Goal: Task Accomplishment & Management: Manage account settings

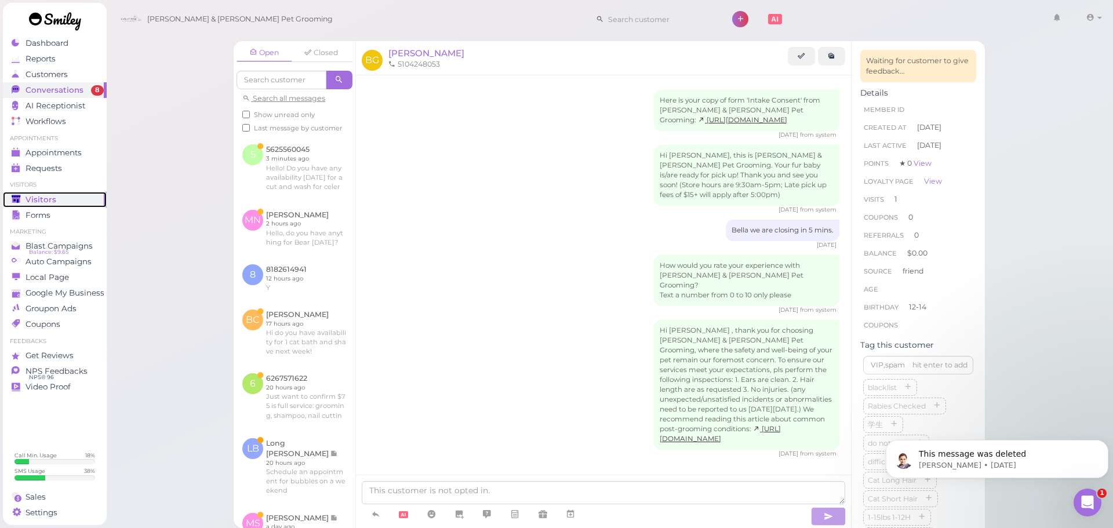
click at [45, 197] on span "Visitors" at bounding box center [40, 200] width 31 height 10
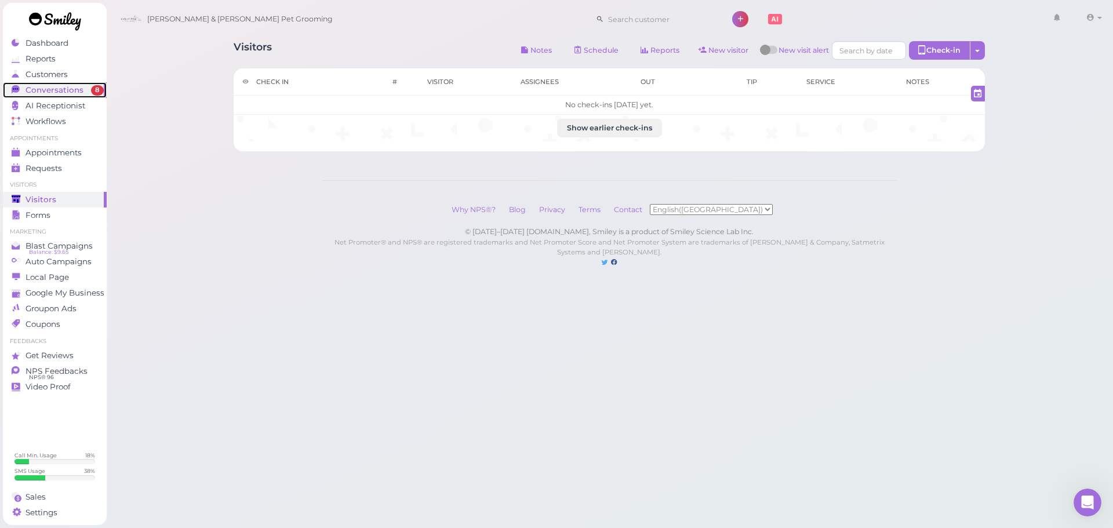
click at [33, 87] on span "Conversations" at bounding box center [54, 90] width 58 height 10
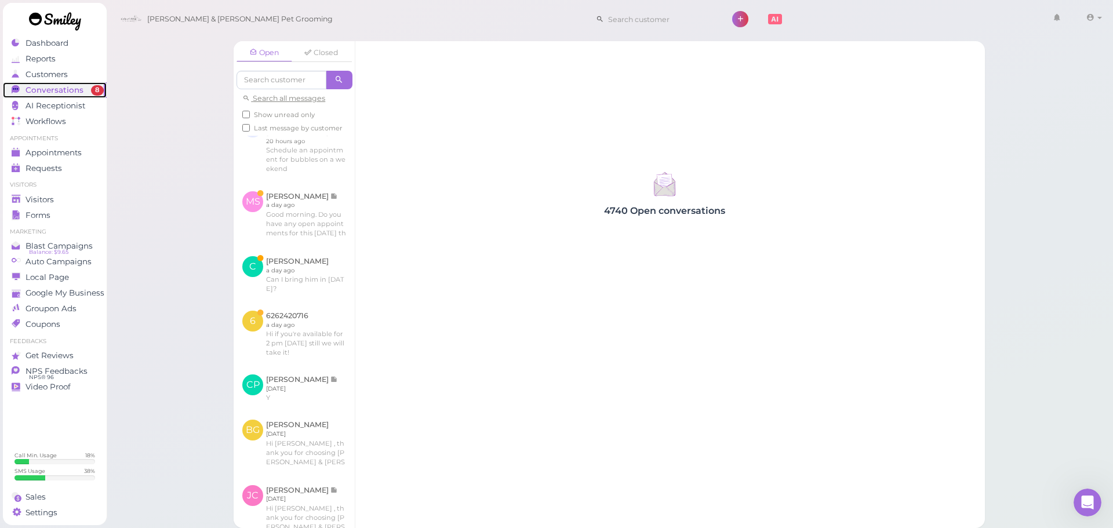
scroll to position [348, 0]
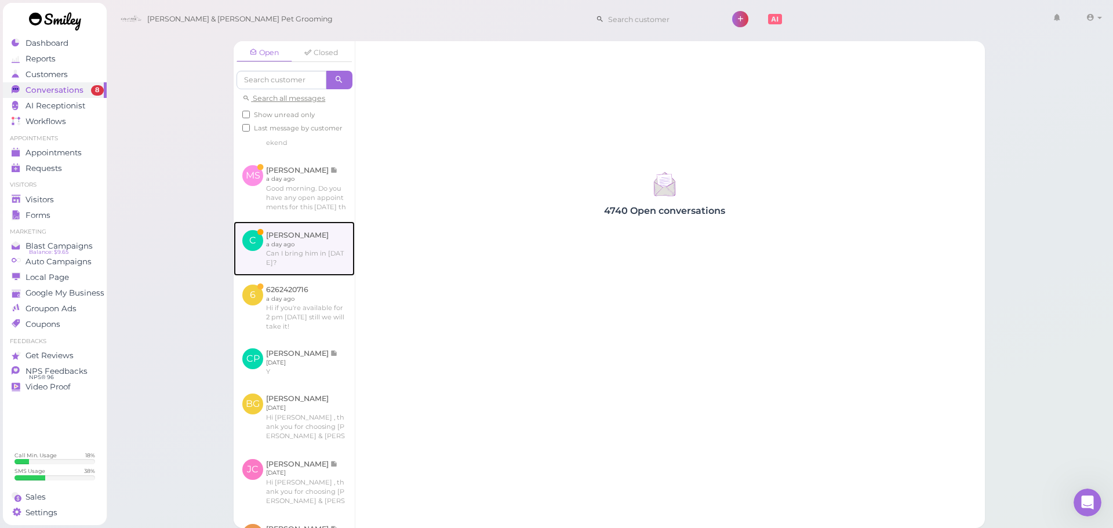
click at [322, 275] on link at bounding box center [294, 248] width 121 height 54
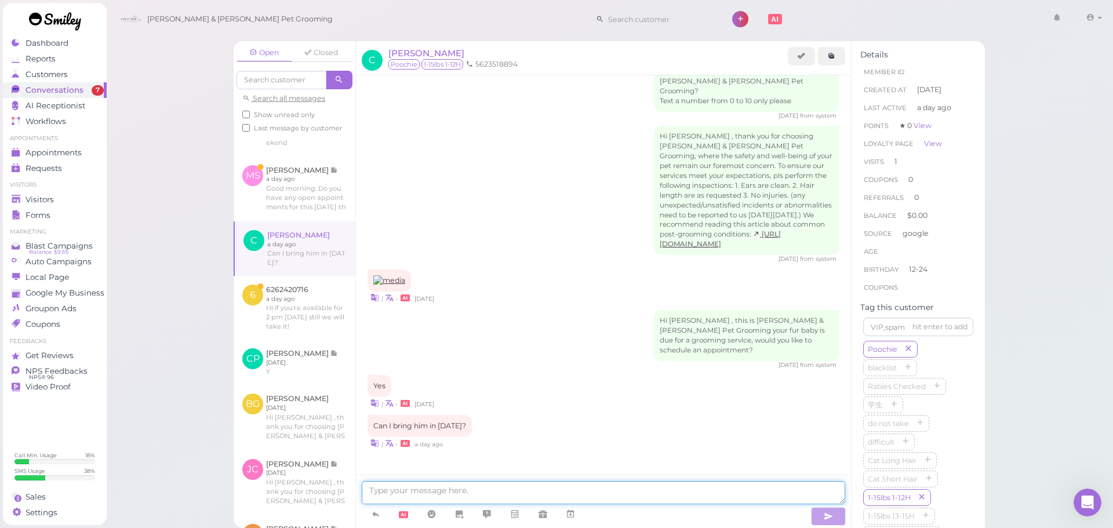
click at [482, 487] on textarea at bounding box center [603, 492] width 483 height 23
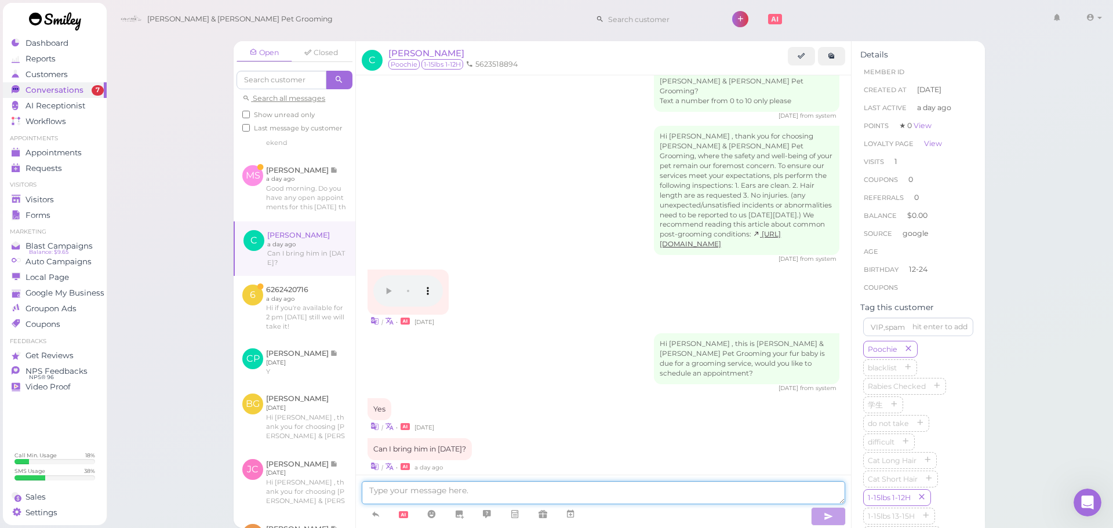
scroll to position [513, 0]
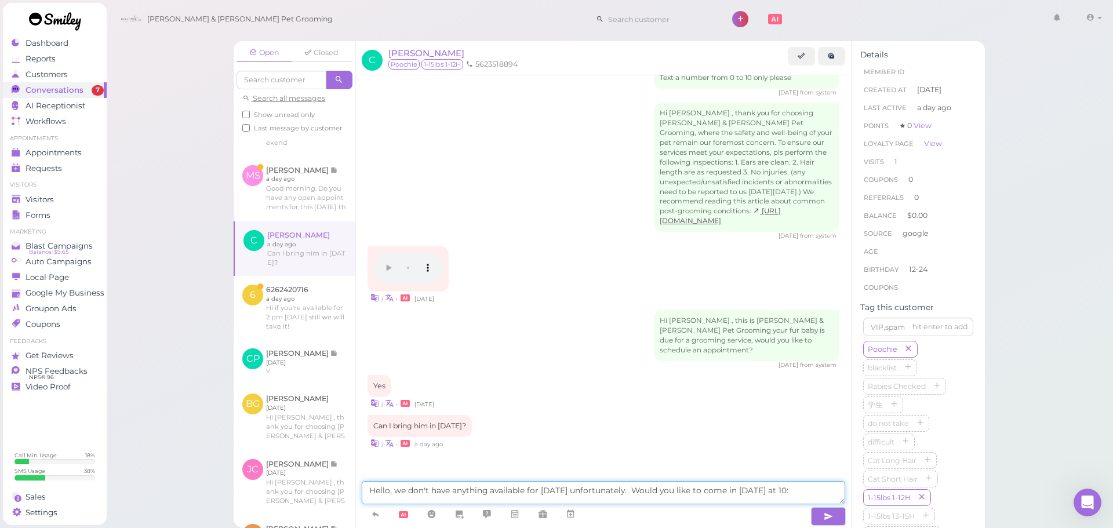
type textarea "Hello, we don't have anything available for [DATE] unfortunately. Would you lik…"
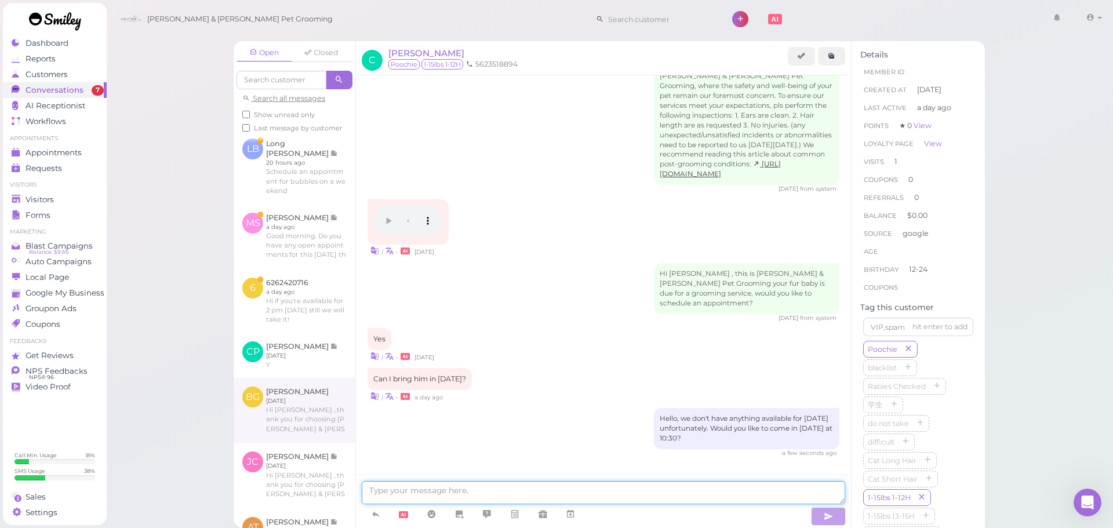
scroll to position [566, 0]
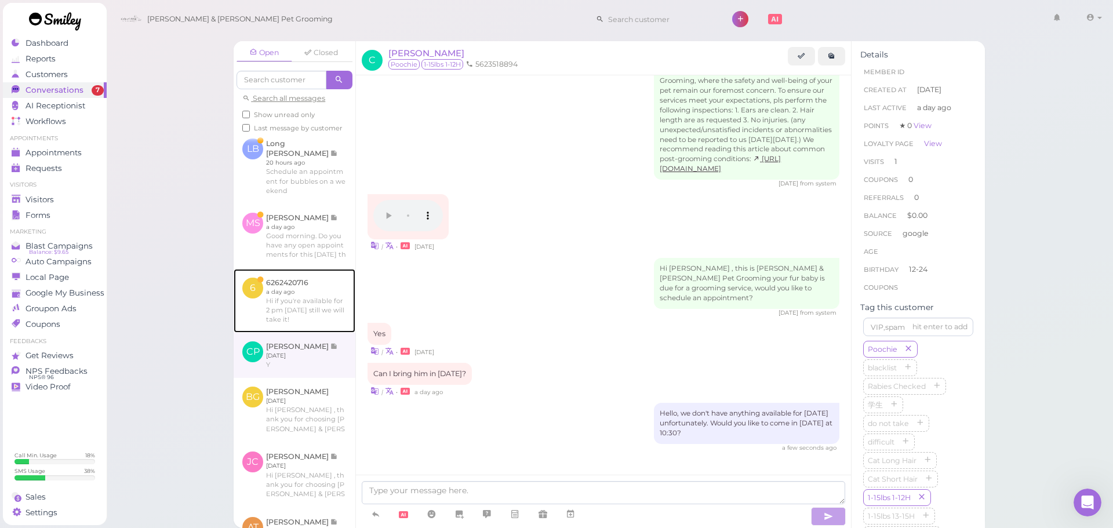
drag, startPoint x: 314, startPoint y: 348, endPoint x: 319, endPoint y: 357, distance: 10.6
click at [314, 333] on link at bounding box center [295, 301] width 122 height 64
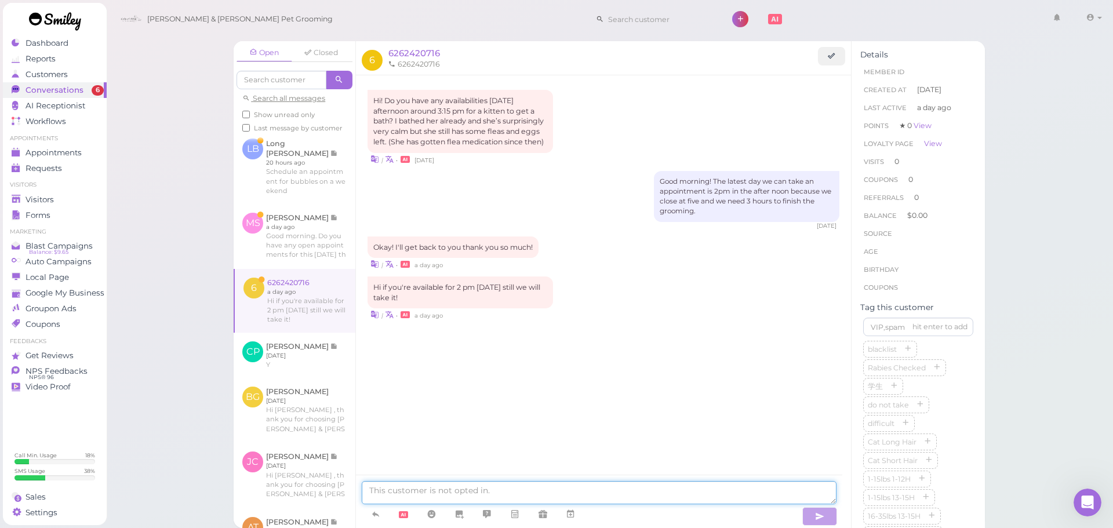
click at [481, 498] on textarea at bounding box center [599, 492] width 475 height 23
type textarea "Hello, we don't have anything available for today unfortunately. Would you like…"
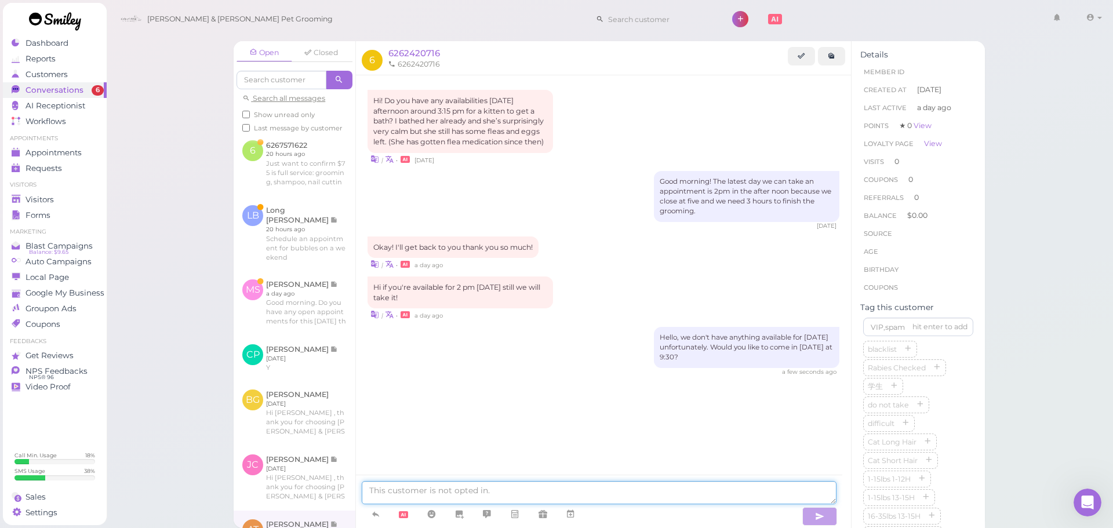
scroll to position [345, 0]
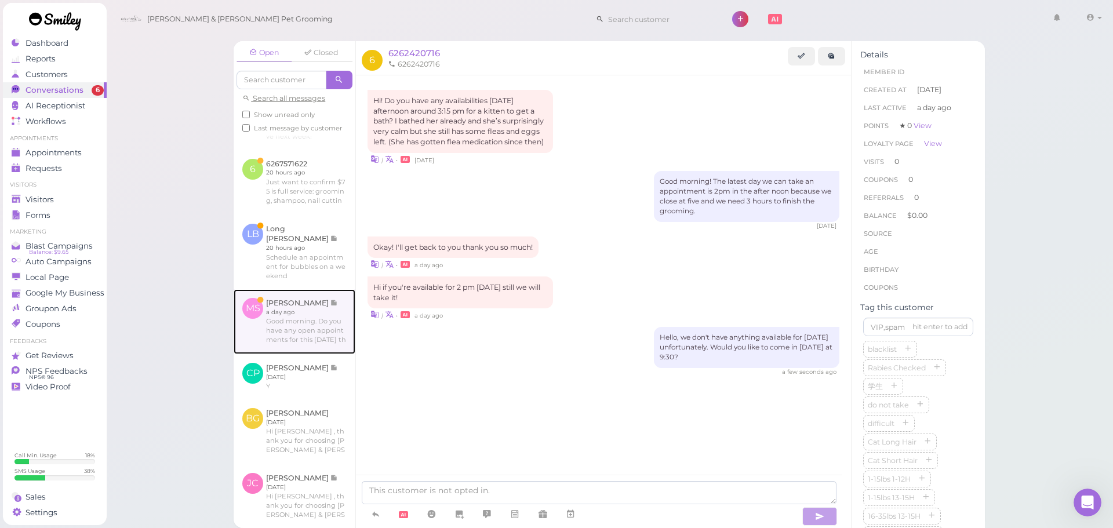
click at [281, 344] on link at bounding box center [295, 321] width 122 height 65
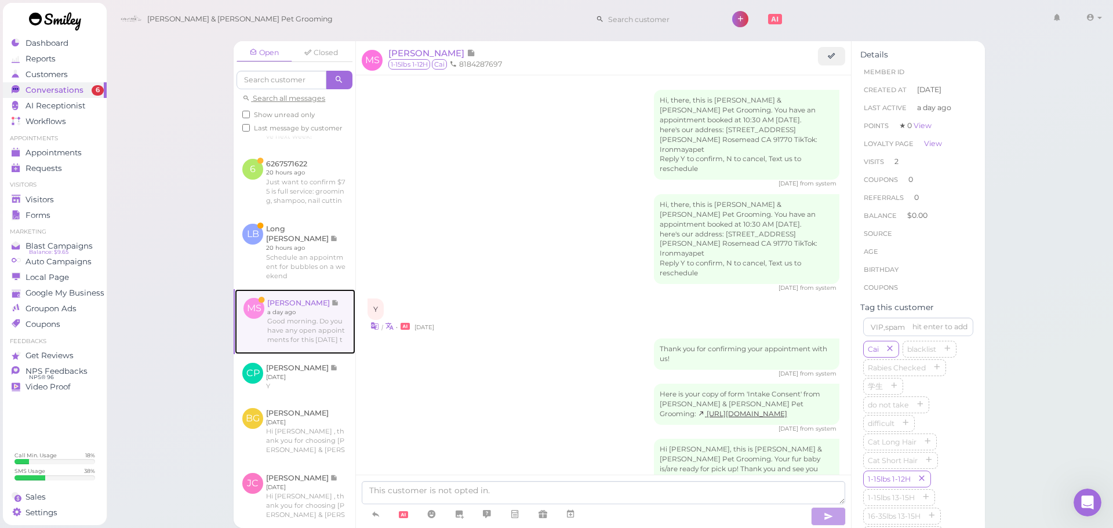
scroll to position [1242, 0]
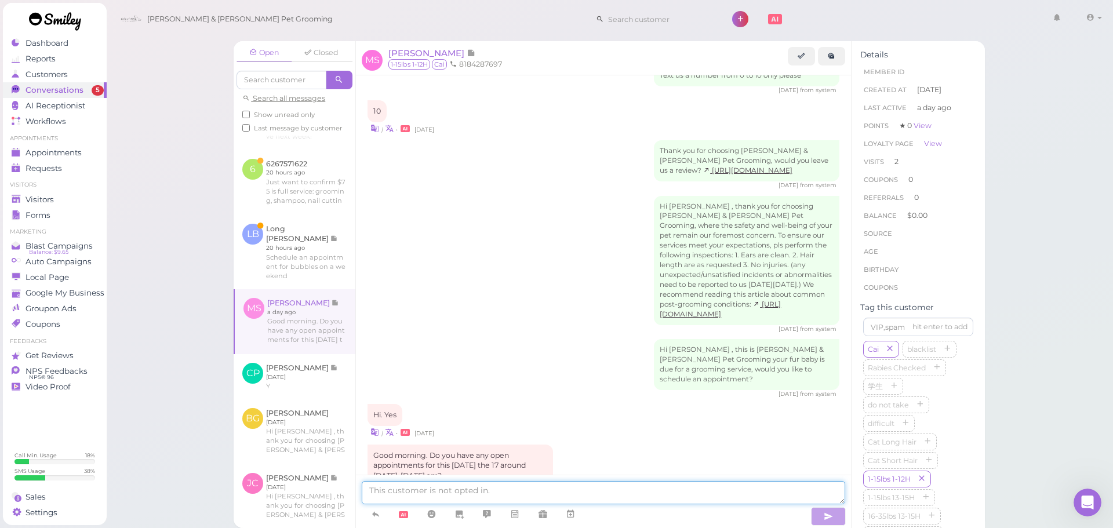
click at [470, 489] on textarea at bounding box center [603, 492] width 483 height 23
type textarea "Yes, we can do 10:30!"
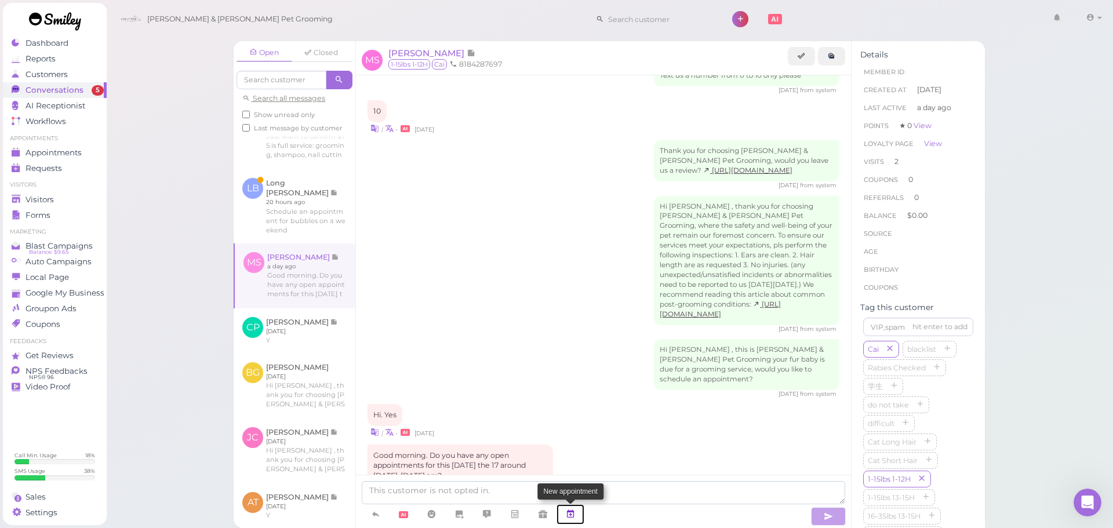
click at [574, 519] on icon at bounding box center [570, 514] width 9 height 12
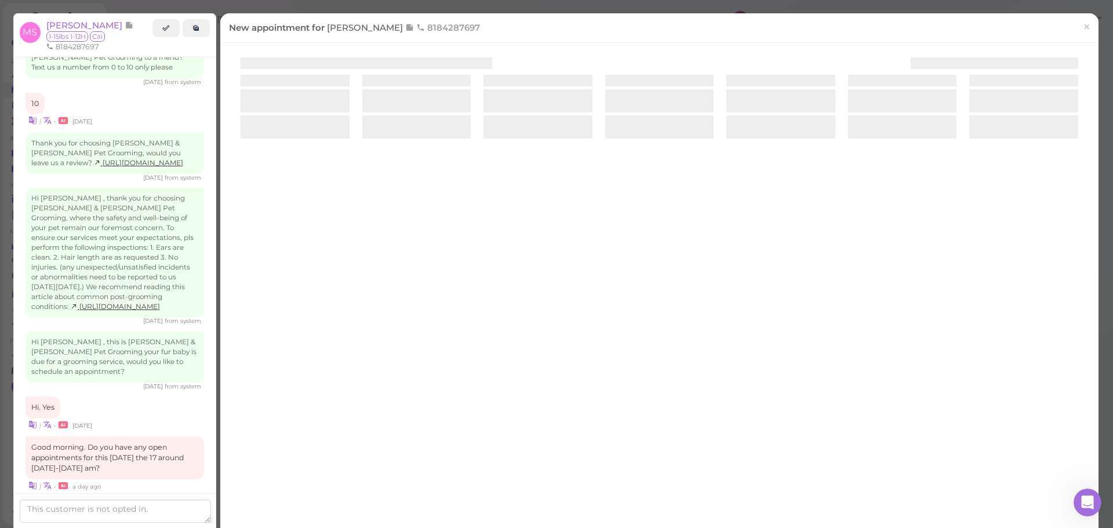
scroll to position [1328, 0]
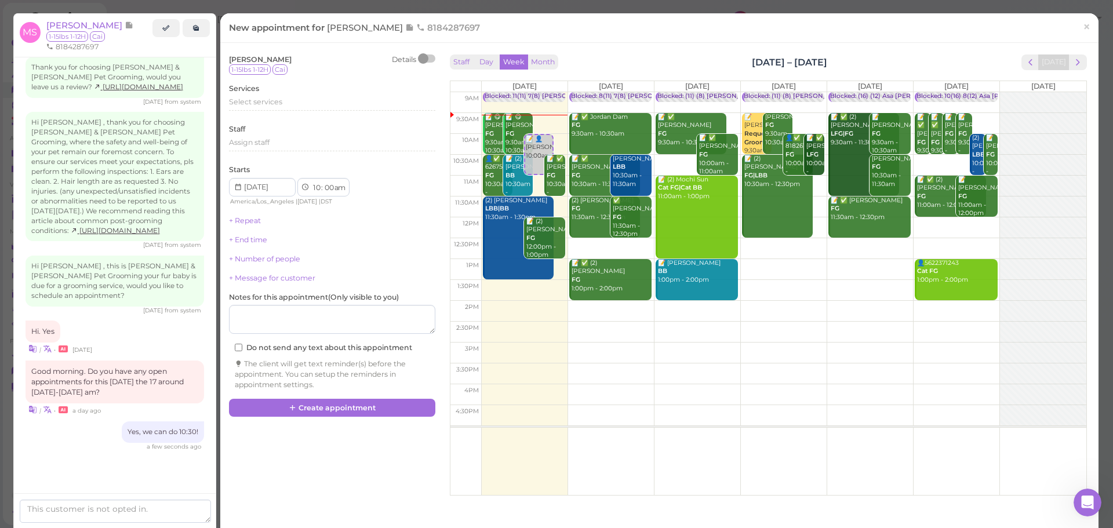
click at [886, 292] on td at bounding box center [783, 290] width 605 height 21
type input "2025-10-17"
select select "1"
select select "45"
select select "pm"
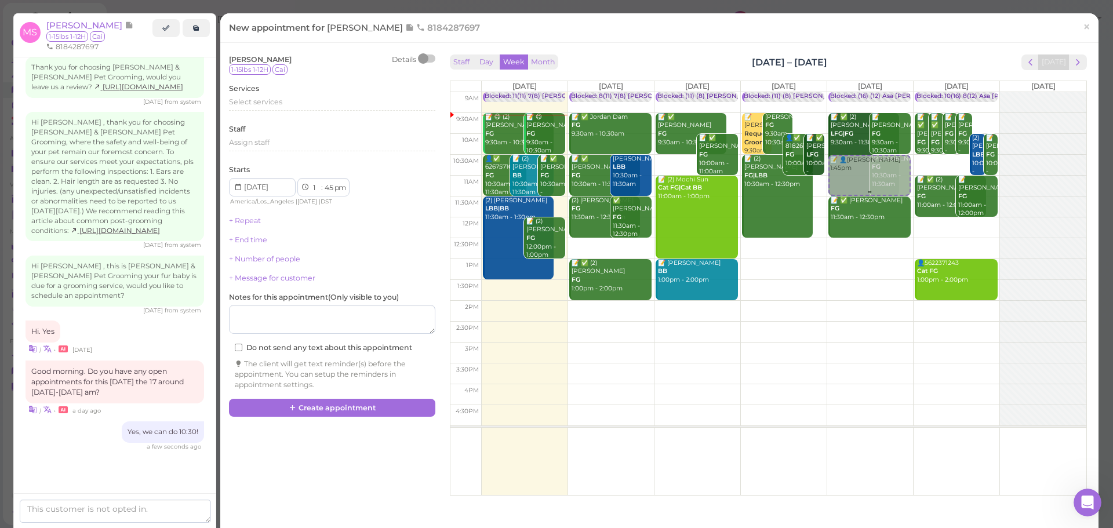
drag, startPoint x: 886, startPoint y: 292, endPoint x: 861, endPoint y: 170, distance: 124.1
click at [861, 92] on div "📝 👤Misa Sandoval 1:45pm Blocked: (16) (12) Asa Helen Rebecca • Appointment 📝 ✅ …" at bounding box center [870, 92] width 86 height 0
select select "10"
select select "30"
select select "am"
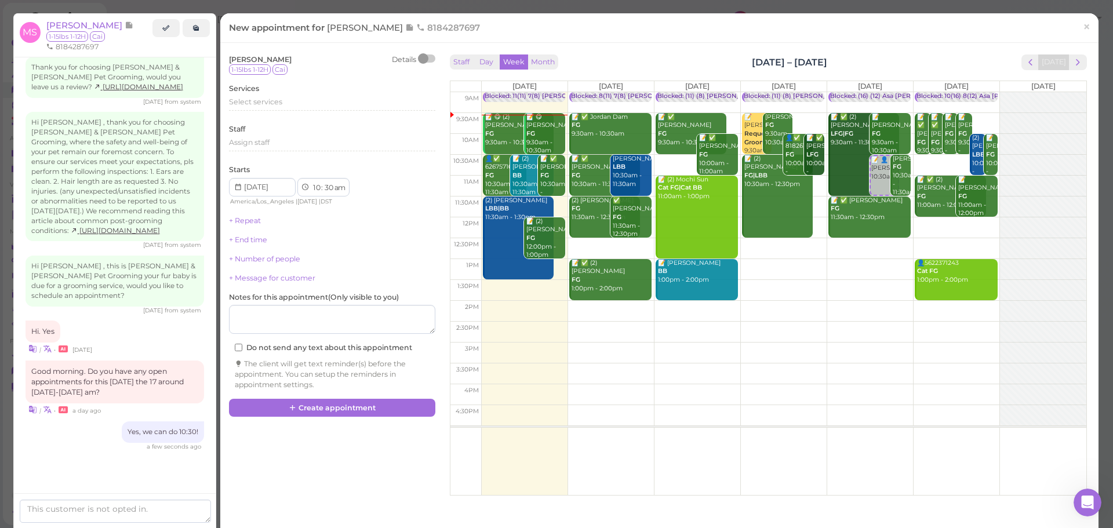
click at [289, 94] on div "Services Select services" at bounding box center [332, 99] width 206 height 32
click at [290, 110] on div "Select services" at bounding box center [332, 104] width 206 height 14
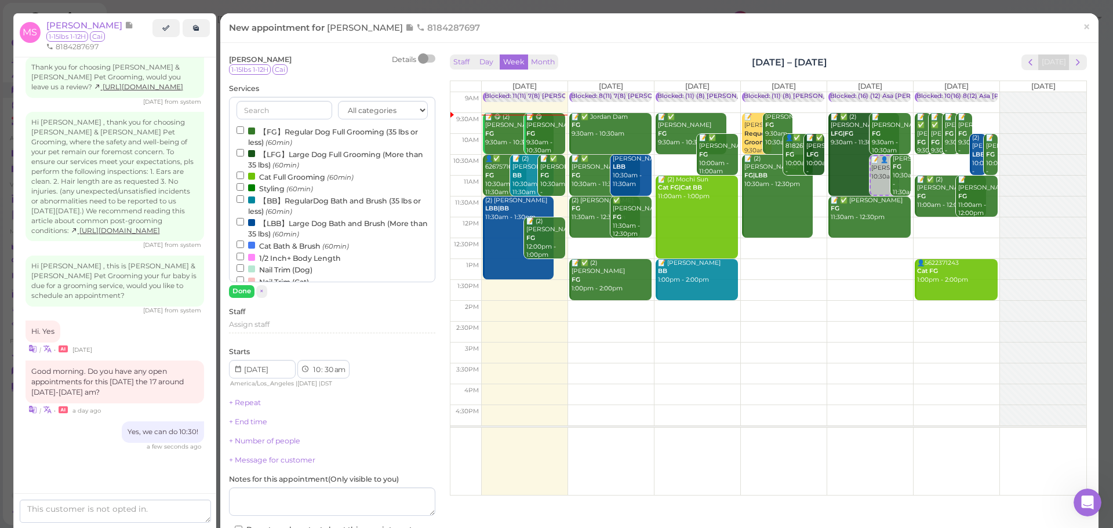
click at [286, 131] on label "【FG】Regular Dog Full Grooming (35 lbs or less) (60min)" at bounding box center [331, 136] width 191 height 23
click at [244, 131] on input "【FG】Regular Dog Full Grooming (35 lbs or less) (60min)" at bounding box center [240, 130] width 8 height 8
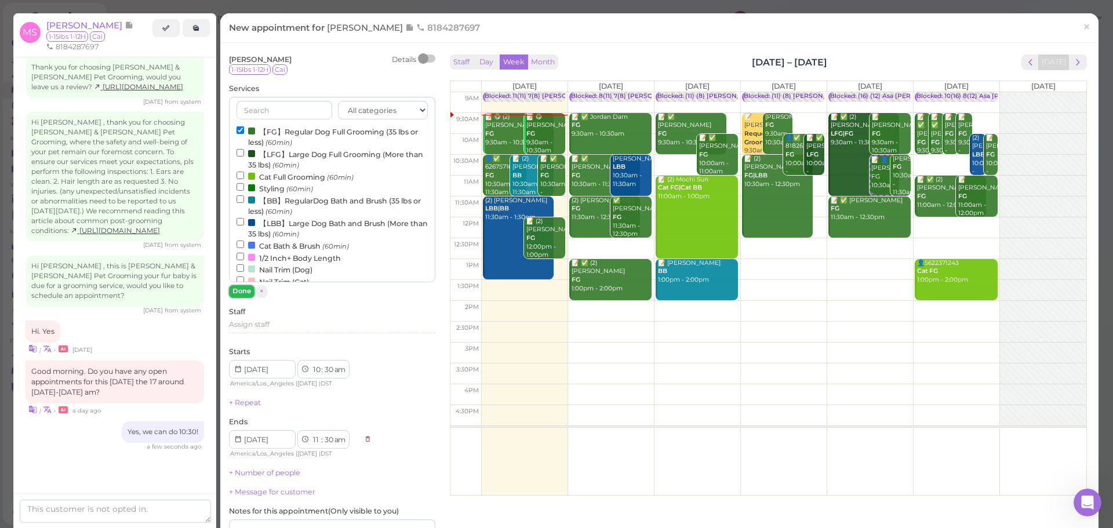
click at [249, 289] on button "Done" at bounding box center [241, 291] width 25 height 12
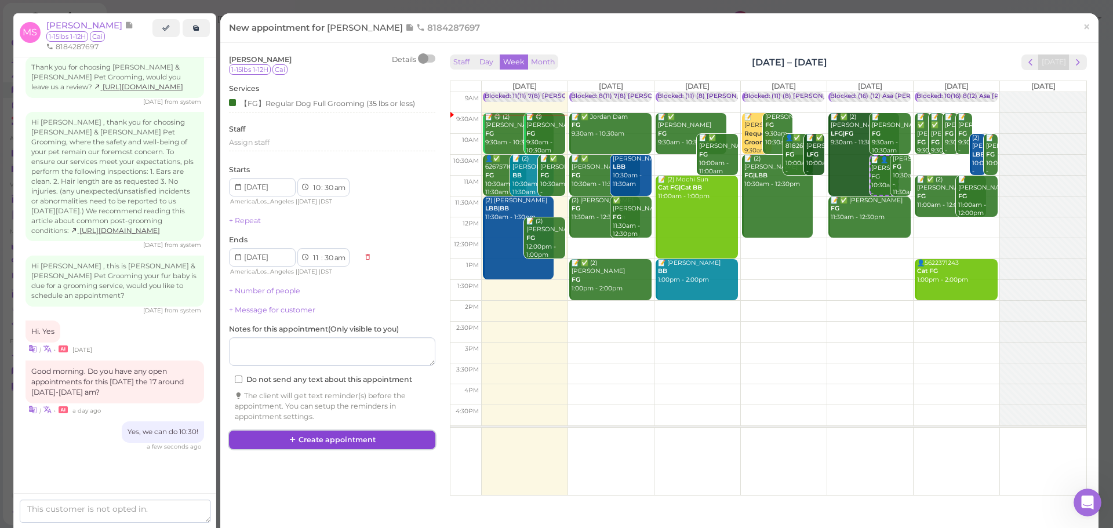
click at [289, 437] on icon at bounding box center [293, 439] width 8 height 9
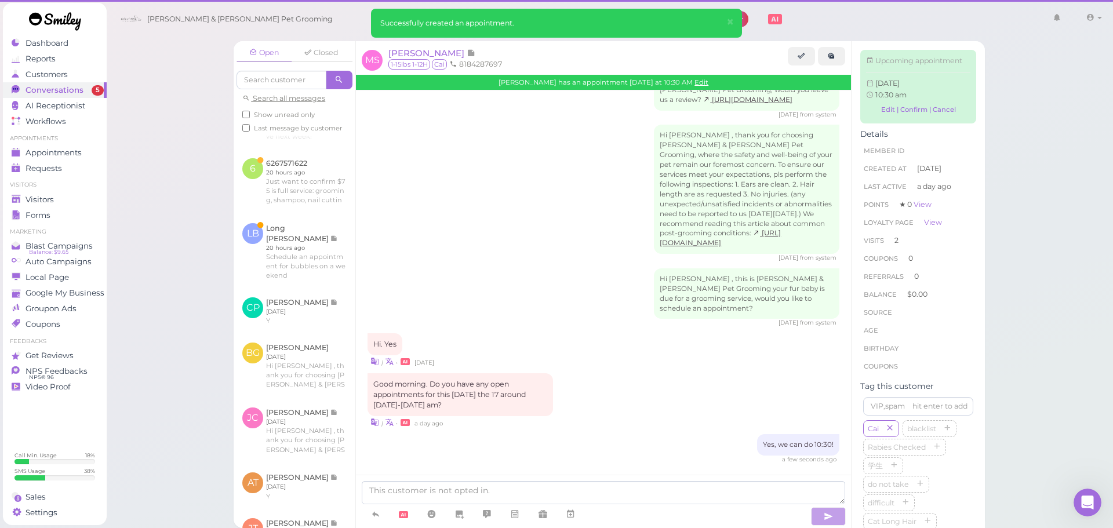
scroll to position [1269, 0]
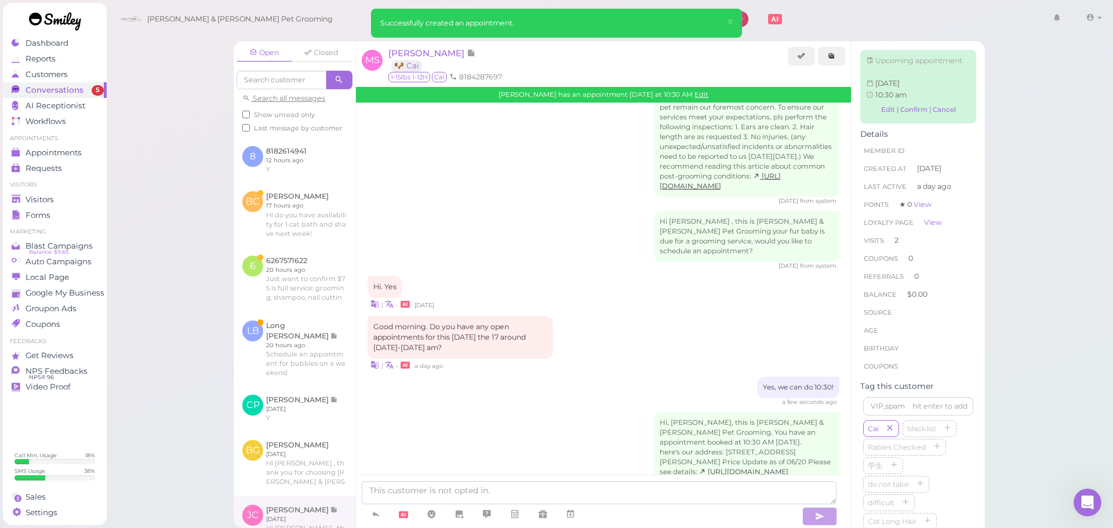
scroll to position [275, 0]
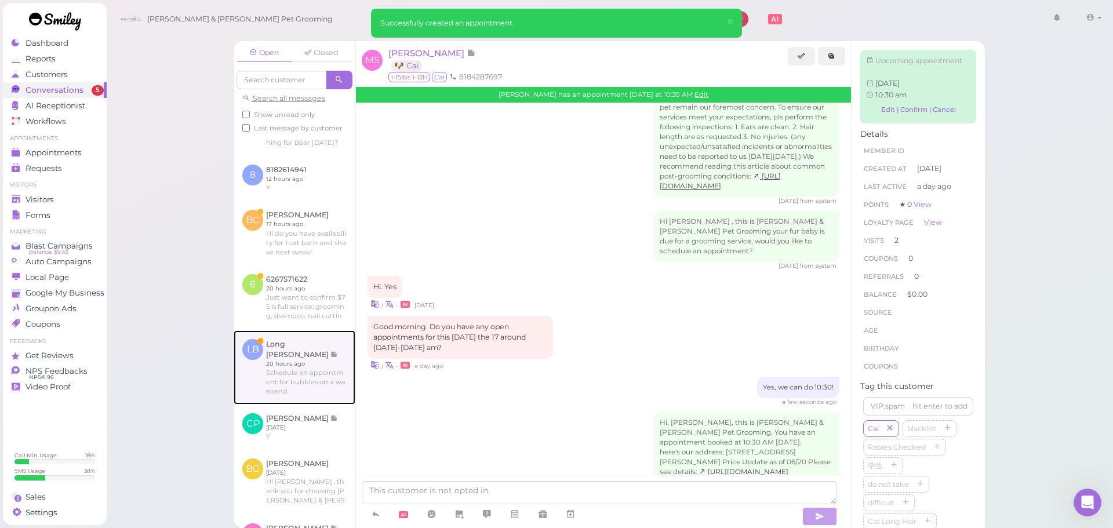
click at [325, 401] on link at bounding box center [295, 367] width 122 height 74
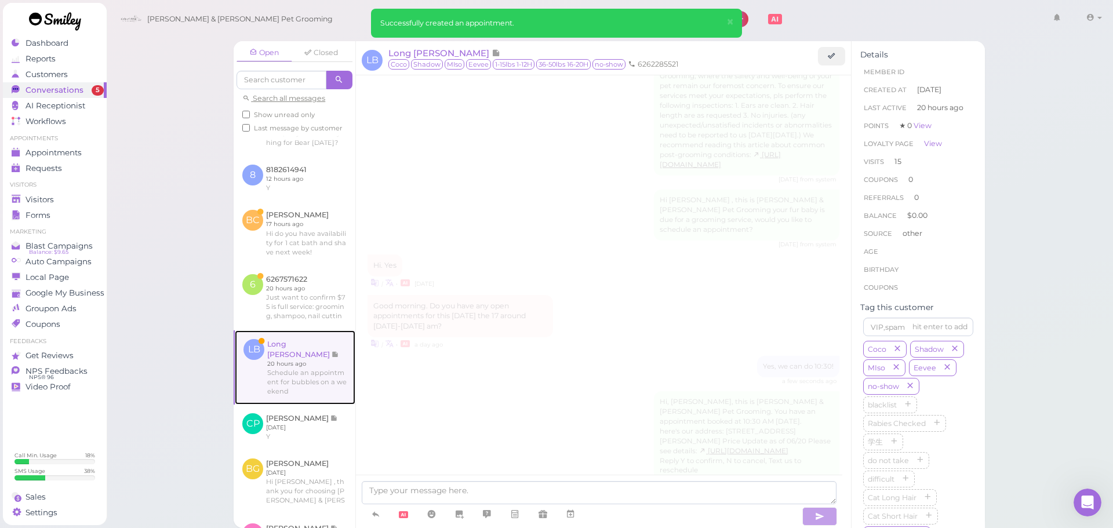
scroll to position [2006, 0]
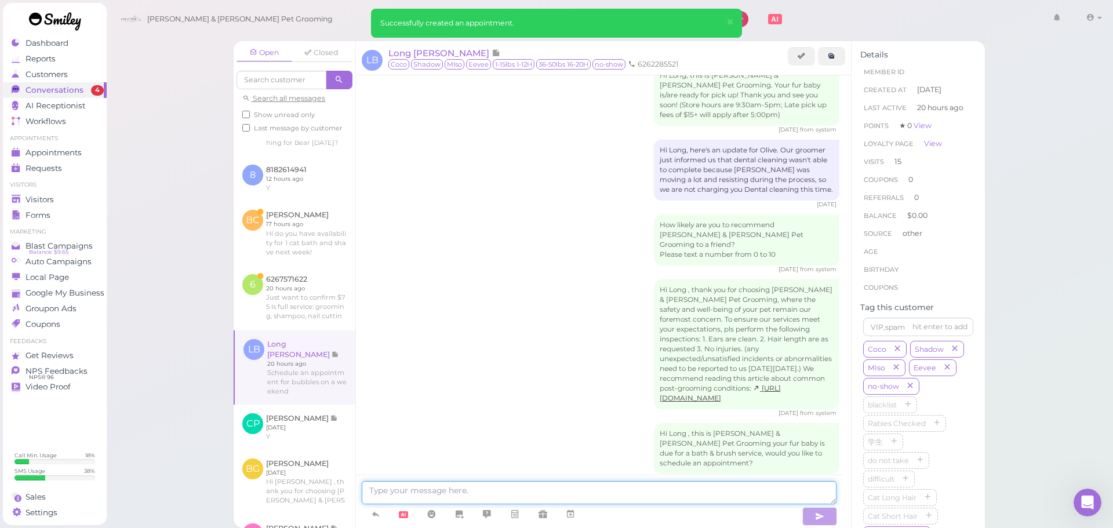
click at [415, 501] on textarea at bounding box center [599, 492] width 475 height 23
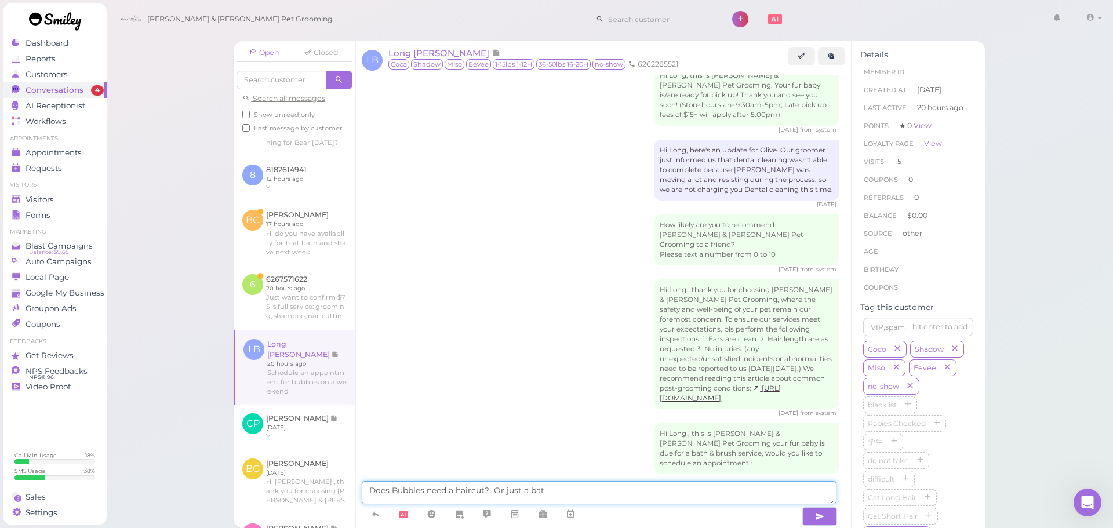
type textarea "Does Bubbles need a haircut? Or just a bath"
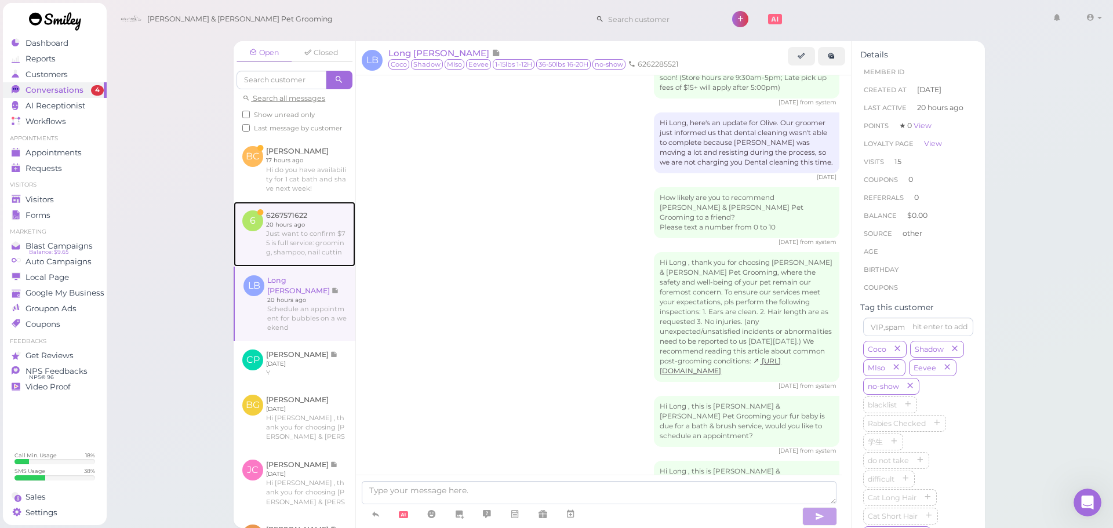
click at [322, 267] on link at bounding box center [295, 234] width 122 height 65
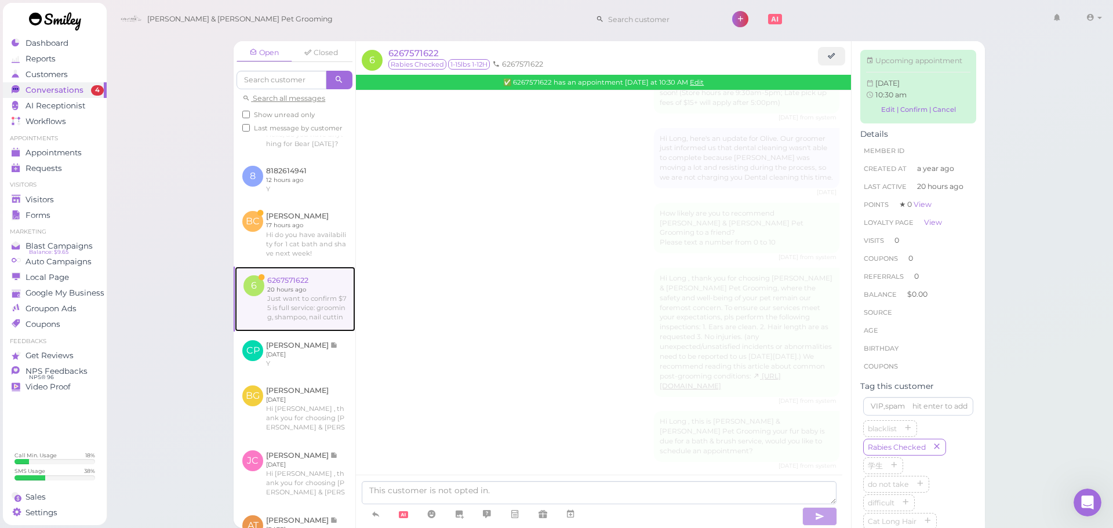
scroll to position [417, 0]
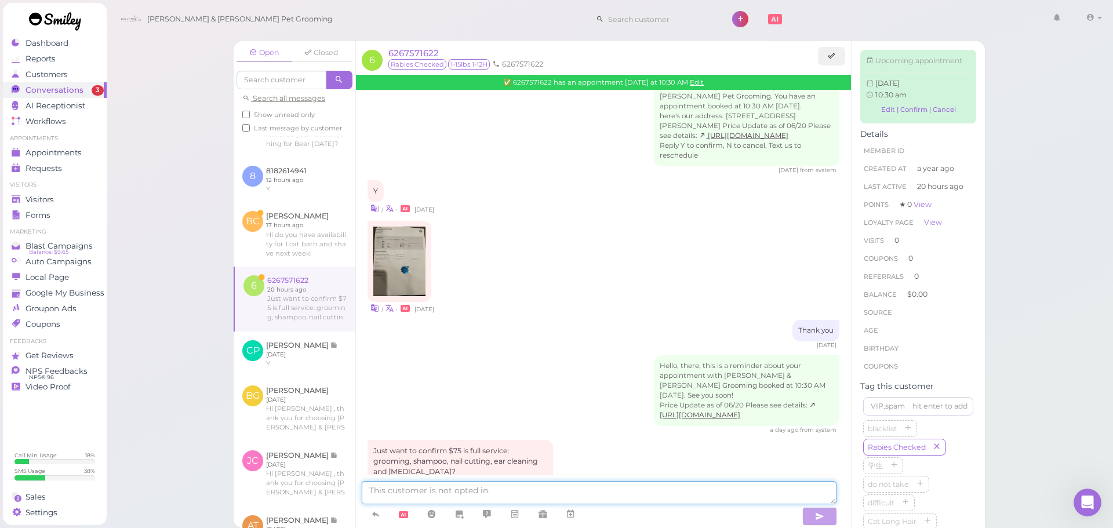
click at [505, 486] on textarea at bounding box center [599, 492] width 475 height 23
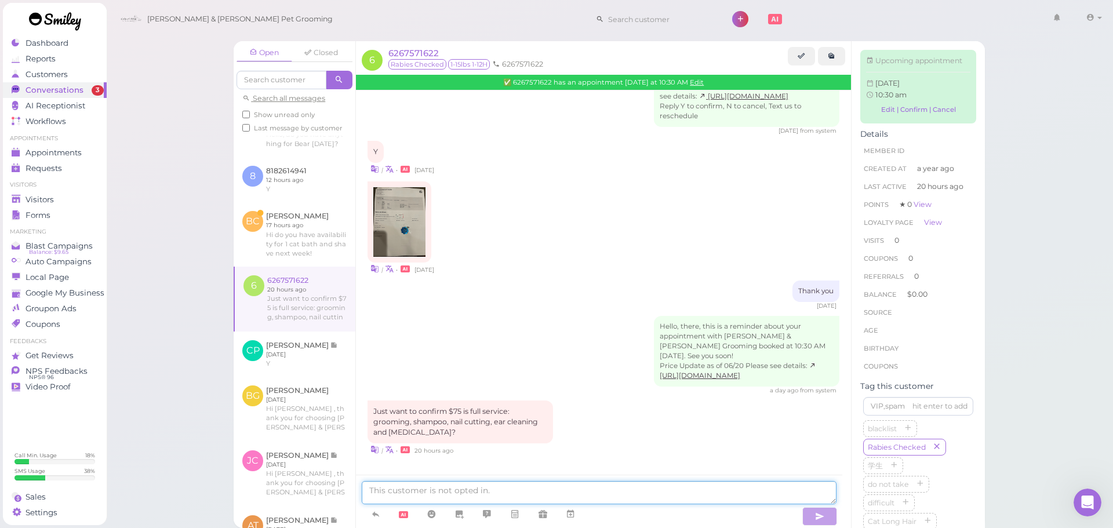
scroll to position [476, 0]
click at [585, 482] on textarea at bounding box center [599, 492] width 475 height 23
click at [413, 216] on img at bounding box center [399, 222] width 52 height 70
click at [617, 501] on textarea at bounding box center [599, 492] width 475 height 23
type textarea "For a dog under 15 pounds, yes!"
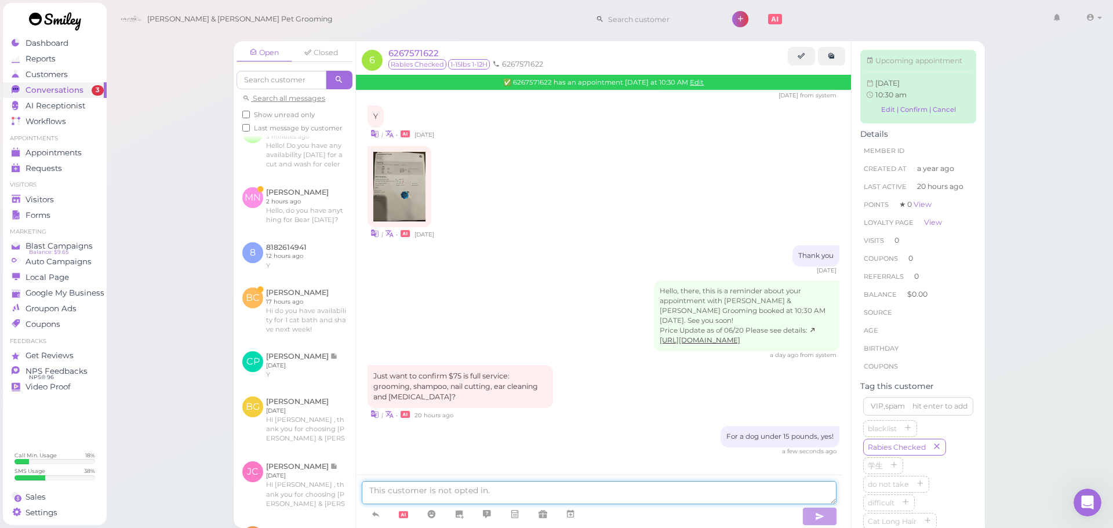
scroll to position [316, 0]
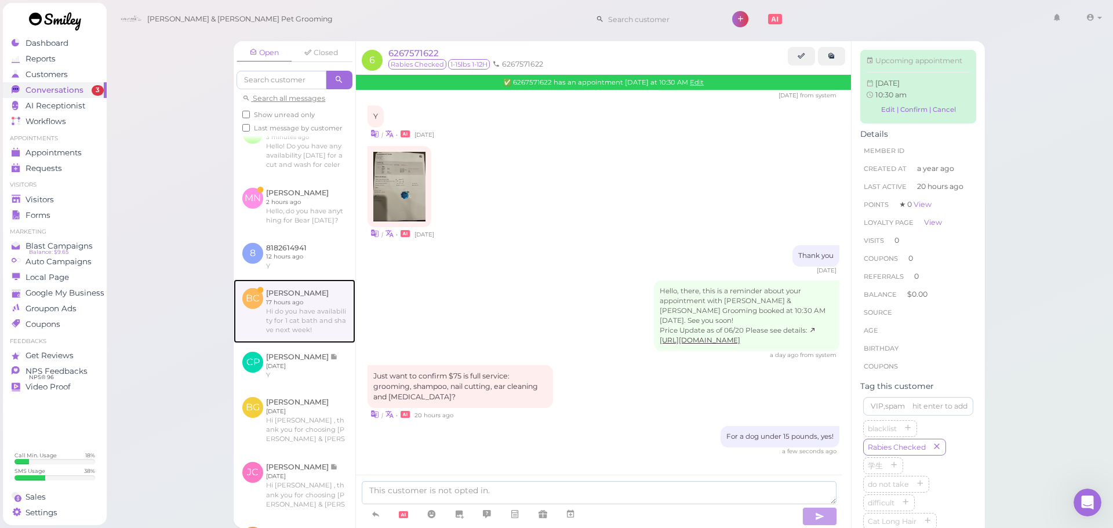
click at [301, 331] on link at bounding box center [295, 311] width 122 height 64
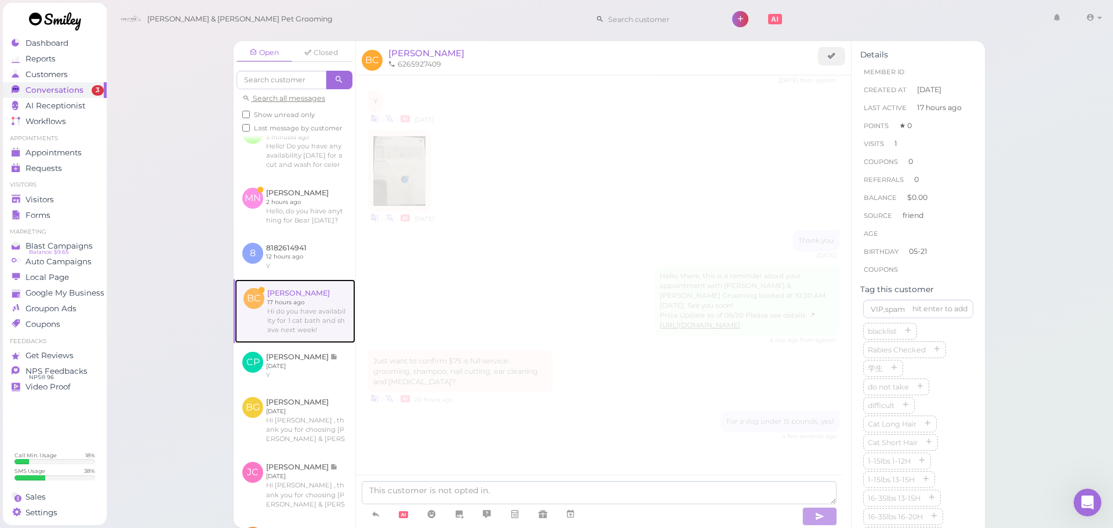
scroll to position [453, 0]
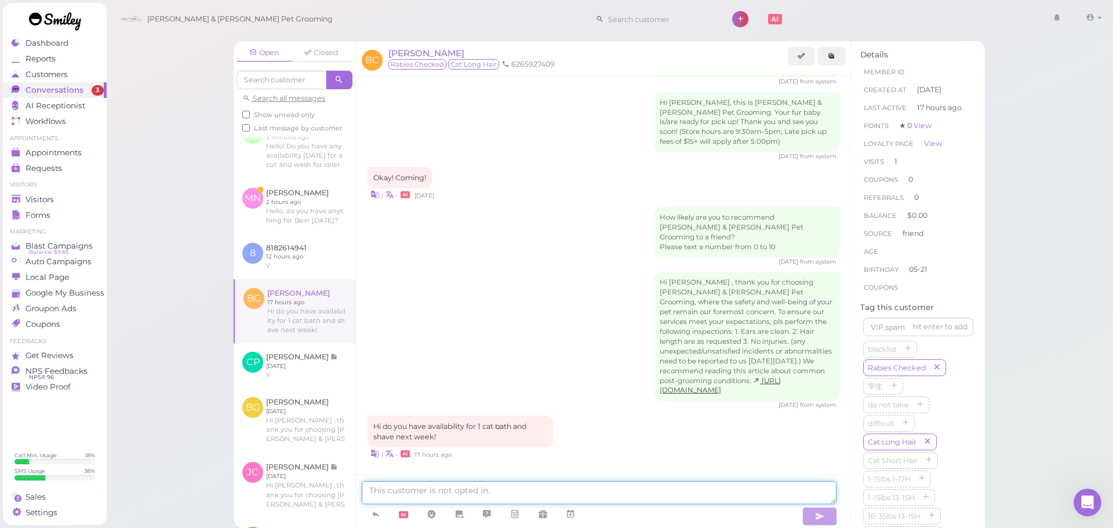
click at [443, 490] on textarea at bounding box center [599, 492] width 475 height 23
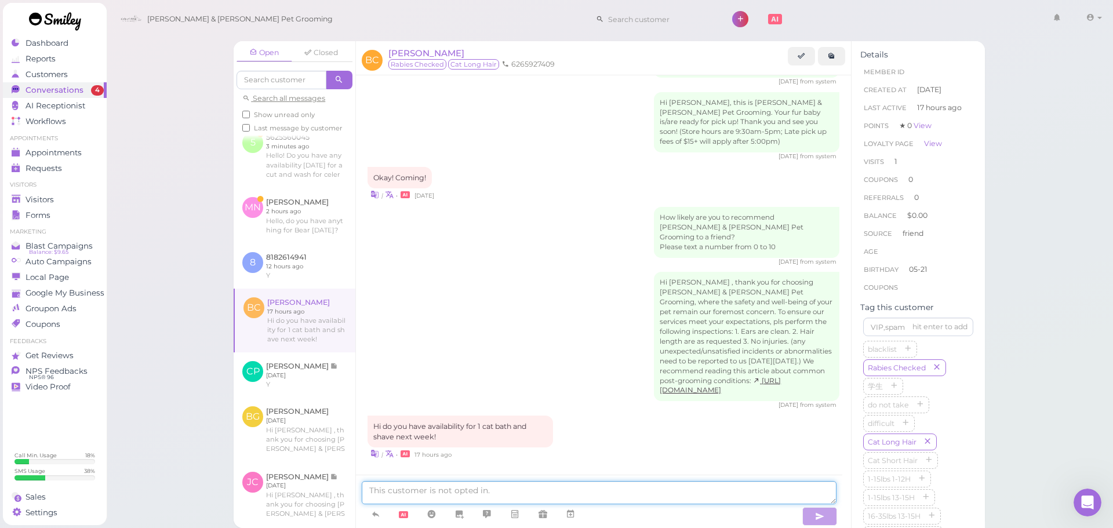
click at [509, 500] on textarea at bounding box center [599, 492] width 475 height 23
type textarea "Yes, would you like to come in tomorrow at 9:30?"
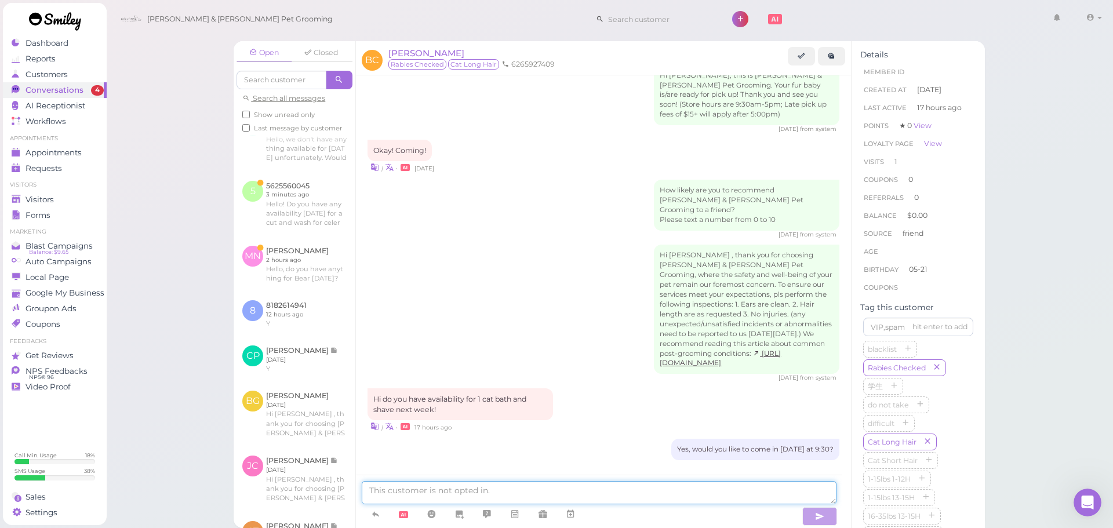
scroll to position [254, 0]
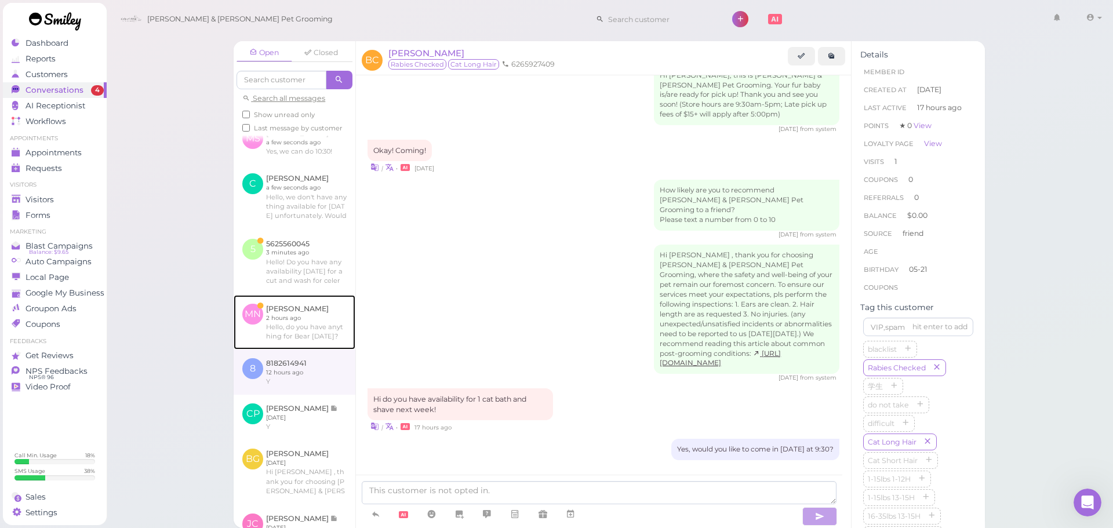
drag, startPoint x: 308, startPoint y: 365, endPoint x: 325, endPoint y: 382, distance: 24.2
click at [308, 349] on link at bounding box center [295, 322] width 122 height 54
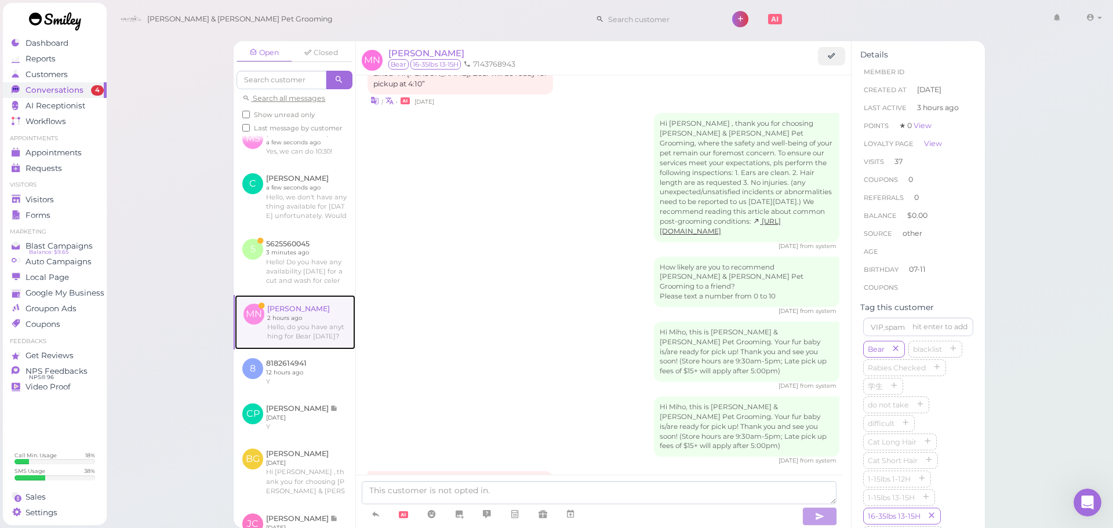
scroll to position [1435, 0]
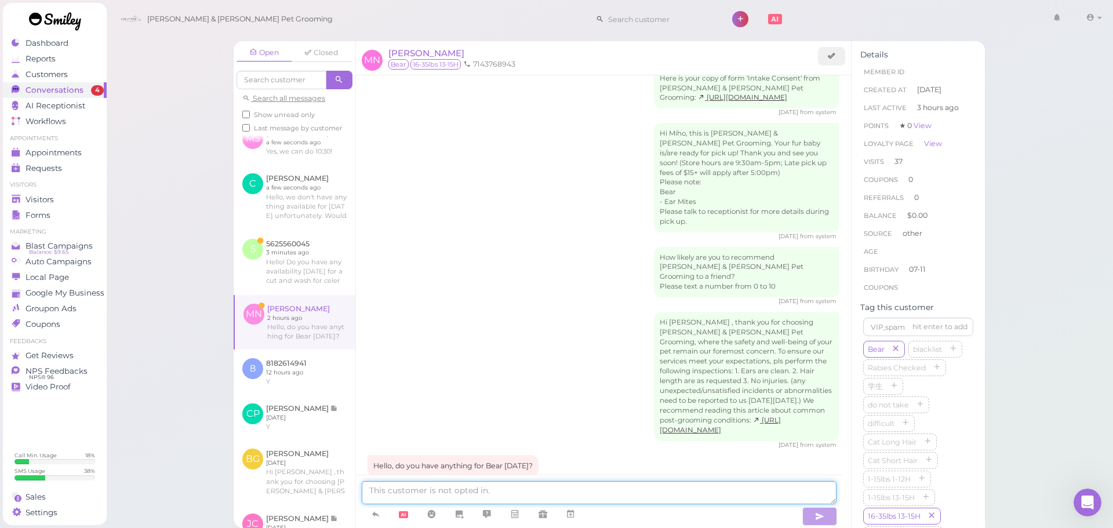
click at [420, 486] on textarea at bounding box center [599, 492] width 475 height 23
type textarea "Hello! We don't have anything available for today unfortunately. Would you like…"
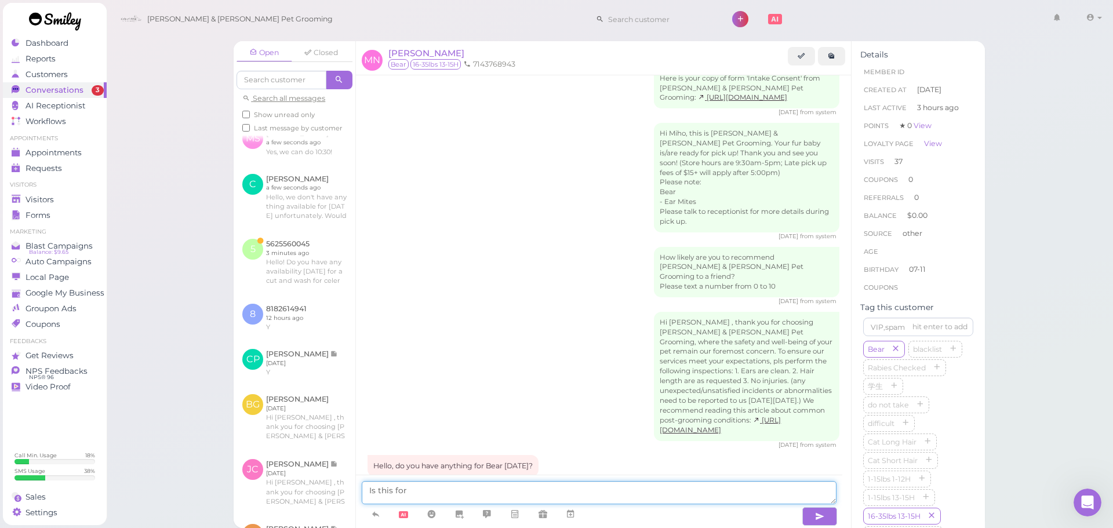
scroll to position [1482, 0]
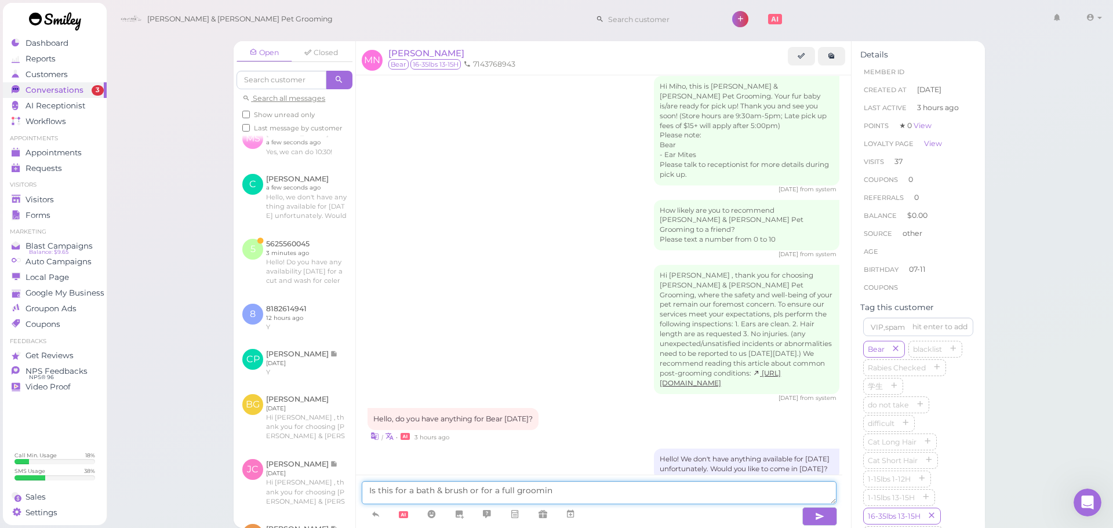
type textarea "Is this for a bath & brush or for a full grooming"
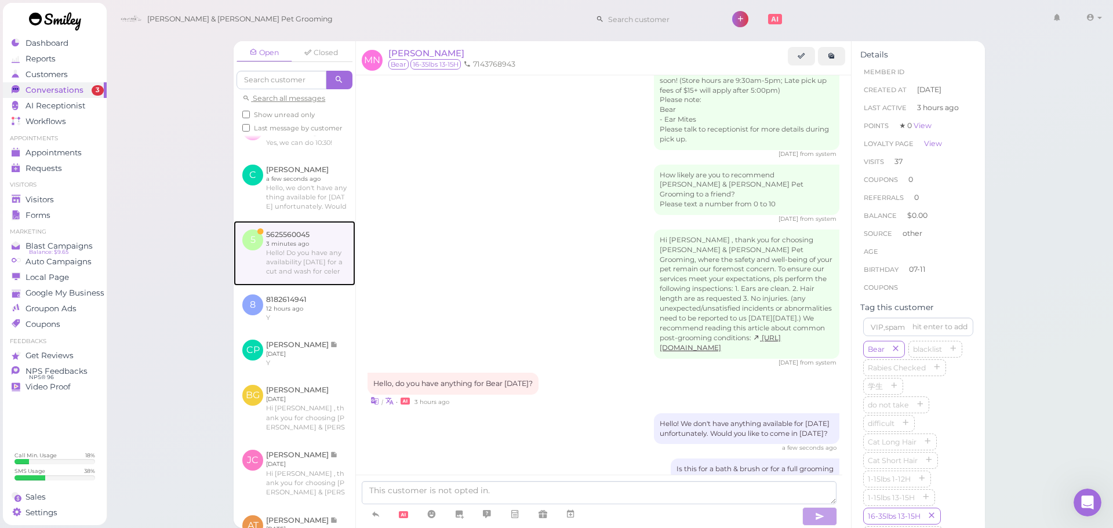
click at [325, 286] on link at bounding box center [295, 253] width 122 height 65
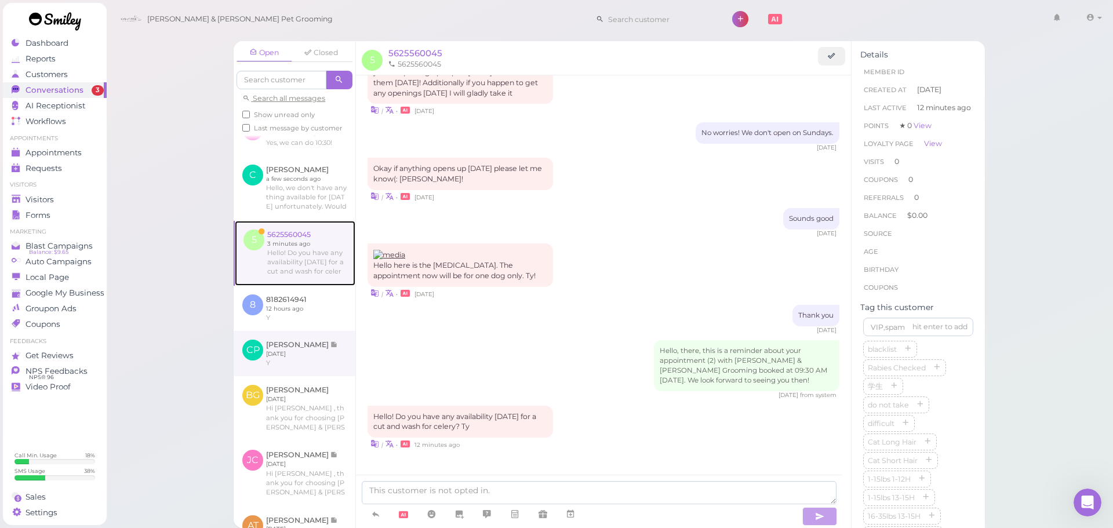
scroll to position [260, 0]
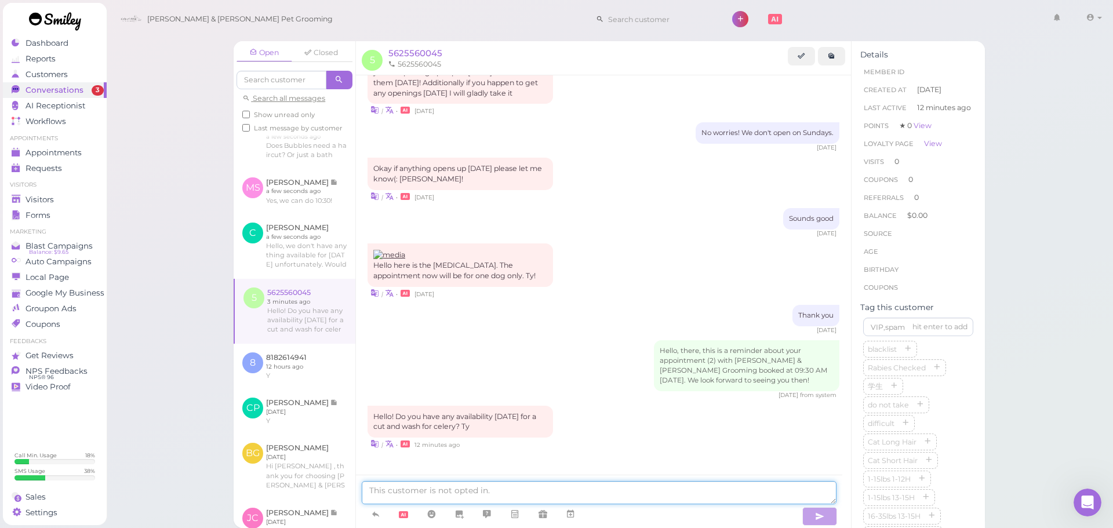
click at [591, 501] on textarea at bounding box center [599, 492] width 475 height 23
click at [562, 492] on textarea at bounding box center [599, 492] width 475 height 23
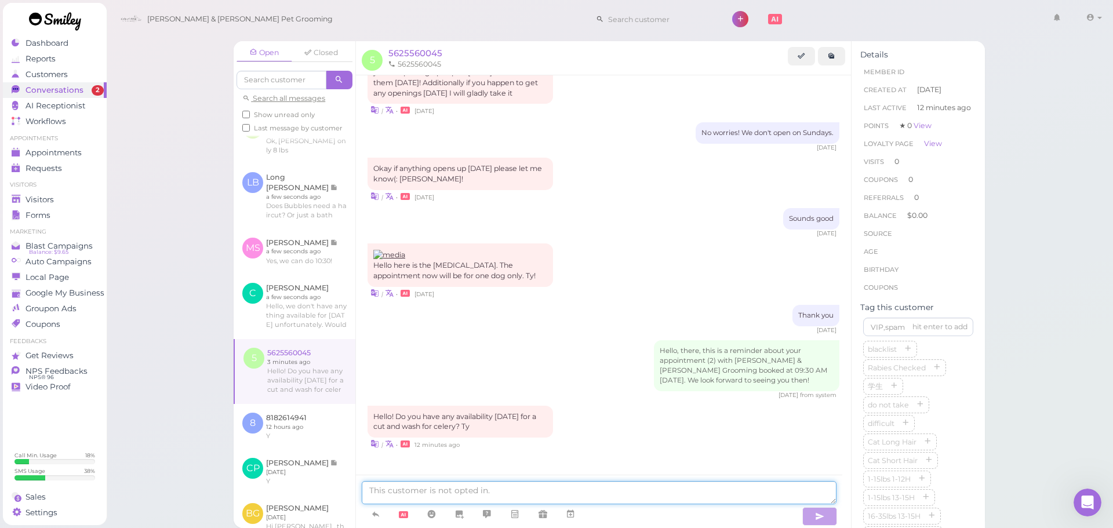
scroll to position [144, 0]
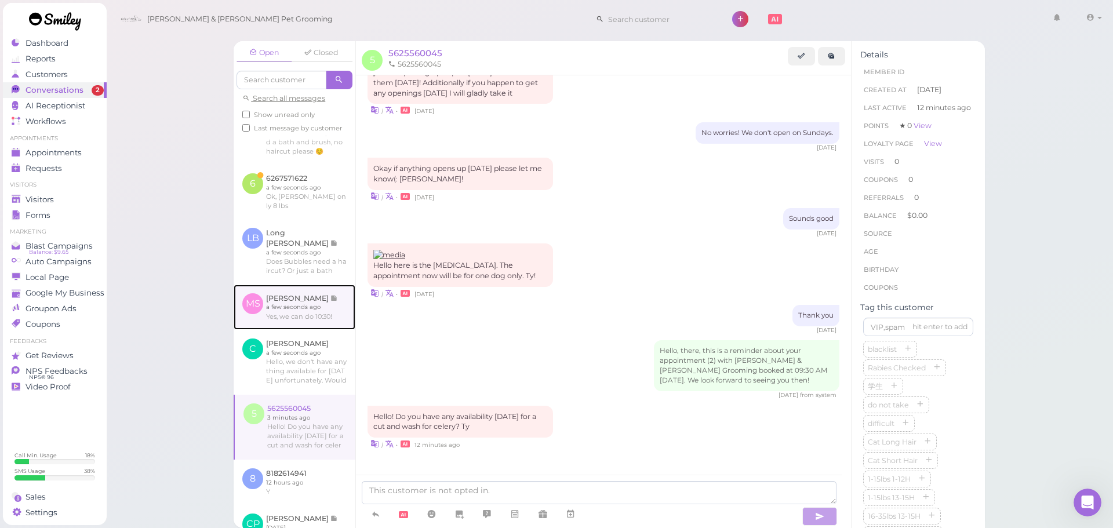
click at [329, 327] on link at bounding box center [295, 307] width 122 height 45
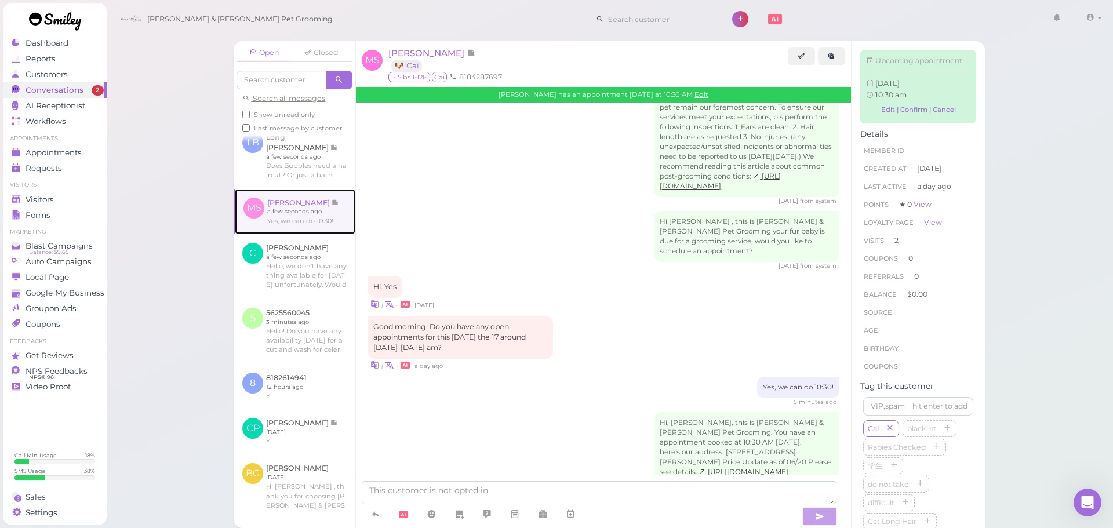
scroll to position [260, 0]
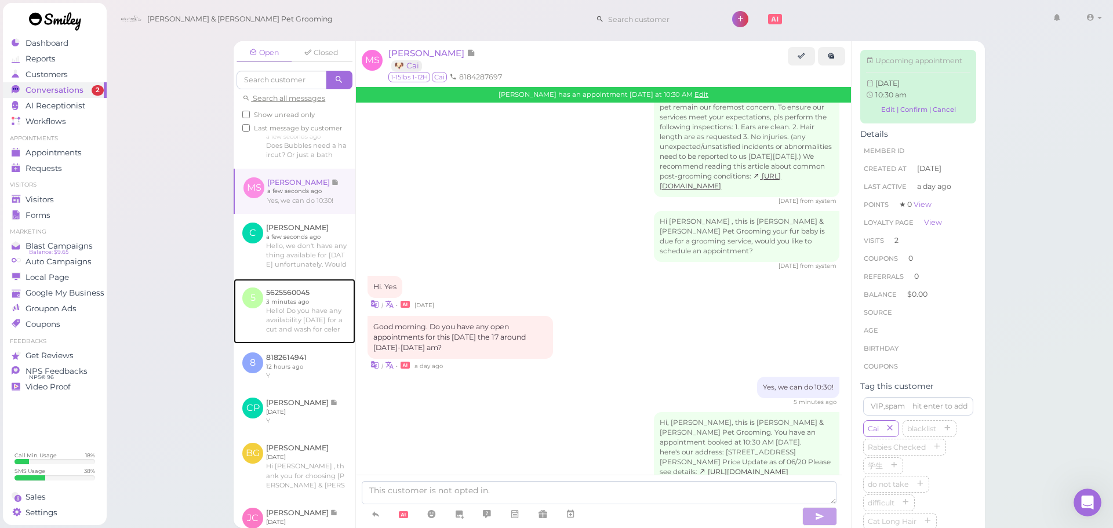
click at [329, 327] on link at bounding box center [295, 311] width 122 height 65
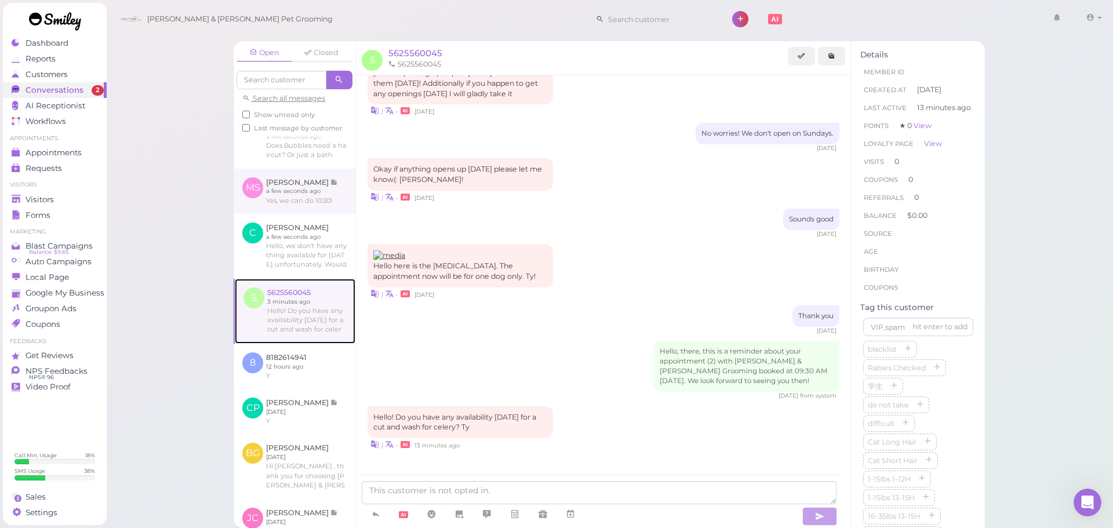
scroll to position [713, 0]
click at [526, 483] on textarea at bounding box center [599, 492] width 475 height 23
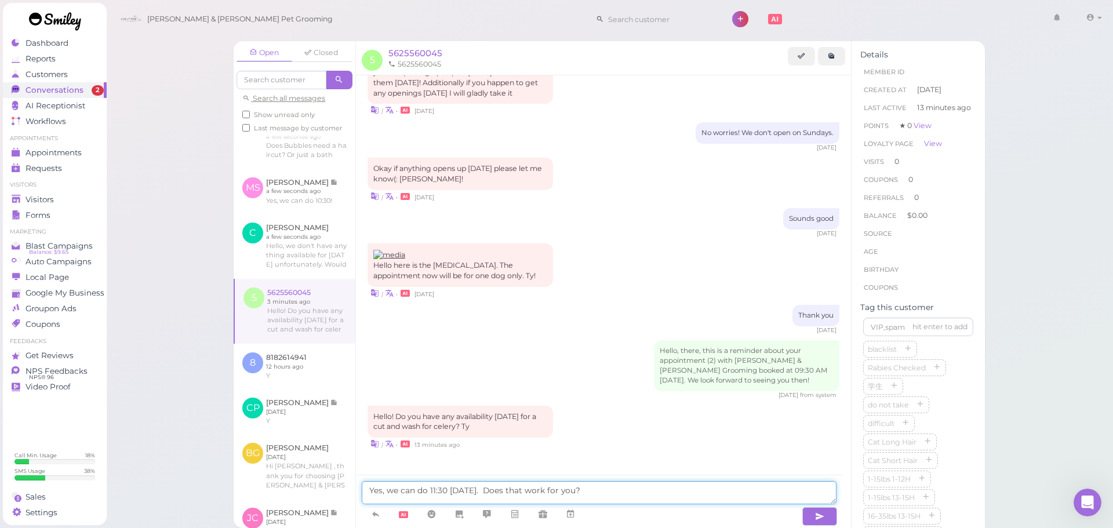
type textarea "Yes, we can do 11:30 on Thursday. Does that work for you?"
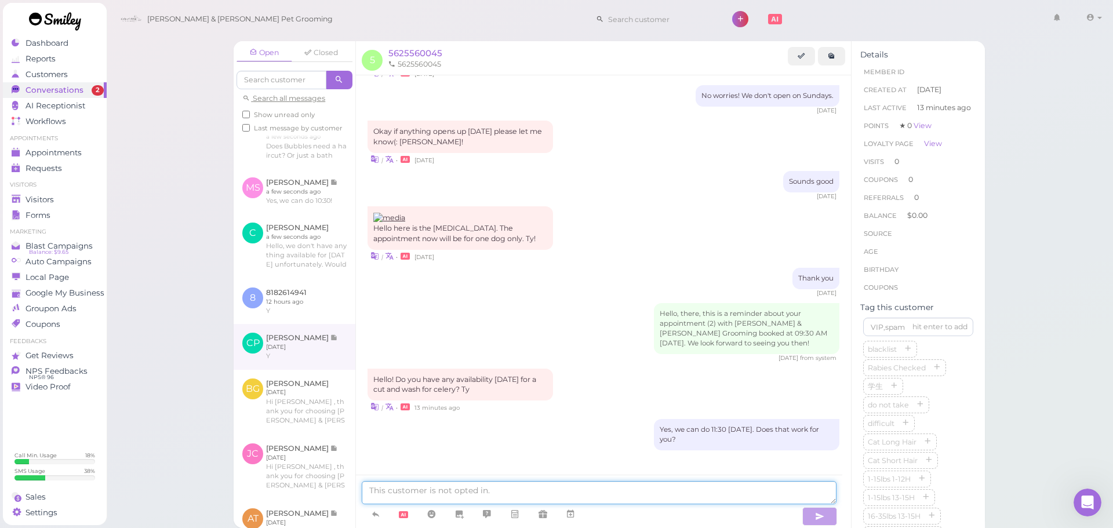
scroll to position [266, 0]
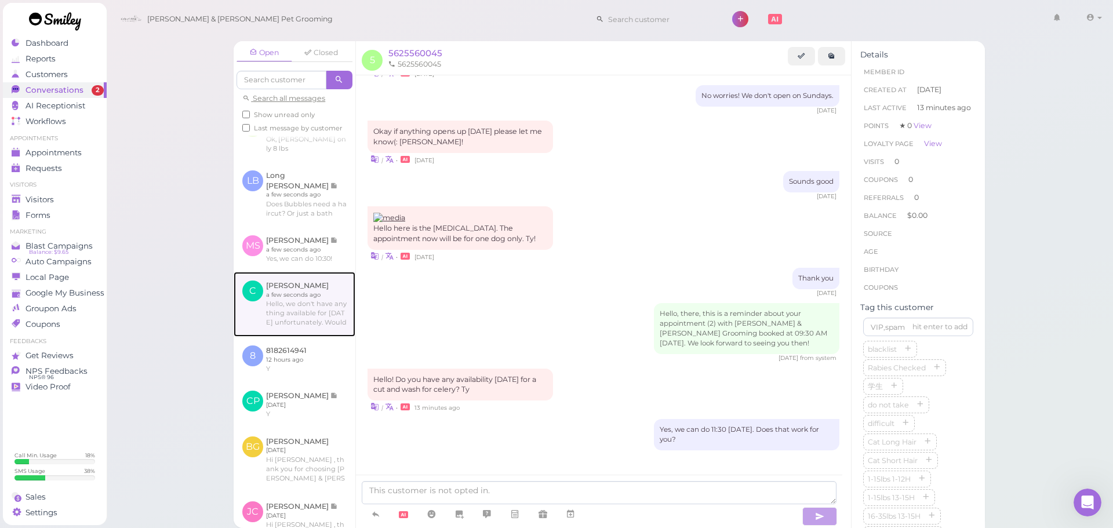
click at [310, 318] on link at bounding box center [295, 304] width 122 height 65
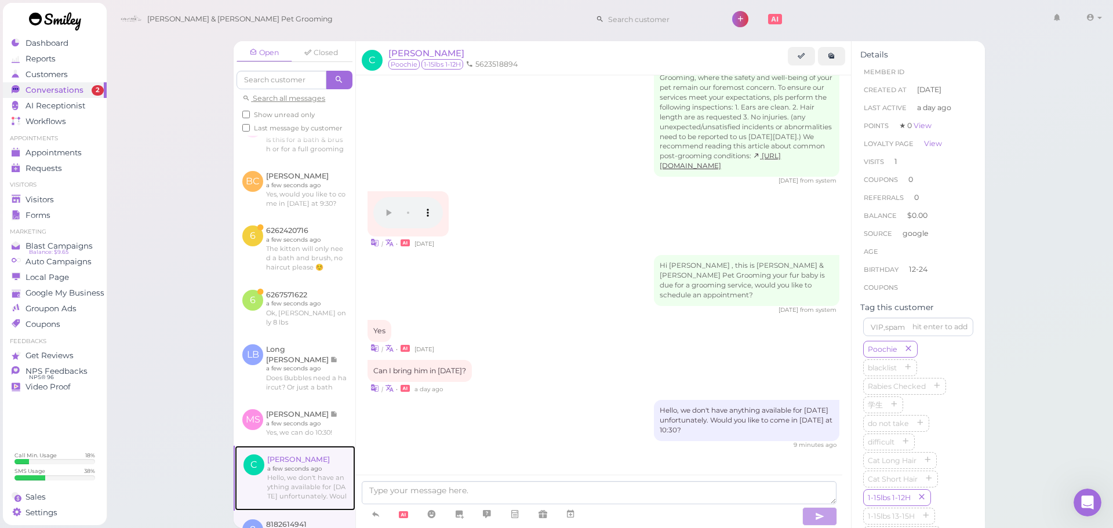
scroll to position [34, 0]
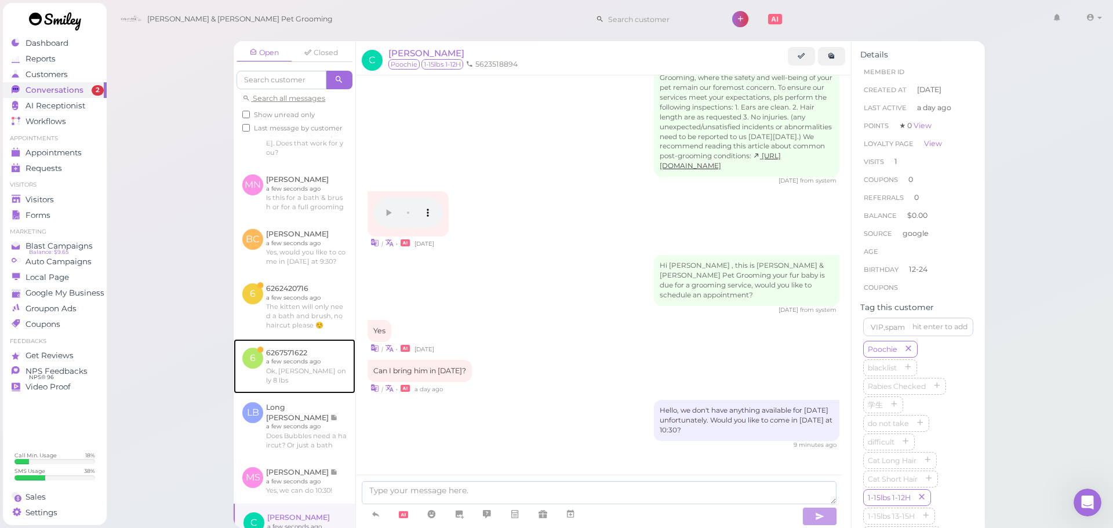
click at [308, 391] on link at bounding box center [295, 366] width 122 height 54
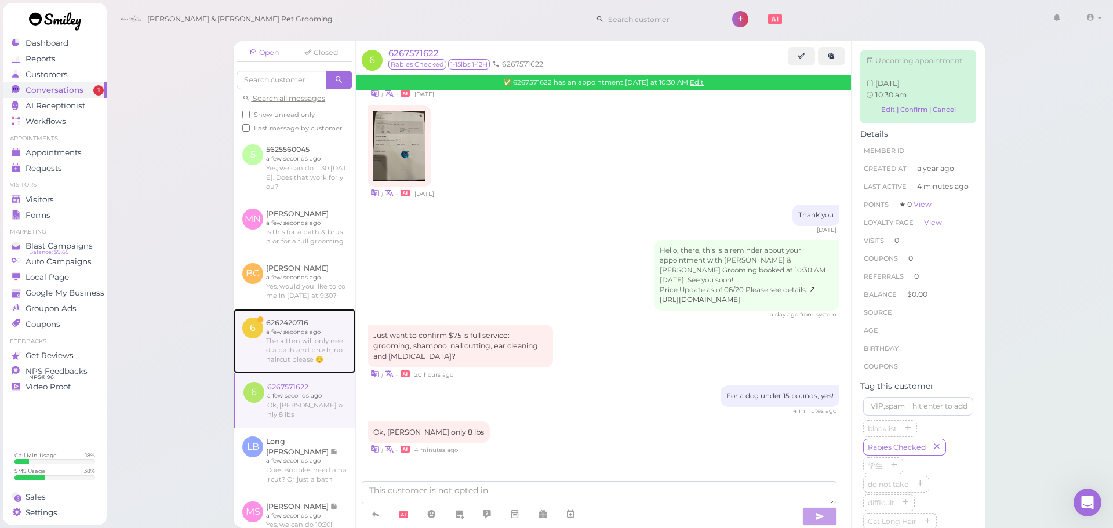
click at [298, 373] on link at bounding box center [295, 341] width 122 height 64
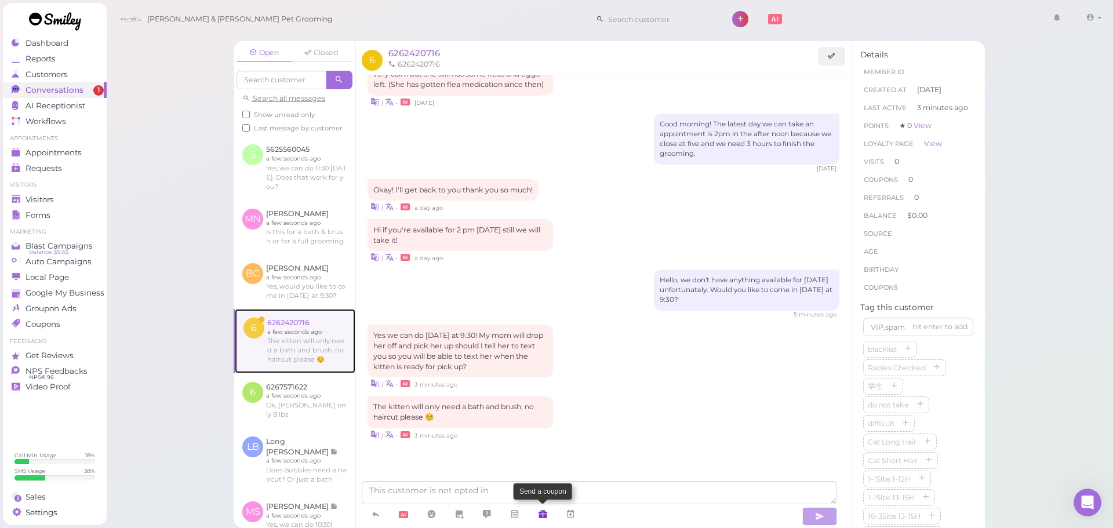
scroll to position [68, 0]
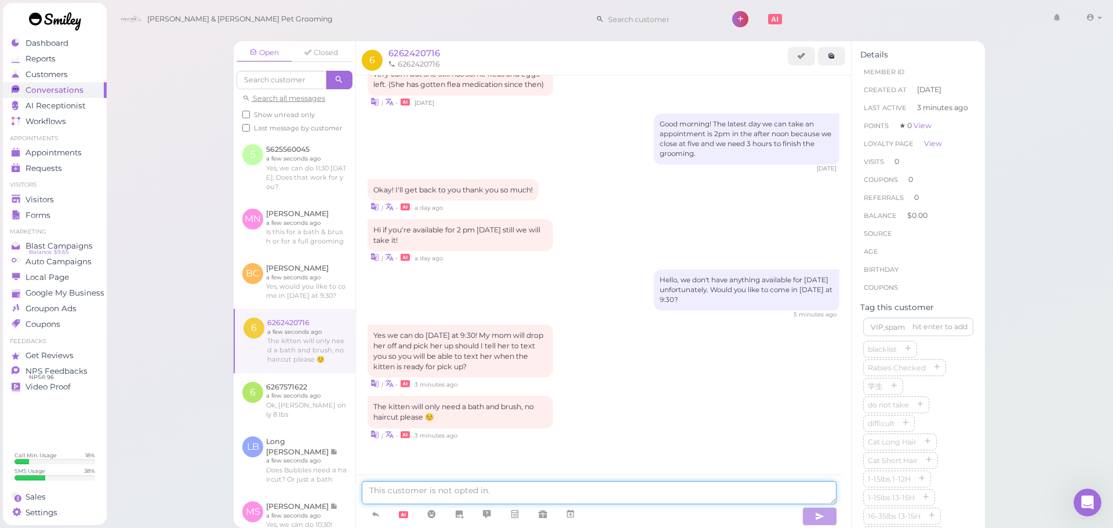
click at [592, 497] on textarea at bounding box center [599, 492] width 475 height 23
type textarea "Yes, that'd be great!"
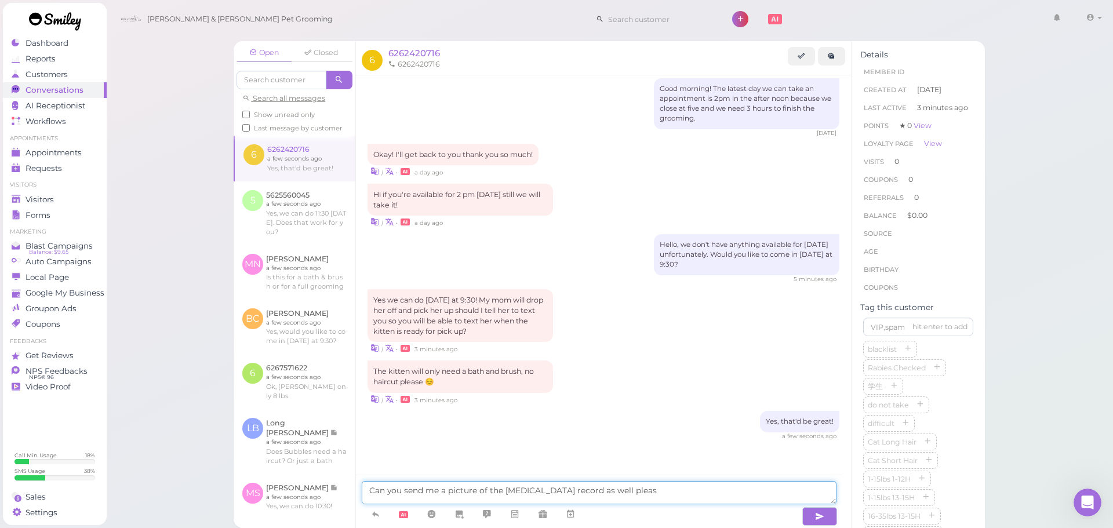
type textarea "Can you send me a picture of the rabies vaccination record as well please"
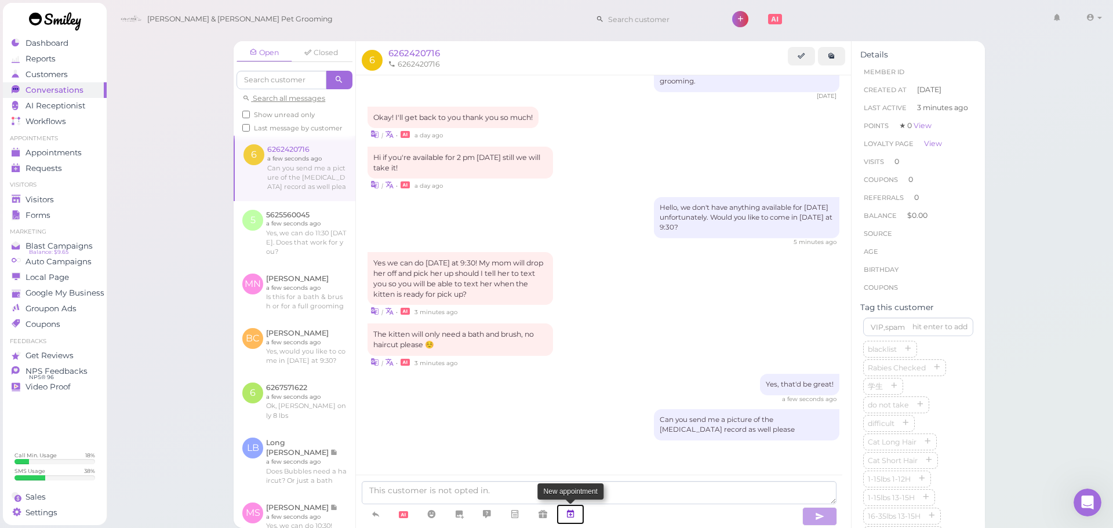
click at [570, 519] on icon at bounding box center [570, 514] width 9 height 12
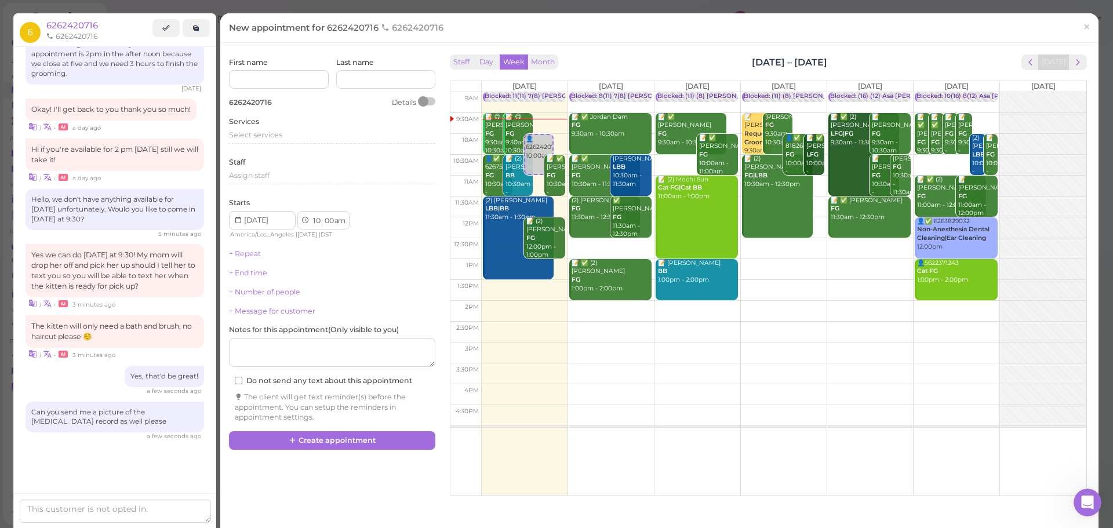
scroll to position [130, 0]
click at [643, 105] on td at bounding box center [783, 102] width 605 height 21
type input "2025-10-14"
select select "9"
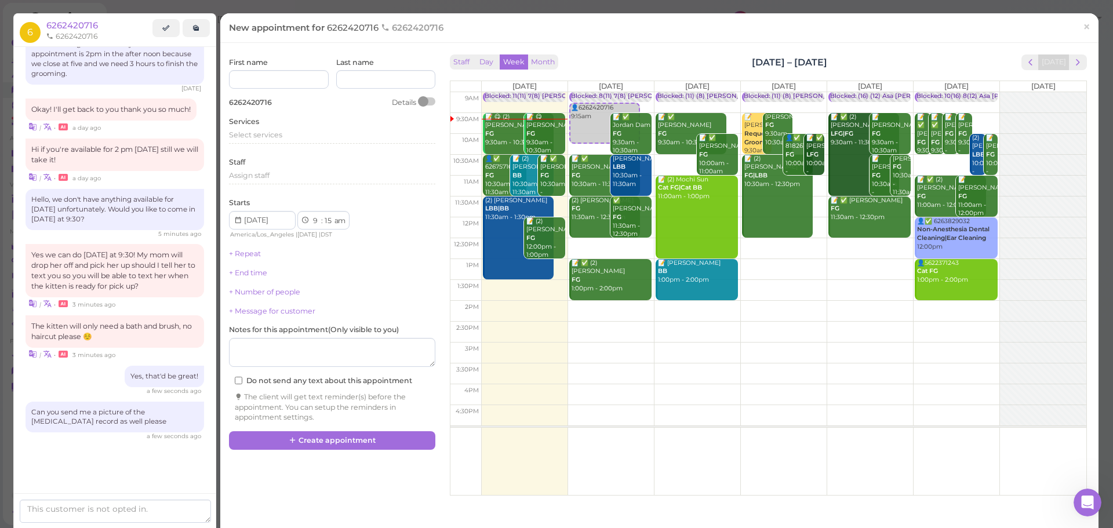
drag, startPoint x: 609, startPoint y: 117, endPoint x: 589, endPoint y: 128, distance: 22.6
click at [602, 92] on div "Blocked: 8(11) 7(8) Asa Rebecca • Appointment 👤6262420716 9:15am 📝 ✅ Jordan Dam…" at bounding box center [610, 92] width 82 height 0
click at [584, 92] on div "👤6262420716 9:15am Blocked: 8(11) 7(8) Asa Rebecca • Appointment 👤6262420716 9:…" at bounding box center [611, 92] width 86 height 0
select select "30"
click at [301, 134] on div "Select services" at bounding box center [332, 135] width 206 height 10
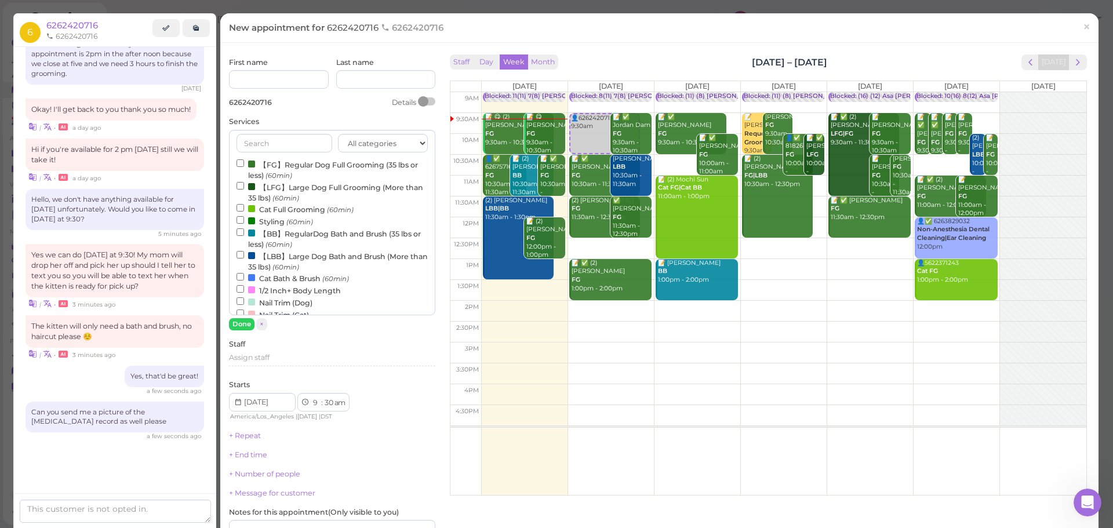
click at [267, 242] on label "【BB】RegularDog Bath and Brush (35 lbs or less) (60min)" at bounding box center [331, 238] width 191 height 23
click at [244, 236] on input "【BB】RegularDog Bath and Brush (35 lbs or less) (60min)" at bounding box center [240, 232] width 8 height 8
click at [267, 242] on label "【BB】RegularDog Bath and Brush (35 lbs or less) (60min)" at bounding box center [331, 238] width 191 height 23
click at [244, 236] on input "【BB】RegularDog Bath and Brush (35 lbs or less) (60min)" at bounding box center [240, 232] width 8 height 8
click at [260, 280] on label "Cat Bath & Brush (60min)" at bounding box center [292, 278] width 112 height 12
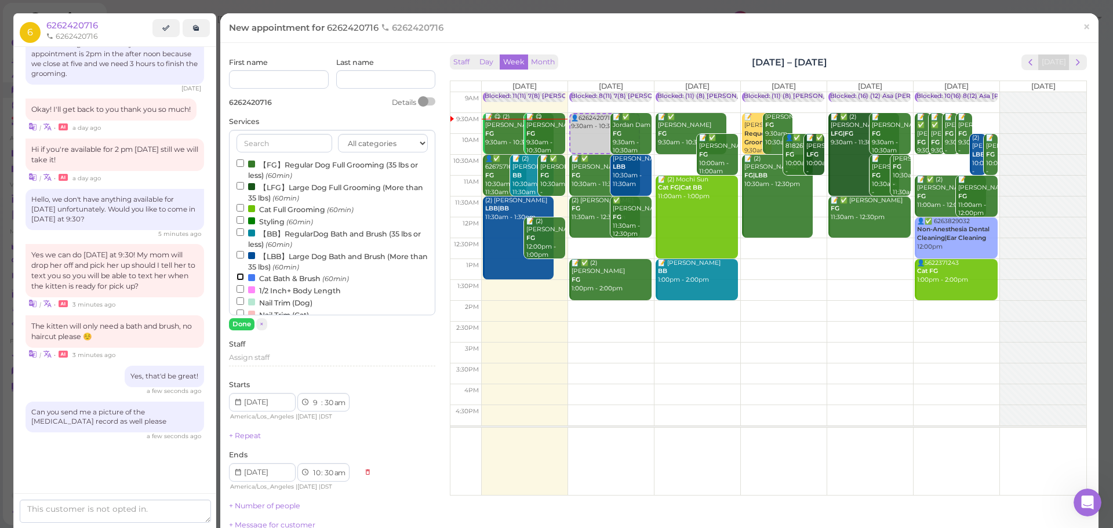
click at [244, 280] on input "Cat Bath & Brush (60min)" at bounding box center [240, 277] width 8 height 8
click at [238, 326] on button "Done" at bounding box center [241, 324] width 25 height 12
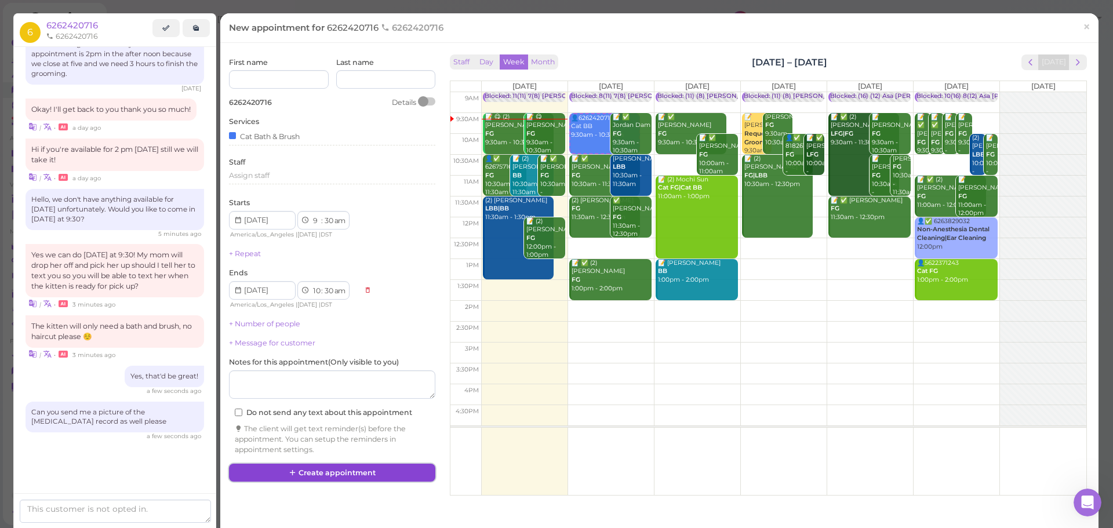
click at [350, 470] on button "Create appointment" at bounding box center [332, 473] width 206 height 19
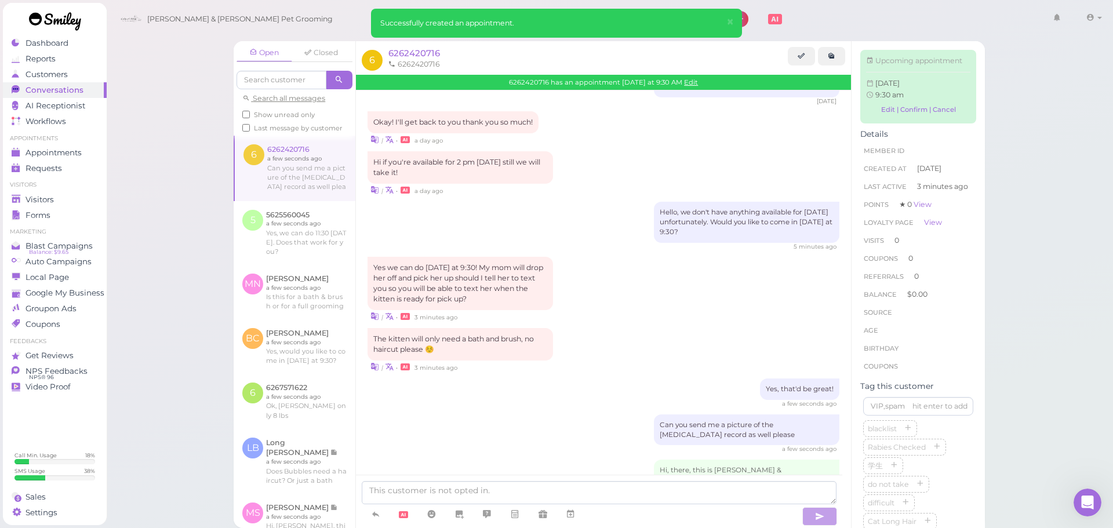
scroll to position [263, 0]
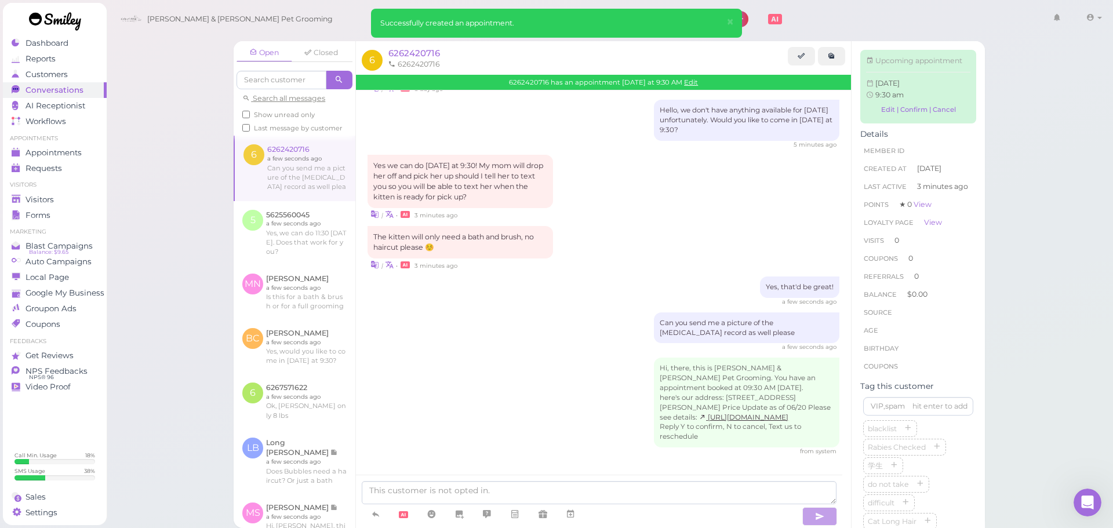
click at [476, 312] on div "Can you send me a picture of the rabies vaccination record as well please a few…" at bounding box center [603, 331] width 472 height 39
click at [53, 195] on span "Visitors" at bounding box center [40, 200] width 31 height 10
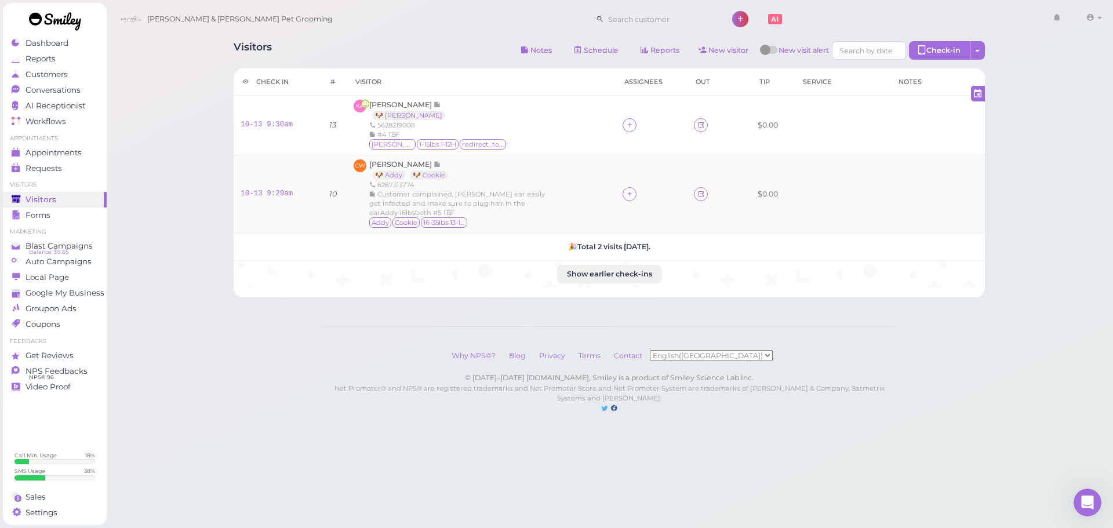
click at [549, 212] on div "CW Cindy Wan 🐶 Addy 🐶 Cookie 6267313774 Customer complained, Addy's ear easily …" at bounding box center [481, 194] width 255 height 70
click at [555, 176] on div "CW Cindy Wan 🐶 Addy 🐶 Cookie 6267313774 Customer complained, Addy's ear easily …" at bounding box center [481, 194] width 255 height 70
click at [28, 90] on span "Conversations" at bounding box center [54, 90] width 58 height 10
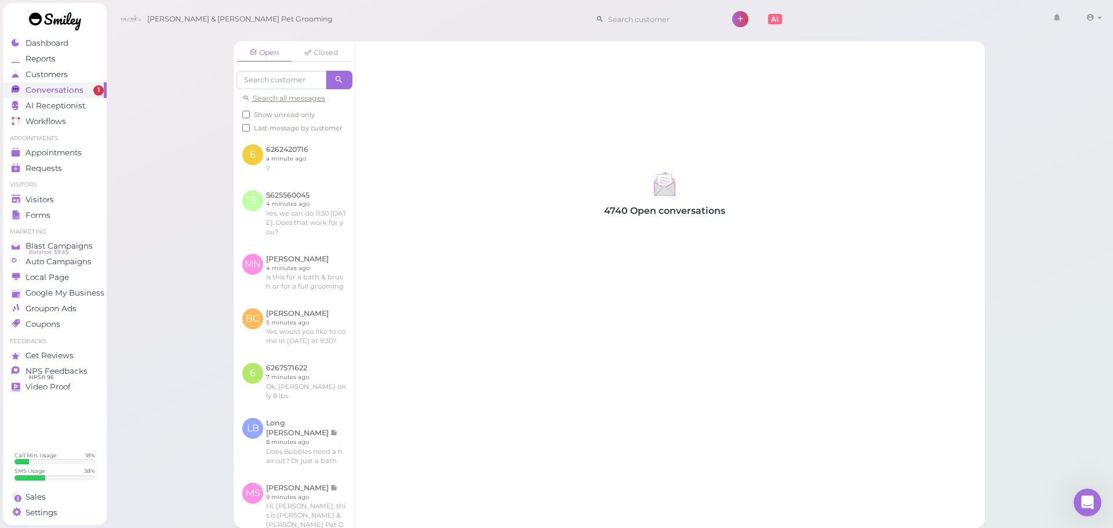
click at [173, 297] on div "Open Closed Search all messages Show unread only Last message by customer 6 626…" at bounding box center [609, 264] width 1007 height 528
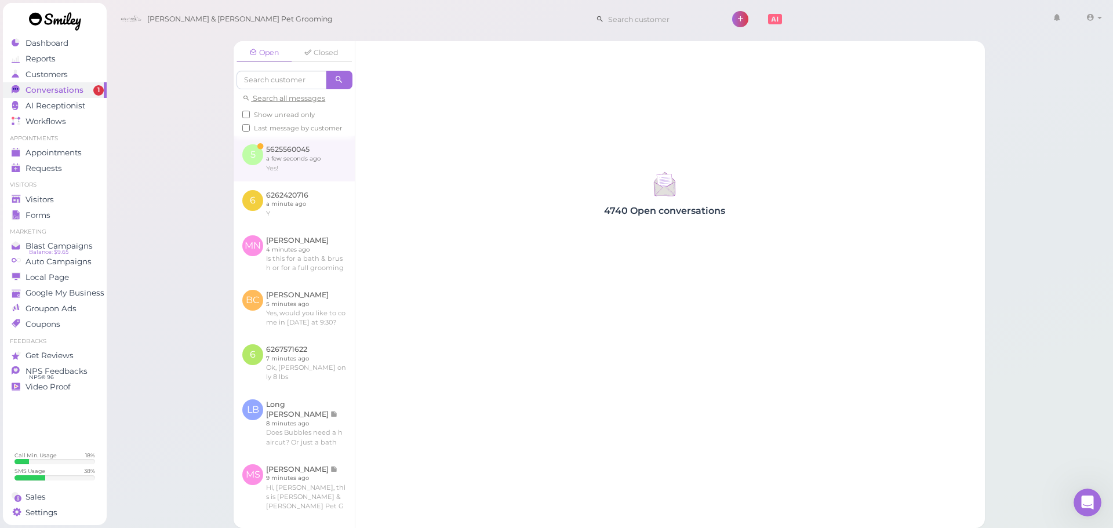
click at [280, 180] on link at bounding box center [294, 158] width 121 height 45
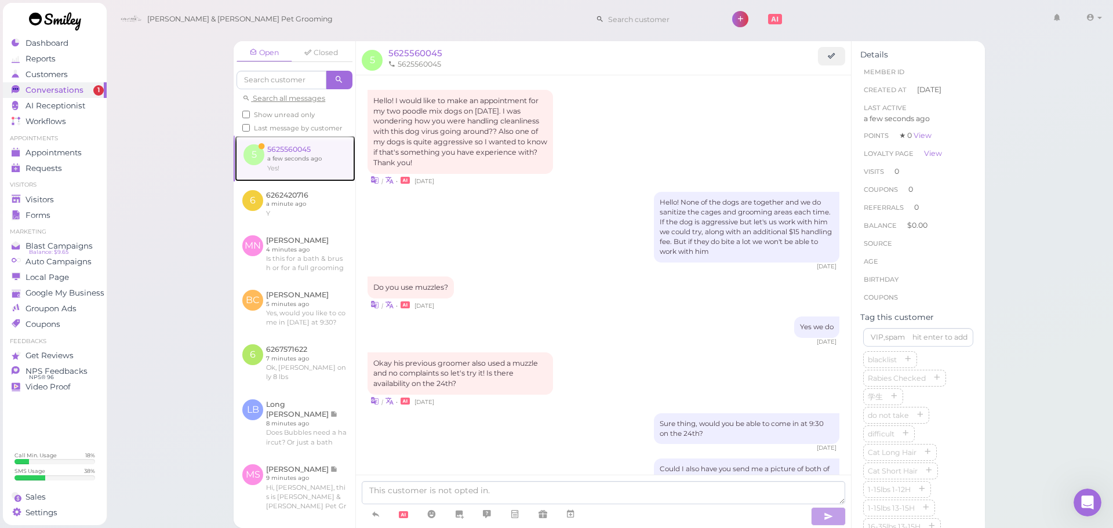
scroll to position [799, 0]
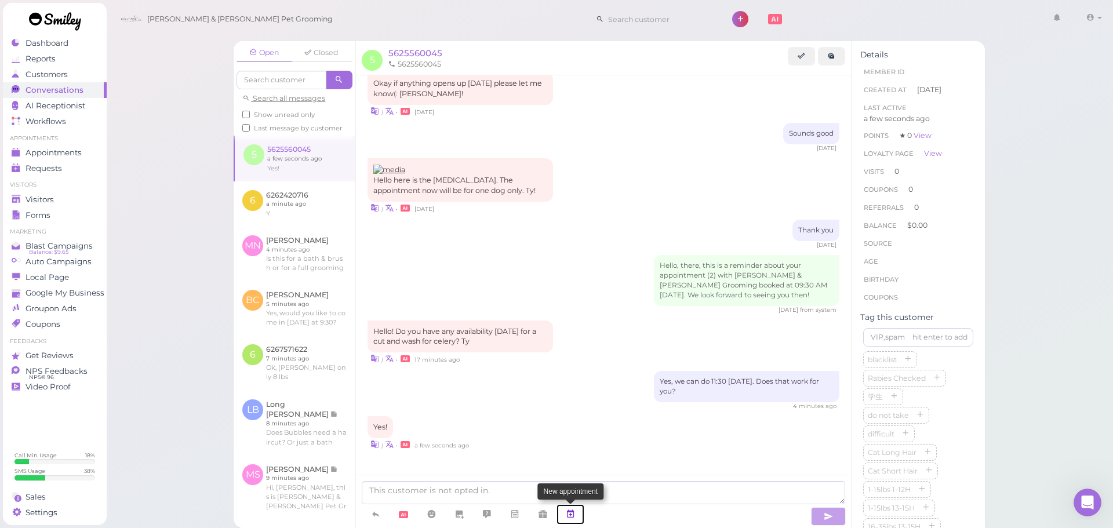
click at [571, 524] on link at bounding box center [570, 514] width 28 height 20
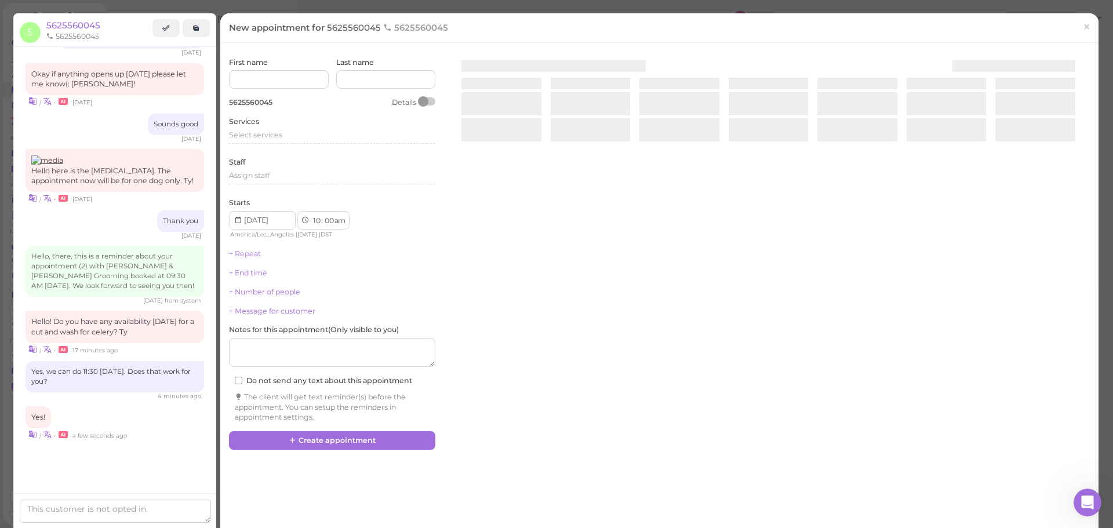
scroll to position [811, 0]
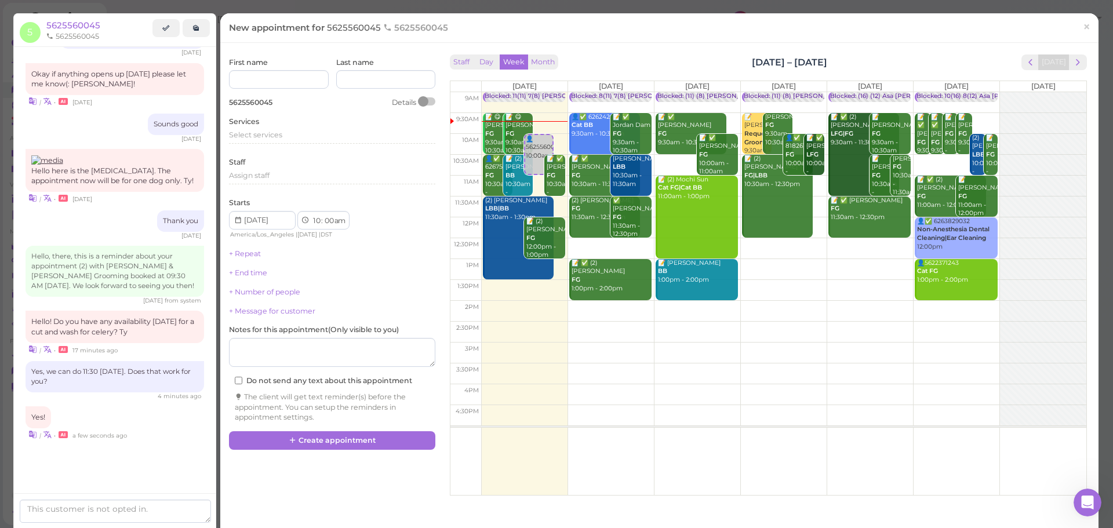
click at [782, 267] on td at bounding box center [783, 269] width 605 height 21
type input "2025-10-16"
select select "1"
select select "pm"
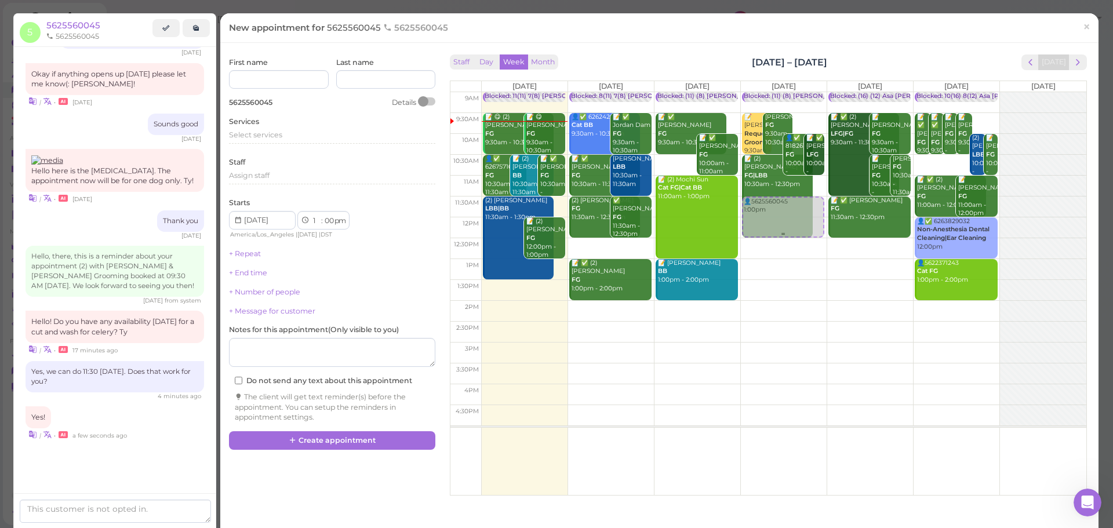
drag, startPoint x: 779, startPoint y: 276, endPoint x: 784, endPoint y: 221, distance: 55.3
click at [784, 92] on div "👤5625560045 1:00pm Blocked: (11) (8) Asa Helen • Appointment 📝 Marcia Lopez Req…" at bounding box center [784, 92] width 86 height 0
select select "11"
select select "30"
select select "am"
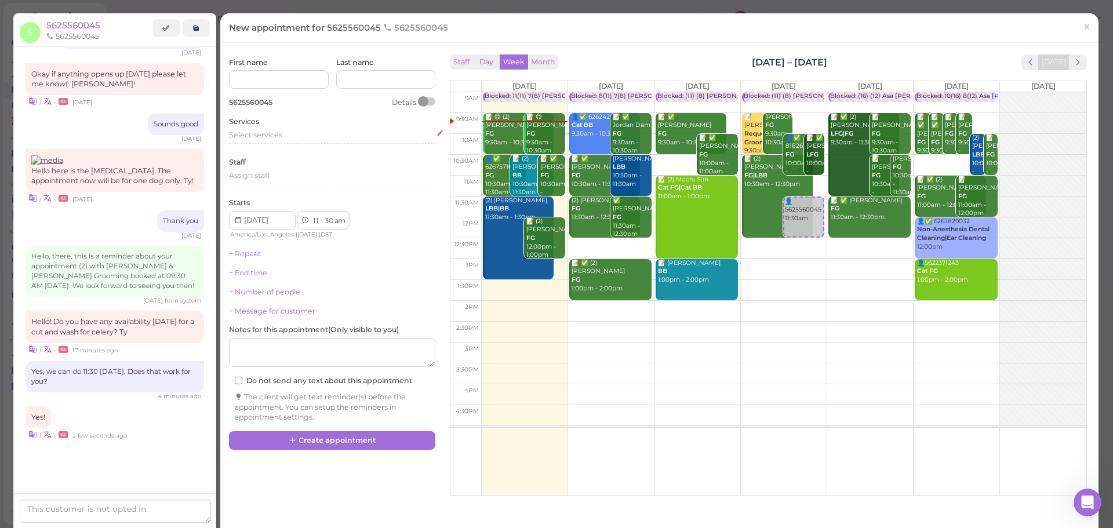
click at [280, 136] on span "Select services" at bounding box center [255, 134] width 53 height 9
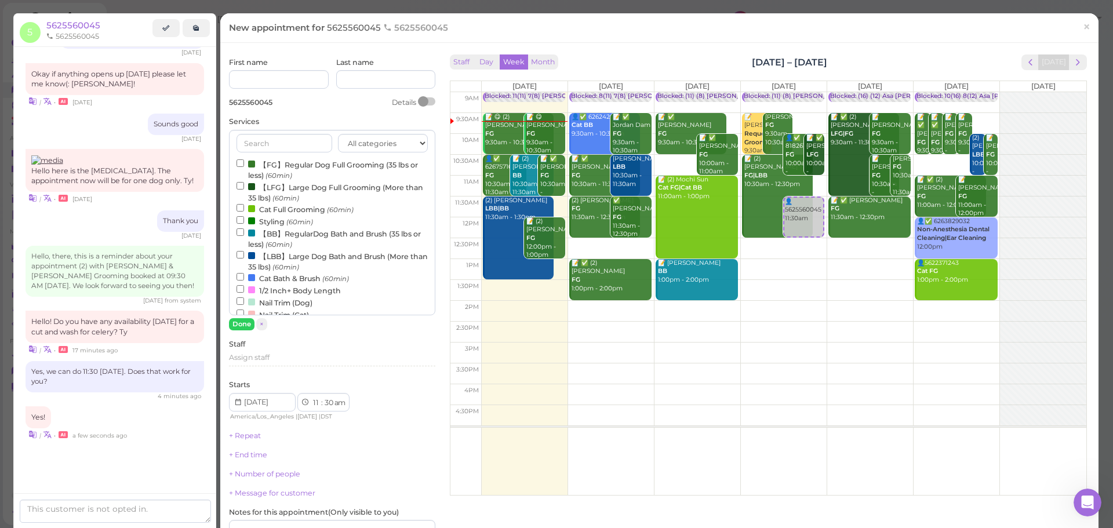
click at [318, 165] on label "【FG】Regular Dog Full Grooming (35 lbs or less) (60min)" at bounding box center [331, 169] width 191 height 23
click at [244, 165] on input "【FG】Regular Dog Full Grooming (35 lbs or less) (60min)" at bounding box center [240, 163] width 8 height 8
click at [241, 325] on button "Done" at bounding box center [241, 324] width 25 height 12
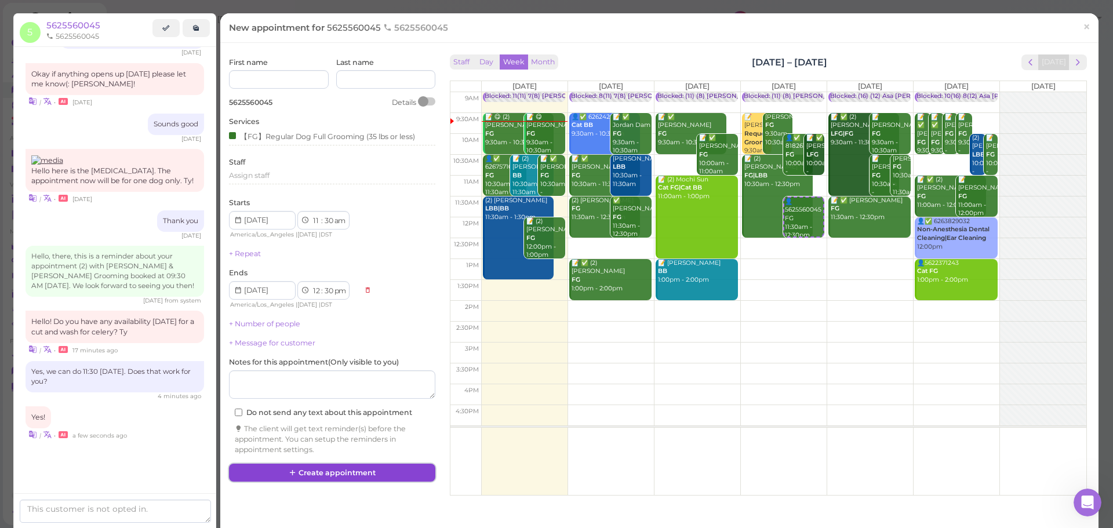
click at [370, 471] on button "Create appointment" at bounding box center [332, 473] width 206 height 19
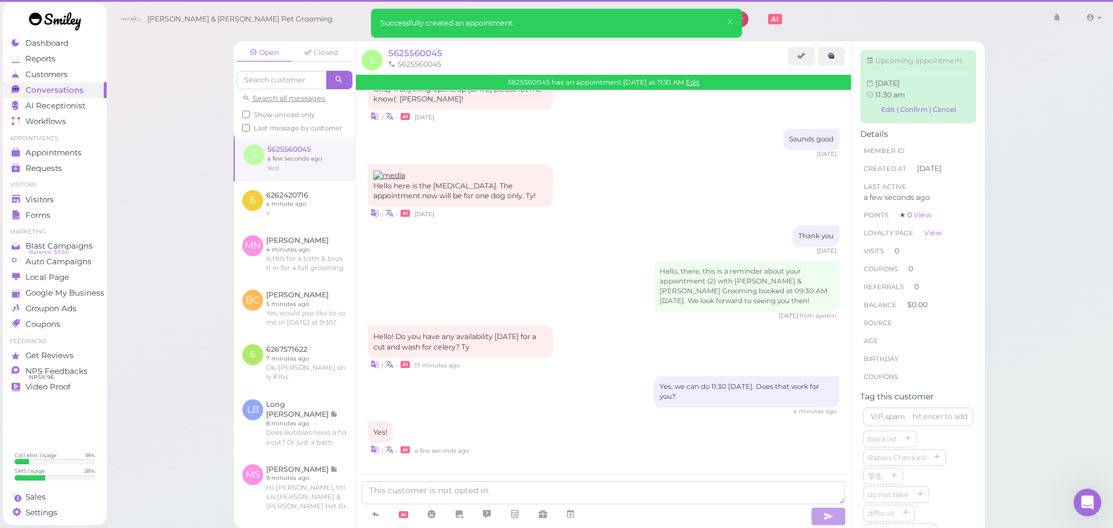
scroll to position [799, 0]
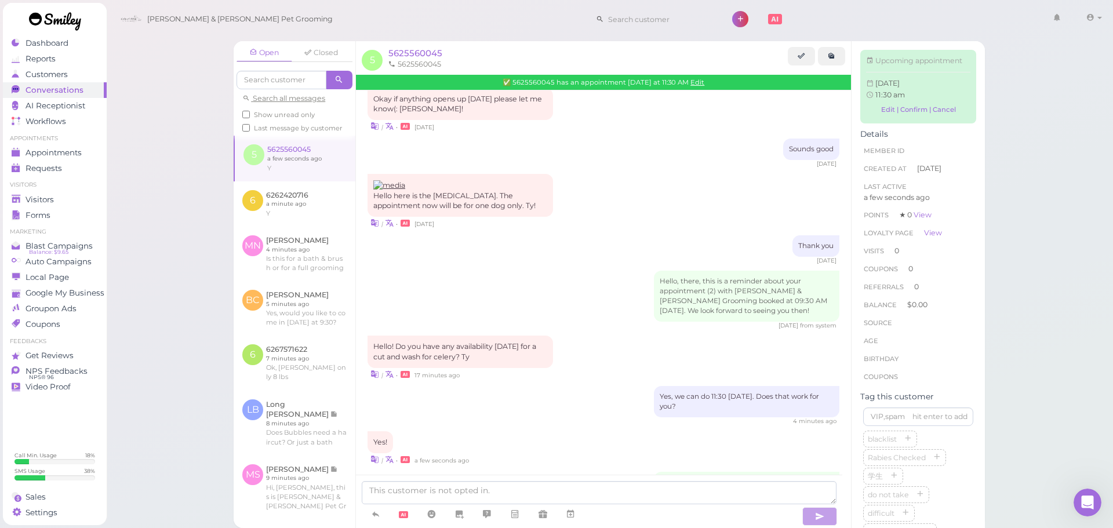
scroll to position [953, 0]
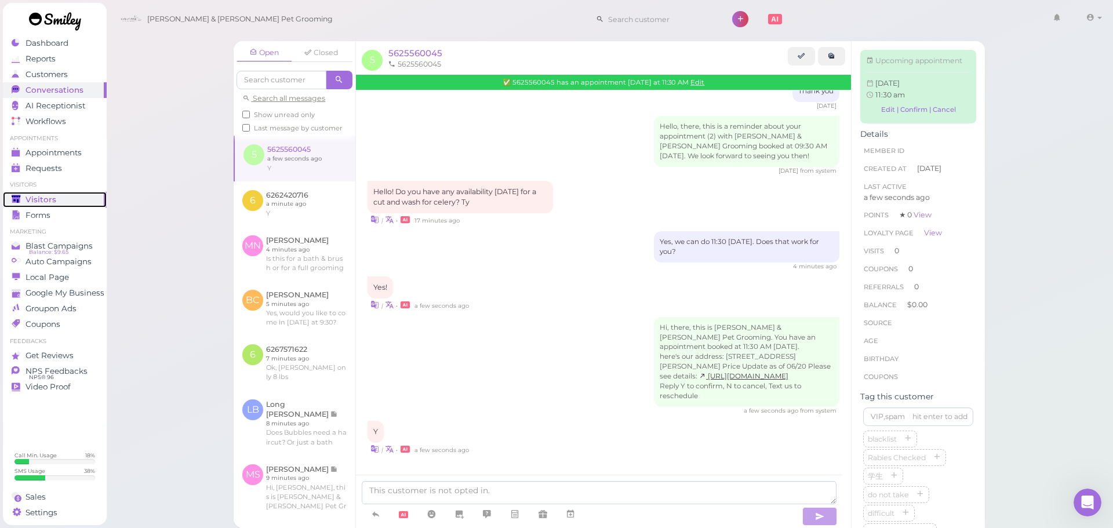
click at [64, 202] on div "Visitors" at bounding box center [53, 200] width 83 height 10
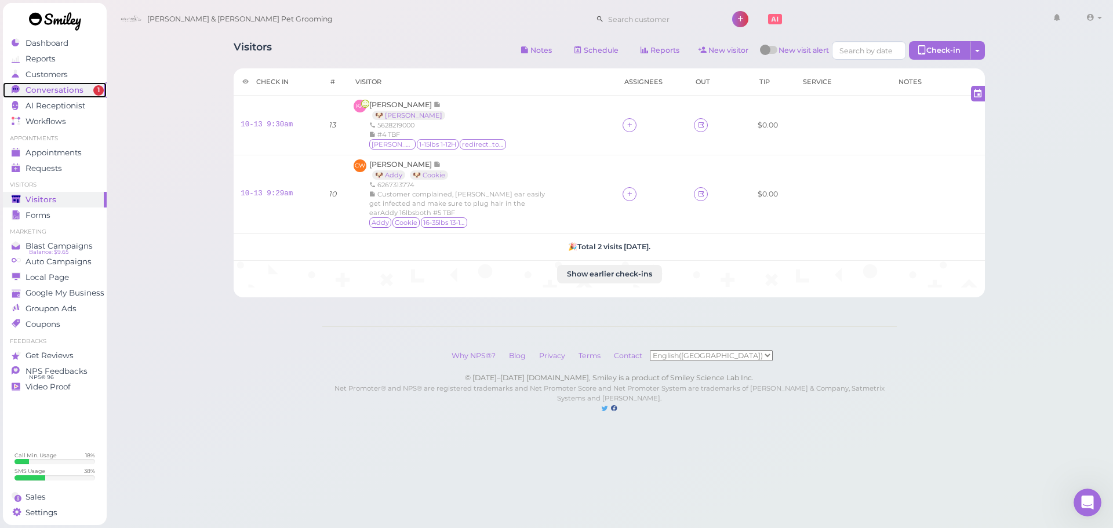
click at [60, 96] on link "Conversations 1" at bounding box center [55, 90] width 104 height 16
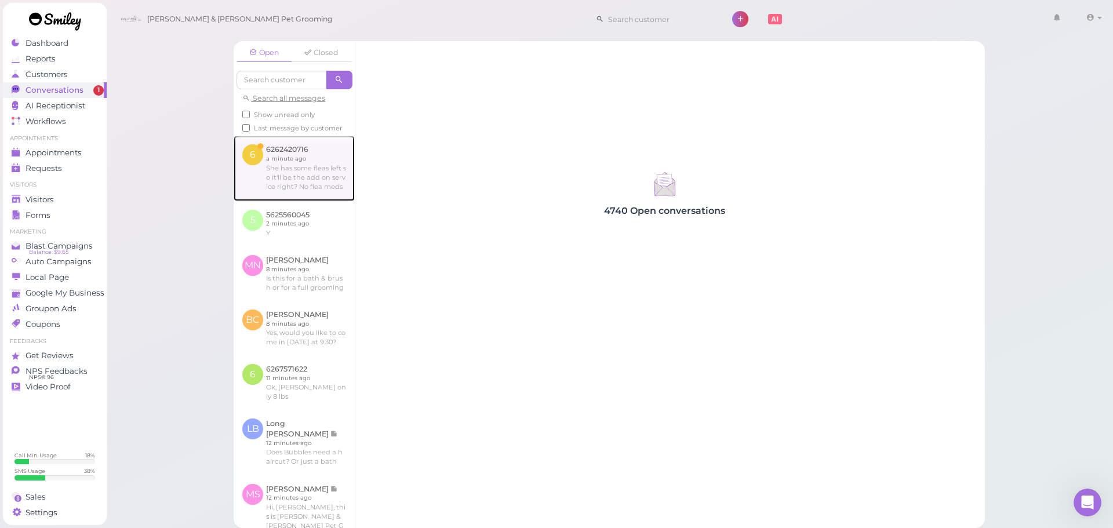
click at [269, 160] on link at bounding box center [294, 168] width 121 height 65
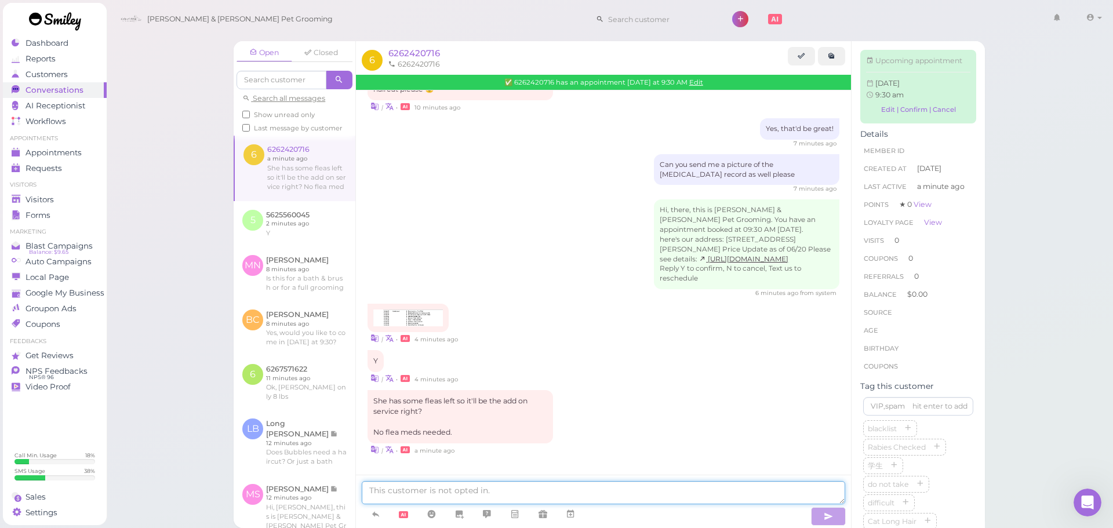
scroll to position [421, 0]
click at [505, 486] on textarea at bounding box center [603, 492] width 483 height 23
click at [412, 314] on img at bounding box center [408, 317] width 70 height 17
click at [587, 490] on textarea at bounding box center [603, 492] width 483 height 23
type textarea "Yes, it'll be a flea bath added on"
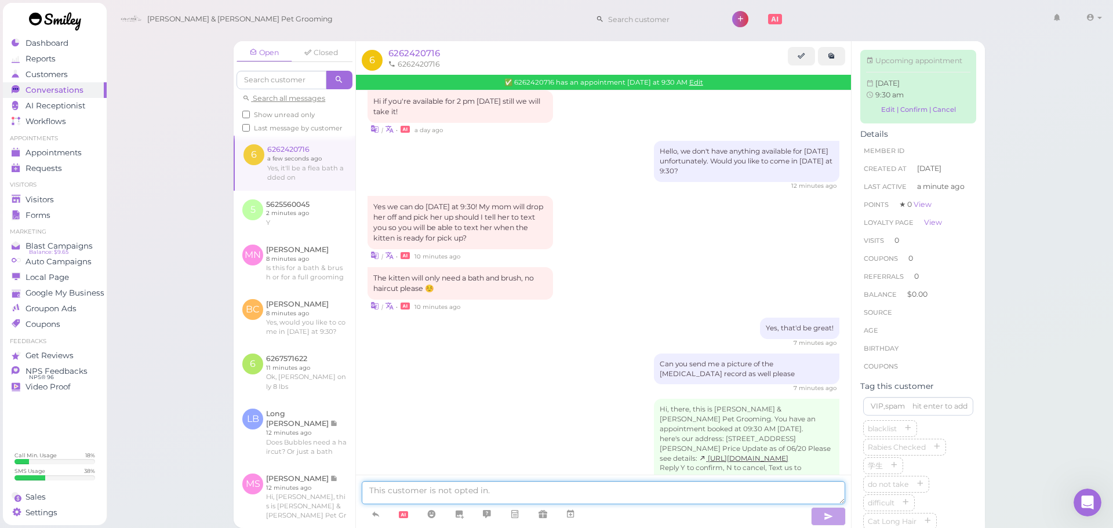
scroll to position [290, 0]
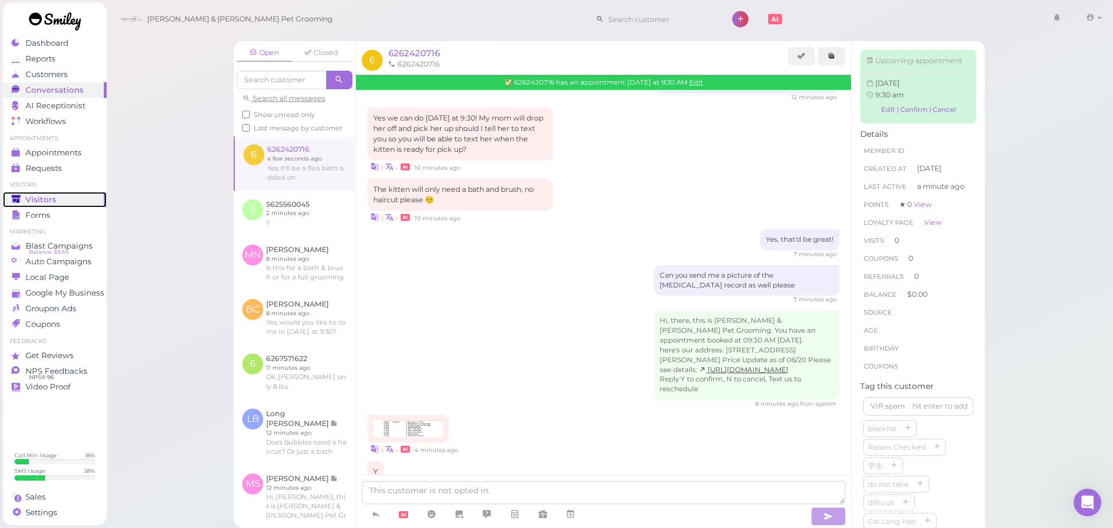
click at [23, 199] on div "Visitors" at bounding box center [53, 200] width 83 height 10
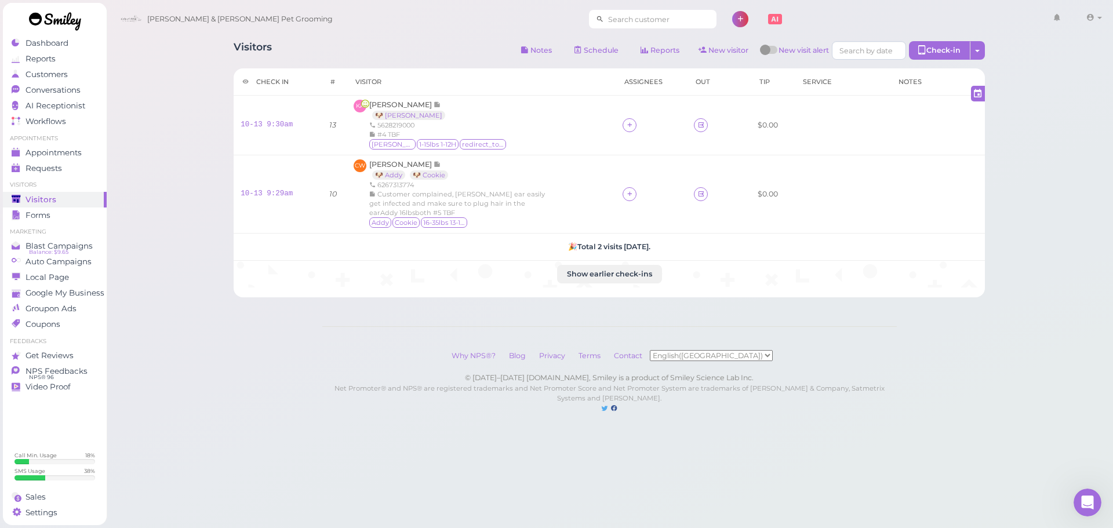
click at [604, 18] on input at bounding box center [660, 19] width 112 height 19
drag, startPoint x: 653, startPoint y: 14, endPoint x: 299, endPoint y: 13, distance: 354.1
click at [299, 13] on div "Cody & Miley Pet Grooming 7602010524 1 Account Logout" at bounding box center [610, 19] width 991 height 33
click at [633, 18] on input "7602010524" at bounding box center [660, 19] width 112 height 19
click at [628, 39] on small "7602010524" at bounding box center [624, 40] width 41 height 8
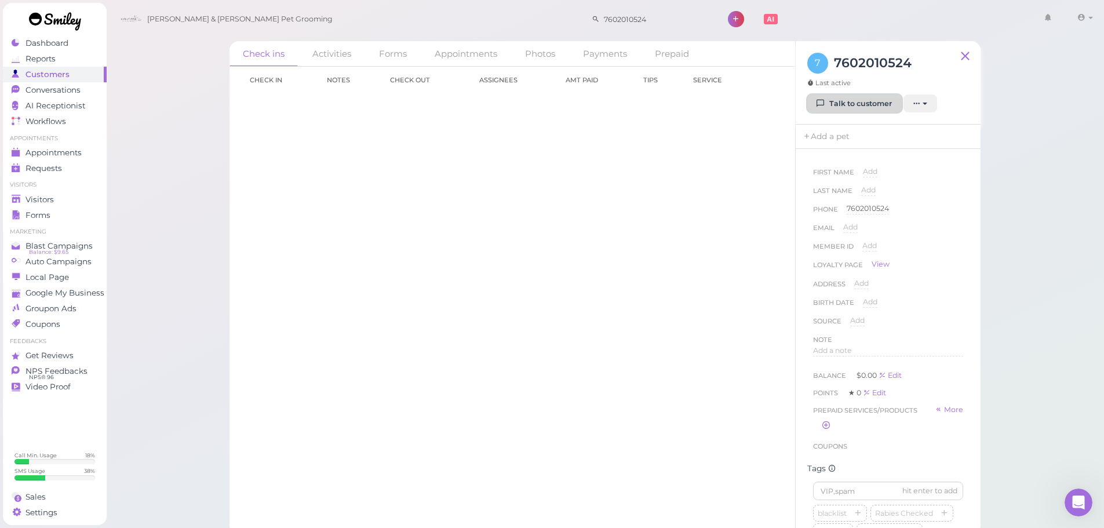
click at [860, 103] on link "Talk to customer" at bounding box center [854, 103] width 94 height 19
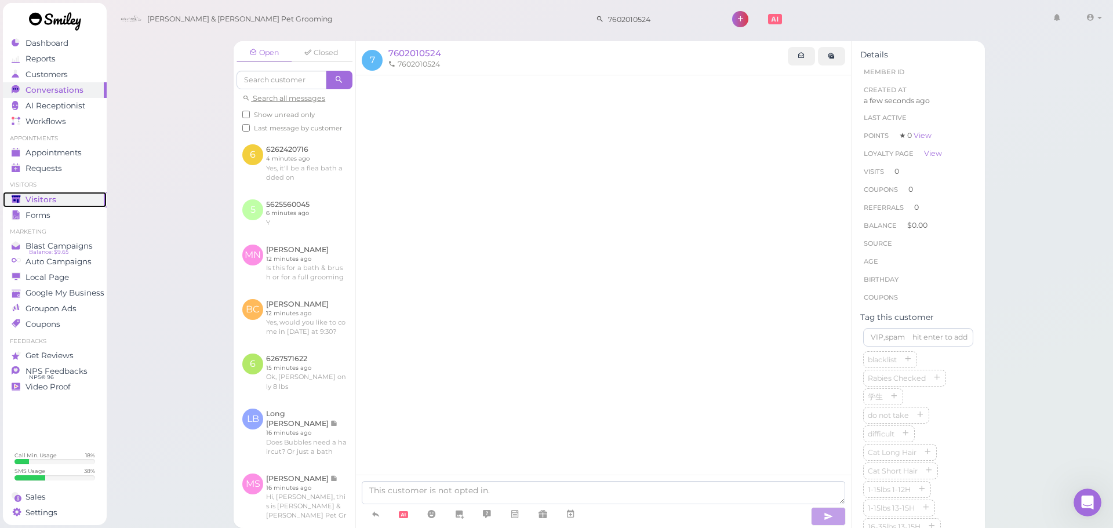
click at [38, 193] on link "Visitors" at bounding box center [55, 200] width 104 height 16
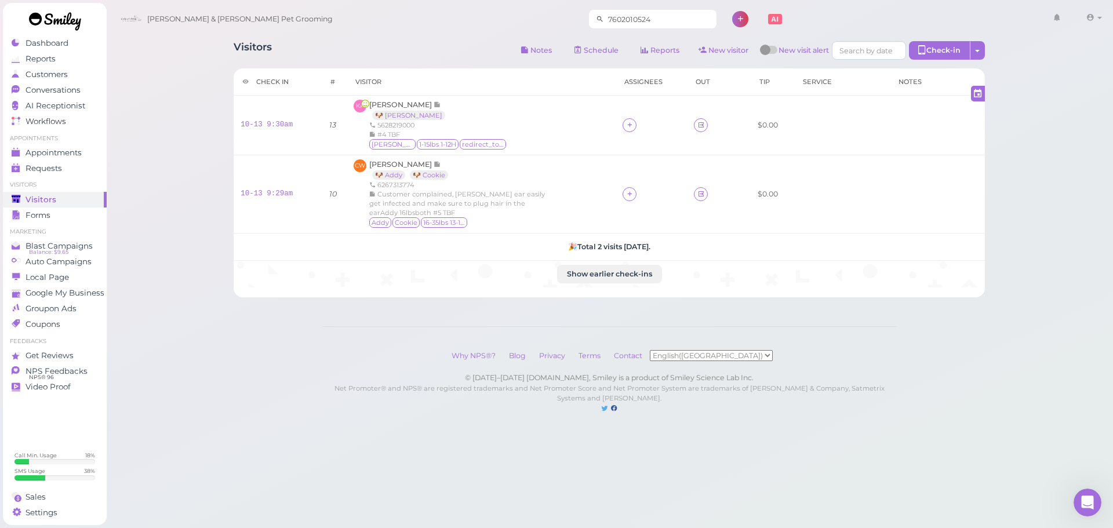
click at [624, 21] on input "7602010524" at bounding box center [660, 19] width 112 height 19
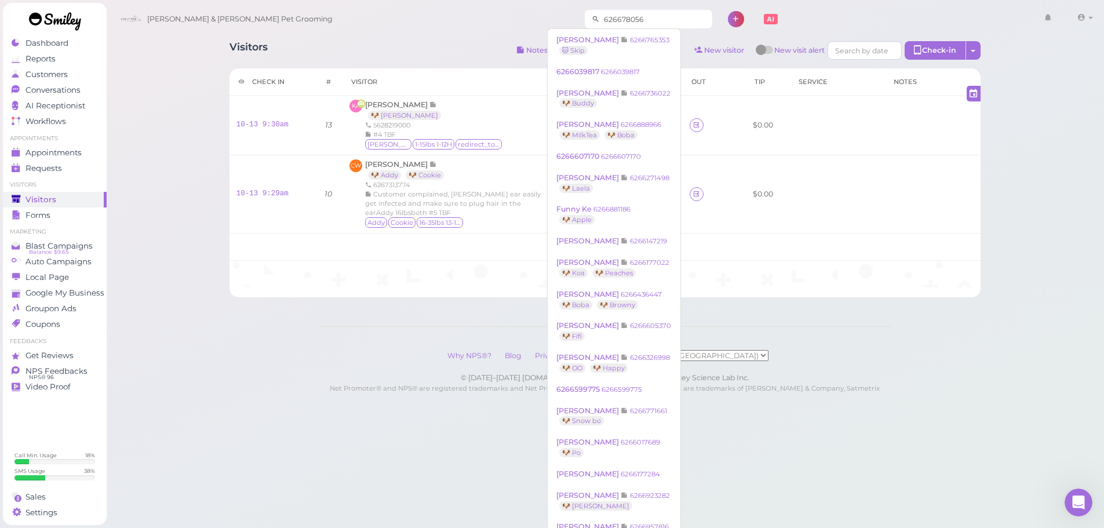
type input "6266780565"
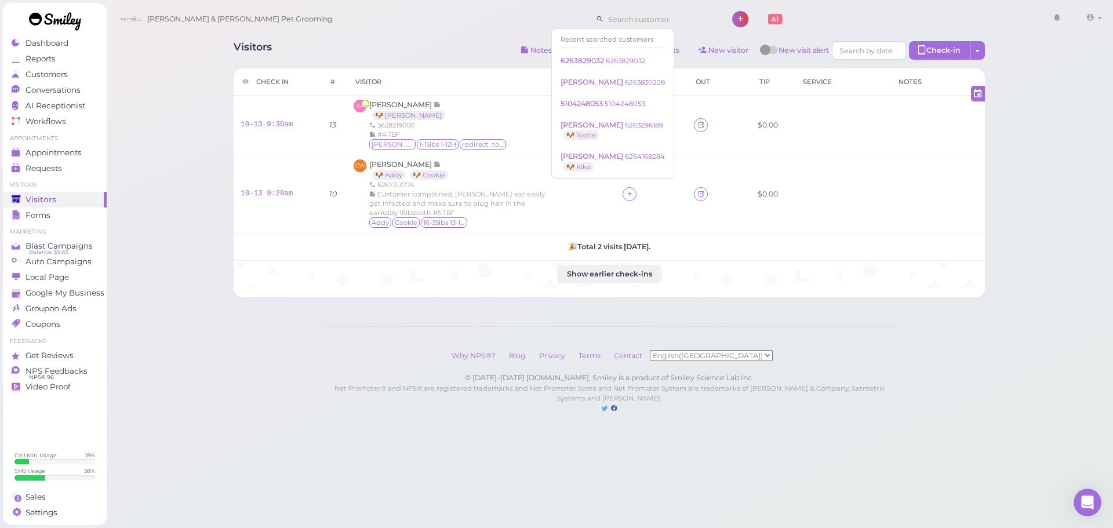
click at [405, 25] on div "Cody & Miley Pet Grooming 1 Account" at bounding box center [610, 19] width 991 height 33
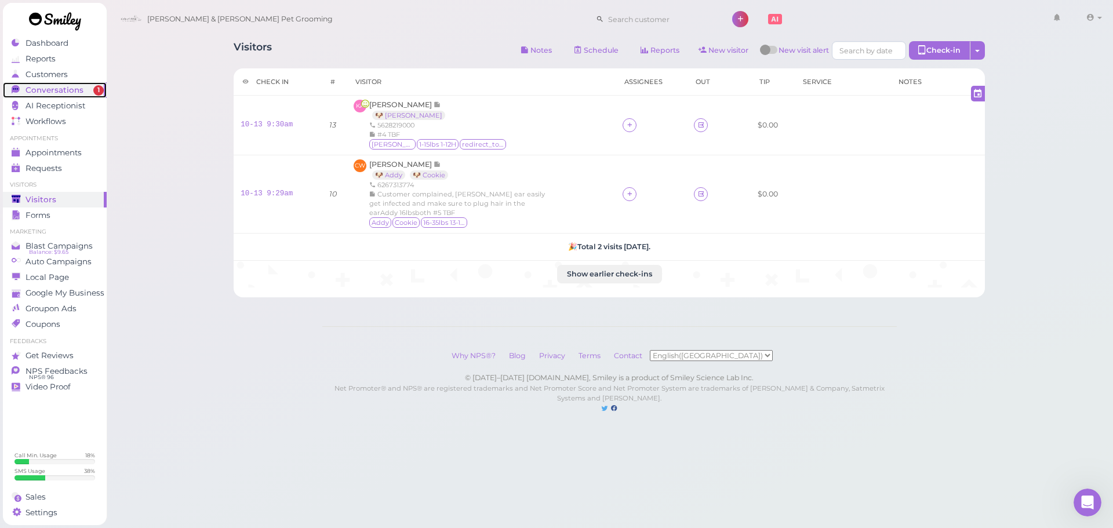
click at [96, 94] on span "1" at bounding box center [98, 90] width 10 height 10
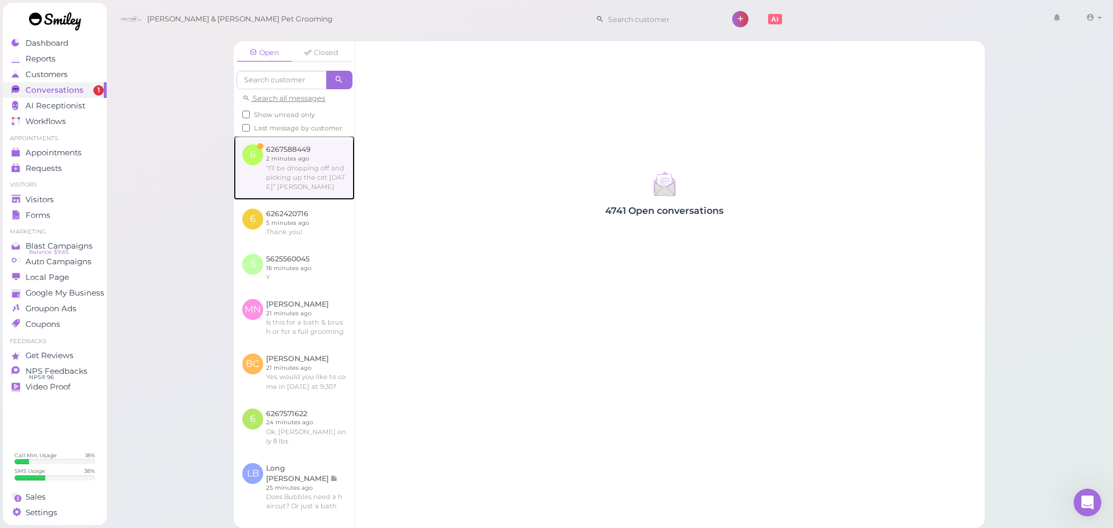
click at [314, 183] on link at bounding box center [294, 168] width 121 height 64
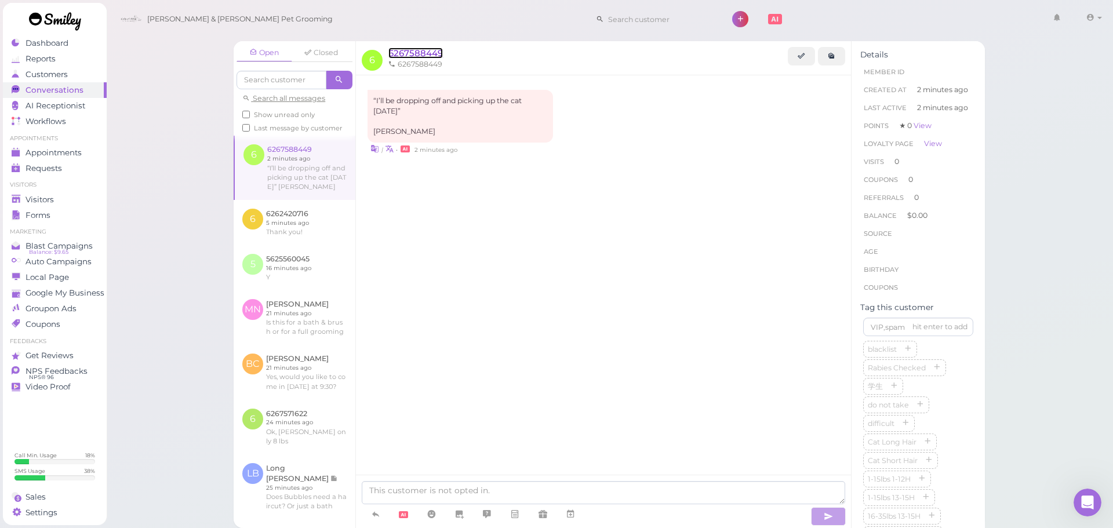
click at [440, 52] on span "6267588449" at bounding box center [415, 53] width 54 height 11
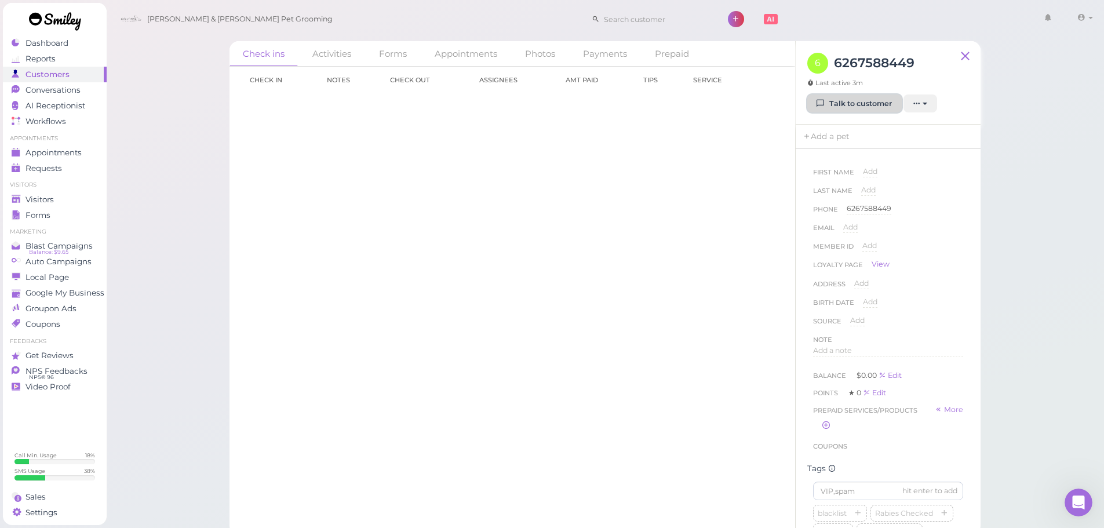
click at [824, 100] on icon at bounding box center [821, 103] width 8 height 9
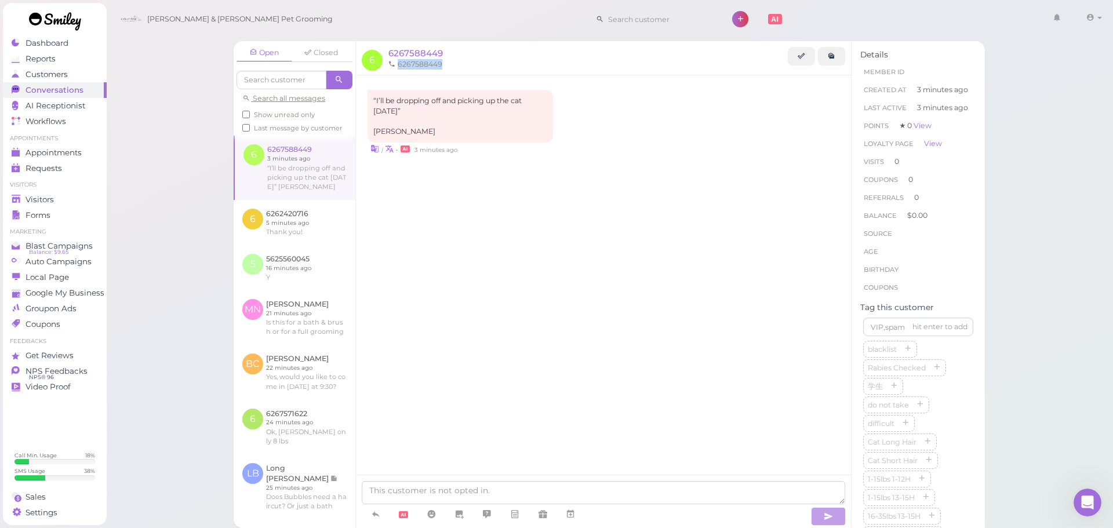
drag, startPoint x: 440, startPoint y: 66, endPoint x: 398, endPoint y: 66, distance: 42.3
click at [398, 66] on li "6267588449" at bounding box center [415, 64] width 60 height 10
copy li "6267588449"
click at [517, 291] on div "“I’ll be dropping off and picking up the cat tomorrow” Nancy | • 3 minutes ago" at bounding box center [603, 291] width 495 height 432
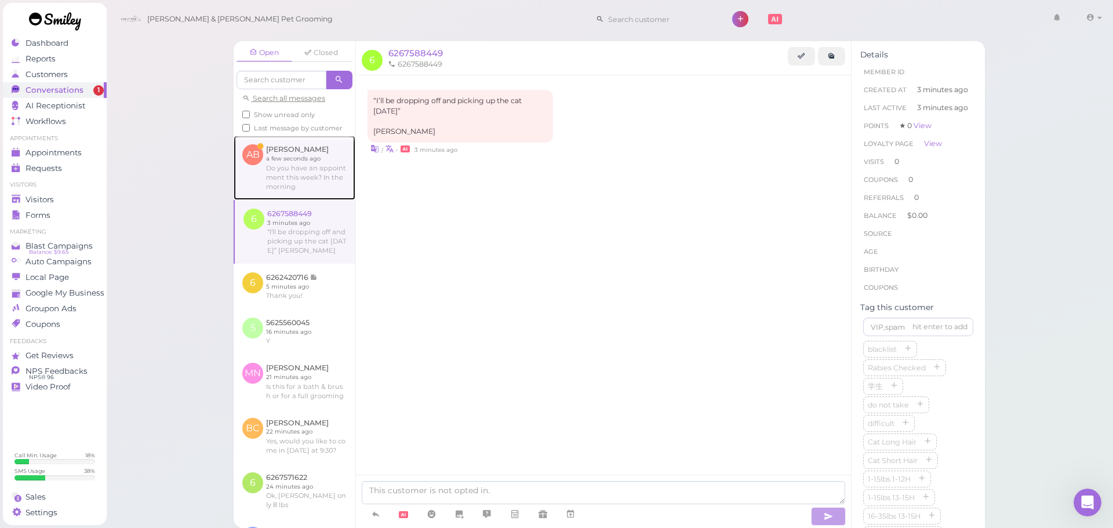
click at [305, 178] on link at bounding box center [295, 168] width 122 height 64
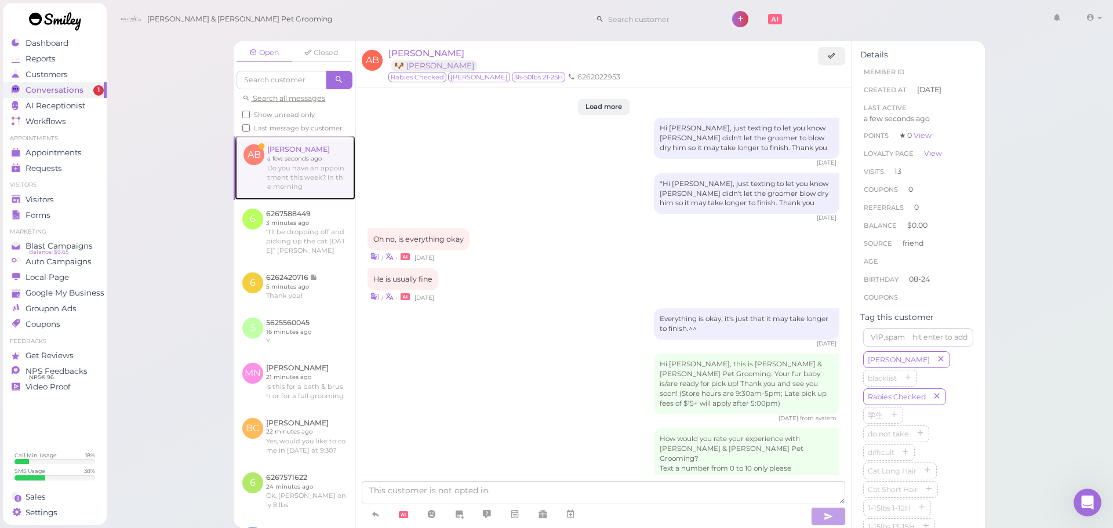
scroll to position [1489, 0]
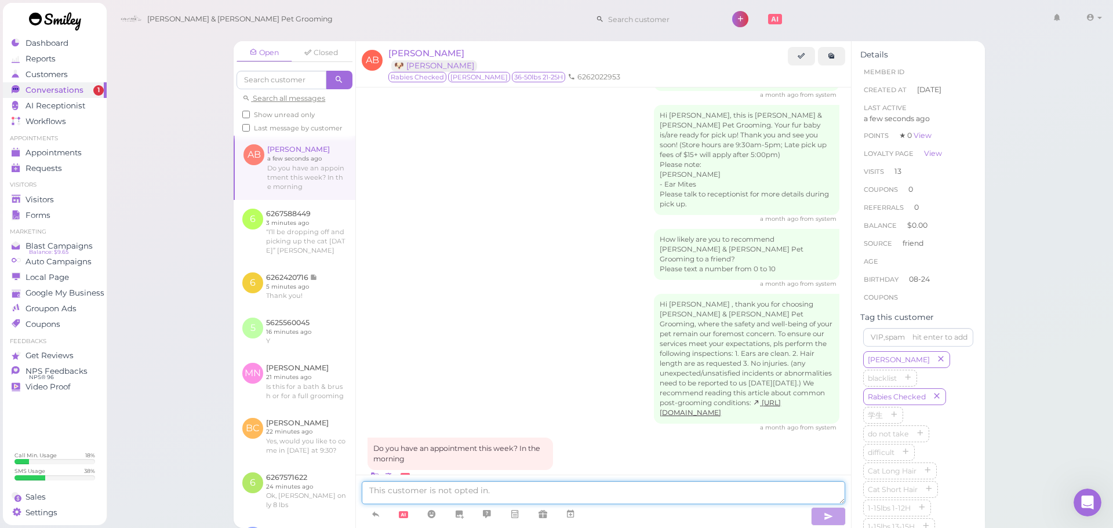
click at [610, 498] on textarea at bounding box center [603, 492] width 483 height 23
click at [527, 493] on textarea at bounding box center [603, 492] width 483 height 23
type textarea "Yes wi"
type textarea "Wil"
type textarea "Will this be for a bath or for a full grooming?"
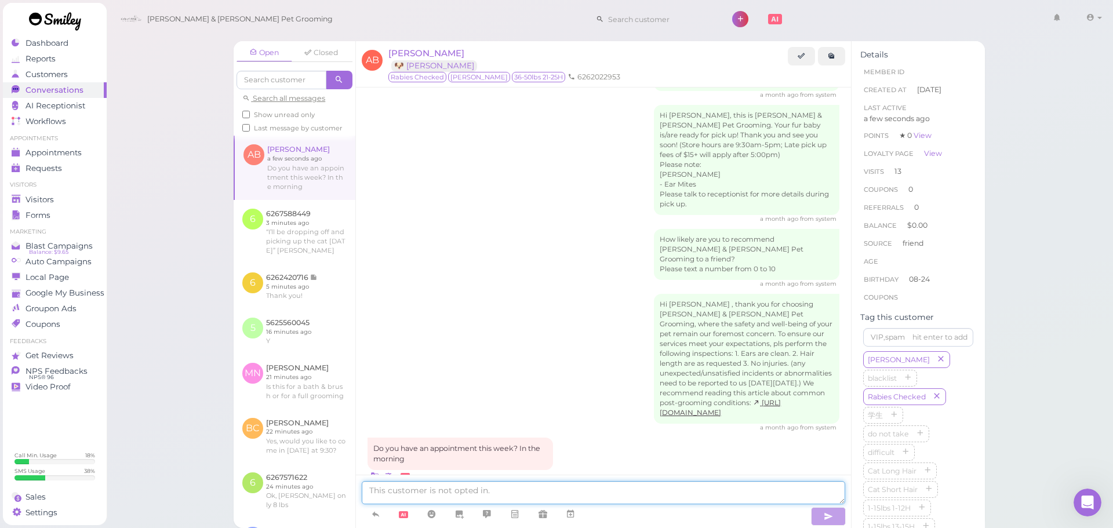
scroll to position [1516, 0]
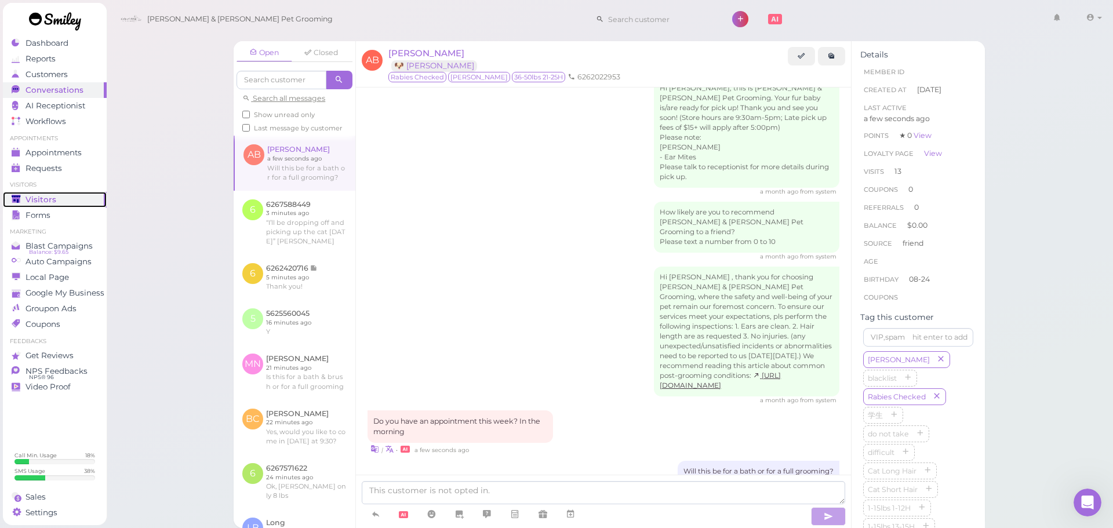
click at [13, 201] on polygon at bounding box center [16, 199] width 9 height 8
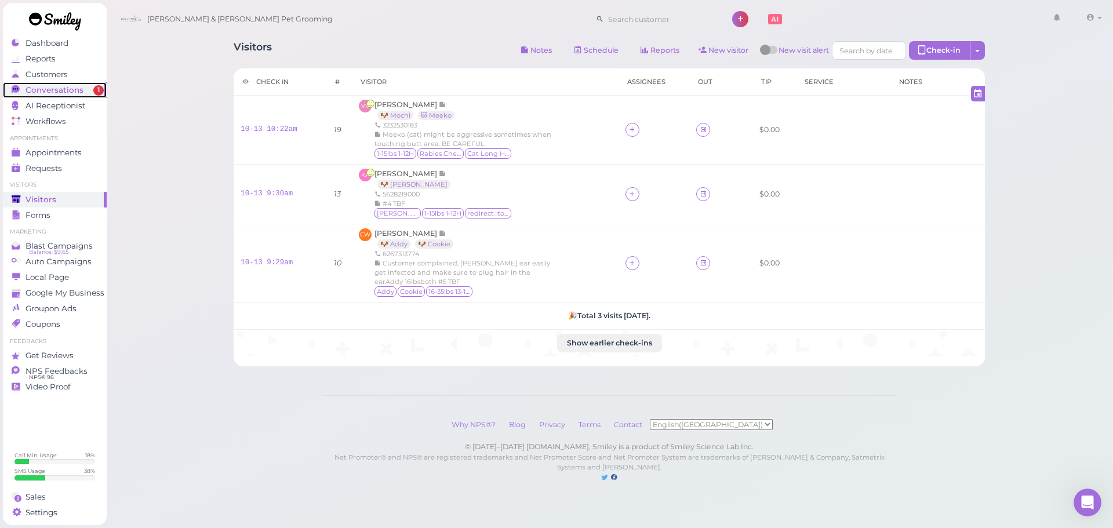
click at [43, 93] on span "Conversations" at bounding box center [54, 90] width 58 height 10
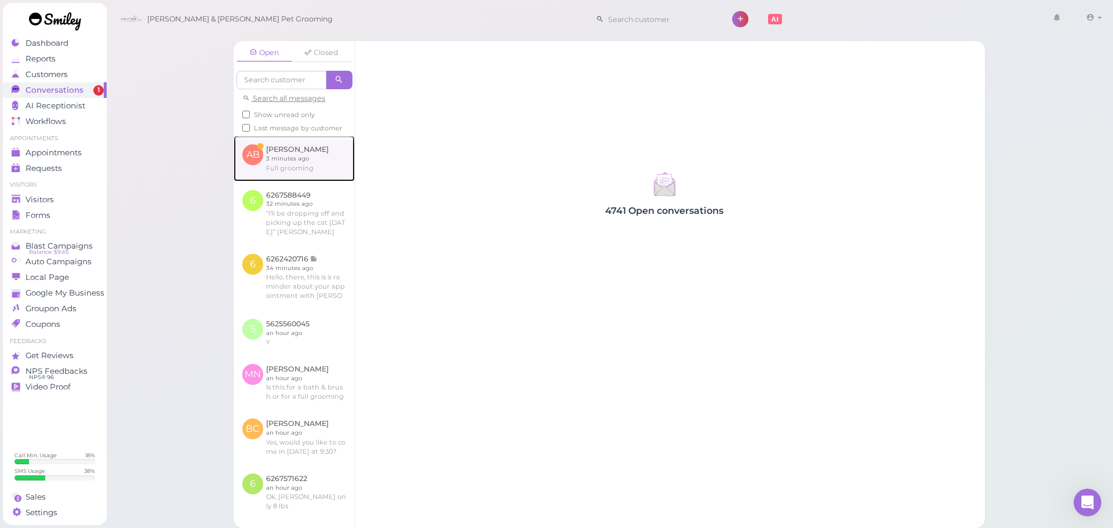
click at [247, 173] on link at bounding box center [294, 158] width 121 height 45
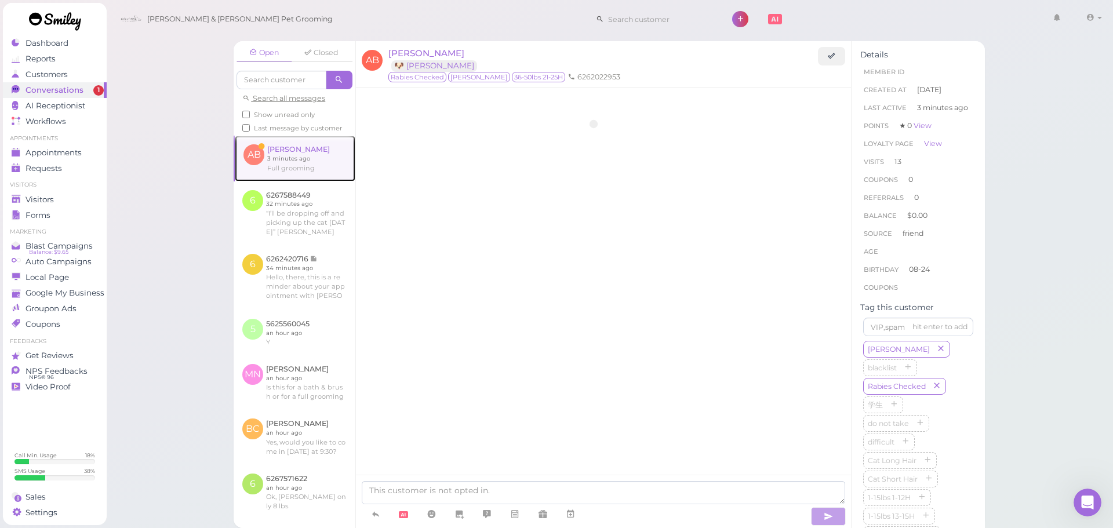
scroll to position [1454, 0]
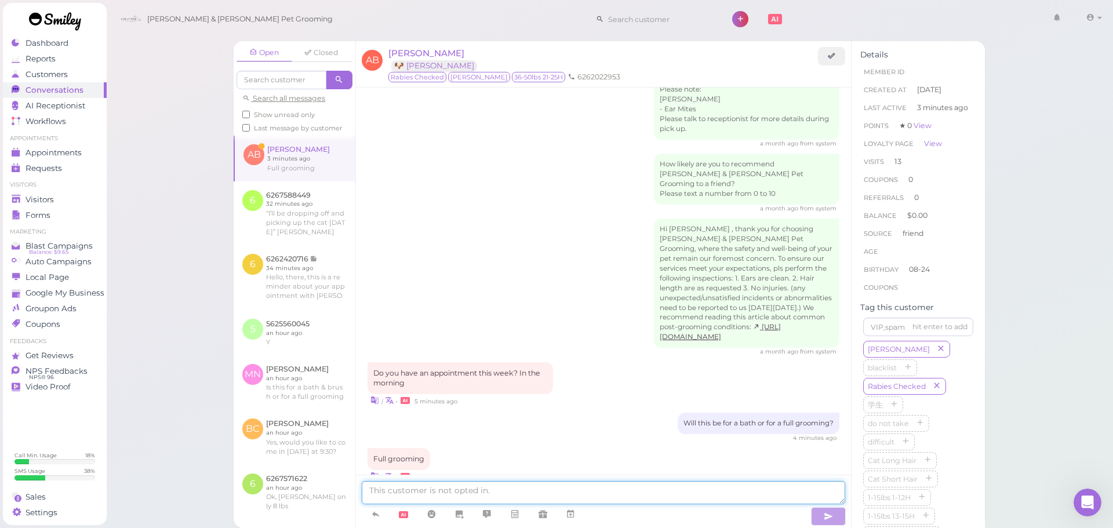
click at [521, 487] on textarea at bounding box center [603, 492] width 483 height 23
type textarea "Yes, does 9:30 on Wednesday work for you?"
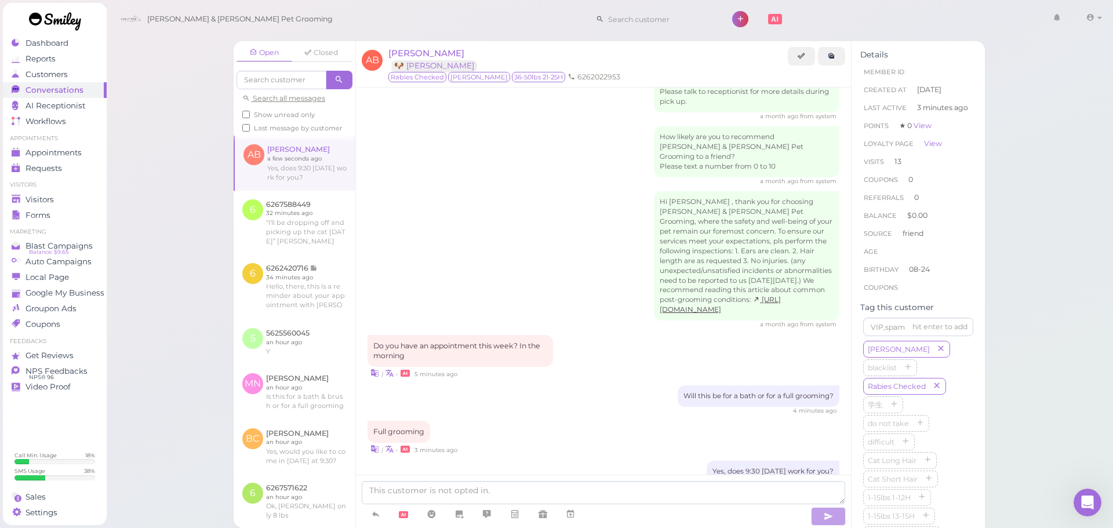
click at [169, 274] on div "Open Closed Search all messages Show unread only Last message by customer AB An…" at bounding box center [609, 264] width 1007 height 528
click at [88, 202] on div "Visitors" at bounding box center [53, 200] width 83 height 10
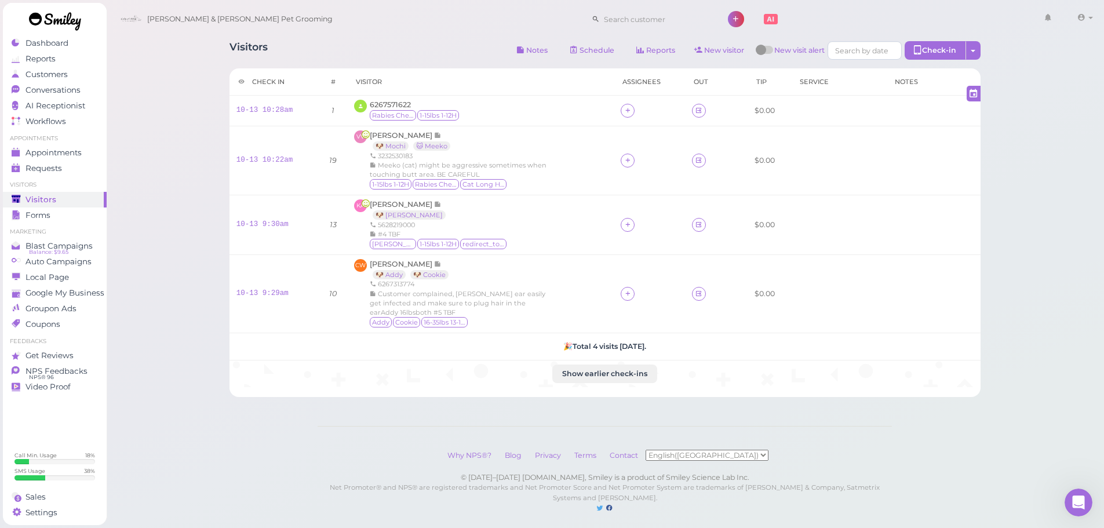
click at [448, 50] on div "Visitors Notes Schedule Reports New visitor New visit alert Check-in Customer c…" at bounding box center [604, 51] width 751 height 21
click at [380, 105] on span "6267571622" at bounding box center [390, 104] width 41 height 9
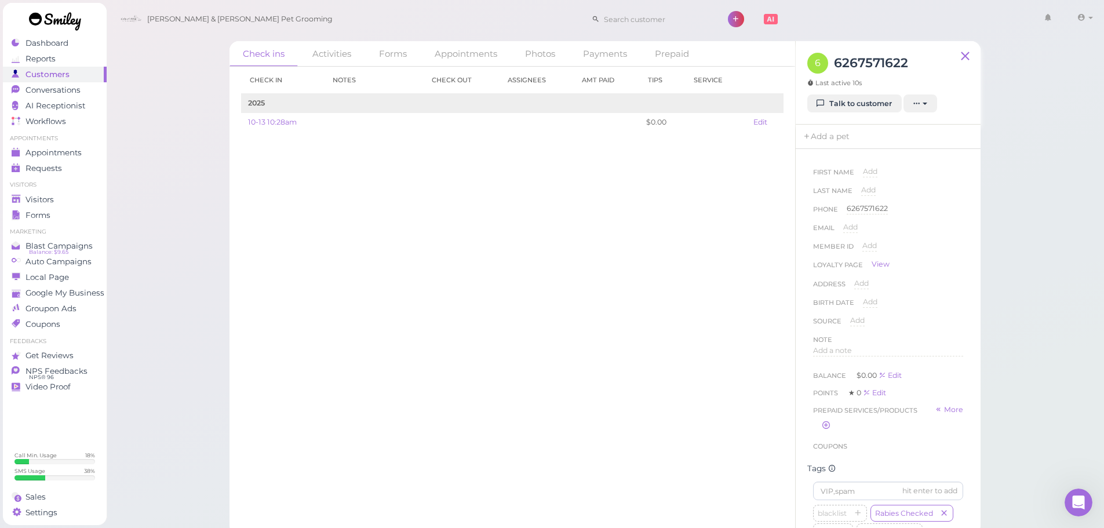
click at [591, 388] on div "Check in Notes Check out Assignees Amt Paid Tips Service 2025 10-13 10:28am $0.…" at bounding box center [512, 297] width 566 height 461
click at [607, 265] on div "Check in Notes Check out Assignees Amt Paid Tips Service 2025 10-13 10:28am $0.…" at bounding box center [512, 297] width 566 height 461
click at [868, 97] on link "Talk to customer" at bounding box center [854, 103] width 94 height 19
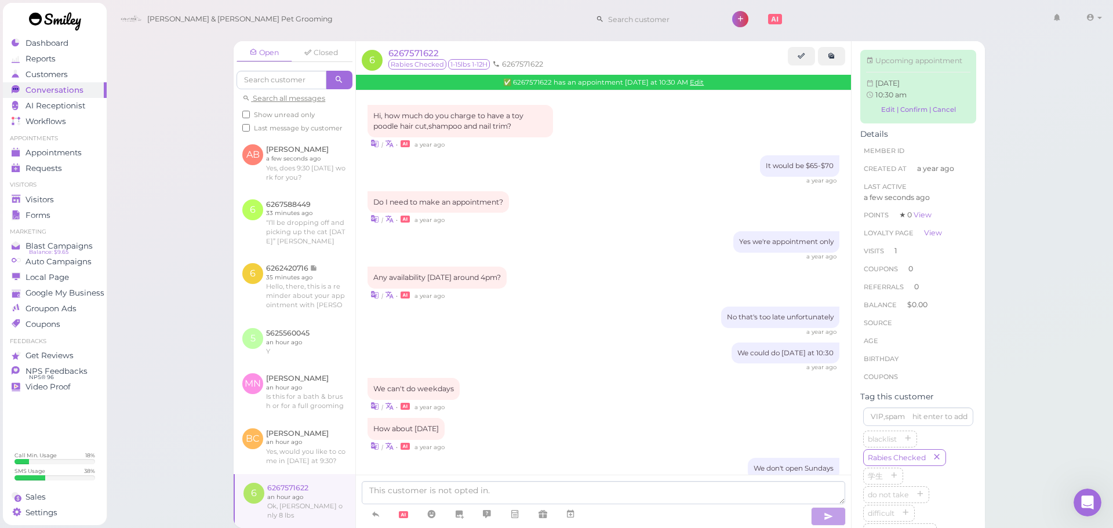
scroll to position [552, 0]
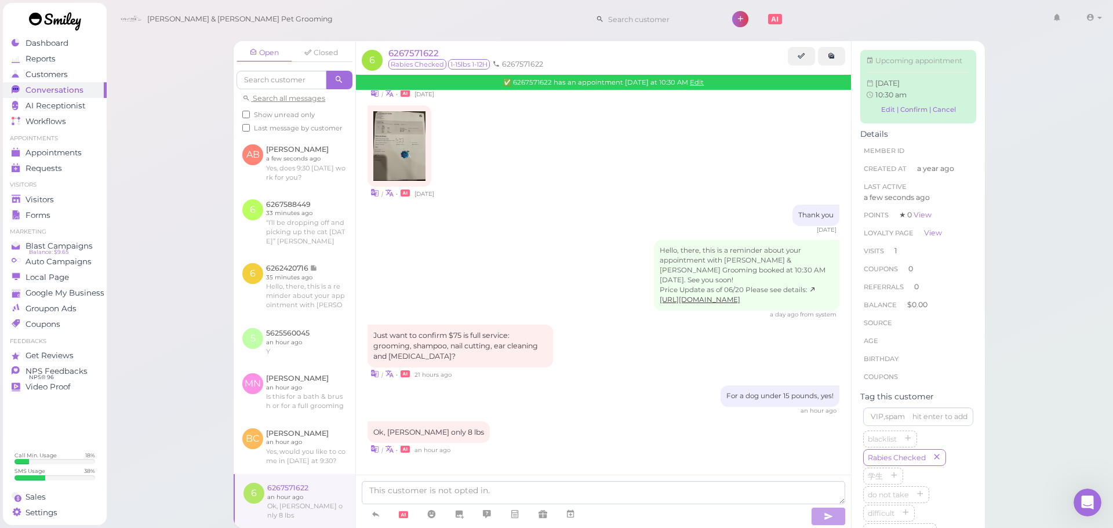
click at [648, 376] on div "| • 21 hours ago" at bounding box center [603, 373] width 472 height 12
click at [570, 282] on div "Hello, there, this is a reminder about your appointment with Cody & Miley Pet G…" at bounding box center [603, 279] width 472 height 79
click at [588, 280] on div "Hello, there, this is a reminder about your appointment with Cody & Miley Pet G…" at bounding box center [603, 279] width 472 height 79
click at [407, 124] on img at bounding box center [399, 146] width 52 height 70
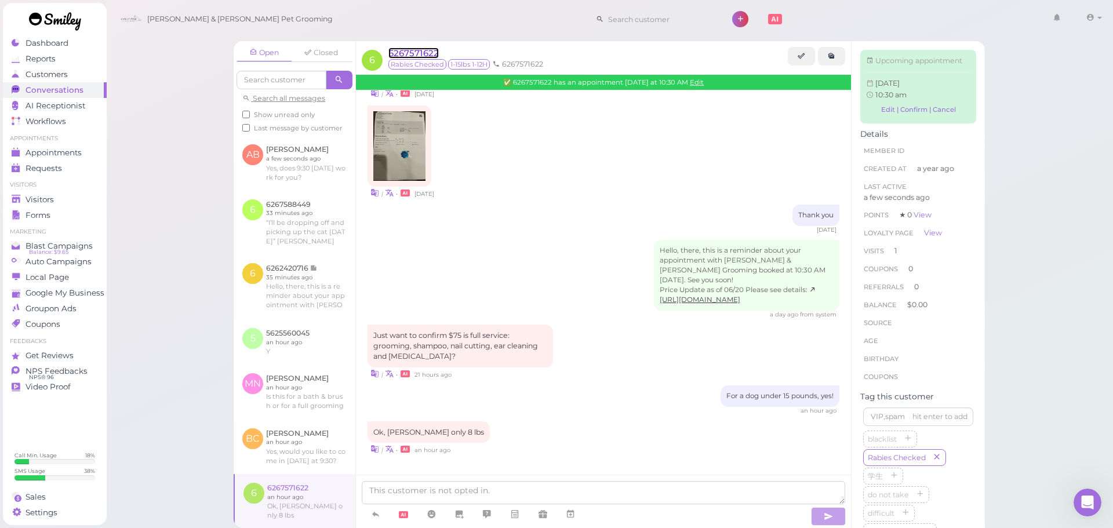
click at [430, 53] on span "6267571622" at bounding box center [413, 53] width 50 height 11
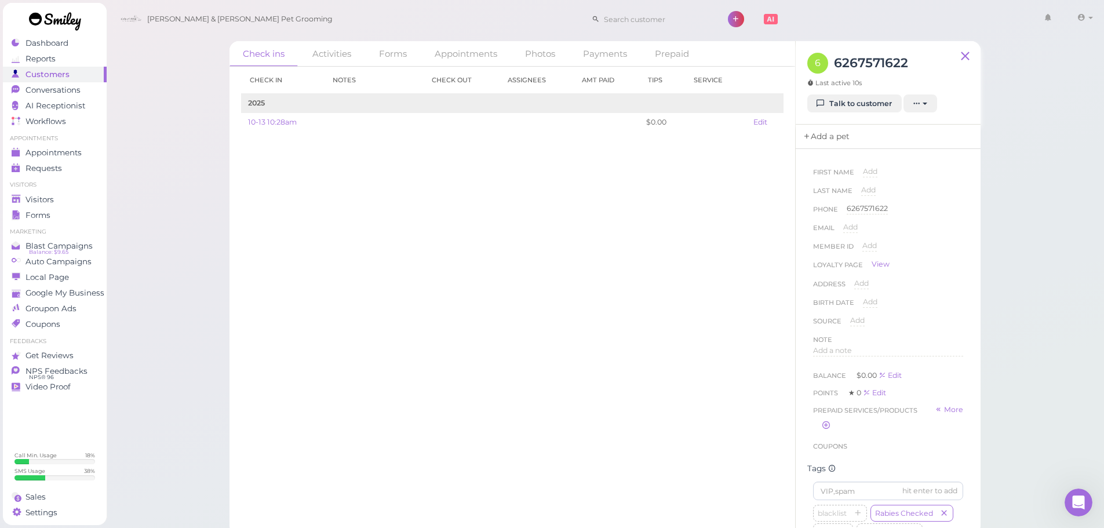
click at [818, 141] on link "Add a pet" at bounding box center [826, 137] width 61 height 24
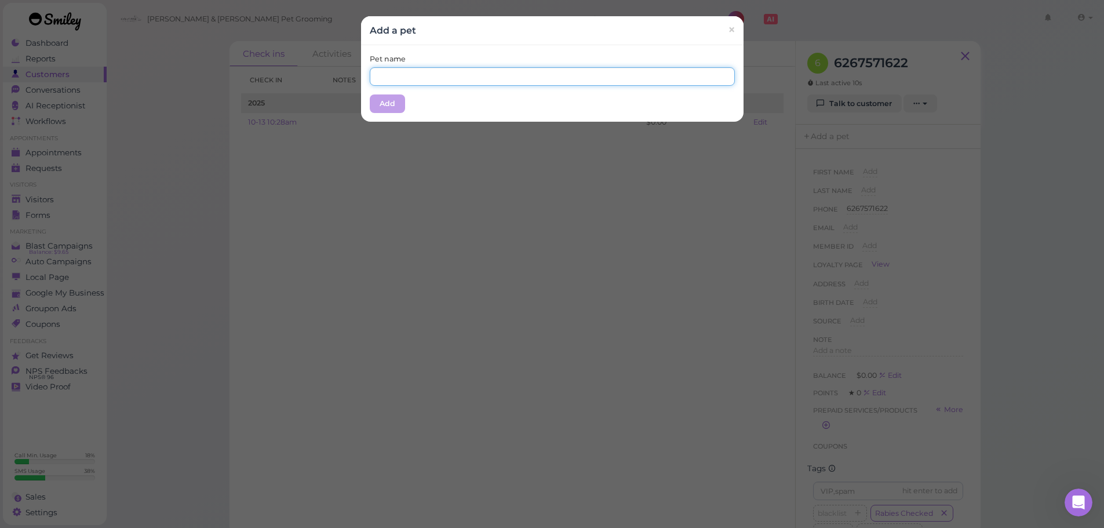
click at [490, 74] on input "text" at bounding box center [552, 76] width 365 height 19
type input "[PERSON_NAME]"
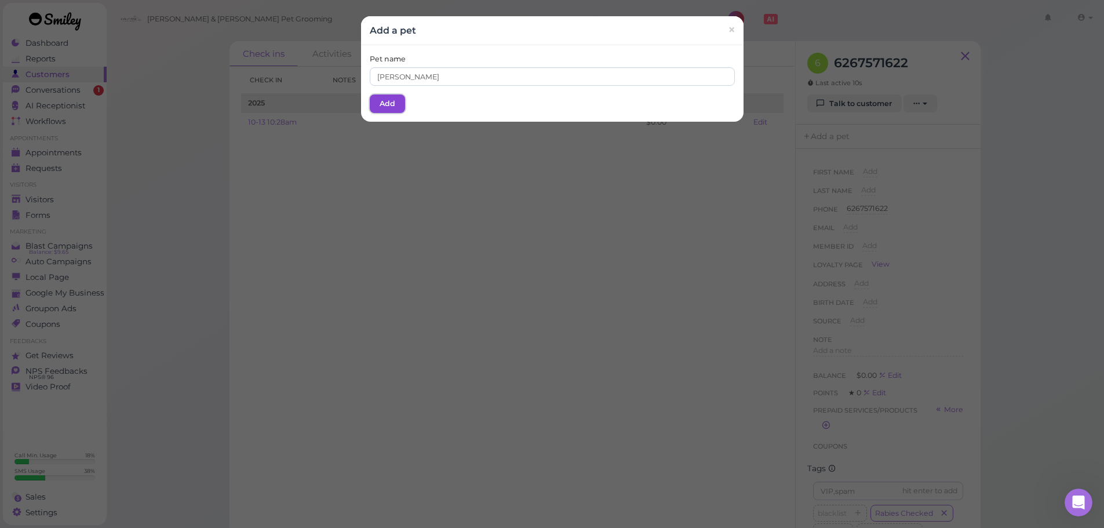
click at [374, 101] on button "Add" at bounding box center [387, 103] width 35 height 19
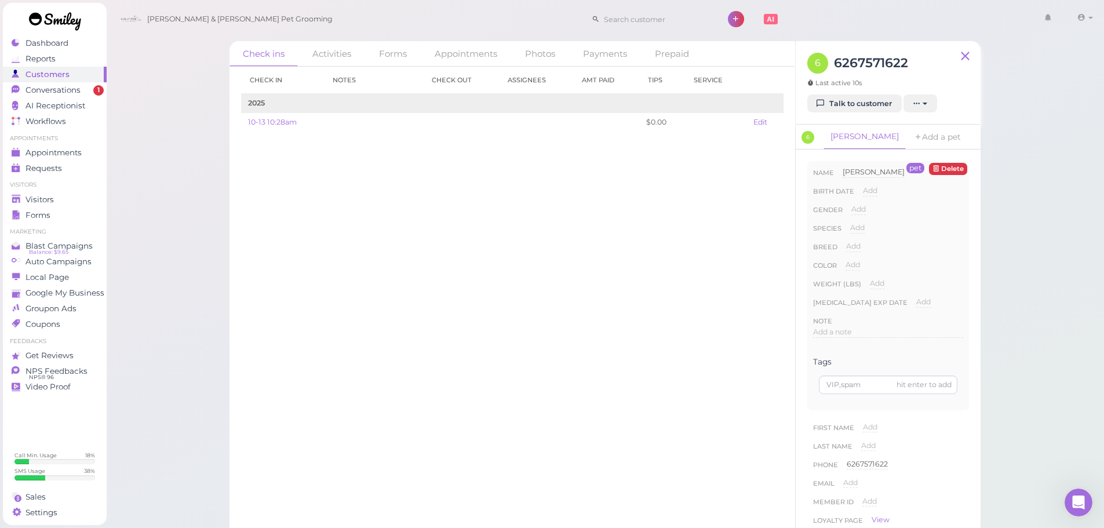
click at [993, 265] on div "Check ins Activities Forms Appointments Photos Payments Prepaid Check in Notes …" at bounding box center [605, 283] width 780 height 503
click at [917, 306] on span "Add" at bounding box center [923, 301] width 14 height 9
type input "[DATE]"
click at [928, 318] on button "Done" at bounding box center [929, 322] width 25 height 12
click at [1036, 329] on div "Check ins Activities Forms Appointments Photos Payments Prepaid Check in Notes …" at bounding box center [605, 267] width 999 height 535
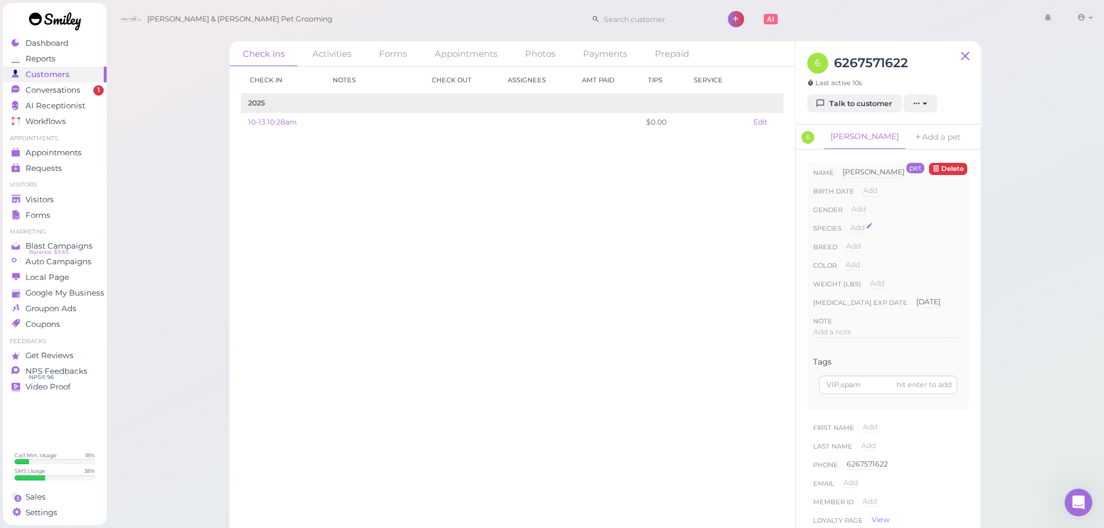
click at [855, 232] on span "Add" at bounding box center [857, 227] width 14 height 9
click at [860, 232] on select "Dog Cat Bird Other" at bounding box center [906, 231] width 113 height 17
select select "Dog"
click at [850, 223] on select "Dog Cat Bird Other" at bounding box center [906, 231] width 113 height 17
click at [863, 252] on button "Done" at bounding box center [863, 248] width 25 height 12
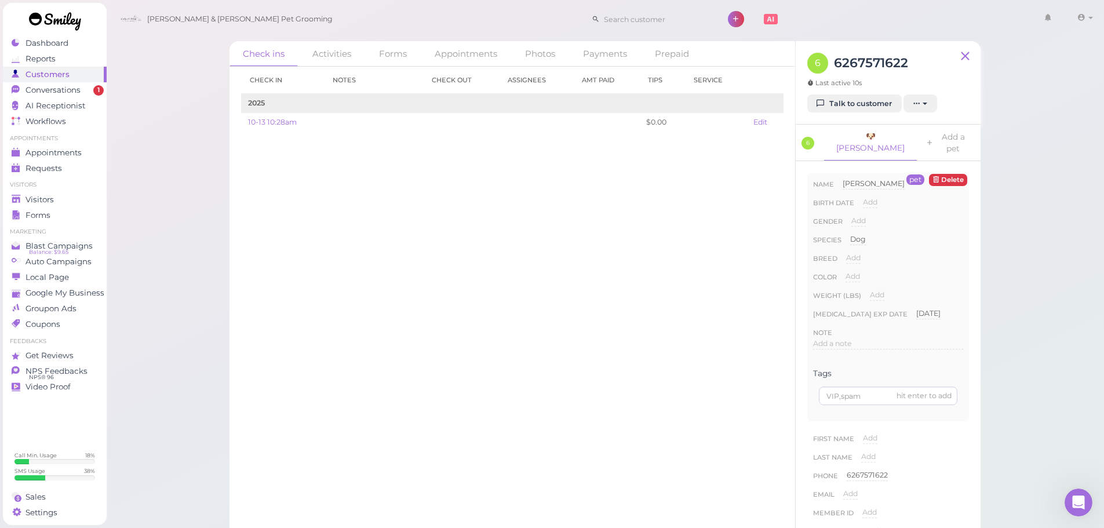
drag, startPoint x: 914, startPoint y: 231, endPoint x: 242, endPoint y: 218, distance: 673.0
click at [912, 234] on div "Species Dog Dog Cat Bird Other" at bounding box center [888, 243] width 150 height 19
click at [60, 196] on div "Visitors" at bounding box center [53, 200] width 83 height 10
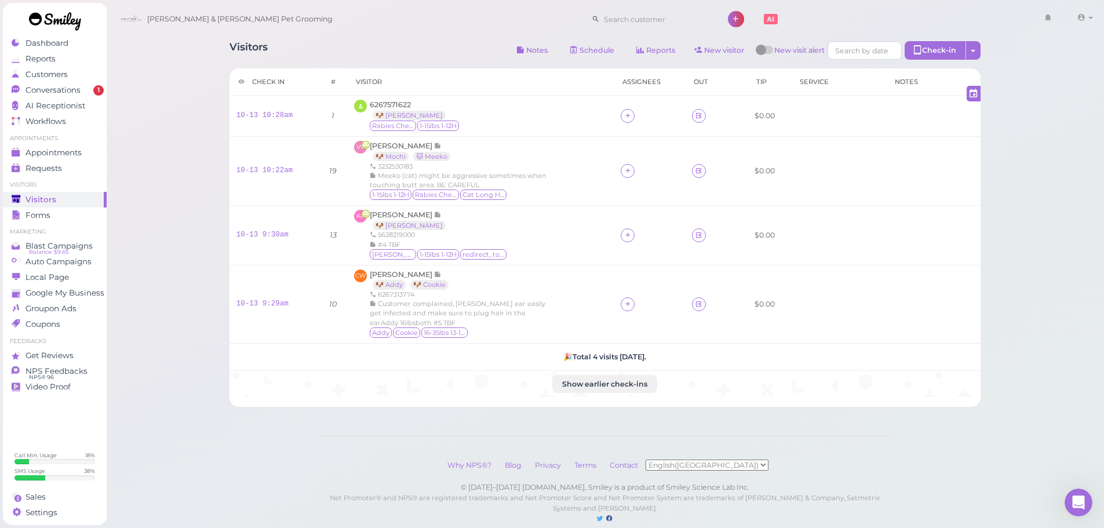
click at [432, 37] on div "Visitors Notes Schedule Reports New visitor New visit alert Check-in Customer c…" at bounding box center [605, 219] width 780 height 374
click at [543, 186] on div "Meeko (cat) might be aggressive sometimes when touching butt area. BE CAREFUL" at bounding box center [460, 180] width 180 height 19
click at [551, 127] on div "6267571622 🐶 Yuki Rabies Checked 1-15lbs 1-12H" at bounding box center [480, 116] width 253 height 32
click at [81, 96] on link "Conversations 1" at bounding box center [55, 90] width 104 height 16
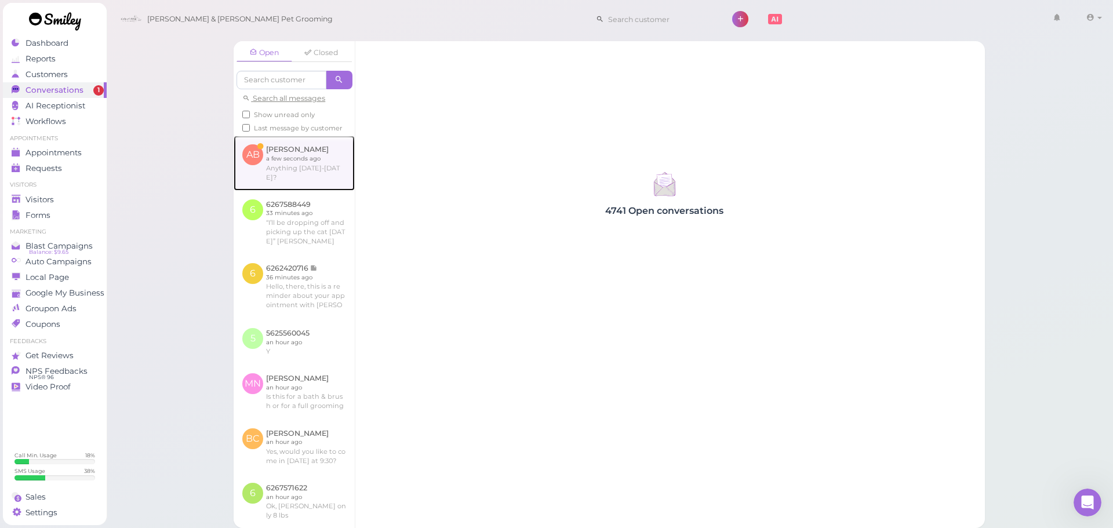
click at [287, 180] on link at bounding box center [294, 163] width 121 height 54
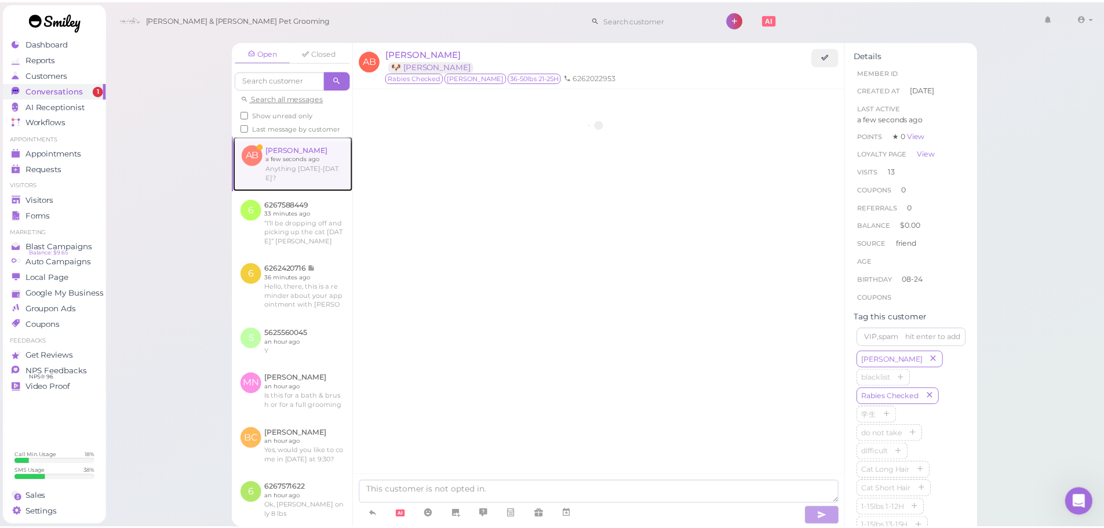
scroll to position [1449, 0]
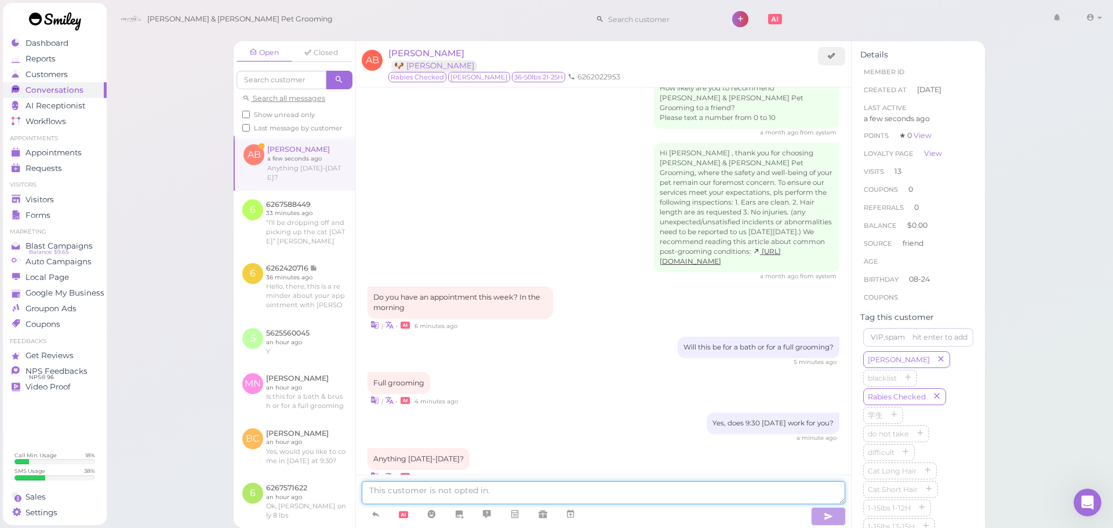
click at [574, 486] on textarea at bounding box center [603, 492] width 483 height 23
type textarea "Not at the moment no, we are booked for those days"
click at [62, 195] on div "Visitors" at bounding box center [53, 200] width 83 height 10
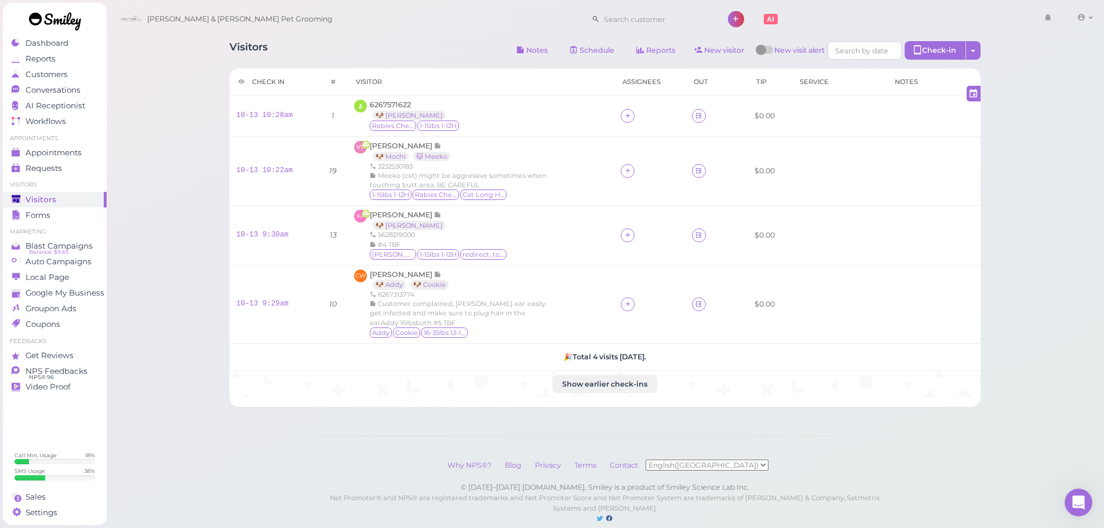
click at [418, 64] on div "Visitors Notes Schedule Reports New visitor New visit alert Check-in Customer c…" at bounding box center [605, 219] width 780 height 374
click at [386, 105] on span "6267571622" at bounding box center [390, 104] width 41 height 9
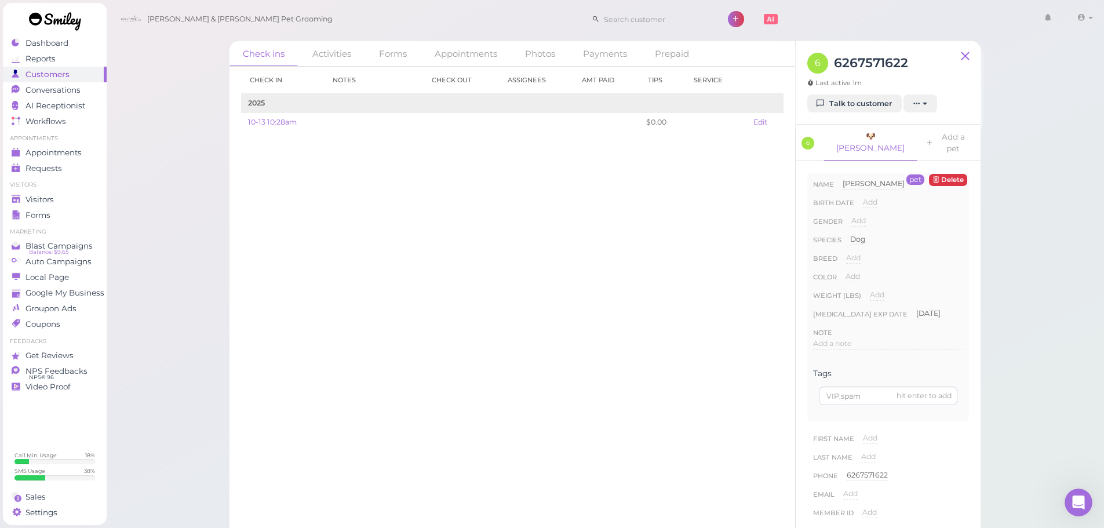
click at [921, 253] on div "Breed Add" at bounding box center [888, 262] width 150 height 19
click at [926, 307] on div "blacklist Rabies Checked 学生 do not take difficult Cat Long Hair Cat Short Hair …" at bounding box center [888, 312] width 150 height 241
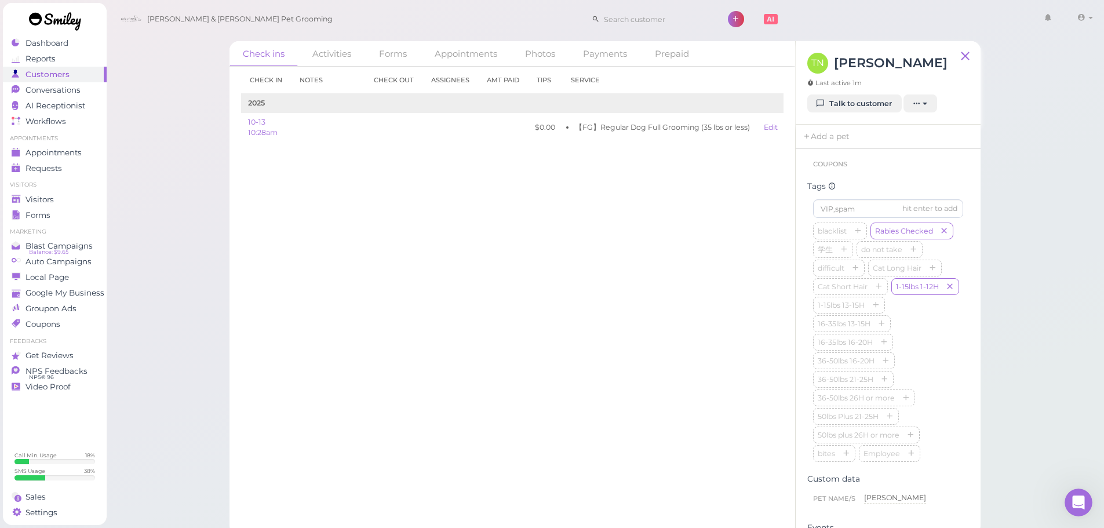
scroll to position [254, 0]
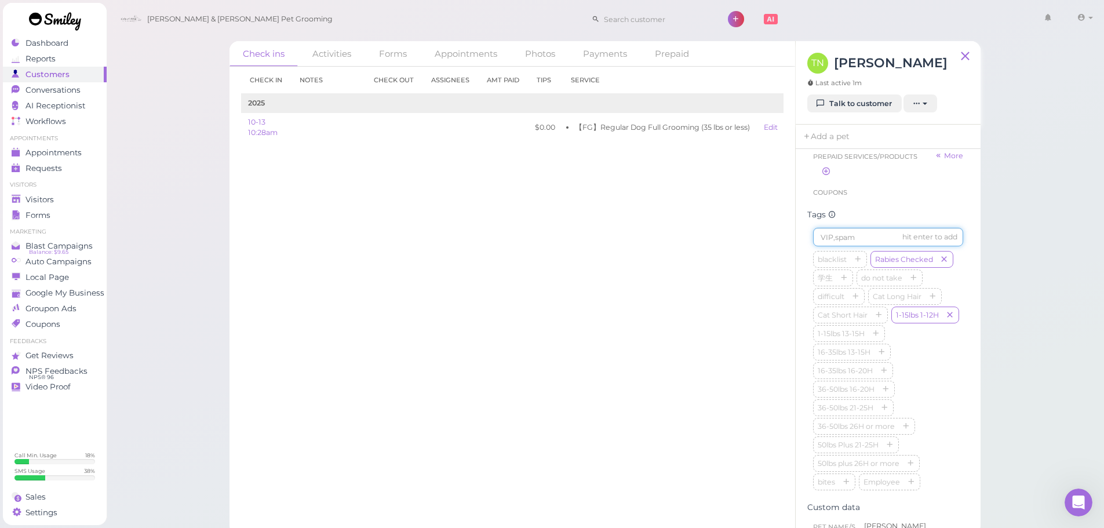
click at [857, 246] on input at bounding box center [888, 237] width 150 height 19
type input "[PERSON_NAME]"
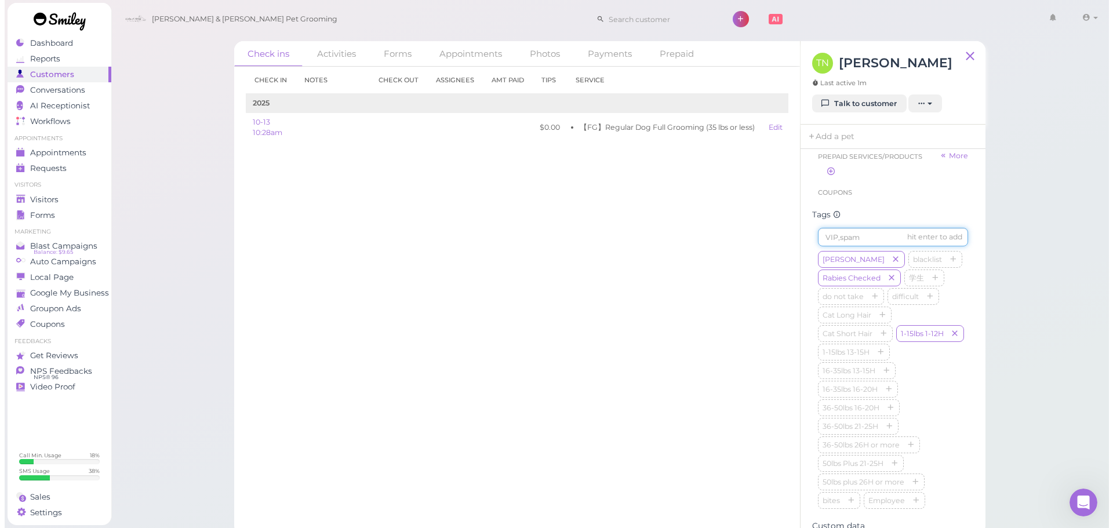
scroll to position [0, 0]
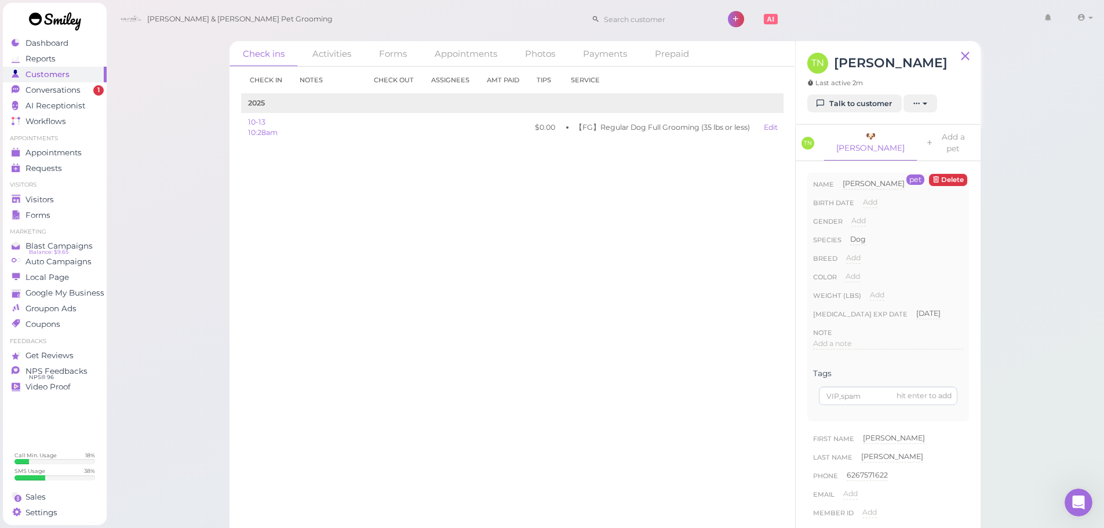
click at [499, 307] on div "Check in Notes Check out Assignees Amt Paid Tips Service 2025 10-13 10:28am $0.…" at bounding box center [512, 297] width 566 height 461
click at [475, 301] on div "Check in Notes Check out Assignees Amt Paid Tips Service 2025 10-13 10:28am $0.…" at bounding box center [512, 297] width 566 height 461
click at [26, 87] on span "Conversations" at bounding box center [54, 90] width 58 height 10
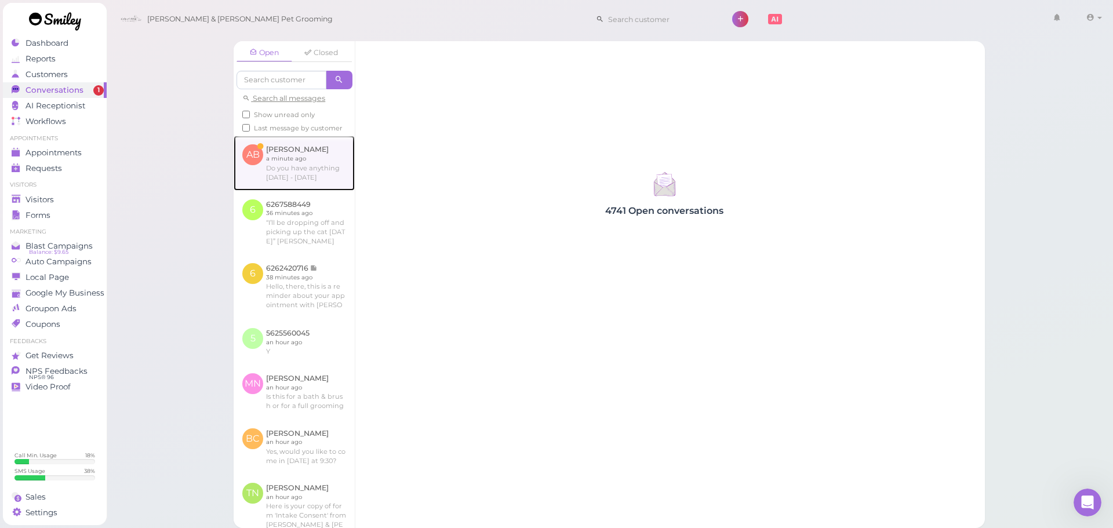
click at [311, 178] on link at bounding box center [294, 163] width 121 height 54
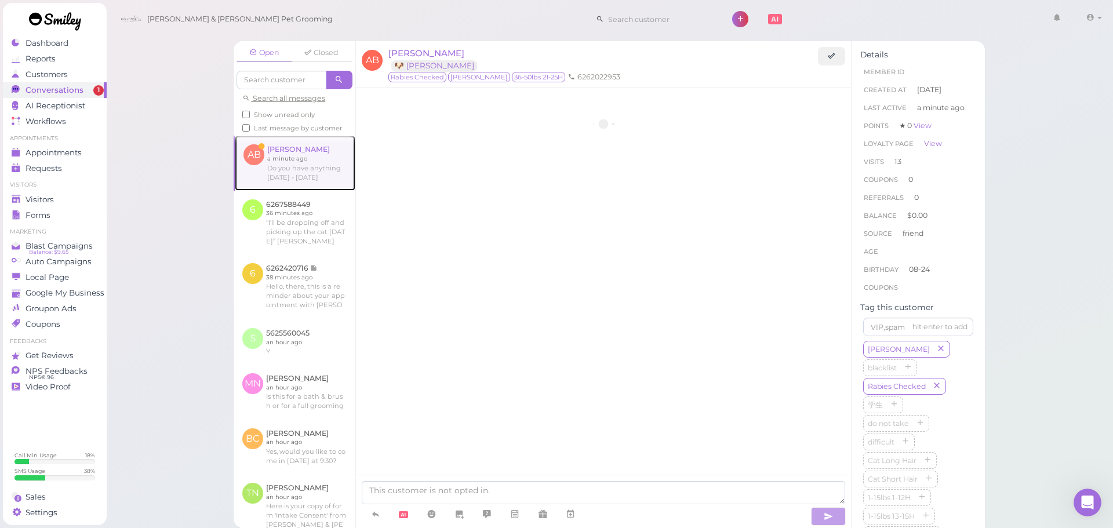
scroll to position [1435, 0]
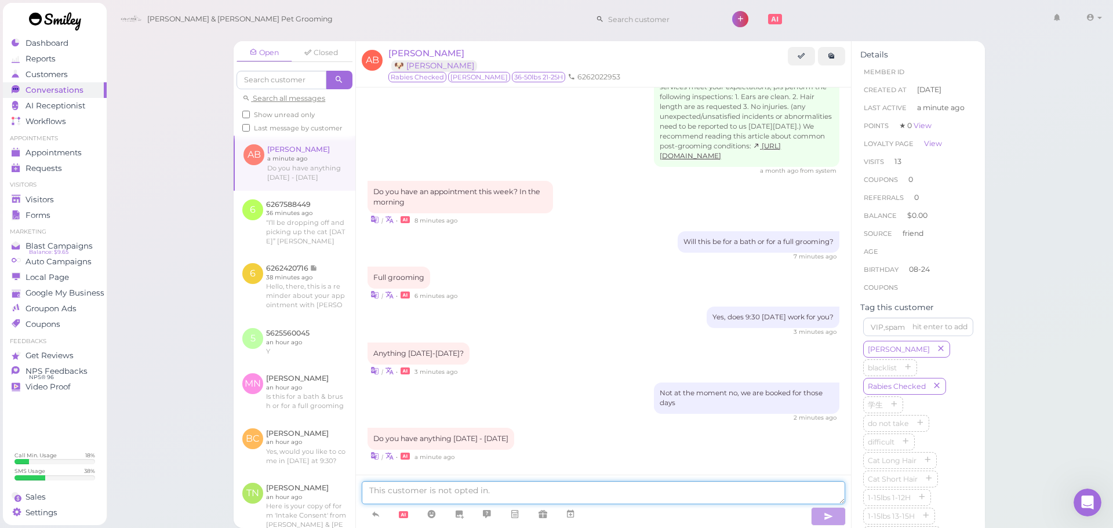
click at [470, 491] on textarea at bounding box center [603, 492] width 483 height 23
type textarea "Yes, does Tuesday at 9:30 work?"
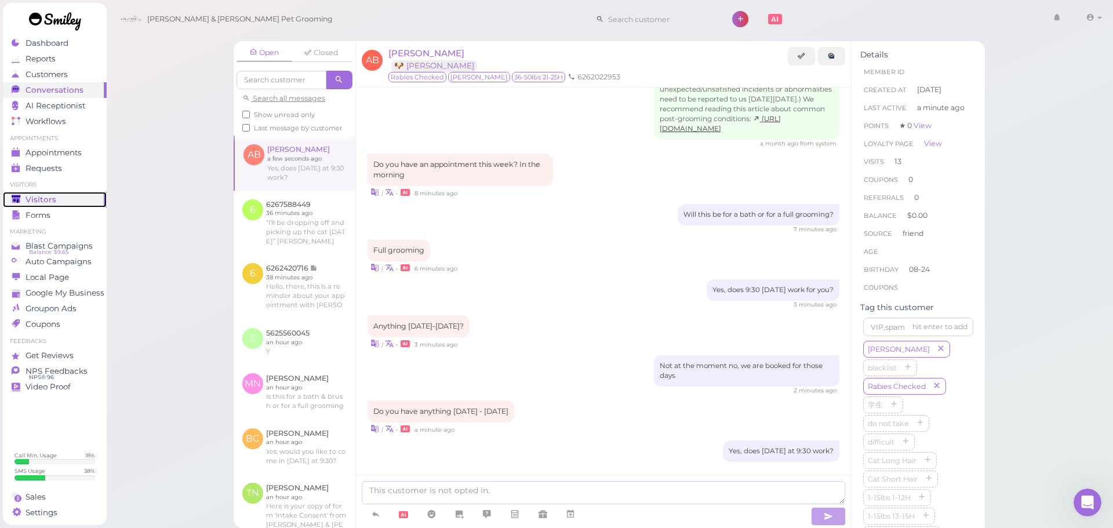
click at [49, 194] on link "Visitors" at bounding box center [55, 200] width 104 height 16
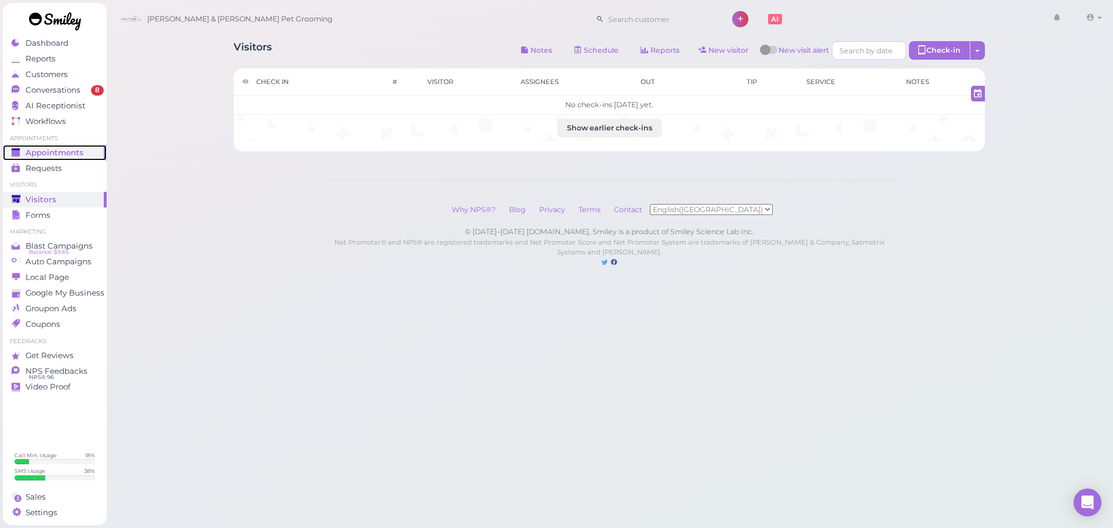
click at [33, 153] on span "Appointments" at bounding box center [54, 153] width 58 height 10
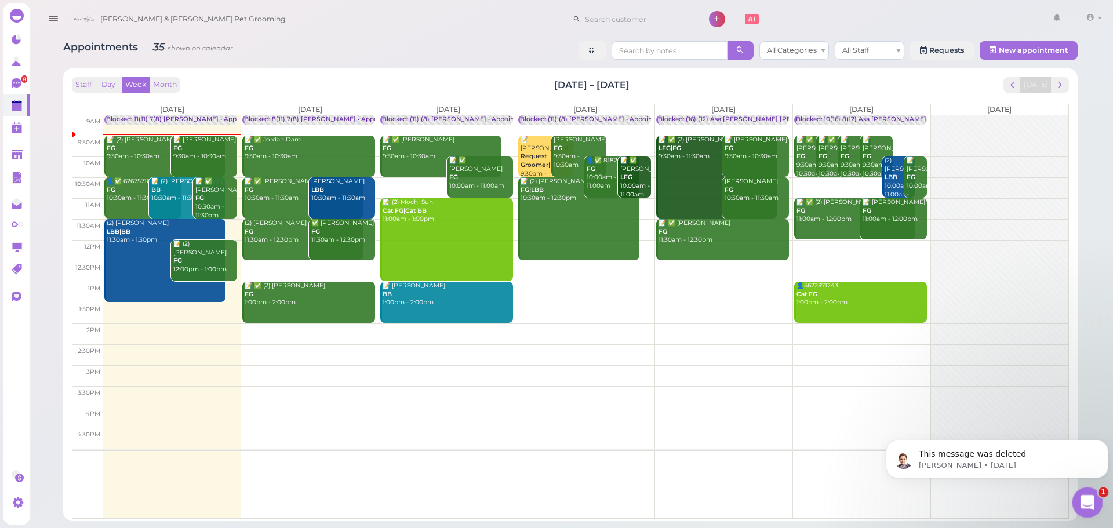
click at [1083, 489] on div "Open Intercom Messenger" at bounding box center [1085, 501] width 38 height 38
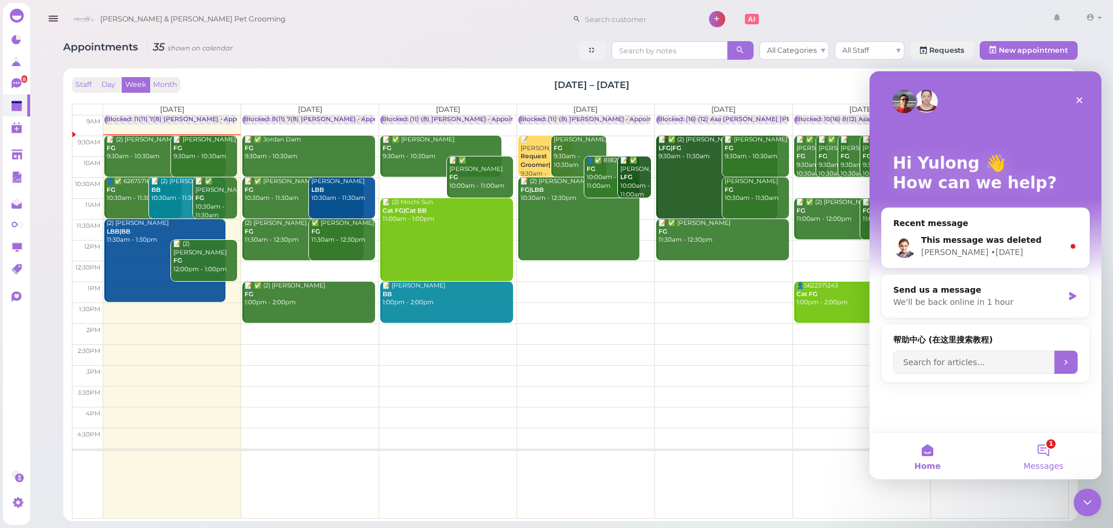
click at [1036, 451] on button "1 Messages" at bounding box center [1043, 456] width 116 height 46
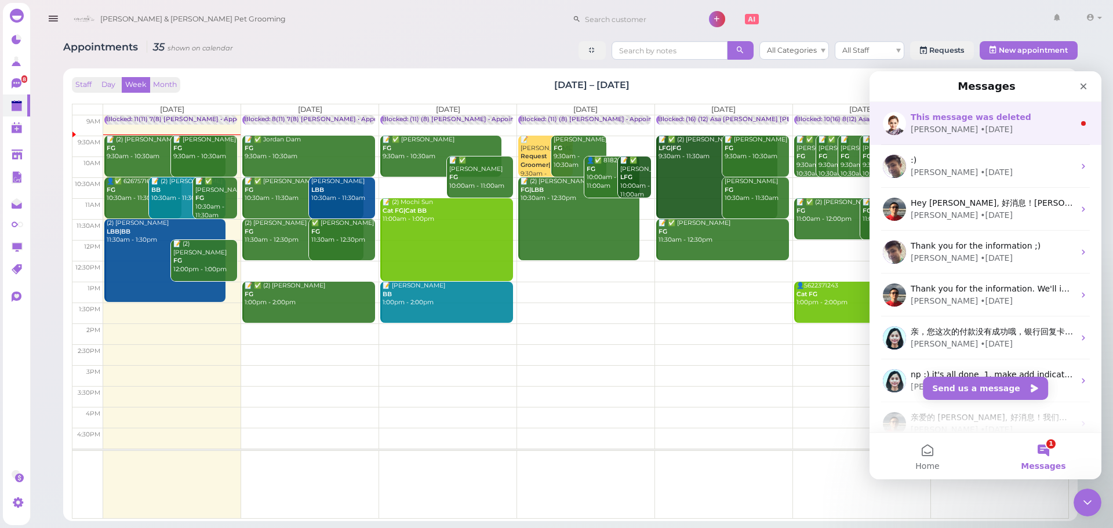
click at [976, 126] on div "Oliver • 1d ago" at bounding box center [991, 129] width 163 height 12
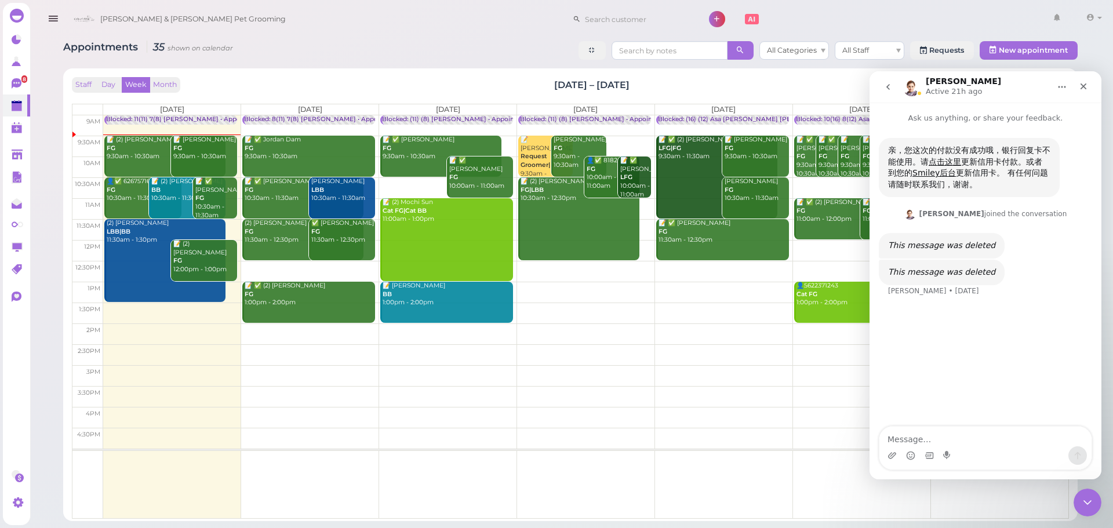
click at [1087, 89] on icon "Close" at bounding box center [1083, 86] width 9 height 9
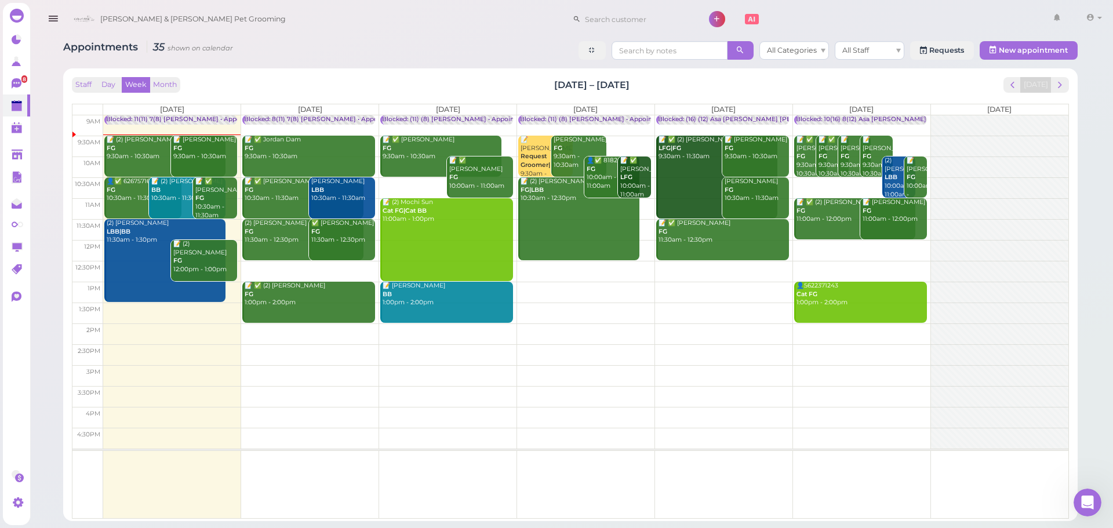
click at [398, 63] on div "Appointments 35 shown on calendar All Categories All Staff Requests New appoint…" at bounding box center [570, 276] width 1043 height 489
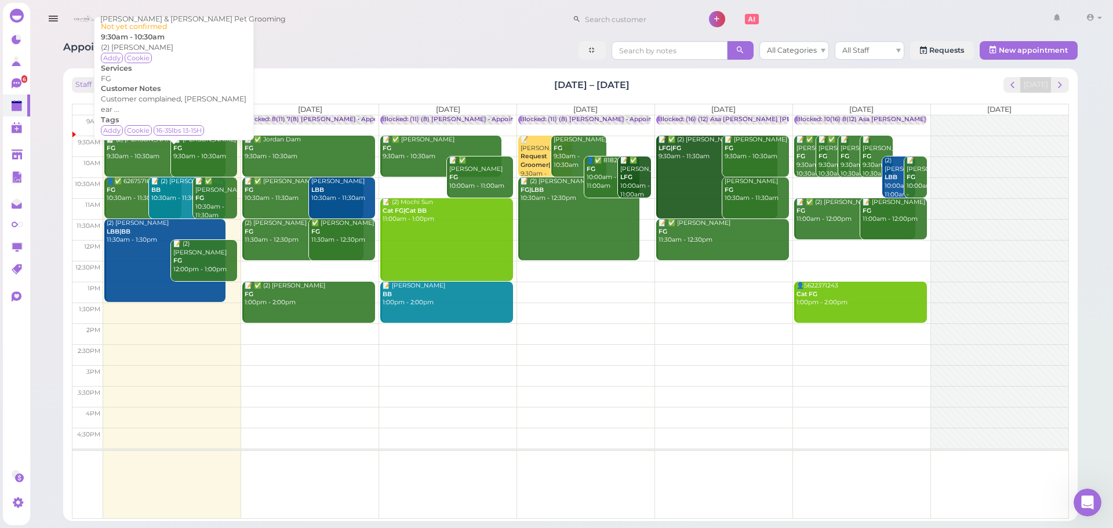
click at [148, 156] on div "📝 (2) Cindy Wan FG 9:30am - 10:30am" at bounding box center [165, 148] width 119 height 25
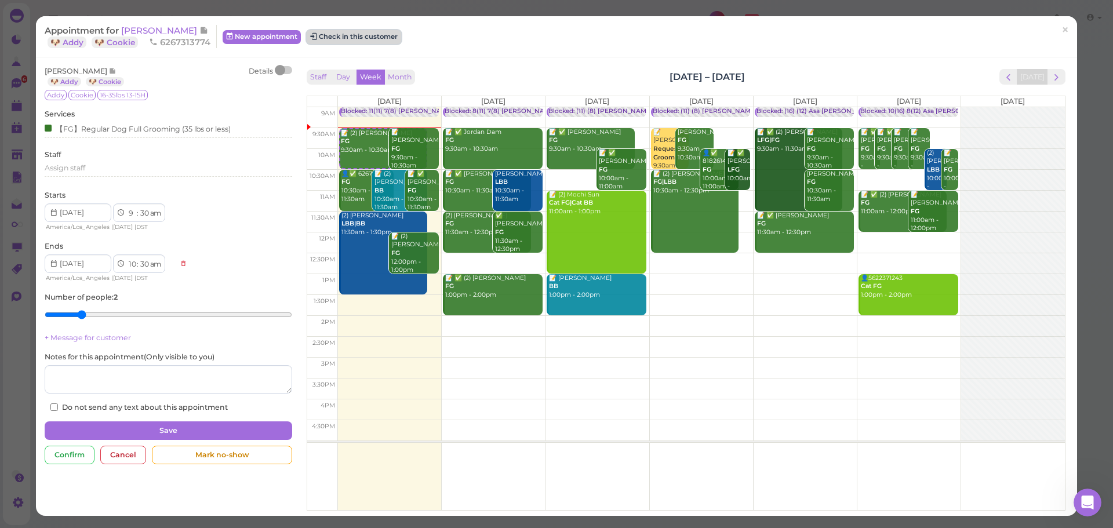
click at [362, 33] on button "Check in this customer" at bounding box center [354, 37] width 94 height 14
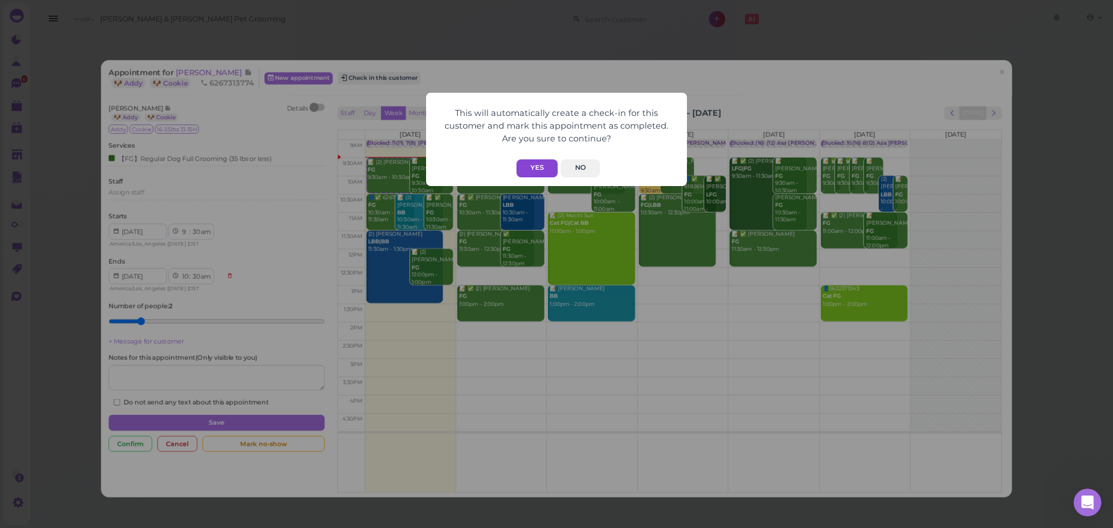
click at [533, 167] on button "Yes" at bounding box center [536, 168] width 41 height 18
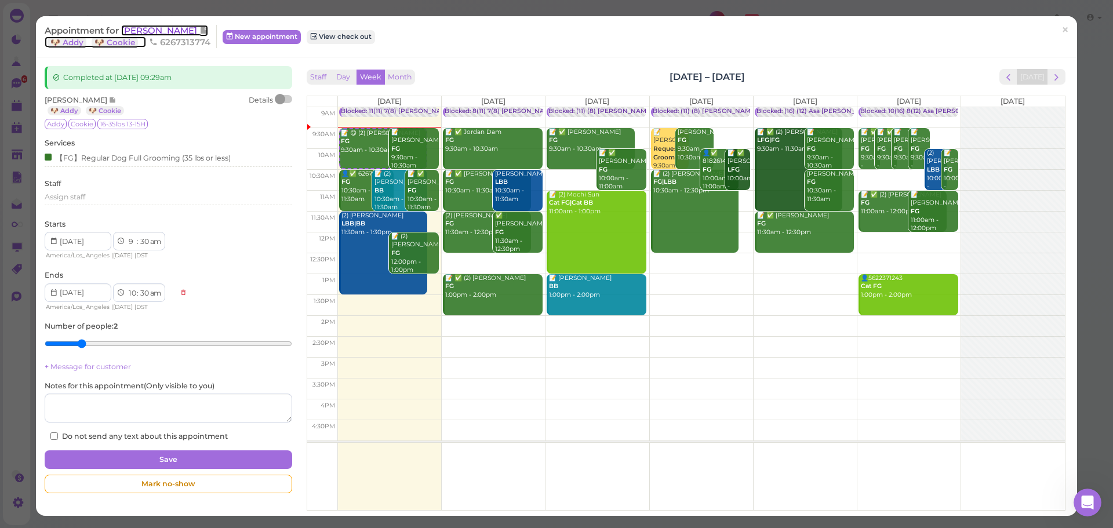
click at [158, 30] on span "[PERSON_NAME]" at bounding box center [160, 30] width 78 height 11
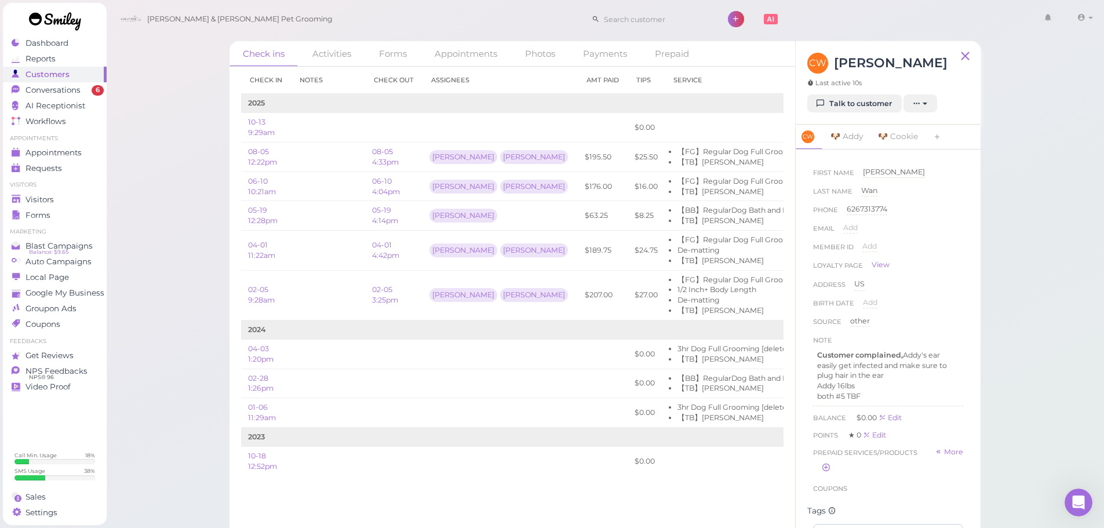
click at [242, 135] on td "10-13 9:29am" at bounding box center [266, 128] width 50 height 30
click at [209, 136] on div "Check ins Activities Forms Appointments Photos Payments Prepaid Check in Notes …" at bounding box center [605, 267] width 999 height 535
click at [1050, 403] on div "Check ins Activities Forms Appointments Photos Payments Prepaid Check in Notes …" at bounding box center [605, 267] width 999 height 535
click at [1050, 395] on div "Check ins Activities Forms Appointments Photos Payments Prepaid Check in Notes …" at bounding box center [605, 267] width 999 height 535
click at [1036, 440] on div "Check ins Activities Forms Appointments Photos Payments Prepaid Check in Notes …" at bounding box center [605, 267] width 999 height 535
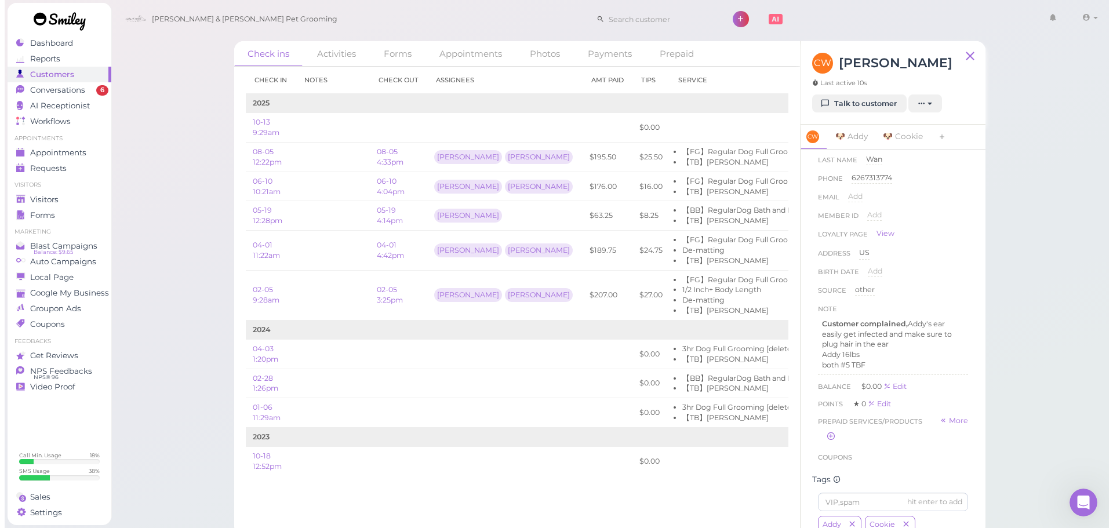
scroll to position [33, 0]
click at [1050, 376] on div "Check ins Activities Forms Appointments Photos Payments Prepaid Check in Notes …" at bounding box center [605, 267] width 999 height 535
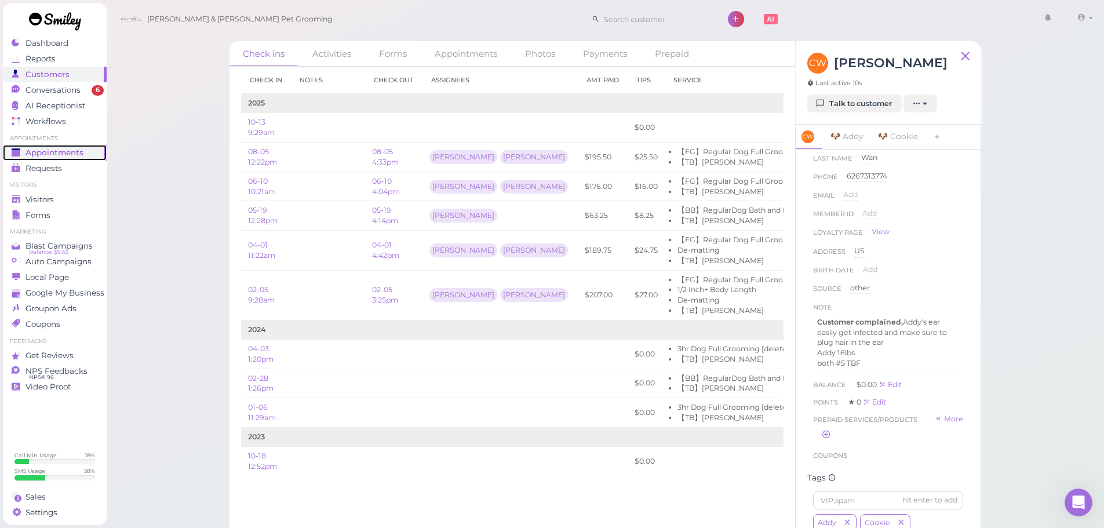
click at [60, 156] on span "Appointments" at bounding box center [54, 153] width 58 height 10
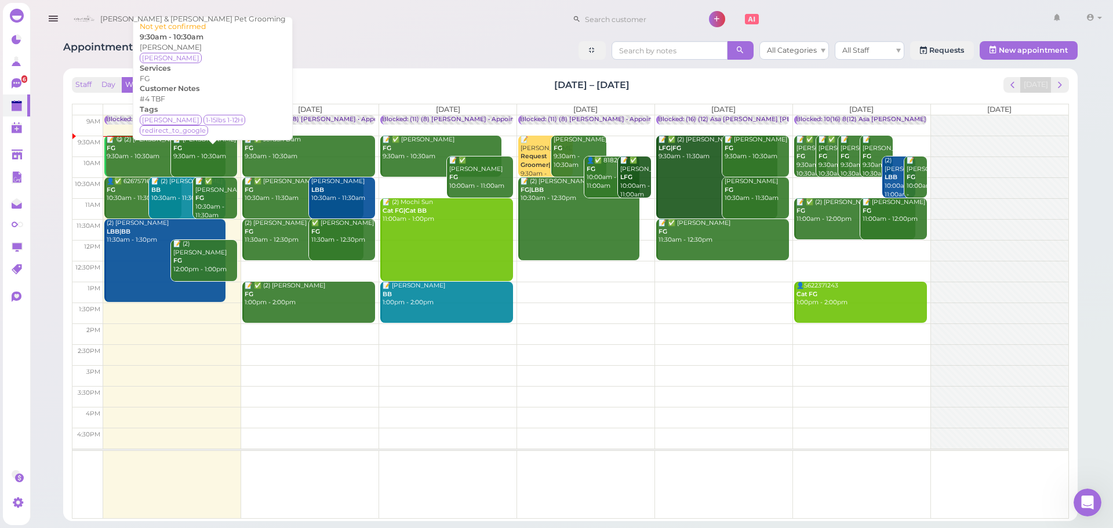
click at [210, 154] on div "📝 Karina Arroyo FG 9:30am - 10:30am" at bounding box center [205, 148] width 64 height 25
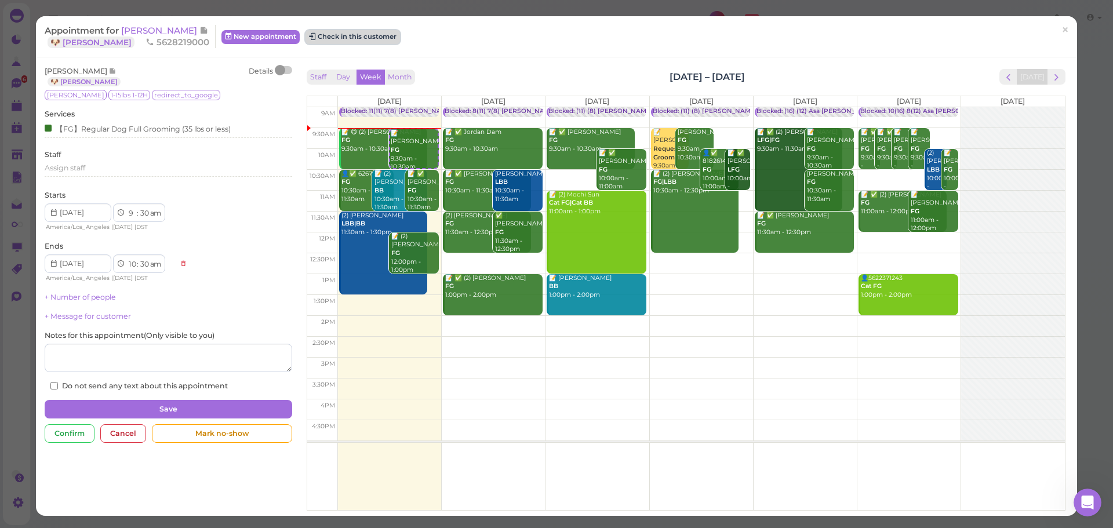
click at [326, 39] on button "Check in this customer" at bounding box center [352, 37] width 94 height 14
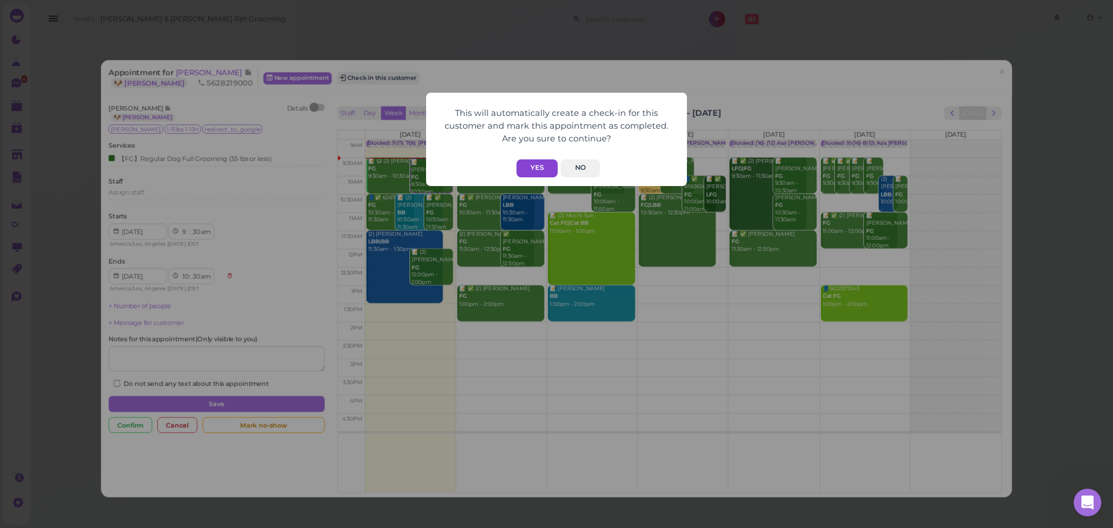
click at [524, 172] on button "Yes" at bounding box center [536, 168] width 41 height 18
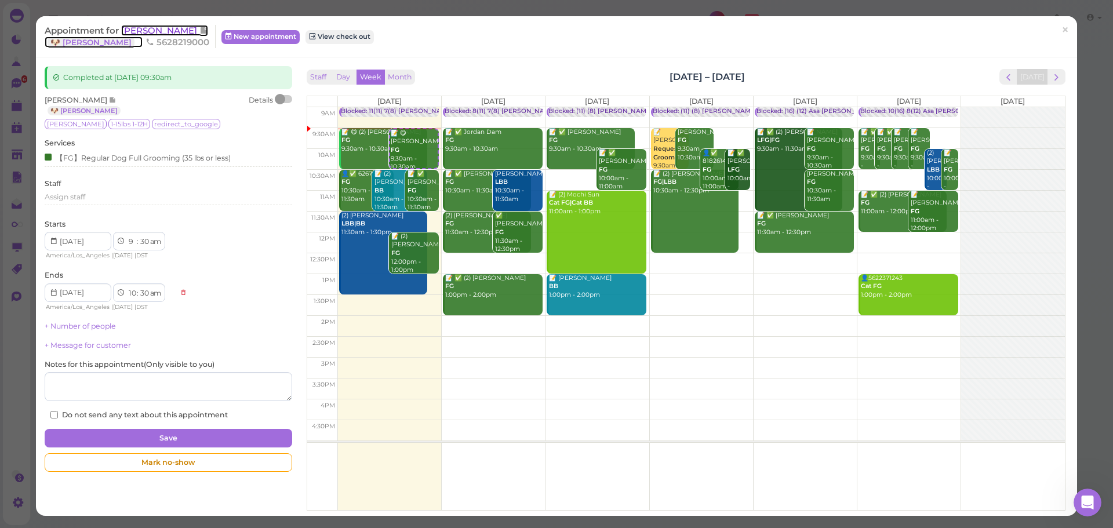
click at [158, 35] on span "[PERSON_NAME]" at bounding box center [160, 30] width 78 height 11
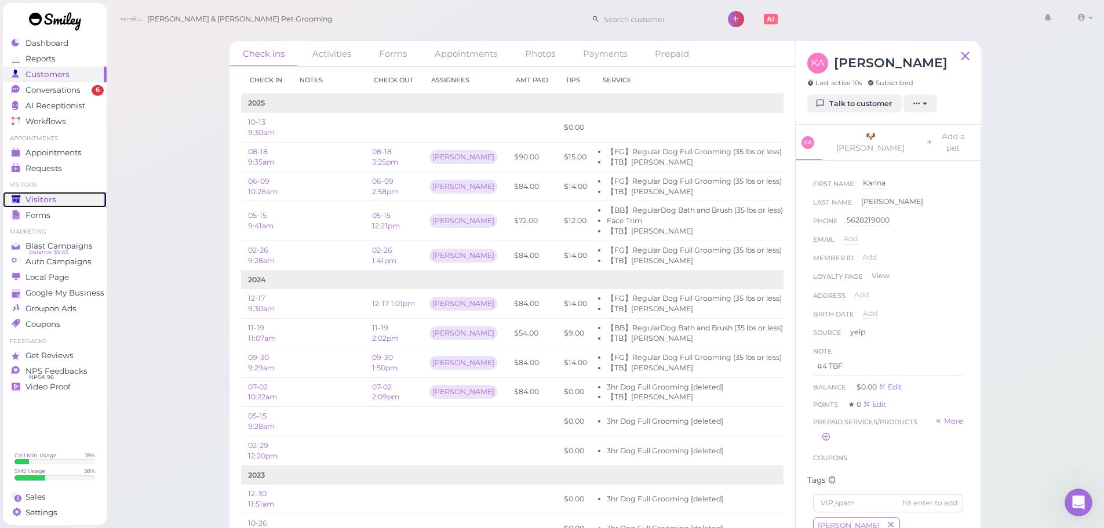
click at [50, 203] on span "Visitors" at bounding box center [40, 200] width 31 height 10
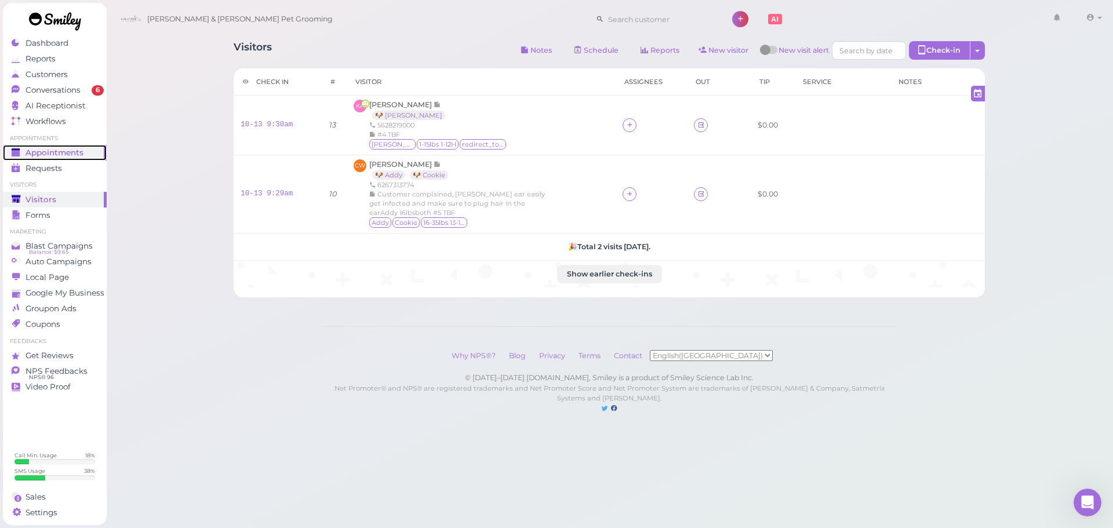
click at [42, 154] on span "Appointments" at bounding box center [54, 153] width 58 height 10
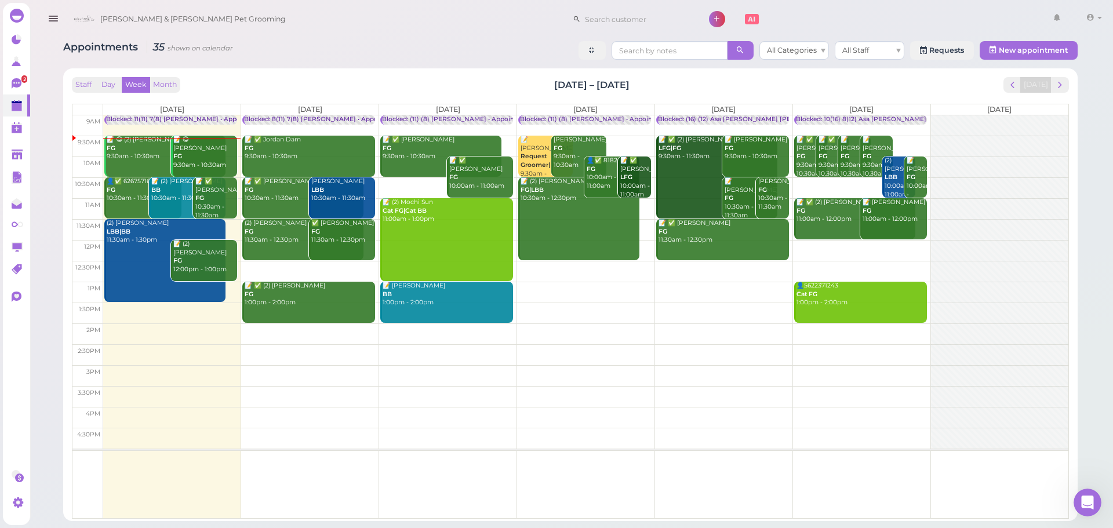
click at [568, 290] on td at bounding box center [585, 292] width 965 height 21
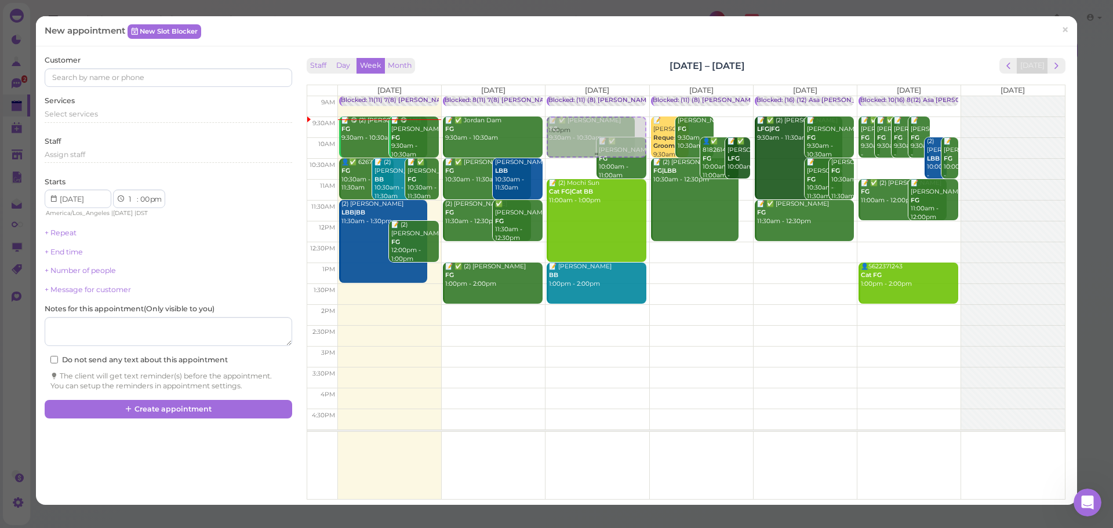
drag, startPoint x: 692, startPoint y: 283, endPoint x: 542, endPoint y: 137, distance: 209.0
click at [542, 96] on tr "Blocked: 11(11) 7(8) Asa Rebecca • Appointment 📝 😋 (2) Cindy Wan FG 9:30am - 10…" at bounding box center [685, 96] width 757 height 0
type input "[DATE]"
select select "9"
select select "30"
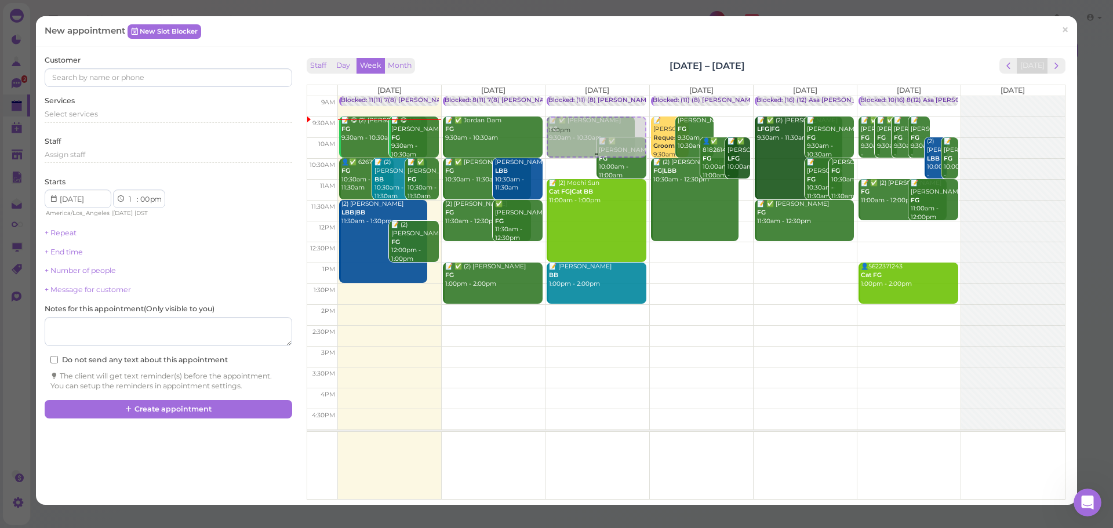
select select "am"
click at [74, 117] on span "Select services" at bounding box center [71, 114] width 53 height 9
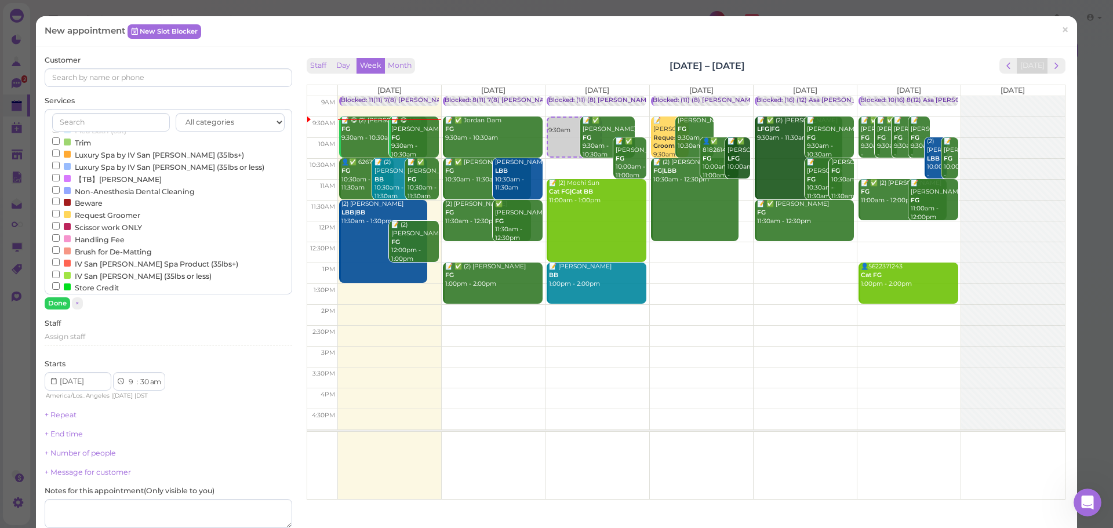
click at [129, 197] on label "Non-Anesthesia Dental Cleaning" at bounding box center [123, 191] width 143 height 12
click at [60, 194] on input "Non-Anesthesia Dental Cleaning" at bounding box center [56, 190] width 8 height 8
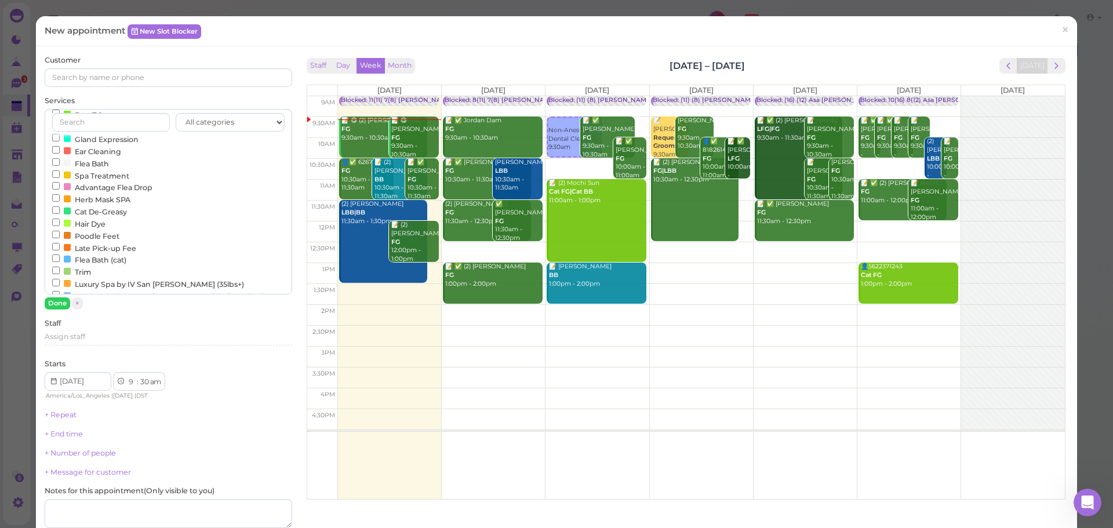
scroll to position [201, 0]
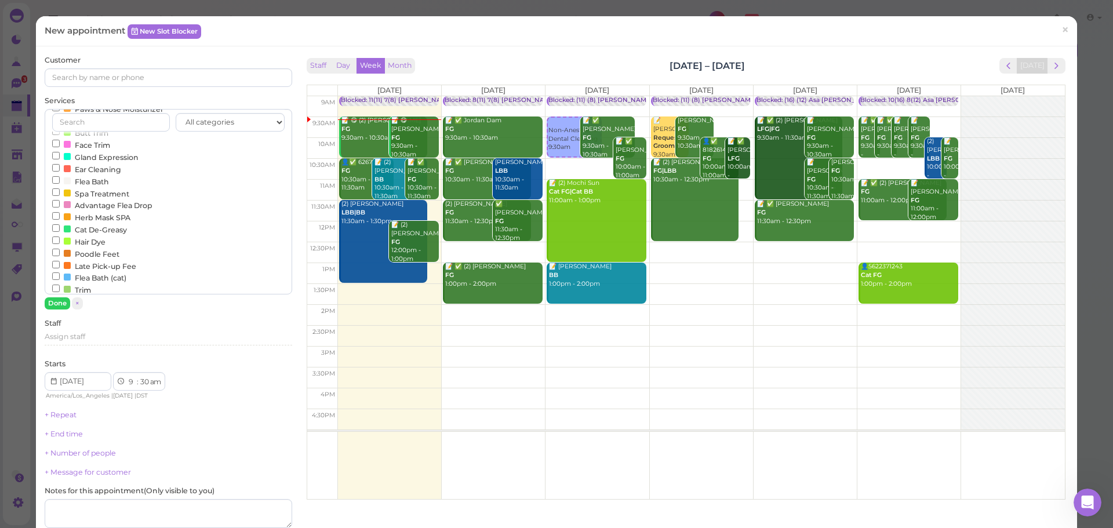
click at [900, 224] on td at bounding box center [700, 231] width 727 height 21
type input "2025-10-18"
select select "12"
select select "00"
select select "pm"
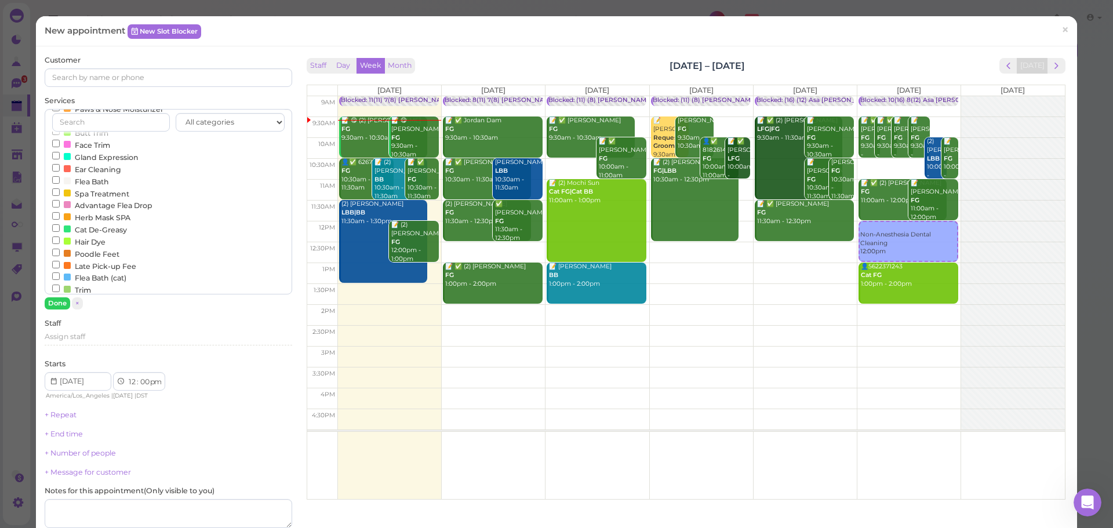
click at [97, 175] on label "Ear Cleaning" at bounding box center [86, 169] width 69 height 12
click at [60, 172] on input "Ear Cleaning" at bounding box center [56, 168] width 8 height 8
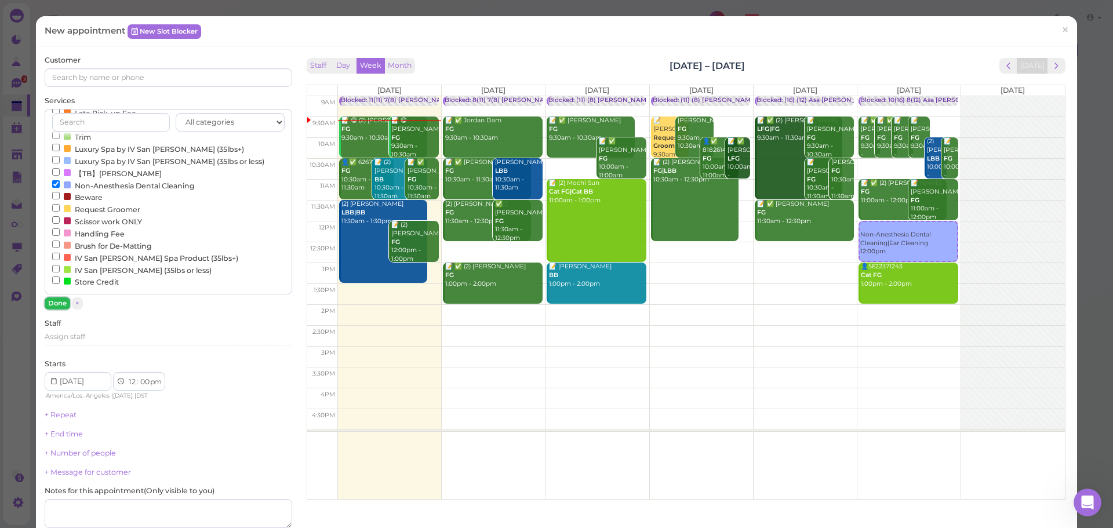
click at [65, 302] on button "Done" at bounding box center [57, 303] width 25 height 12
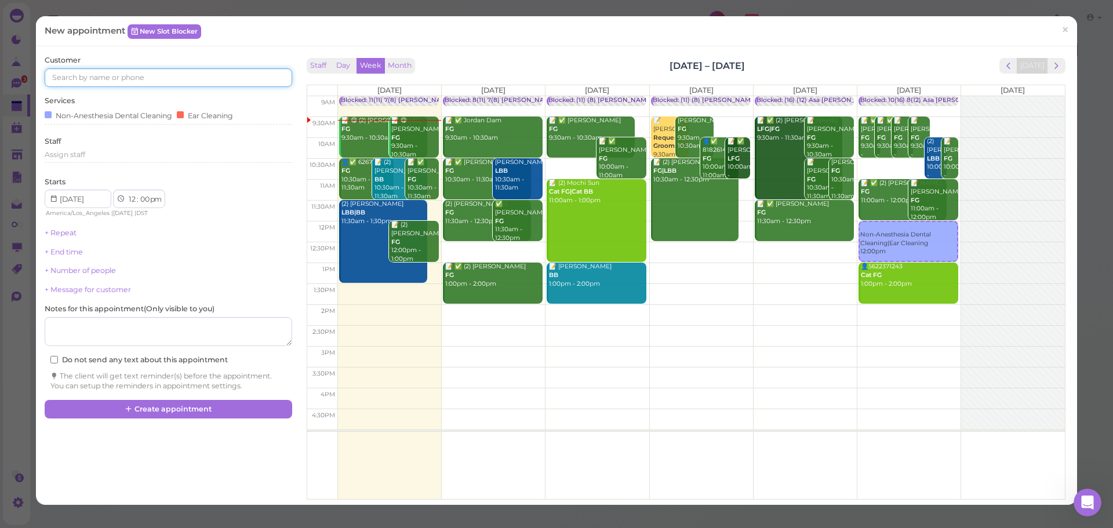
click at [137, 85] on input at bounding box center [168, 77] width 247 height 19
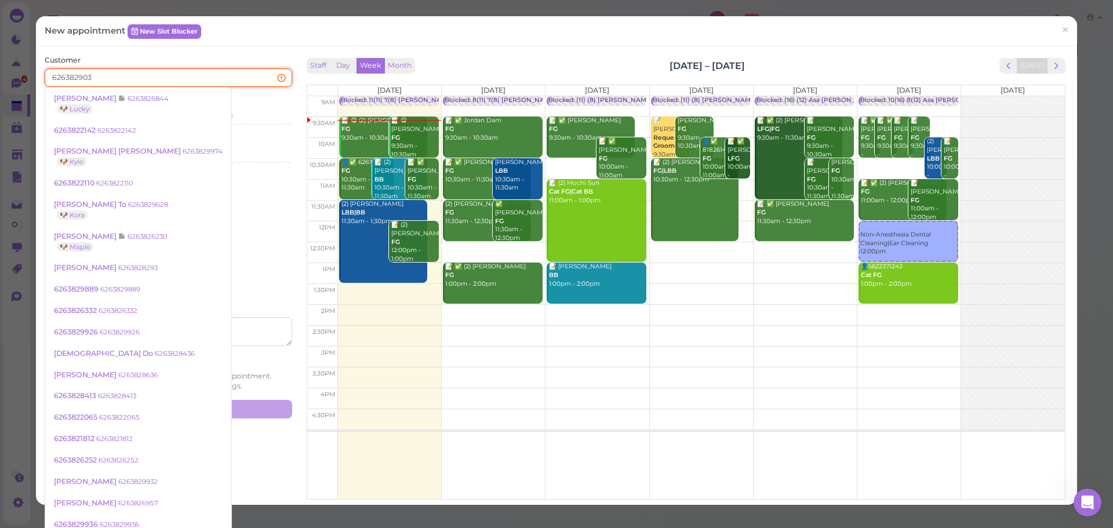
type input "6263829032"
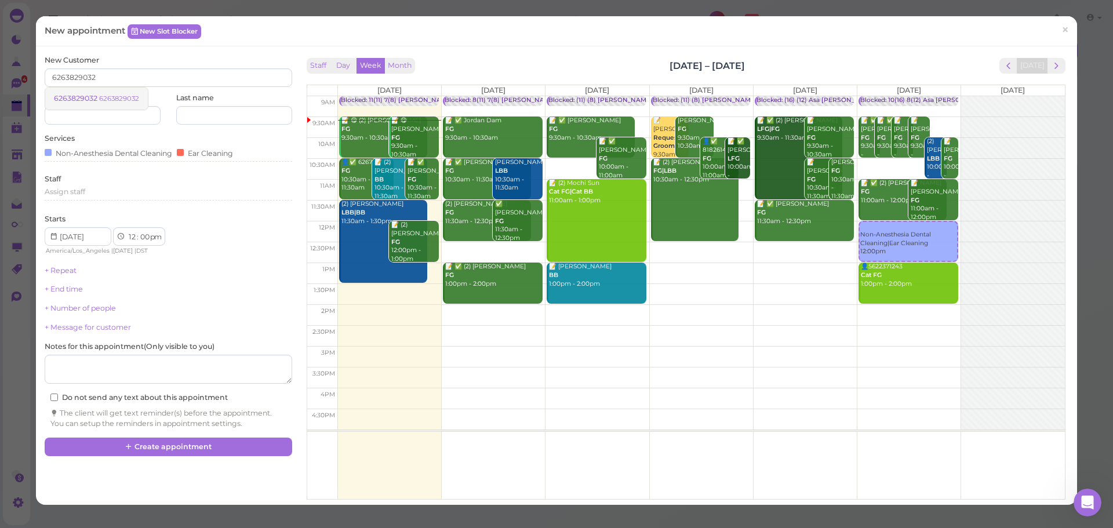
click at [99, 88] on link "6263829032 6263829032" at bounding box center [96, 99] width 103 height 22
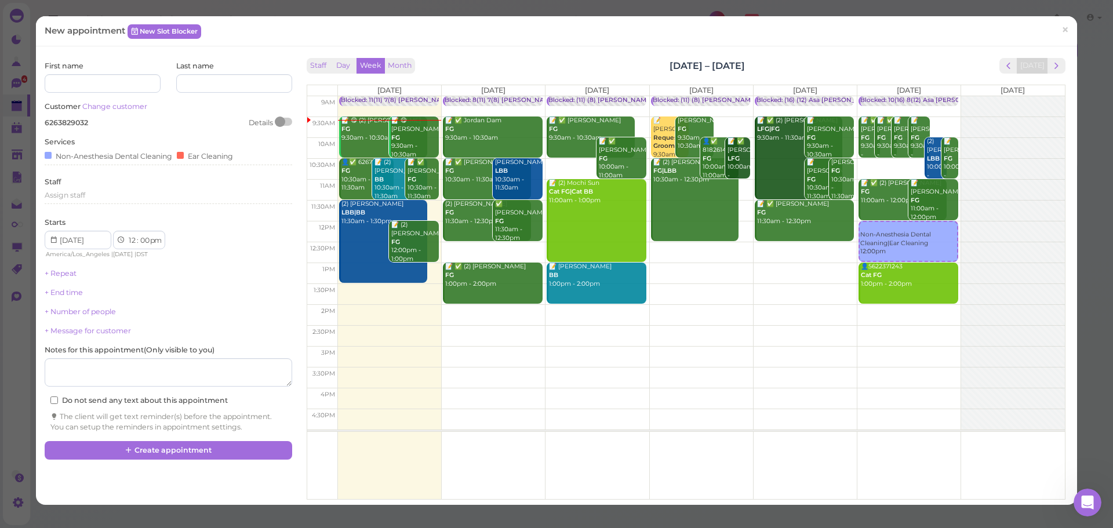
click at [556, 59] on div "Staff Day Week Month Oct 13 – 19, 2025 Today" at bounding box center [686, 66] width 759 height 16
click at [126, 106] on link "Change customer" at bounding box center [114, 106] width 65 height 9
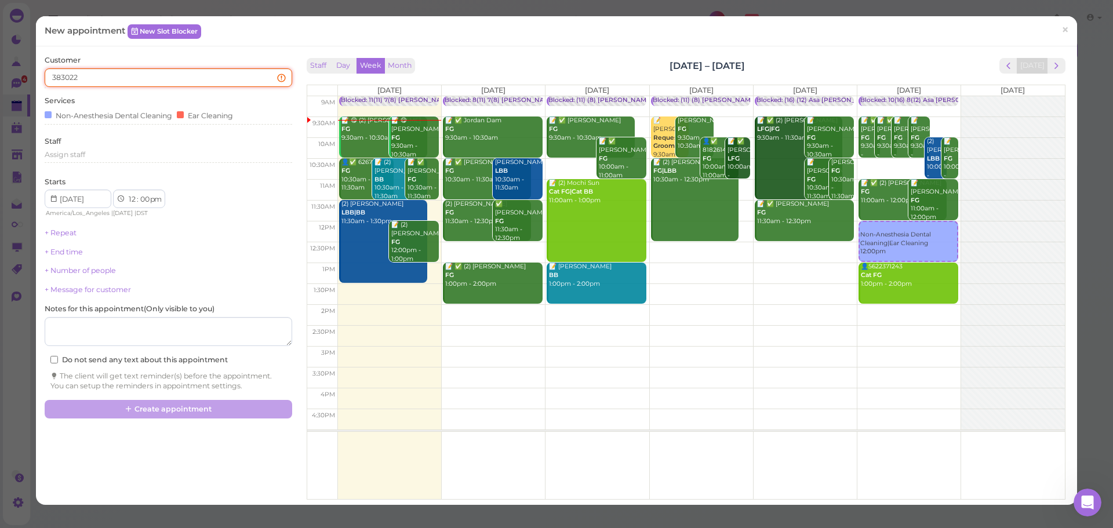
type input "3830228"
click at [91, 101] on span "Jacqueline Lam" at bounding box center [86, 98] width 64 height 9
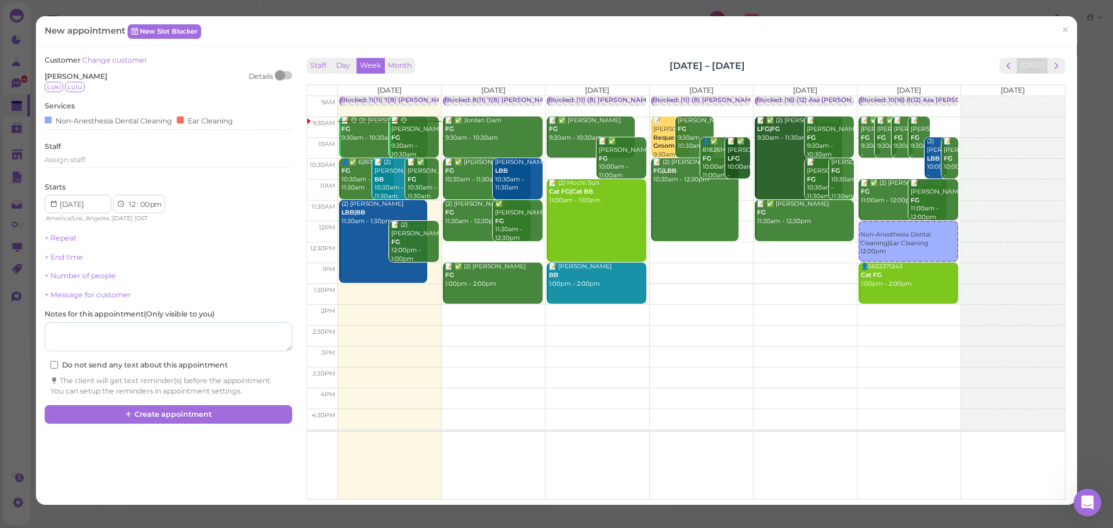
click at [172, 86] on div "Loki Lulu" at bounding box center [168, 87] width 247 height 10
click at [161, 82] on div "Loki Lulu" at bounding box center [168, 87] width 247 height 10
click at [93, 58] on link "Change customer" at bounding box center [114, 60] width 65 height 9
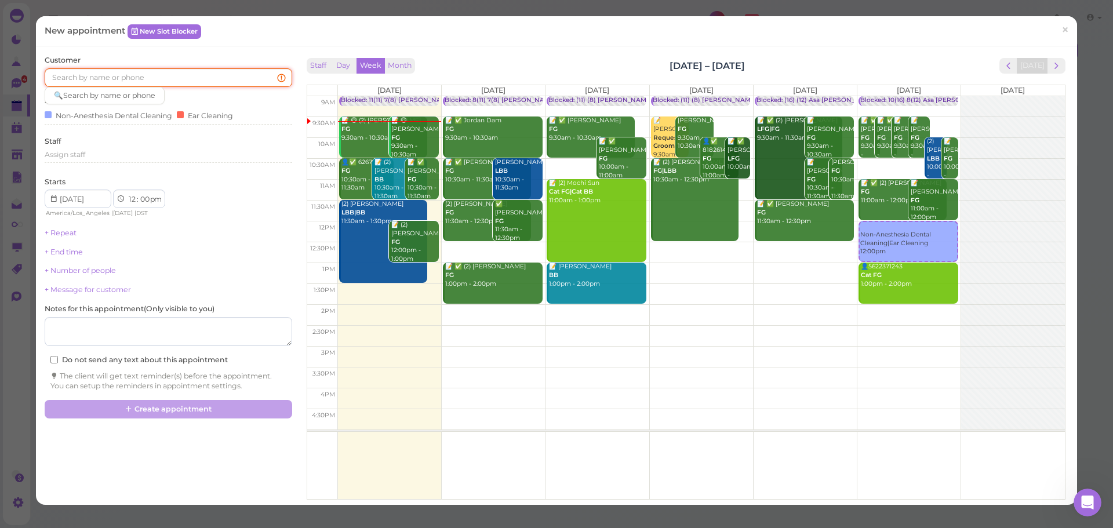
click at [135, 74] on input at bounding box center [168, 77] width 247 height 19
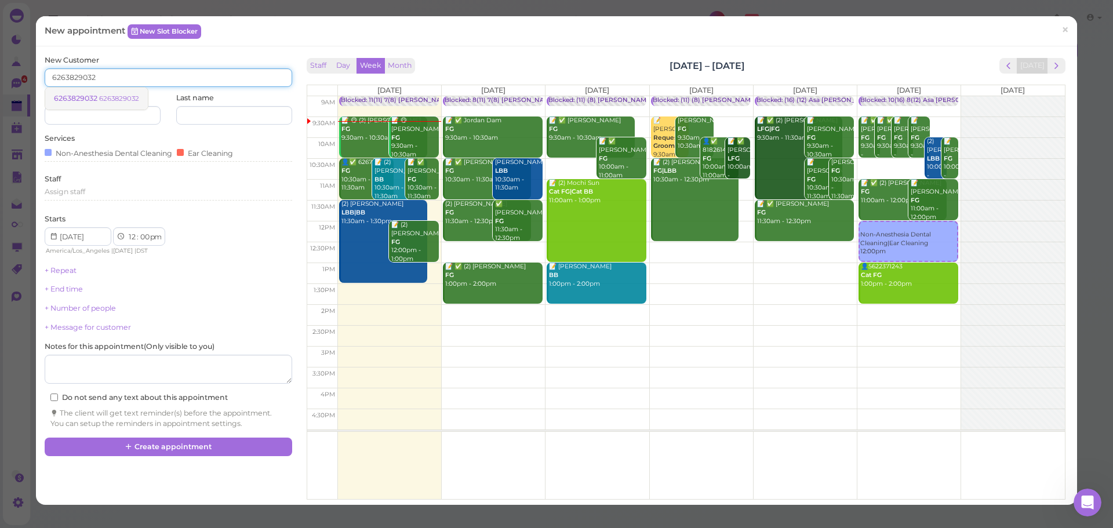
type input "6263829032"
click at [128, 97] on small "6263829032" at bounding box center [119, 98] width 40 height 8
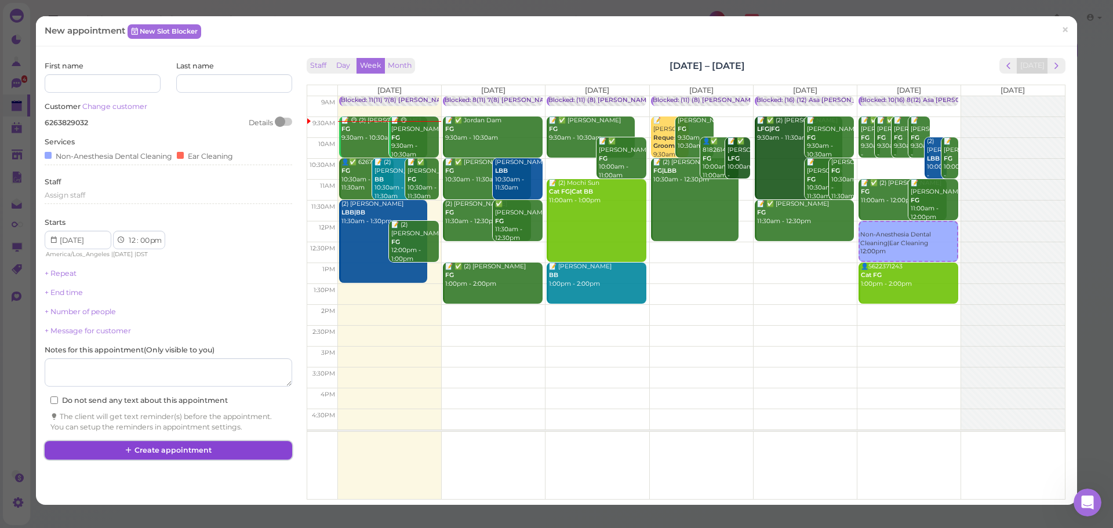
drag, startPoint x: 154, startPoint y: 447, endPoint x: 776, endPoint y: 507, distance: 624.7
click at [158, 447] on button "Create appointment" at bounding box center [168, 450] width 247 height 19
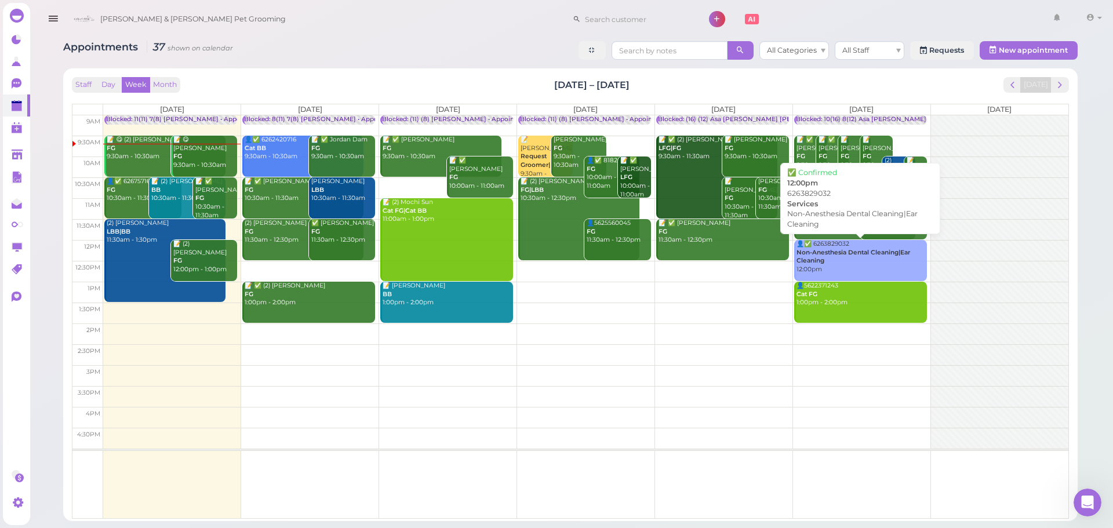
click at [850, 264] on div "👤✅ 6263829032 Non-Anesthesia Dental Cleaning|Ear Cleaning 12:00pm" at bounding box center [861, 257] width 131 height 34
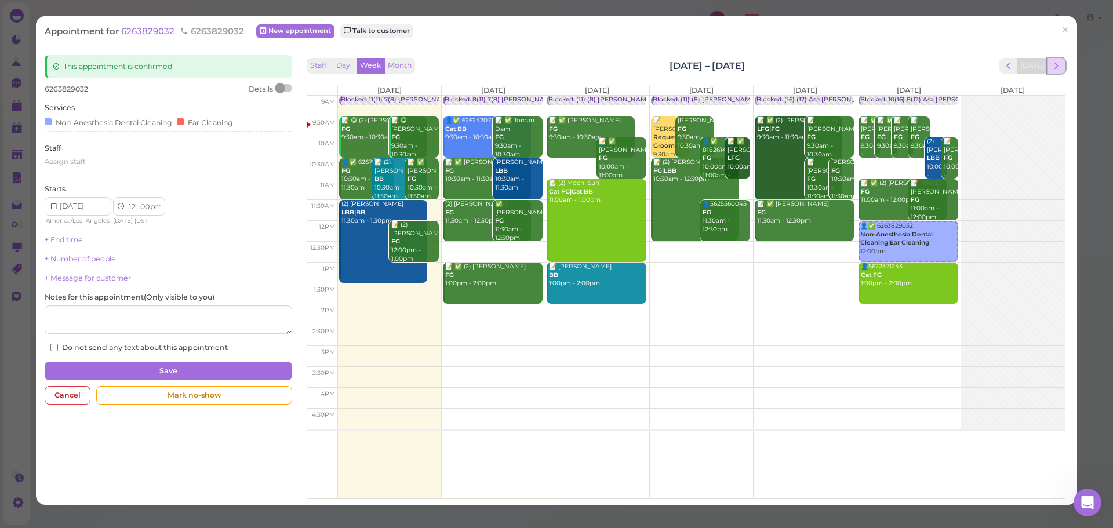
click at [1052, 69] on span "next" at bounding box center [1056, 65] width 11 height 11
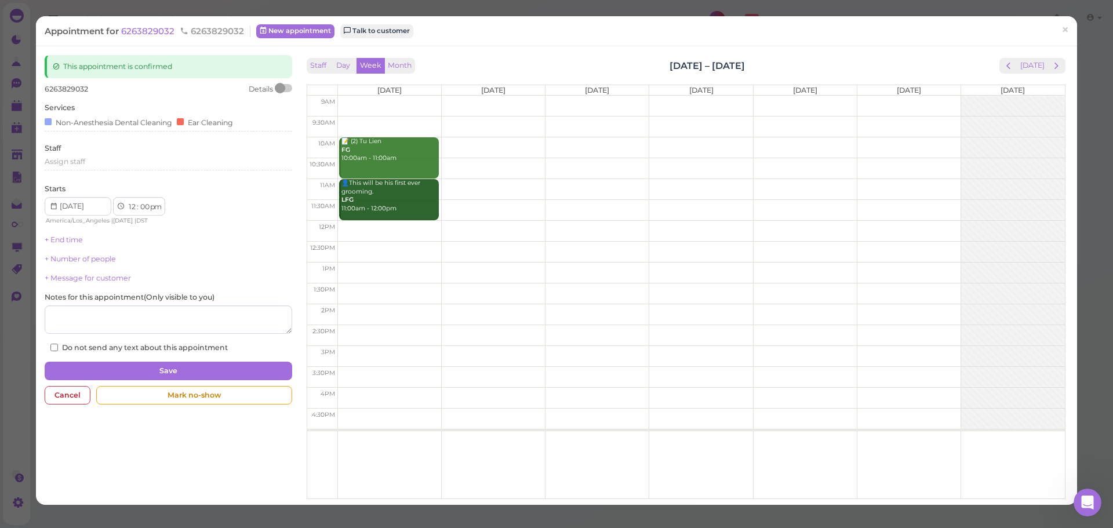
click at [1052, 69] on span "next" at bounding box center [1056, 65] width 11 height 11
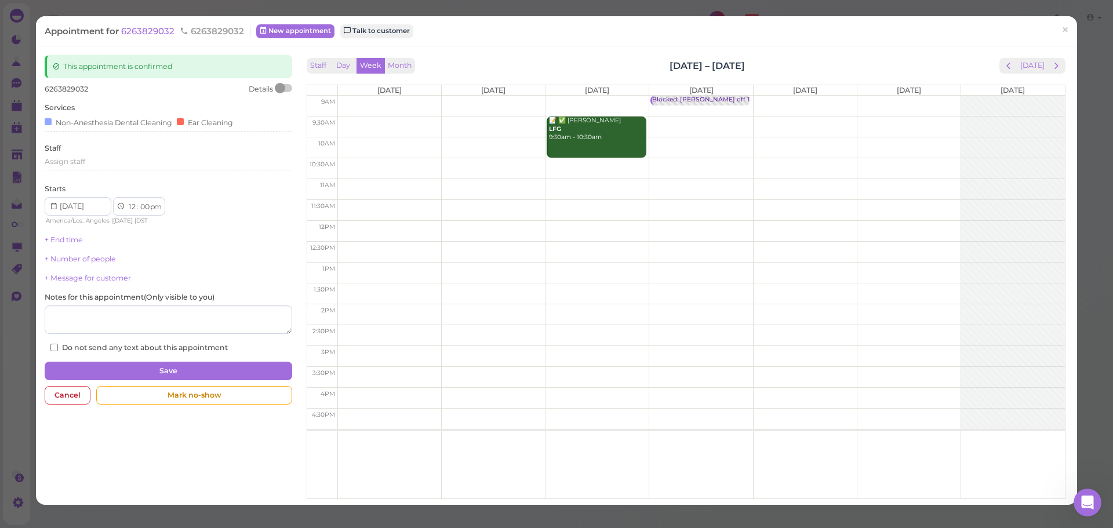
click at [990, 63] on div "Staff Day Week Month Nov 3 – 9, 2025 Today" at bounding box center [686, 66] width 759 height 16
click at [999, 62] on button "prev" at bounding box center [1008, 66] width 18 height 16
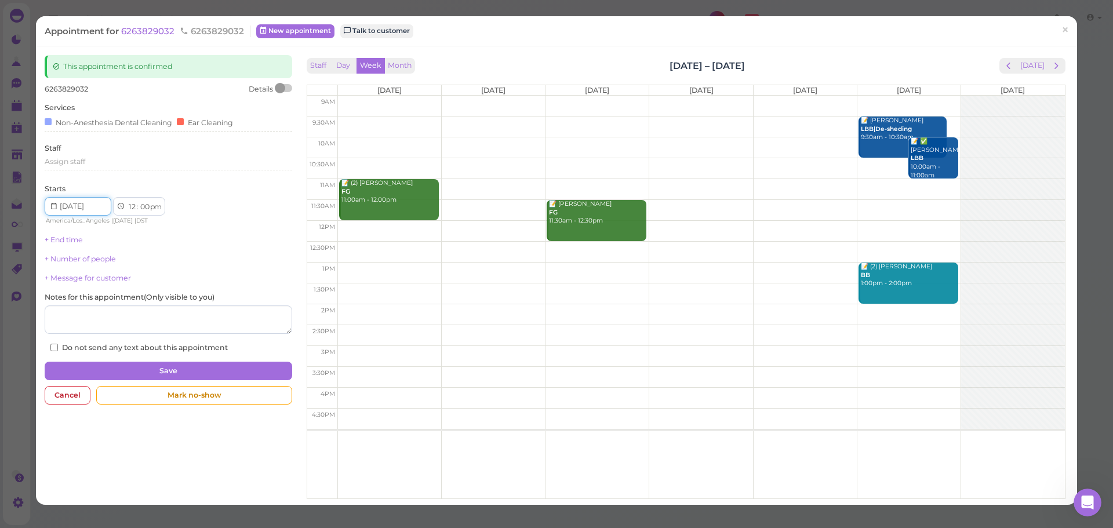
click at [88, 206] on input at bounding box center [78, 206] width 67 height 19
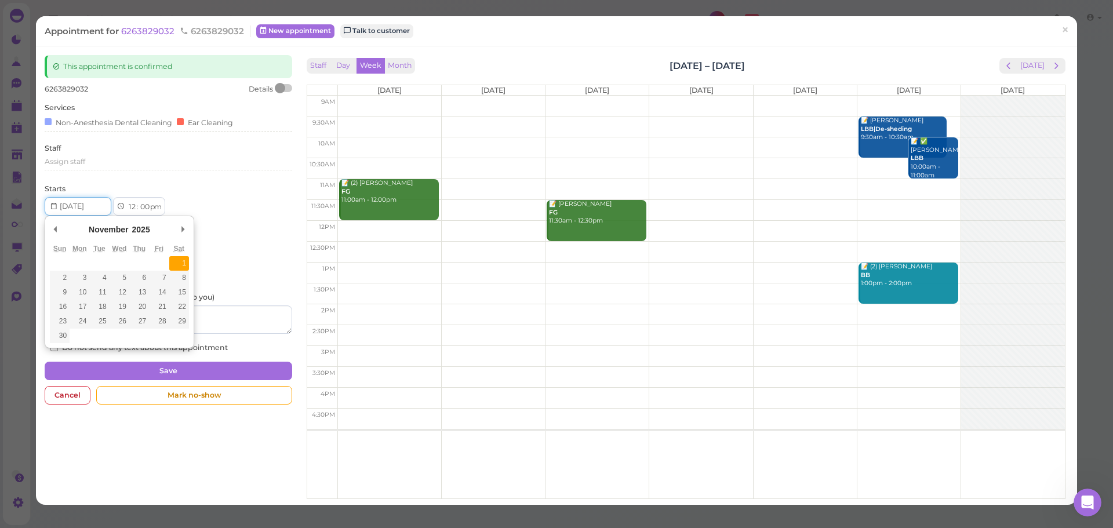
type input "2025-11-01"
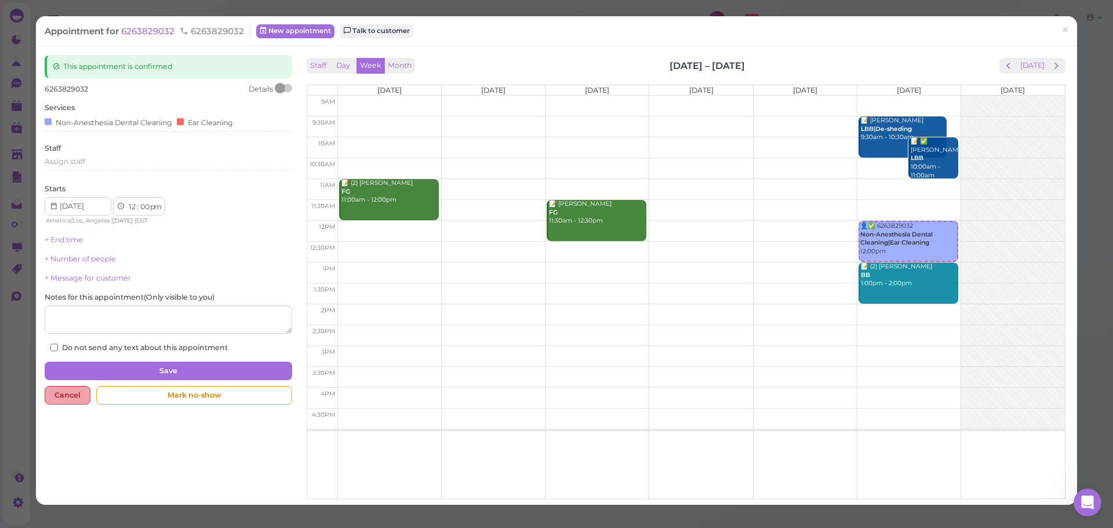
click at [61, 400] on div "Cancel" at bounding box center [68, 395] width 46 height 19
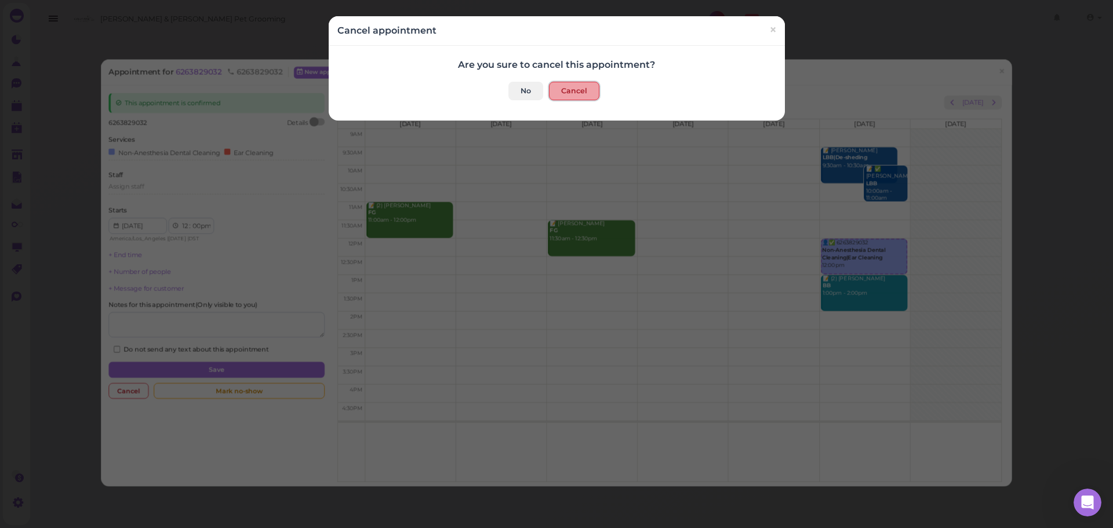
click at [567, 88] on button "Cancel" at bounding box center [574, 91] width 50 height 19
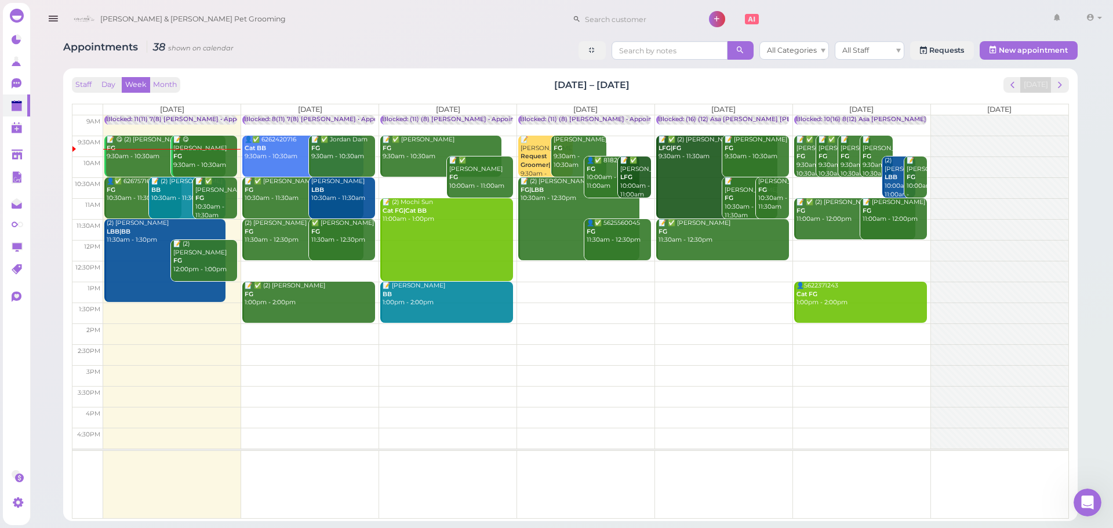
click at [755, 289] on td at bounding box center [585, 292] width 965 height 21
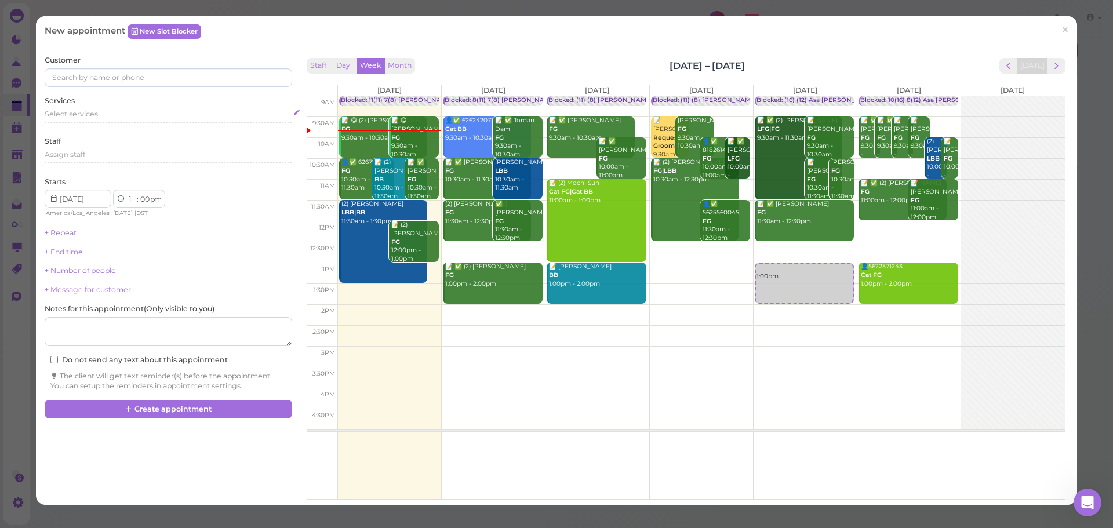
click at [85, 113] on span "Select services" at bounding box center [71, 114] width 53 height 9
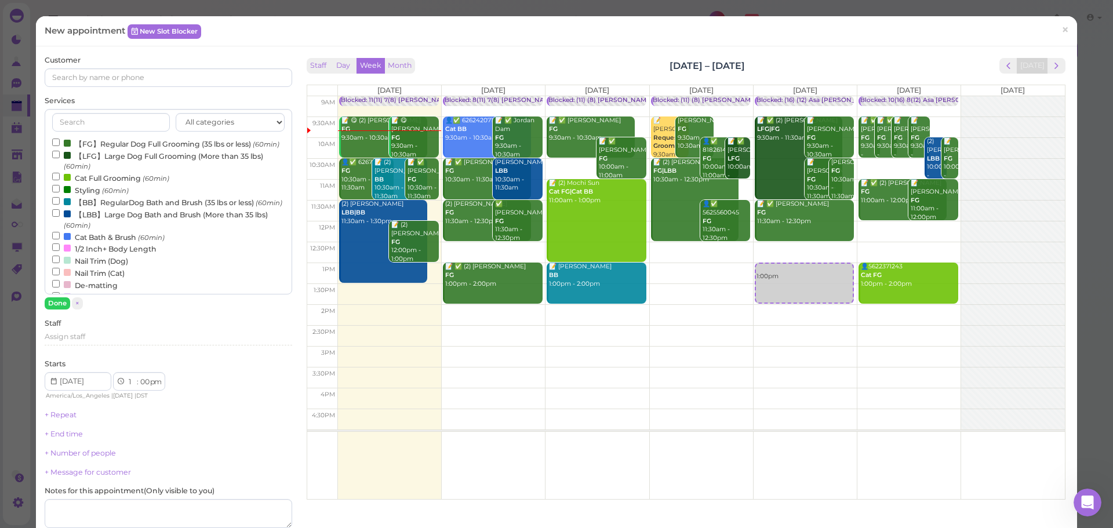
click at [83, 208] on label "【BB】RegularDog Bath and Brush (35 lbs or less) (60min)" at bounding box center [167, 202] width 230 height 12
click at [60, 205] on input "【BB】RegularDog Bath and Brush (35 lbs or less) (60min)" at bounding box center [56, 201] width 8 height 8
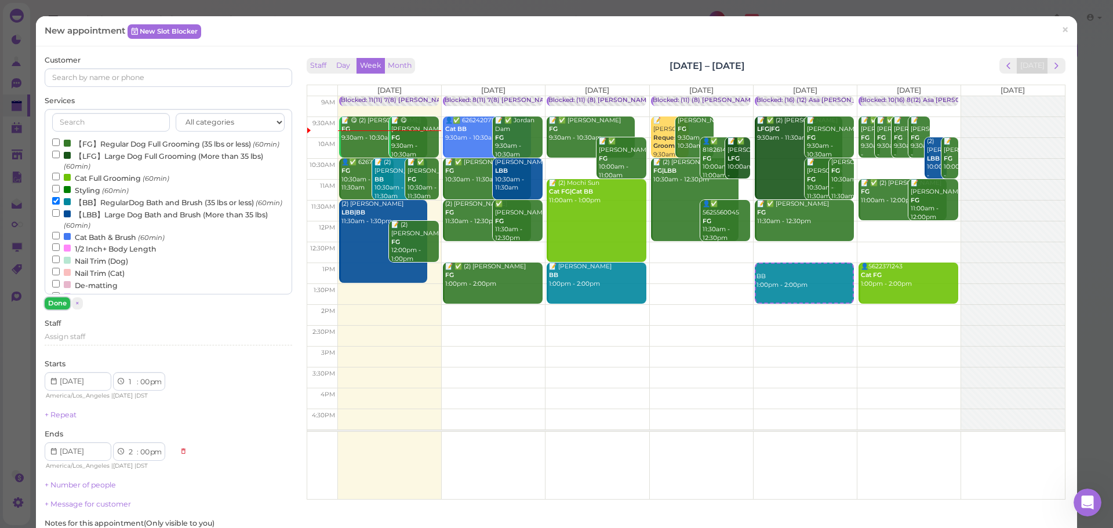
click at [50, 302] on button "Done" at bounding box center [57, 303] width 25 height 12
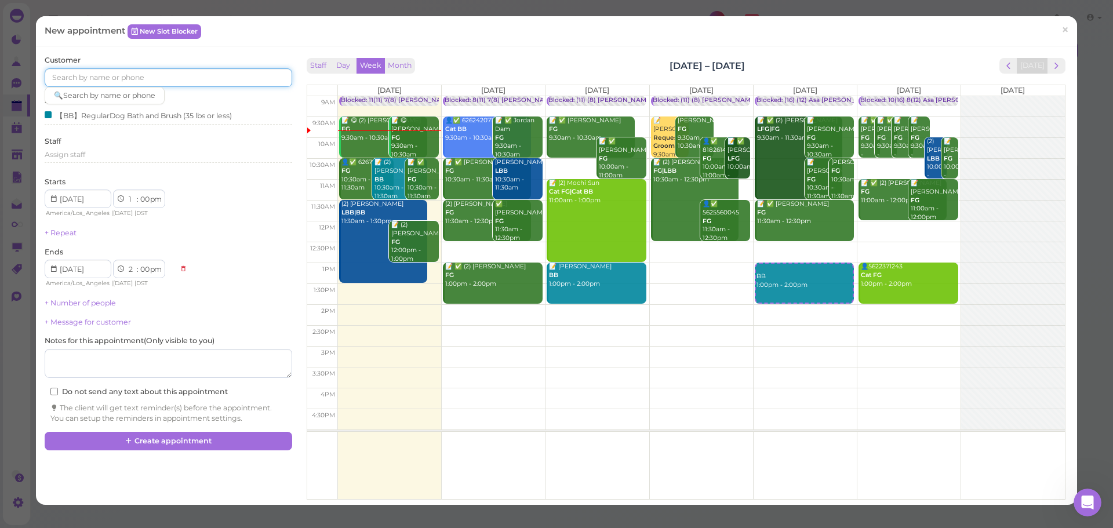
click at [132, 81] on input at bounding box center [168, 77] width 247 height 19
click at [501, 68] on div "Staff Day Week Month Oct 13 – 19, 2025 Today" at bounding box center [686, 66] width 759 height 16
click at [617, 77] on div "Staff Day Week Month Oct 13 – 19, 2025 Today Mon 10/13 Tue 10/14 Wed 10/15 Thu …" at bounding box center [686, 279] width 759 height 442
click at [1054, 28] on link "×" at bounding box center [1064, 30] width 21 height 27
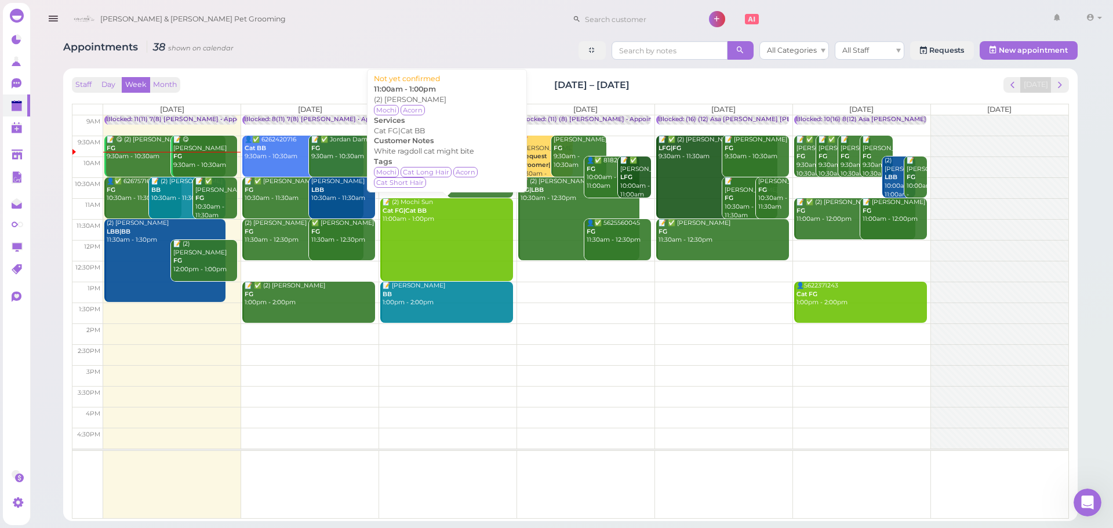
click at [426, 234] on link "📝 (2) Mochi Sun Cat FG|Cat BB 11:00am - 1:00pm" at bounding box center [446, 239] width 133 height 83
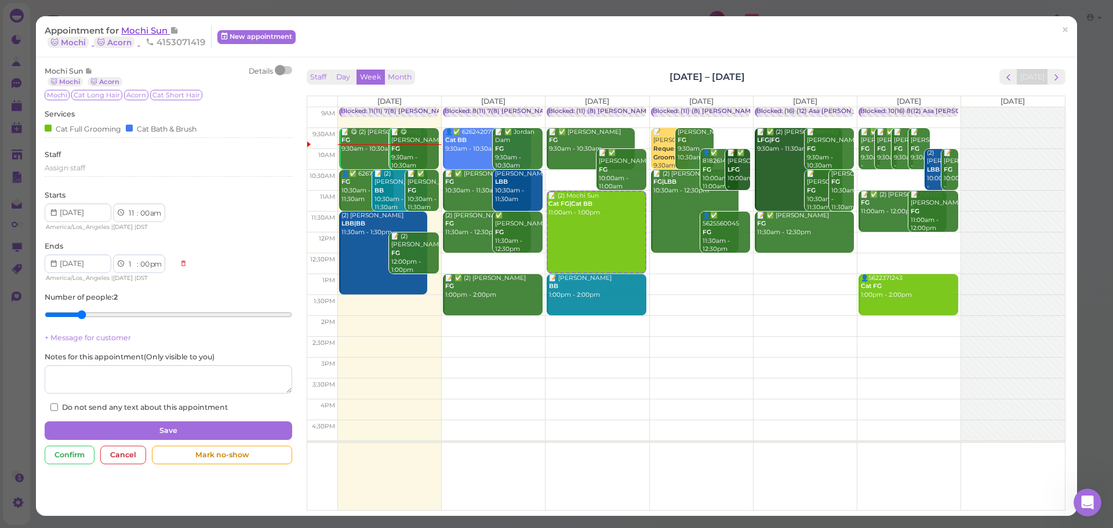
click at [154, 30] on span "Mochi Sun" at bounding box center [145, 30] width 49 height 11
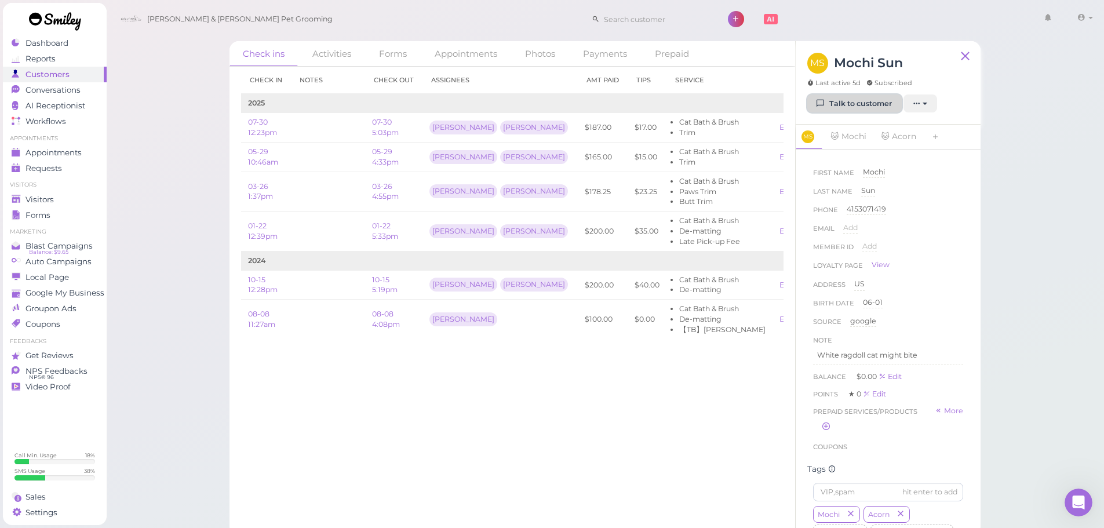
click at [847, 97] on link "Talk to customer" at bounding box center [854, 103] width 94 height 19
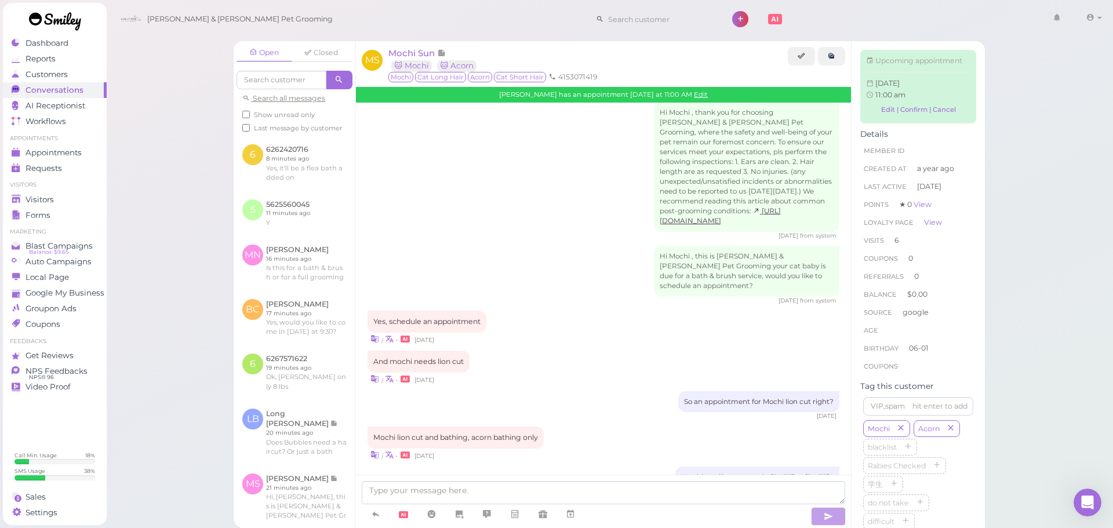
scroll to position [1338, 0]
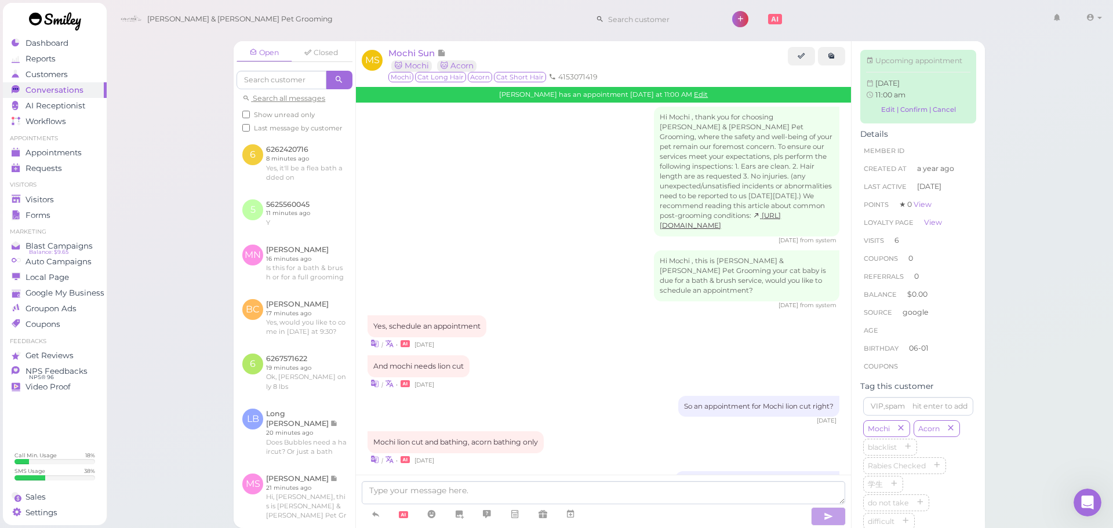
click at [522, 431] on div "Mochi lion cut and bathing, acorn bathing only" at bounding box center [455, 442] width 176 height 22
click at [512, 431] on div "Mochi lion cut and bathing, acorn bathing only" at bounding box center [455, 442] width 176 height 22
click at [375, 454] on icon at bounding box center [374, 459] width 9 height 11
click at [580, 431] on div "Mochi lion cut and bathing, acorn bathing only 麻糬狮子切开沐浴，橡子沐浴 | • 7 days ago" at bounding box center [603, 458] width 472 height 54
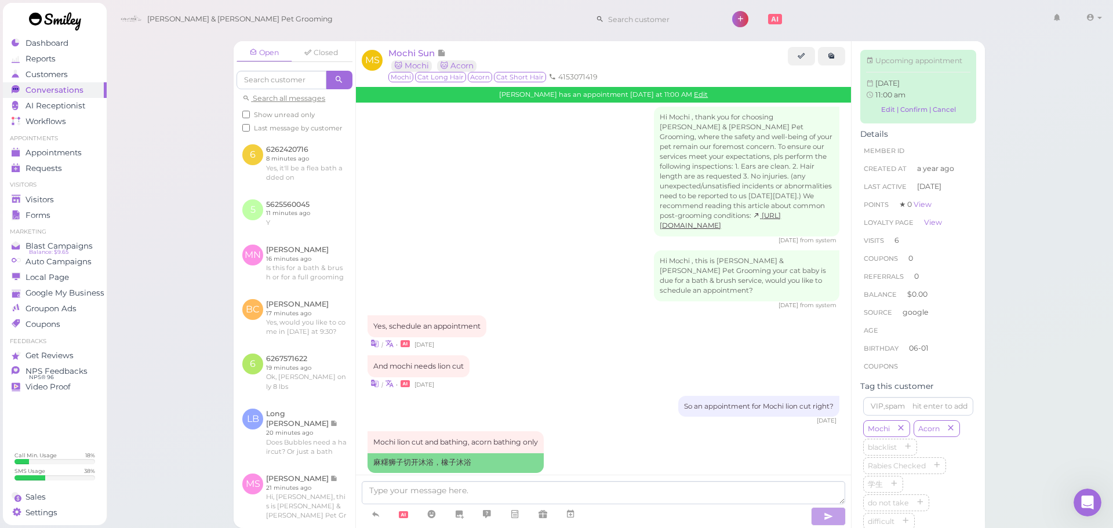
click at [574, 431] on div "Mochi lion cut and bathing, acorn bathing only 麻糬狮子切开沐浴，橡子沐浴 | • 7 days ago" at bounding box center [603, 458] width 472 height 54
click at [599, 431] on div "Mochi lion cut and bathing, acorn bathing only 麻糬狮子切开沐浴，橡子沐浴 | • 7 days ago" at bounding box center [603, 458] width 472 height 54
click at [613, 431] on div "Mochi lion cut and bathing, acorn bathing only 麻糬狮子切开沐浴，橡子沐浴 | • 7 days ago" at bounding box center [603, 458] width 472 height 54
click at [615, 431] on div "Mochi lion cut and bathing, acorn bathing only 麻糬狮子切开沐浴，橡子沐浴 | • 7 days ago" at bounding box center [603, 458] width 472 height 54
click at [79, 152] on span "Appointments" at bounding box center [53, 153] width 56 height 10
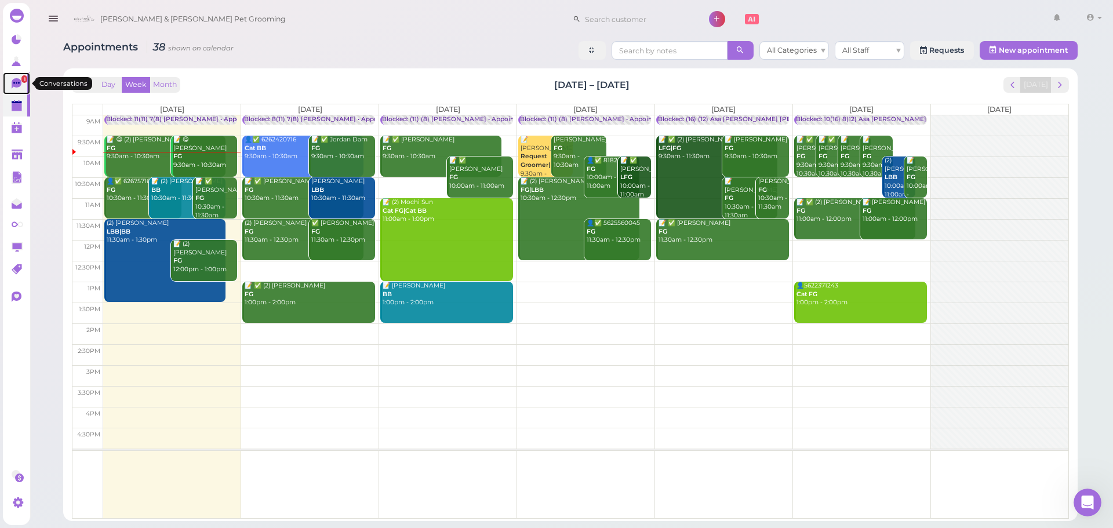
click at [19, 84] on icon at bounding box center [17, 83] width 10 height 10
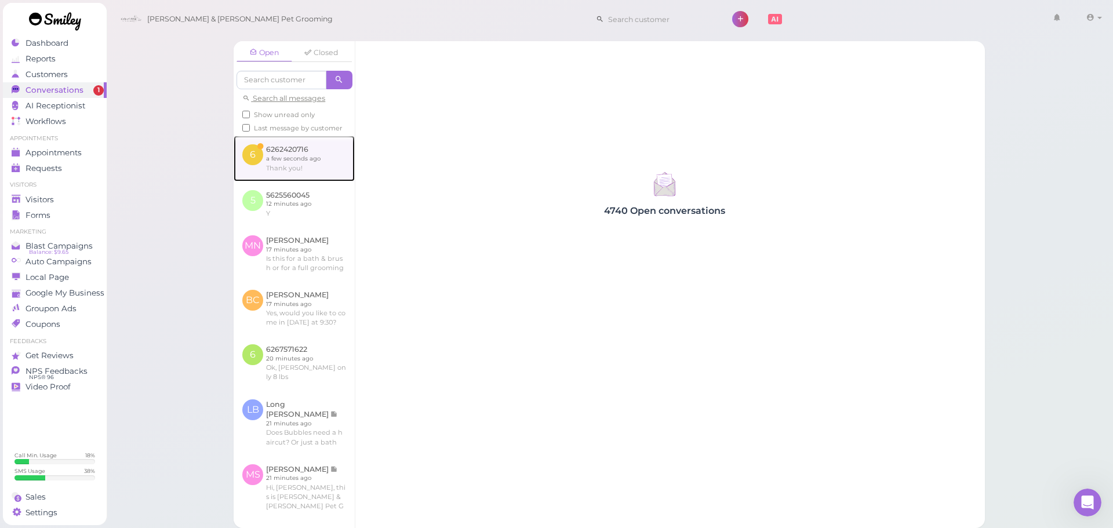
click at [270, 159] on link at bounding box center [294, 158] width 121 height 45
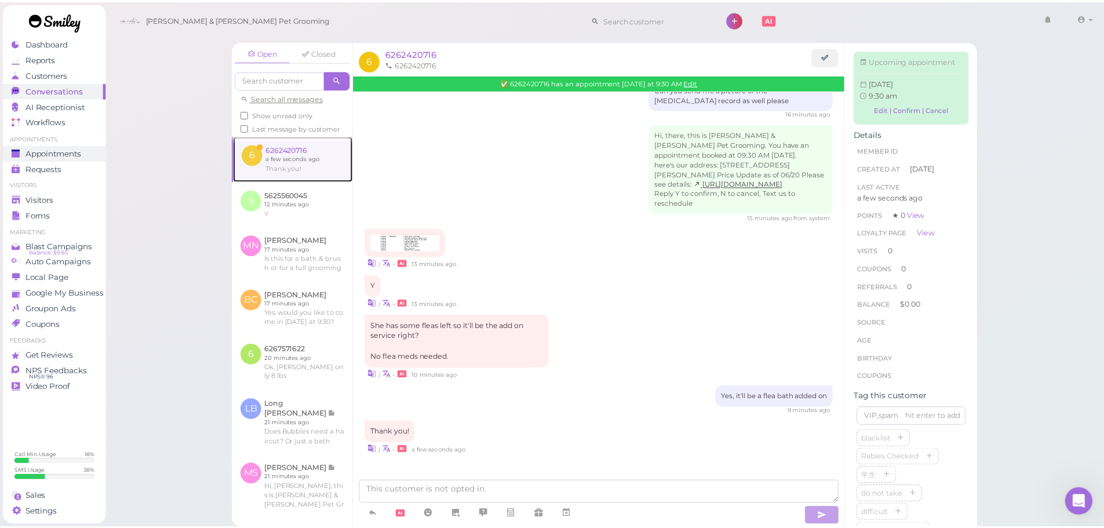
scroll to position [496, 0]
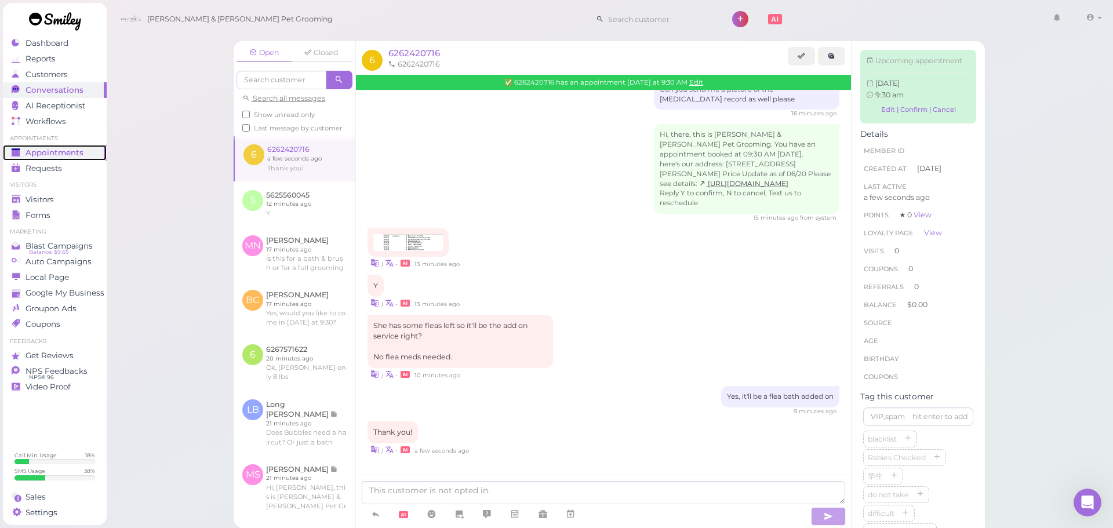
click at [19, 157] on icon at bounding box center [17, 153] width 10 height 10
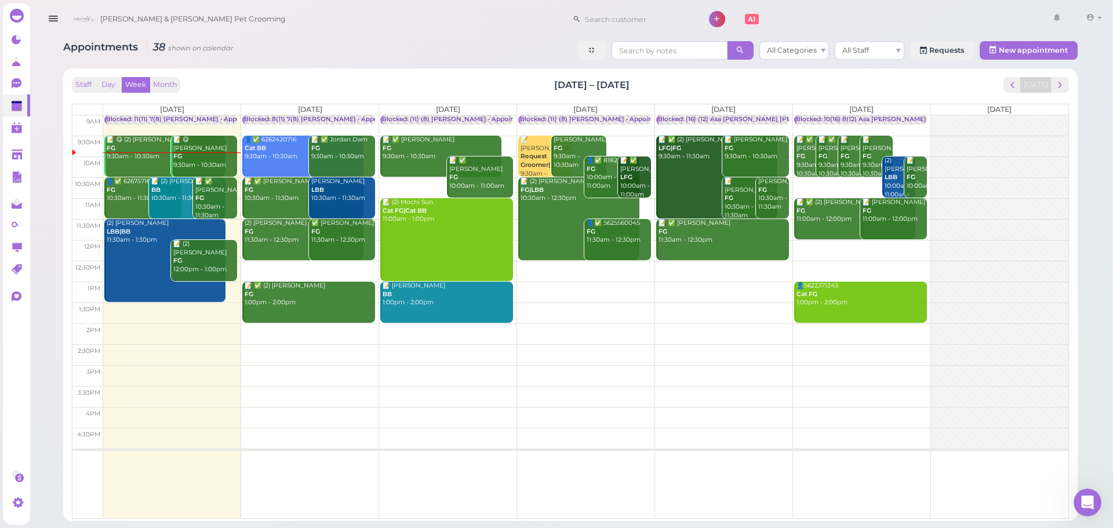
click at [718, 283] on td at bounding box center [585, 292] width 965 height 21
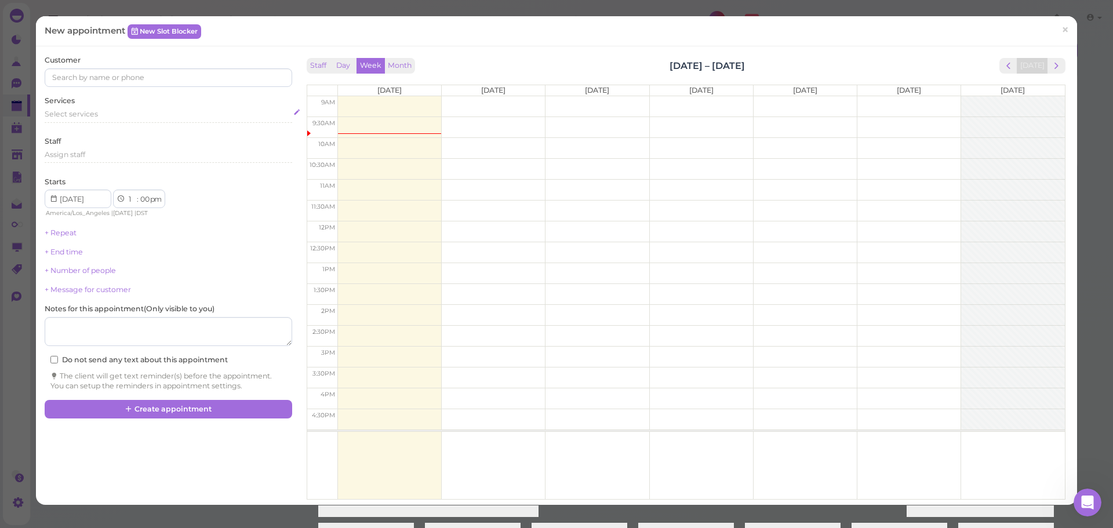
click at [122, 115] on div "Select services" at bounding box center [168, 114] width 247 height 10
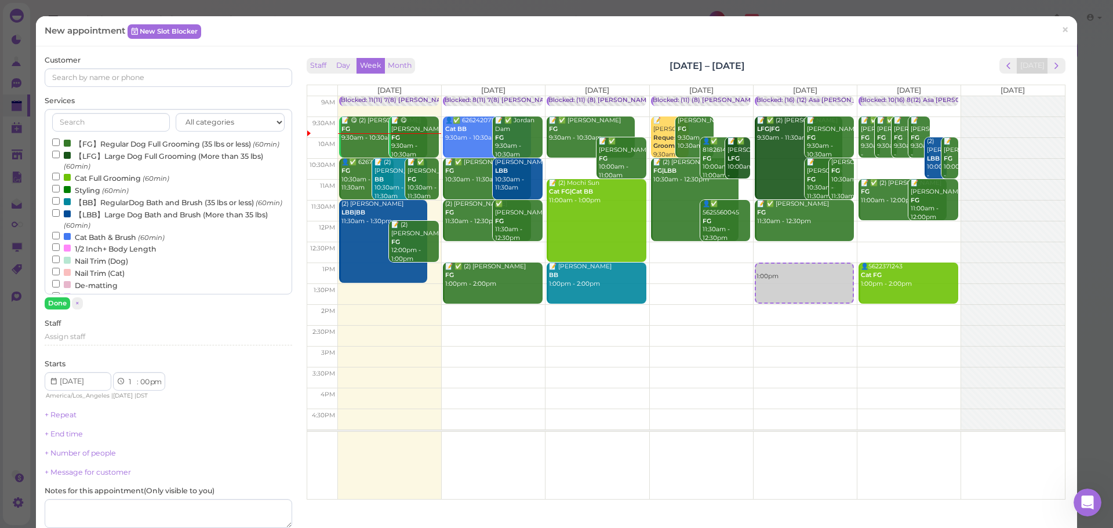
click at [99, 208] on label "【BB】RegularDog Bath and Brush (35 lbs or less) (60min)" at bounding box center [167, 202] width 230 height 12
click at [60, 205] on input "【BB】RegularDog Bath and Brush (35 lbs or less) (60min)" at bounding box center [56, 201] width 8 height 8
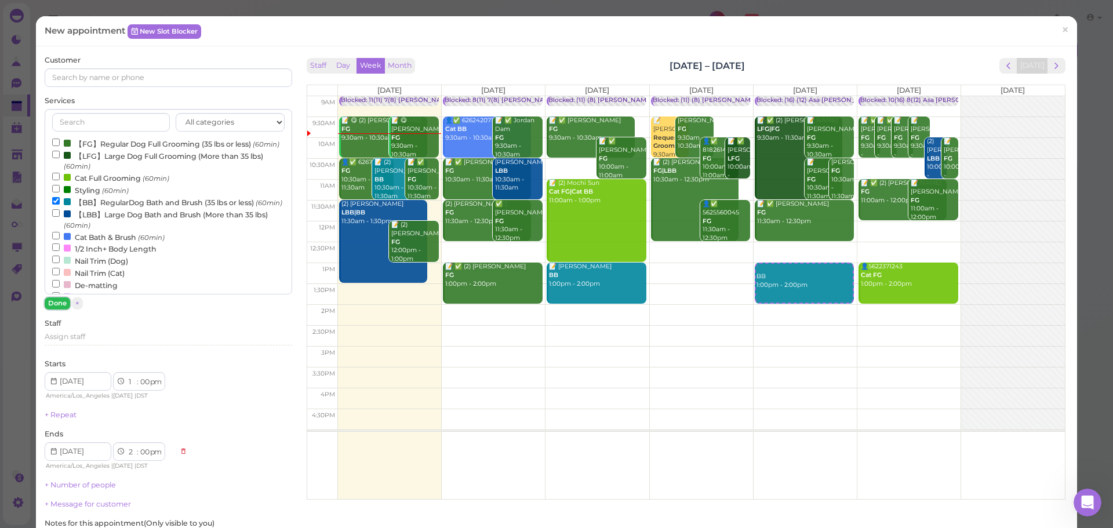
click at [56, 303] on button "Done" at bounding box center [57, 303] width 25 height 12
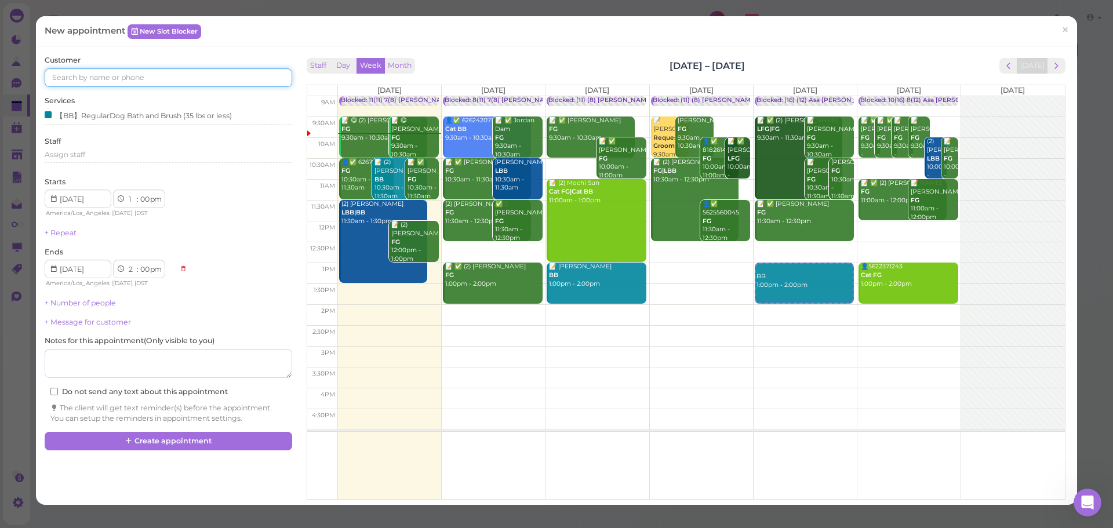
click at [136, 82] on input at bounding box center [168, 77] width 247 height 19
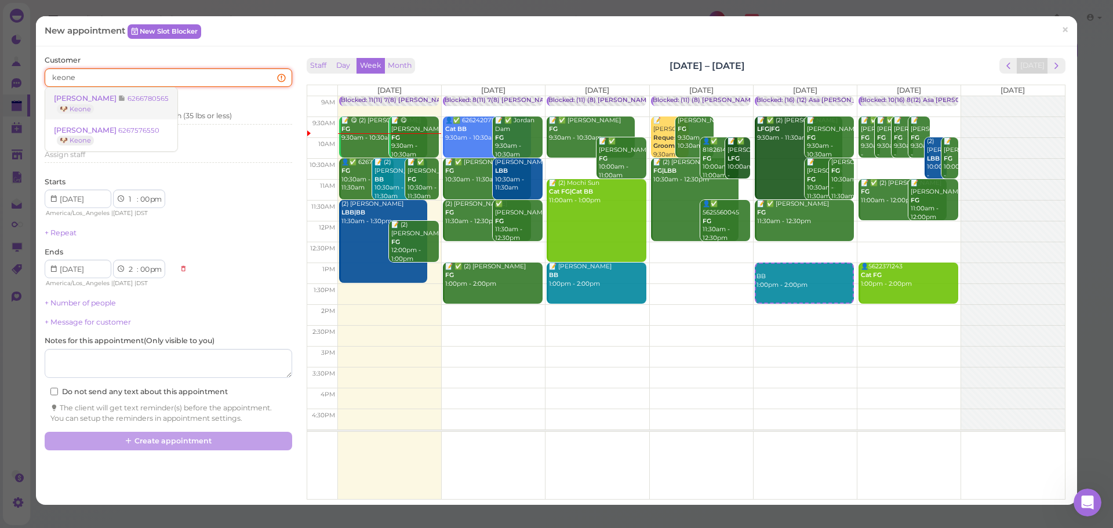
type input "keone"
click at [127, 95] on small "6266780565" at bounding box center [147, 98] width 41 height 8
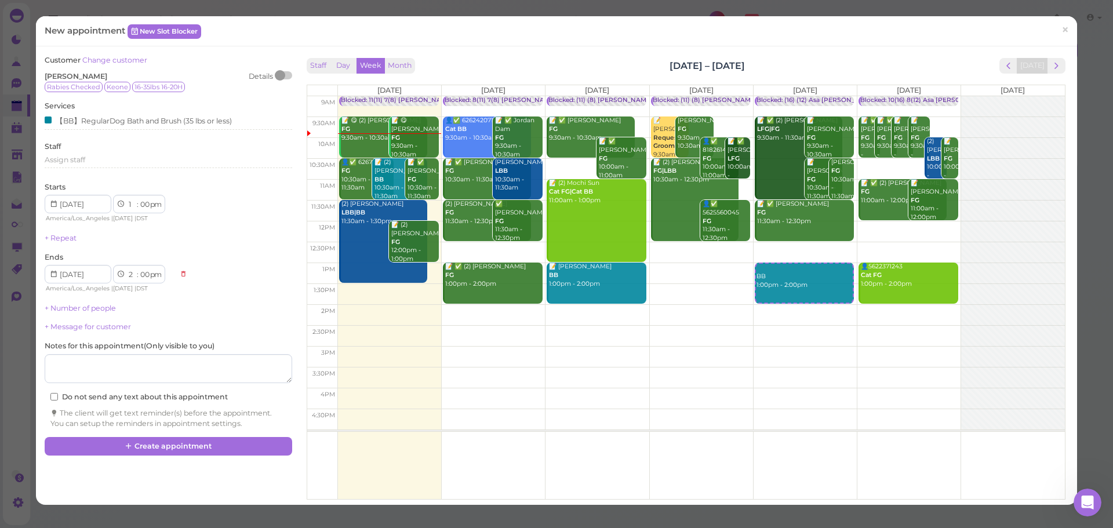
click at [480, 63] on div "Staff Day Week Month Oct 13 – 19, 2025 Today" at bounding box center [686, 66] width 759 height 16
click at [240, 443] on button "Create appointment" at bounding box center [168, 446] width 247 height 19
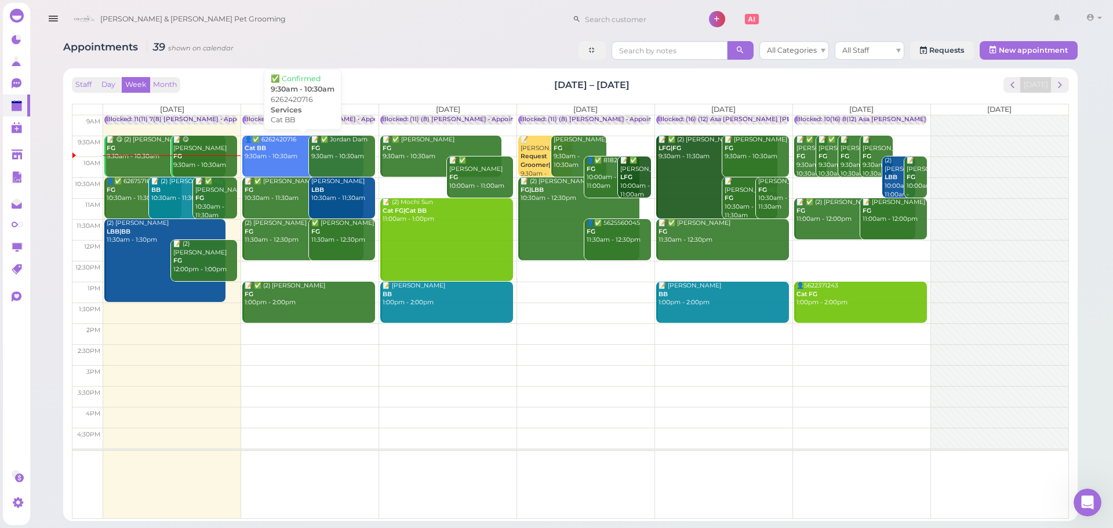
click at [296, 159] on div "👤✅ 6262420716 Cat BB 9:30am - 10:30am" at bounding box center [303, 148] width 119 height 25
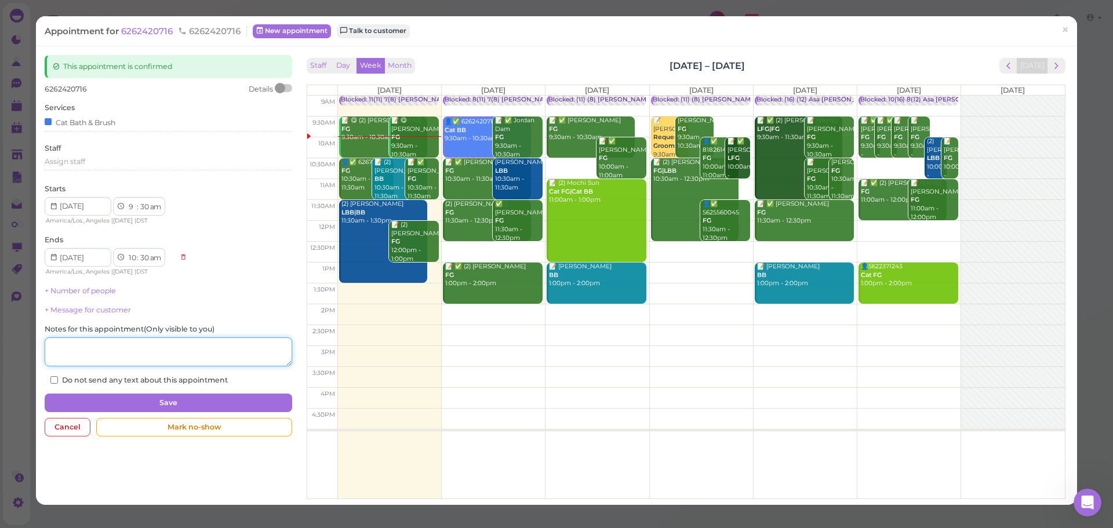
click at [205, 365] on textarea at bounding box center [168, 351] width 247 height 29
paste textarea "6267588449"
type textarea "6267588449"
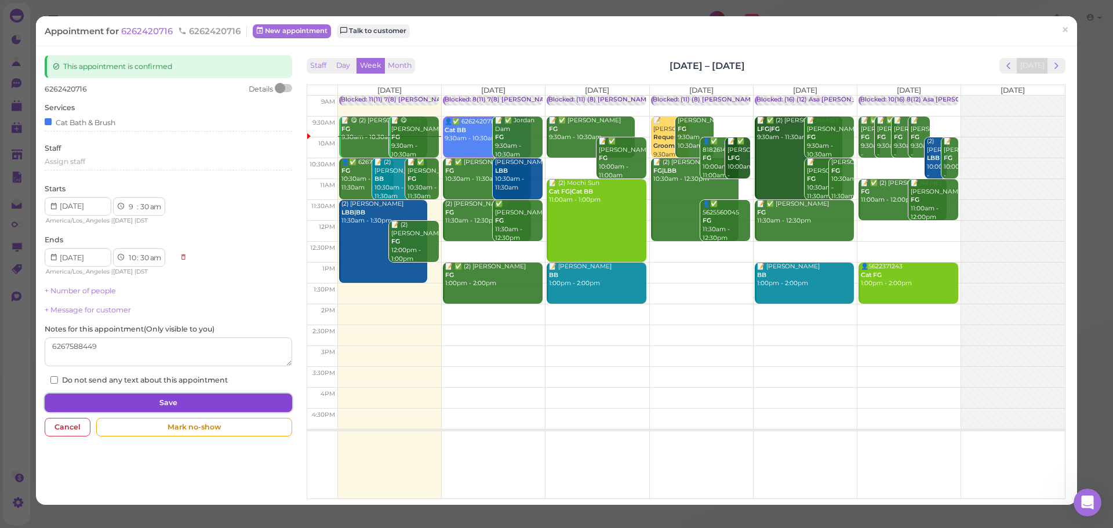
click at [212, 405] on button "Save" at bounding box center [168, 403] width 247 height 19
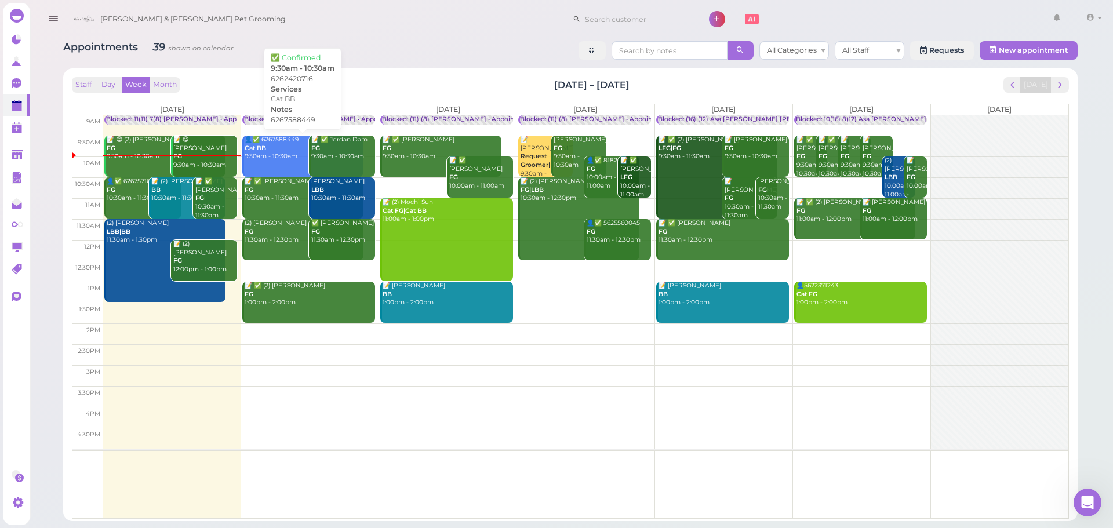
click at [278, 166] on link "👤✅ 6267588449 Cat BB 9:30am - 10:30am" at bounding box center [302, 156] width 121 height 41
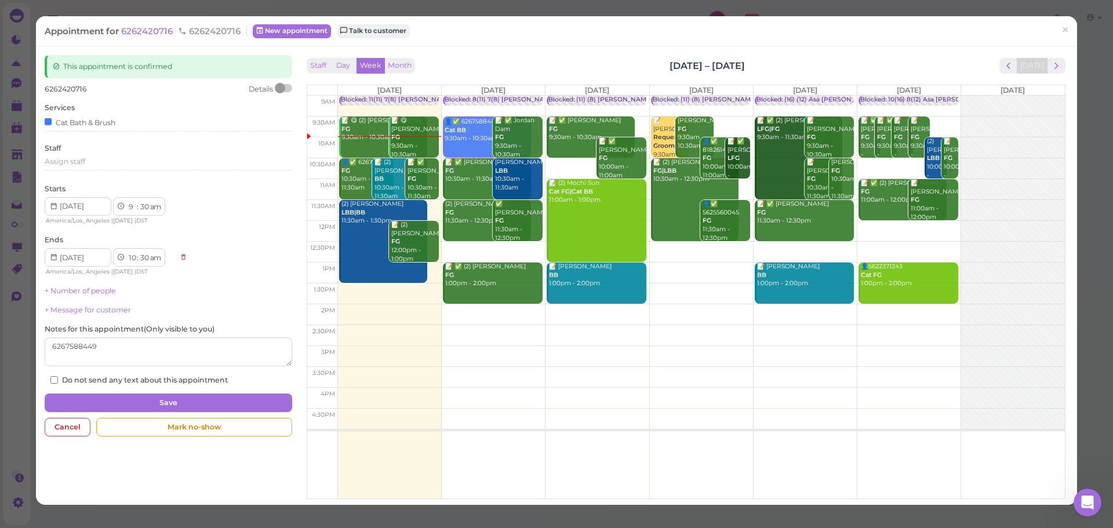
click at [164, 37] on div "Appointment for 6262420716 6262420716 New appointment Talk to customer ×" at bounding box center [556, 31] width 1041 height 30
click at [167, 24] on div "Appointment for 6262420716 6262420716 New appointment Talk to customer ×" at bounding box center [556, 31] width 1041 height 30
click at [175, 35] on span "6262420716" at bounding box center [148, 30] width 54 height 11
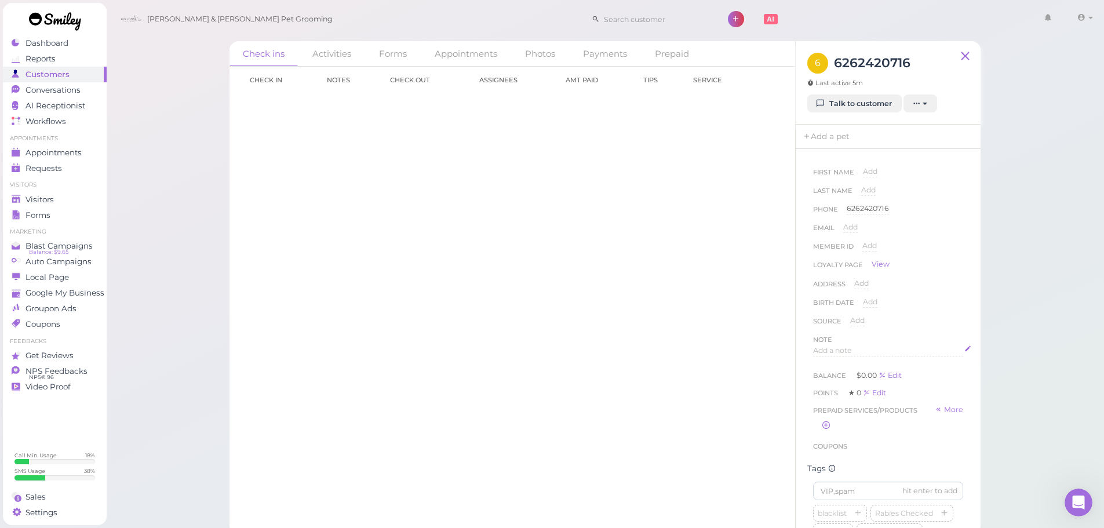
click at [872, 347] on div "Add a note" at bounding box center [888, 350] width 150 height 11
click at [840, 365] on p at bounding box center [888, 365] width 142 height 10
click at [839, 356] on li "6267588449" at bounding box center [893, 354] width 131 height 10
click at [832, 464] on button "Done" at bounding box center [825, 462] width 25 height 12
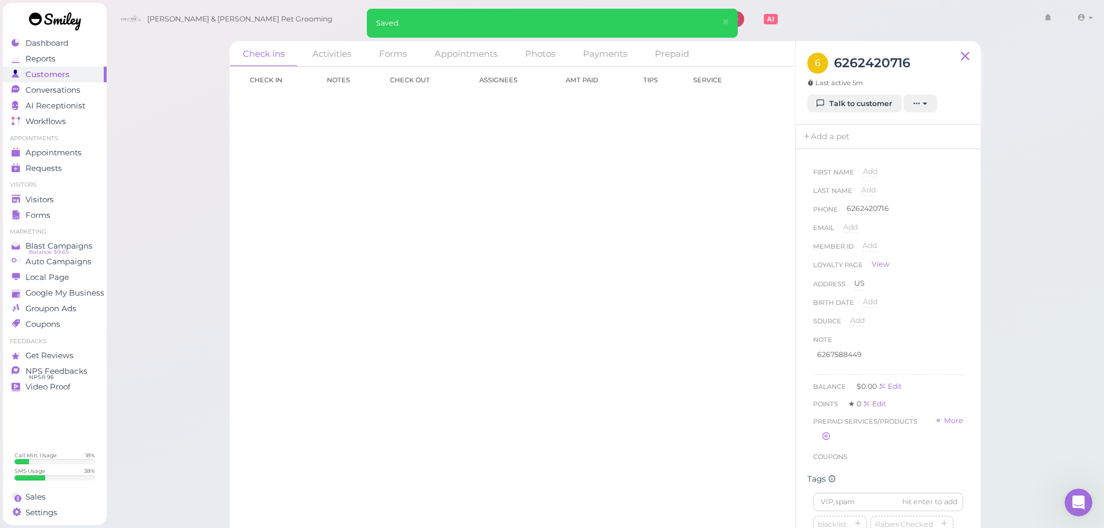
click at [666, 395] on div "Check in Notes Check out Assignees Amt Paid Tips Service Load more" at bounding box center [512, 297] width 566 height 461
click at [95, 206] on link "Visitors" at bounding box center [55, 200] width 104 height 16
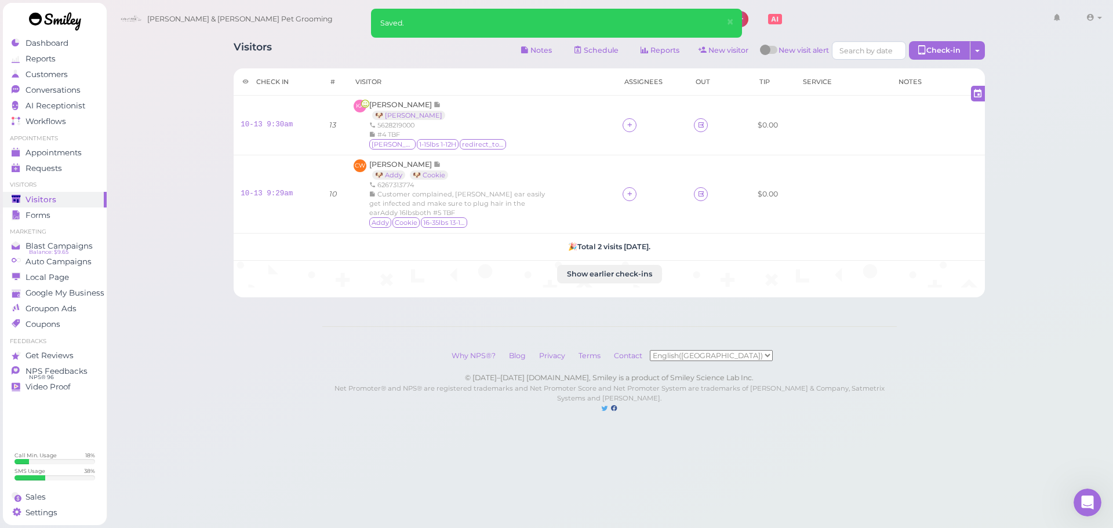
click at [81, 141] on li "Appointments" at bounding box center [55, 138] width 104 height 8
click at [80, 159] on link "Appointments" at bounding box center [55, 153] width 104 height 16
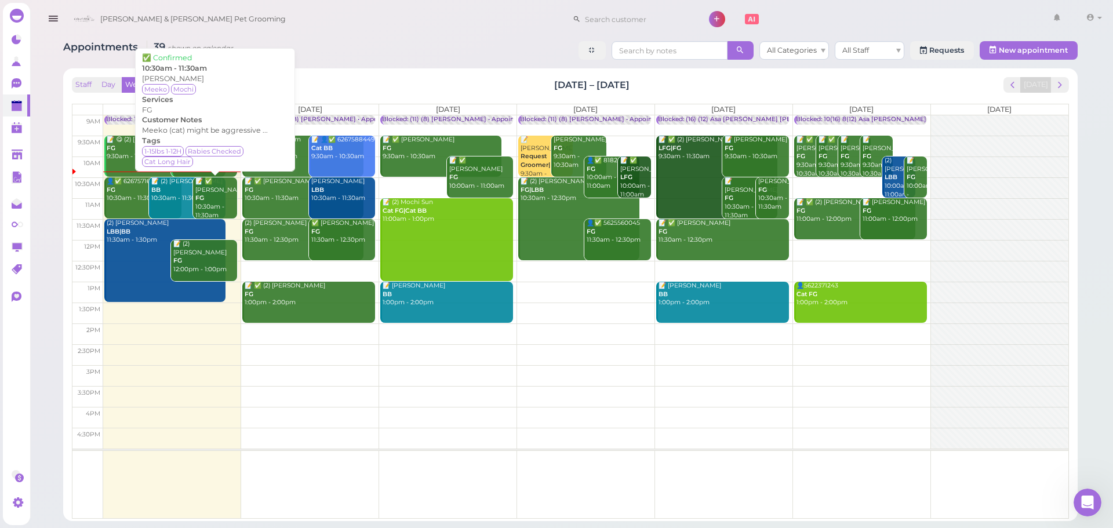
click at [202, 200] on b "FG" at bounding box center [199, 198] width 9 height 8
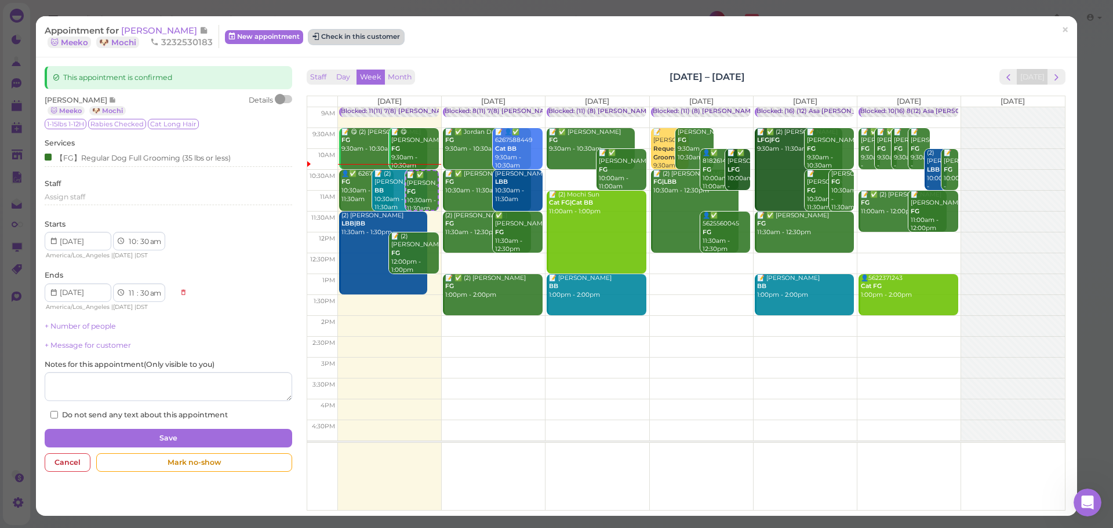
click at [381, 30] on button "Check in this customer" at bounding box center [356, 37] width 94 height 14
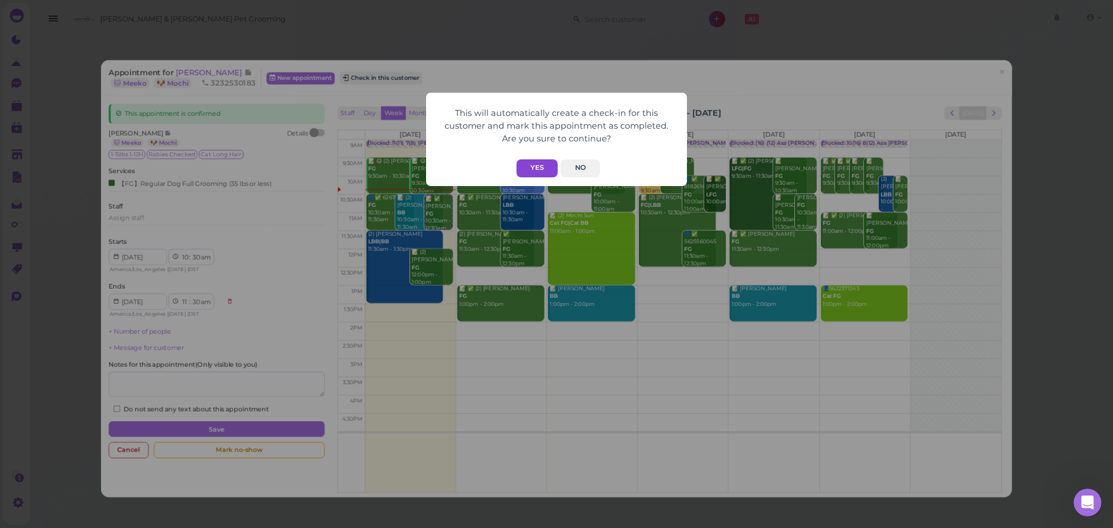
click at [549, 174] on button "Yes" at bounding box center [536, 168] width 41 height 18
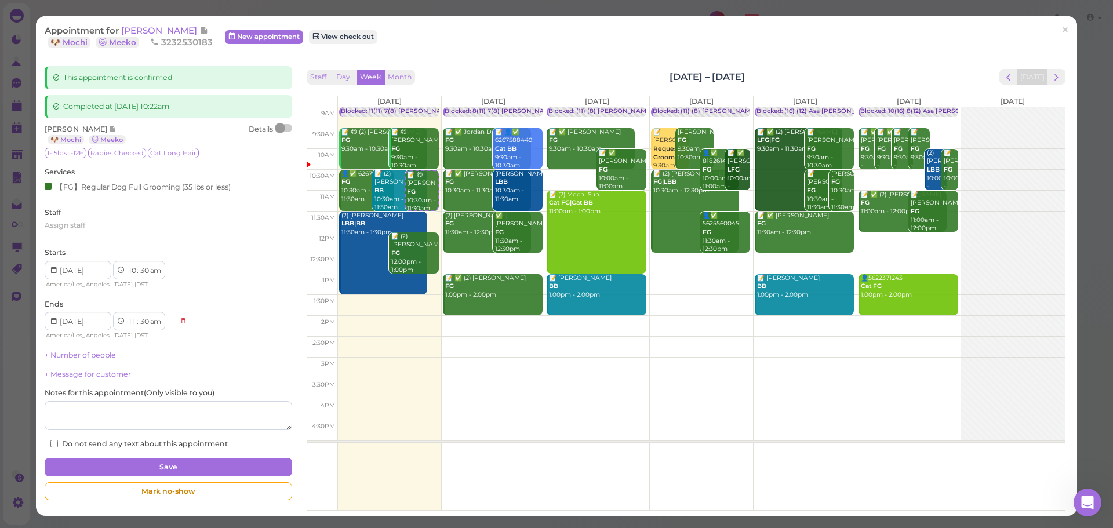
click at [505, 75] on div "Staff Day Week Month Oct 13 – 19, 2025 Today" at bounding box center [686, 77] width 759 height 16
click at [163, 29] on span "[PERSON_NAME]" at bounding box center [160, 30] width 78 height 11
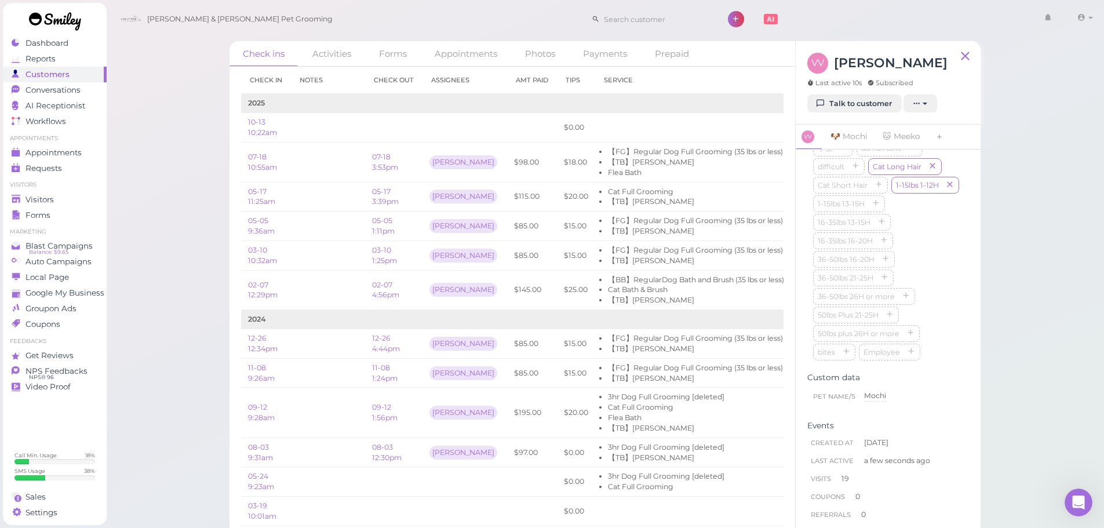
scroll to position [348, 0]
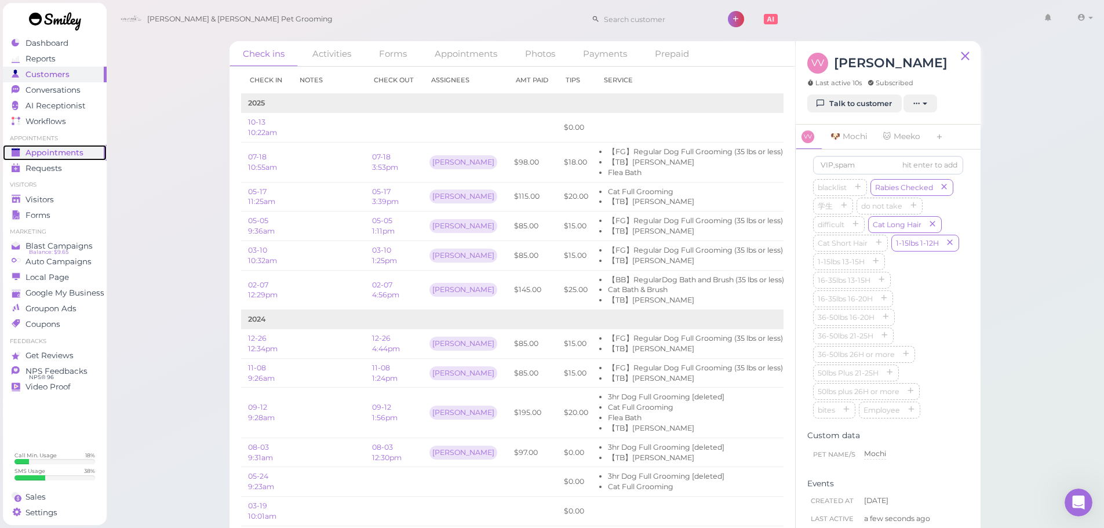
click at [37, 151] on span "Appointments" at bounding box center [54, 153] width 58 height 10
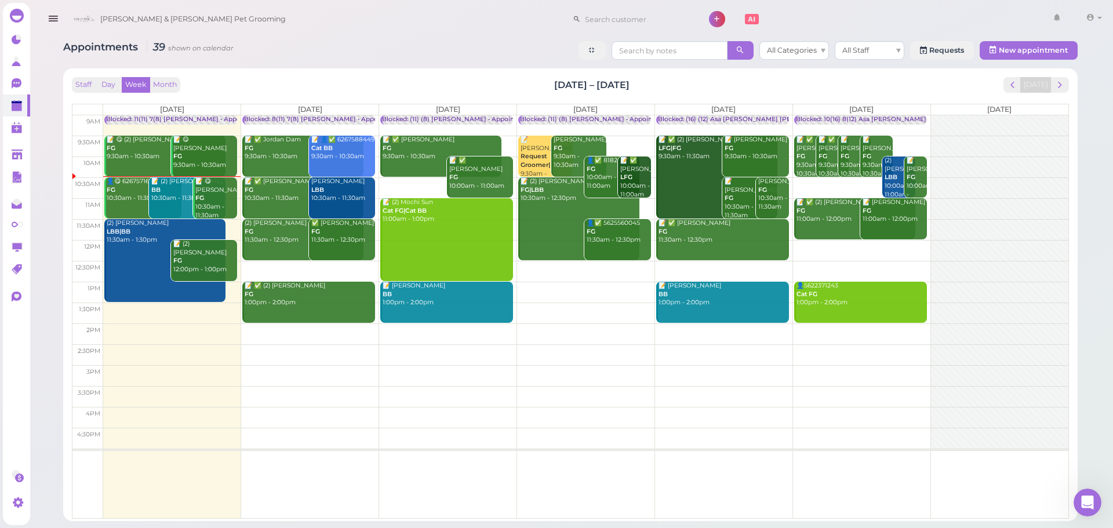
click at [301, 56] on div "Appointments 39 shown on calendar All Categories All Staff Requests New appoint…" at bounding box center [570, 51] width 1014 height 21
click at [380, 59] on div "Appointments 39 shown on calendar All Categories All Staff Requests New appoint…" at bounding box center [570, 51] width 1014 height 21
click at [1067, 85] on button "next" at bounding box center [1060, 85] width 18 height 16
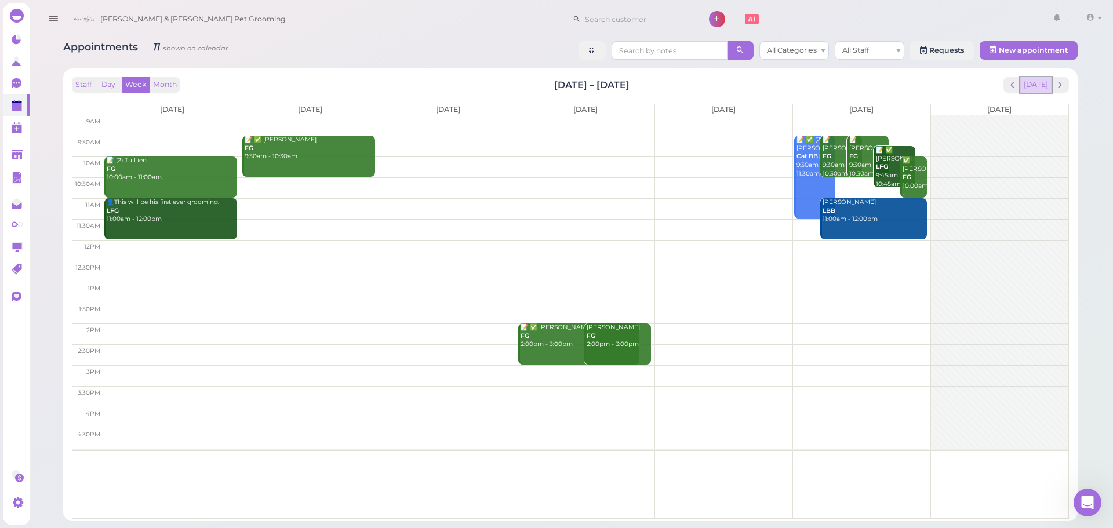
click at [1039, 82] on button "Today" at bounding box center [1035, 85] width 31 height 16
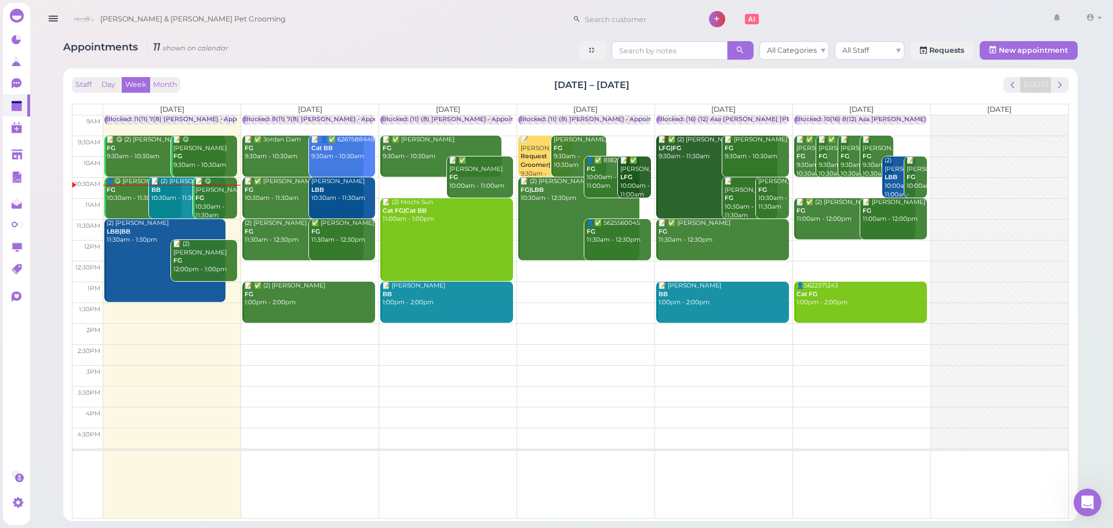
click at [162, 188] on div "📝 (2) Emily Duong BB 10:30am - 11:30am" at bounding box center [188, 189] width 75 height 25
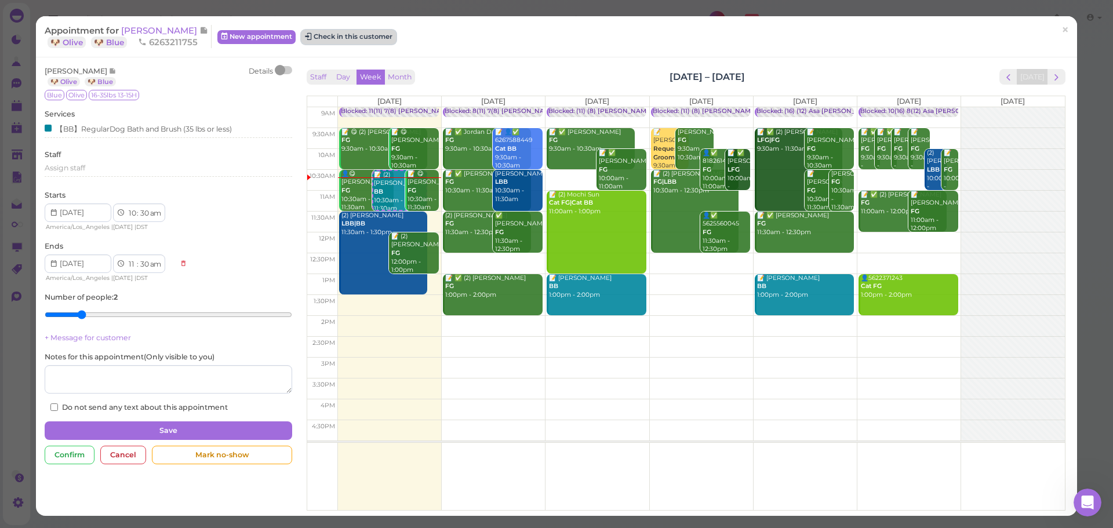
click at [353, 33] on button "Check in this customer" at bounding box center [348, 37] width 94 height 14
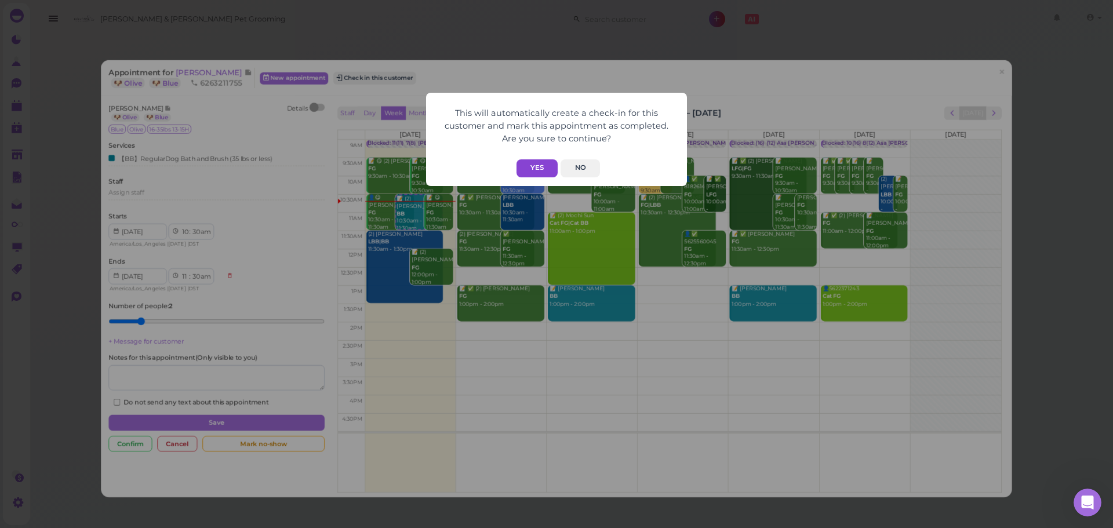
click at [538, 165] on button "Yes" at bounding box center [536, 168] width 41 height 18
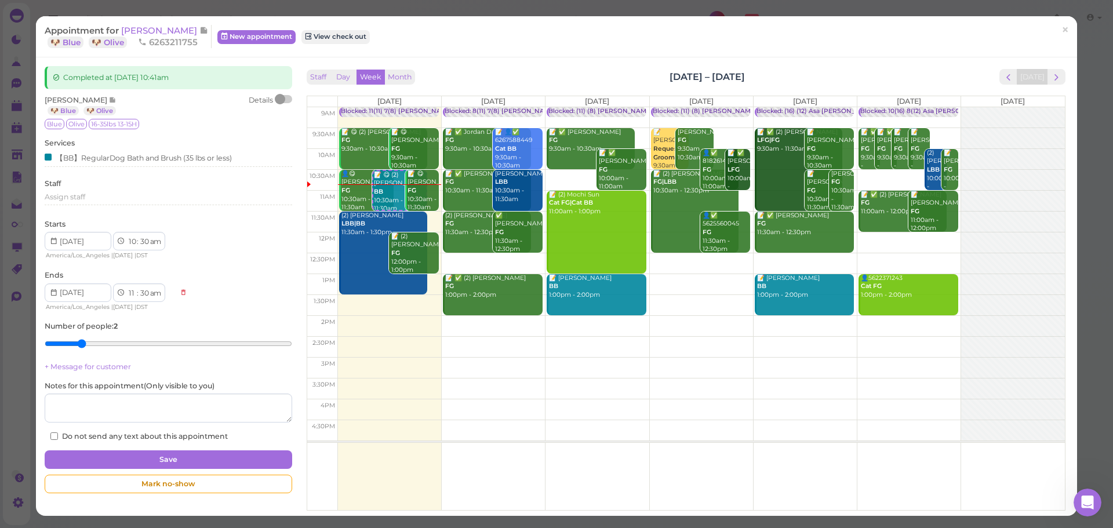
click at [1069, 27] on div "Appointment for Emily Duong 🐶 Blue 🐶 Olive 6263211755 New appointment View chec…" at bounding box center [556, 264] width 1113 height 528
click at [1061, 25] on span "×" at bounding box center [1065, 30] width 8 height 16
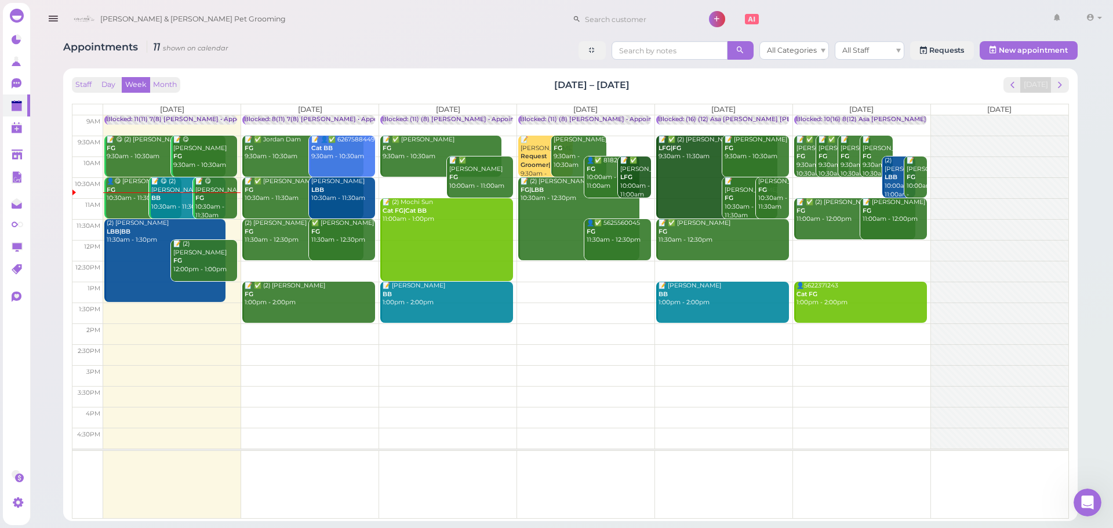
click at [398, 180] on td at bounding box center [585, 187] width 965 height 21
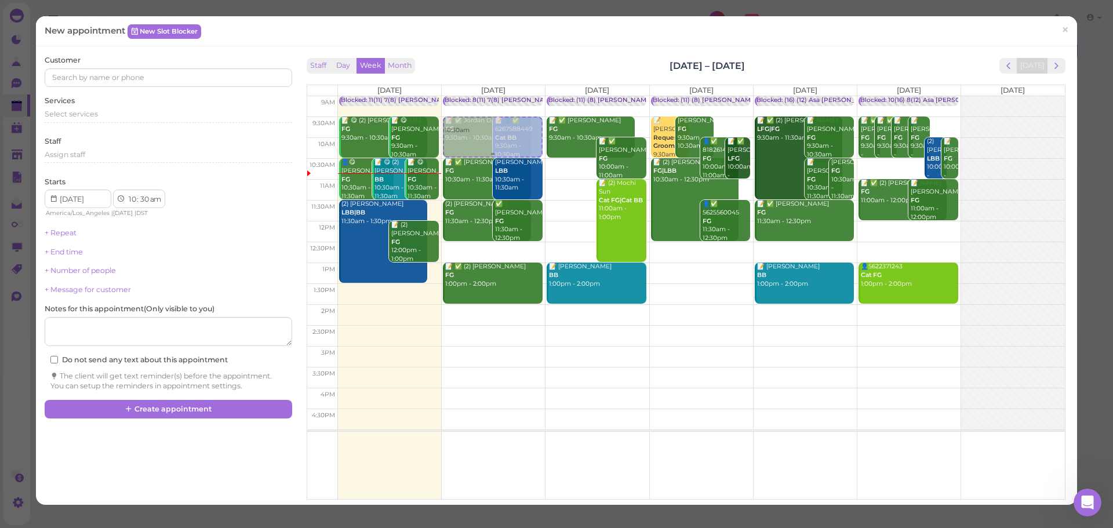
drag, startPoint x: 573, startPoint y: 185, endPoint x: 491, endPoint y: 142, distance: 92.6
click at [494, 96] on tr "Blocked: 11(11) 7(8) Asa Rebecca • Appointment 📝 😋 (2) Cindy Wan FG 9:30am - 10…" at bounding box center [685, 96] width 757 height 0
type input "2025-10-14"
select select "9"
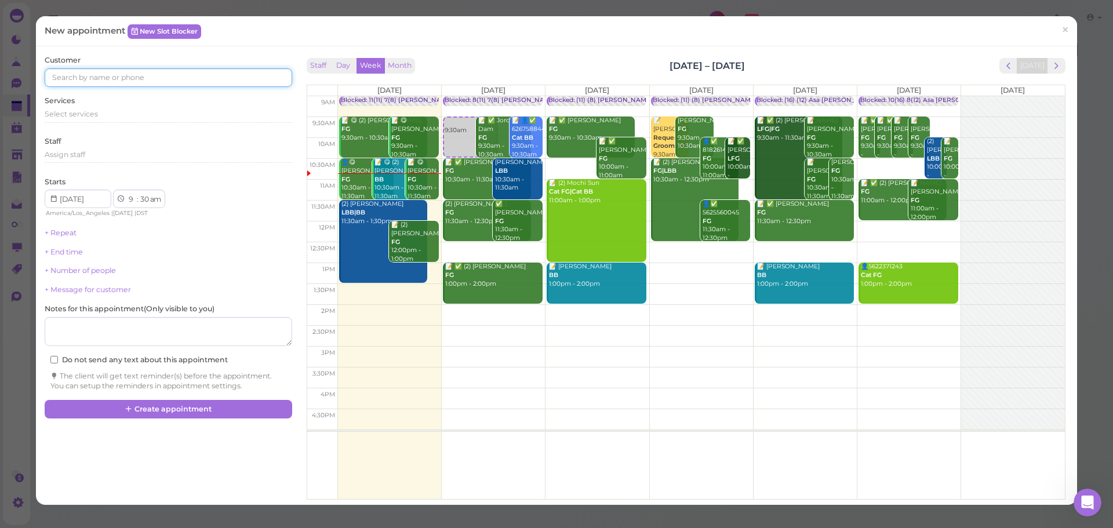
click at [162, 79] on input at bounding box center [168, 77] width 247 height 19
click at [159, 112] on div "Select services" at bounding box center [168, 114] width 247 height 10
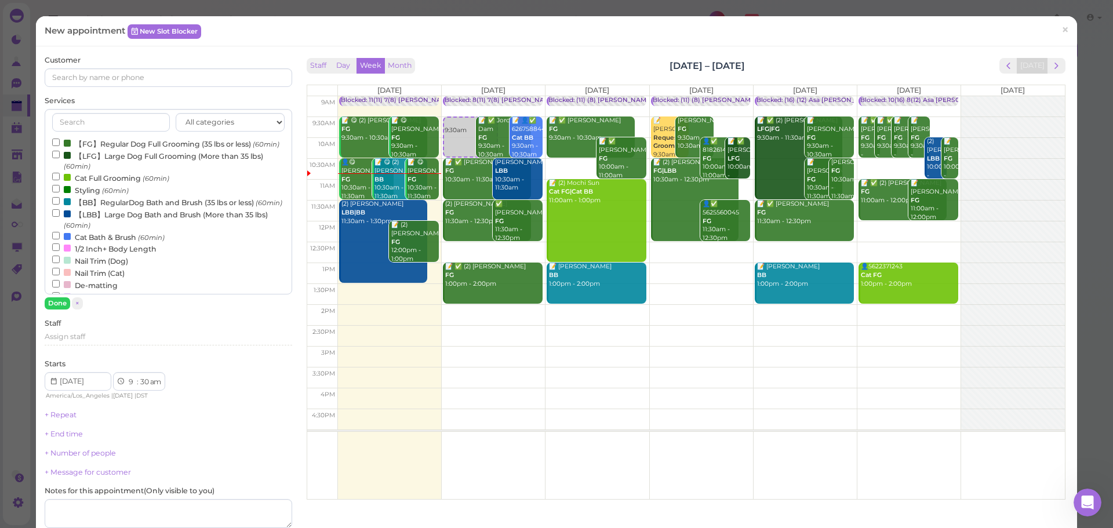
click at [74, 208] on label "【BB】RegularDog Bath and Brush (35 lbs or less) (60min)" at bounding box center [167, 202] width 230 height 12
click at [60, 205] on input "【BB】RegularDog Bath and Brush (35 lbs or less) (60min)" at bounding box center [56, 201] width 8 height 8
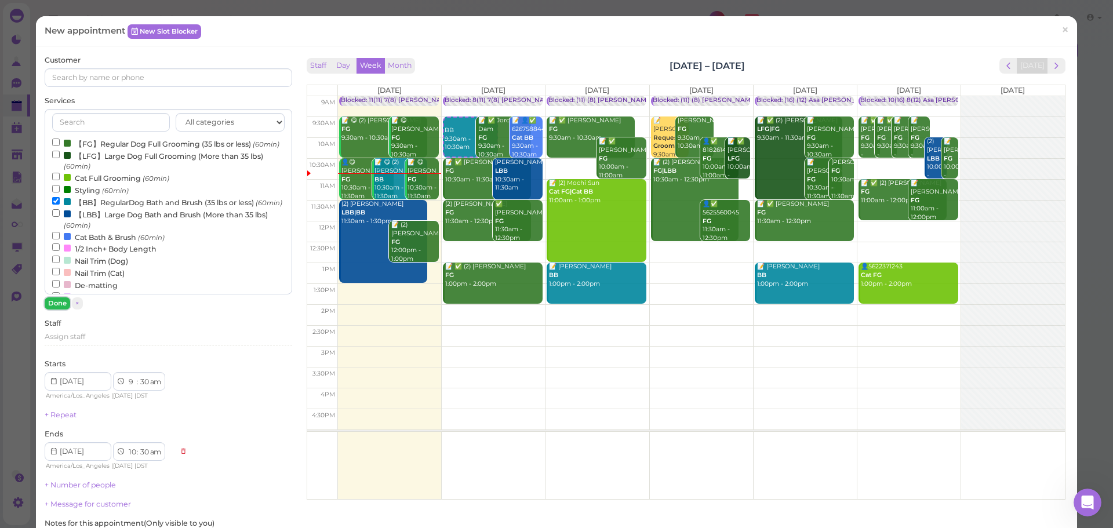
click at [57, 307] on button "Done" at bounding box center [57, 303] width 25 height 12
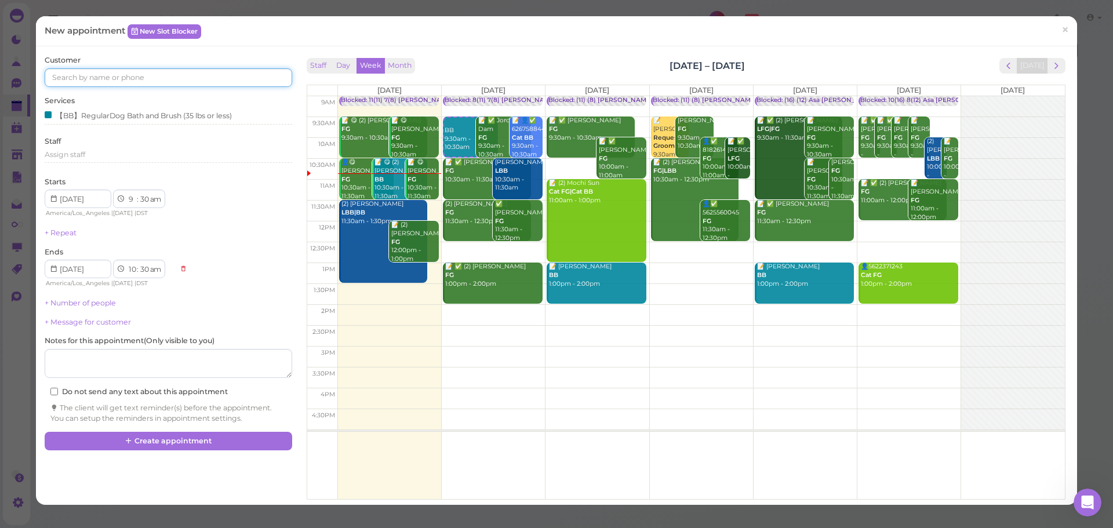
click at [141, 75] on input at bounding box center [168, 77] width 247 height 19
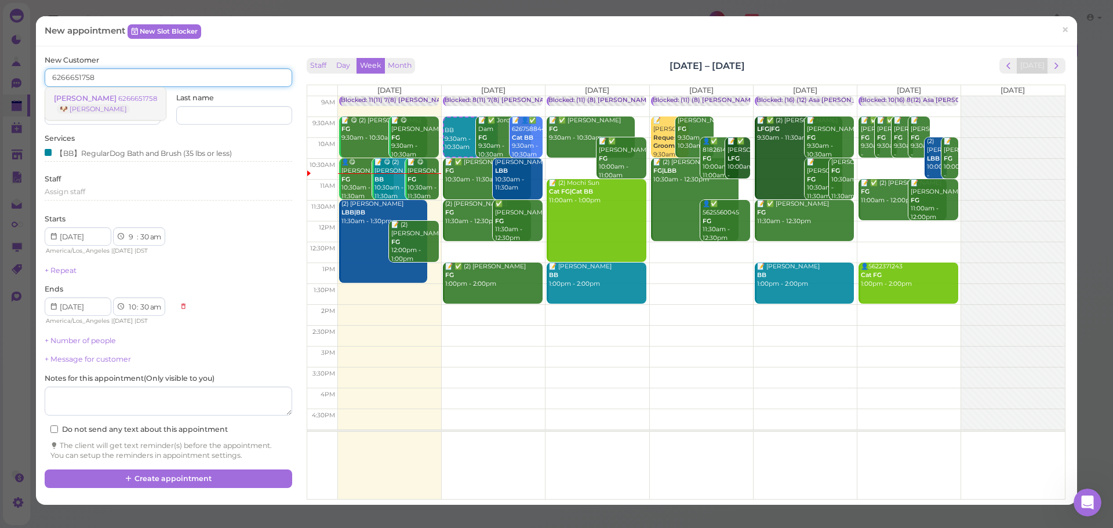
type input "6266651758"
click at [133, 104] on link "Ernesto Martinez 6266651758 🐶 Bruno" at bounding box center [105, 104] width 121 height 32
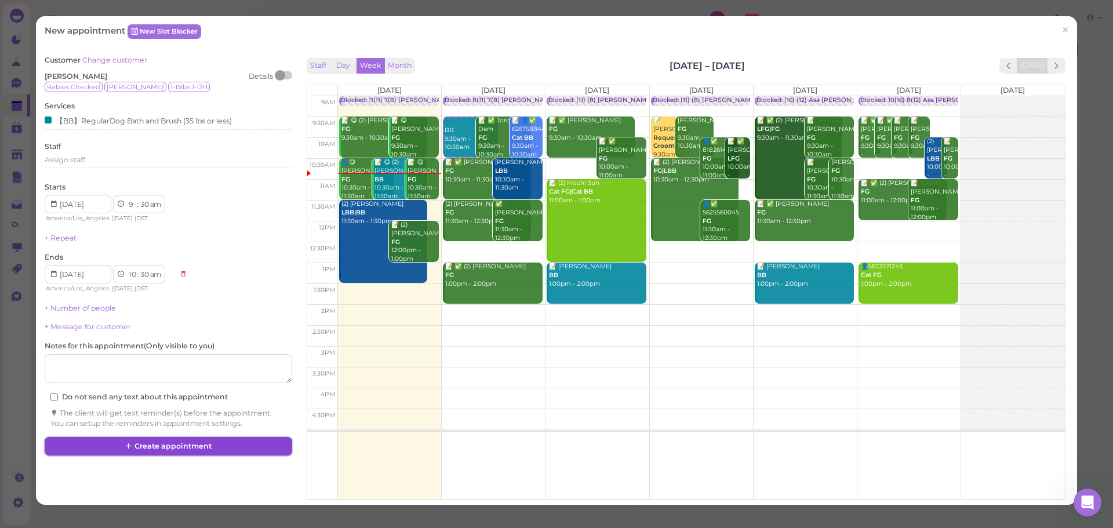
click at [125, 450] on icon at bounding box center [129, 446] width 8 height 9
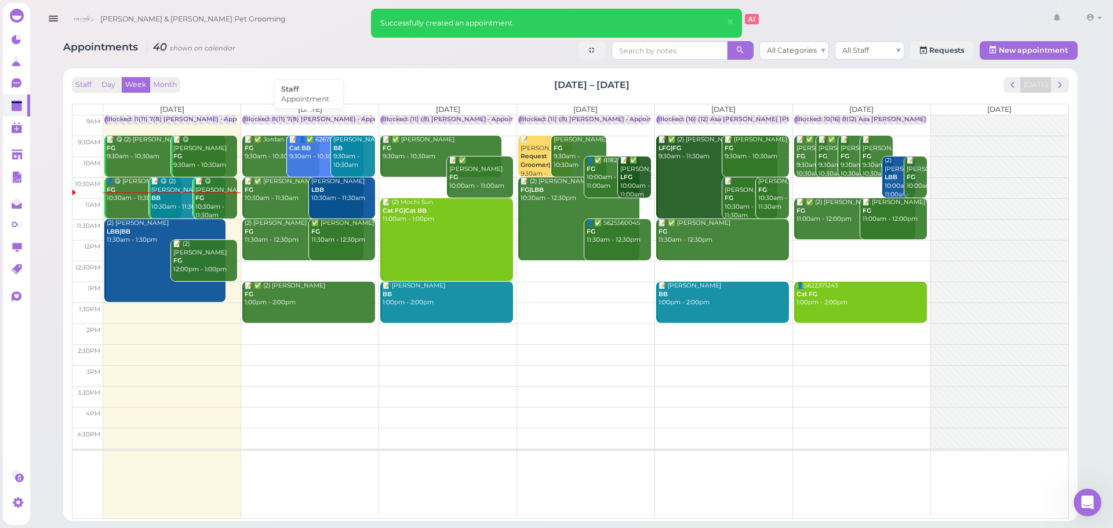
click at [356, 118] on div "Blocked: 8(11) 7(8) Asa Rebecca • Appointment" at bounding box center [323, 119] width 158 height 9
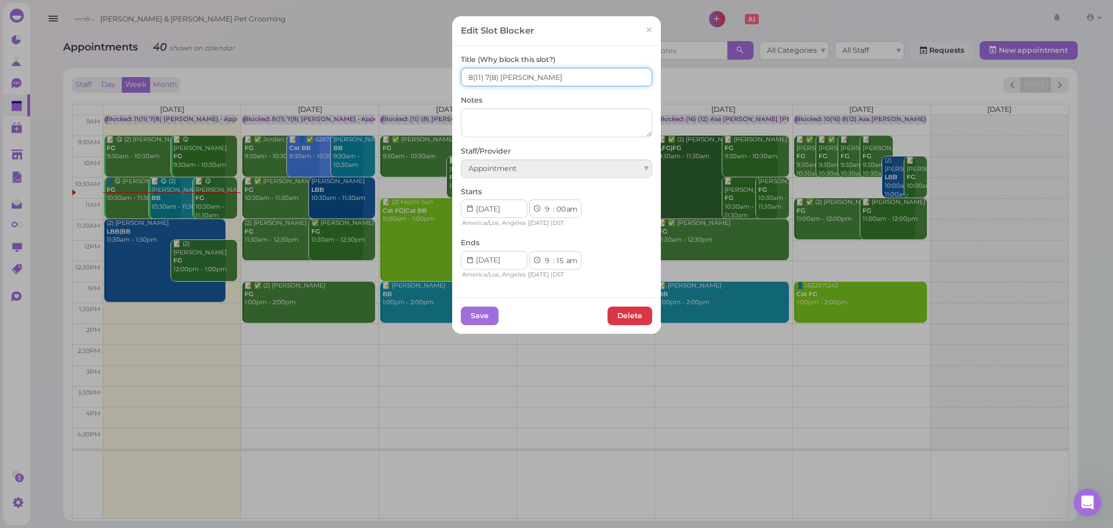
click at [461, 83] on input "8(11) 7(8) Asa Rebecca" at bounding box center [556, 77] width 191 height 19
type input "10(11) 7(8) Asa Rebecca"
click at [478, 304] on div "Save Delete" at bounding box center [556, 315] width 209 height 37
click at [479, 311] on button "Save" at bounding box center [480, 316] width 38 height 19
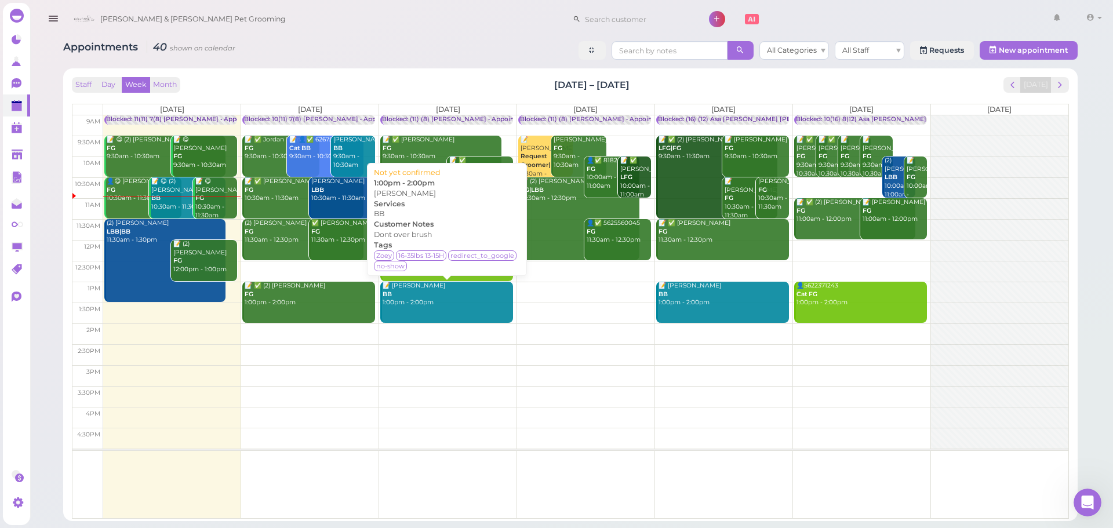
click at [279, 264] on td at bounding box center [585, 271] width 965 height 21
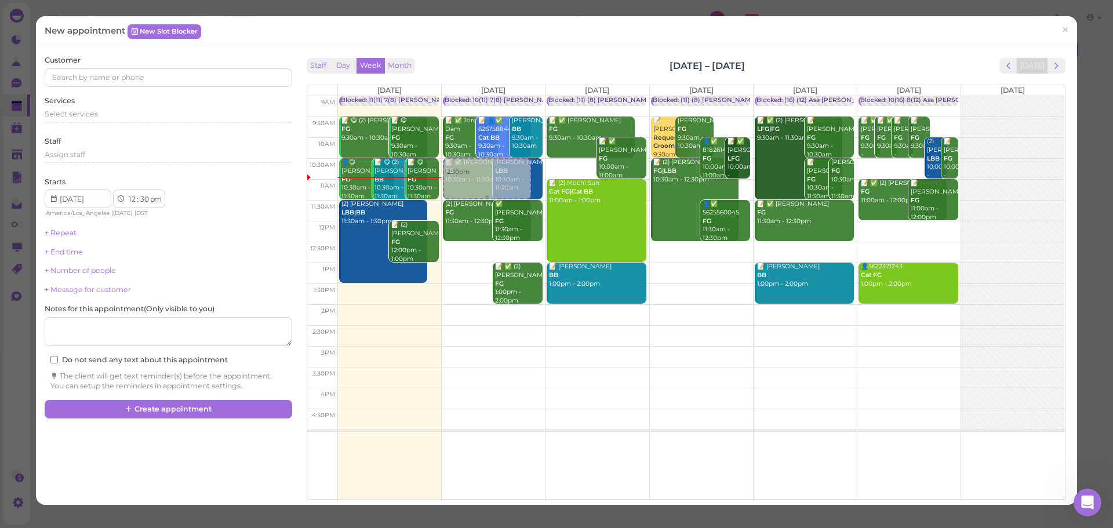
drag, startPoint x: 472, startPoint y: 261, endPoint x: 473, endPoint y: 178, distance: 82.9
click at [475, 96] on div "12:30pm Blocked: 10(11) 7(8) Asa Rebecca • Appointment 📝 ✅ Jordan Dam FG 9:30am…" at bounding box center [493, 96] width 103 height 0
select select "10"
select select "am"
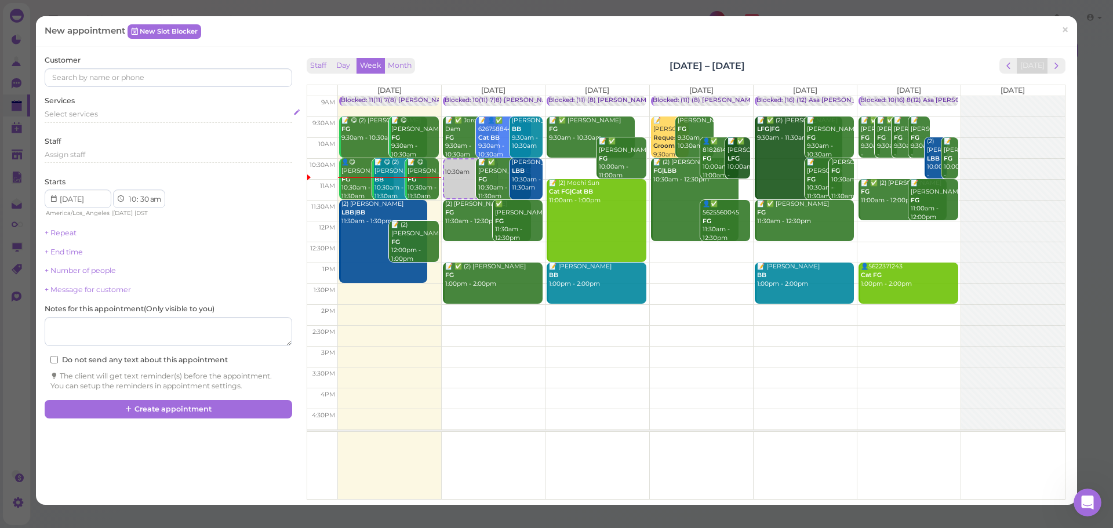
click at [141, 119] on div "Select services" at bounding box center [168, 114] width 247 height 10
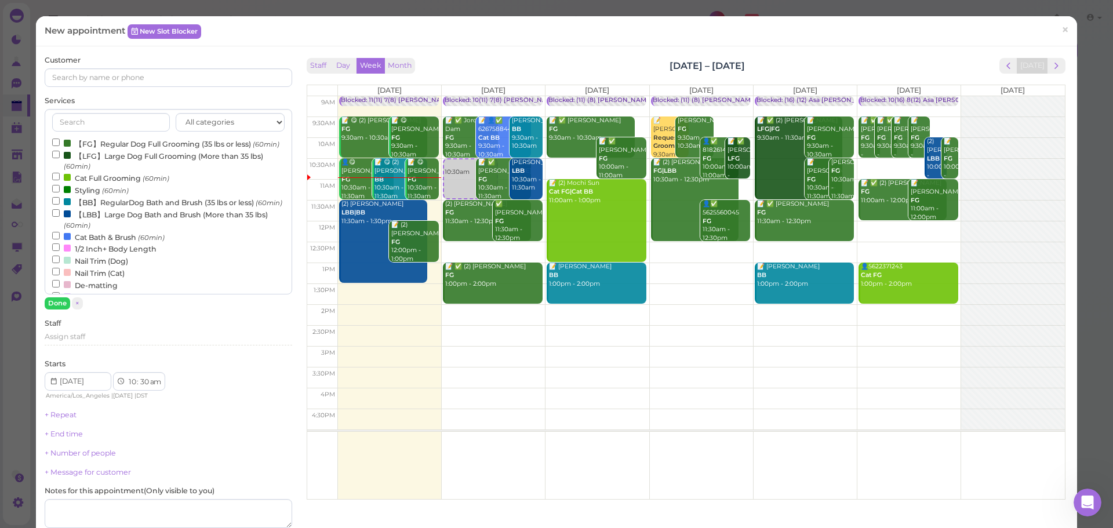
click at [103, 208] on label "【BB】RegularDog Bath and Brush (35 lbs or less) (60min)" at bounding box center [167, 202] width 230 height 12
click at [60, 205] on input "【BB】RegularDog Bath and Brush (35 lbs or less) (60min)" at bounding box center [56, 201] width 8 height 8
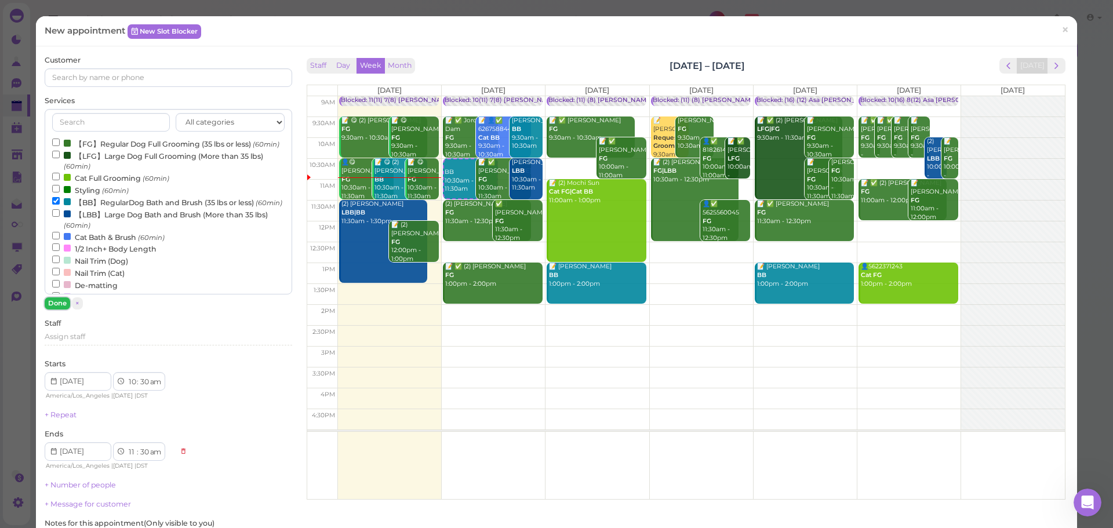
click at [57, 304] on button "Done" at bounding box center [57, 303] width 25 height 12
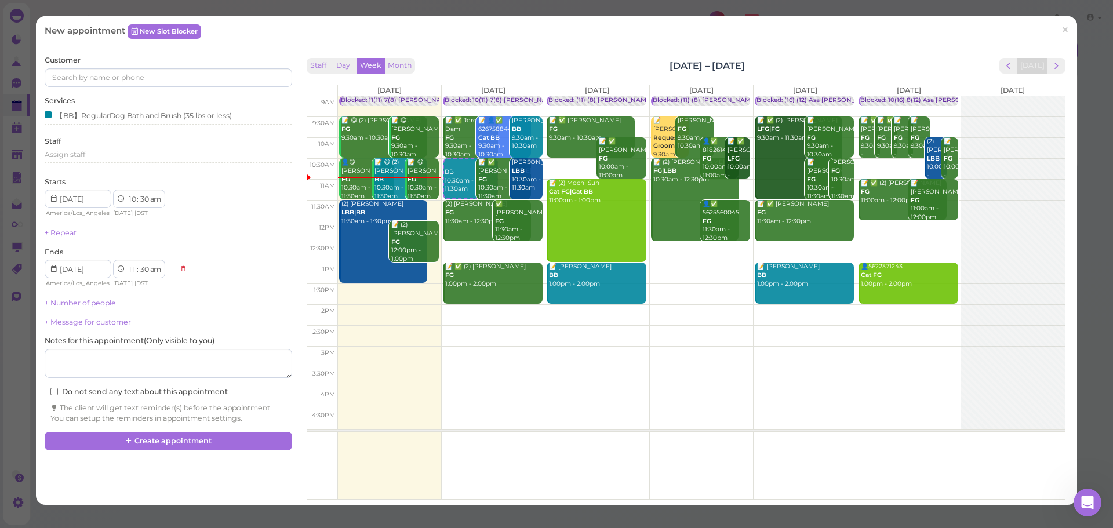
click at [184, 87] on div "Customer Services 【BB】RegularDog Bath and Brush (35 lbs or less) Staff Assign s…" at bounding box center [168, 239] width 247 height 368
click at [184, 83] on input at bounding box center [168, 77] width 247 height 19
click at [193, 74] on input at bounding box center [168, 77] width 247 height 19
click at [187, 55] on div "Customer 🔍 Search by name or phone" at bounding box center [168, 71] width 247 height 32
click at [179, 73] on input at bounding box center [168, 77] width 247 height 19
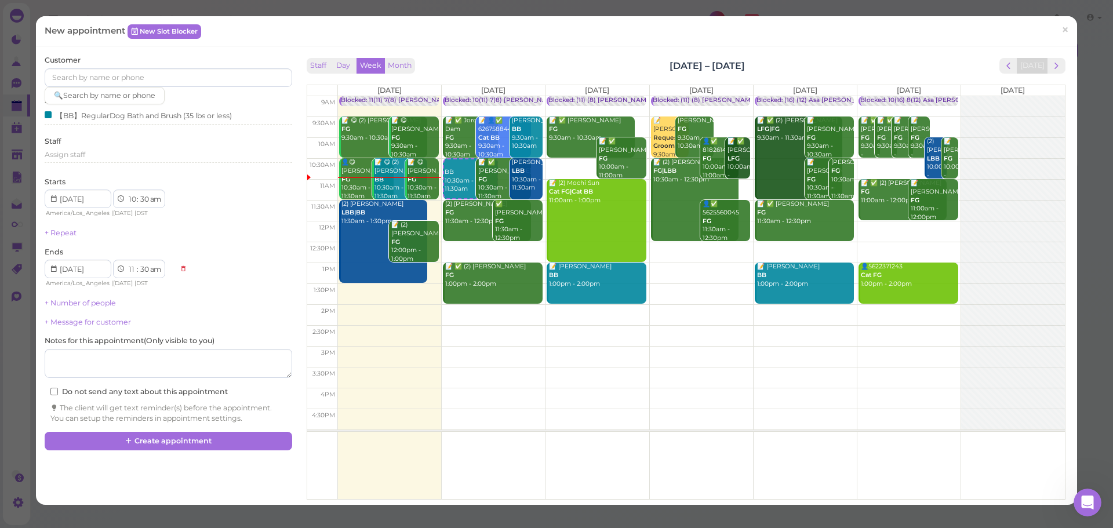
click at [179, 60] on div "Customer 🔍 Search by name or phone" at bounding box center [168, 71] width 247 height 32
click at [175, 76] on input at bounding box center [168, 77] width 247 height 19
click at [189, 74] on input at bounding box center [168, 77] width 247 height 19
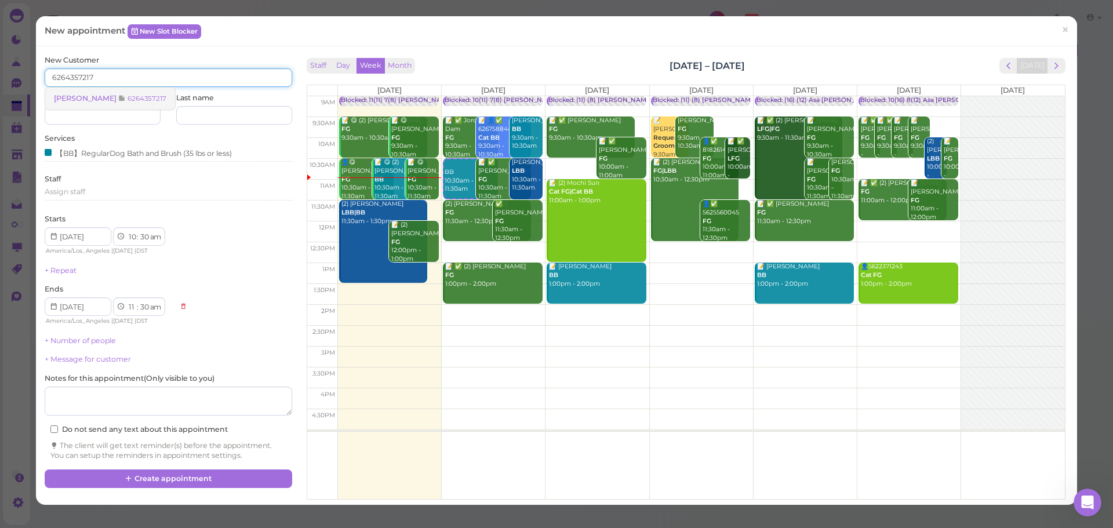
type input "6264357217"
click at [141, 98] on small "6264357217" at bounding box center [146, 98] width 39 height 8
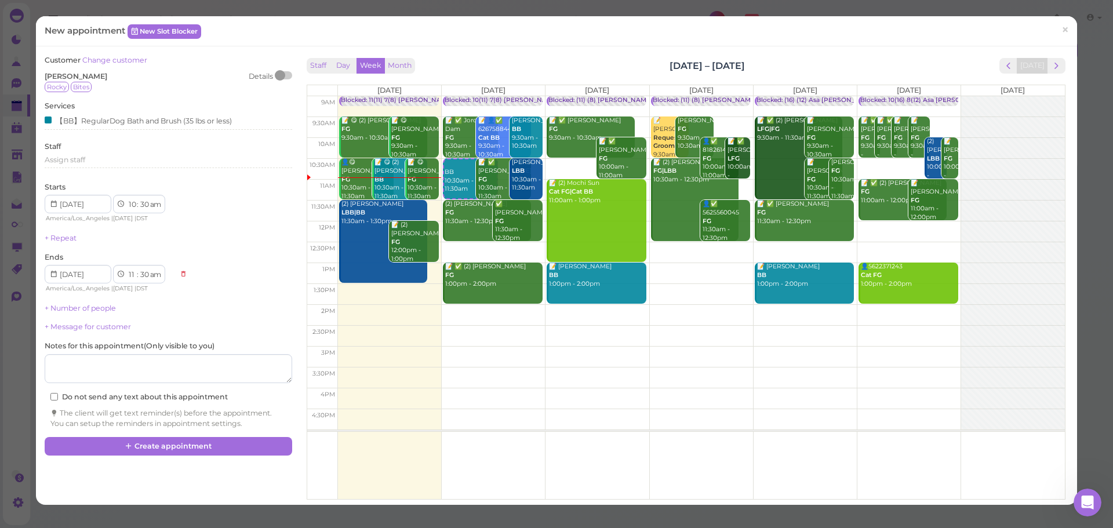
click at [165, 75] on div "Mara Martinez Details" at bounding box center [168, 76] width 247 height 10
click at [621, 63] on div "Staff Day Week Month Oct 13 – 19, 2025 Today" at bounding box center [686, 66] width 759 height 16
click at [190, 447] on button "Create appointment" at bounding box center [168, 446] width 247 height 19
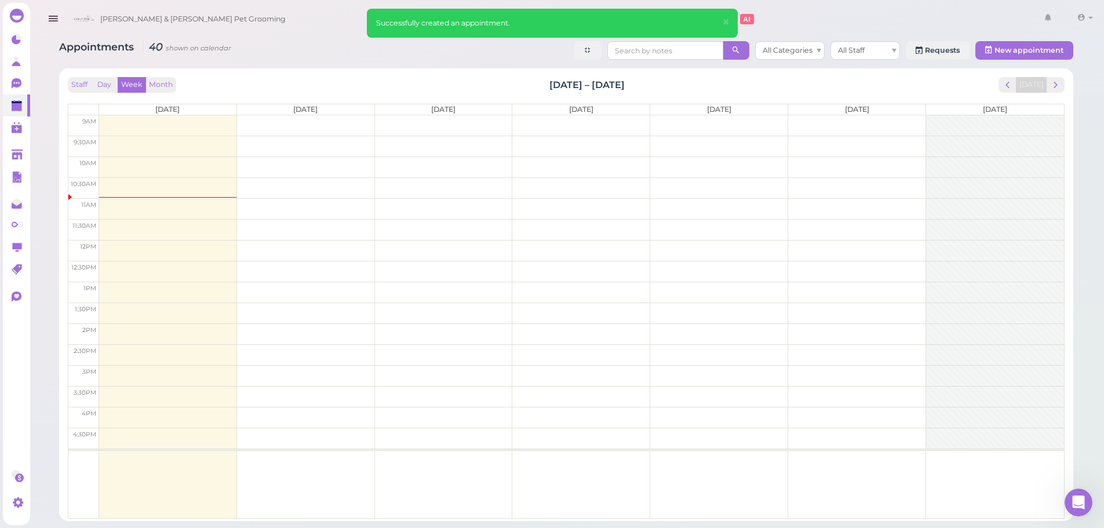
click at [566, 90] on h2 "Oct 13 – 19, 2025" at bounding box center [586, 84] width 75 height 13
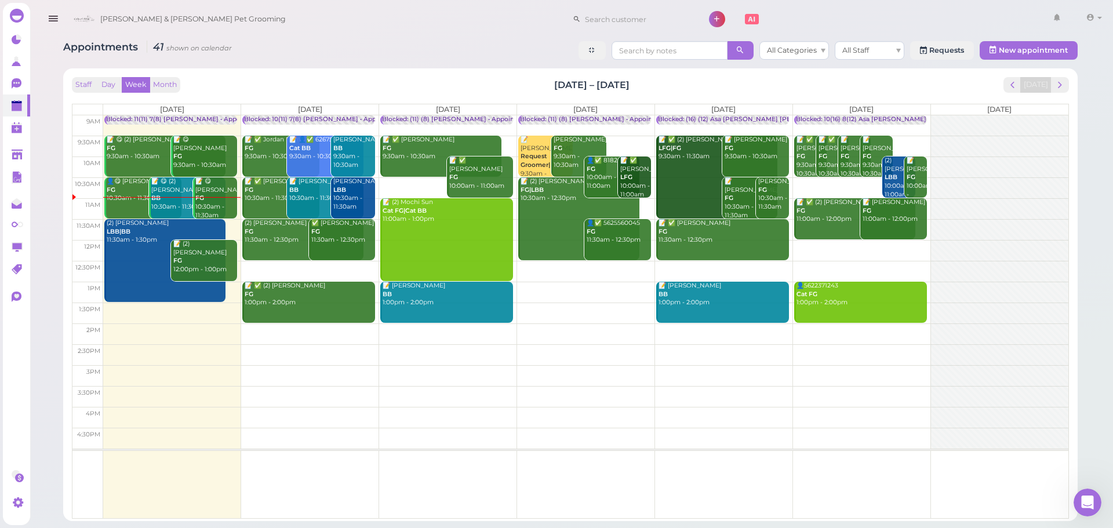
click at [311, 203] on link "📝 Mara Martinez BB 10:30am - 11:30am" at bounding box center [325, 197] width 77 height 41
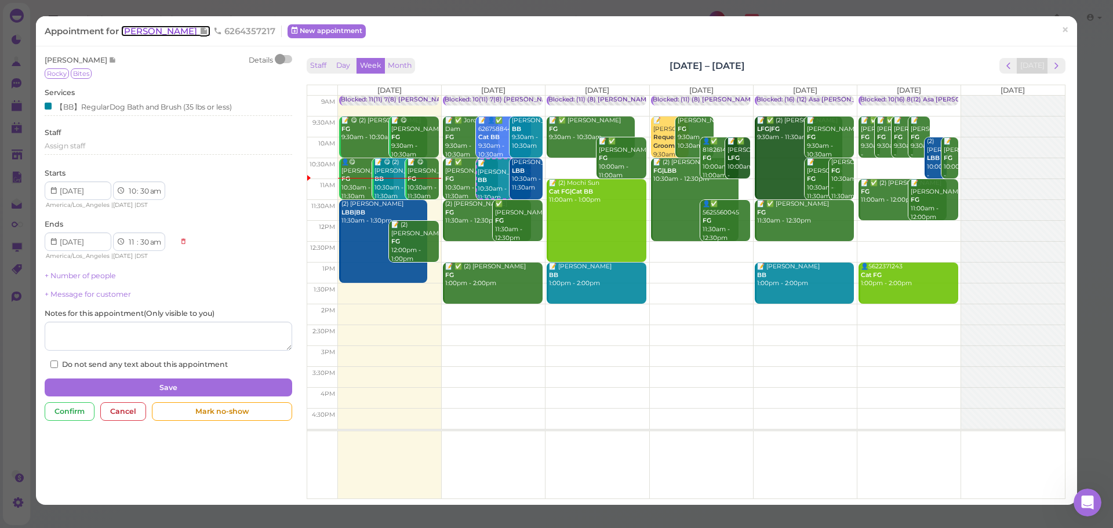
click at [174, 31] on span "Mara Martinez" at bounding box center [160, 30] width 78 height 11
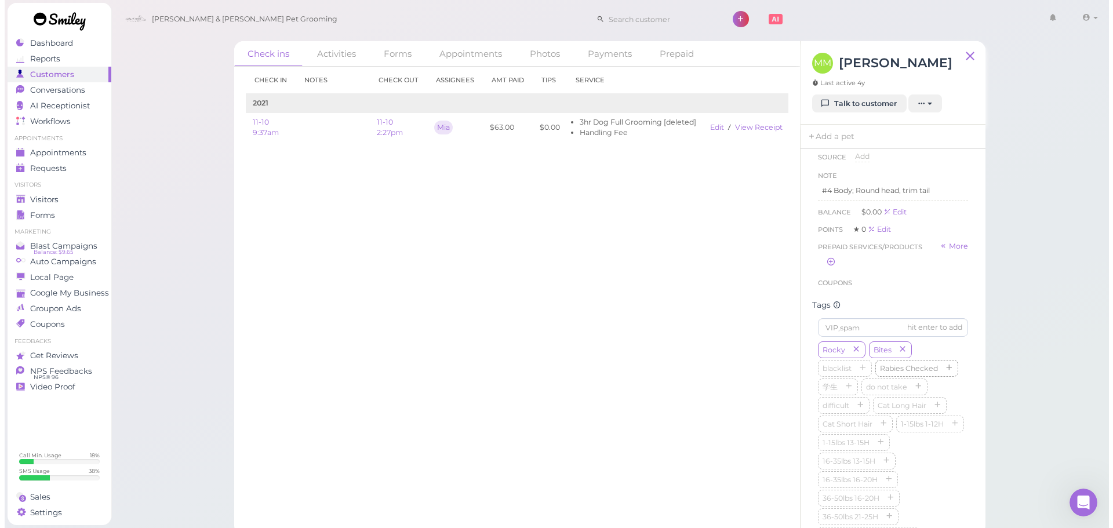
scroll to position [174, 0]
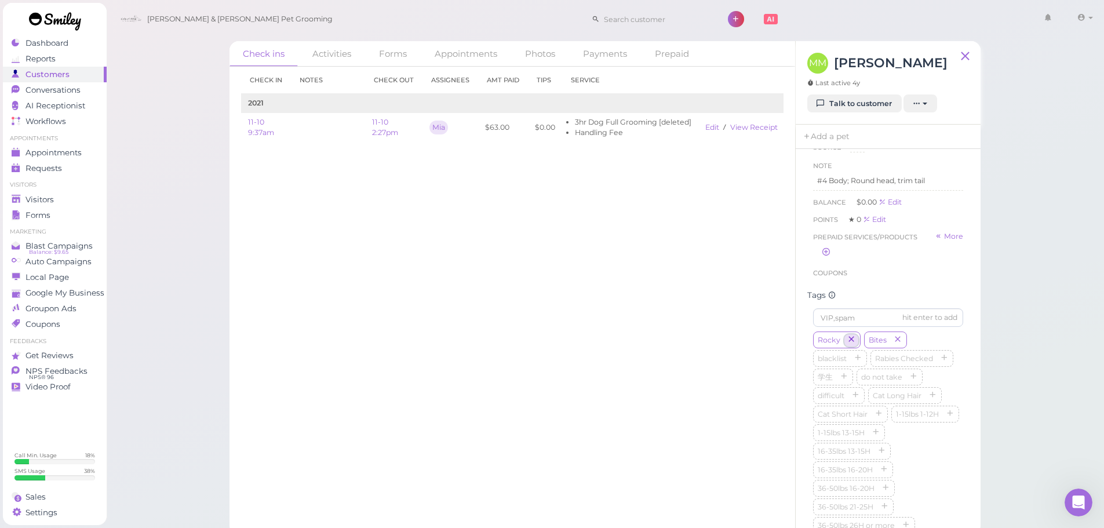
click at [849, 344] on icon "button" at bounding box center [851, 340] width 7 height 8
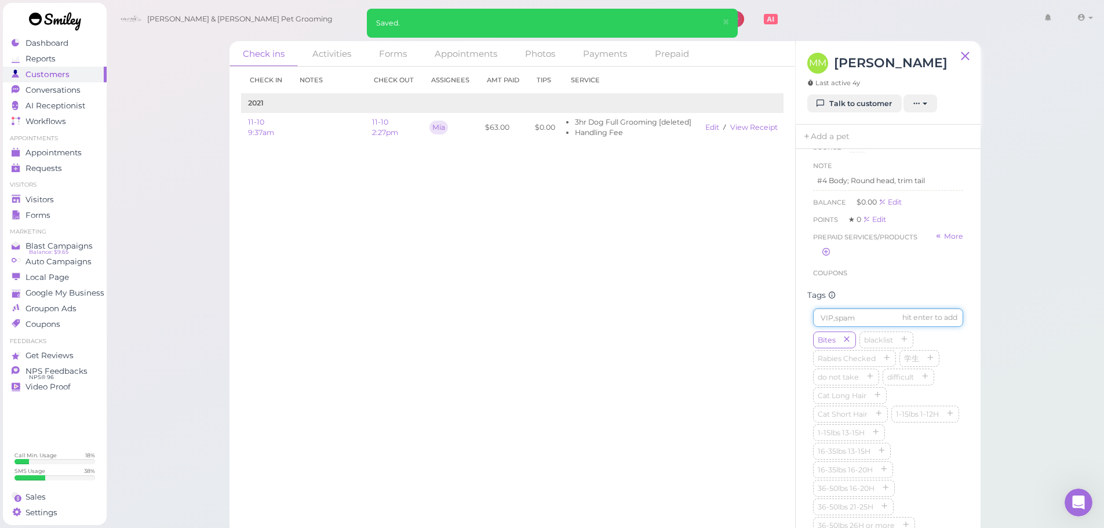
click at [846, 327] on input at bounding box center [888, 317] width 150 height 19
type input "bELLA"
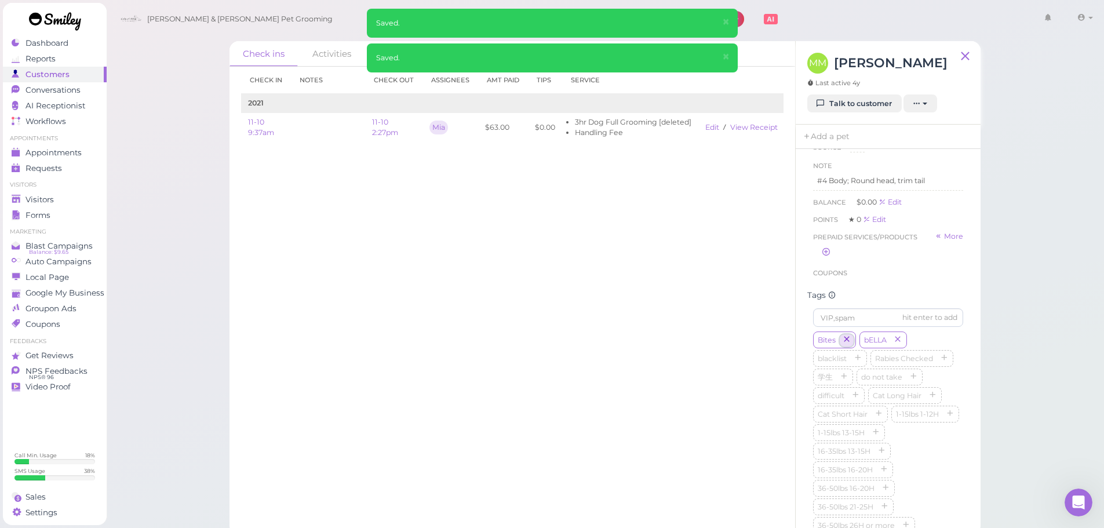
click at [847, 344] on icon "button" at bounding box center [846, 340] width 7 height 8
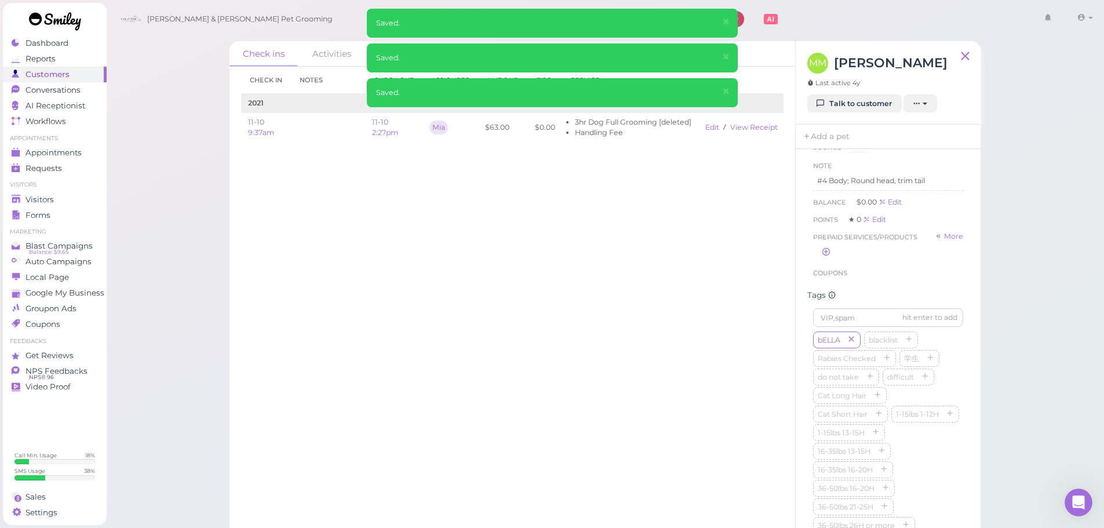
click at [899, 300] on div "Tags" at bounding box center [888, 295] width 162 height 10
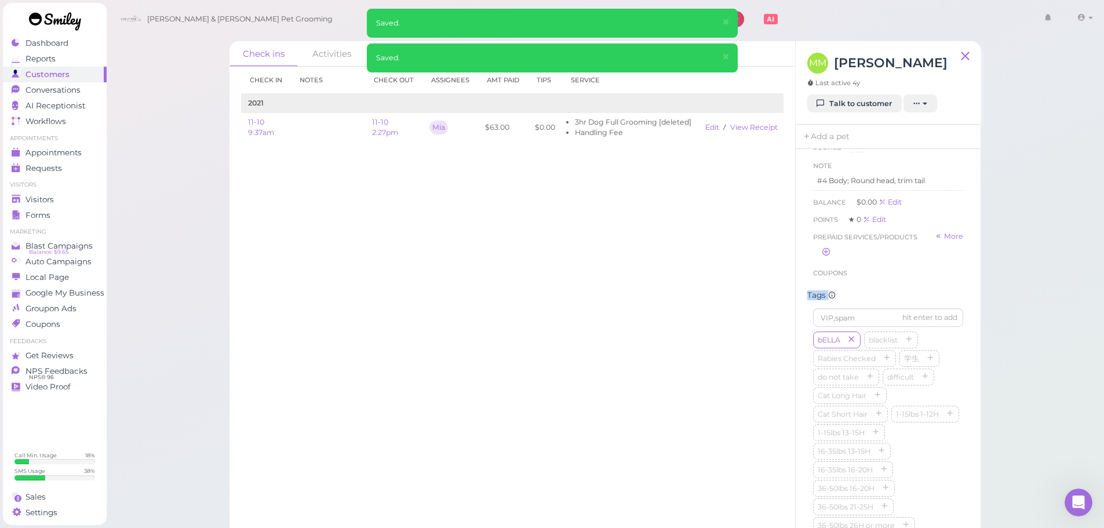
click at [899, 300] on div "Tags" at bounding box center [888, 295] width 162 height 10
click at [851, 344] on icon "button" at bounding box center [851, 340] width 7 height 8
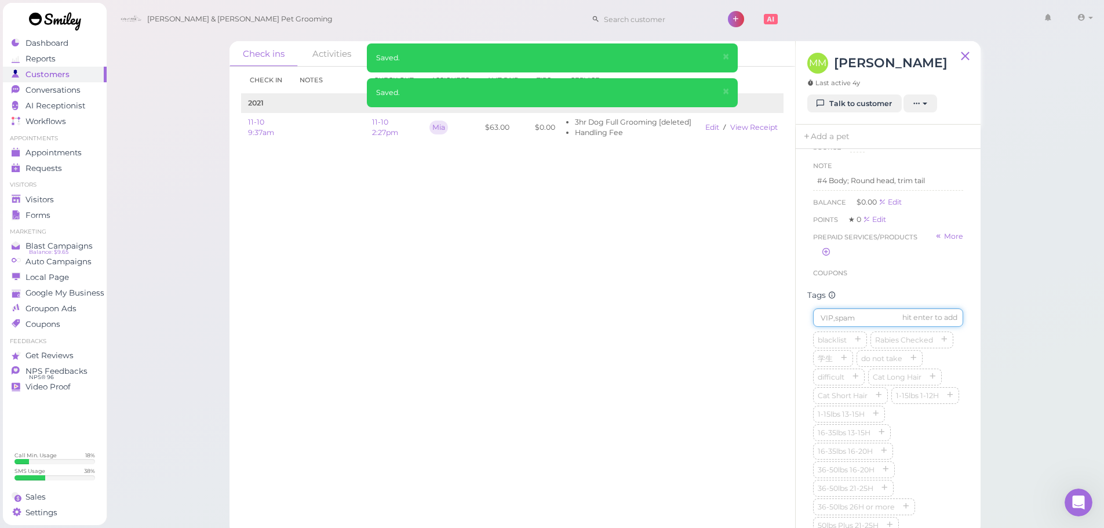
click at [856, 327] on input at bounding box center [888, 317] width 150 height 19
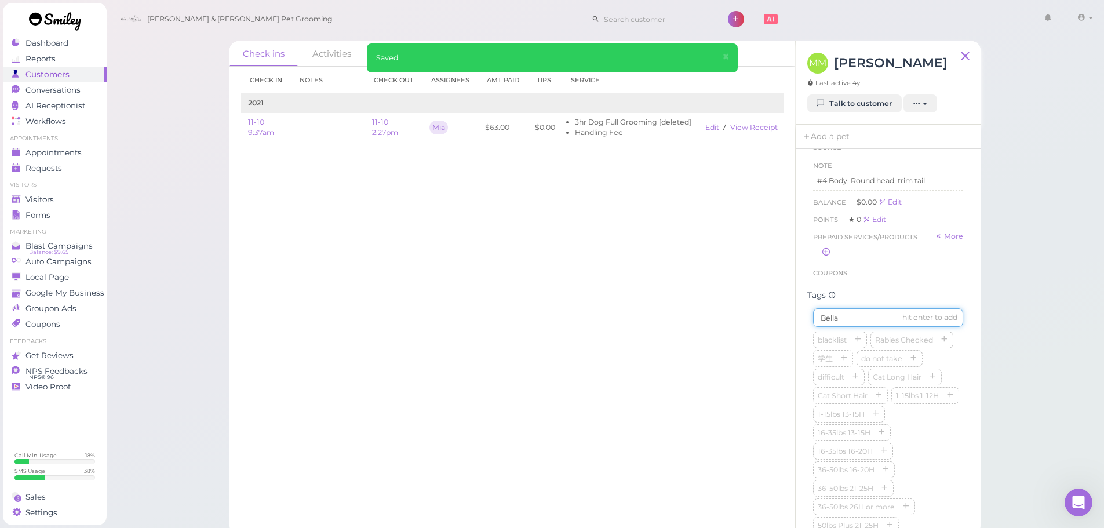
type input "Bella"
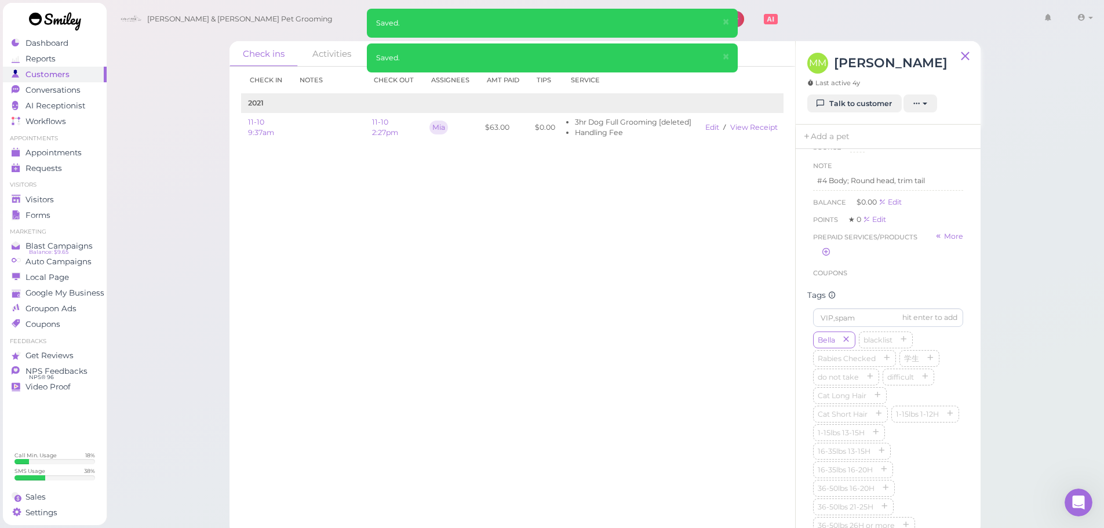
click at [451, 318] on div "Check in Notes Check out Assignees Amt Paid Tips Service 2021 11-10 9:37am 11-1…" at bounding box center [512, 297] width 566 height 461
click at [48, 192] on link "Visitors" at bounding box center [55, 200] width 104 height 16
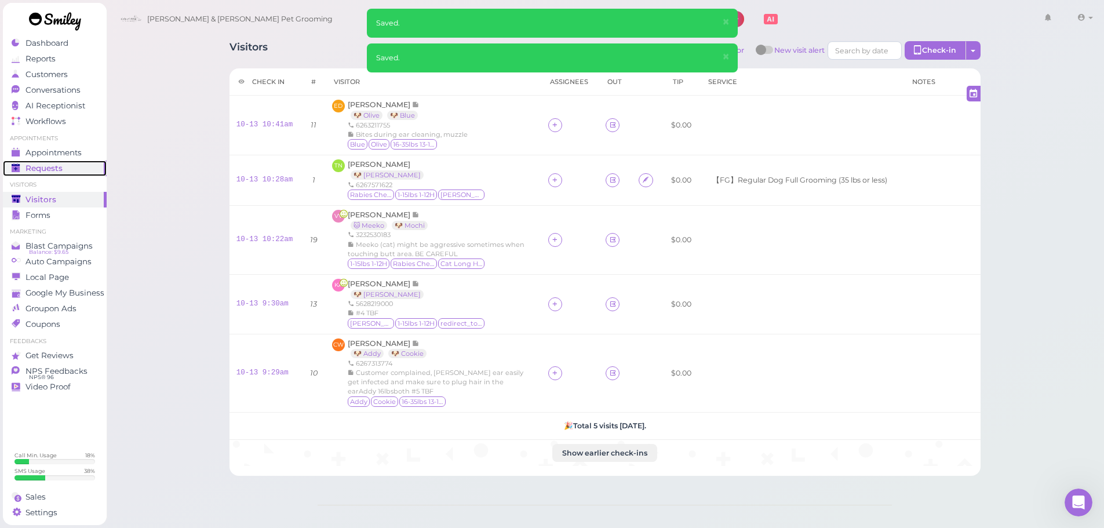
click at [60, 164] on span "Requests" at bounding box center [43, 168] width 37 height 10
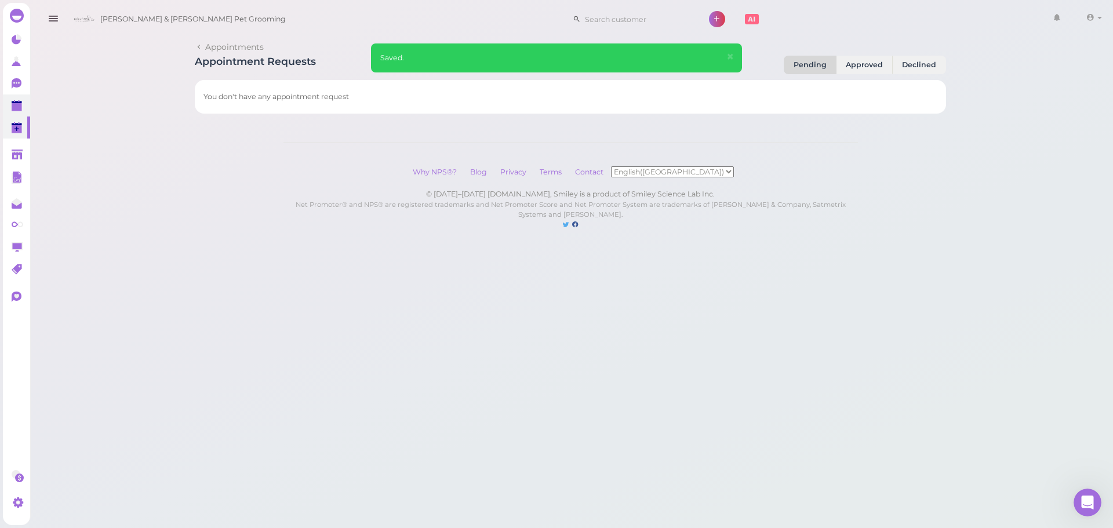
click at [17, 107] on polygon at bounding box center [17, 107] width 10 height 8
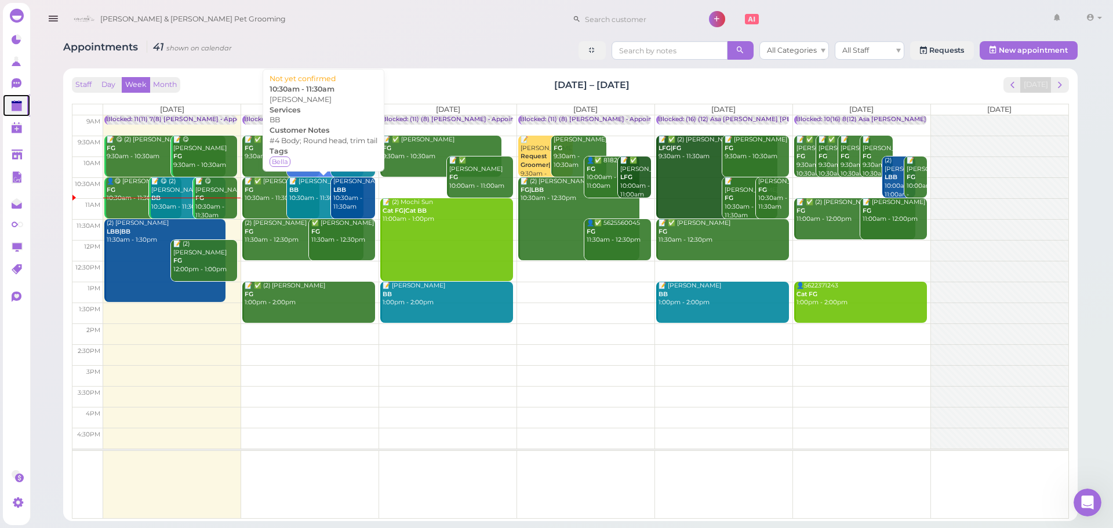
click at [311, 204] on link "📝 Mara Martinez BB 10:30am - 11:30am" at bounding box center [325, 197] width 77 height 41
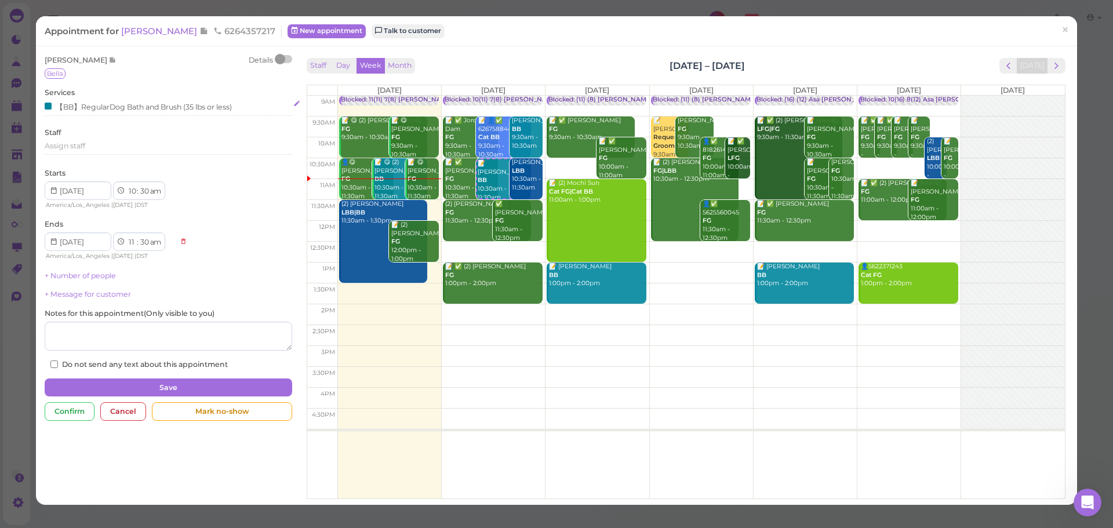
click at [103, 108] on div "【BB】RegularDog Bath and Brush (35 lbs or less)" at bounding box center [138, 106] width 187 height 12
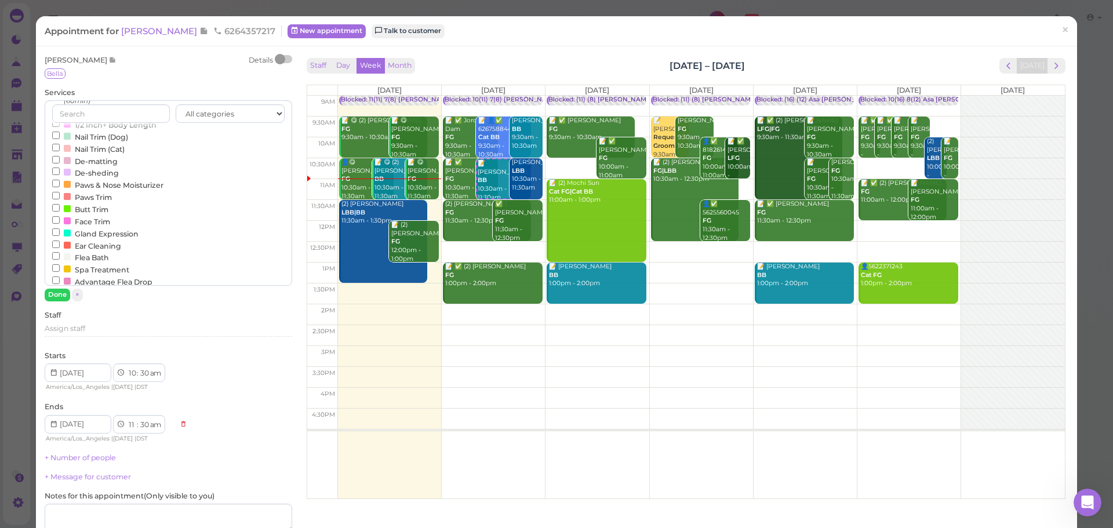
click at [88, 227] on label "Face Trim" at bounding box center [81, 221] width 58 height 12
click at [60, 224] on input "Face Trim" at bounding box center [56, 220] width 8 height 8
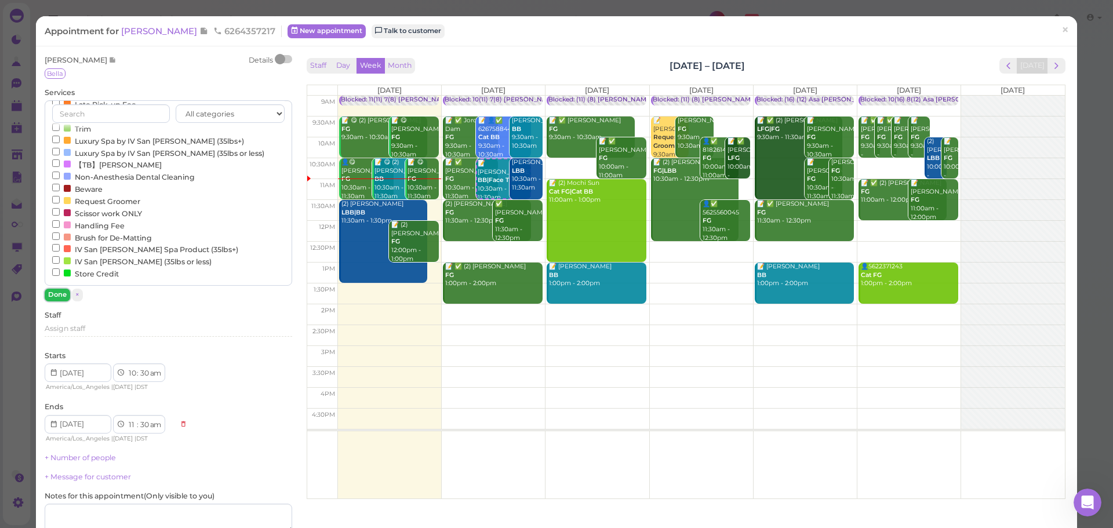
click at [57, 297] on button "Done" at bounding box center [57, 295] width 25 height 12
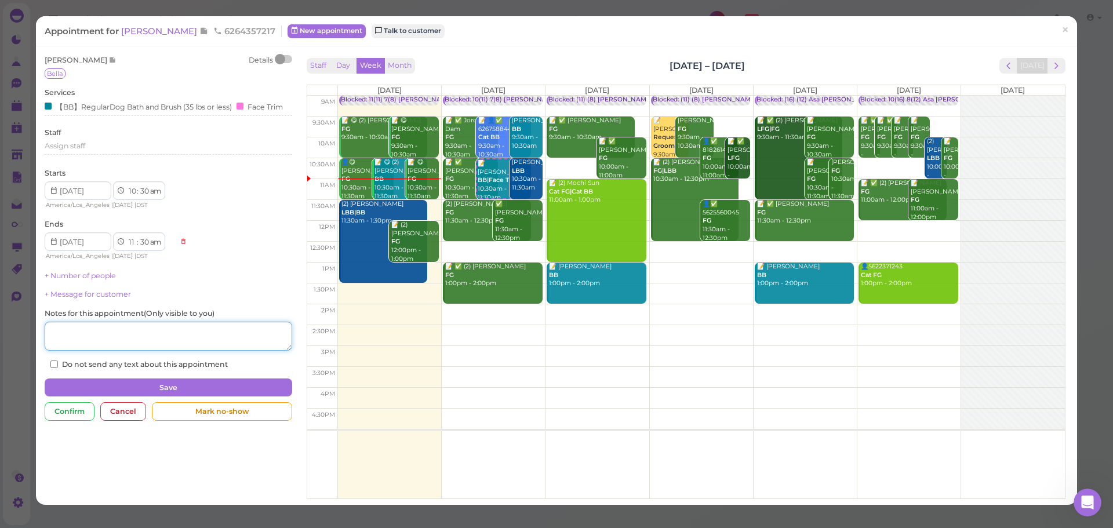
click at [115, 347] on textarea at bounding box center [168, 336] width 247 height 29
type textarea "$65"
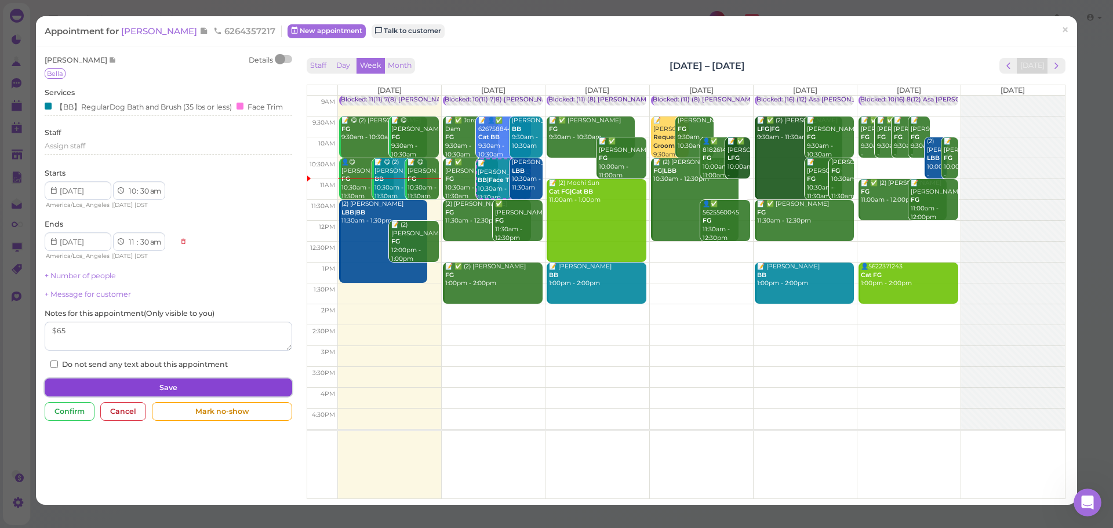
click at [103, 394] on button "Save" at bounding box center [168, 387] width 247 height 19
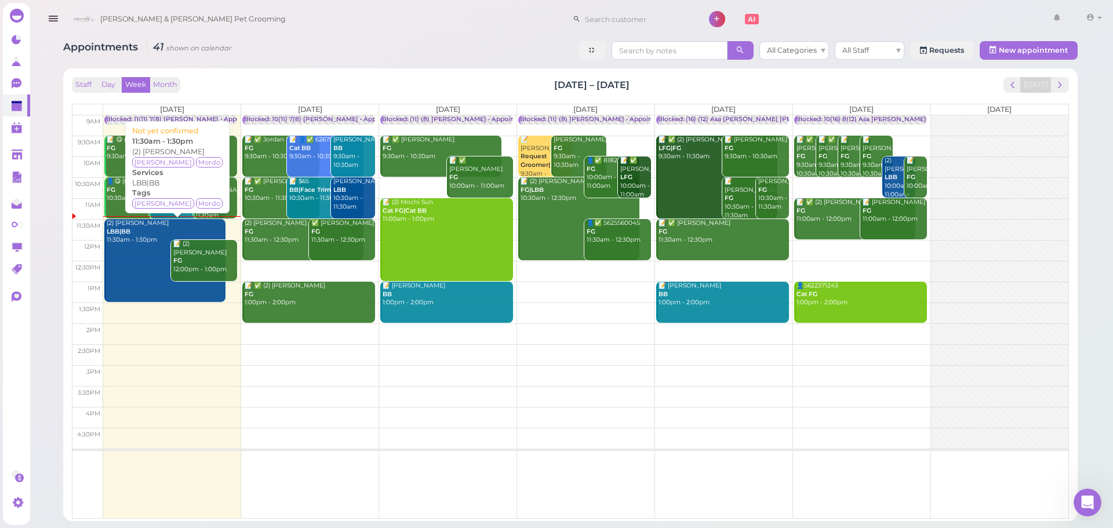
click at [147, 270] on link "(2) Emily Lu LBB|BB 11:30am - 1:30pm" at bounding box center [164, 260] width 121 height 83
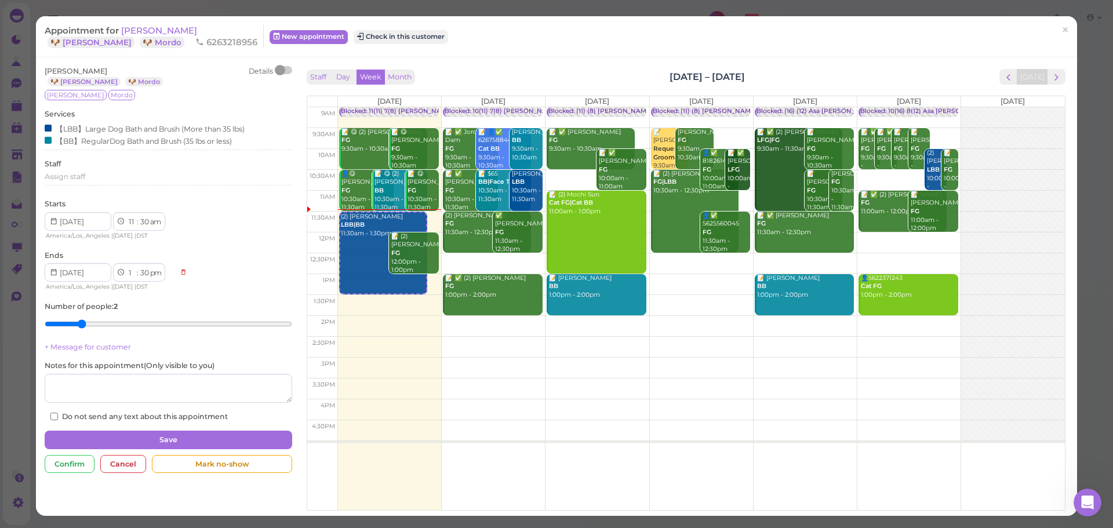
click at [364, 48] on div "Appointment for Emily Lu 🐶 Riggs 🐶 Mordo 6263218956 New appointment Check in th…" at bounding box center [550, 36] width 1011 height 23
click at [367, 42] on button "Check in this customer" at bounding box center [401, 37] width 94 height 14
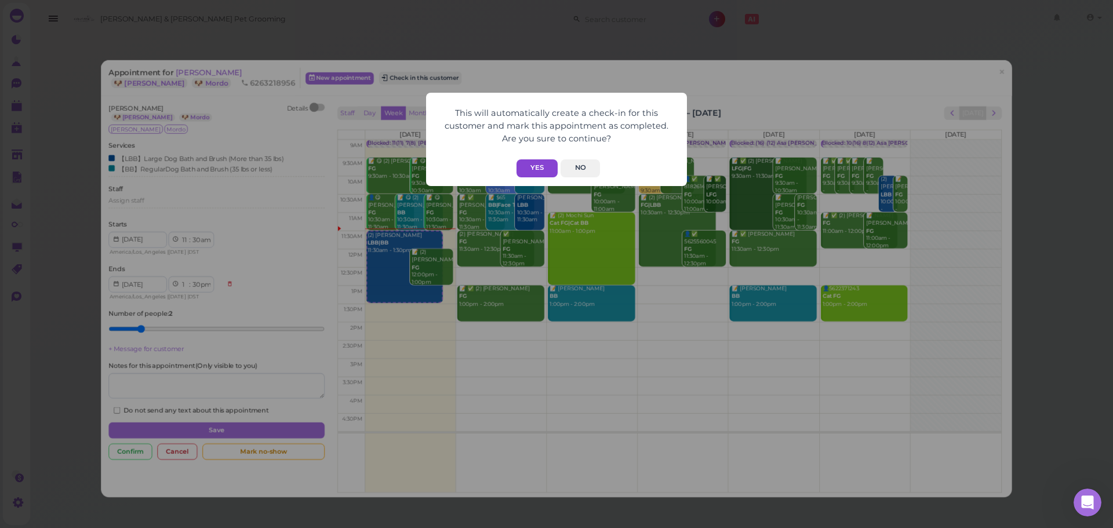
click at [533, 167] on button "Yes" at bounding box center [536, 168] width 41 height 18
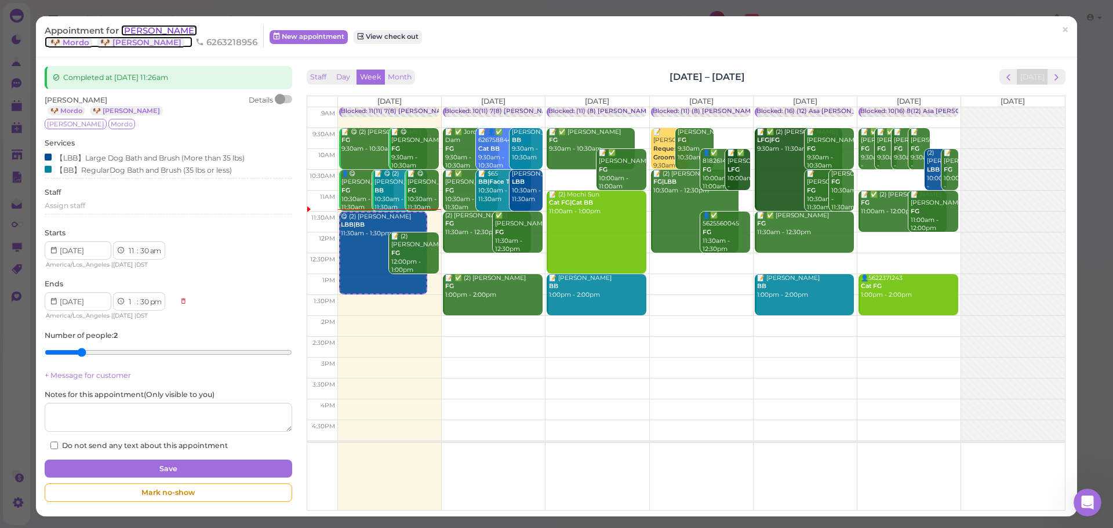
click at [140, 29] on span "[PERSON_NAME]" at bounding box center [159, 30] width 76 height 11
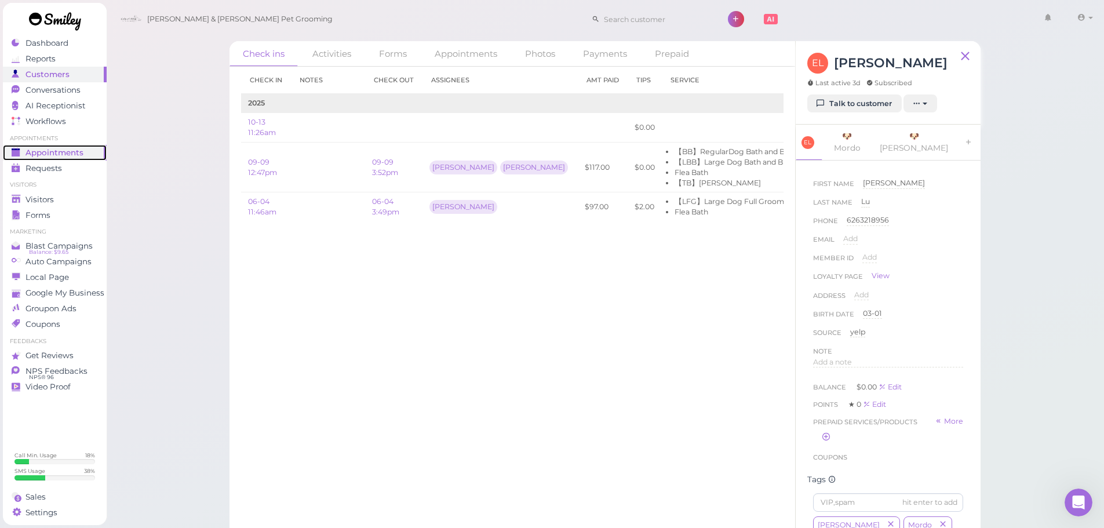
click at [67, 146] on link "Appointments" at bounding box center [55, 153] width 104 height 16
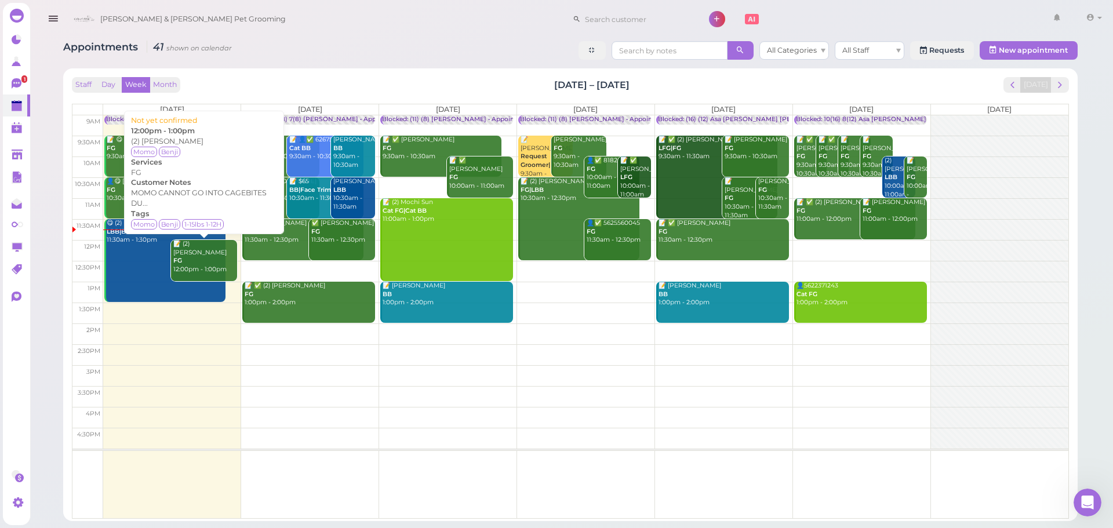
click at [196, 255] on div "📝 (2) Maggie Chen FG 12:00pm - 1:00pm" at bounding box center [205, 257] width 64 height 34
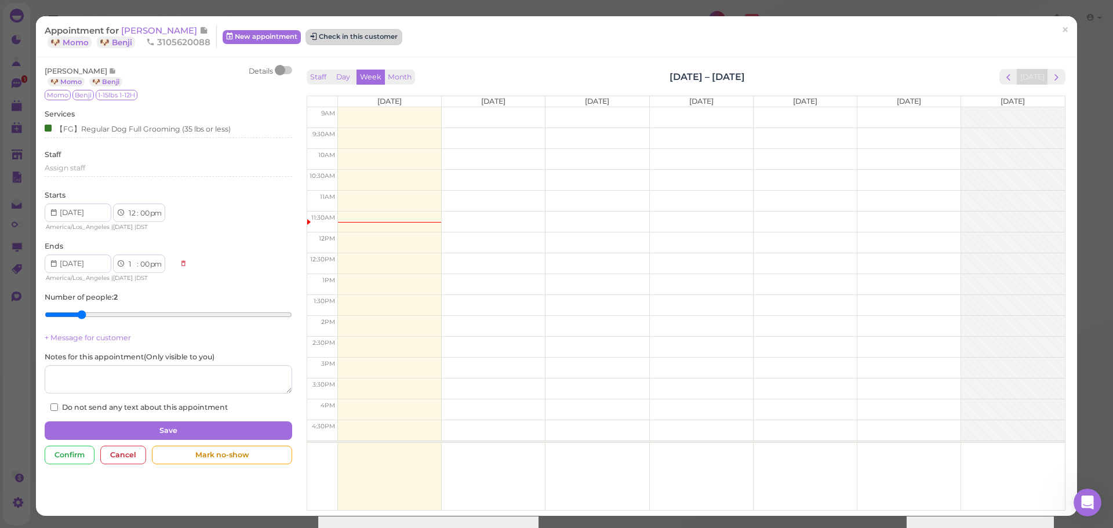
click at [361, 40] on button "Check in this customer" at bounding box center [354, 37] width 94 height 14
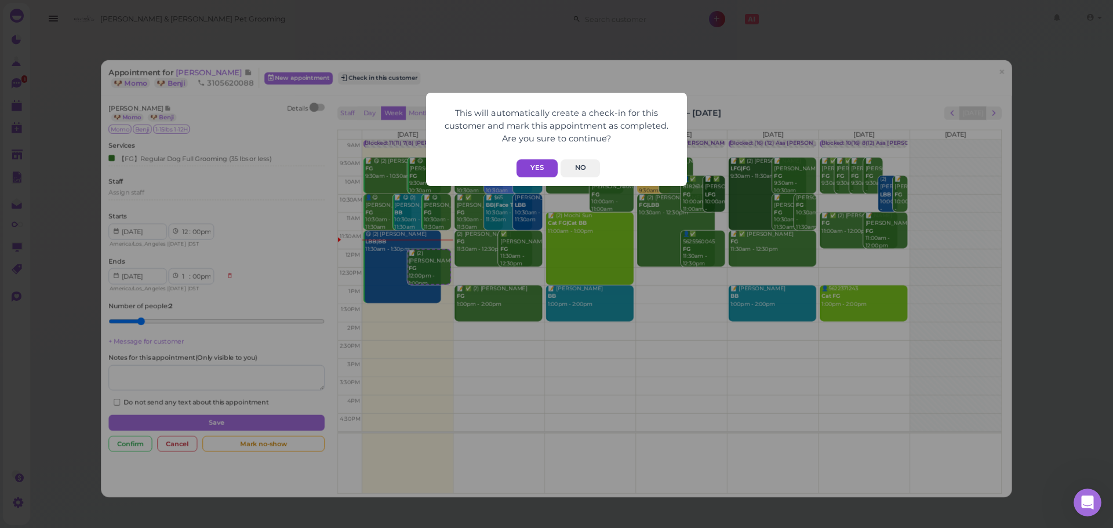
click at [526, 167] on button "Yes" at bounding box center [536, 168] width 41 height 18
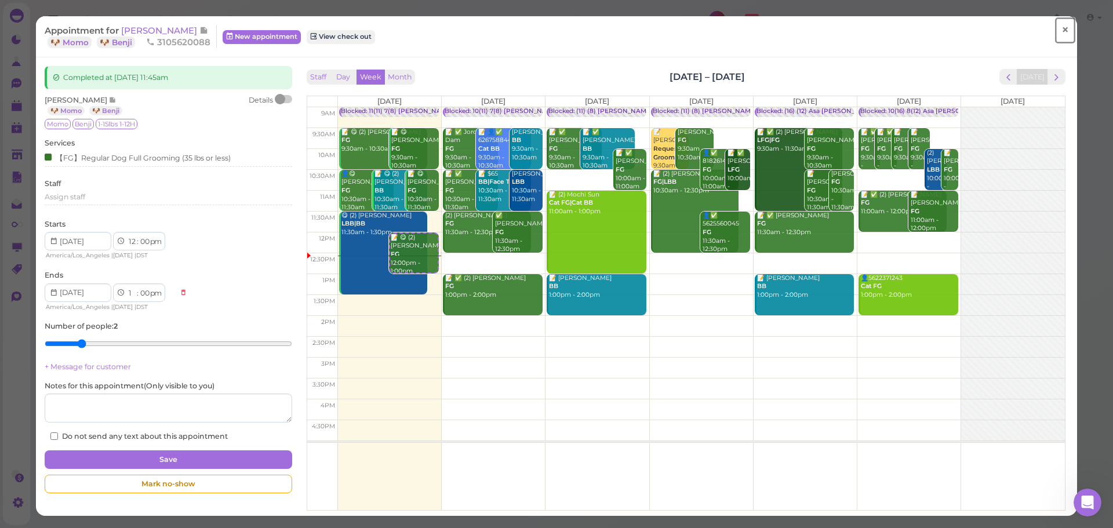
drag, startPoint x: 1064, startPoint y: 30, endPoint x: 1033, endPoint y: 32, distance: 31.4
click at [1064, 30] on link "×" at bounding box center [1064, 30] width 21 height 27
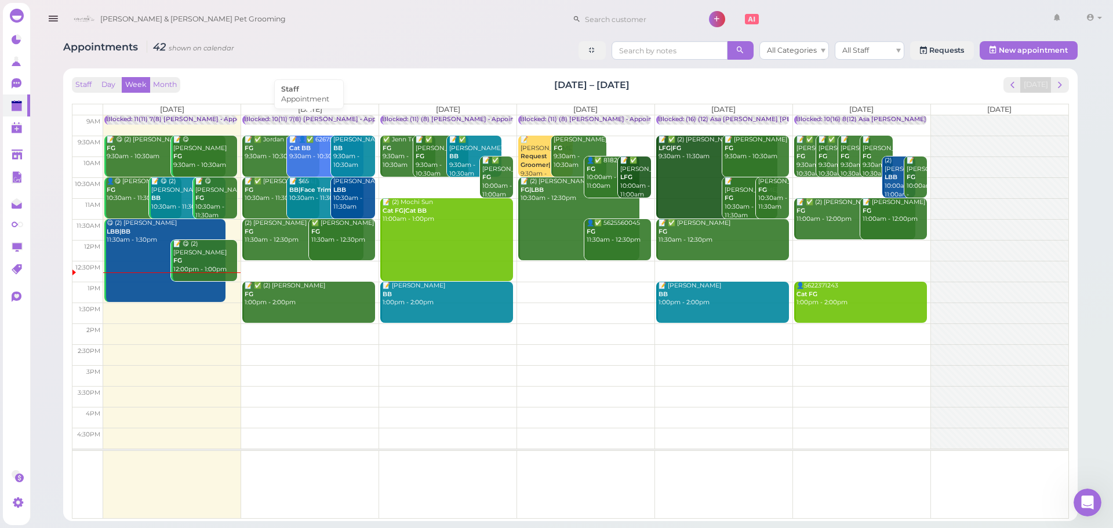
click at [300, 118] on div "Blocked: 10(11) 7(8) Asa Rebecca • Appointment" at bounding box center [324, 119] width 161 height 9
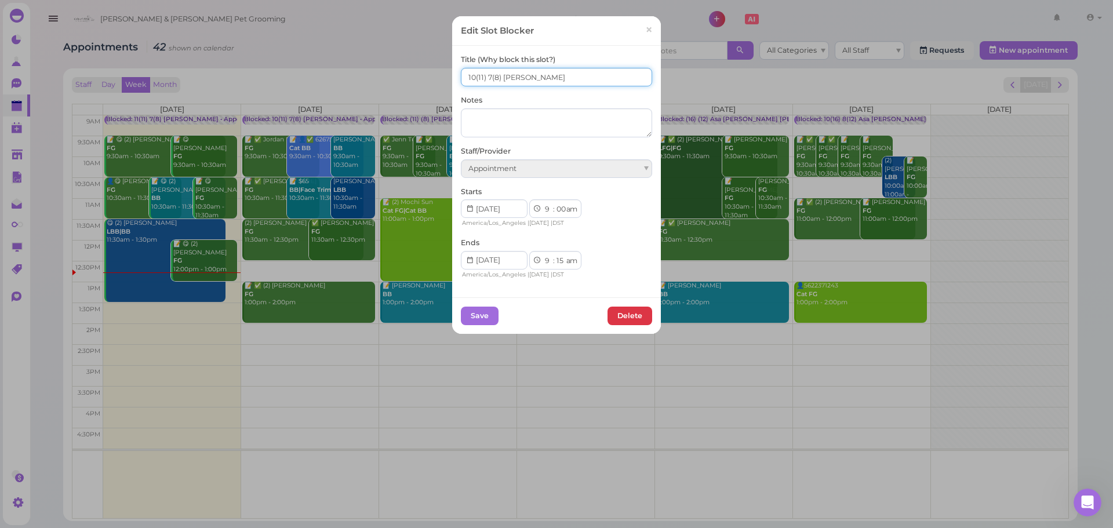
click at [468, 77] on input "10(11) 7(8) Asa Rebecca" at bounding box center [556, 77] width 191 height 19
type input "11(11) 8(8) Asa Rebecca"
click at [480, 322] on button "Save" at bounding box center [480, 316] width 38 height 19
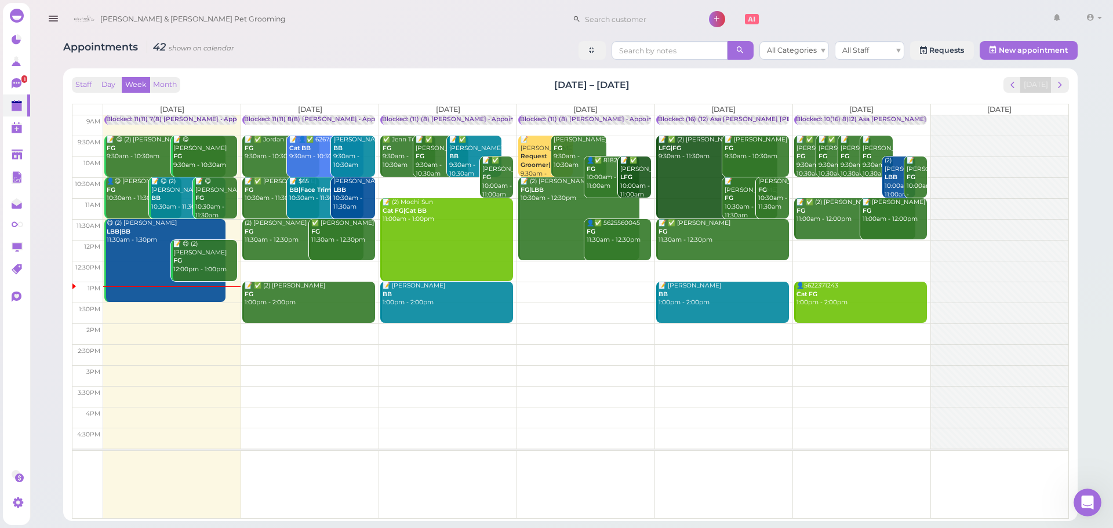
click at [822, 246] on td at bounding box center [585, 250] width 965 height 21
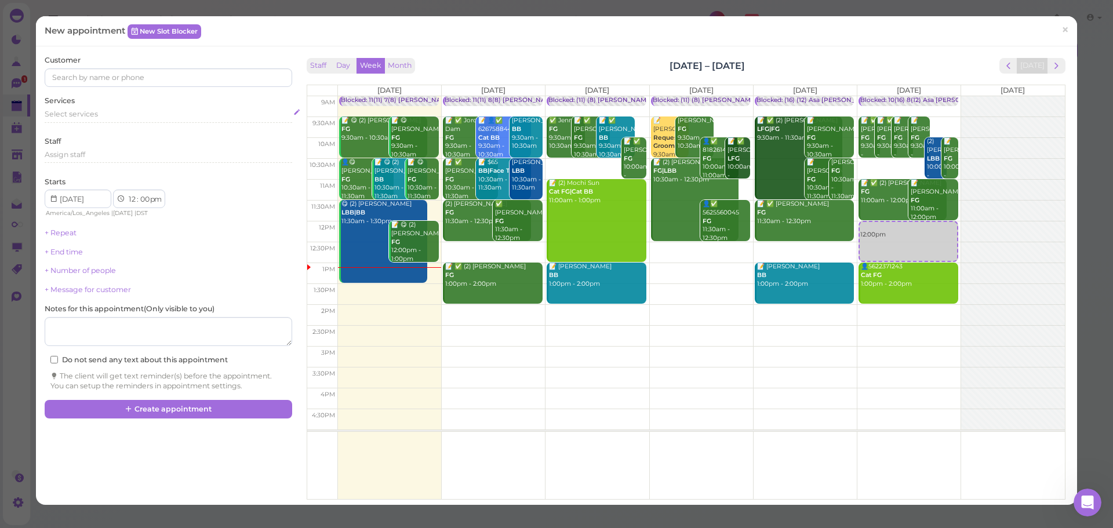
click at [164, 119] on div "Select services" at bounding box center [168, 116] width 247 height 14
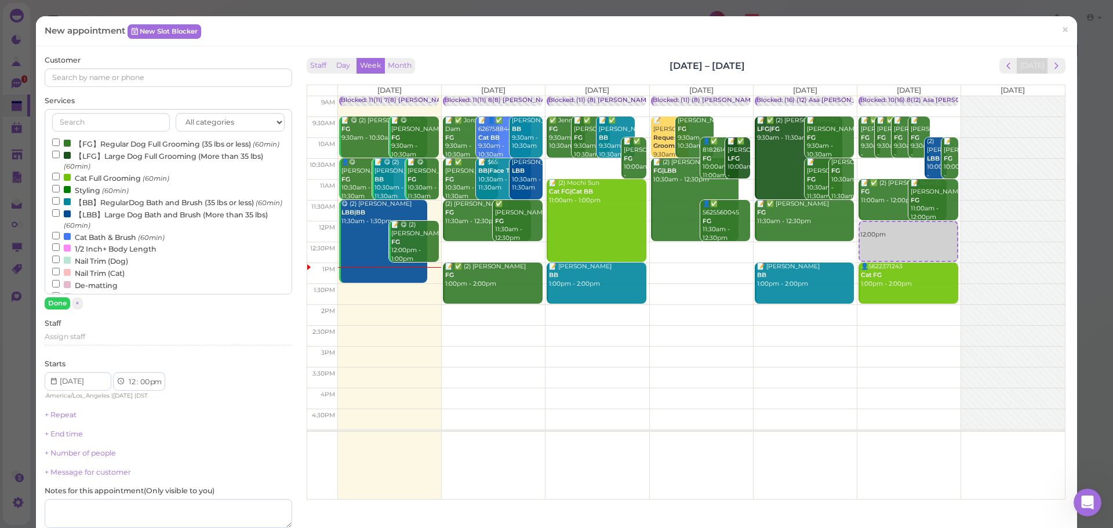
click at [133, 143] on label "【FG】Regular Dog Full Grooming (35 lbs or less) (60min)" at bounding box center [165, 143] width 227 height 12
click at [60, 143] on input "【FG】Regular Dog Full Grooming (35 lbs or less) (60min)" at bounding box center [56, 143] width 8 height 8
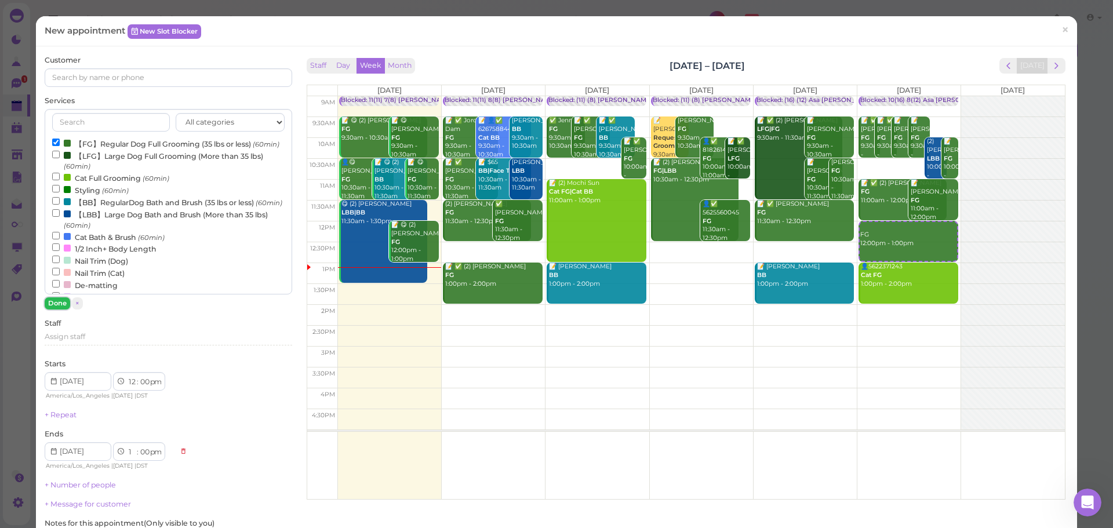
click at [62, 302] on button "Done" at bounding box center [57, 303] width 25 height 12
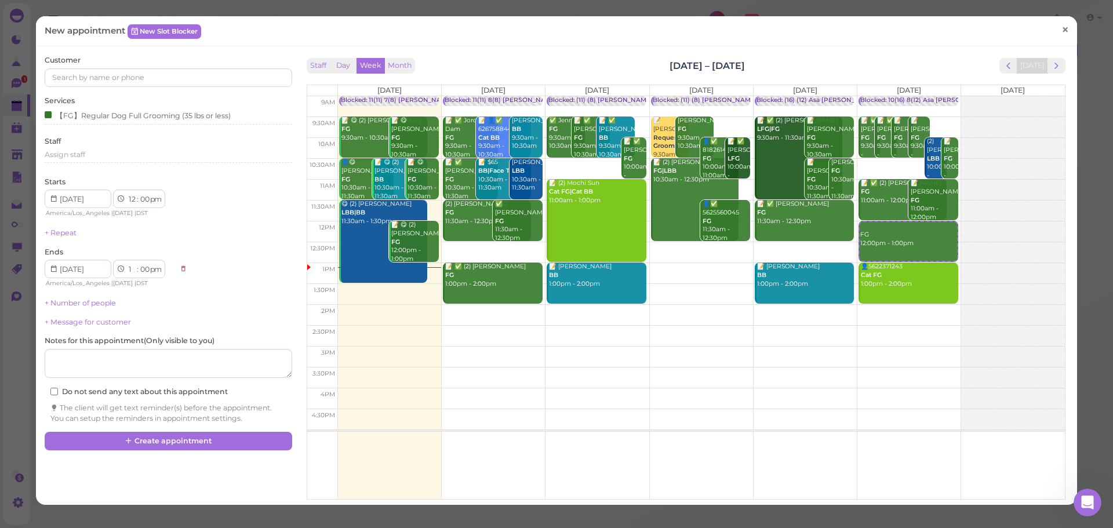
click at [1061, 26] on span "×" at bounding box center [1065, 30] width 8 height 16
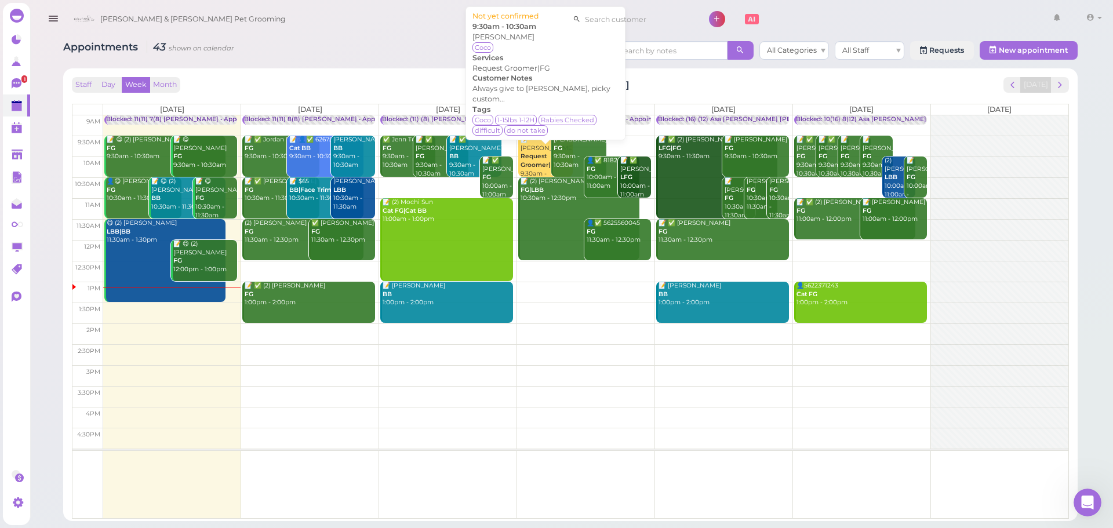
click at [538, 152] on b "Request Groomer|FG" at bounding box center [539, 160] width 38 height 16
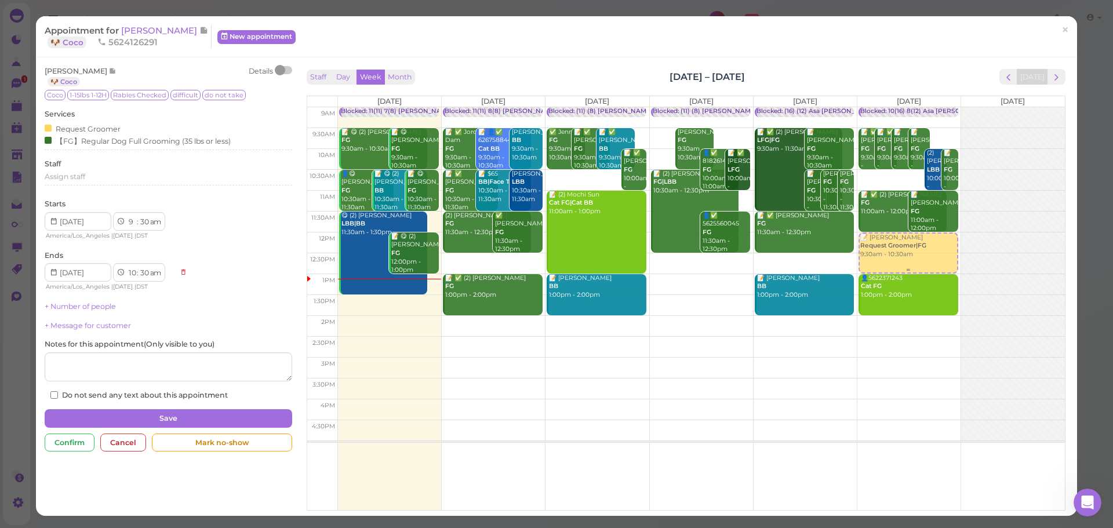
drag, startPoint x: 662, startPoint y: 143, endPoint x: 880, endPoint y: 250, distance: 242.6
click at [880, 107] on tr "Blocked: 11(11) 7(8) Asa Rebecca • Appointment 📝 😋 (2) Cindy Wan FG 9:30am - 10…" at bounding box center [685, 107] width 757 height 0
type input "2025-10-18"
select select "12"
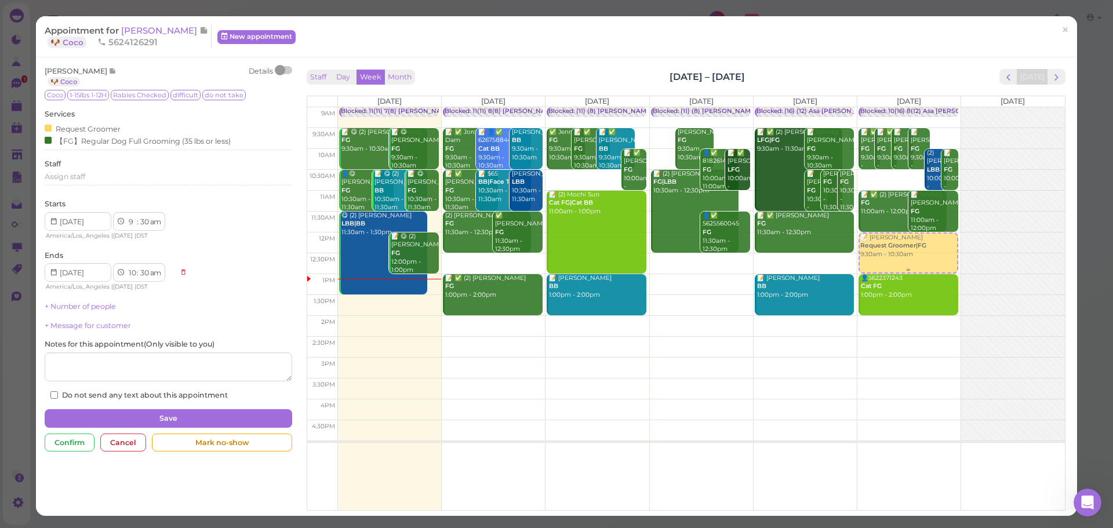
select select "00"
select select "pm"
select select "1"
select select "00"
select select "pm"
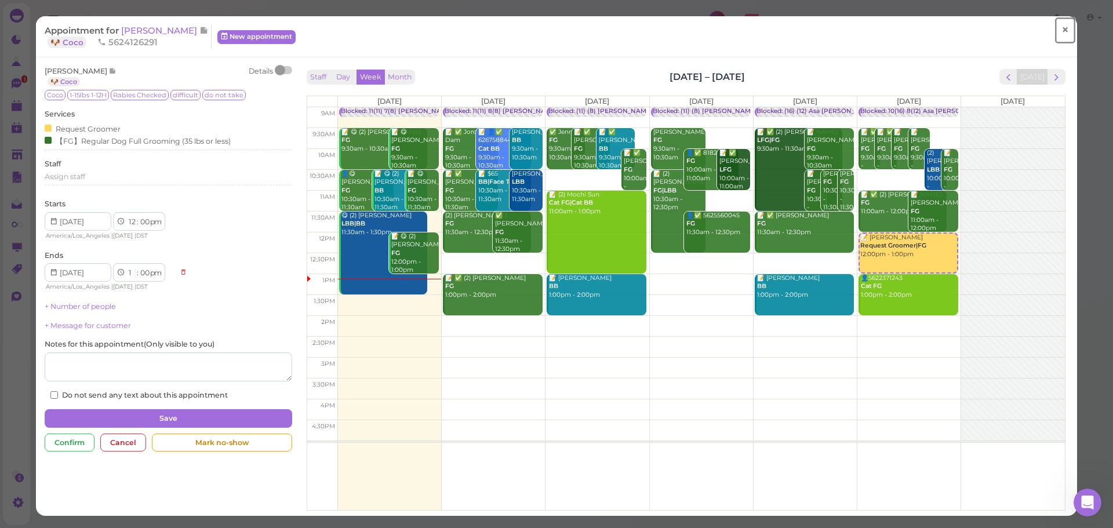
click at [1061, 29] on span "×" at bounding box center [1065, 30] width 8 height 16
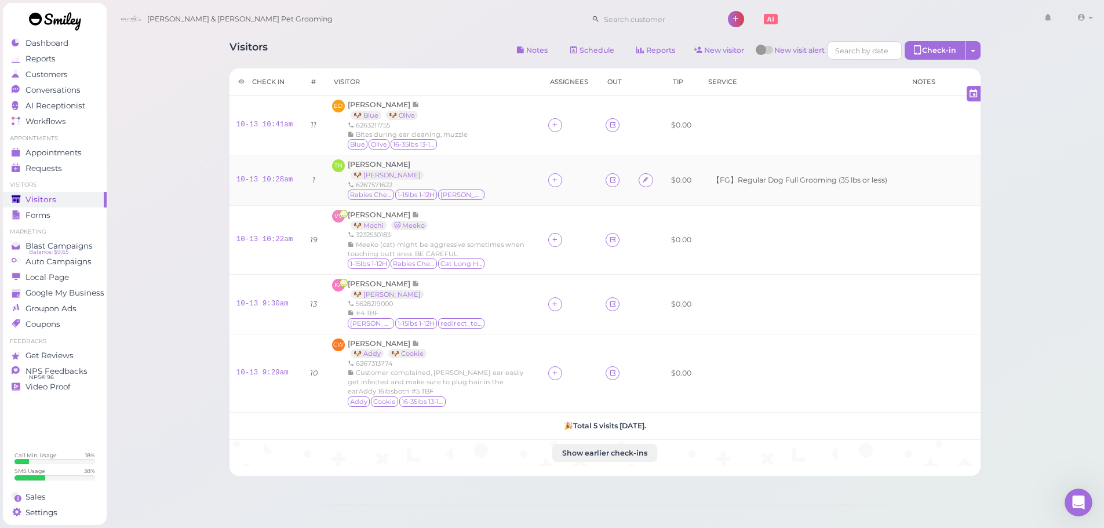
click at [479, 180] on div "TN [PERSON_NAME] 🐶 [PERSON_NAME] 6267571622 Rabies Checked 1-15lbs 1-12H [PERSO…" at bounding box center [433, 180] width 202 height 42
click at [600, 19] on input at bounding box center [656, 19] width 112 height 19
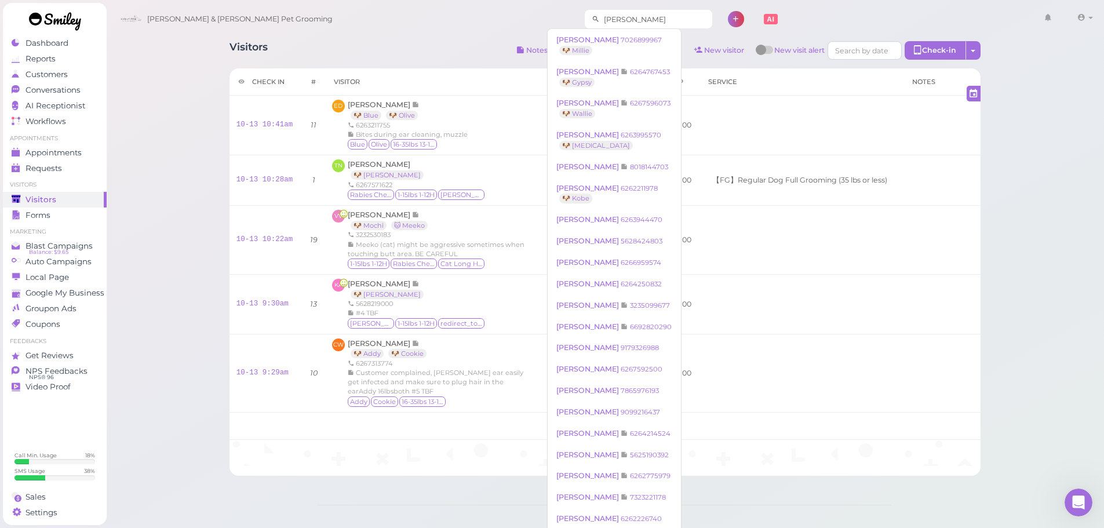
type input "[PERSON_NAME]"
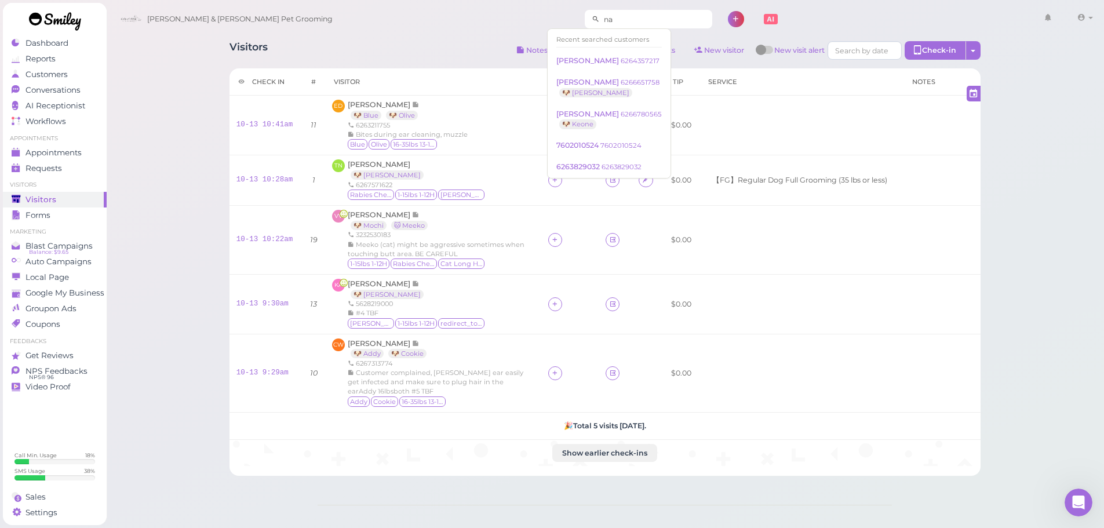
type input "n"
type input "blacky"
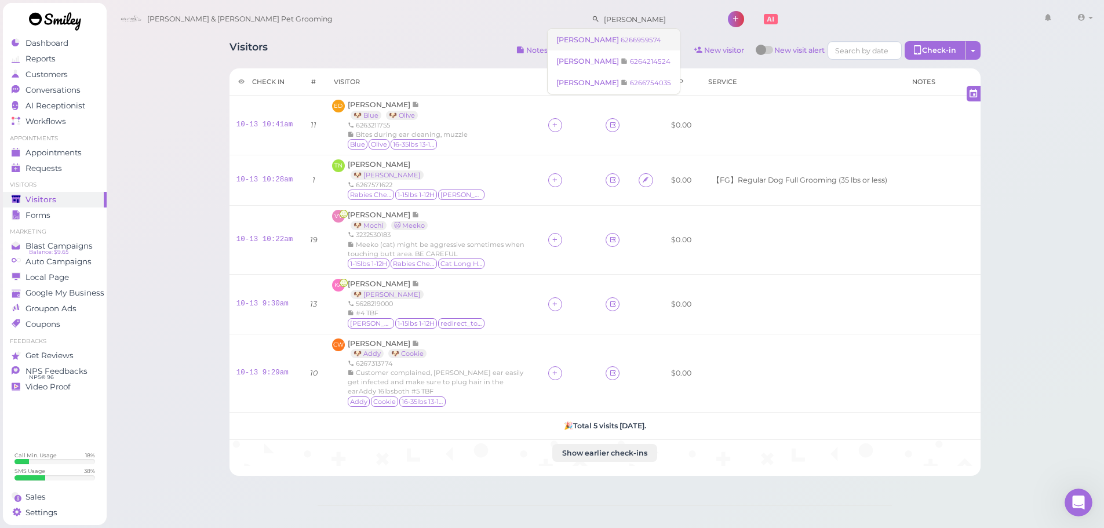
type input "[PERSON_NAME]"
click at [609, 41] on span "[PERSON_NAME]" at bounding box center [588, 39] width 64 height 9
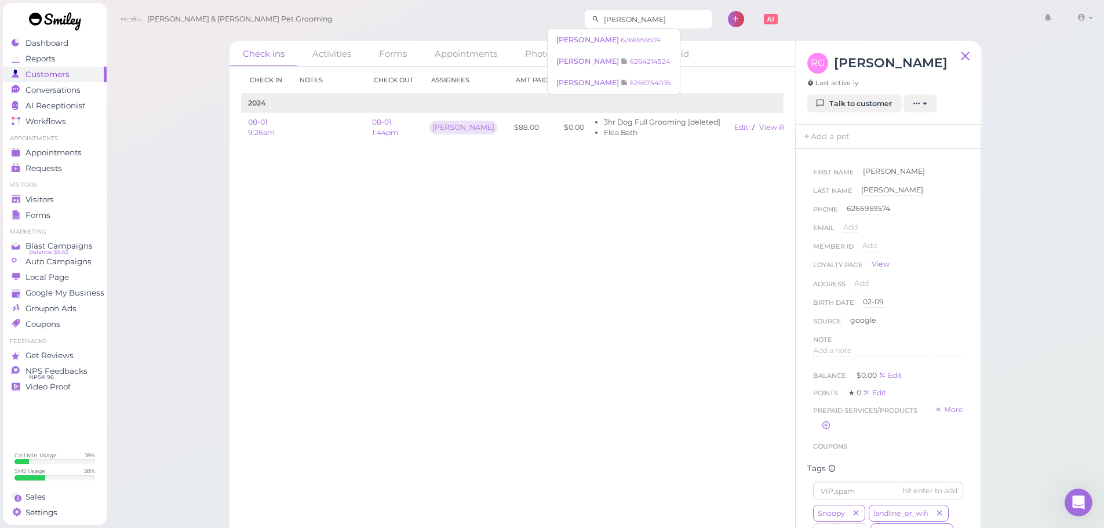
click at [615, 19] on input "[PERSON_NAME]" at bounding box center [656, 19] width 112 height 19
click at [598, 61] on span "[PERSON_NAME]" at bounding box center [588, 61] width 64 height 9
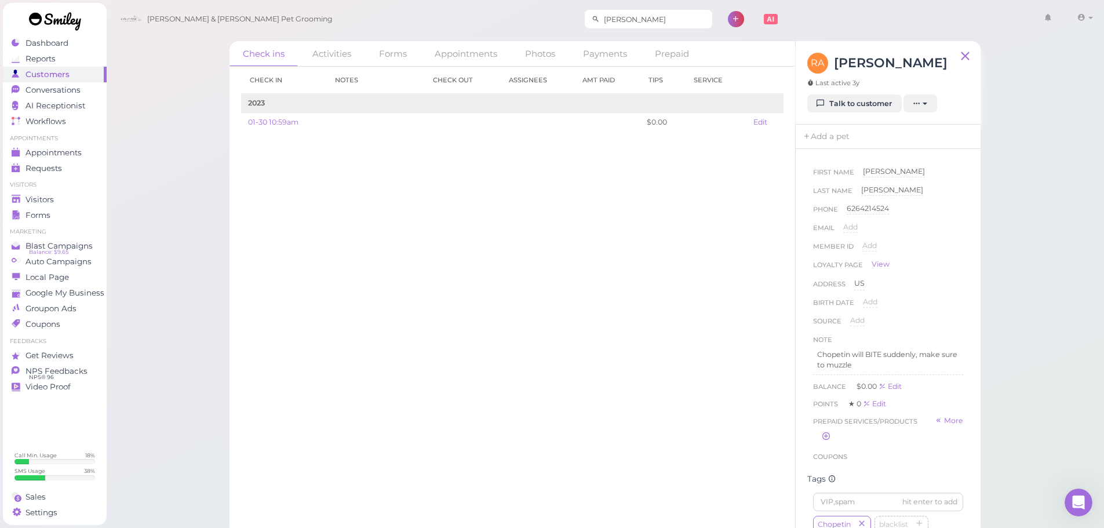
click at [625, 21] on input "[PERSON_NAME]" at bounding box center [656, 19] width 112 height 19
click at [603, 83] on span "Roberto Robles" at bounding box center [588, 82] width 64 height 9
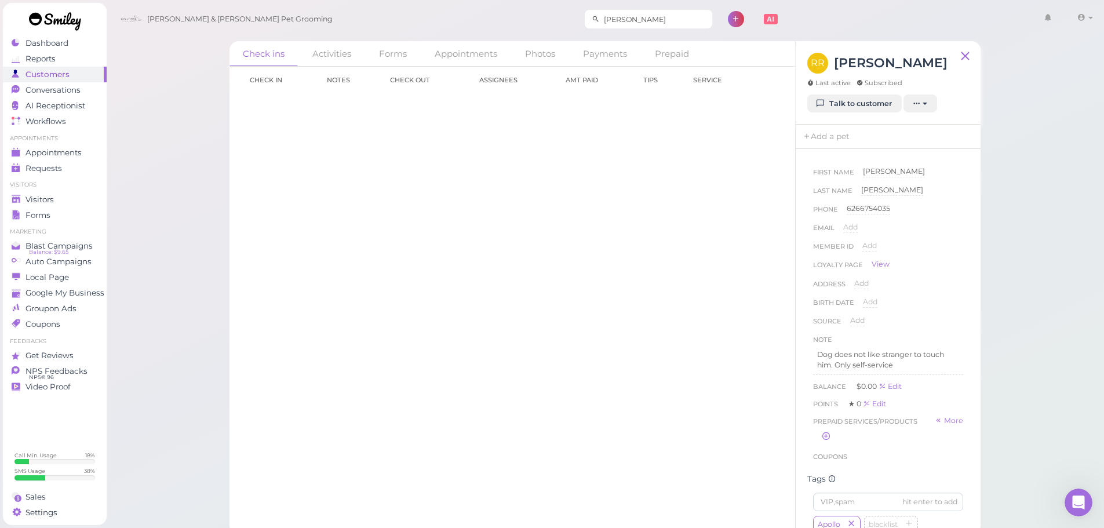
click at [616, 21] on input "roberto" at bounding box center [656, 19] width 112 height 19
click at [934, 244] on div "Member ID Add" at bounding box center [888, 250] width 150 height 19
drag, startPoint x: 642, startPoint y: 21, endPoint x: 296, endPoint y: -23, distance: 348.2
click at [296, 0] on html "Dashboard Reports Customers Conversations 0" at bounding box center [552, 267] width 1104 height 535
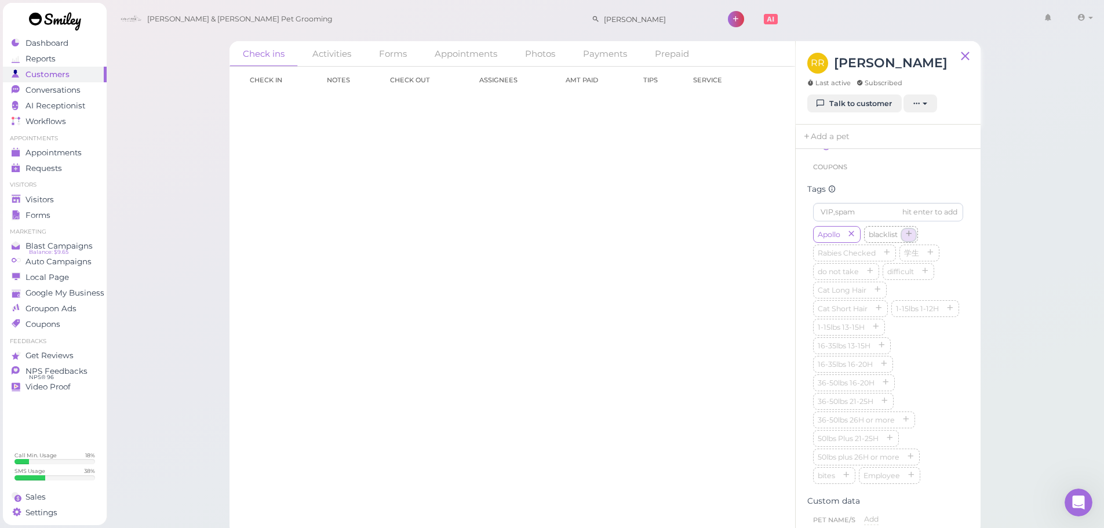
drag, startPoint x: 906, startPoint y: 246, endPoint x: 897, endPoint y: 162, distance: 84.0
click at [906, 239] on icon "button" at bounding box center [908, 235] width 7 height 8
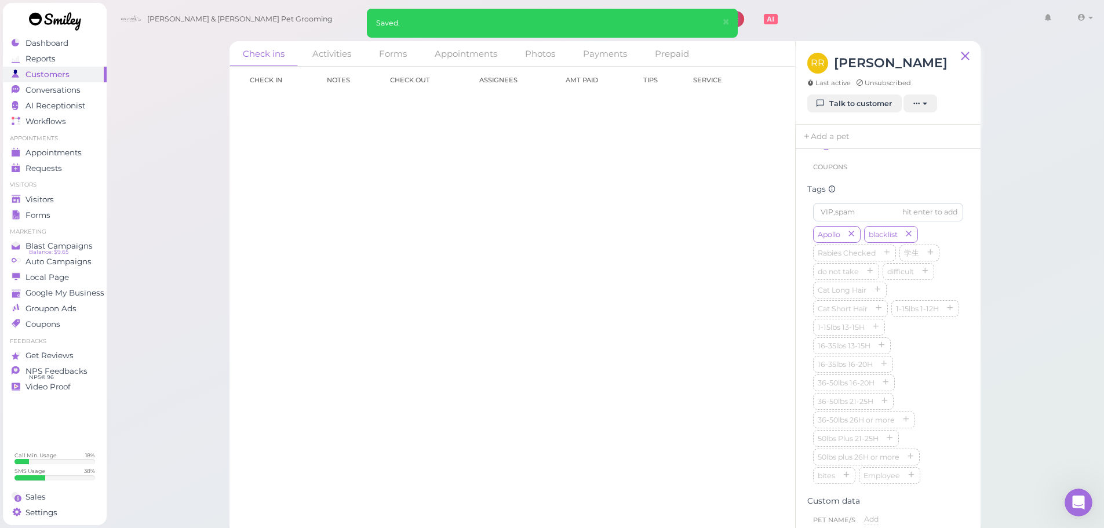
click at [875, 116] on div "RR Roberto Robles Last active Unsubscribed Talk to customer New appointment Add…" at bounding box center [888, 82] width 185 height 83
click at [870, 108] on link "Talk to customer" at bounding box center [854, 103] width 94 height 19
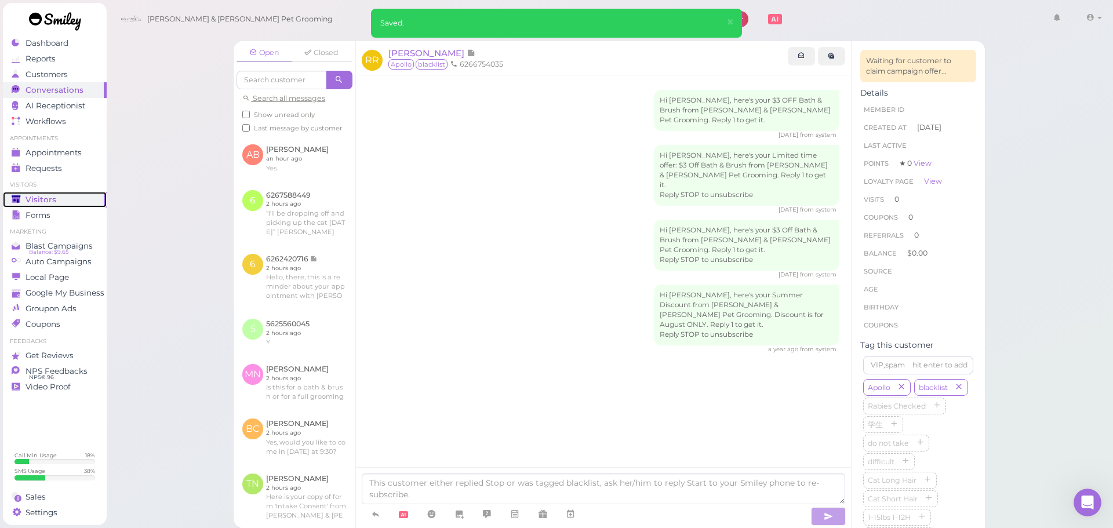
click at [27, 195] on span "Visitors" at bounding box center [40, 200] width 31 height 10
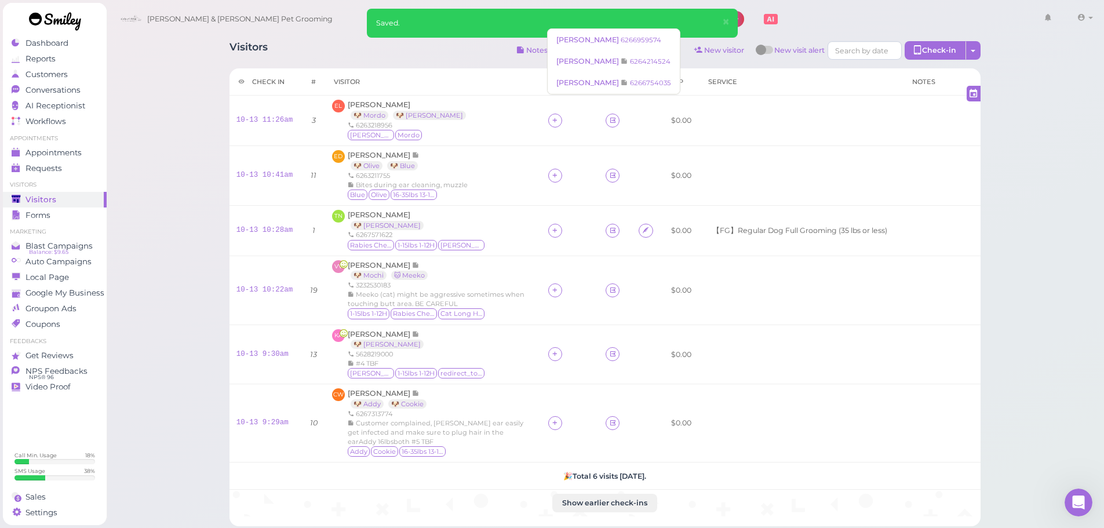
click at [600, 27] on input "roberto" at bounding box center [656, 19] width 112 height 19
click at [725, 25] on span "×" at bounding box center [726, 22] width 8 height 16
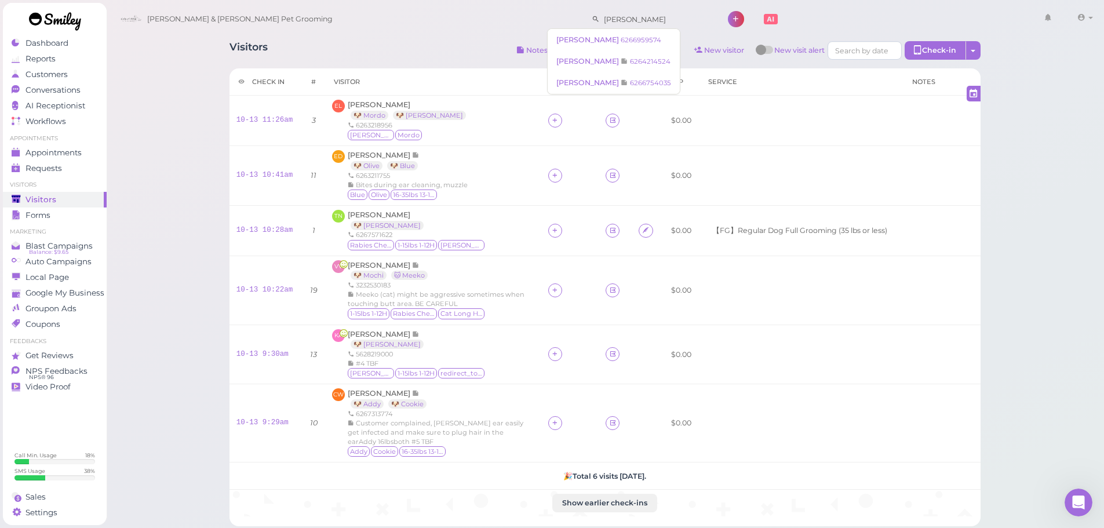
drag, startPoint x: 593, startPoint y: 24, endPoint x: 464, endPoint y: 24, distance: 129.2
click at [464, 24] on div "Cody & Miley Pet Grooming roberto 1 Account Billings" at bounding box center [606, 19] width 982 height 33
type input "edward"
click at [402, 37] on div "Visitors Notes Schedule Reports New visitor New visit alert Check-in Customer c…" at bounding box center [605, 279] width 780 height 494
click at [602, 19] on input at bounding box center [656, 19] width 112 height 19
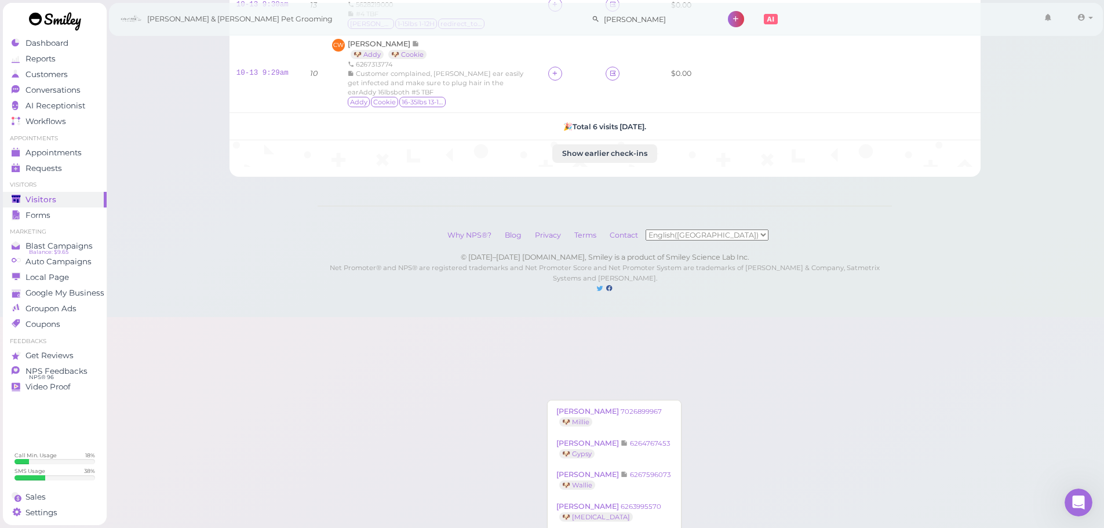
scroll to position [251, 0]
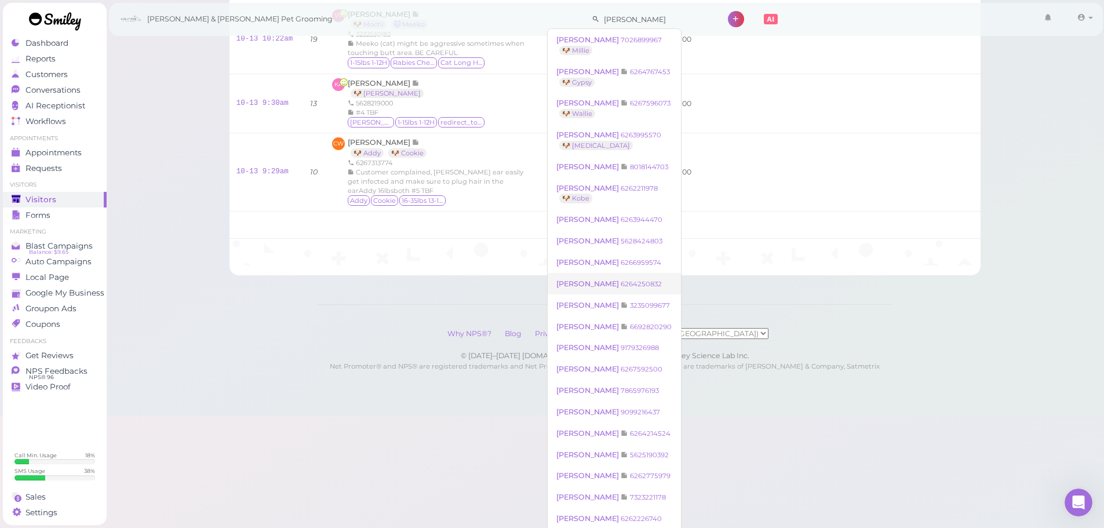
click at [623, 282] on small "6264250832" at bounding box center [641, 284] width 41 height 8
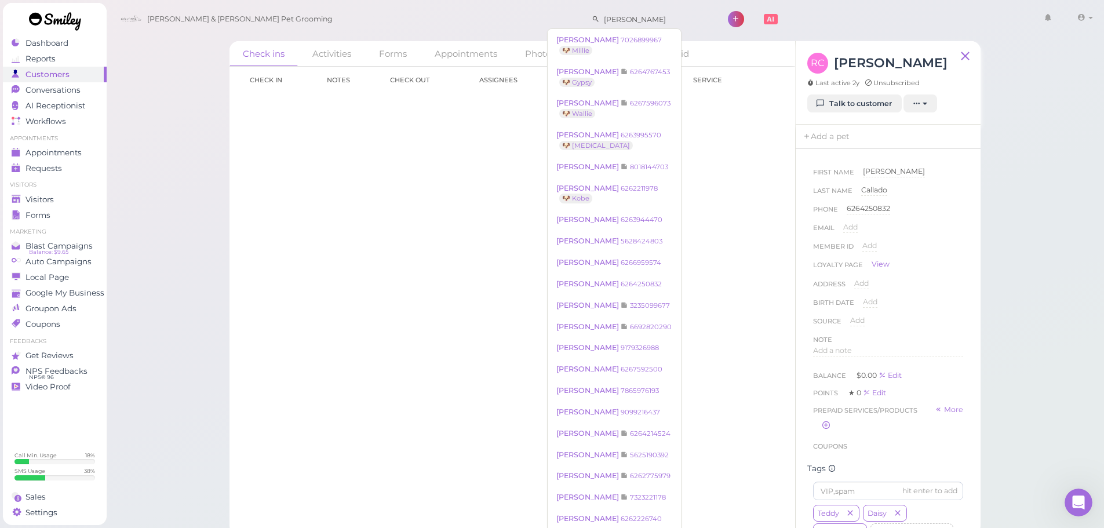
drag, startPoint x: 625, startPoint y: 25, endPoint x: 443, endPoint y: 10, distance: 182.5
click at [443, 10] on div "Cody & Miley Pet Grooming robert 1 Account Refer Friends" at bounding box center [606, 19] width 982 height 33
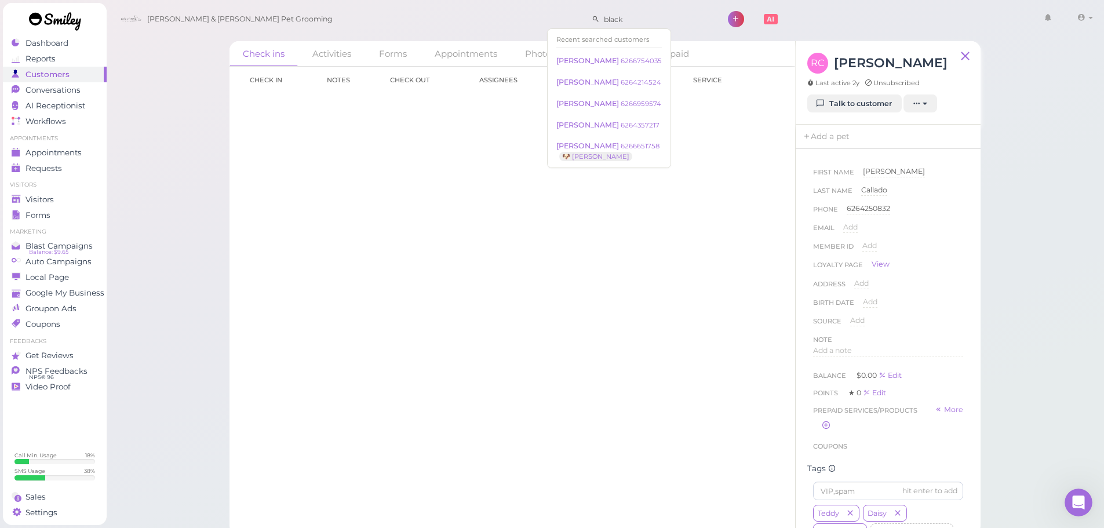
type input "blacky"
drag, startPoint x: 592, startPoint y: 16, endPoint x: 481, endPoint y: 1, distance: 111.7
click at [481, 1] on div "Cody & Miley Pet Grooming blacky 1" at bounding box center [606, 16] width 1000 height 32
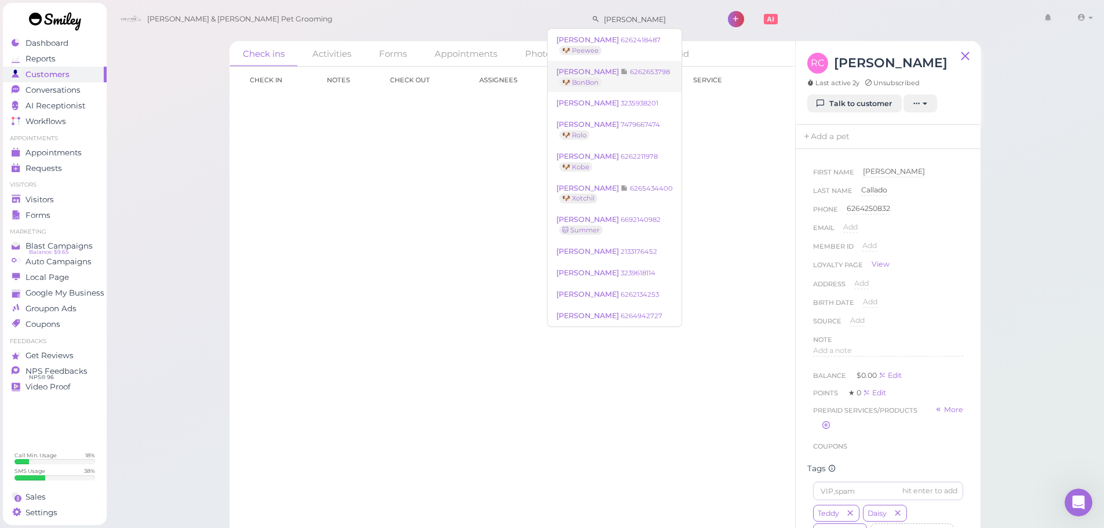
click at [636, 75] on small "6262653798" at bounding box center [650, 72] width 40 height 8
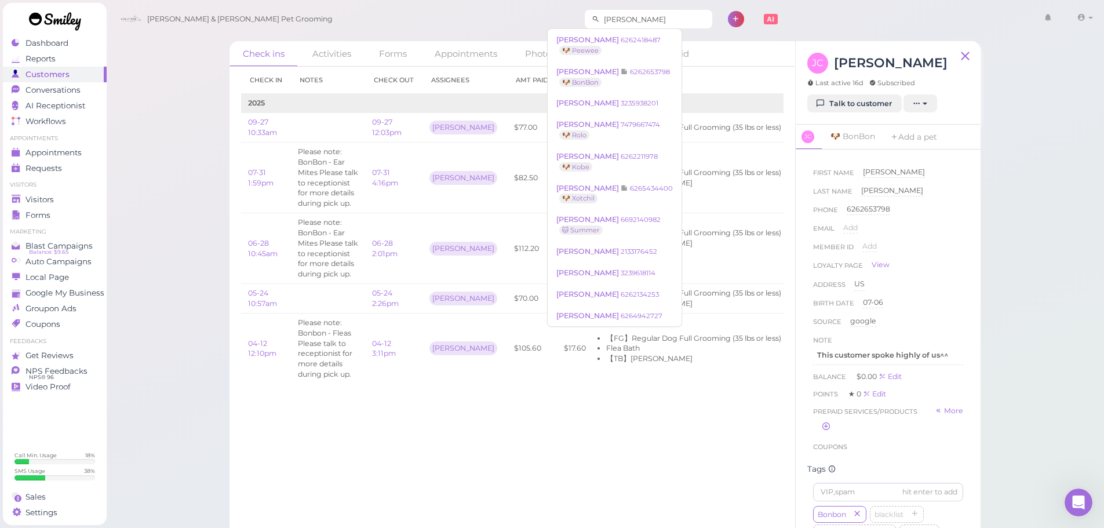
click at [620, 13] on input "castillo" at bounding box center [656, 19] width 112 height 19
drag, startPoint x: 610, startPoint y: 18, endPoint x: 294, endPoint y: 2, distance: 315.7
click at [300, 1] on div "Cody & Miley Pet Grooming castillo 1" at bounding box center [606, 16] width 1000 height 32
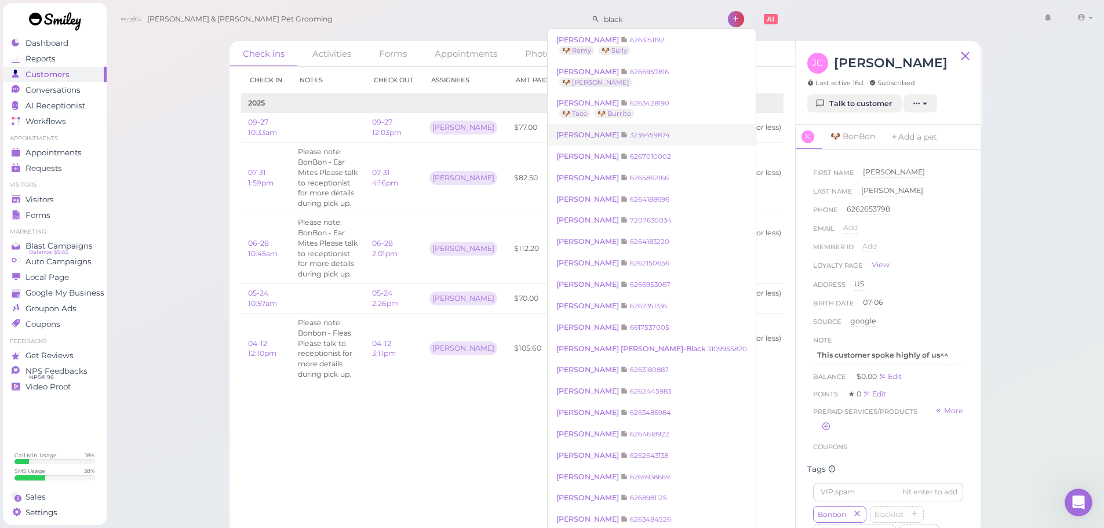
type input "black"
click at [634, 138] on small "3239459874" at bounding box center [650, 135] width 40 height 8
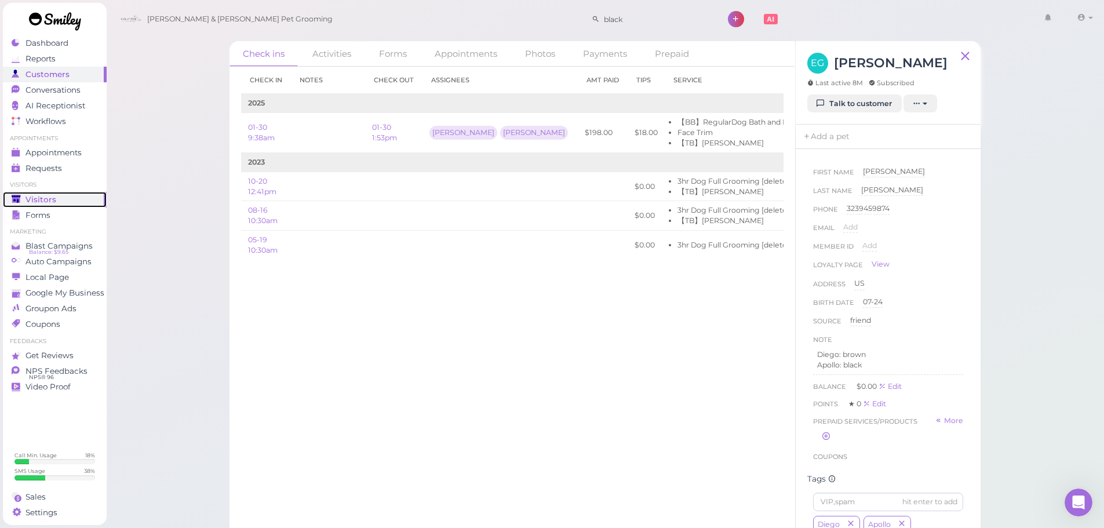
click at [93, 199] on div "Visitors" at bounding box center [53, 200] width 83 height 10
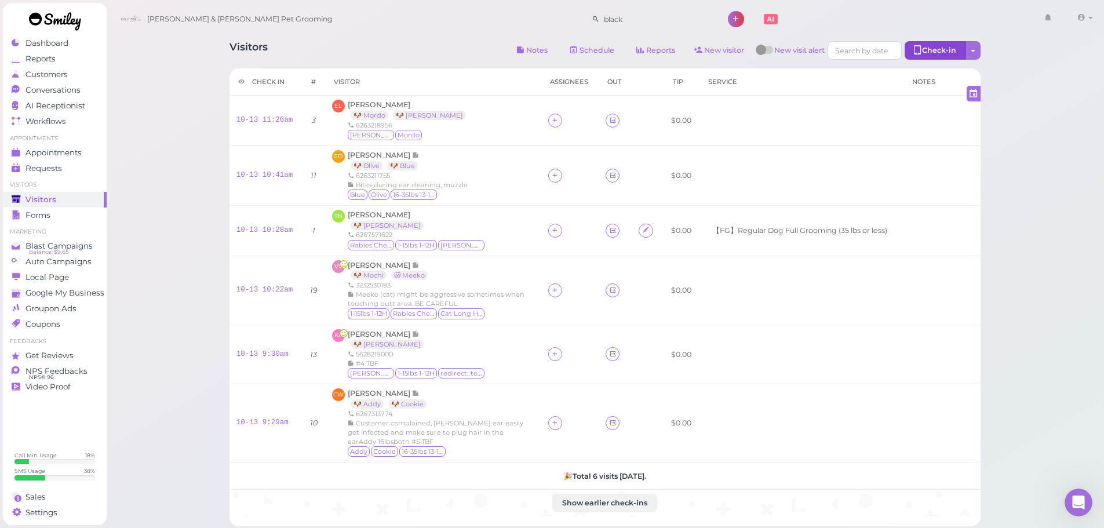
click at [950, 48] on div "Check-in" at bounding box center [935, 50] width 61 height 19
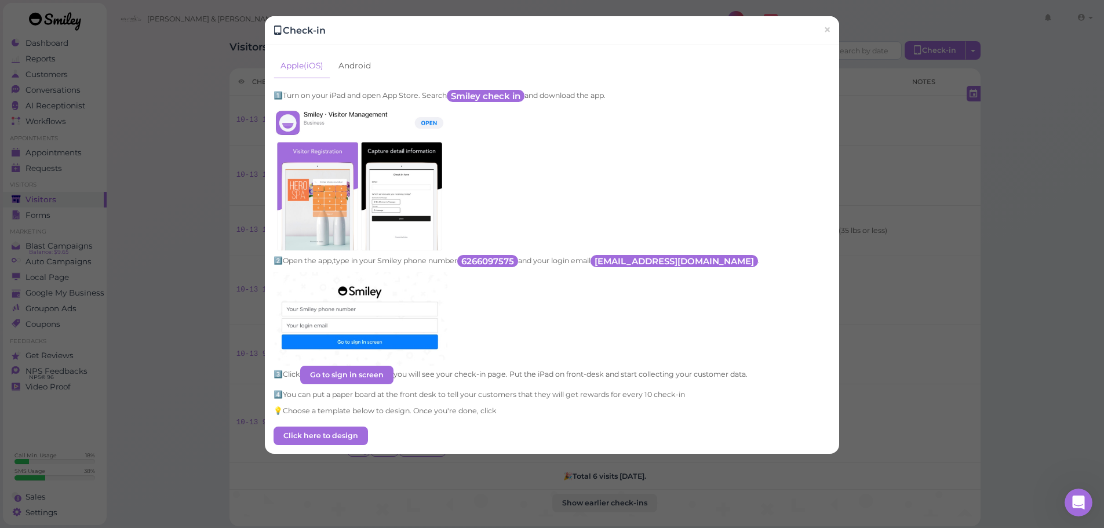
click at [360, 70] on link "Android" at bounding box center [354, 66] width 46 height 24
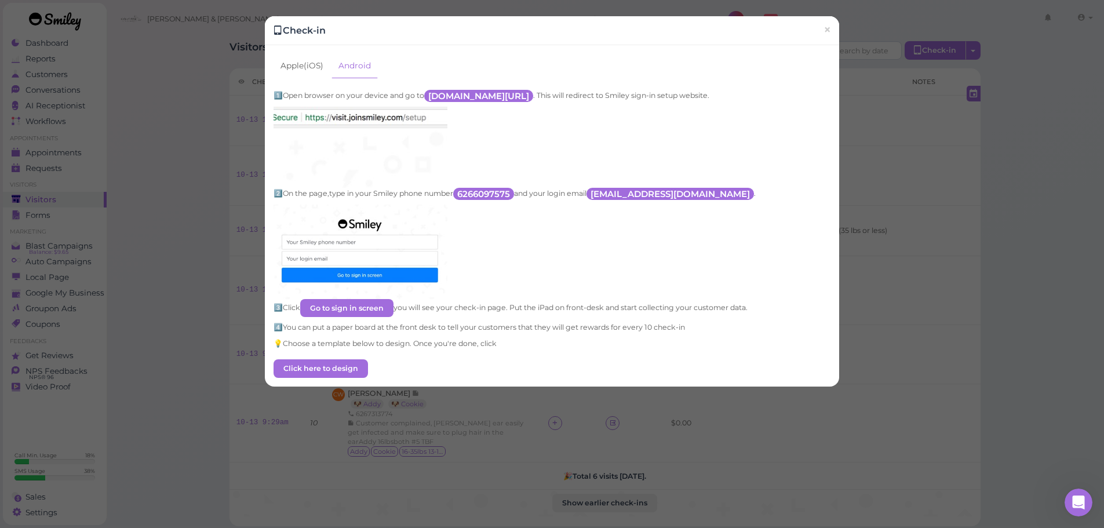
click at [300, 70] on link "Apple(iOS)" at bounding box center [302, 66] width 57 height 24
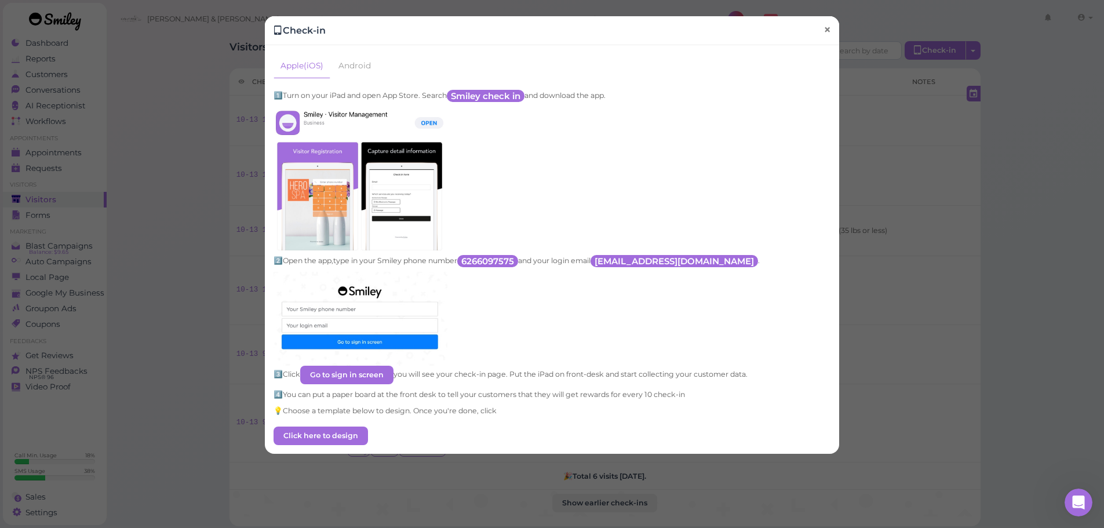
drag, startPoint x: 819, startPoint y: 24, endPoint x: 979, endPoint y: 50, distance: 162.2
click at [824, 24] on span "×" at bounding box center [828, 30] width 8 height 16
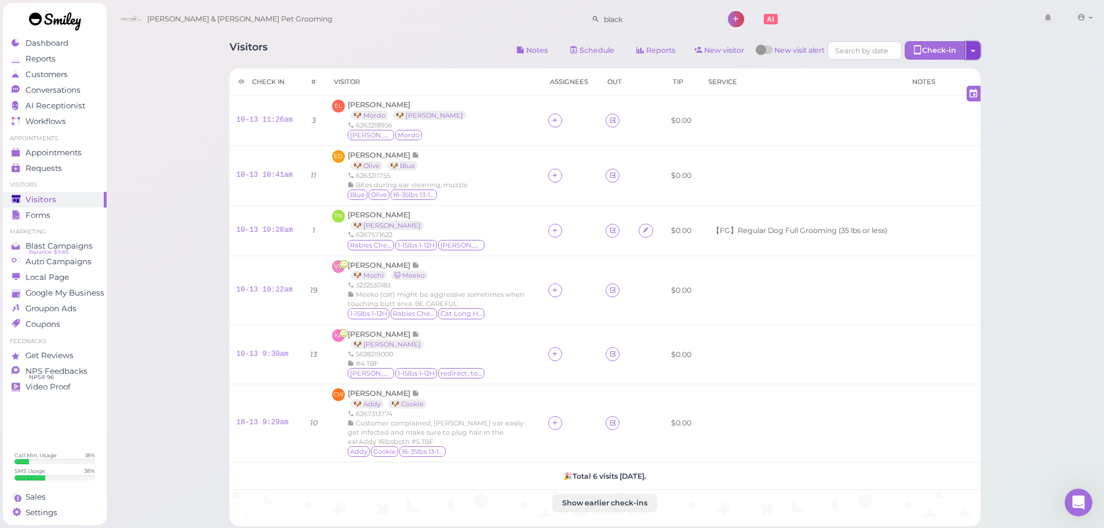
click at [977, 52] on button "button" at bounding box center [972, 50] width 15 height 19
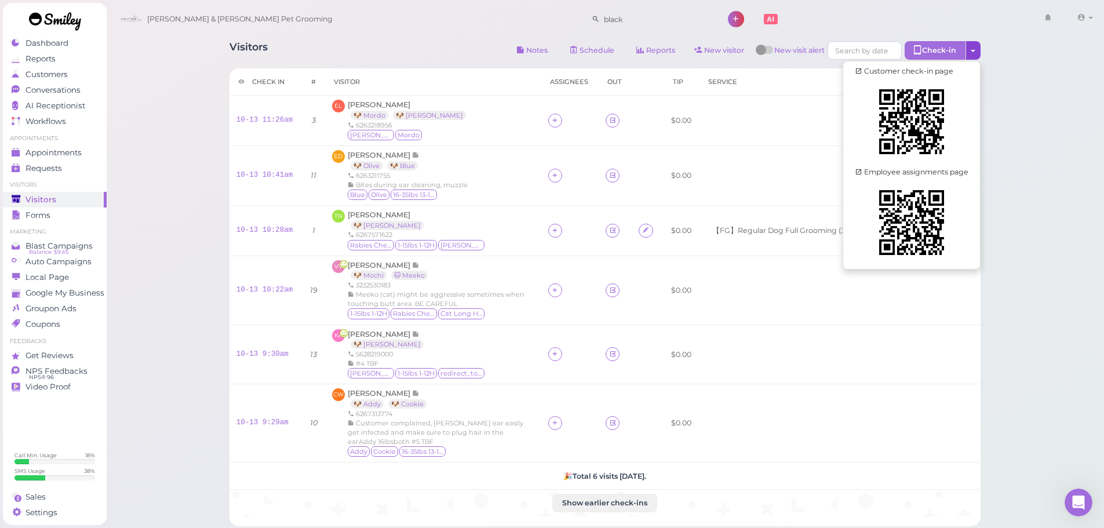
click at [1036, 193] on div "Visitors Notes Schedule Reports New visitor New visit alert Check-in Customer c…" at bounding box center [605, 333] width 999 height 666
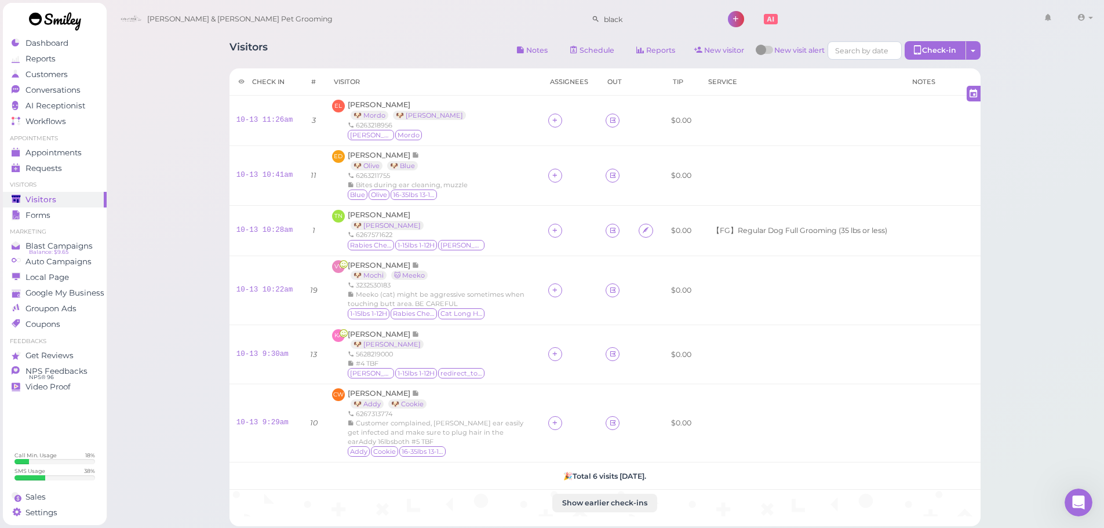
click at [762, 51] on div at bounding box center [761, 50] width 10 height 10
click at [798, 117] on td at bounding box center [801, 121] width 205 height 50
click at [614, 19] on input "black" at bounding box center [656, 19] width 112 height 19
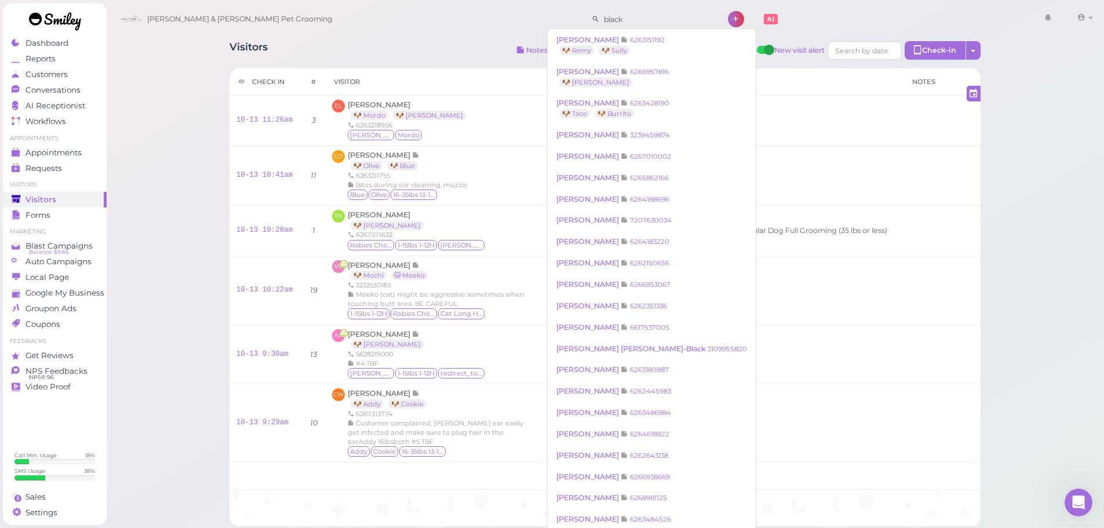
click at [535, 33] on div "Cody & Miley Pet Grooming black 1 Account Refer Friends" at bounding box center [606, 19] width 982 height 33
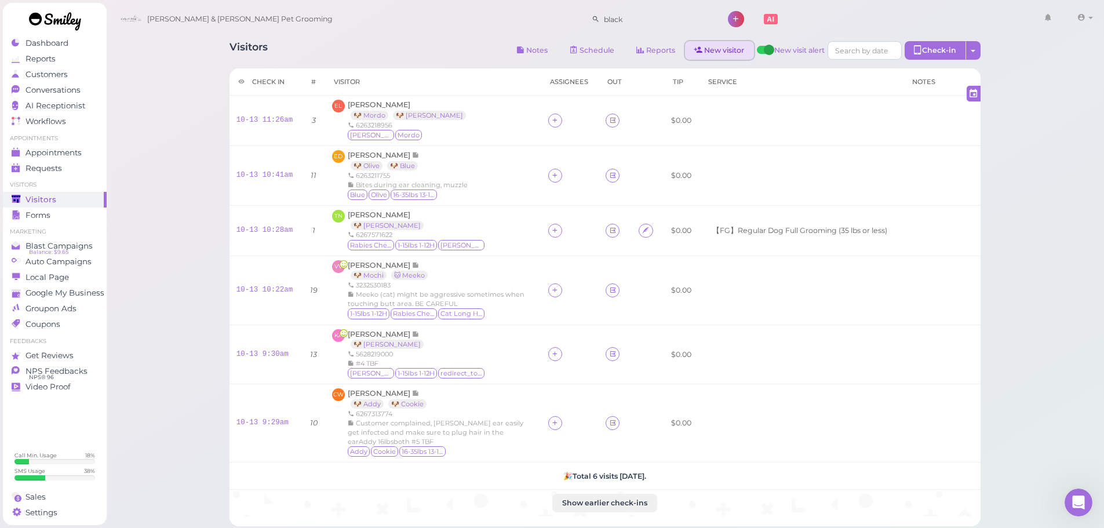
click at [707, 54] on link "New visitor" at bounding box center [719, 50] width 69 height 19
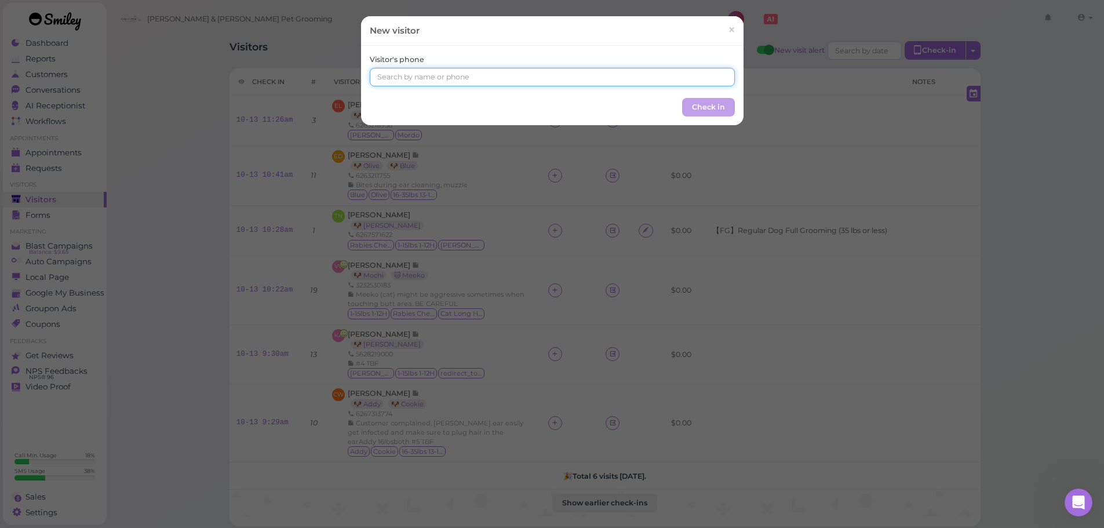
click at [573, 77] on input at bounding box center [552, 77] width 365 height 19
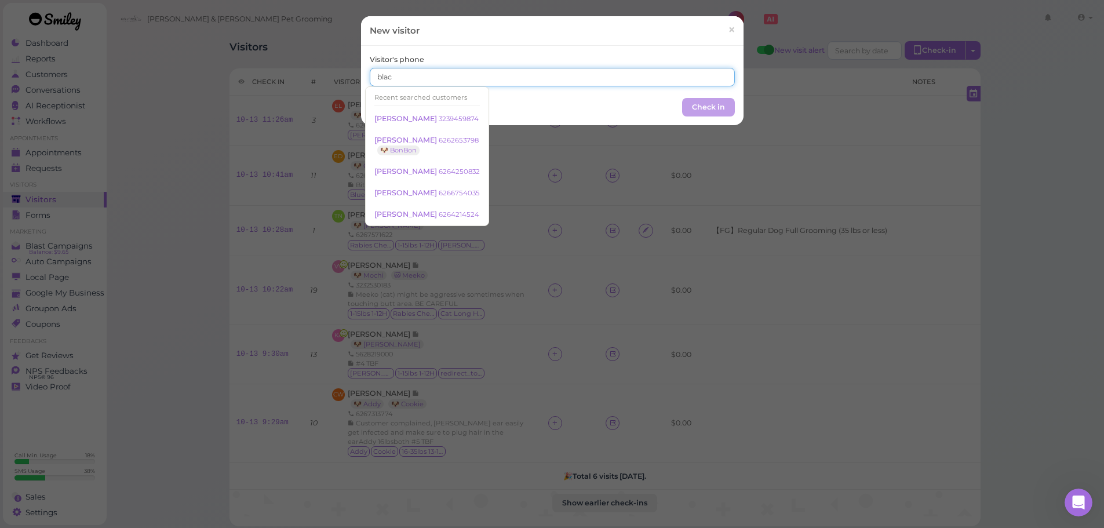
type input "black"
click at [727, 30] on span "×" at bounding box center [731, 30] width 8 height 16
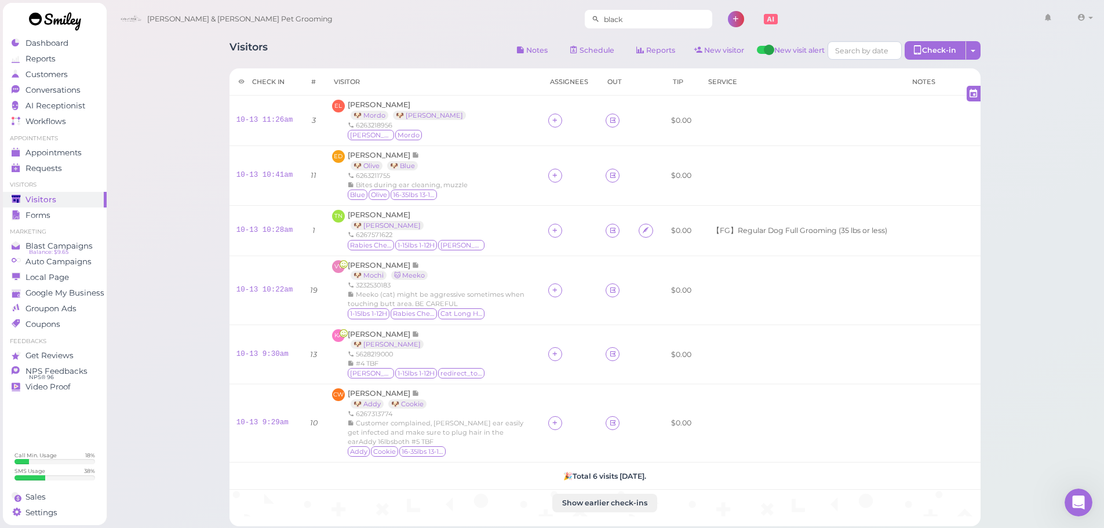
click at [634, 24] on input "black" at bounding box center [656, 19] width 112 height 19
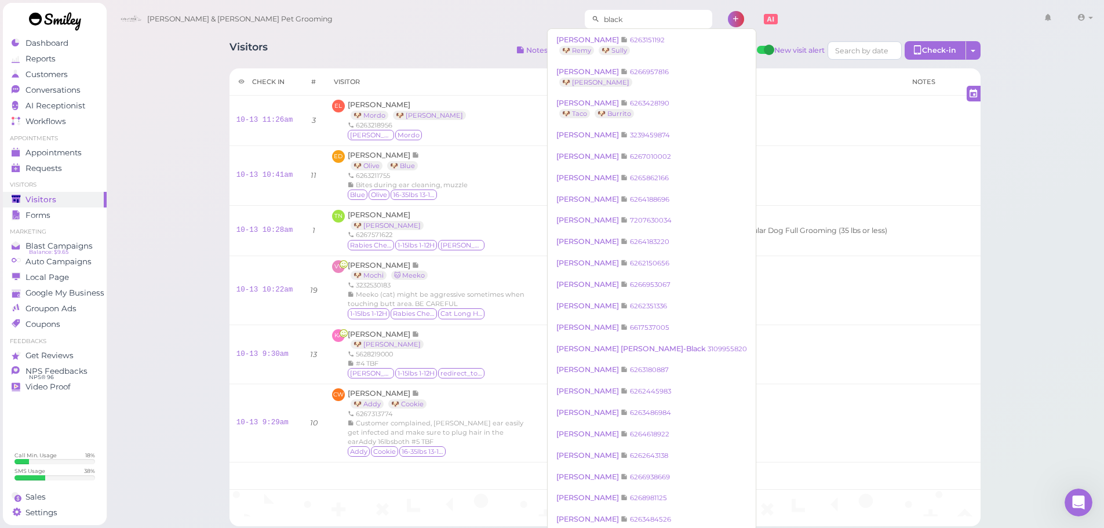
type input "blacky"
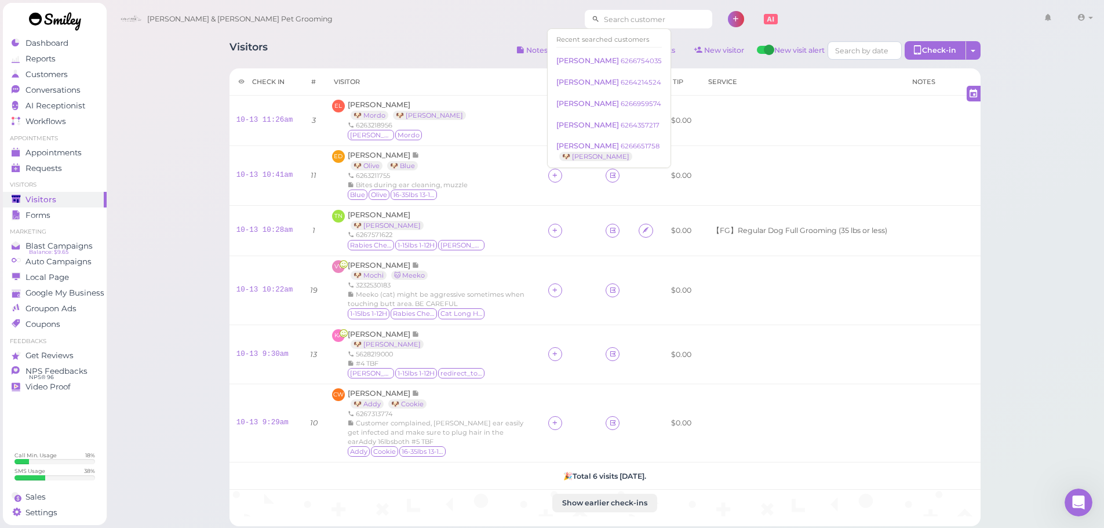
click at [634, 24] on input at bounding box center [656, 19] width 112 height 19
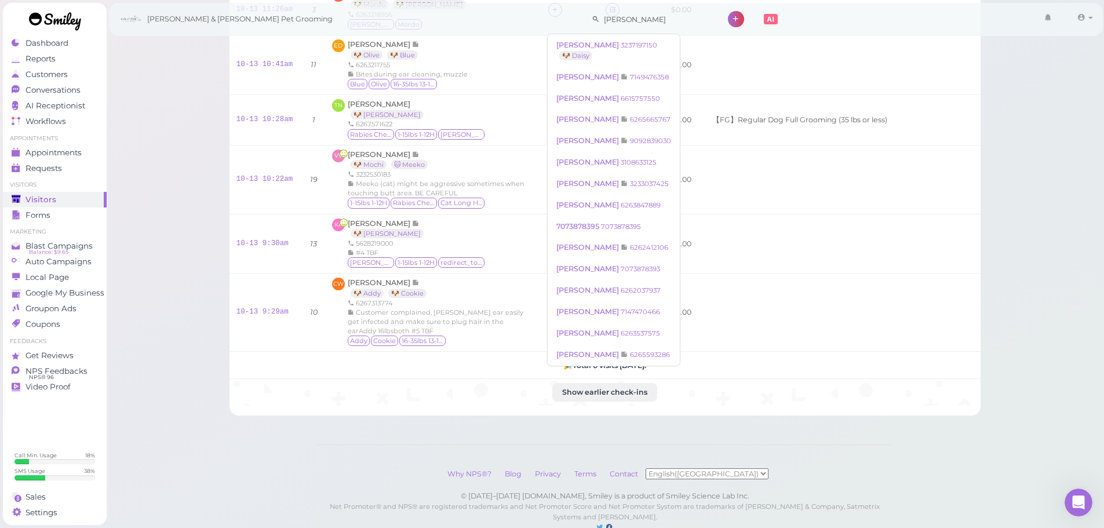
scroll to position [116, 0]
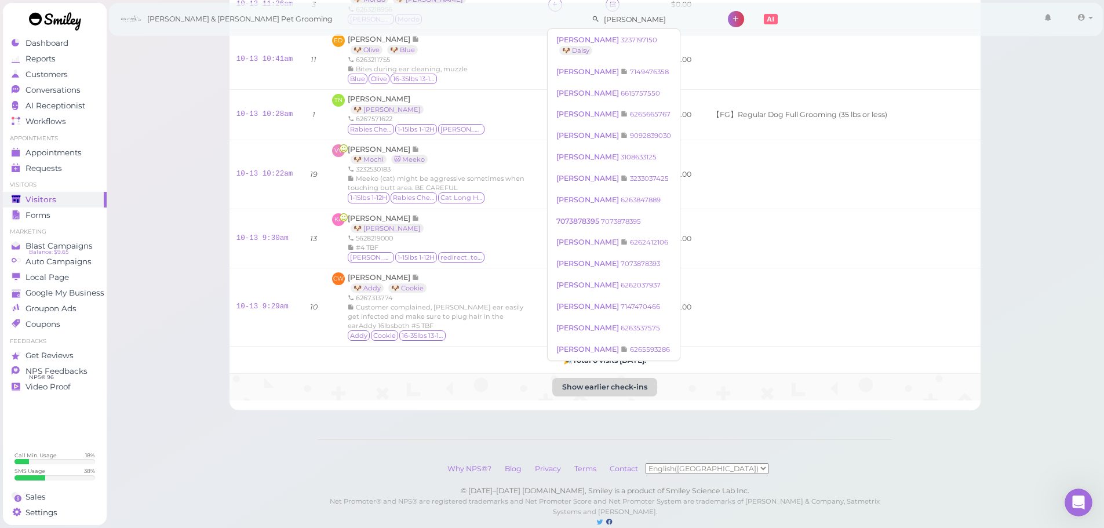
type input "[PERSON_NAME]"
click at [637, 389] on button "Show earlier check-ins" at bounding box center [604, 387] width 105 height 19
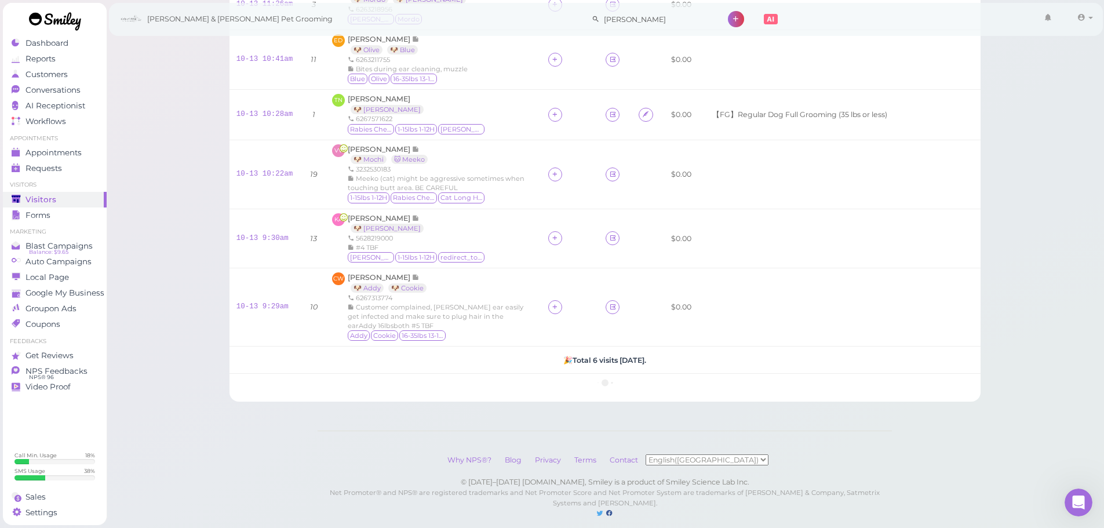
scroll to position [139, 0]
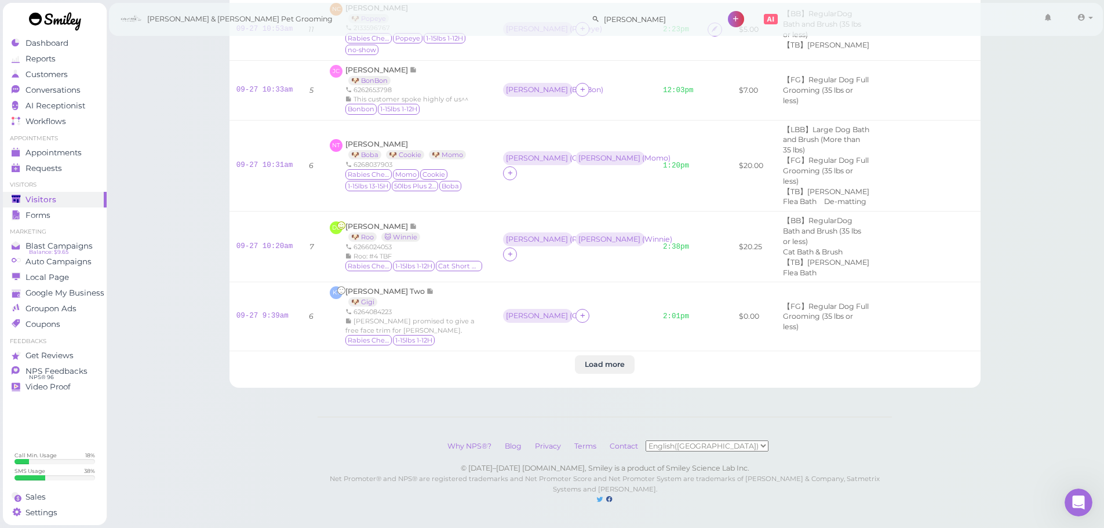
click at [617, 360] on btn "Load more" at bounding box center [605, 364] width 60 height 19
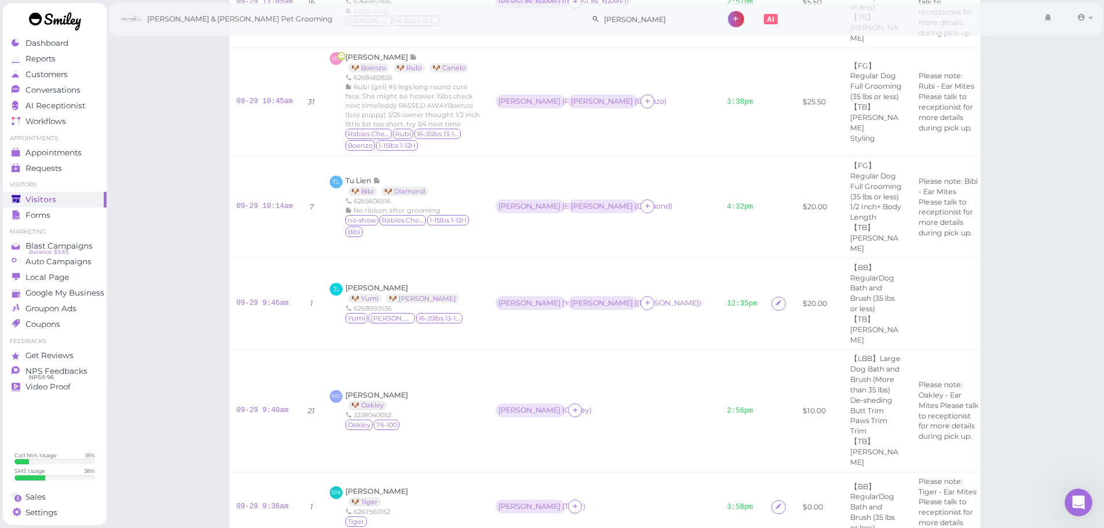
scroll to position [11333, 0]
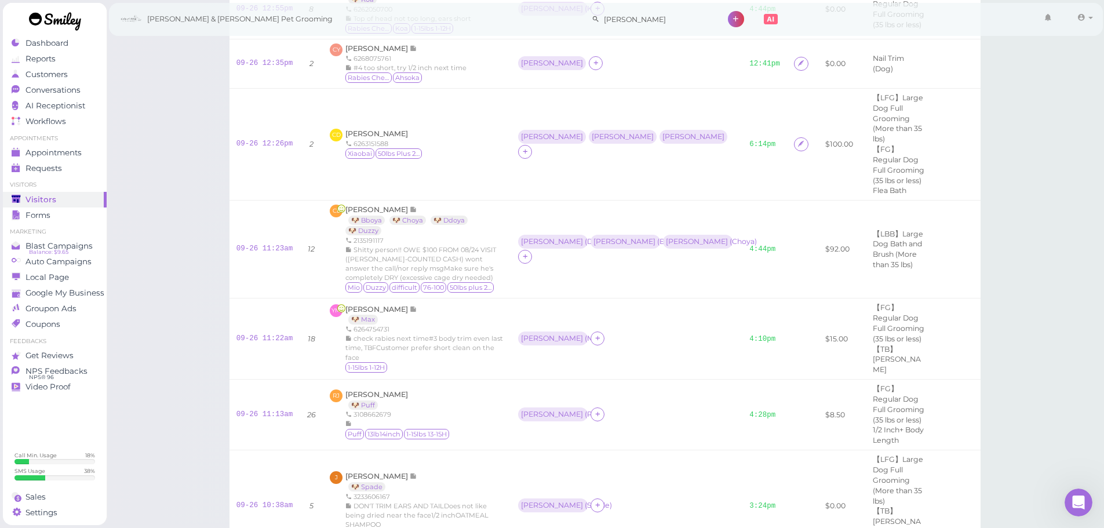
scroll to position [13068, 0]
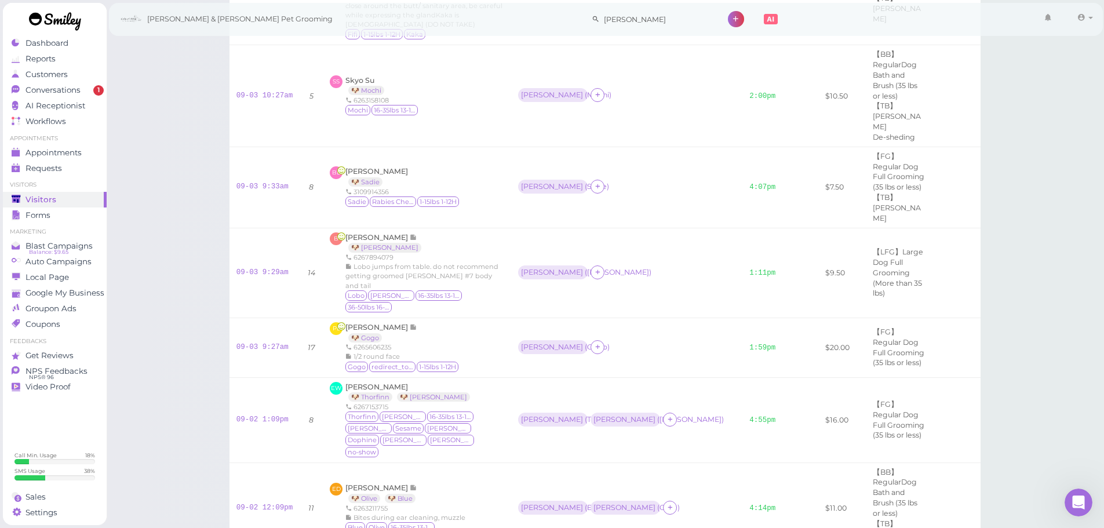
scroll to position [34091, 0]
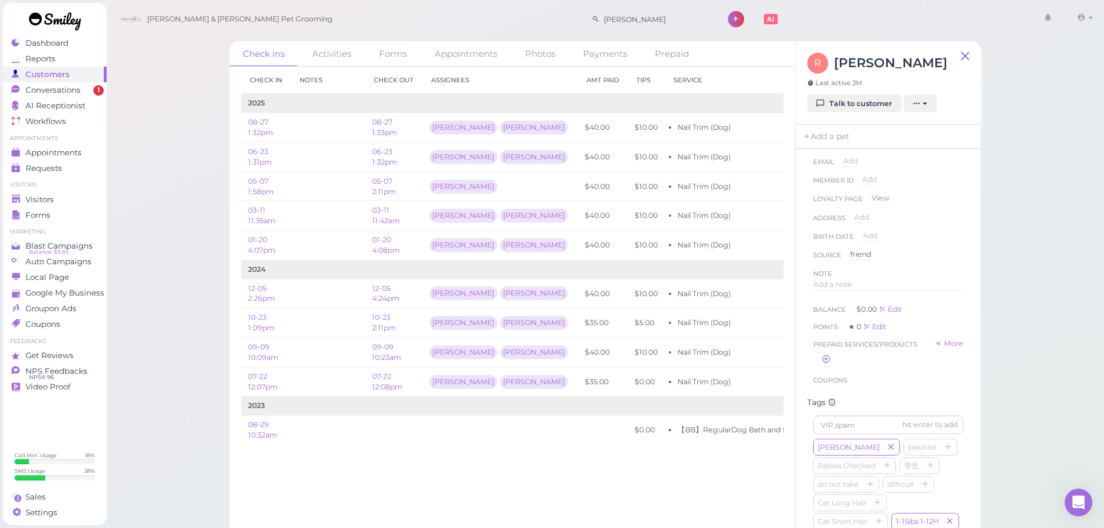
scroll to position [174, 0]
click at [837, 315] on div "hit enter to add Minnie blacklist Rabies Checked 学生 do not take difficult Cat L…" at bounding box center [888, 451] width 162 height 299
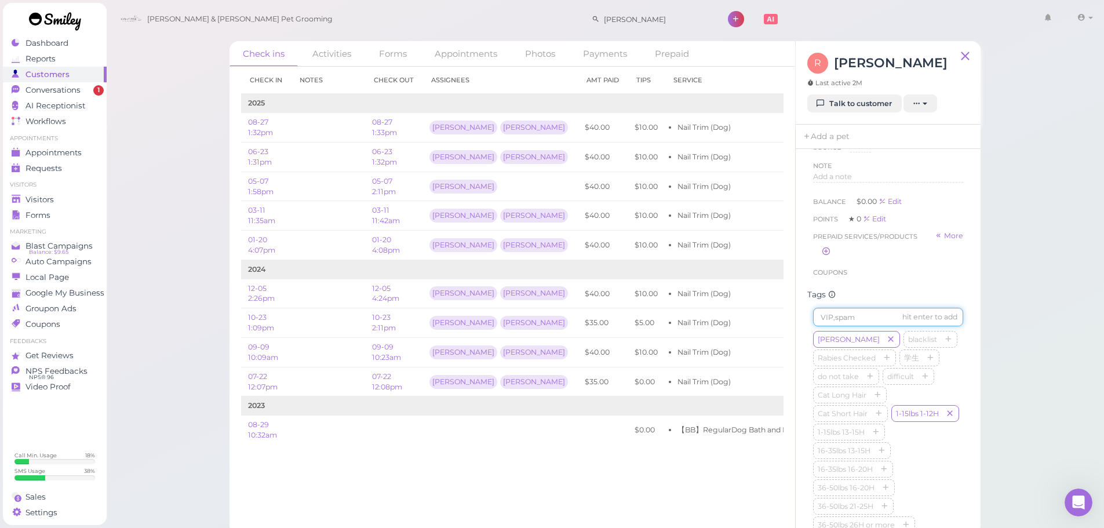
click at [836, 316] on input at bounding box center [888, 317] width 150 height 19
type input "Blackie"
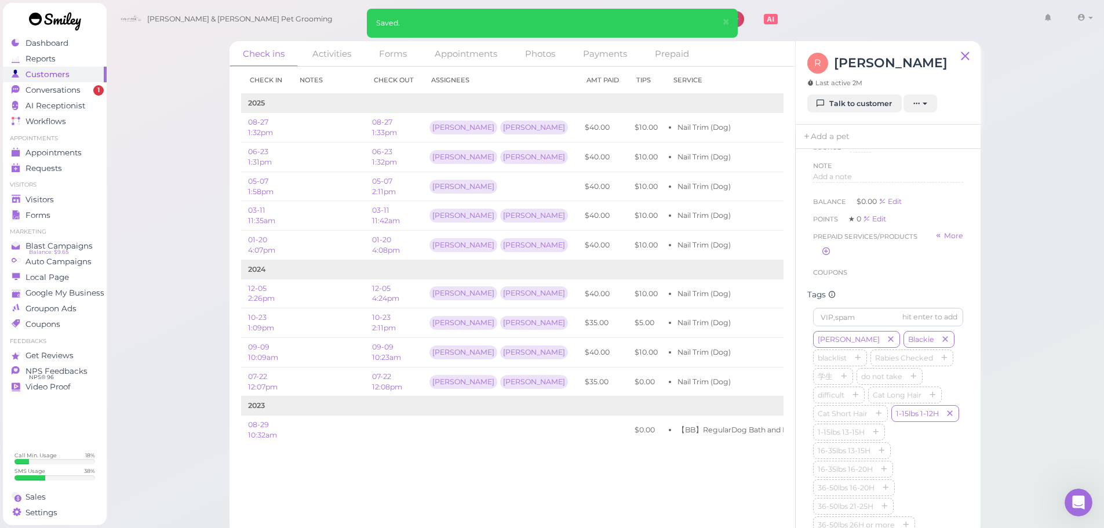
click at [910, 278] on div "Coupons" at bounding box center [888, 273] width 150 height 12
drag, startPoint x: 1050, startPoint y: 170, endPoint x: 1044, endPoint y: 163, distance: 9.5
click at [1050, 170] on div "Check ins Activities Forms Appointments Photos Payments Prepaid Check in Notes …" at bounding box center [605, 267] width 999 height 535
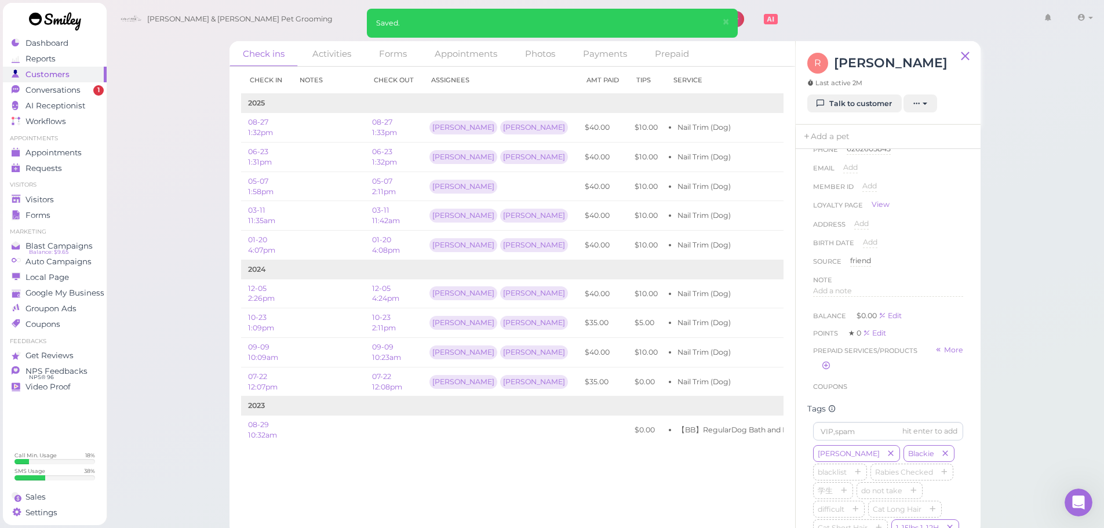
scroll to position [0, 0]
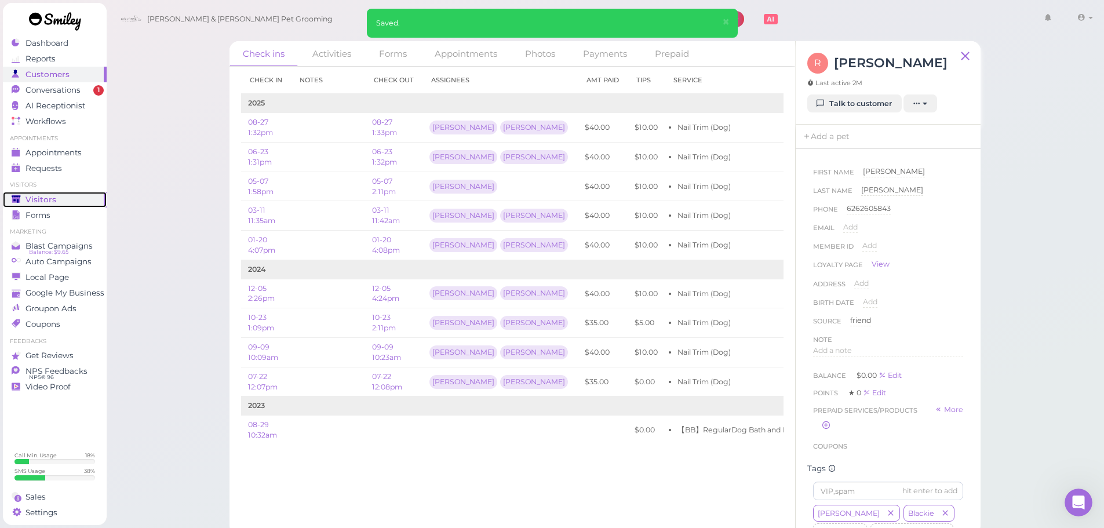
click at [71, 199] on div "Visitors" at bounding box center [53, 200] width 83 height 10
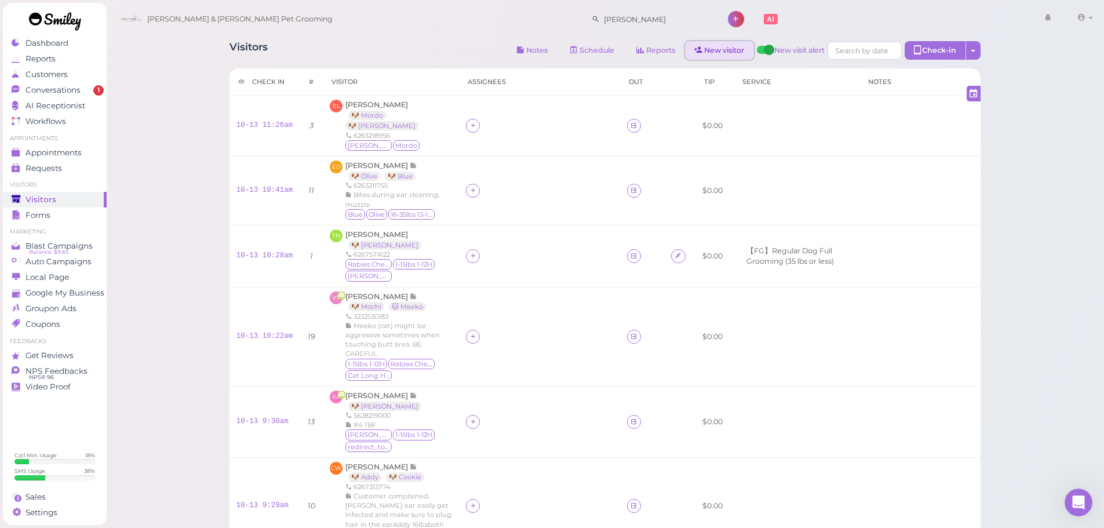
click at [705, 50] on link "New visitor" at bounding box center [719, 50] width 69 height 19
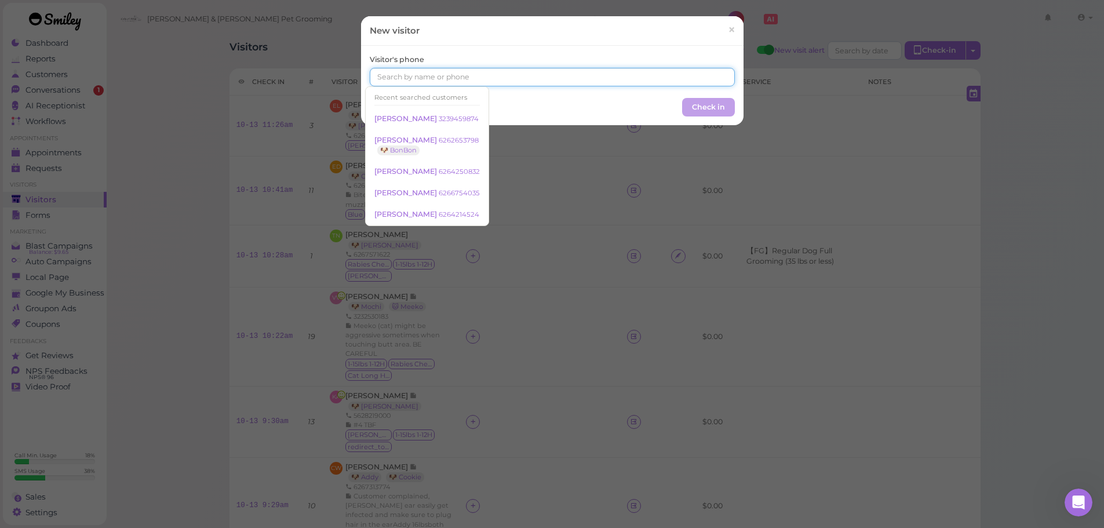
click at [488, 82] on input at bounding box center [552, 77] width 365 height 19
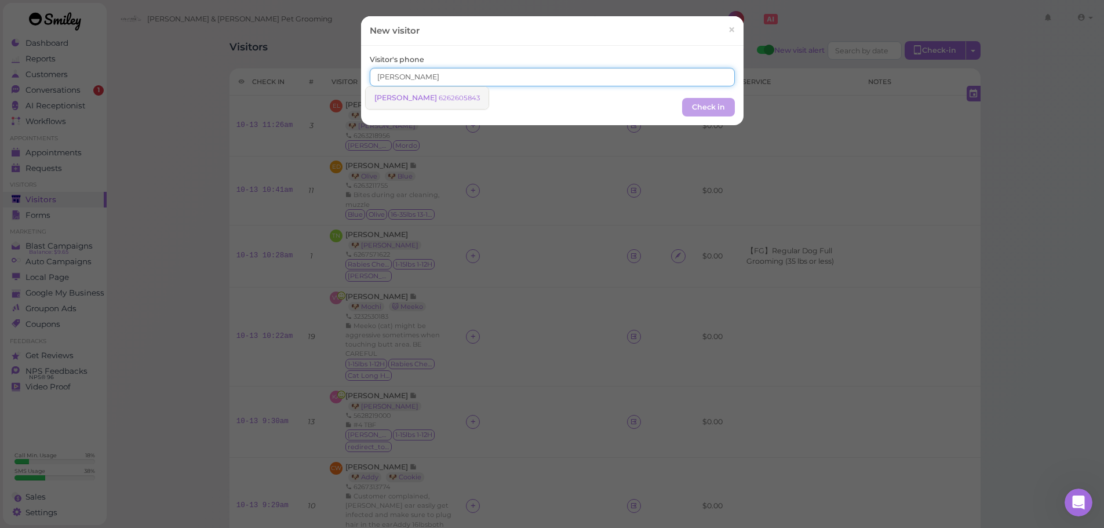
type input "richard sa"
click at [400, 95] on span "[PERSON_NAME]" at bounding box center [406, 97] width 64 height 9
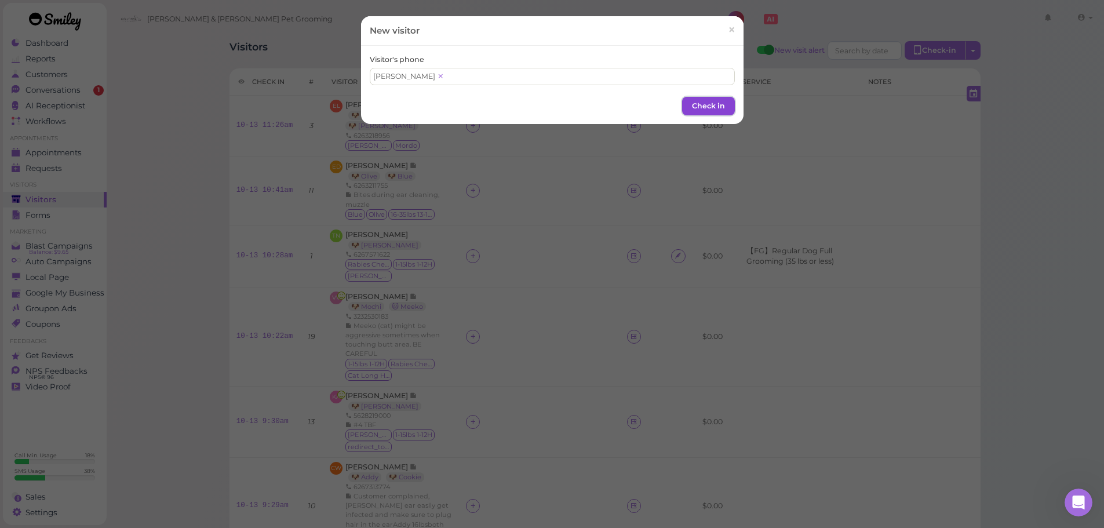
click at [714, 102] on button "Check in" at bounding box center [708, 106] width 53 height 19
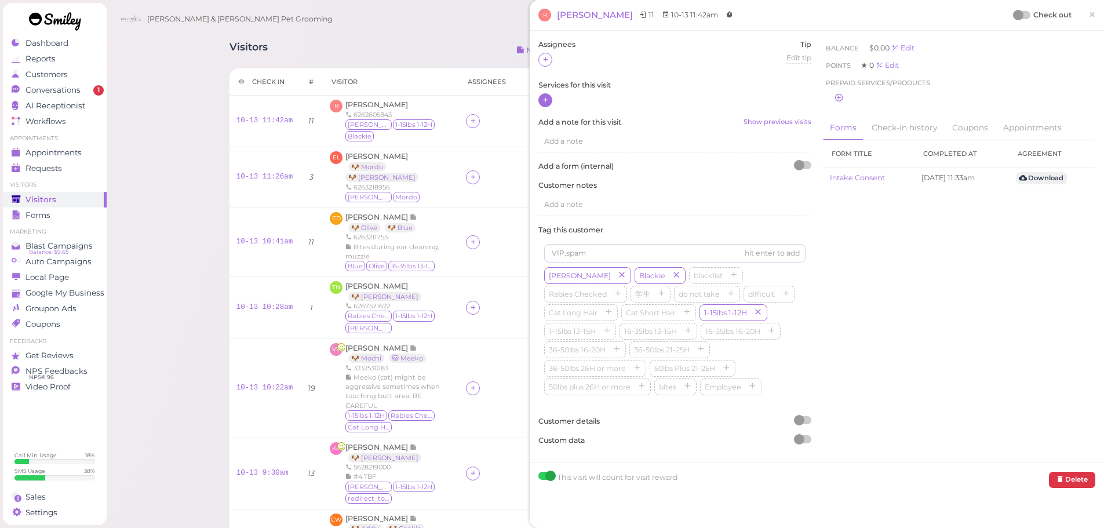
click at [544, 104] on icon at bounding box center [546, 100] width 8 height 9
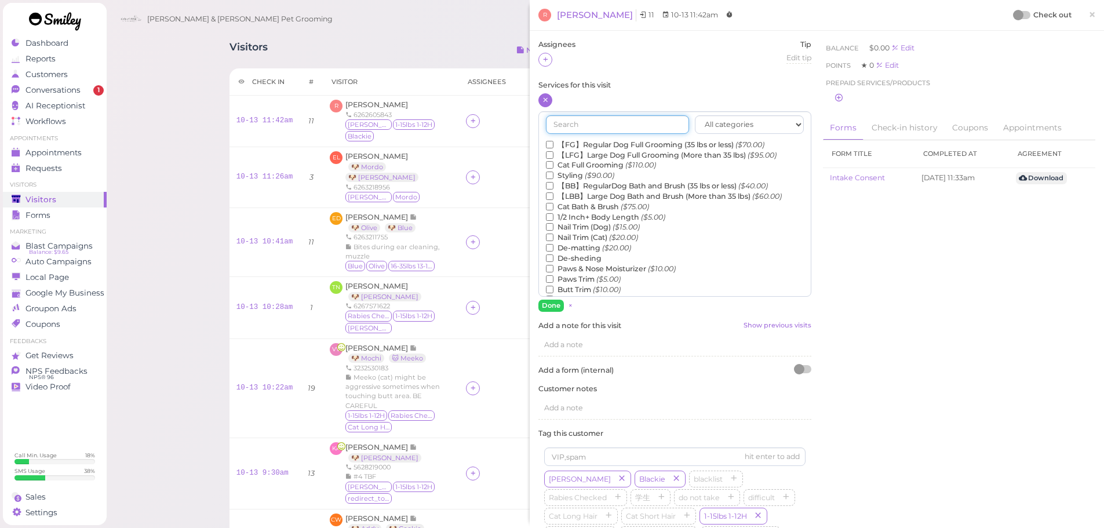
click at [574, 124] on input "text" at bounding box center [617, 124] width 143 height 19
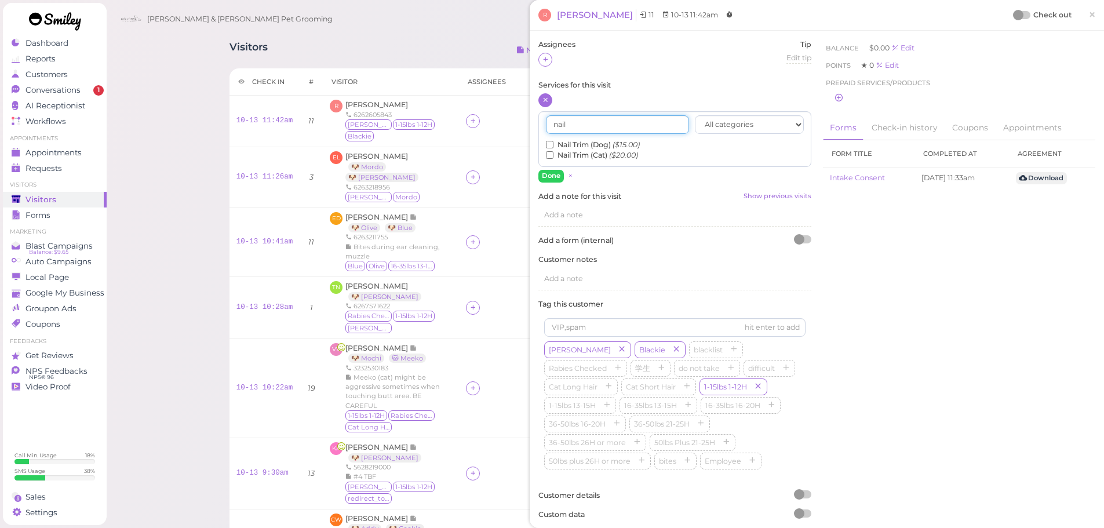
type input "nail"
click at [551, 145] on input "Nail Trim (Dog) ($15.00)" at bounding box center [550, 145] width 8 height 8
click at [549, 179] on button "Done" at bounding box center [550, 176] width 25 height 12
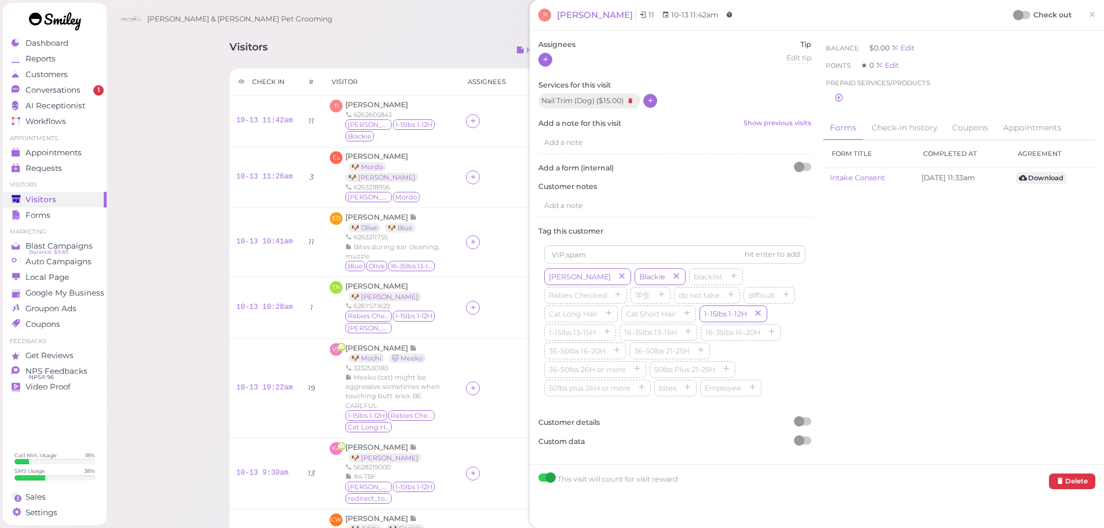
click at [543, 59] on icon at bounding box center [546, 59] width 8 height 9
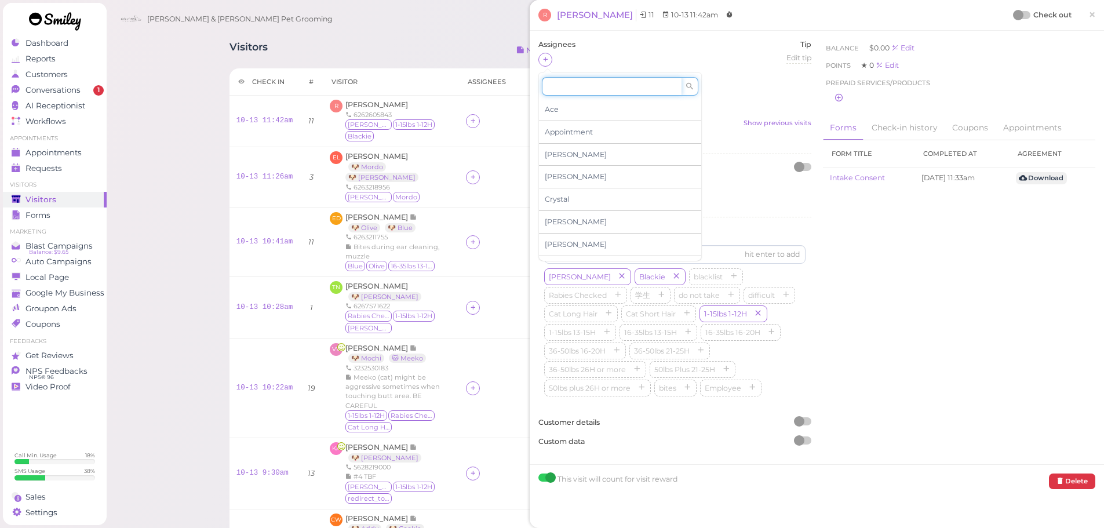
click at [573, 93] on input at bounding box center [612, 86] width 140 height 19
type input "asa"
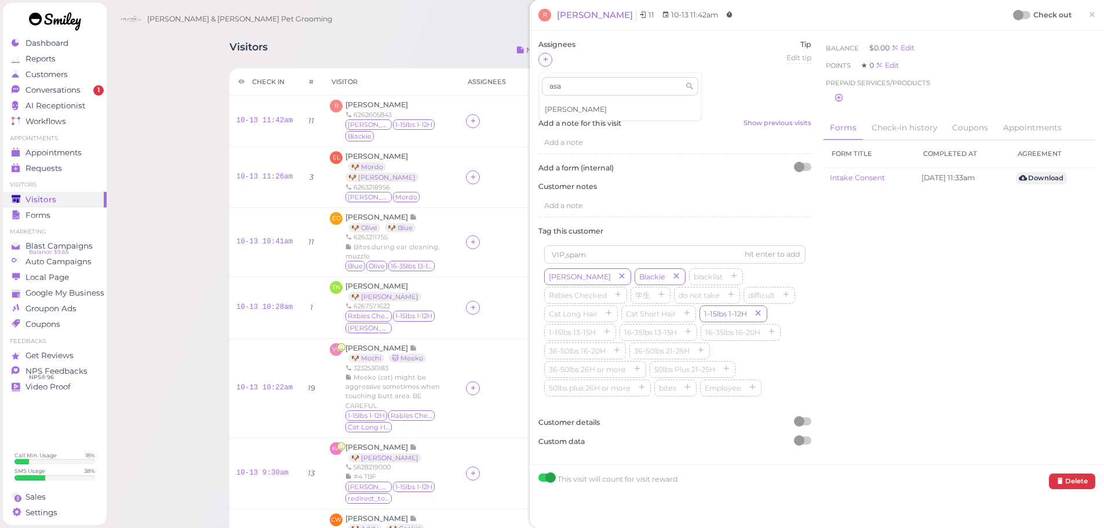
click at [568, 104] on div "[PERSON_NAME]" at bounding box center [620, 110] width 162 height 22
click at [549, 59] on div "[PERSON_NAME]" at bounding box center [572, 60] width 62 height 8
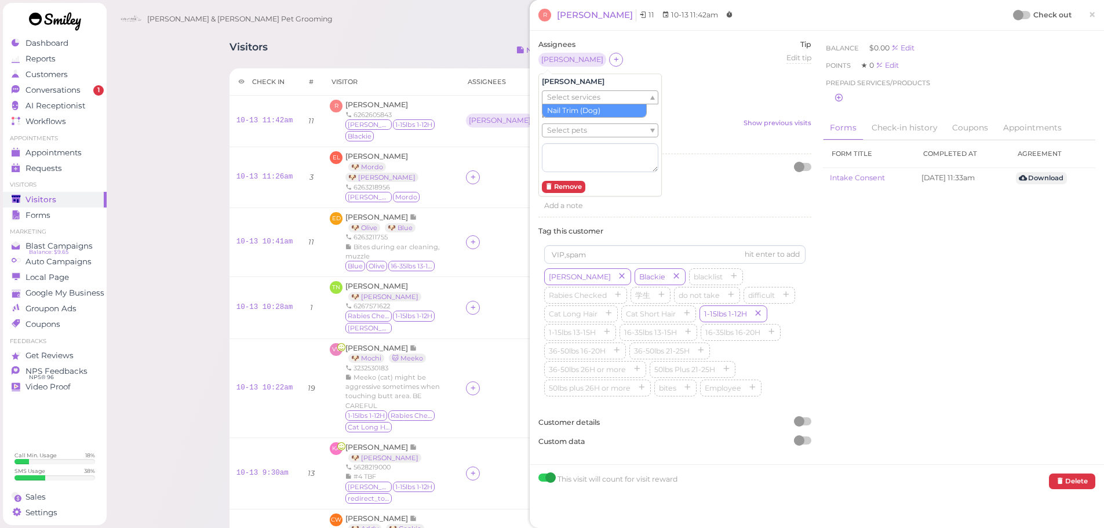
click at [578, 93] on span "Select services" at bounding box center [573, 97] width 53 height 13
drag, startPoint x: 588, startPoint y: 60, endPoint x: 568, endPoint y: 61, distance: 19.8
click at [584, 60] on div "Assignees Asa Tip Edit tip 0" at bounding box center [674, 59] width 273 height 41
click at [613, 61] on icon at bounding box center [617, 59] width 8 height 9
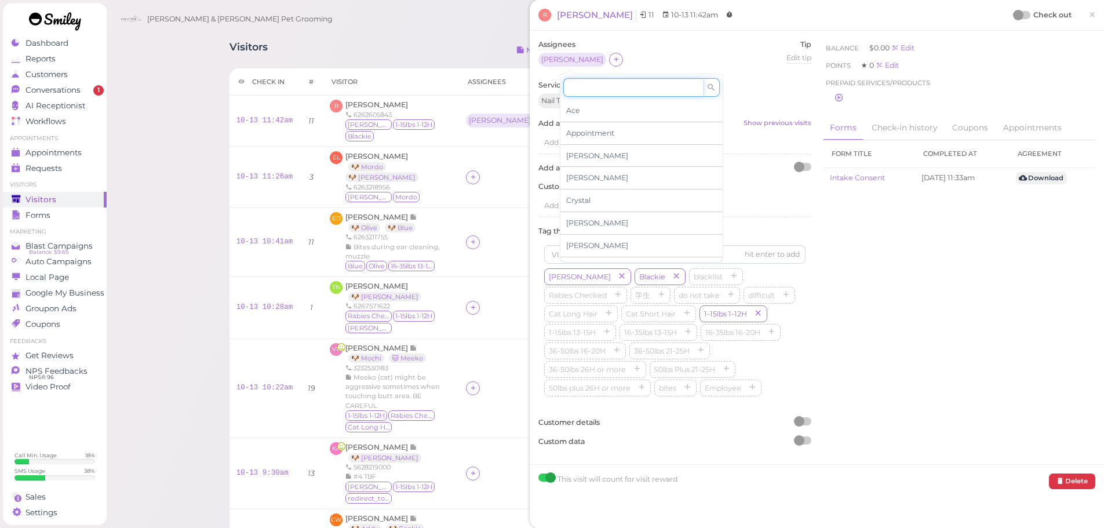
click at [582, 95] on input at bounding box center [633, 87] width 140 height 19
type input "re"
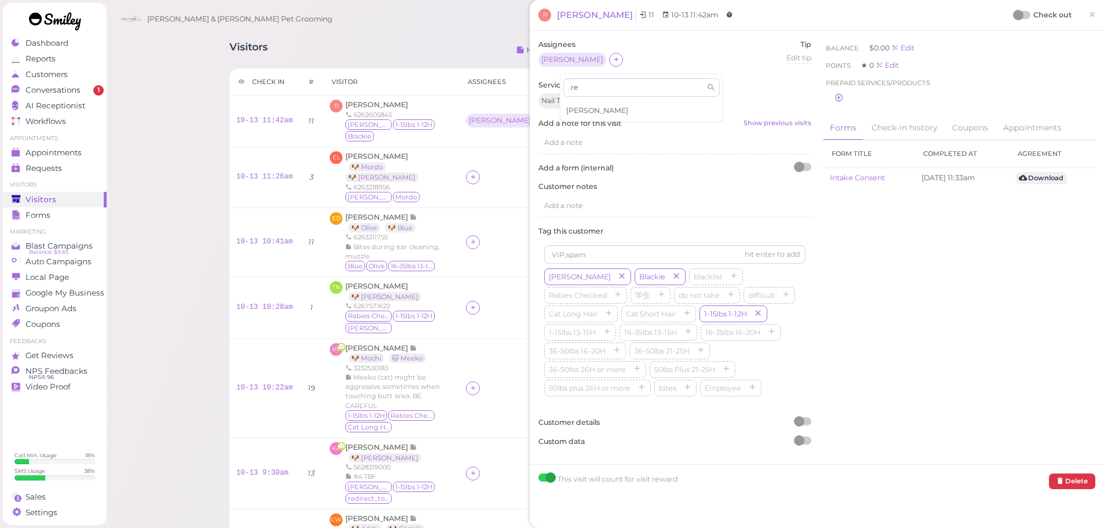
click at [584, 106] on span "[PERSON_NAME]" at bounding box center [597, 110] width 62 height 9
click at [1013, 14] on div at bounding box center [1018, 15] width 10 height 10
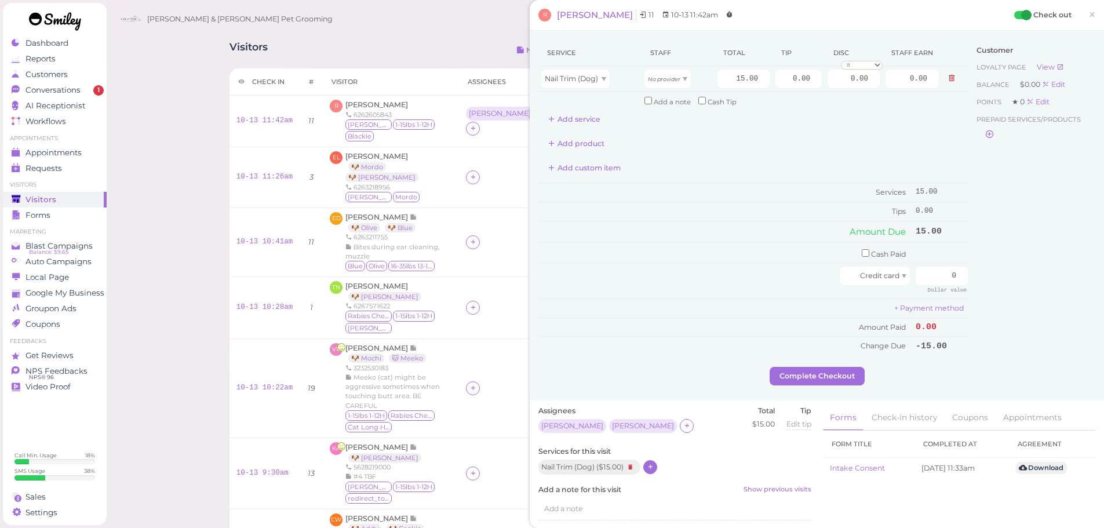
click at [578, 129] on div "Service Staff Total Tip Disc Staff earn Nail Trim (Dog) No provider 15.00 0.00 …" at bounding box center [754, 197] width 432 height 316
click at [578, 120] on button "Add service" at bounding box center [574, 119] width 72 height 19
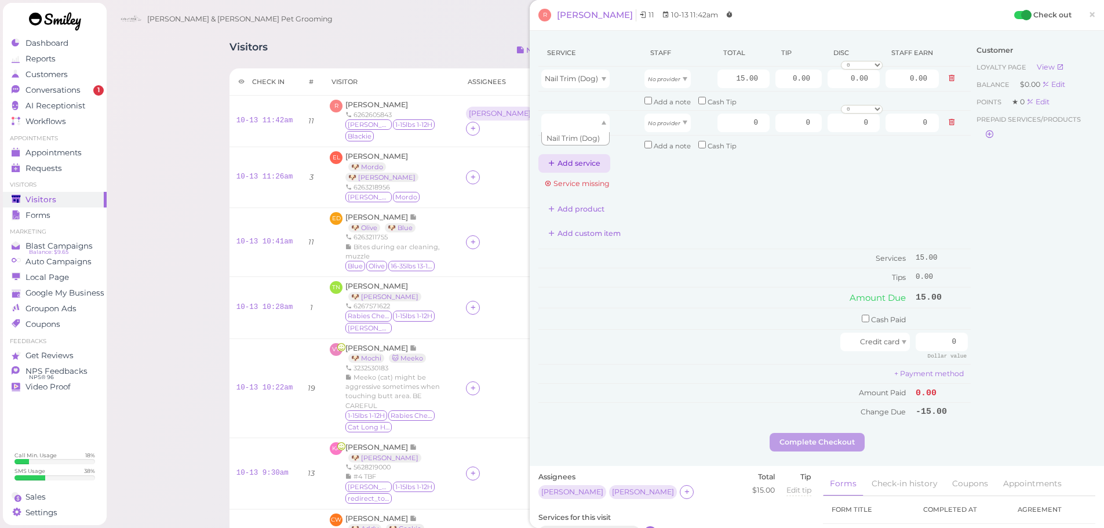
click at [580, 123] on div at bounding box center [575, 123] width 68 height 19
type input "15.00"
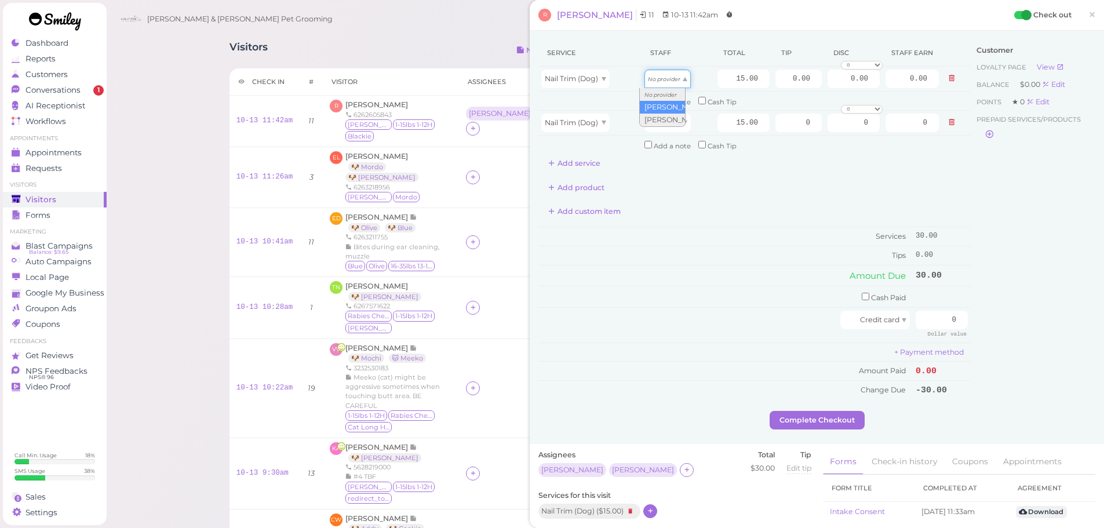
drag, startPoint x: 657, startPoint y: 78, endPoint x: 660, endPoint y: 105, distance: 27.3
type input "7.80"
drag, startPoint x: 660, startPoint y: 123, endPoint x: 662, endPoint y: 161, distance: 38.3
type input "6.45"
drag, startPoint x: 777, startPoint y: 81, endPoint x: 860, endPoint y: 91, distance: 84.0
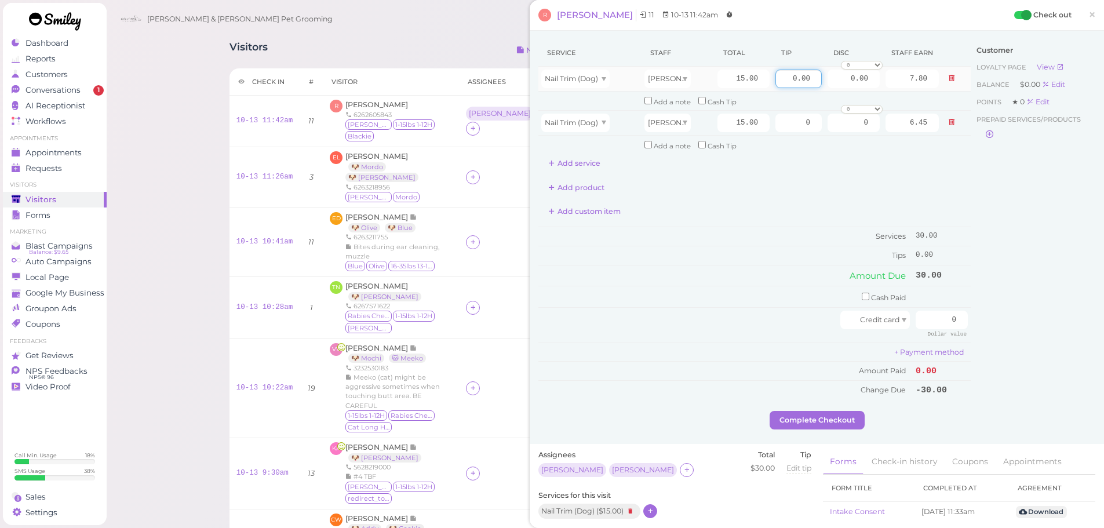
click at [846, 88] on tr "Nail Trim (Dog) Asa 15.00 0.00 0.00 0 10% off 15% off 20% off 25% off 30% off 5…" at bounding box center [754, 79] width 432 height 25
type input "5"
drag, startPoint x: 781, startPoint y: 122, endPoint x: 887, endPoint y: 134, distance: 106.7
click at [887, 133] on tr "Nail Trim (Dog) Rebecca 15.00 0 0 0 10% off 15% off 20% off 25% off 30% off 50%…" at bounding box center [754, 122] width 432 height 25
type input "5"
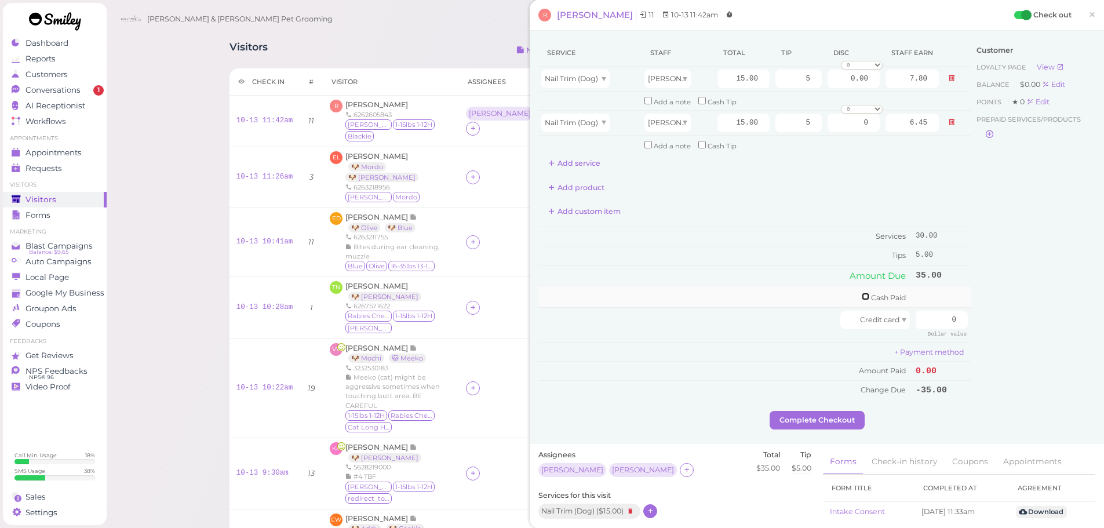
click at [862, 297] on input "checkbox" at bounding box center [866, 297] width 8 height 8
checkbox input "true"
click at [938, 304] on input "0" at bounding box center [942, 298] width 52 height 19
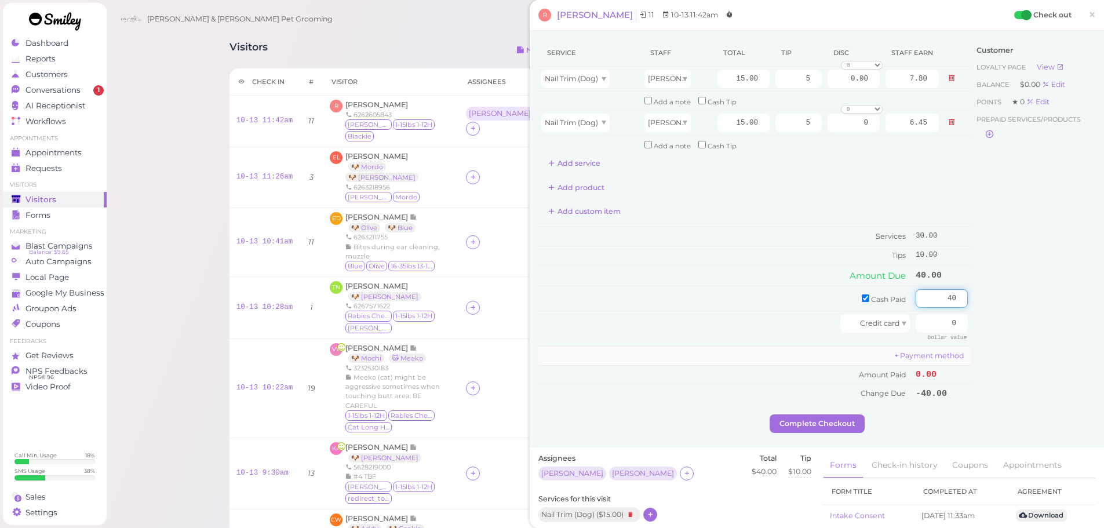
type input "40"
drag, startPoint x: 803, startPoint y: 356, endPoint x: 820, endPoint y: 407, distance: 54.4
click at [802, 357] on td "+ Payment method" at bounding box center [754, 355] width 432 height 19
click at [828, 432] on button "Complete Checkout" at bounding box center [817, 423] width 95 height 19
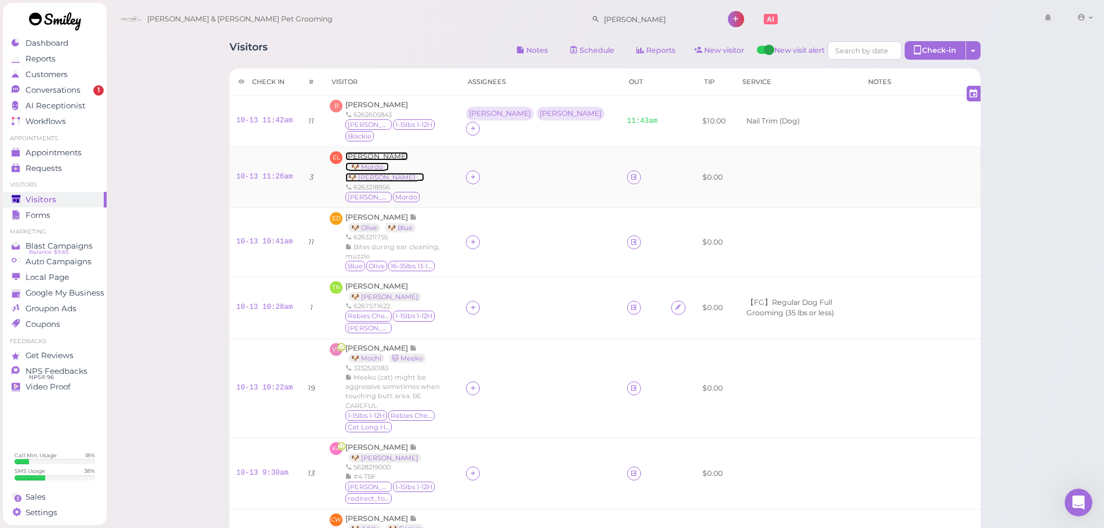
click at [362, 152] on span "[PERSON_NAME]" at bounding box center [376, 156] width 63 height 9
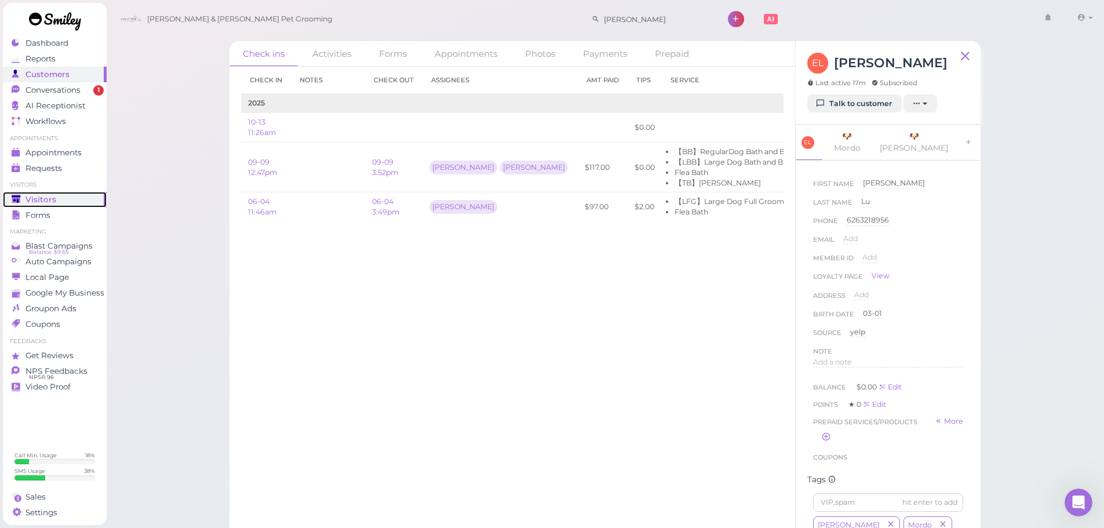
click at [46, 201] on span "Visitors" at bounding box center [40, 200] width 31 height 10
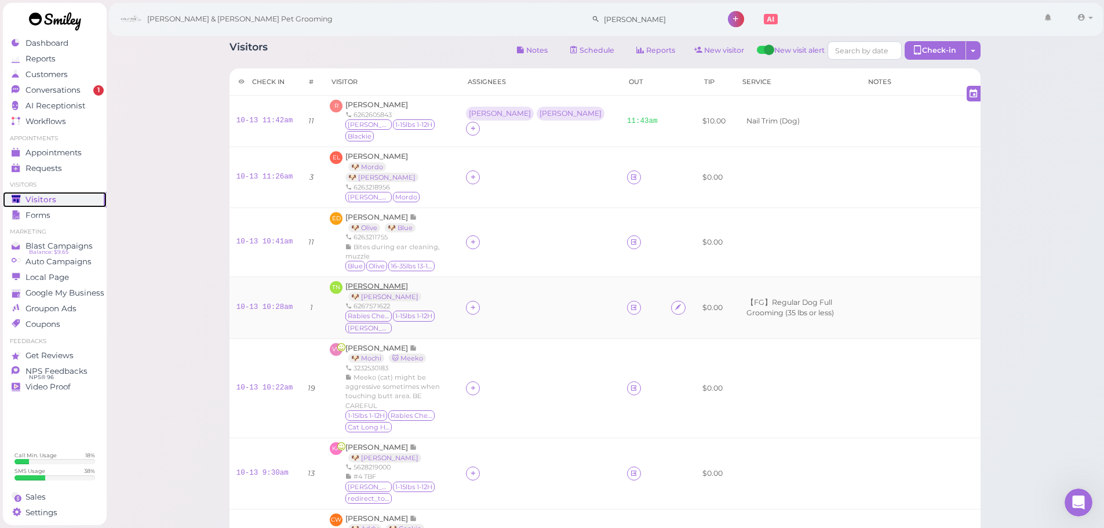
scroll to position [178, 0]
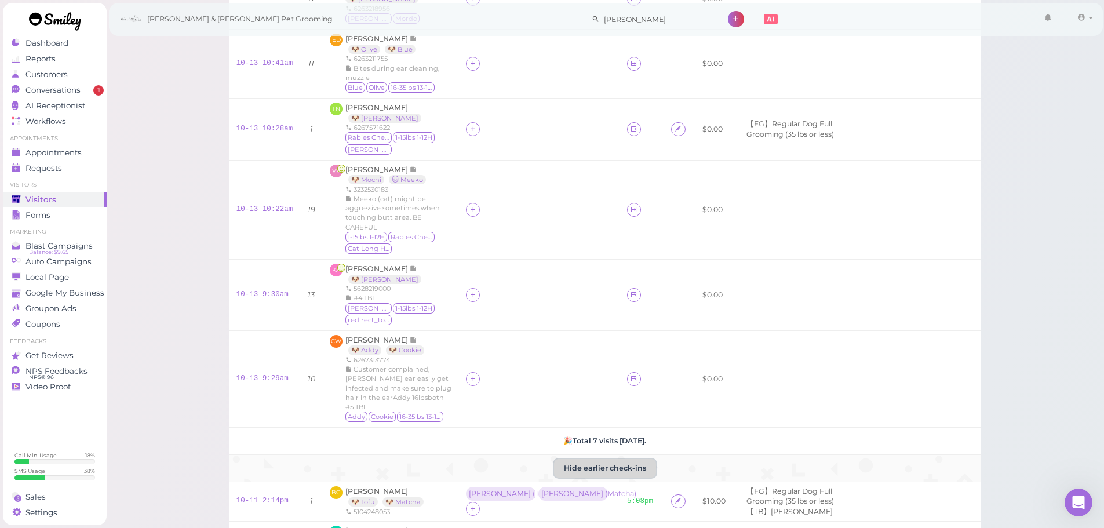
click at [581, 459] on button "Hide earlier check-ins" at bounding box center [605, 468] width 102 height 19
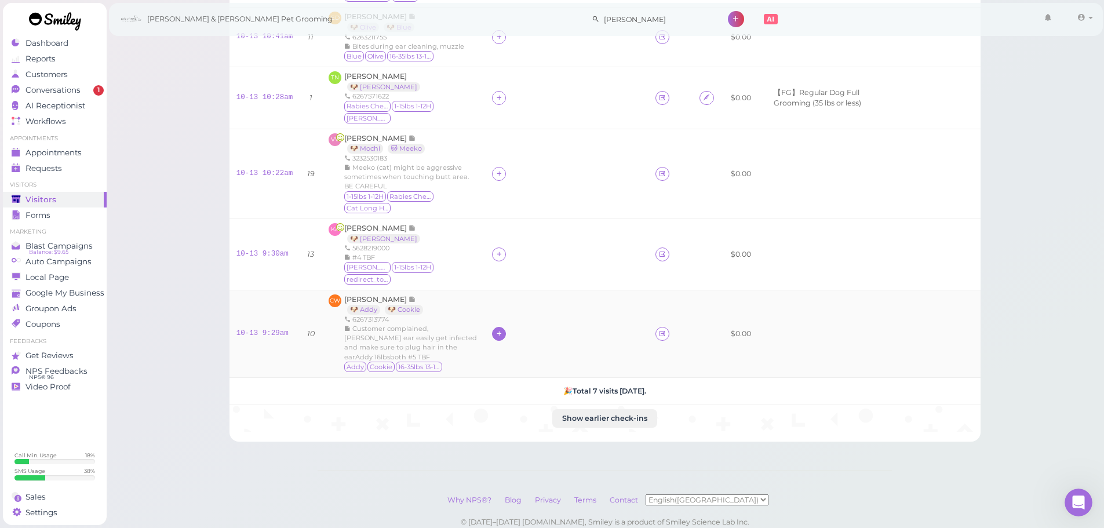
click at [503, 329] on icon at bounding box center [499, 333] width 8 height 9
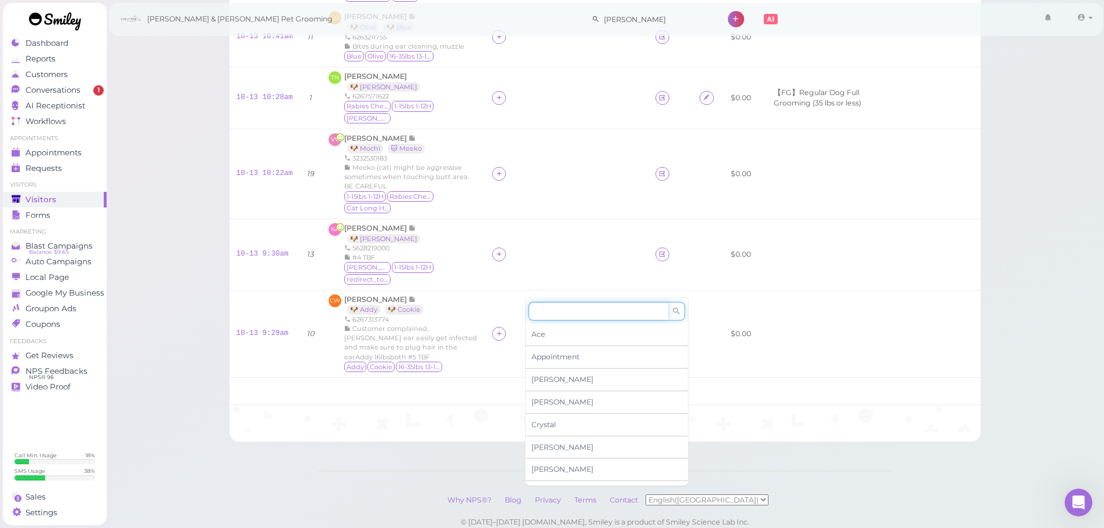
click at [555, 310] on input at bounding box center [599, 311] width 140 height 19
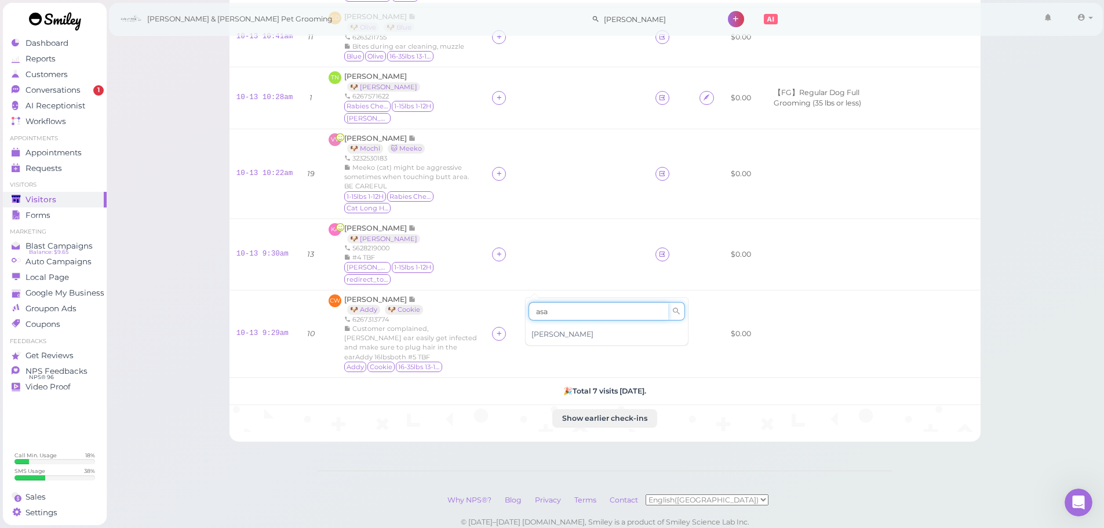
type input "asa"
click at [555, 333] on div "[PERSON_NAME]" at bounding box center [607, 334] width 162 height 22
drag, startPoint x: 538, startPoint y: 283, endPoint x: 546, endPoint y: 286, distance: 8.1
click at [541, 327] on div at bounding box center [567, 334] width 150 height 14
drag, startPoint x: 571, startPoint y: 300, endPoint x: 552, endPoint y: 293, distance: 21.1
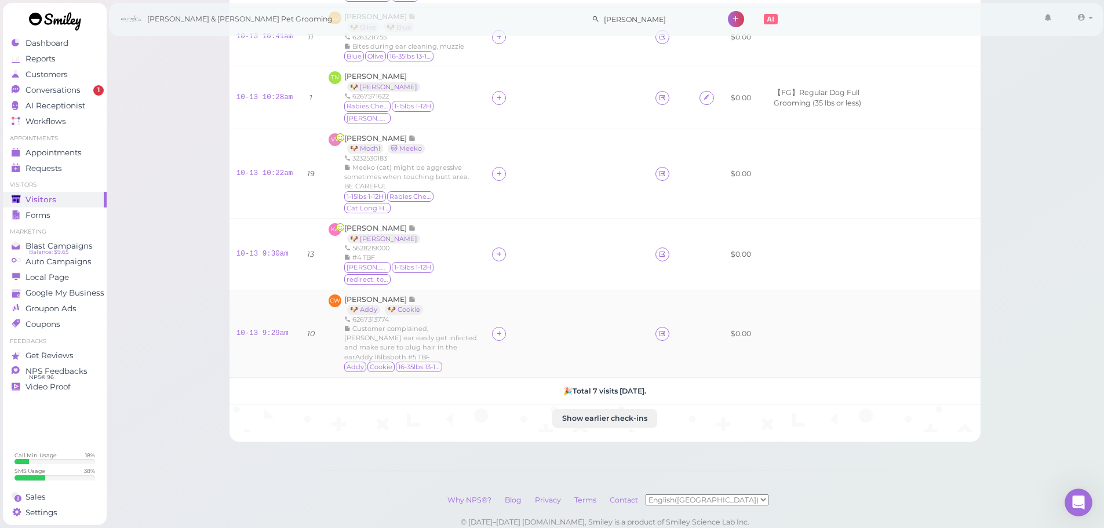
click at [572, 300] on td at bounding box center [566, 334] width 163 height 88
drag, startPoint x: 534, startPoint y: 287, endPoint x: 548, endPoint y: 292, distance: 13.9
click at [535, 329] on div "[PERSON_NAME]" at bounding box center [526, 333] width 62 height 8
click at [561, 338] on span "Select pets" at bounding box center [554, 335] width 40 height 13
click at [562, 245] on td at bounding box center [566, 253] width 163 height 71
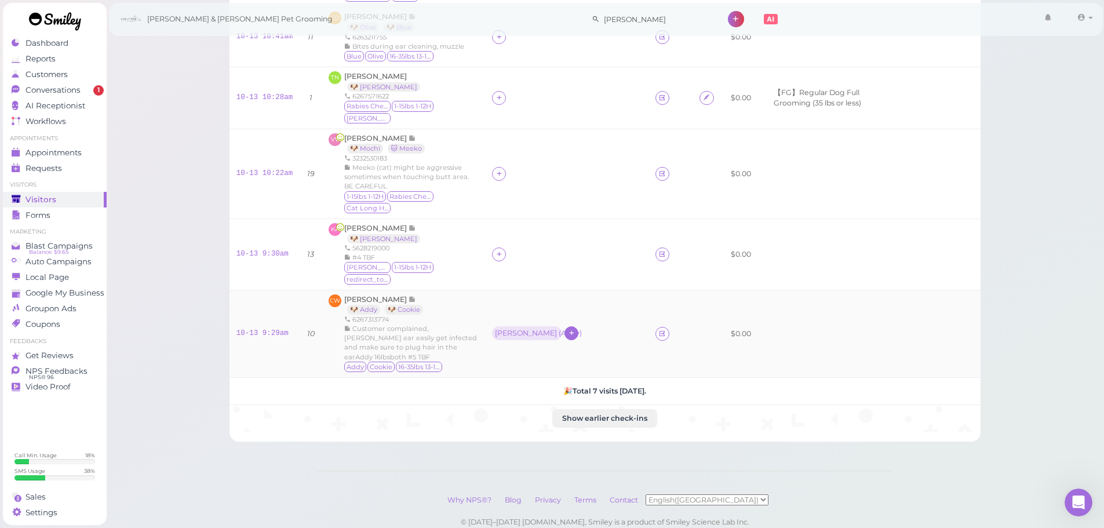
click at [575, 329] on icon at bounding box center [572, 333] width 8 height 9
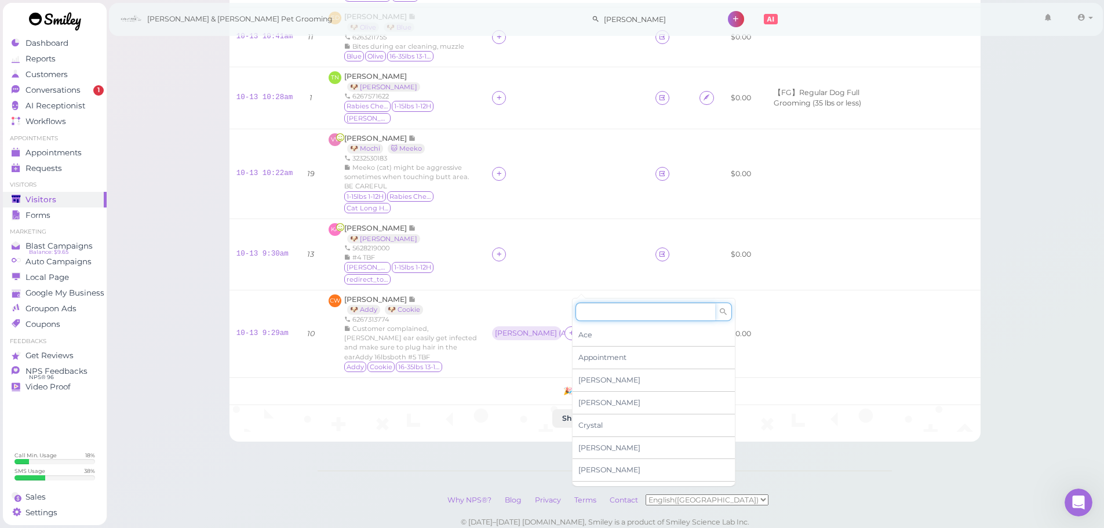
click at [596, 303] on input at bounding box center [645, 312] width 140 height 19
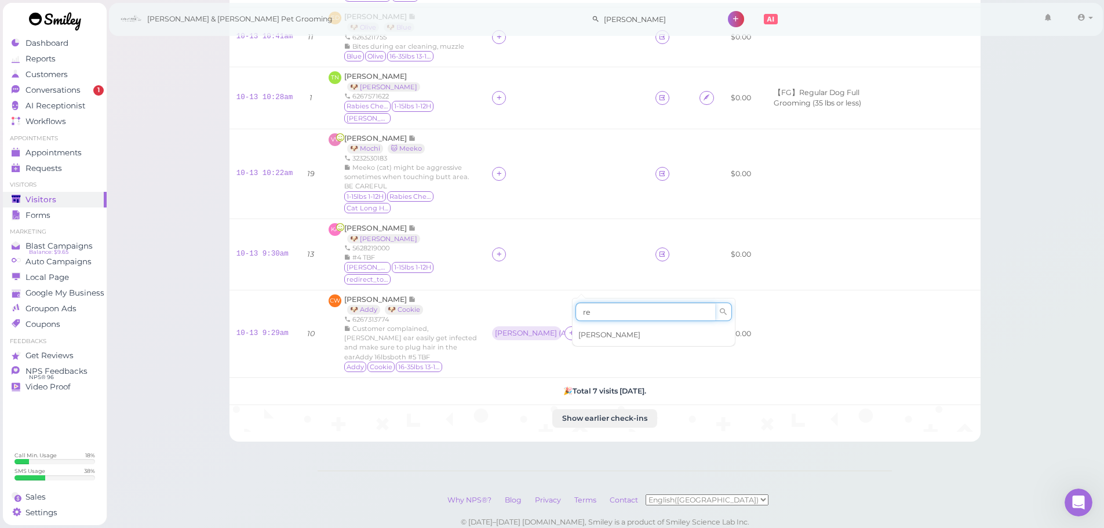
type input "re"
click at [606, 331] on span "[PERSON_NAME]" at bounding box center [609, 334] width 62 height 9
click at [505, 247] on div at bounding box center [498, 254] width 14 height 14
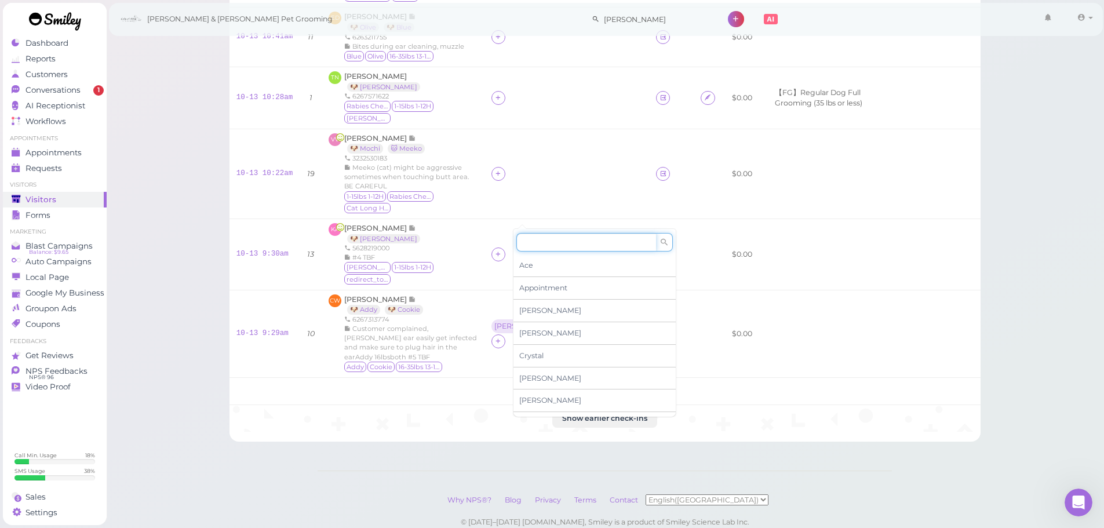
click at [537, 239] on input at bounding box center [586, 242] width 140 height 19
type input "asa"
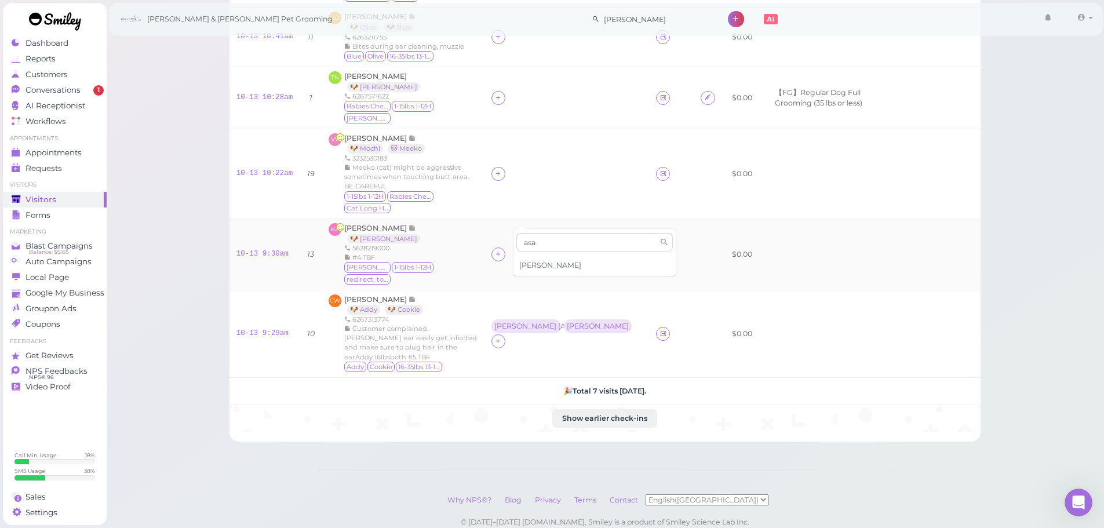
drag, startPoint x: 548, startPoint y: 263, endPoint x: 524, endPoint y: 188, distance: 79.0
click at [548, 263] on div "[PERSON_NAME]" at bounding box center [594, 265] width 162 height 22
drag, startPoint x: 520, startPoint y: 150, endPoint x: 526, endPoint y: 155, distance: 7.4
click at [502, 169] on icon at bounding box center [498, 173] width 8 height 9
click at [540, 180] on input at bounding box center [586, 178] width 140 height 19
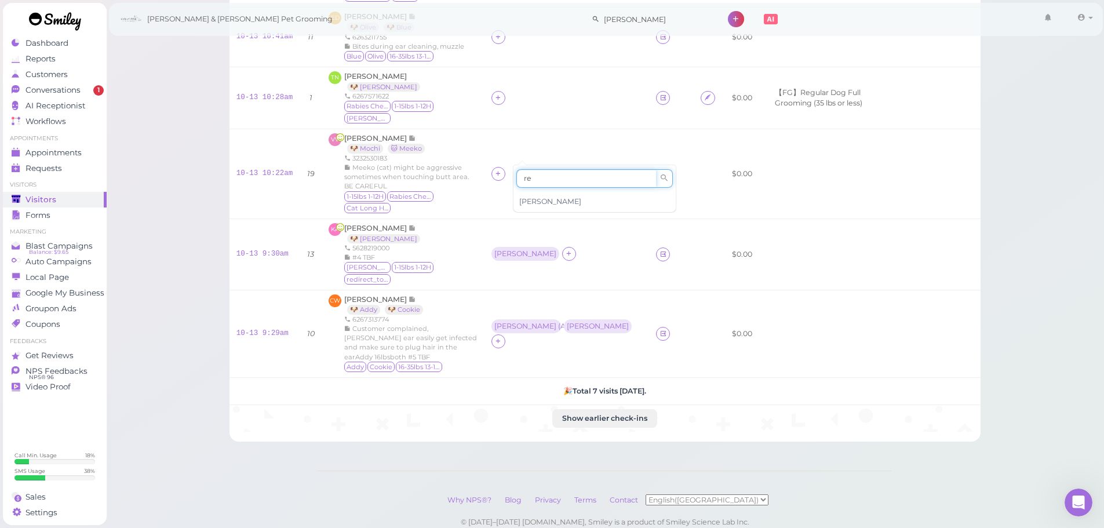
type input "re"
click at [541, 199] on span "[PERSON_NAME]" at bounding box center [550, 201] width 62 height 9
click at [578, 322] on div "[PERSON_NAME]" at bounding box center [598, 326] width 62 height 8
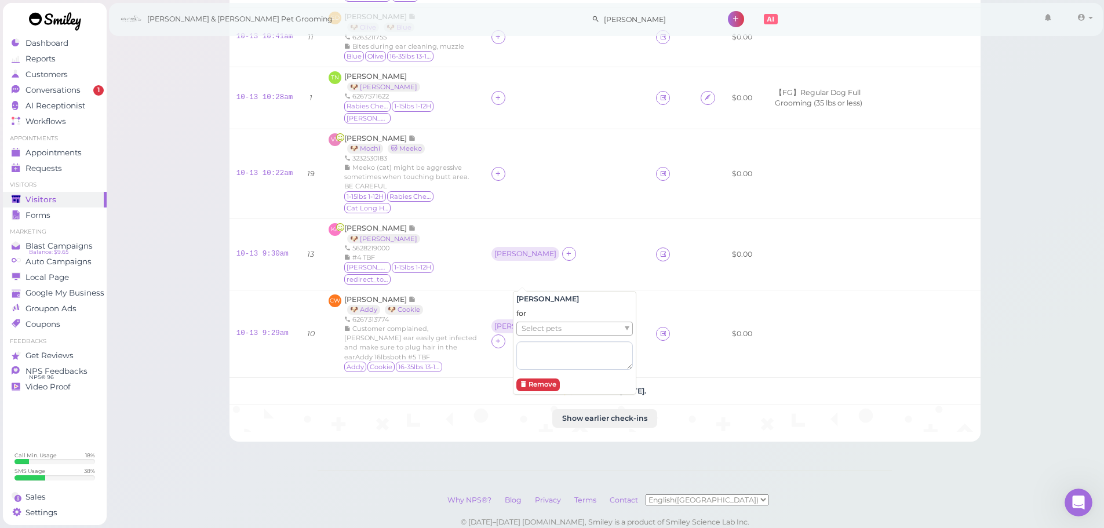
click at [595, 319] on div "for Select pets" at bounding box center [574, 338] width 116 height 61
click at [588, 332] on ul "Select pets" at bounding box center [570, 328] width 106 height 13
click at [567, 234] on td "[PERSON_NAME]" at bounding box center [566, 253] width 166 height 71
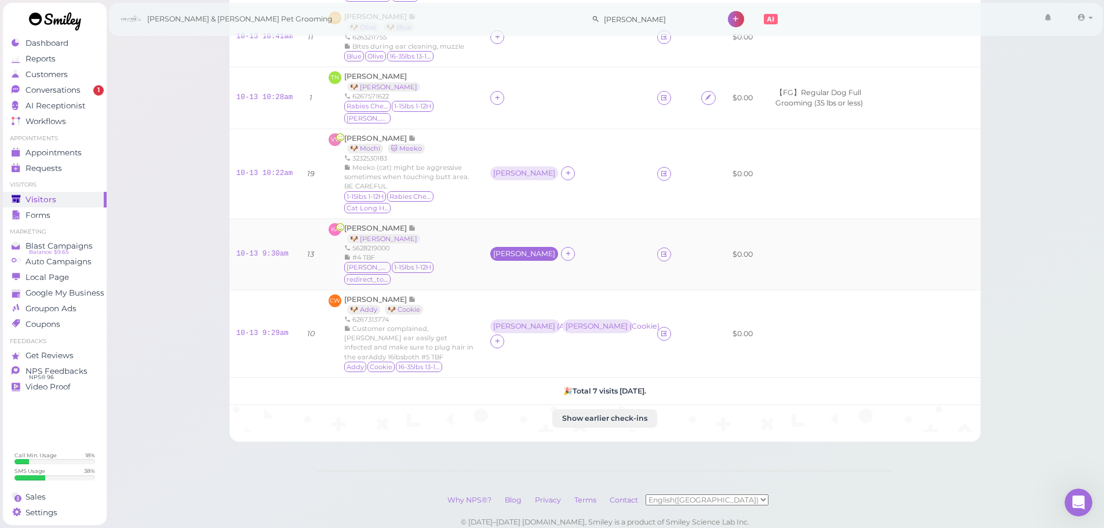
drag, startPoint x: 509, startPoint y: 227, endPoint x: 513, endPoint y: 232, distance: 7.0
click at [509, 250] on div "[PERSON_NAME]" at bounding box center [524, 254] width 62 height 8
click at [537, 274] on span "Select pets" at bounding box center [527, 275] width 40 height 13
click at [522, 186] on td "[PERSON_NAME]" at bounding box center [566, 174] width 166 height 90
click at [518, 169] on div "[PERSON_NAME]" at bounding box center [524, 173] width 62 height 8
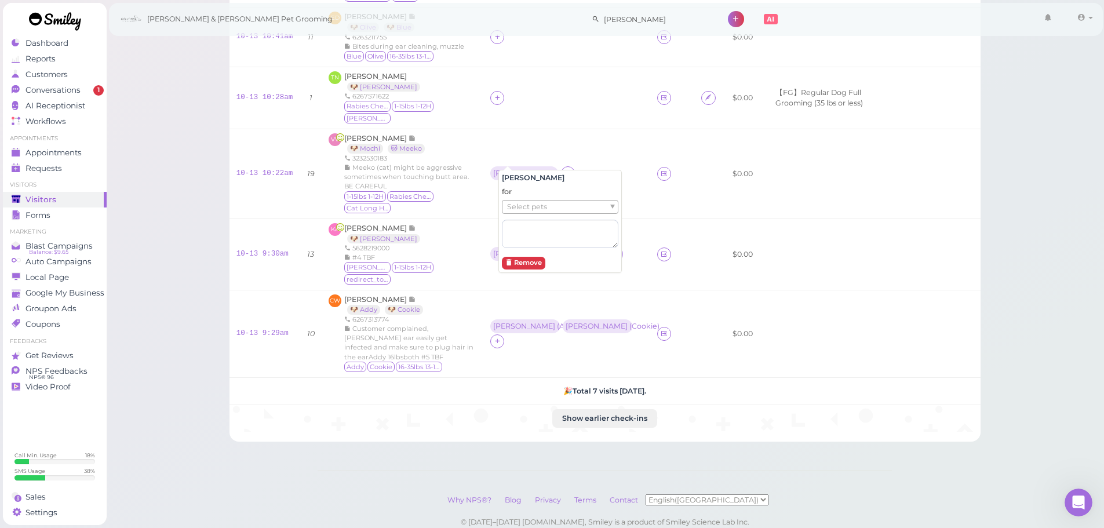
click at [518, 197] on div "for Select pets" at bounding box center [560, 217] width 116 height 61
click at [519, 209] on span "Select pets" at bounding box center [527, 207] width 40 height 13
click at [476, 223] on div "KA Karina Arroyo 🐶 Zoe 5628219000 #4 TBF Zoe 1-15lbs 1-12H redirect_to_google" at bounding box center [403, 254] width 148 height 63
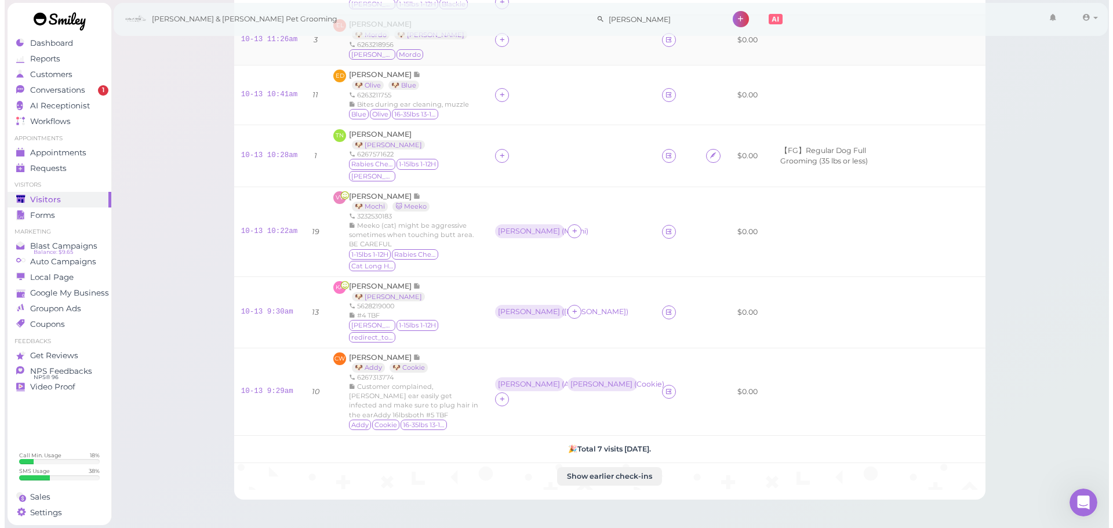
scroll to position [0, 0]
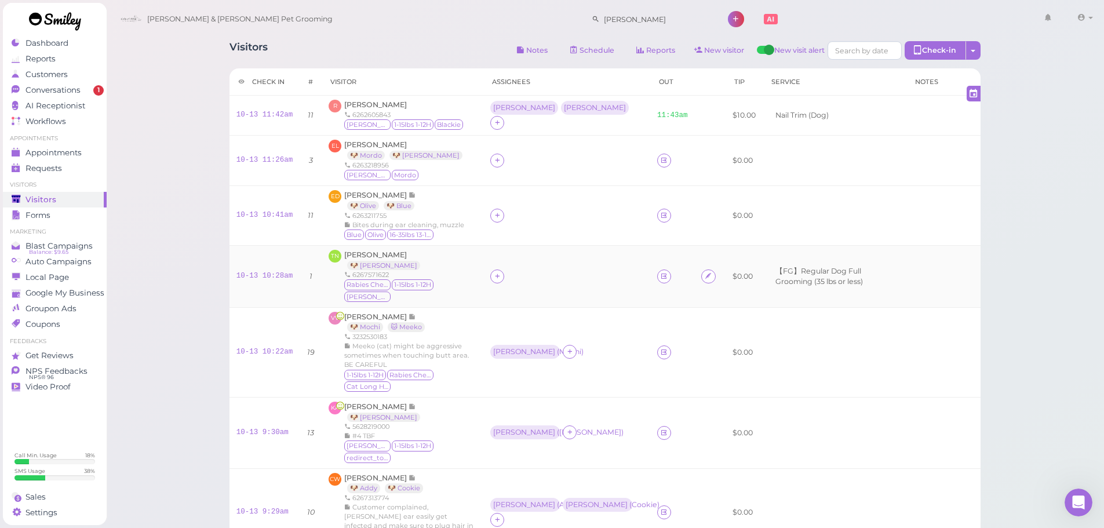
click at [504, 269] on div at bounding box center [497, 276] width 14 height 14
click at [522, 298] on input at bounding box center [572, 297] width 140 height 19
type input "asa"
click at [523, 319] on div "[PERSON_NAME]" at bounding box center [580, 320] width 162 height 22
click at [508, 272] on div "[PERSON_NAME]" at bounding box center [524, 276] width 62 height 8
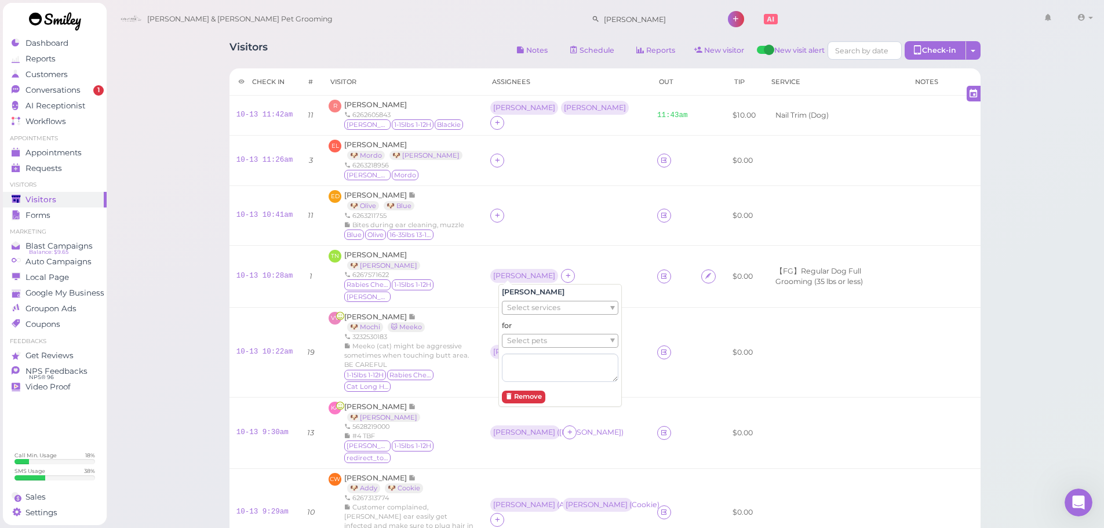
click at [531, 338] on span "Select pets" at bounding box center [527, 340] width 40 height 13
click at [572, 207] on td at bounding box center [566, 215] width 166 height 60
click at [512, 219] on div at bounding box center [566, 216] width 152 height 14
click at [551, 210] on div at bounding box center [566, 216] width 152 height 14
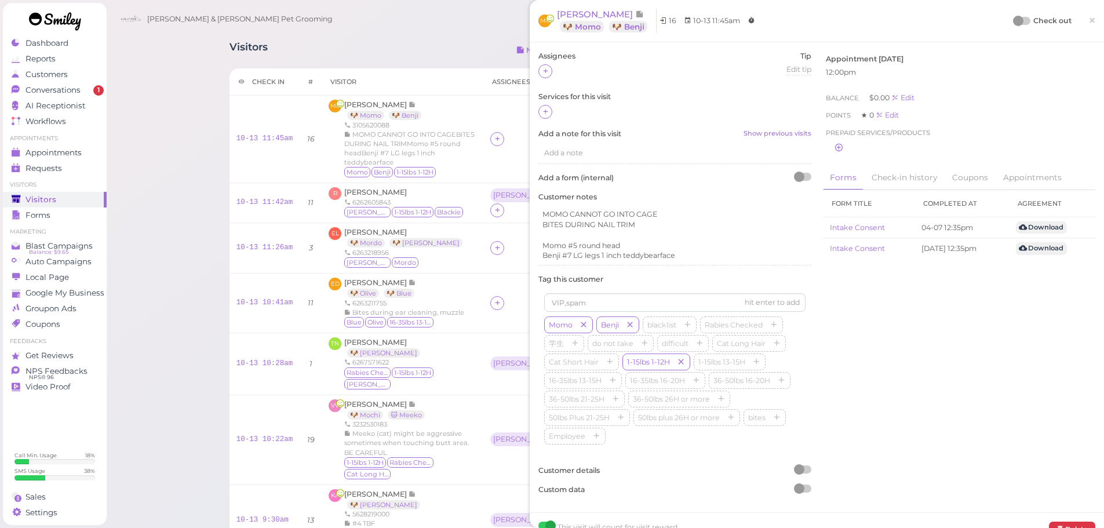
click at [457, 32] on div "Cody & Miley Pet Grooming henry 1 Account" at bounding box center [606, 19] width 982 height 33
click at [472, 141] on div "MOMO CANNOT GO INTO CAGEBITES DURING NAIL TRIMMomo #5 round headBenji #7 LG leg…" at bounding box center [410, 148] width 132 height 37
click at [381, 100] on span "[PERSON_NAME]" at bounding box center [376, 104] width 64 height 9
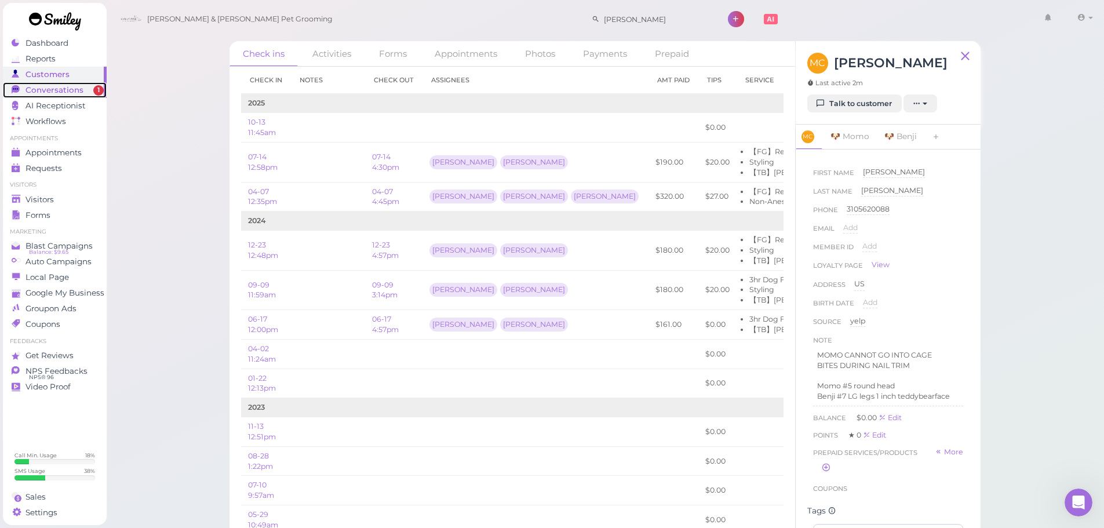
click at [77, 89] on span "Conversations" at bounding box center [54, 90] width 58 height 10
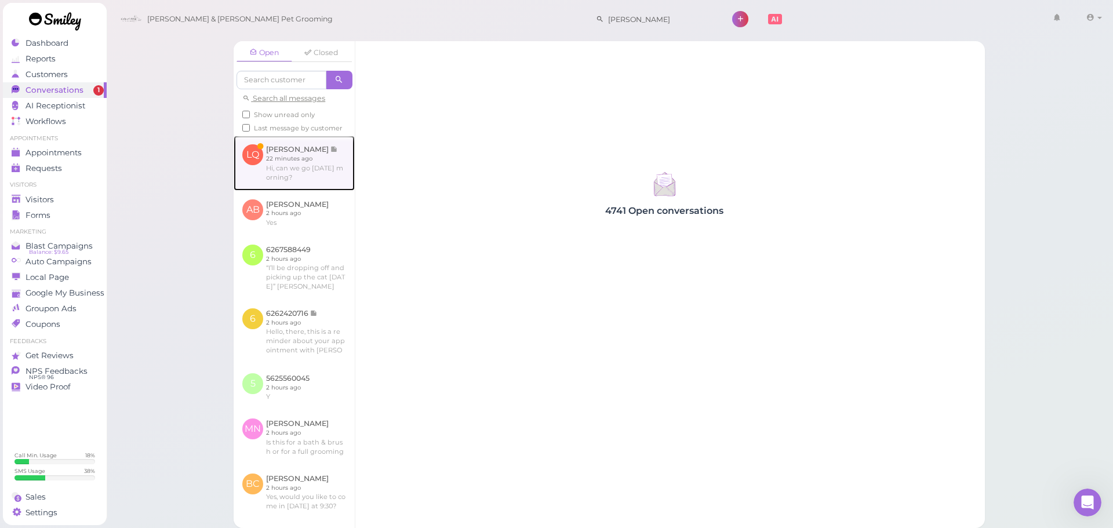
click at [308, 165] on link at bounding box center [294, 163] width 121 height 54
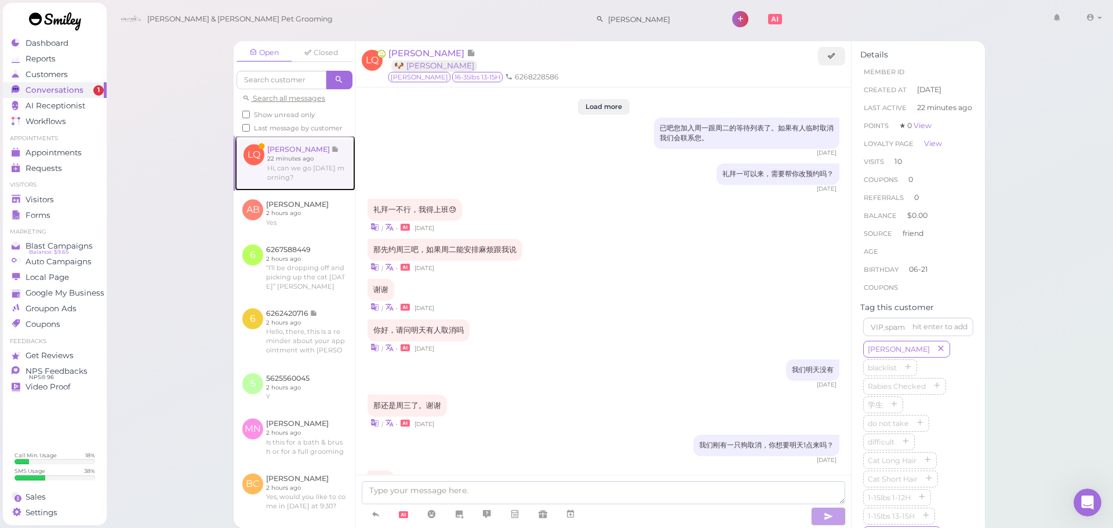
scroll to position [1413, 0]
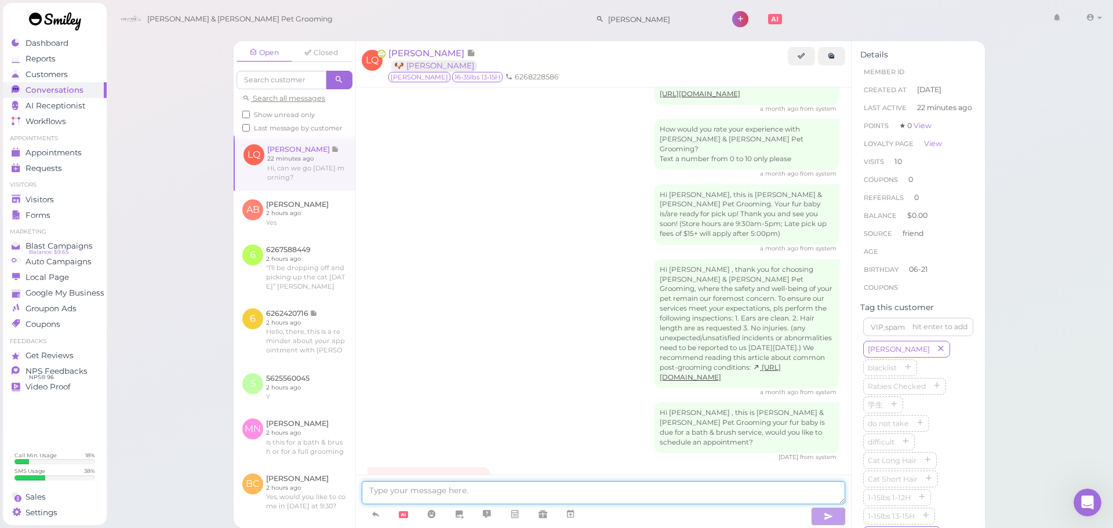
click at [499, 488] on textarea at bounding box center [603, 492] width 483 height 23
type textarea "Yes, does 9:30 work?"
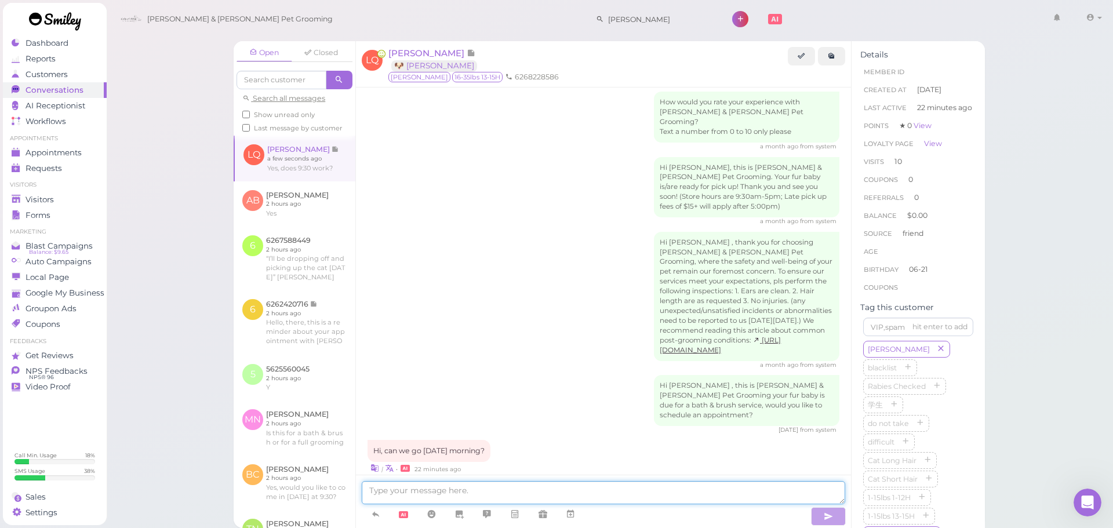
scroll to position [1489, 0]
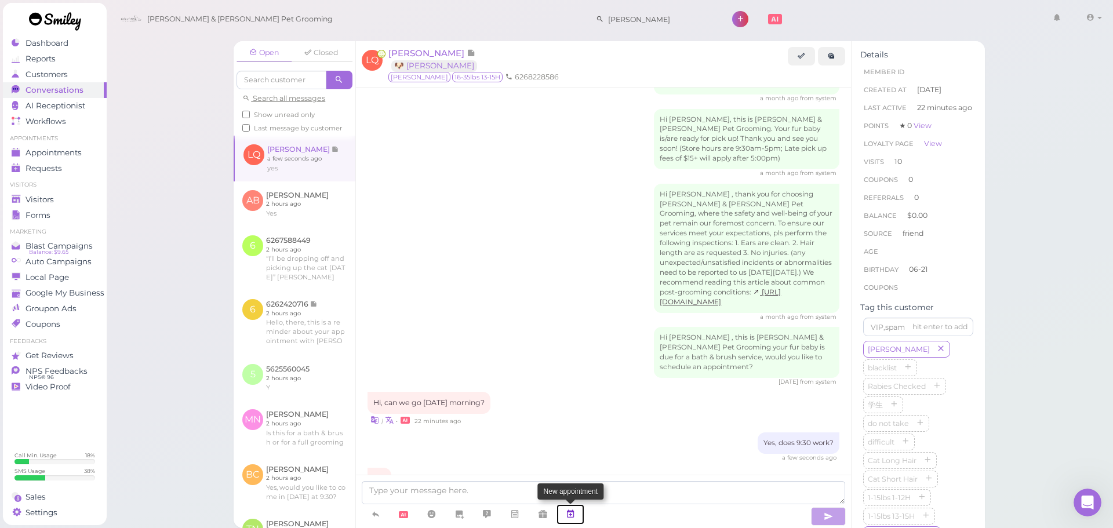
click at [575, 509] on icon at bounding box center [570, 514] width 9 height 12
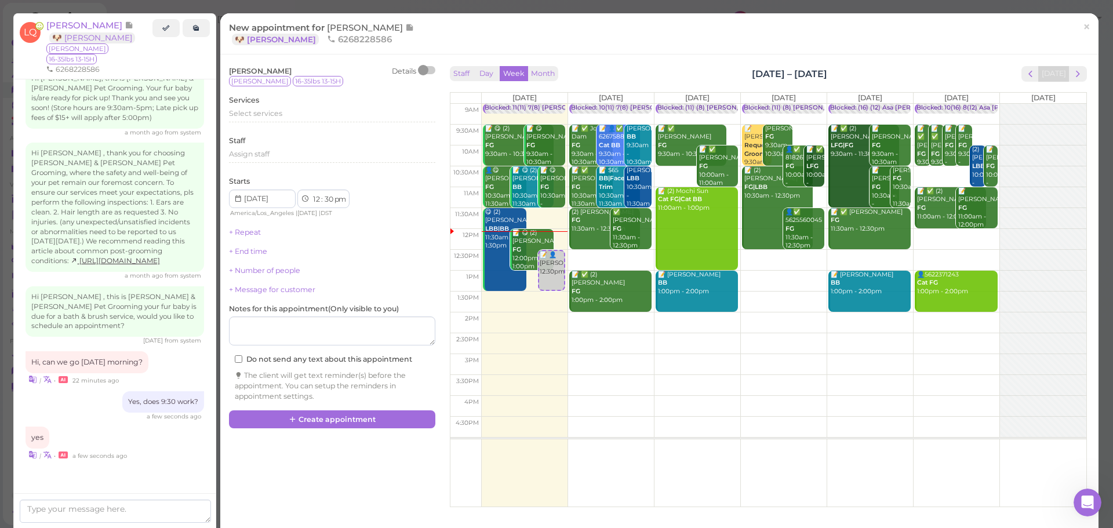
click at [722, 132] on td at bounding box center [783, 135] width 605 height 21
type input "2025-10-15"
select select "9"
select select "am"
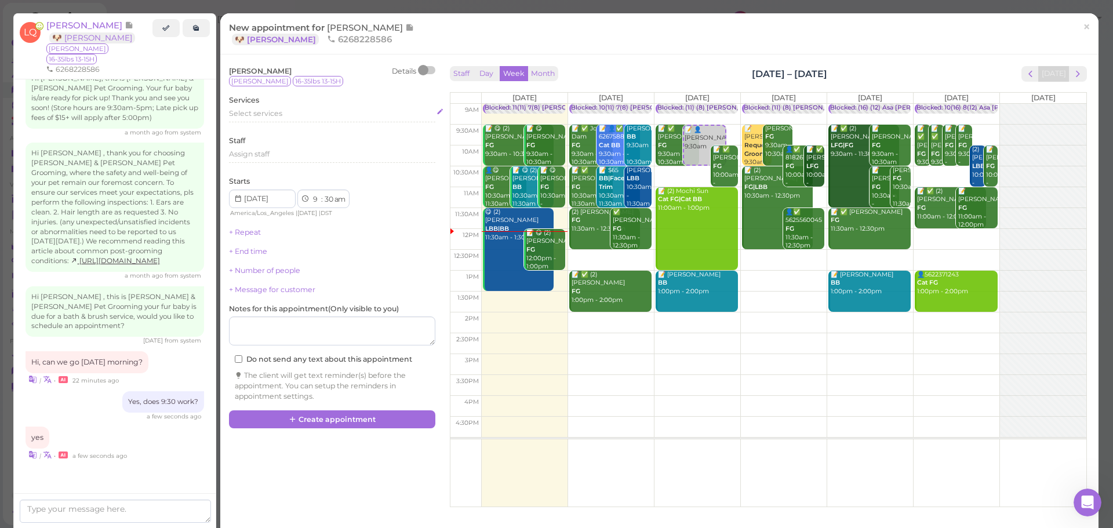
click at [290, 119] on div "Select services" at bounding box center [332, 113] width 206 height 10
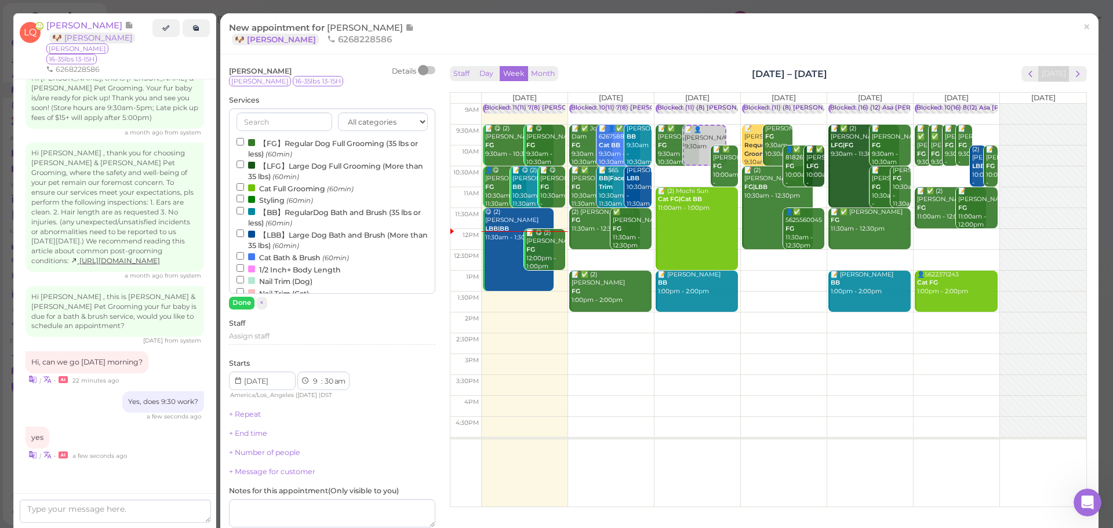
click at [272, 212] on label "【BB】RegularDog Bath and Brush (35 lbs or less) (60min)" at bounding box center [331, 217] width 191 height 23
click at [244, 212] on input "【BB】RegularDog Bath and Brush (35 lbs or less) (60min)" at bounding box center [240, 211] width 8 height 8
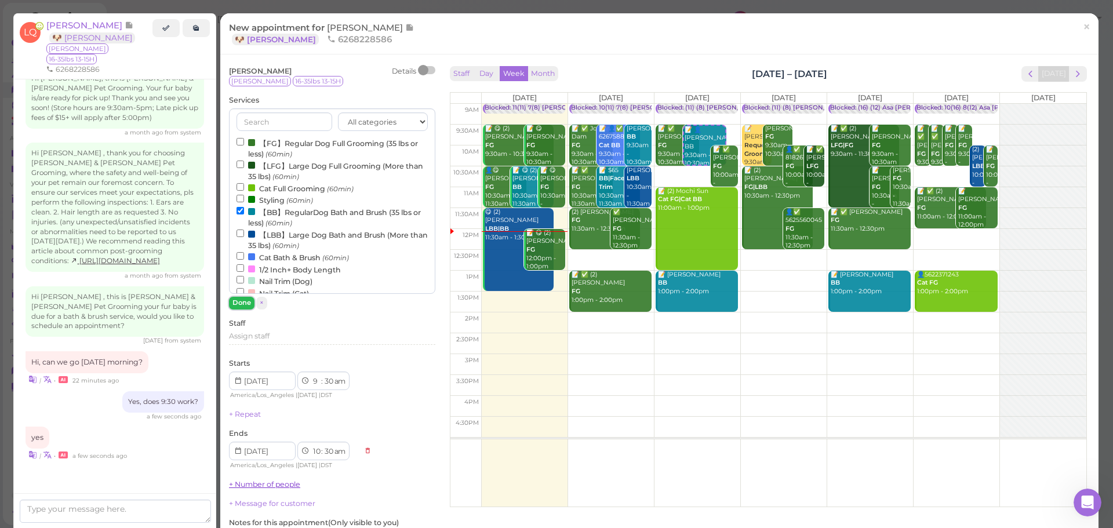
click at [241, 300] on button "Done" at bounding box center [241, 303] width 25 height 12
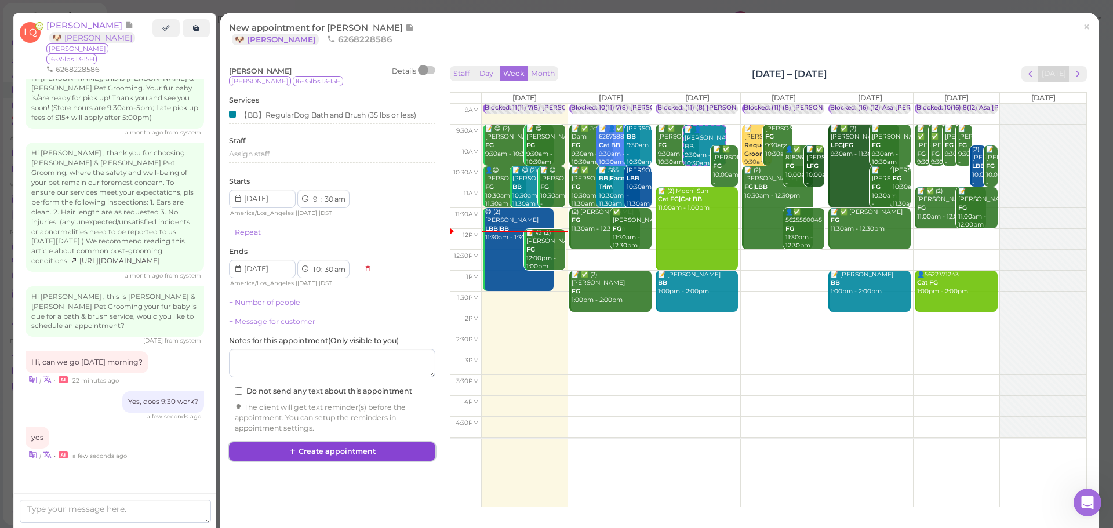
click at [340, 445] on button "Create appointment" at bounding box center [332, 451] width 206 height 19
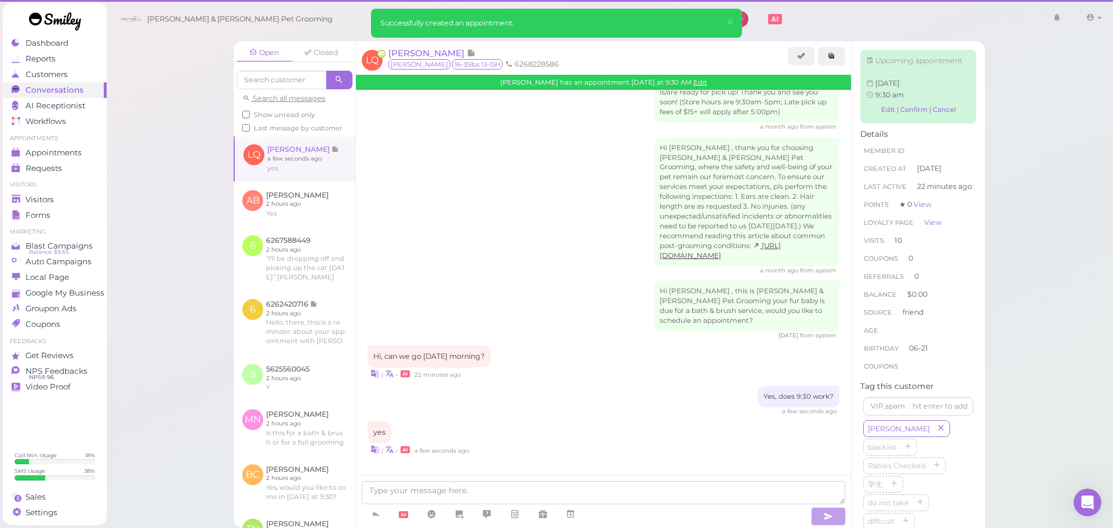
scroll to position [1489, 0]
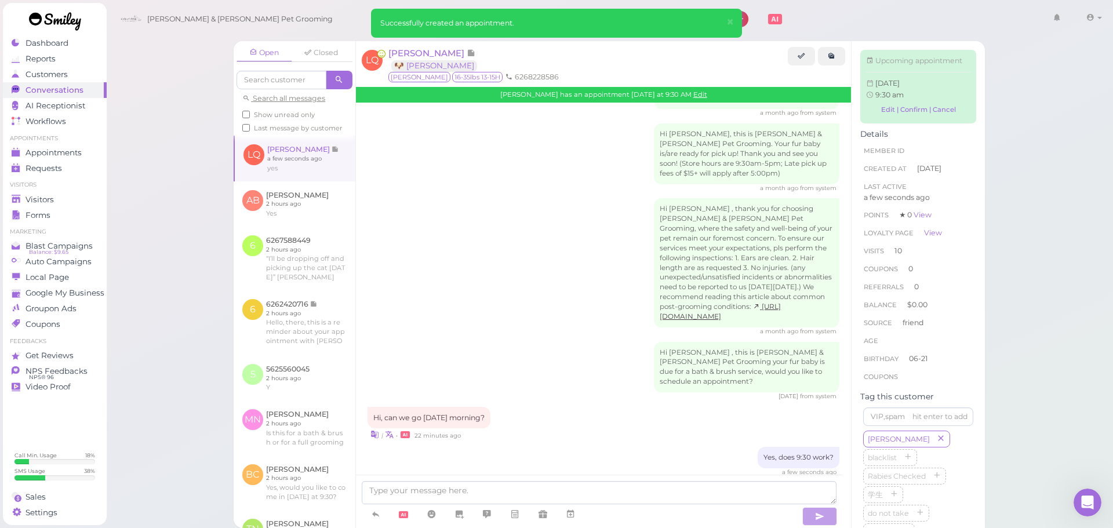
scroll to position [1609, 0]
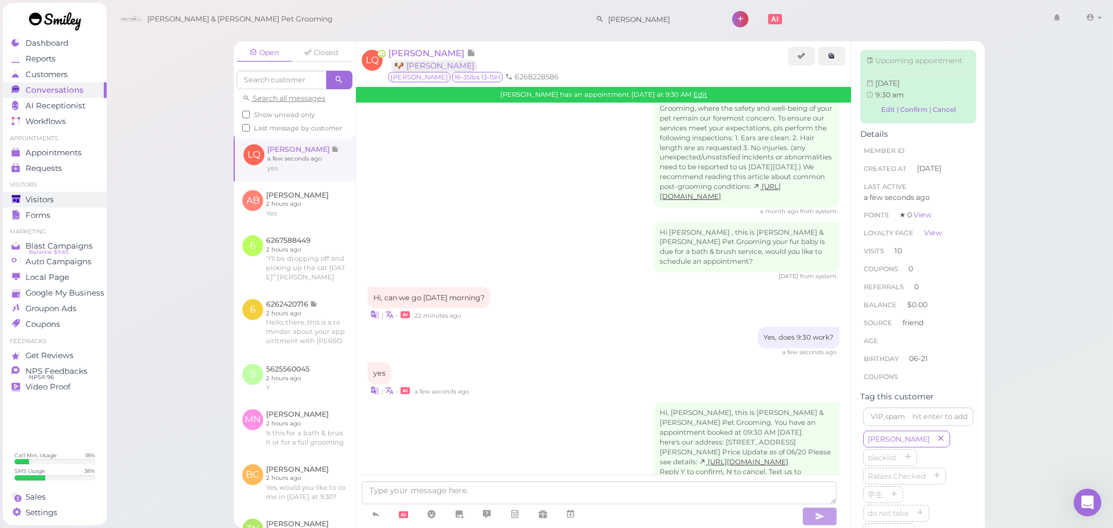
click at [49, 196] on span "Visitors" at bounding box center [39, 200] width 28 height 10
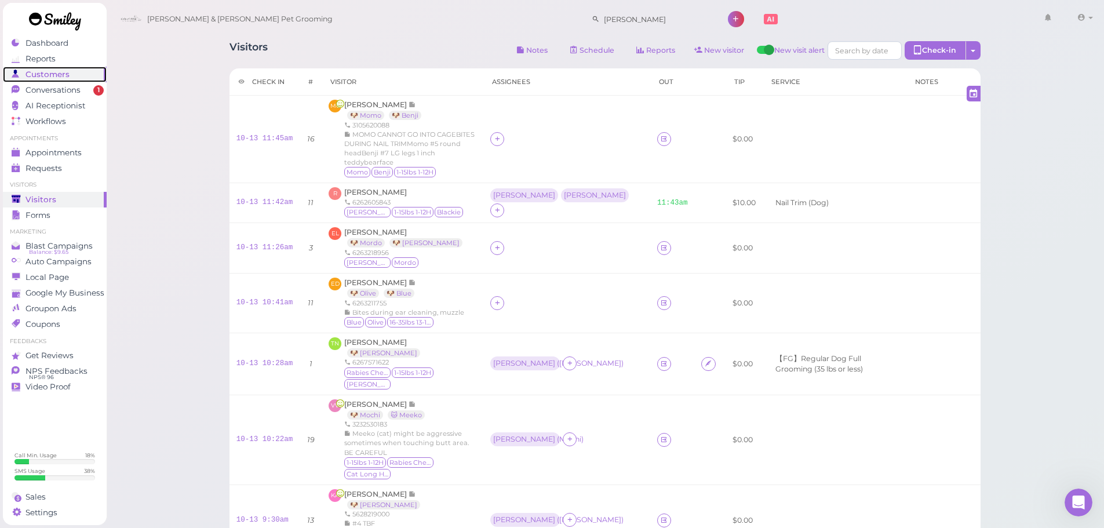
click at [88, 79] on link "Customers" at bounding box center [55, 75] width 104 height 16
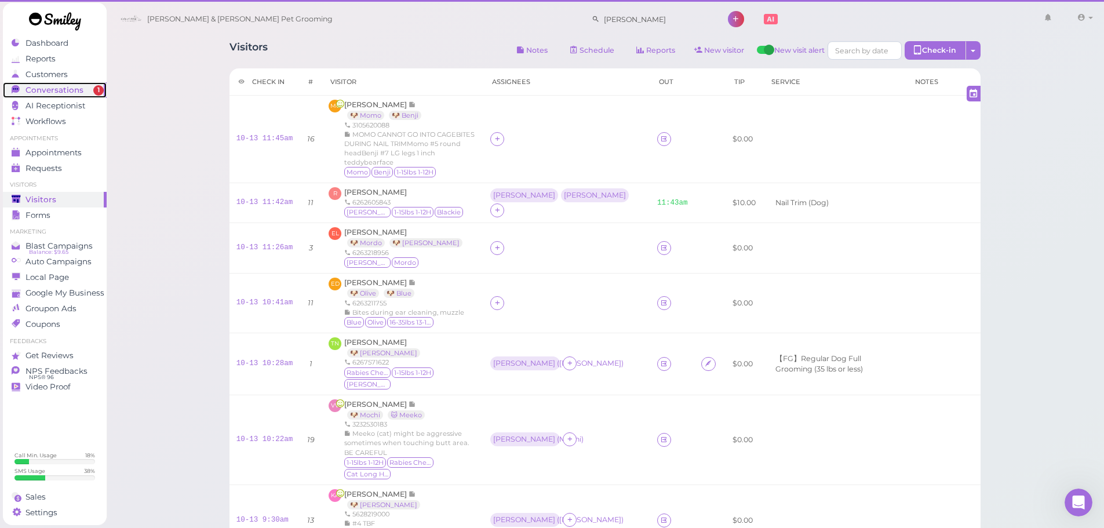
click at [88, 88] on div "Conversations" at bounding box center [53, 90] width 83 height 10
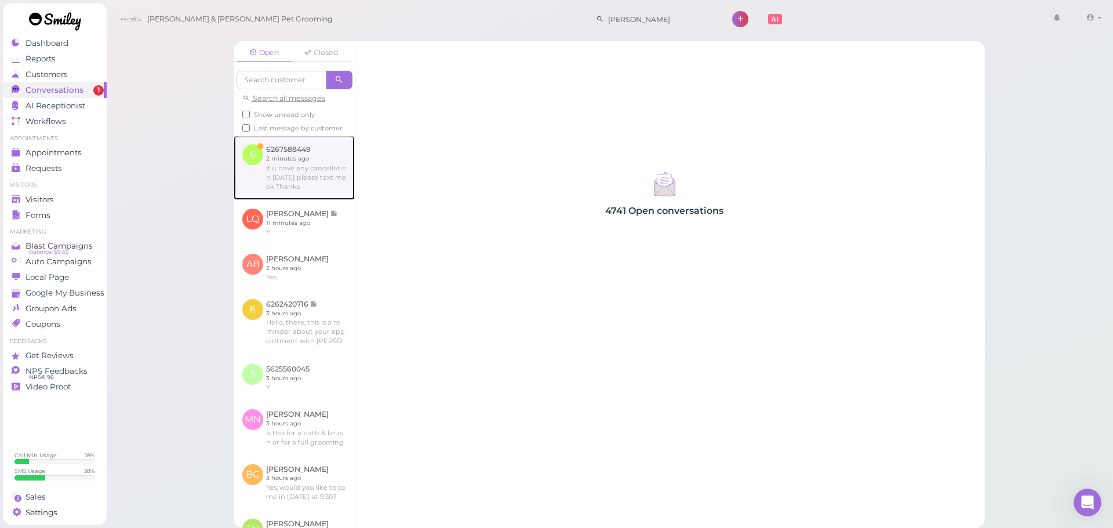
click at [319, 170] on link at bounding box center [294, 168] width 121 height 64
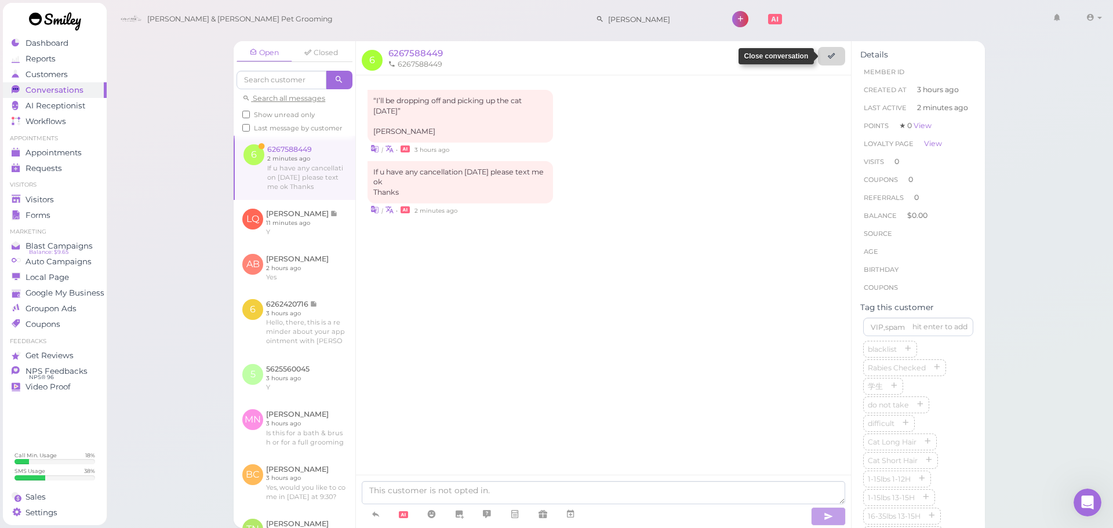
click at [839, 56] on link at bounding box center [831, 56] width 27 height 19
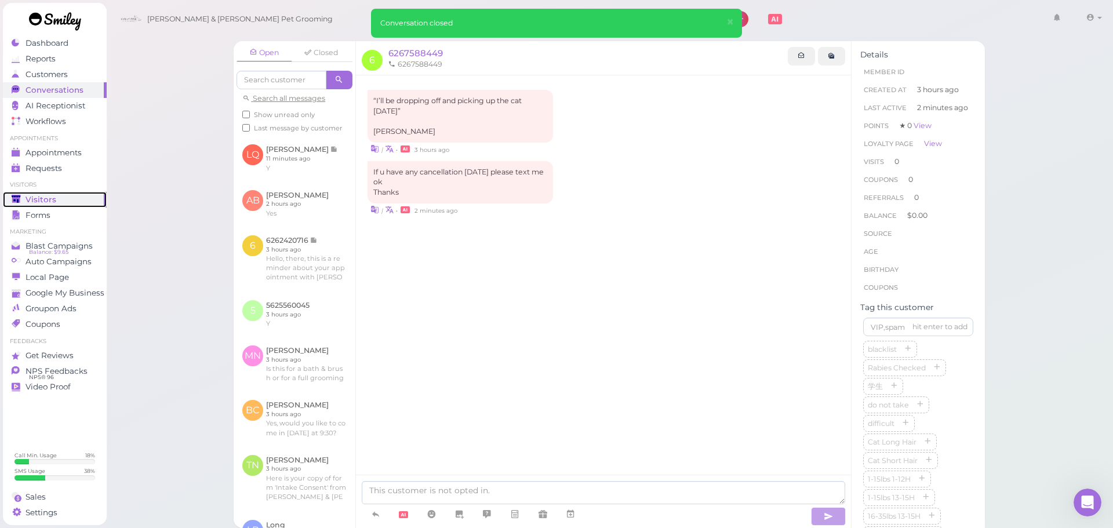
click at [71, 194] on link "Visitors" at bounding box center [55, 200] width 104 height 16
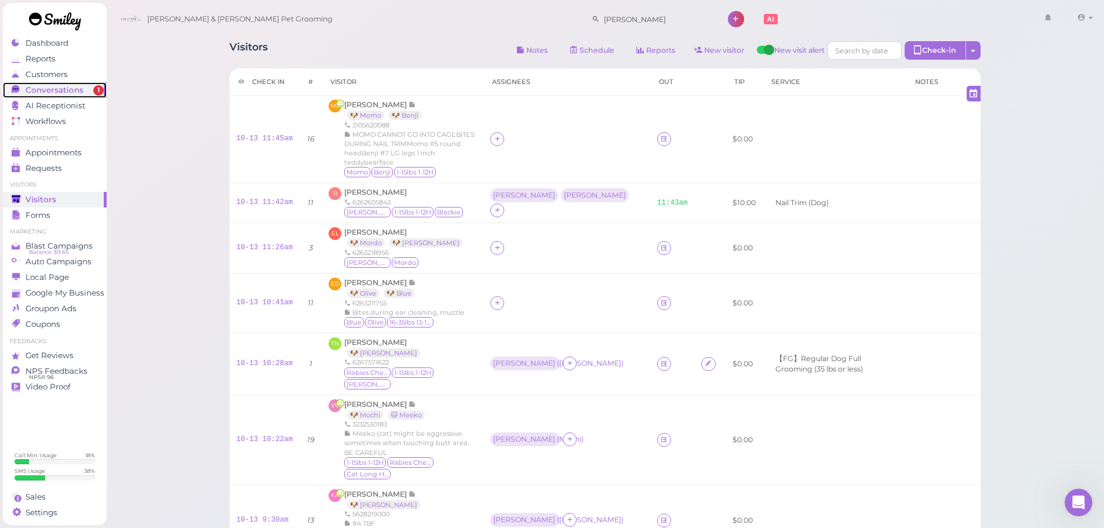
click at [26, 96] on link "Conversations 1" at bounding box center [55, 90] width 104 height 16
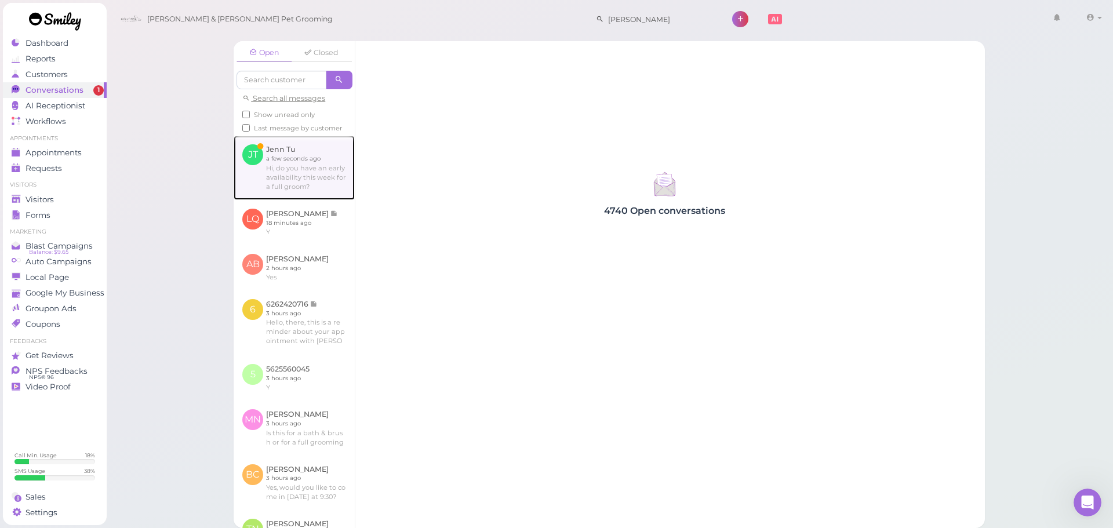
click at [300, 161] on link at bounding box center [294, 168] width 121 height 64
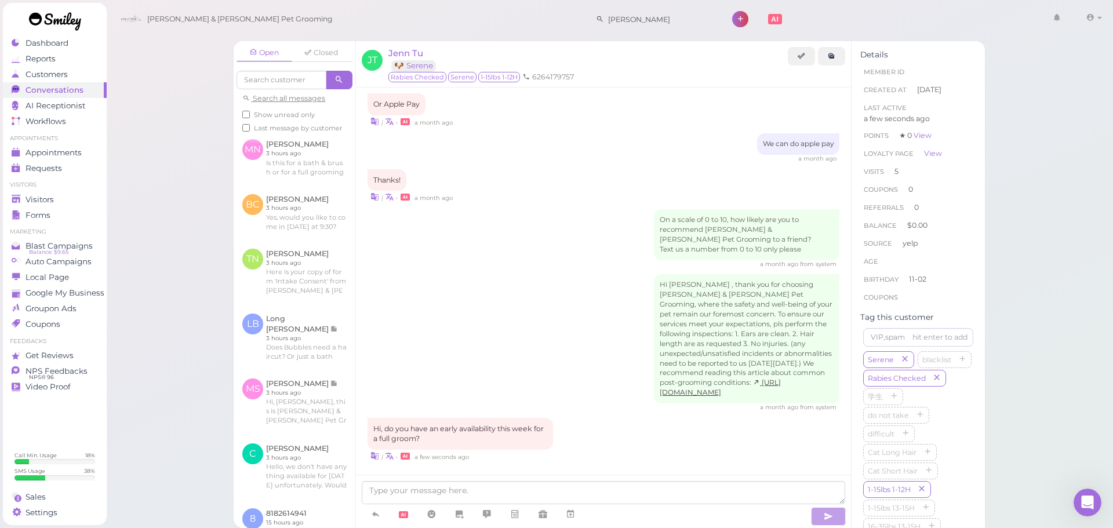
scroll to position [290, 0]
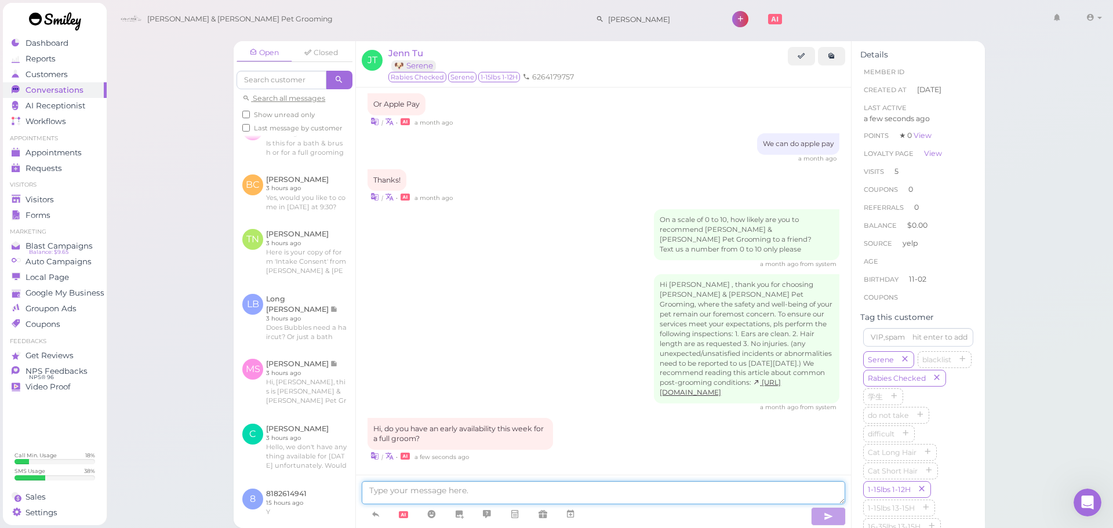
click at [433, 493] on textarea at bounding box center [603, 492] width 483 height 23
type textarea "We can do this Wednesday at 9:30, does that work for you?"
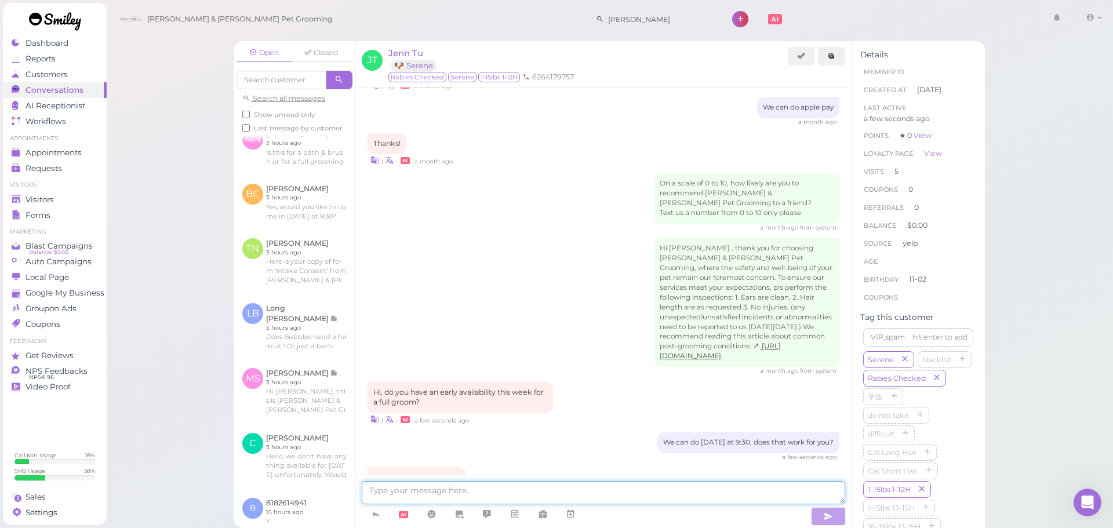
scroll to position [1447, 0]
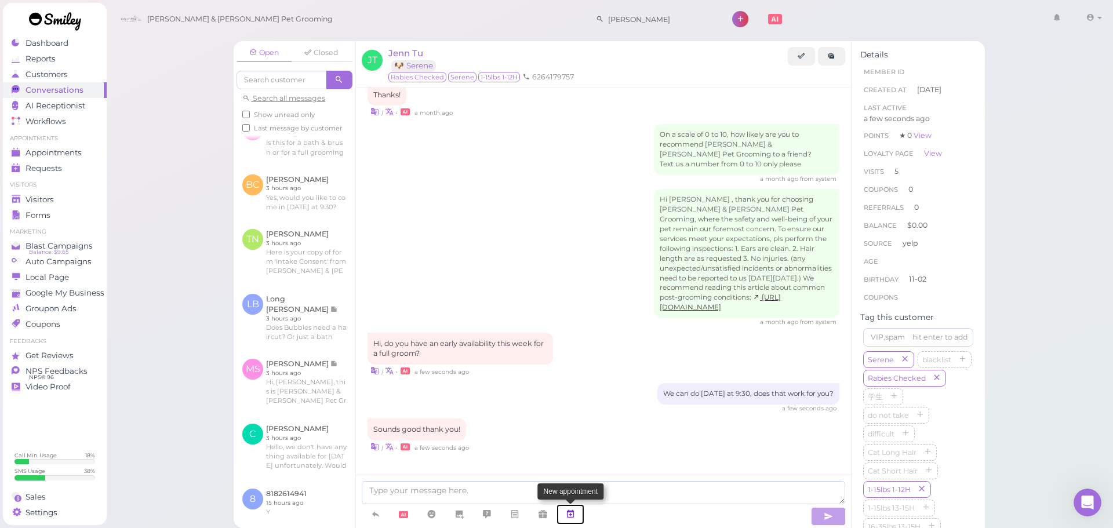
click at [582, 512] on link at bounding box center [570, 514] width 28 height 20
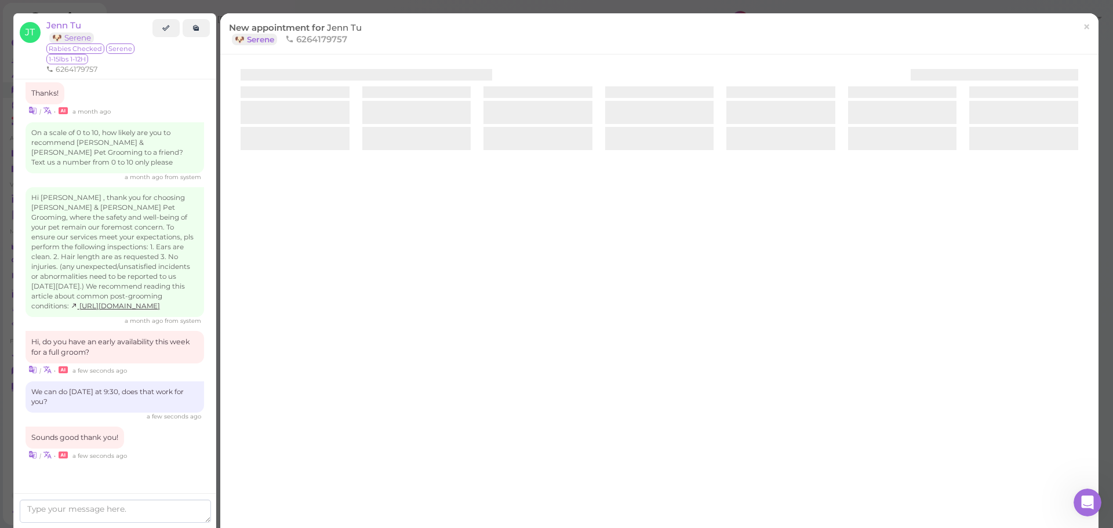
scroll to position [1506, 0]
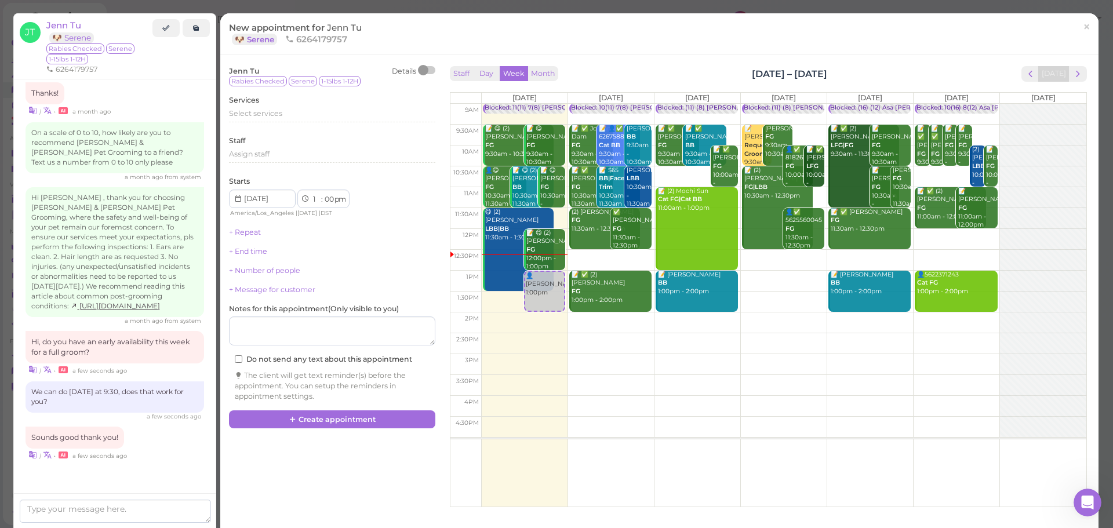
click at [726, 129] on td at bounding box center [783, 135] width 605 height 21
type input "2025-10-15"
select select "9"
select select "30"
select select "am"
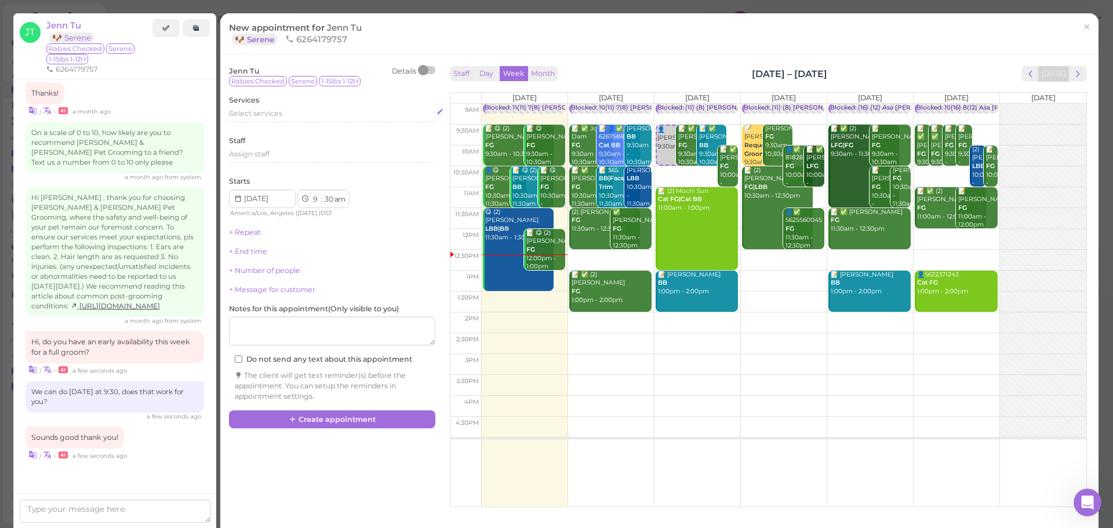
click at [252, 114] on span "Select services" at bounding box center [255, 113] width 53 height 9
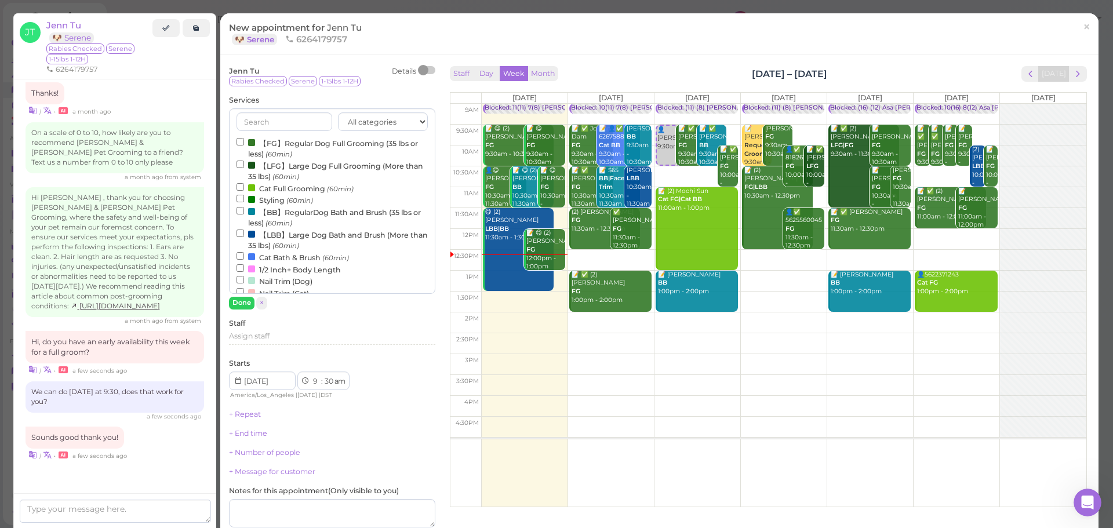
click at [267, 143] on label "【FG】Regular Dog Full Grooming (35 lbs or less) (60min)" at bounding box center [331, 148] width 191 height 23
click at [244, 143] on input "【FG】Regular Dog Full Grooming (35 lbs or less) (60min)" at bounding box center [240, 142] width 8 height 8
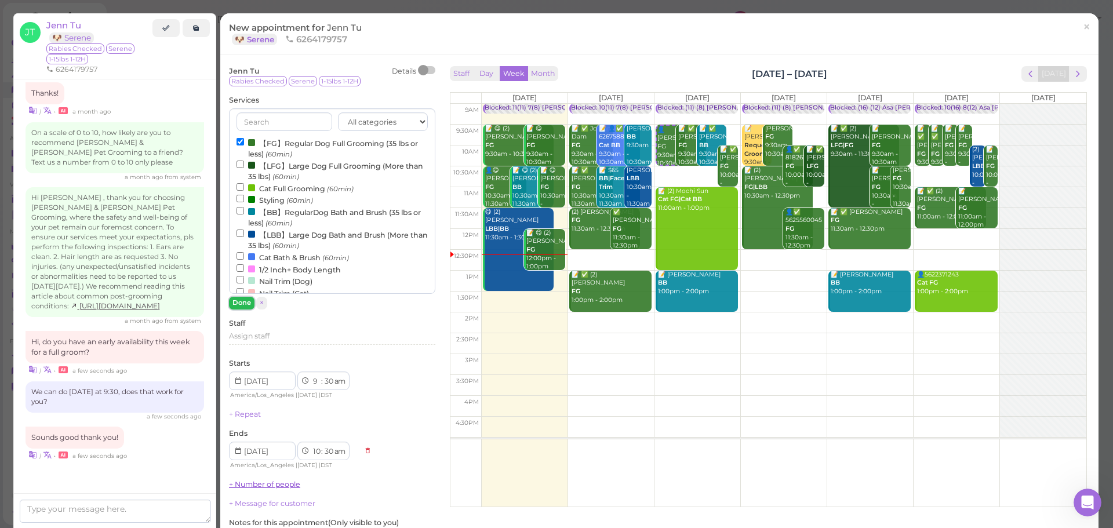
click at [236, 306] on button "Done" at bounding box center [241, 303] width 25 height 12
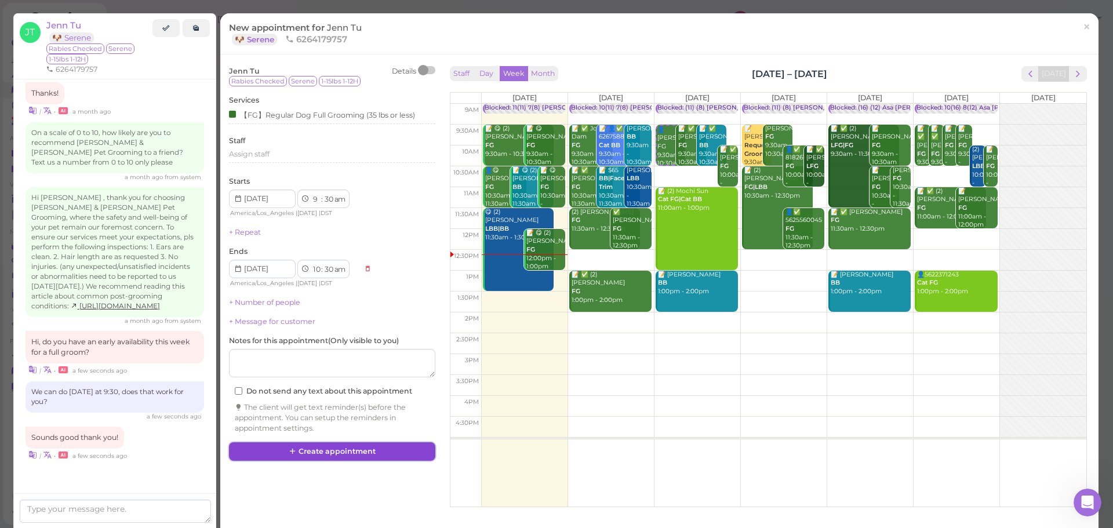
click at [364, 448] on button "Create appointment" at bounding box center [332, 451] width 206 height 19
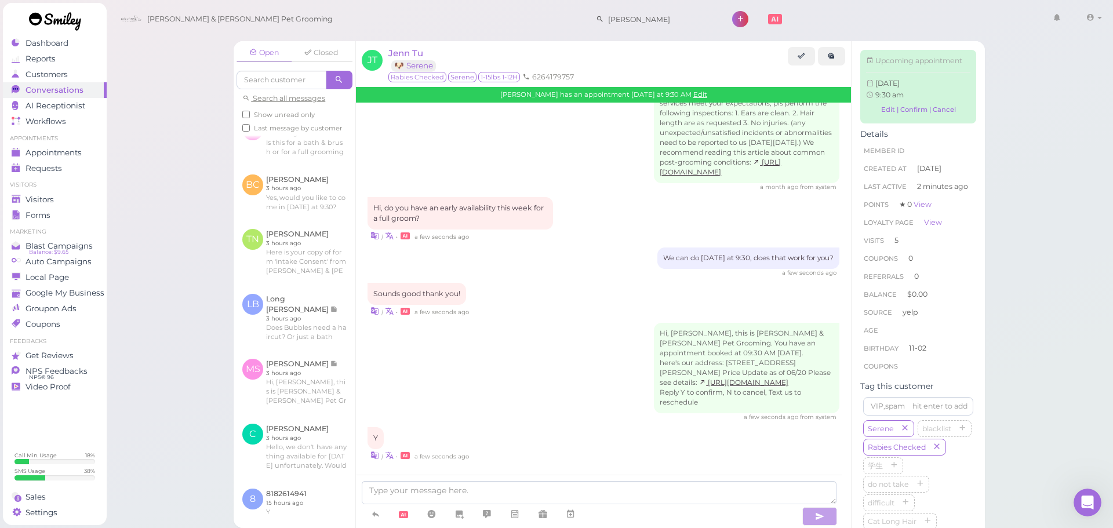
scroll to position [1601, 0]
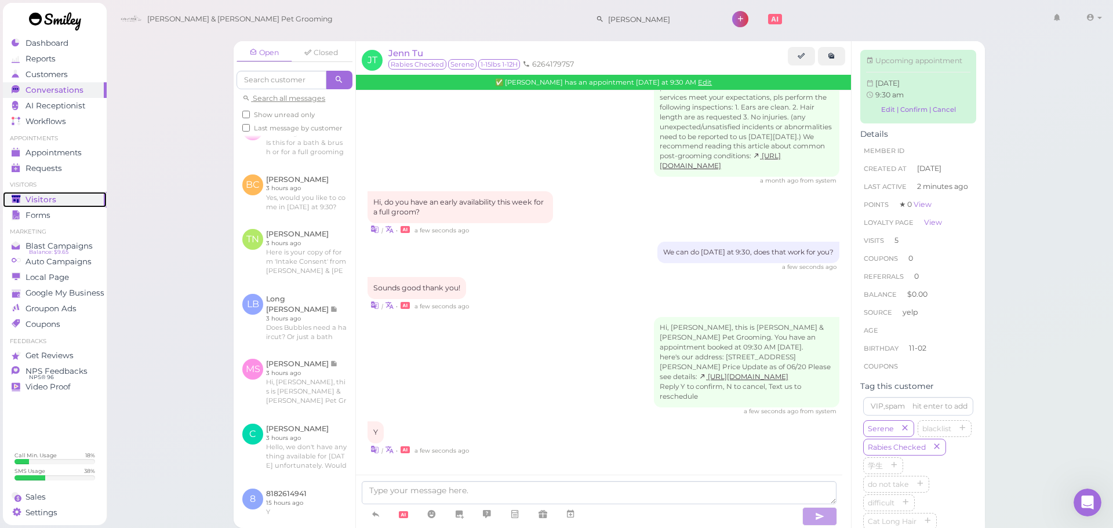
click at [16, 198] on polygon at bounding box center [16, 199] width 9 height 8
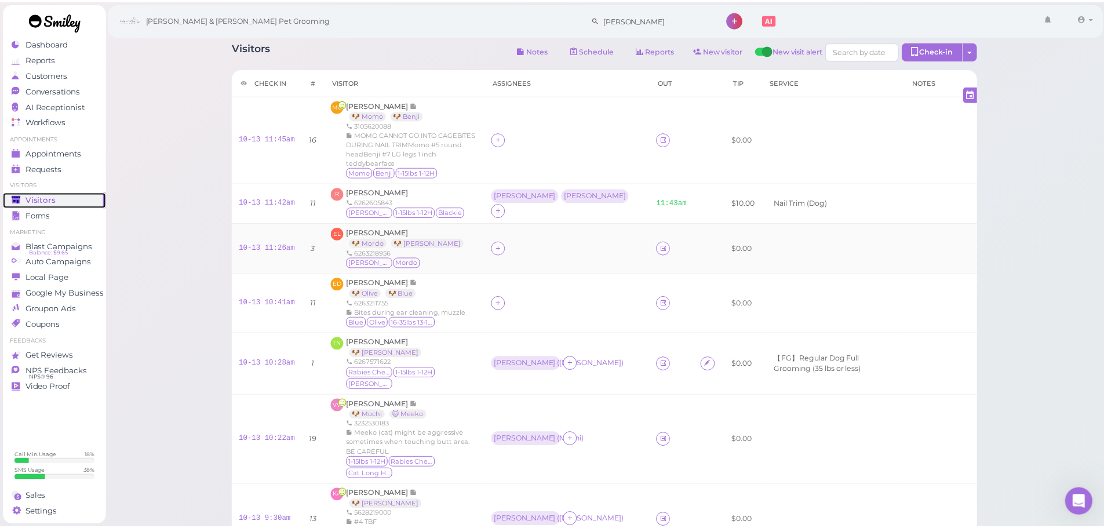
scroll to position [275, 0]
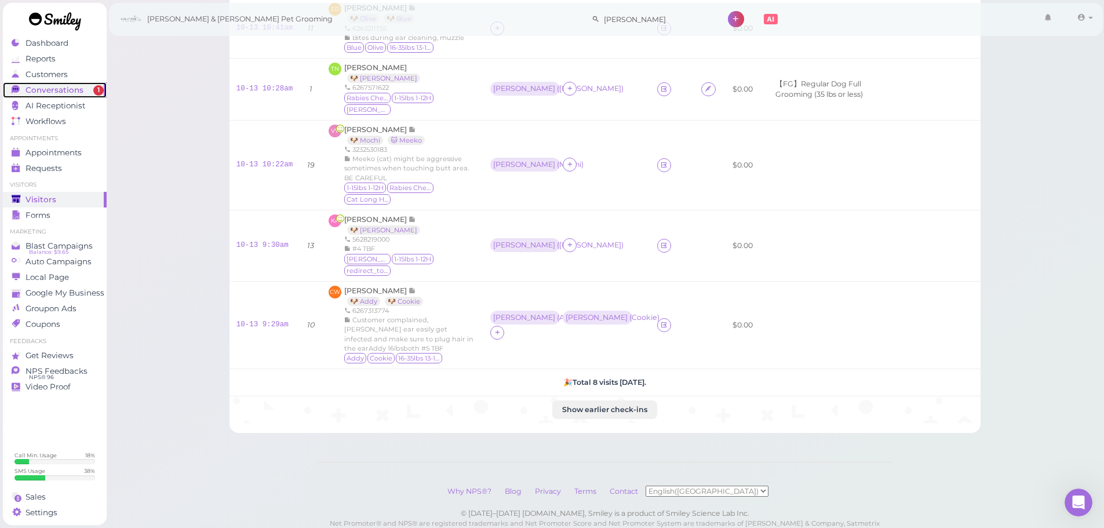
click at [37, 89] on span "Conversations" at bounding box center [54, 90] width 58 height 10
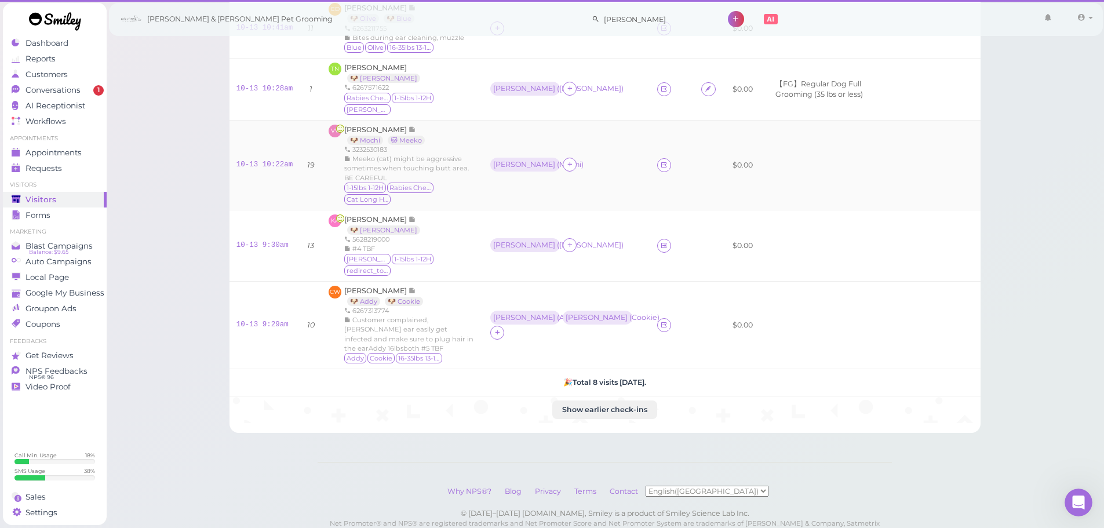
click at [370, 155] on span "Meeko (cat) might be aggressive sometimes when touching butt area. BE CAREFUL" at bounding box center [406, 168] width 125 height 27
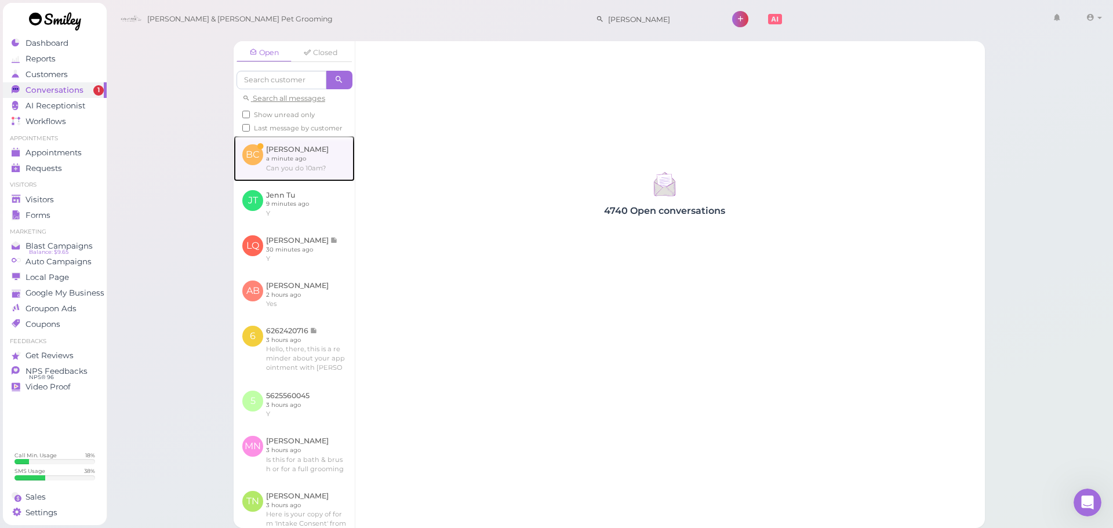
click at [300, 166] on link at bounding box center [294, 158] width 121 height 45
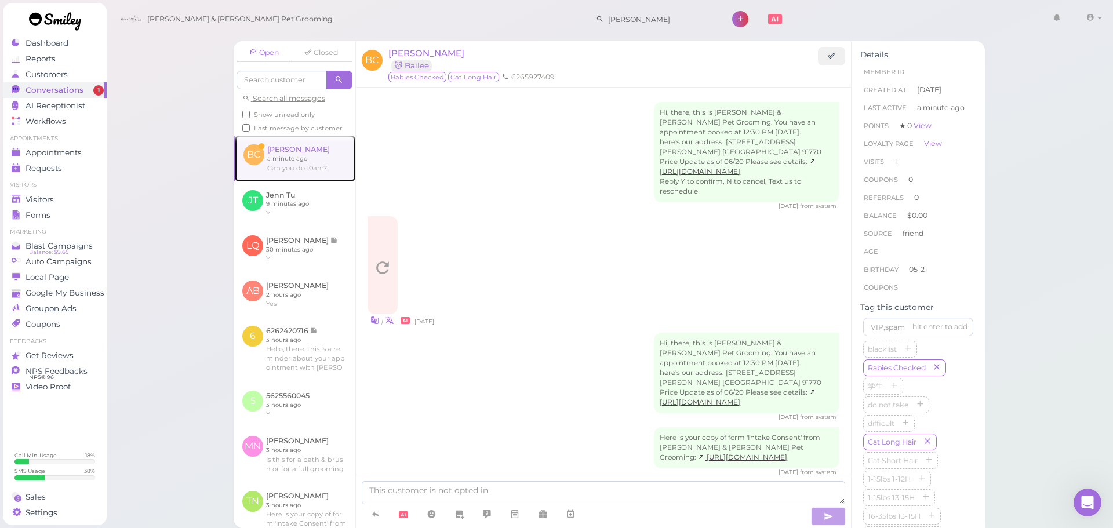
scroll to position [529, 0]
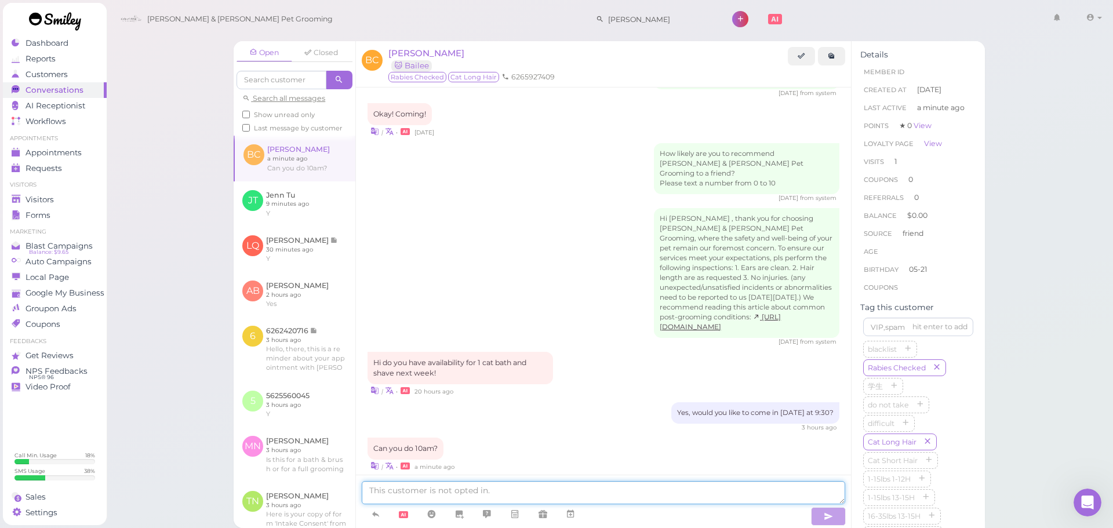
drag, startPoint x: 560, startPoint y: 491, endPoint x: 585, endPoint y: 485, distance: 25.7
click at [560, 491] on textarea at bounding box center [603, 492] width 483 height 23
click at [592, 494] on textarea at bounding box center [603, 492] width 483 height 23
click at [449, 487] on textarea at bounding box center [603, 492] width 483 height 23
type textarea "We're now fully booked for tomorrow unfortunately. How about this Thursday, Fri…"
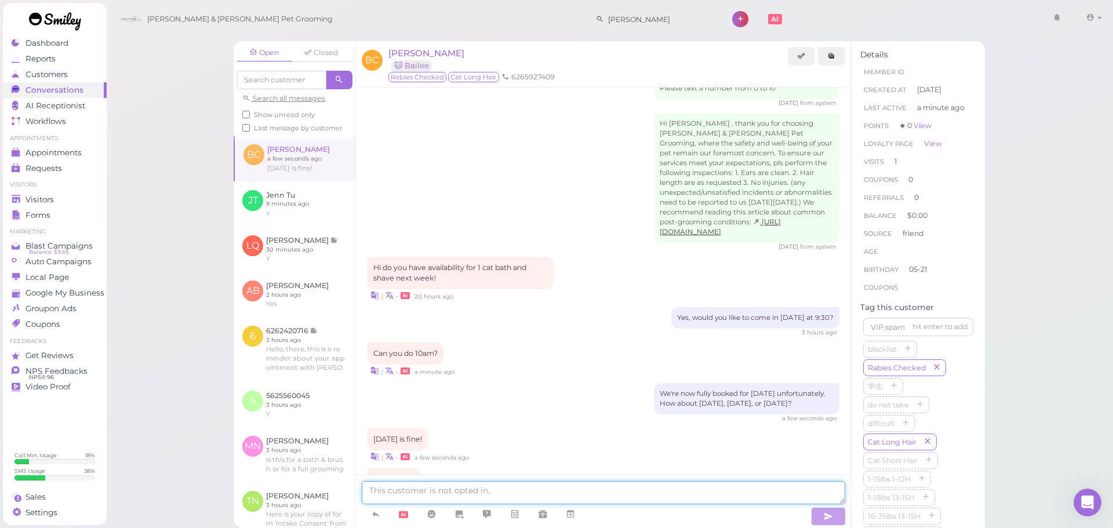
scroll to position [664, 0]
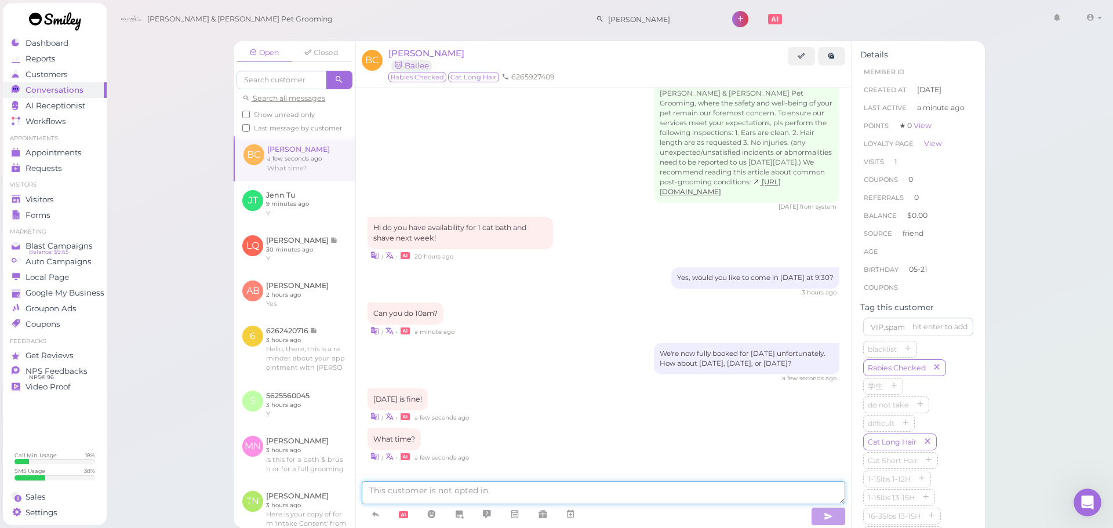
click at [575, 495] on textarea at bounding box center [603, 492] width 483 height 23
type textarea "Does 11:30 work for you?"
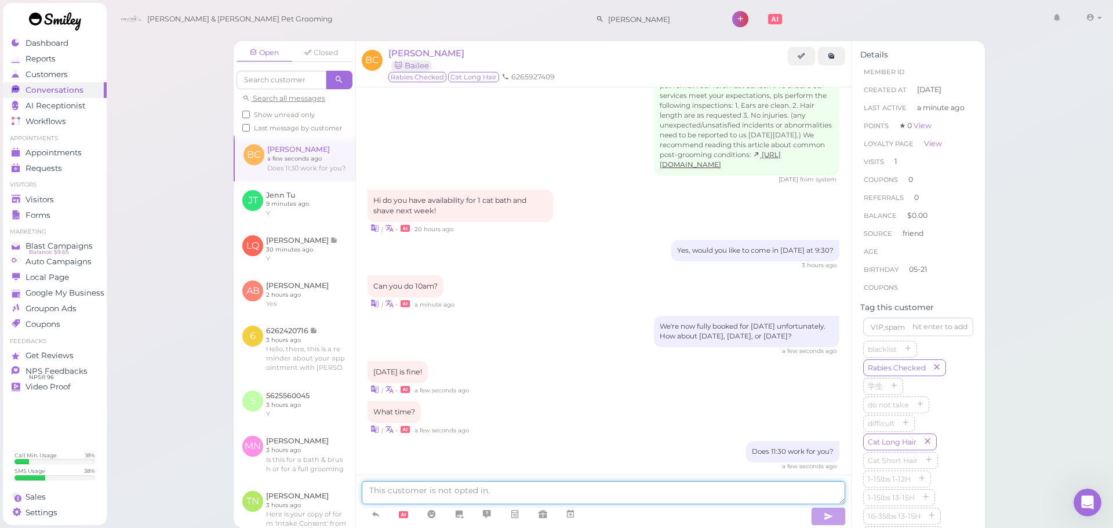
scroll to position [739, 0]
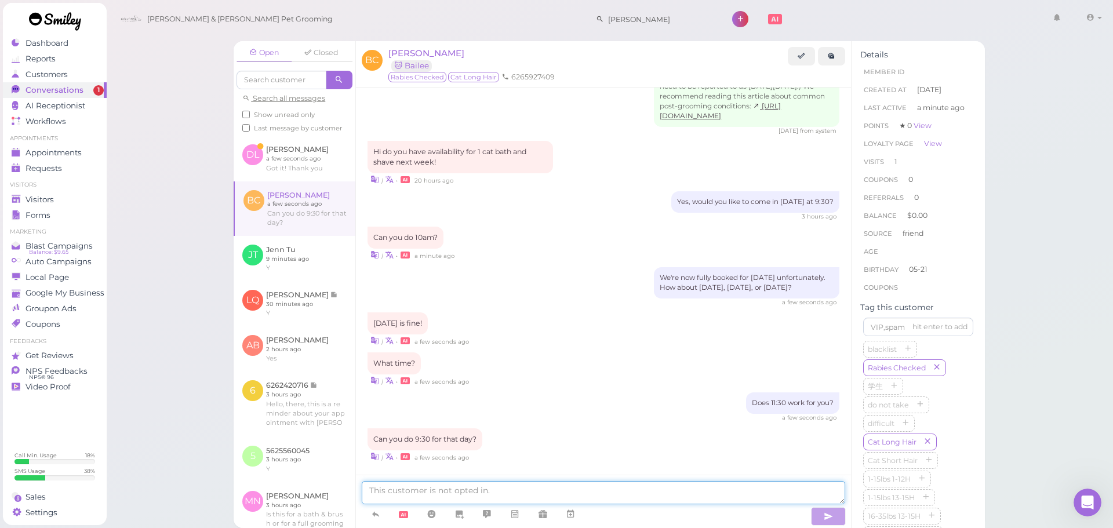
click at [450, 489] on textarea at bounding box center [603, 492] width 483 height 23
click at [459, 490] on textarea at bounding box center [603, 492] width 483 height 23
type textarea "Not at the moment no, our morning is full for that day"
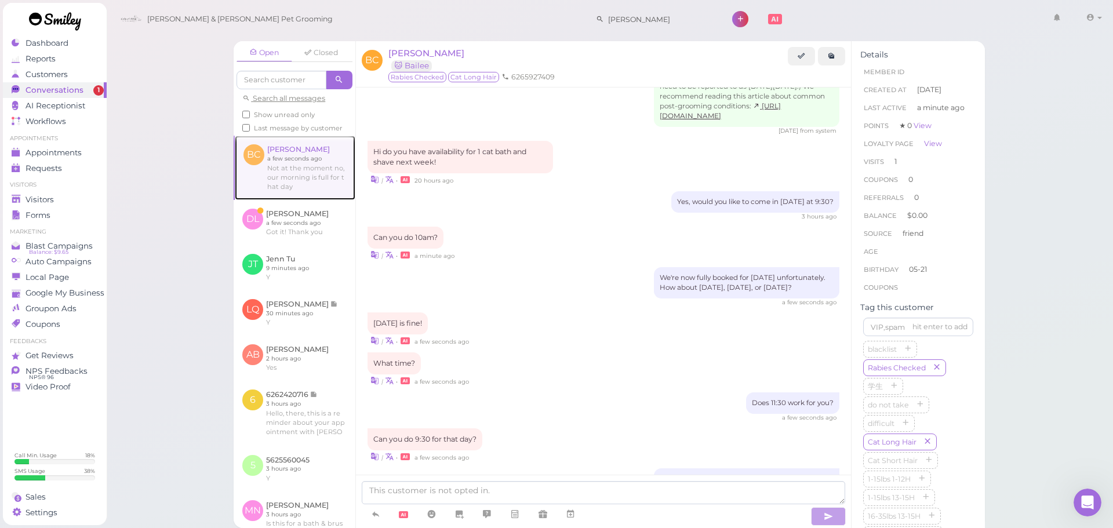
click at [296, 167] on link at bounding box center [295, 168] width 121 height 64
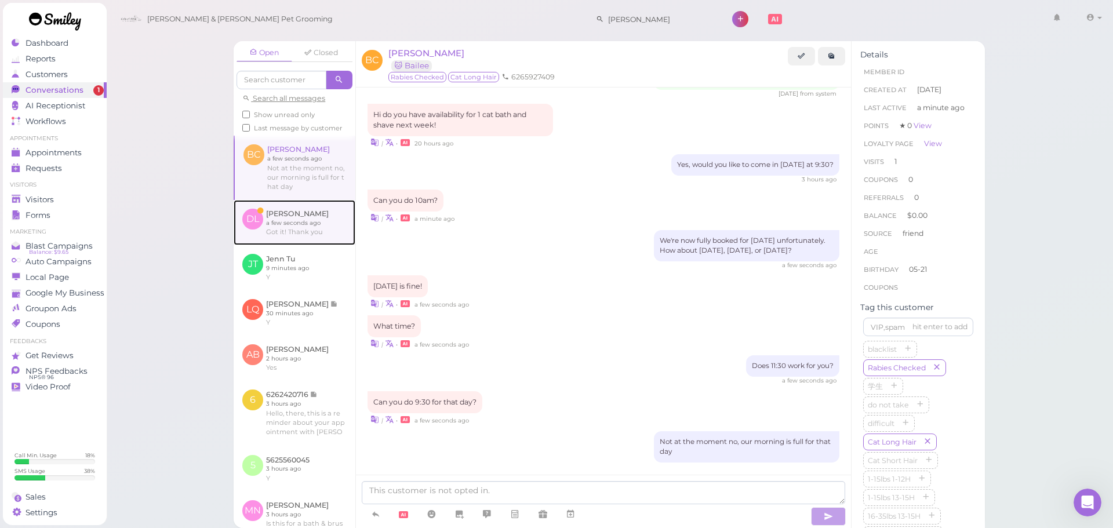
click at [256, 245] on link at bounding box center [295, 222] width 122 height 45
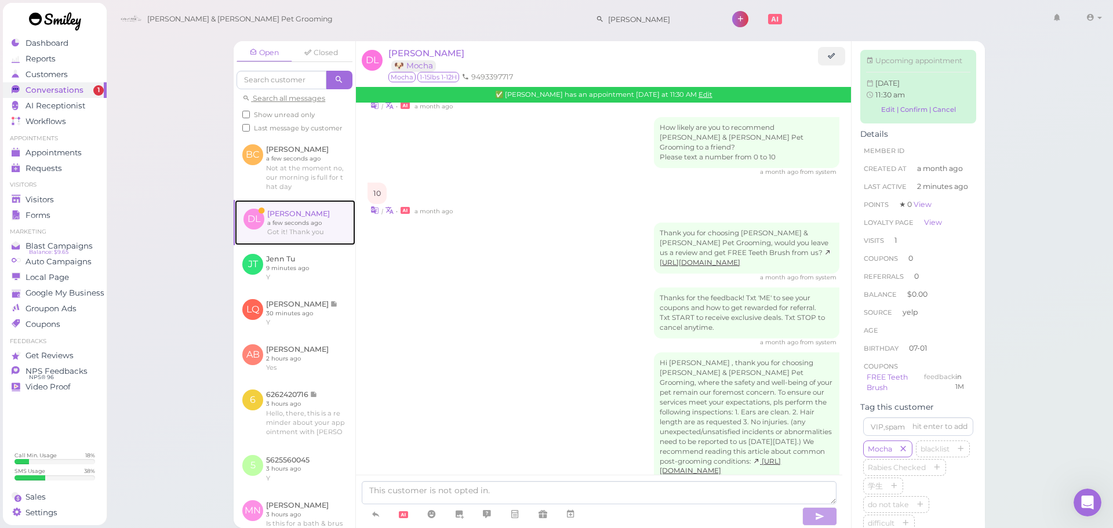
scroll to position [1366, 0]
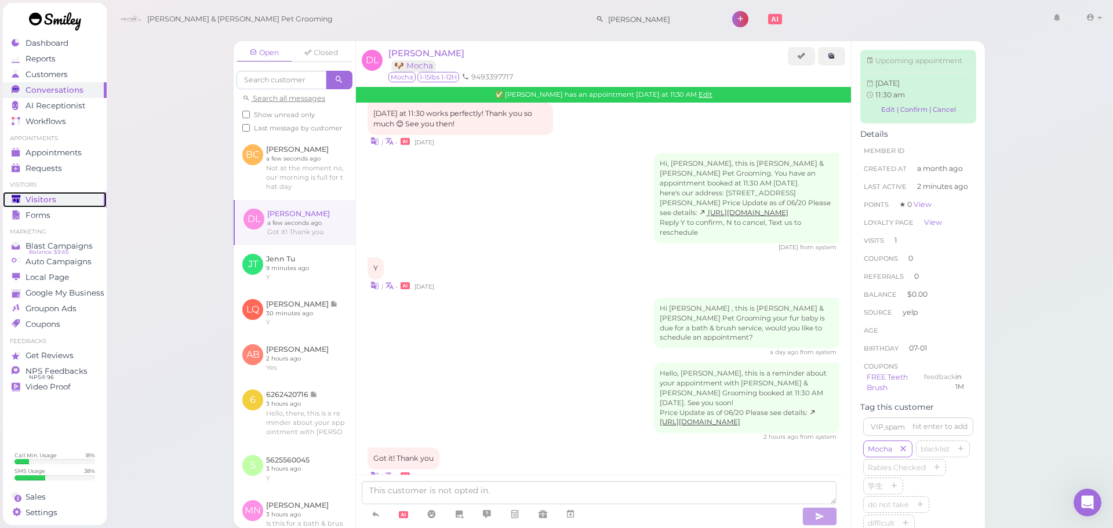
click at [65, 198] on div "Visitors" at bounding box center [53, 200] width 83 height 10
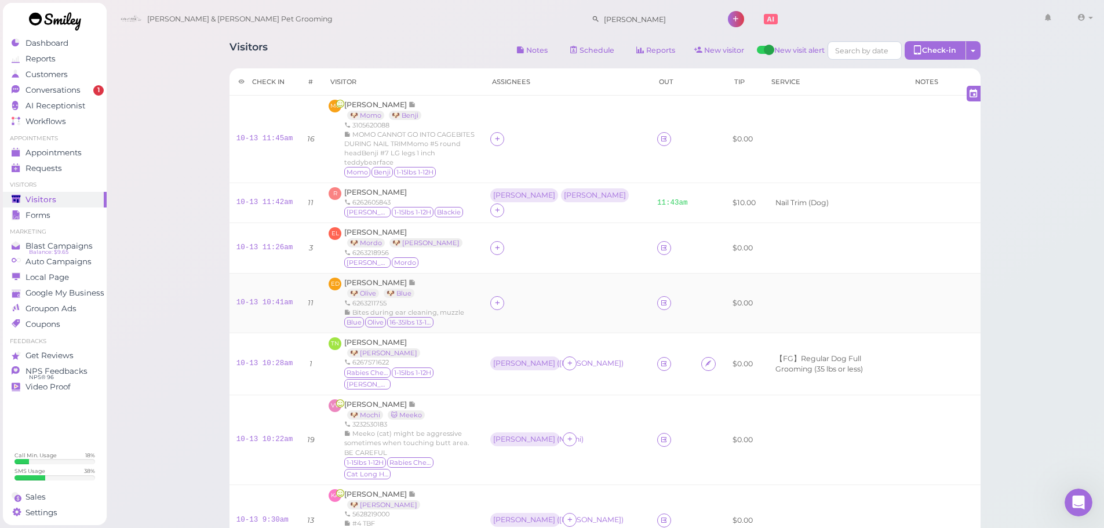
click at [509, 301] on td at bounding box center [566, 303] width 166 height 60
click at [504, 296] on div at bounding box center [497, 303] width 14 height 14
click at [515, 318] on input at bounding box center [572, 320] width 140 height 19
type input "asa"
click at [514, 337] on div "[PERSON_NAME]" at bounding box center [580, 344] width 162 height 22
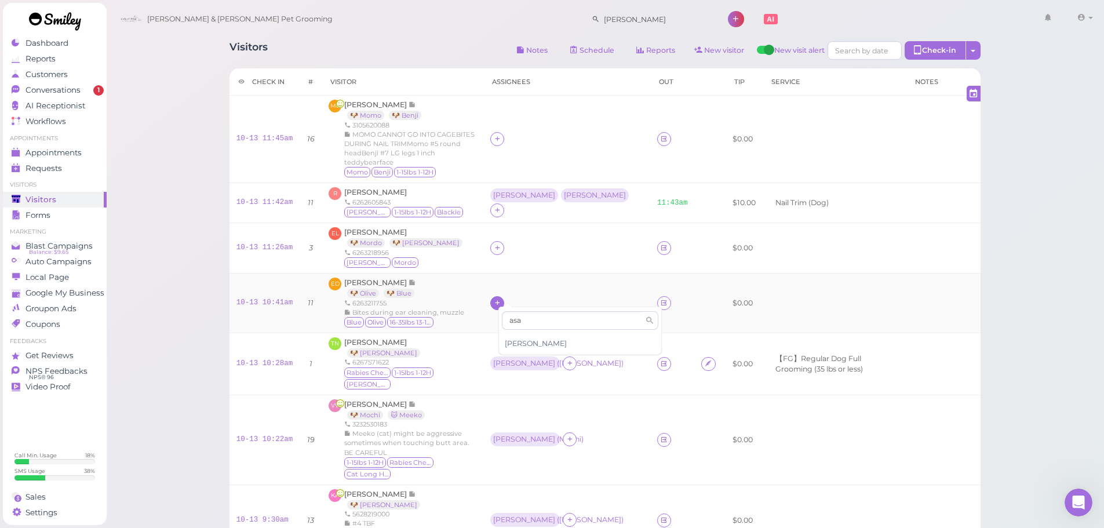
click at [501, 298] on icon at bounding box center [498, 302] width 8 height 9
click at [538, 325] on input at bounding box center [572, 320] width 140 height 19
type input "re"
click at [531, 335] on div "[PERSON_NAME]" at bounding box center [580, 344] width 162 height 22
click at [499, 296] on div "[PERSON_NAME]" at bounding box center [524, 303] width 68 height 14
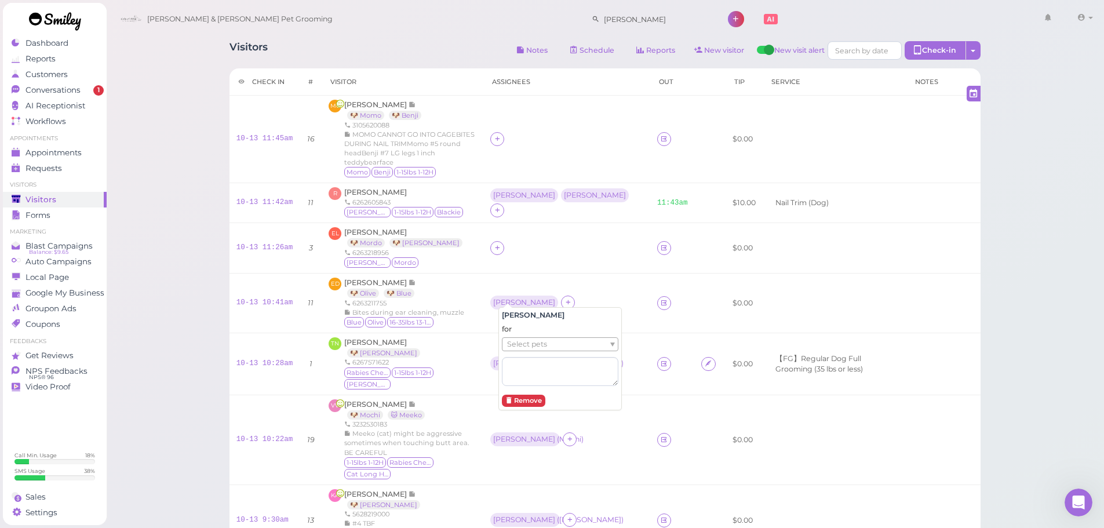
click at [527, 348] on span "Select pets" at bounding box center [527, 344] width 40 height 13
click at [546, 273] on td "Asa Rebecca" at bounding box center [566, 303] width 166 height 60
click at [548, 300] on div "Asa ( Olive ) Rebecca" at bounding box center [561, 296] width 143 height 15
drag, startPoint x: 558, startPoint y: 294, endPoint x: 582, endPoint y: 344, distance: 55.5
click at [566, 295] on div "[PERSON_NAME]" at bounding box center [597, 296] width 62 height 8
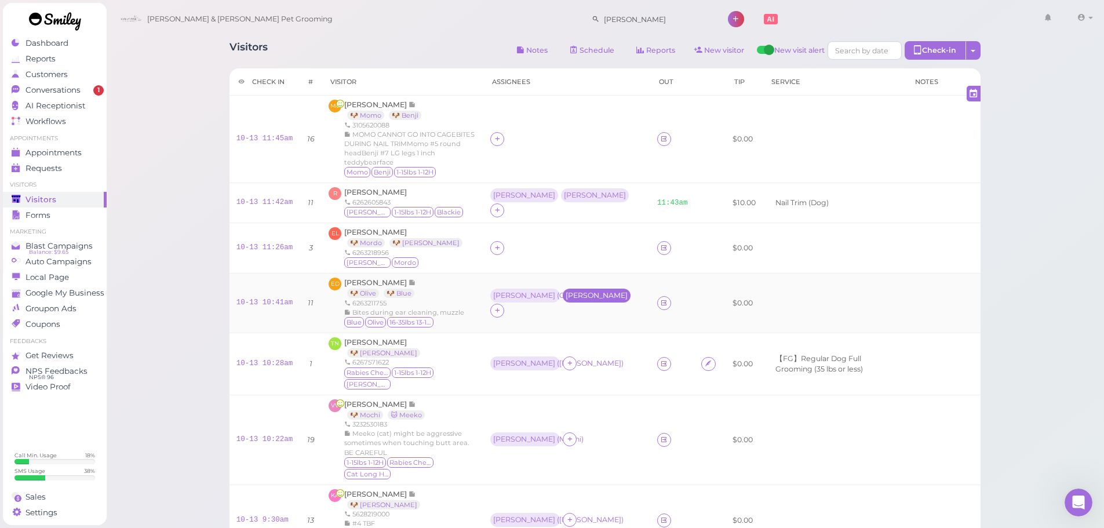
click at [563, 289] on div "[PERSON_NAME]" at bounding box center [597, 296] width 68 height 14
click at [558, 345] on ul "Select pets" at bounding box center [555, 344] width 106 height 13
click at [565, 254] on td at bounding box center [566, 248] width 166 height 50
click at [476, 236] on div "EL [PERSON_NAME] 🐶 Mordo 🐶 [PERSON_NAME] 6263218956 [PERSON_NAME] [GEOGRAPHIC_D…" at bounding box center [403, 248] width 148 height 42
click at [500, 241] on div at bounding box center [497, 248] width 14 height 14
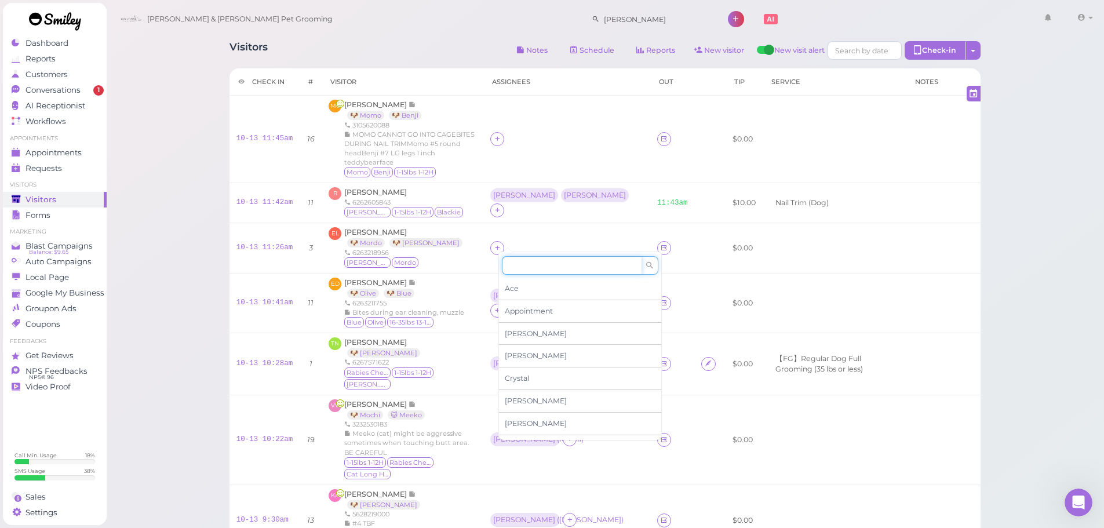
click at [522, 263] on input at bounding box center [572, 265] width 140 height 19
type input "a"
click at [515, 281] on div "Ace" at bounding box center [580, 289] width 162 height 23
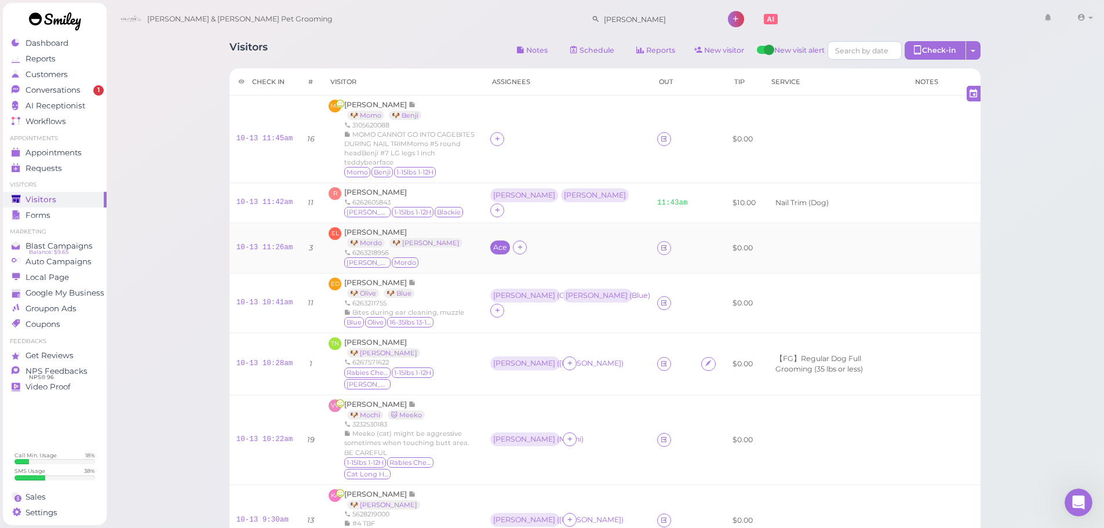
click at [507, 243] on div "Ace" at bounding box center [500, 247] width 14 height 8
click at [516, 341] on button "Remove" at bounding box center [523, 346] width 43 height 12
drag, startPoint x: 524, startPoint y: 235, endPoint x: 537, endPoint y: 247, distance: 17.2
click at [526, 241] on div at bounding box center [566, 248] width 152 height 14
drag, startPoint x: 494, startPoint y: 238, endPoint x: 507, endPoint y: 237, distance: 12.8
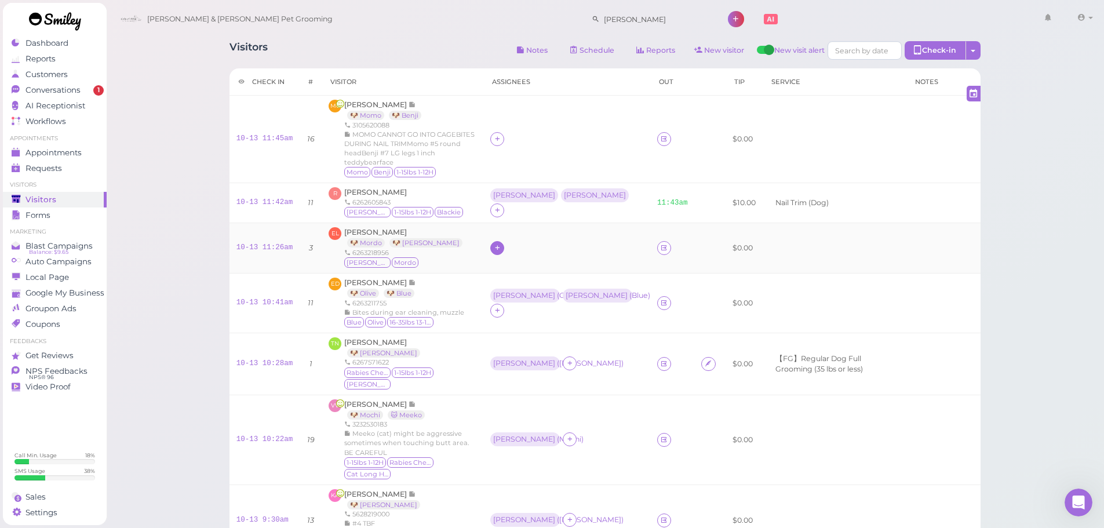
click at [498, 238] on td at bounding box center [566, 248] width 166 height 50
click at [501, 243] on icon at bounding box center [498, 247] width 8 height 9
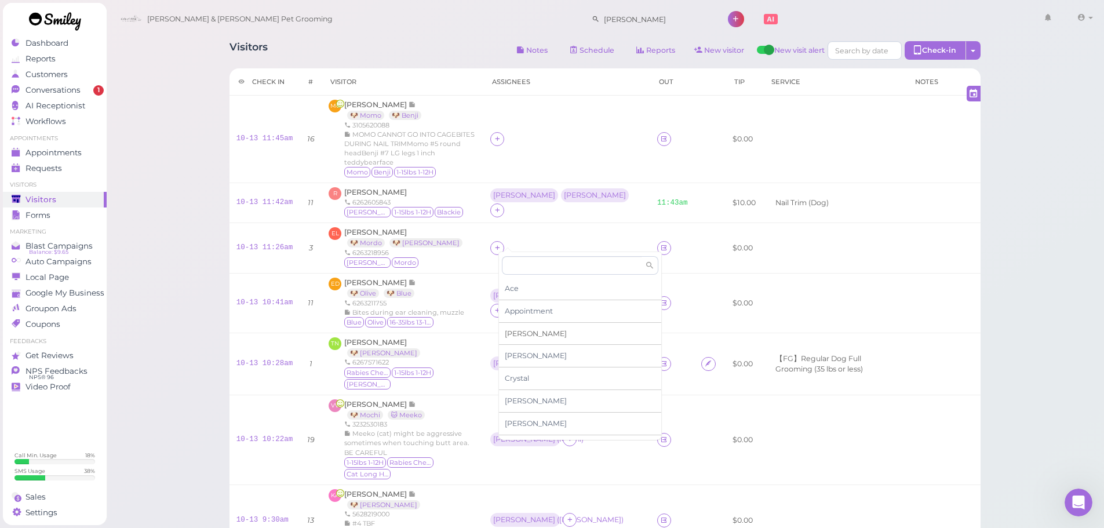
click at [518, 337] on span "[PERSON_NAME]" at bounding box center [536, 333] width 62 height 9
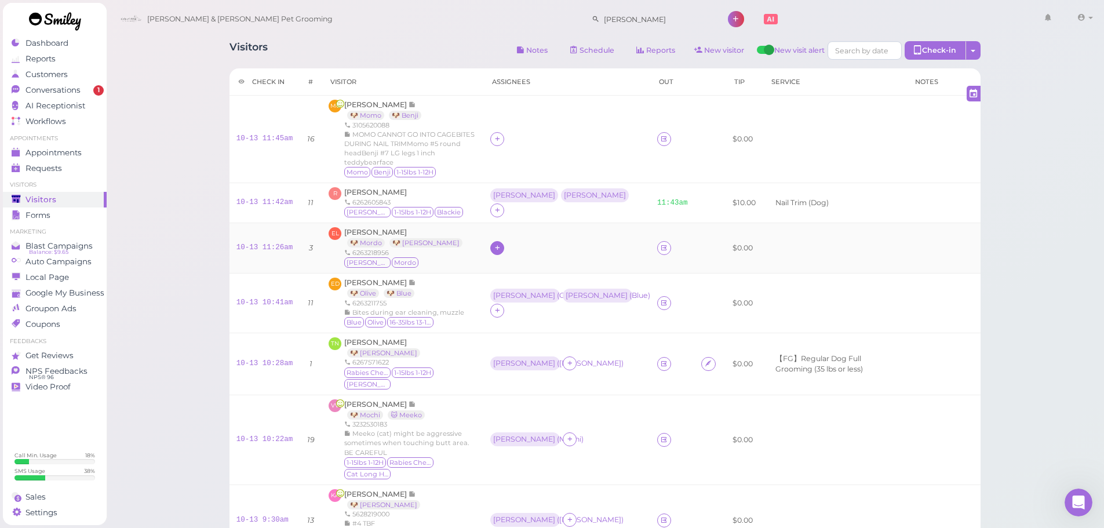
click at [501, 243] on icon at bounding box center [498, 247] width 8 height 9
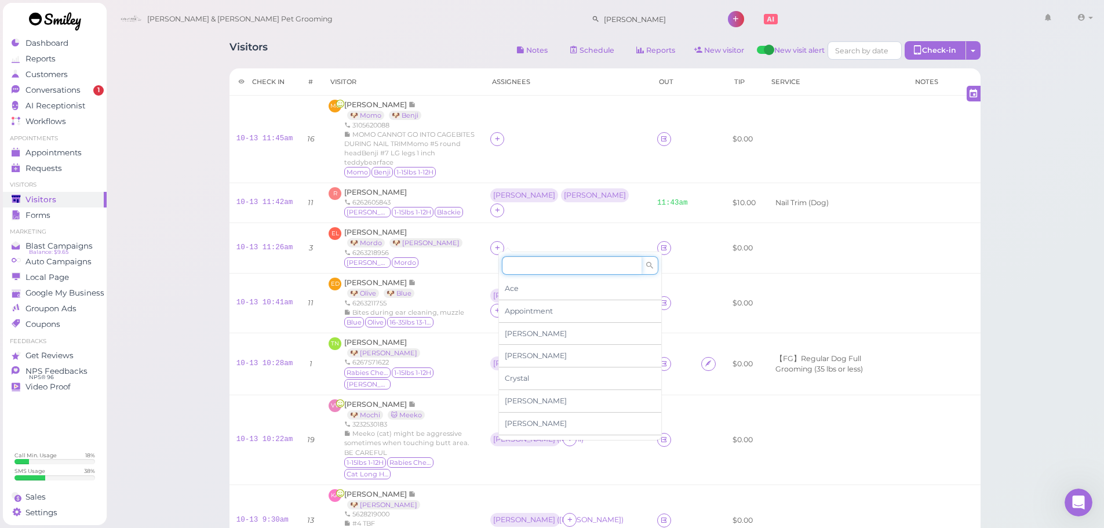
click at [529, 269] on input at bounding box center [572, 265] width 140 height 19
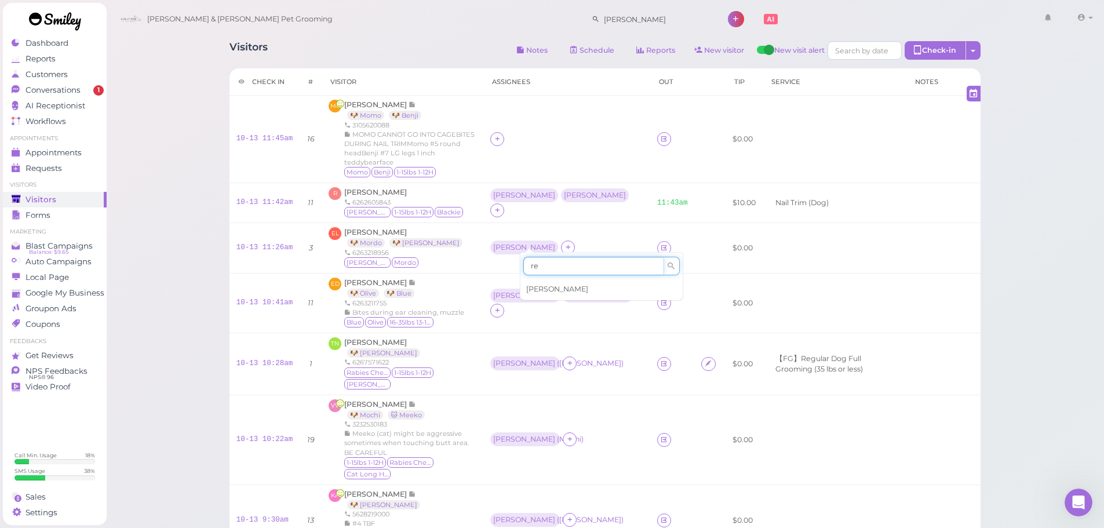
type input "re"
click at [534, 286] on span "[PERSON_NAME]" at bounding box center [557, 289] width 62 height 9
click at [501, 136] on icon at bounding box center [498, 138] width 8 height 9
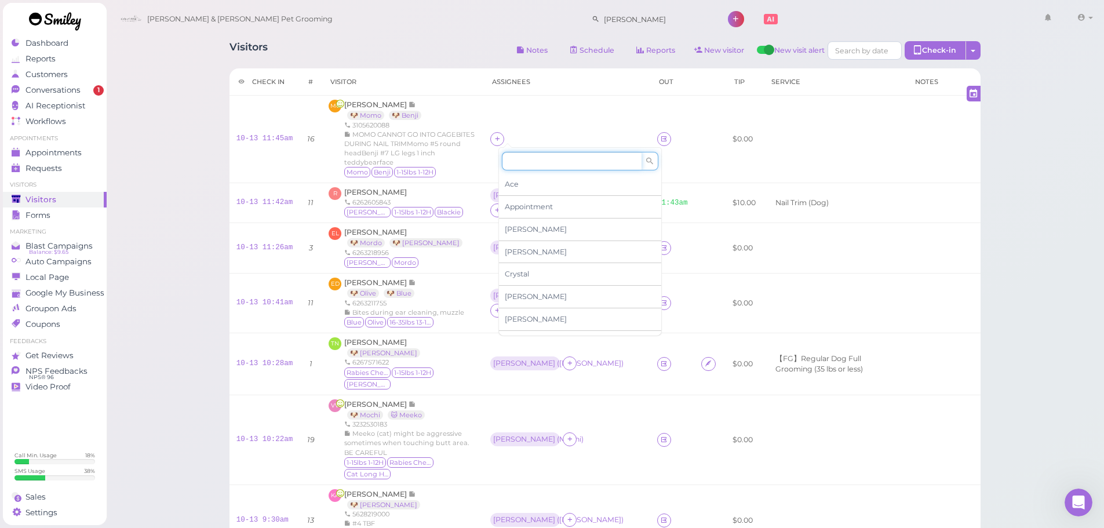
click at [512, 159] on input at bounding box center [572, 161] width 140 height 19
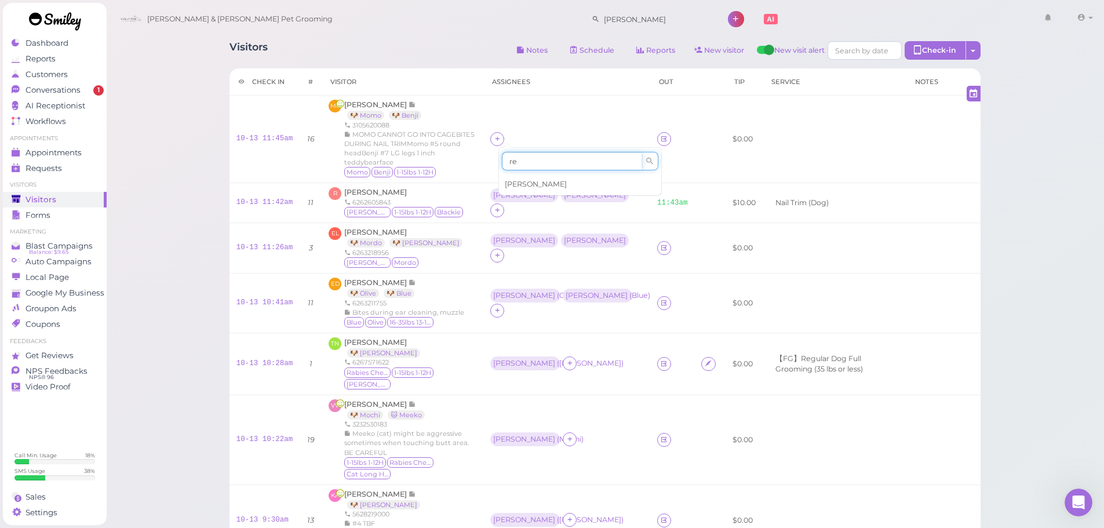
type input "re"
click at [524, 184] on span "[PERSON_NAME]" at bounding box center [536, 184] width 62 height 9
click at [501, 134] on icon at bounding box center [498, 138] width 8 height 9
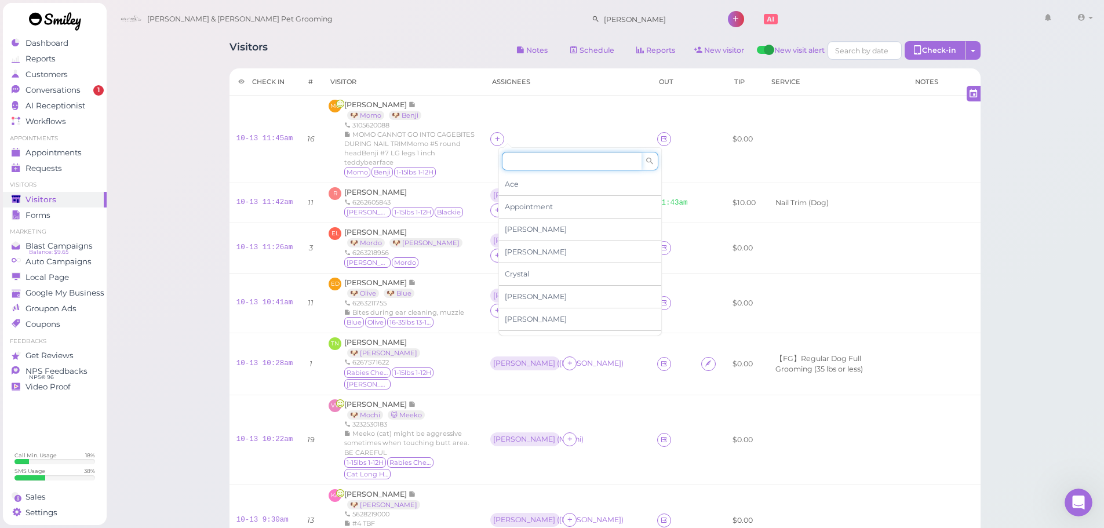
click at [523, 163] on input at bounding box center [572, 161] width 140 height 19
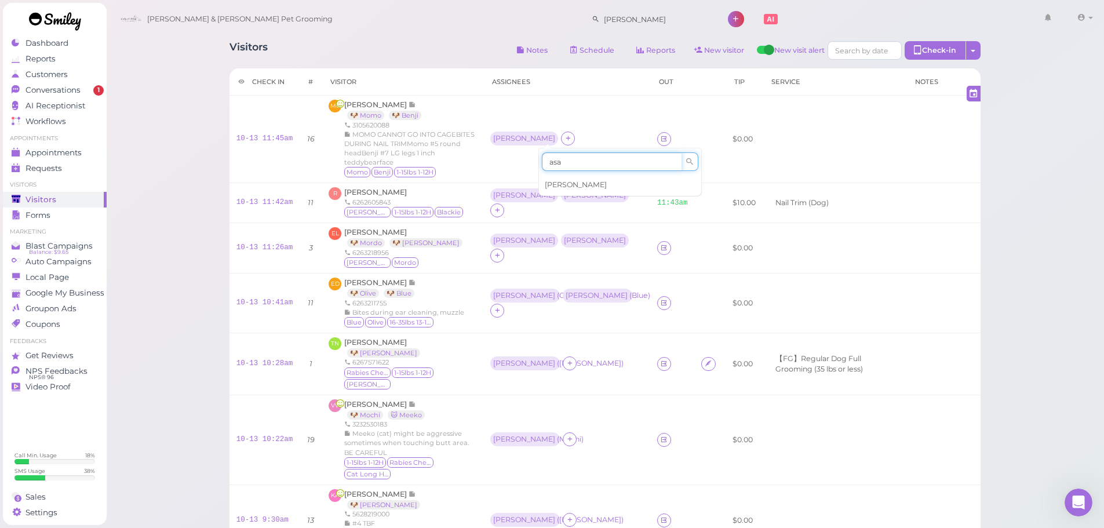
type input "asa"
click at [561, 188] on div "[PERSON_NAME]" at bounding box center [620, 185] width 162 height 22
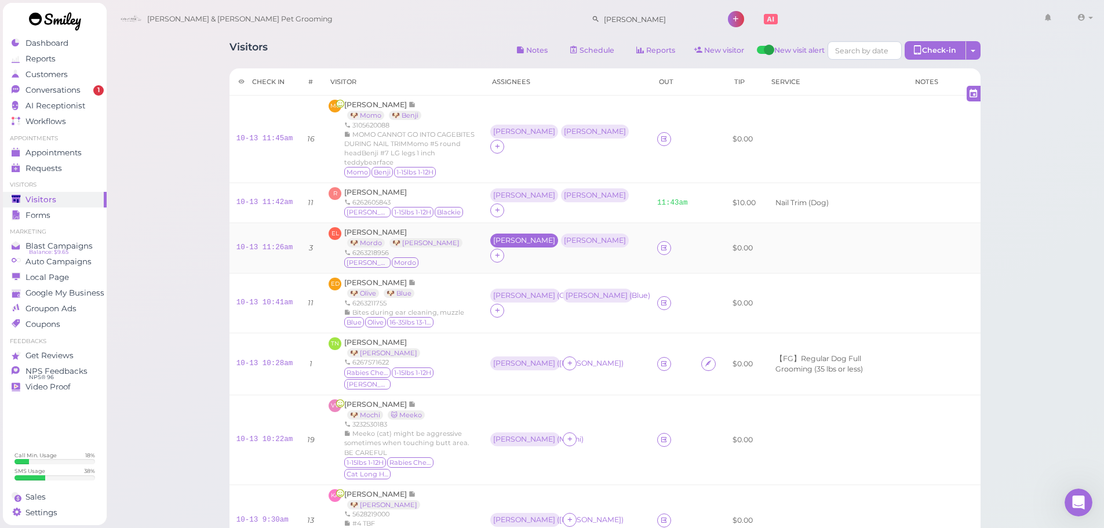
click at [508, 238] on div "[PERSON_NAME]" at bounding box center [524, 240] width 62 height 8
drag, startPoint x: 525, startPoint y: 280, endPoint x: 533, endPoint y: 294, distance: 16.1
click at [525, 281] on div "for Select pets" at bounding box center [560, 299] width 116 height 61
click at [530, 289] on span "Select pets" at bounding box center [527, 289] width 40 height 13
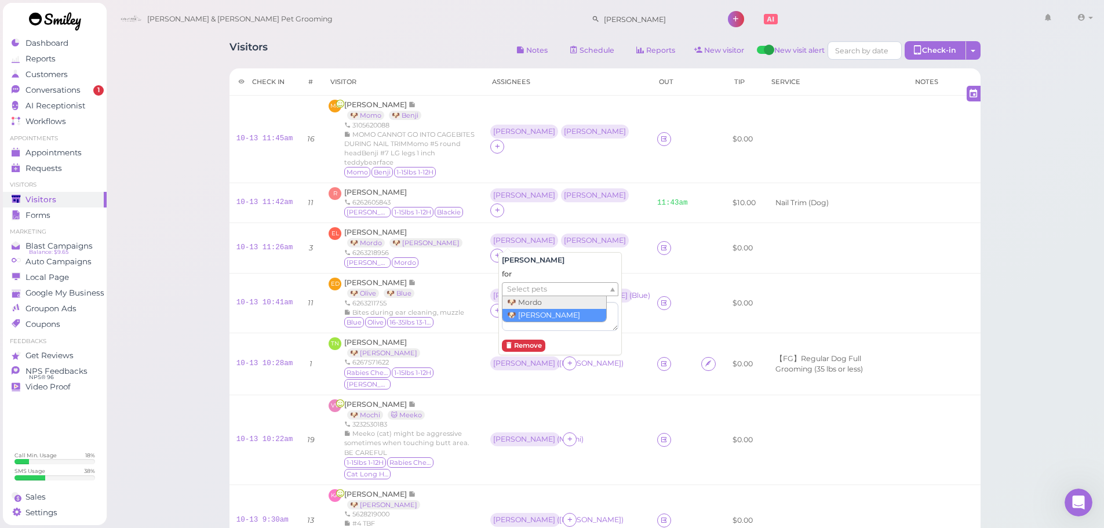
drag, startPoint x: 527, startPoint y: 314, endPoint x: 551, endPoint y: 219, distance: 97.4
click at [555, 202] on td "Asa Rebecca" at bounding box center [566, 203] width 166 height 40
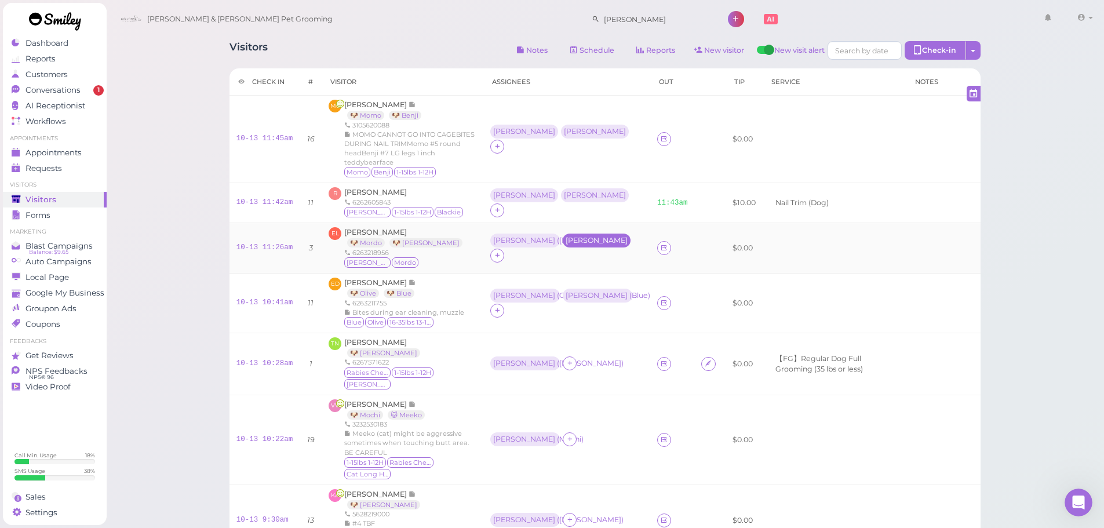
click at [571, 238] on div "[PERSON_NAME]" at bounding box center [597, 240] width 62 height 8
click at [559, 287] on ul "Select pets" at bounding box center [555, 289] width 106 height 13
drag, startPoint x: 549, startPoint y: 296, endPoint x: 550, endPoint y: 282, distance: 14.0
click at [594, 158] on td "Rebecca Asa" at bounding box center [566, 140] width 166 height 88
click at [561, 139] on div "[PERSON_NAME]" at bounding box center [595, 132] width 68 height 14
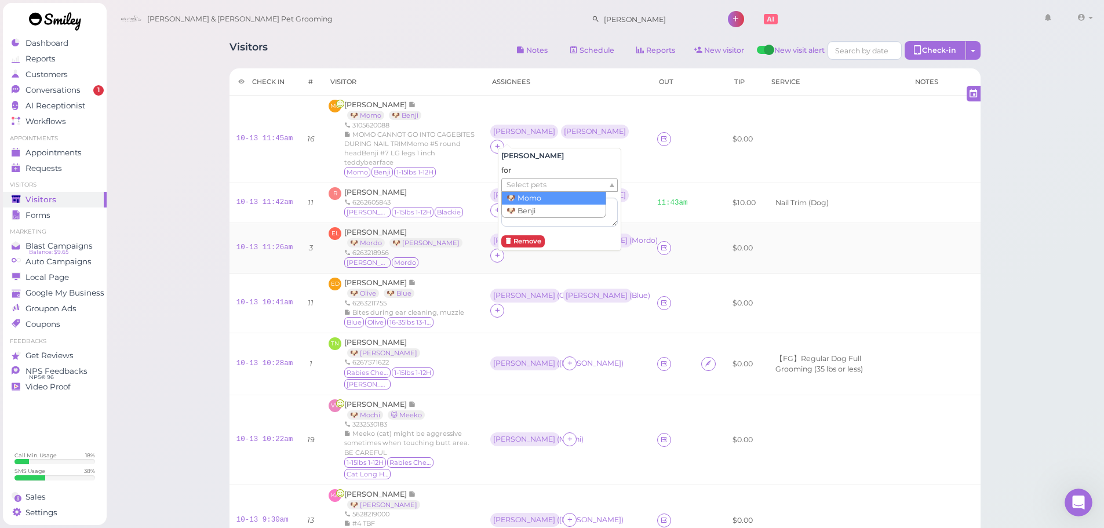
click at [537, 185] on span "Select pets" at bounding box center [527, 184] width 40 height 13
drag, startPoint x: 504, startPoint y: 97, endPoint x: 517, endPoint y: 119, distance: 25.4
click at [504, 99] on td "Rebecca Asa ( Benji )" at bounding box center [566, 140] width 166 height 88
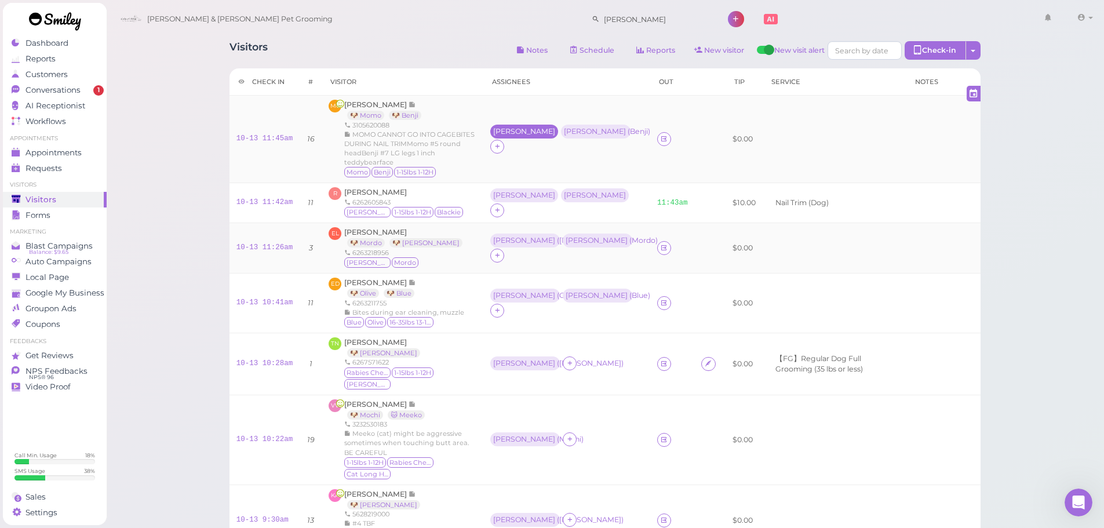
click at [523, 130] on div "[PERSON_NAME]" at bounding box center [524, 131] width 62 height 8
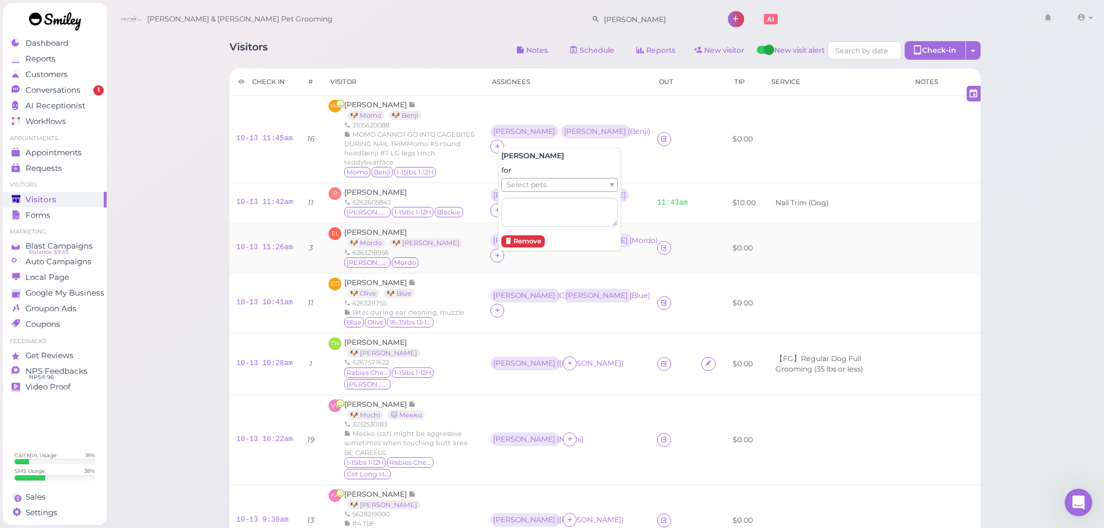
click at [509, 188] on span "Select pets" at bounding box center [527, 184] width 40 height 13
click at [469, 199] on div "R [PERSON_NAME] 6262605843 [PERSON_NAME] 1-15lbs 1-12H Blackie" at bounding box center [403, 202] width 148 height 31
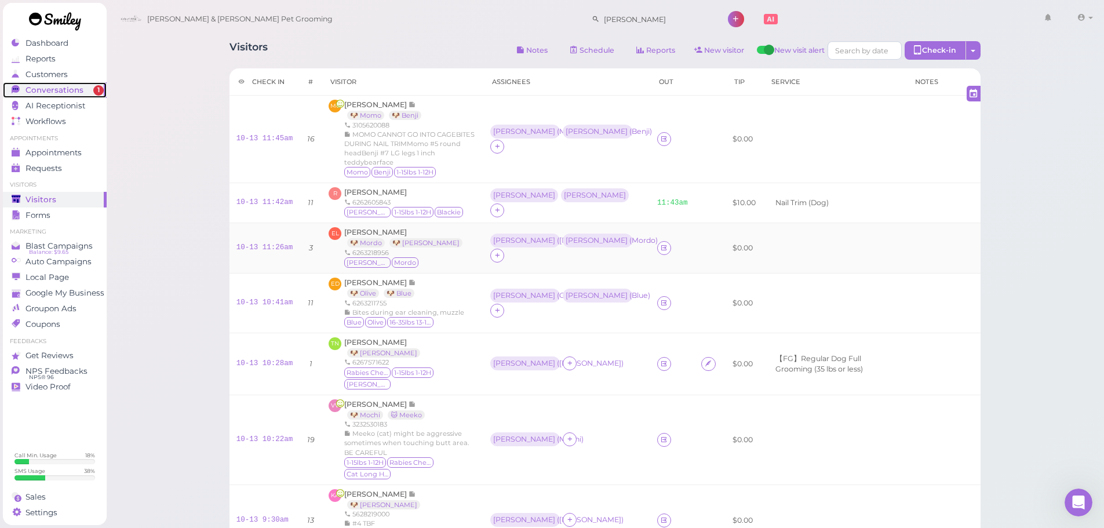
click at [93, 92] on span "1" at bounding box center [98, 90] width 10 height 10
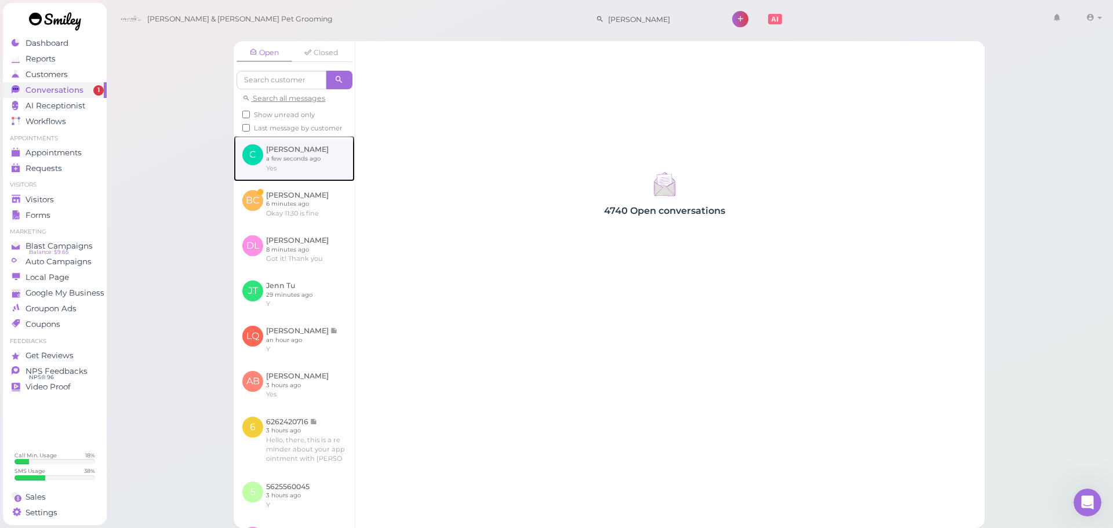
click at [264, 181] on link at bounding box center [294, 158] width 121 height 45
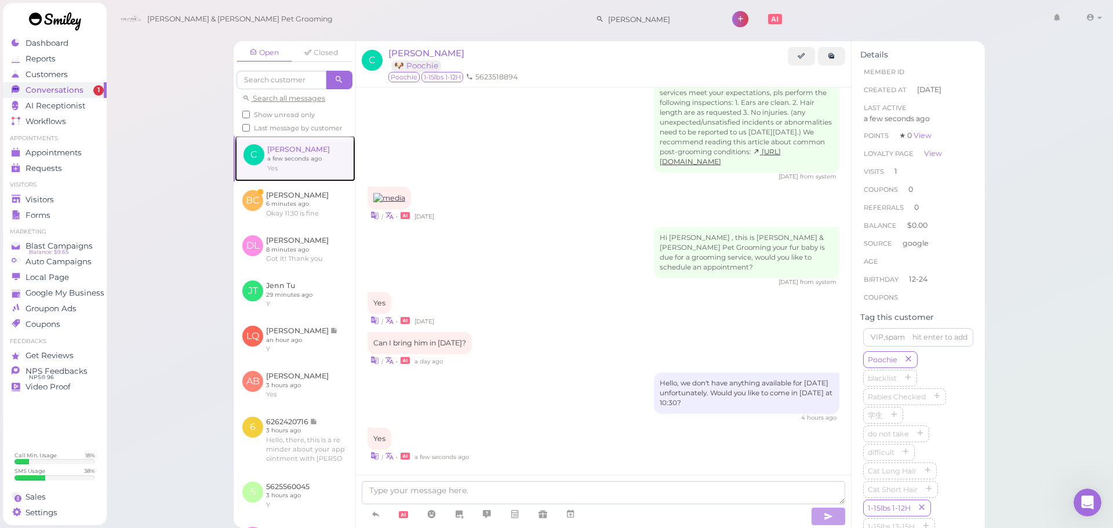
scroll to position [609, 0]
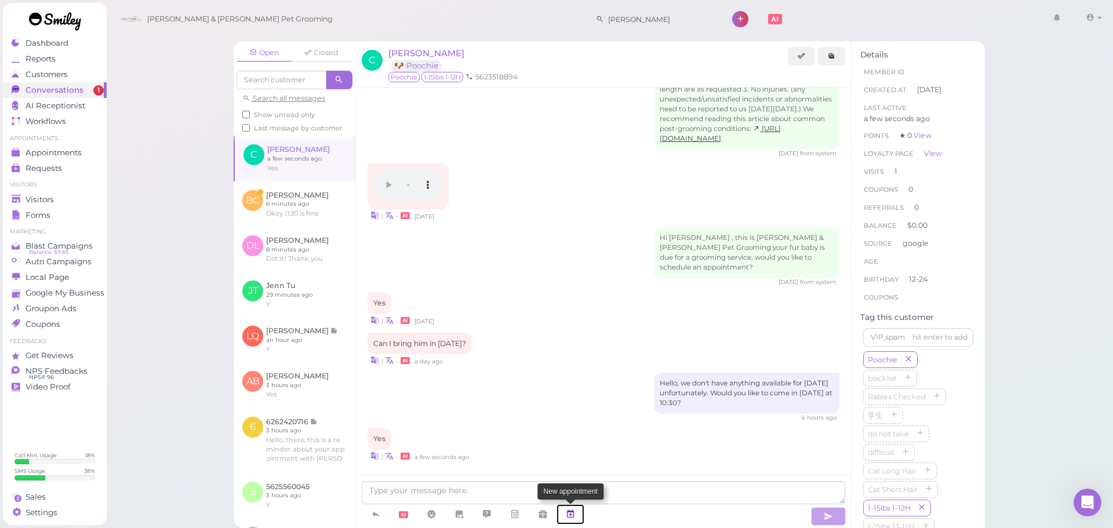
click at [575, 515] on icon at bounding box center [570, 514] width 9 height 12
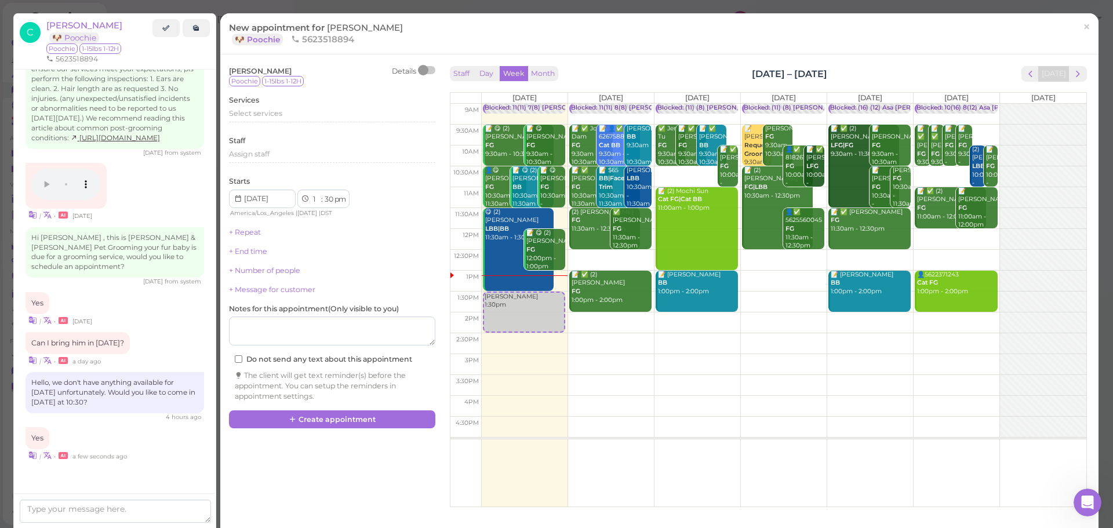
click at [863, 259] on td at bounding box center [783, 260] width 605 height 21
type input "2025-10-17"
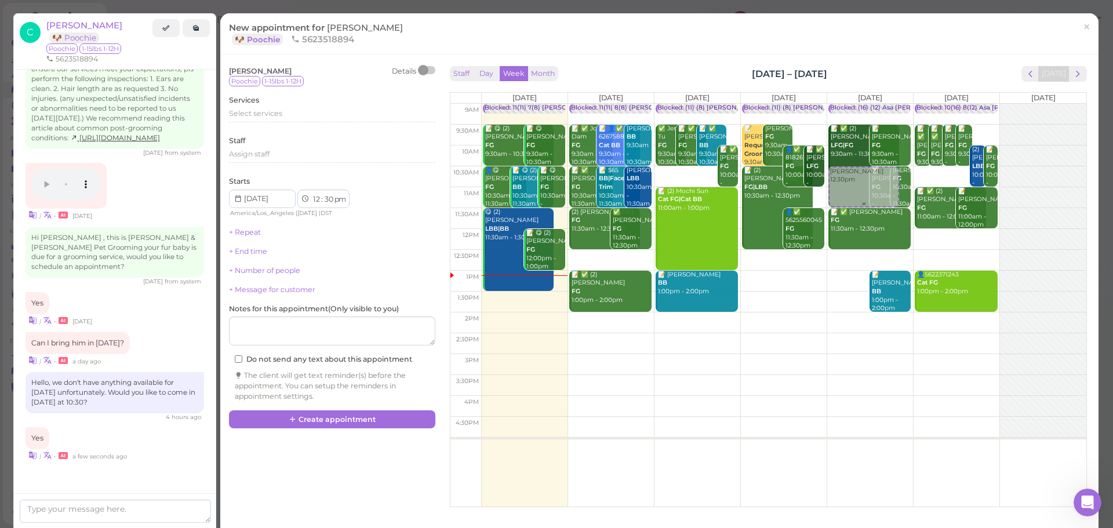
drag, startPoint x: 857, startPoint y: 271, endPoint x: 861, endPoint y: 187, distance: 84.1
click at [861, 104] on div "Christopher Chavez 12:30pm Blocked: (16) (12) Asa Helen Rebecca • Appointment 📝…" at bounding box center [870, 104] width 86 height 0
select select "10"
select select "am"
click at [303, 118] on div "Select services" at bounding box center [332, 113] width 206 height 10
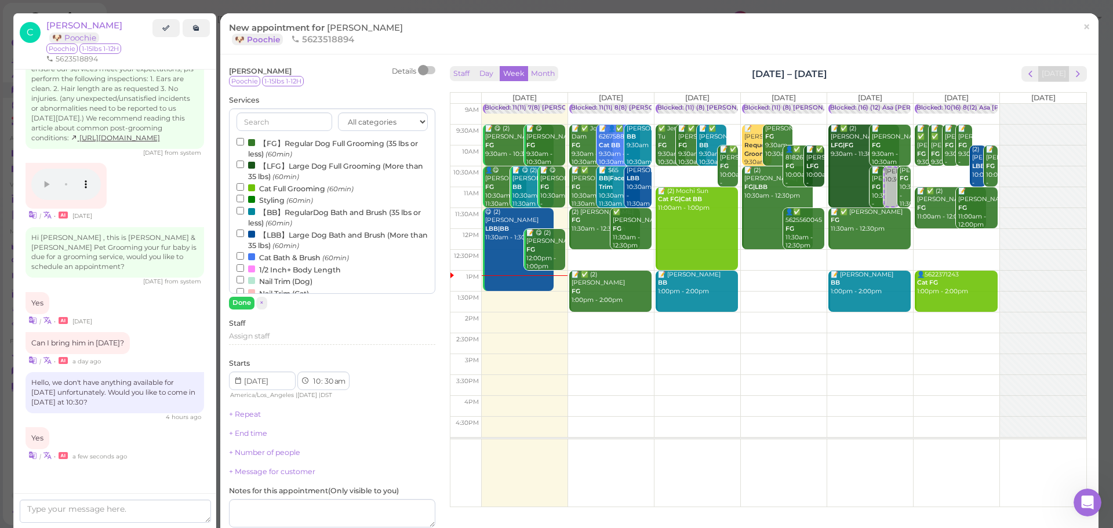
click at [290, 146] on label "【FG】Regular Dog Full Grooming (35 lbs or less) (60min)" at bounding box center [331, 148] width 191 height 23
click at [244, 145] on input "【FG】Regular Dog Full Grooming (35 lbs or less) (60min)" at bounding box center [240, 142] width 8 height 8
click at [245, 302] on button "Done" at bounding box center [241, 303] width 25 height 12
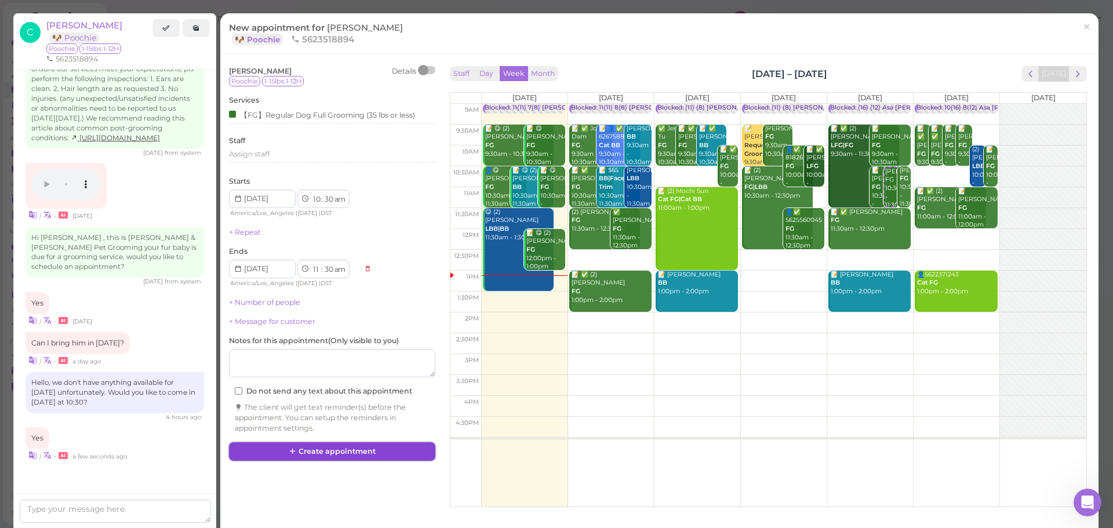
click at [347, 453] on button "Create appointment" at bounding box center [332, 451] width 206 height 19
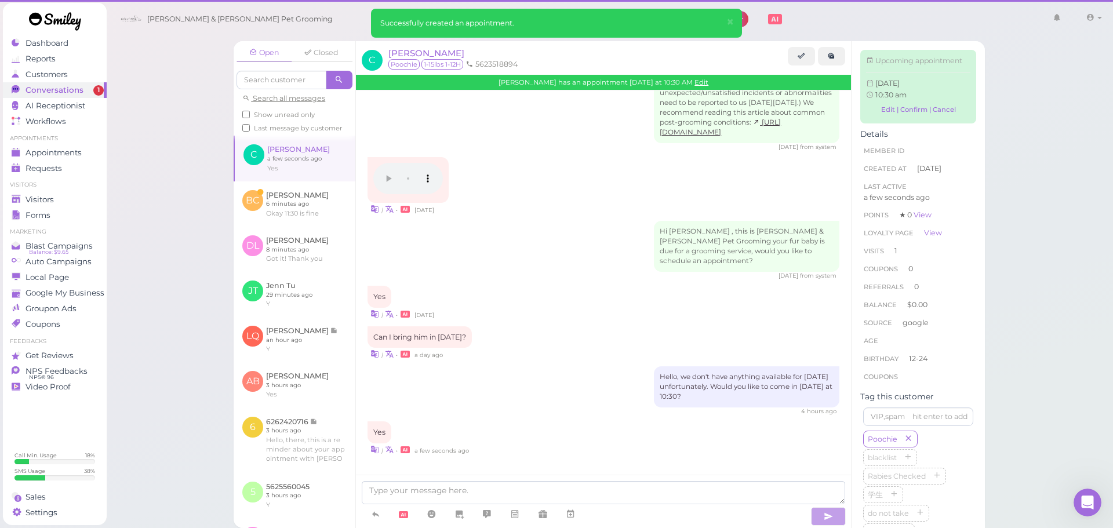
scroll to position [609, 0]
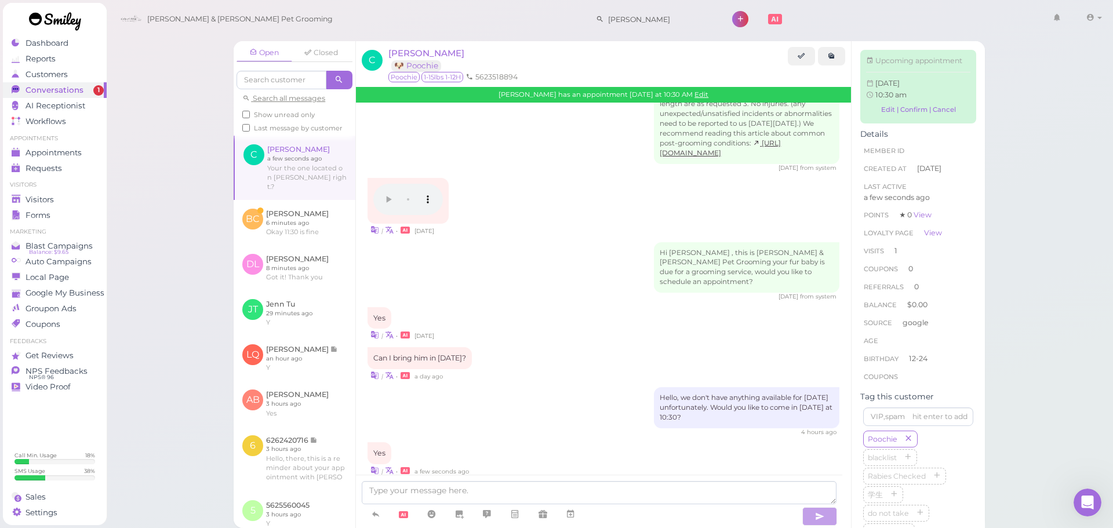
scroll to position [768, 0]
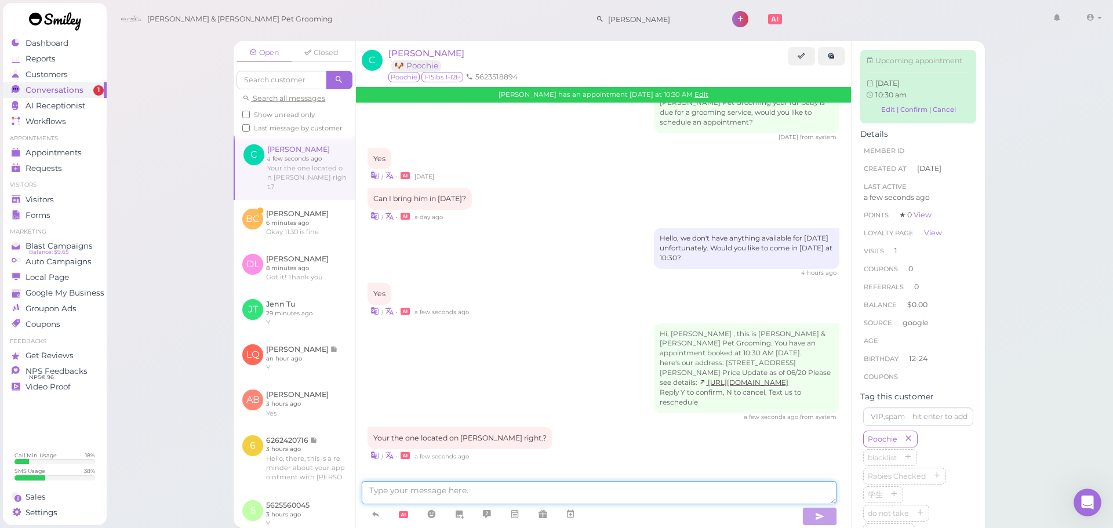
drag, startPoint x: 442, startPoint y: 493, endPoint x: 453, endPoint y: 474, distance: 22.4
click at [442, 493] on textarea at bounding box center [599, 492] width 475 height 23
type textarea "Yes"
click at [295, 241] on link at bounding box center [295, 222] width 122 height 45
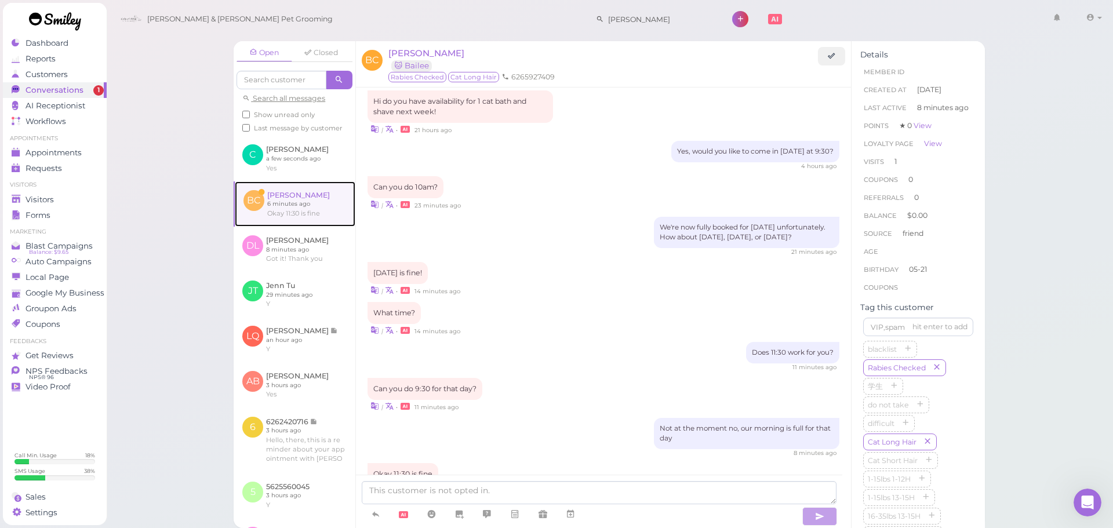
scroll to position [825, 0]
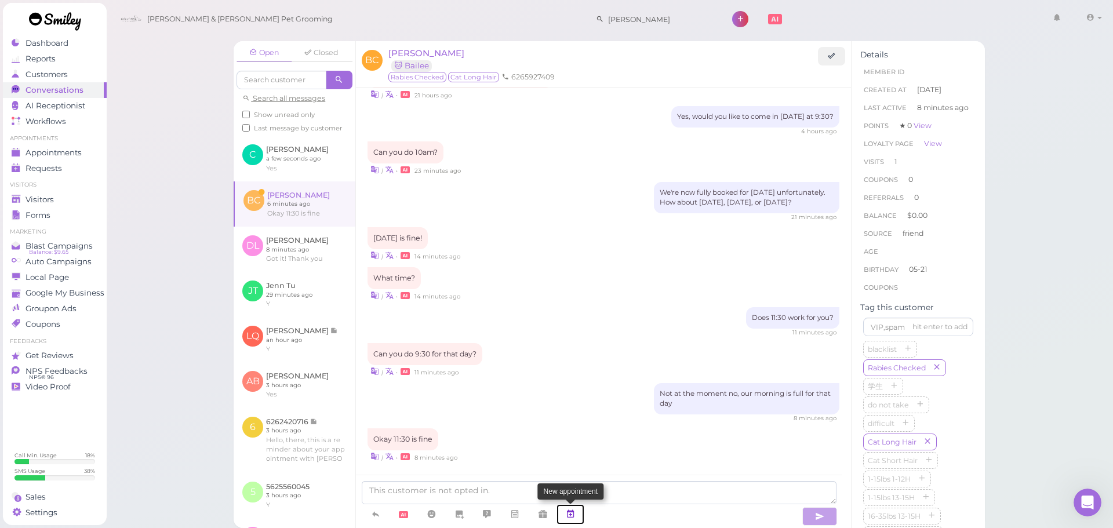
click at [573, 512] on icon at bounding box center [570, 514] width 9 height 12
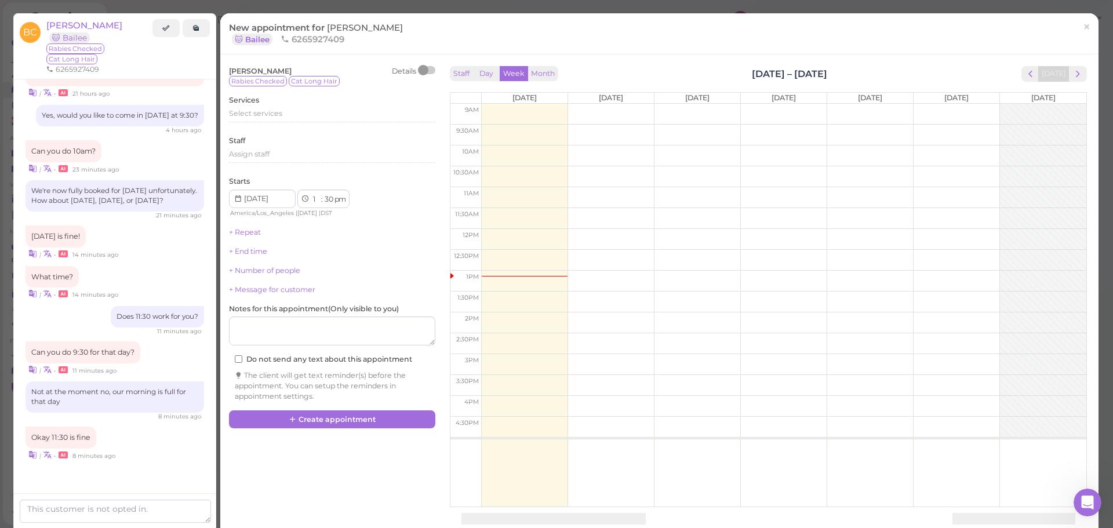
scroll to position [884, 0]
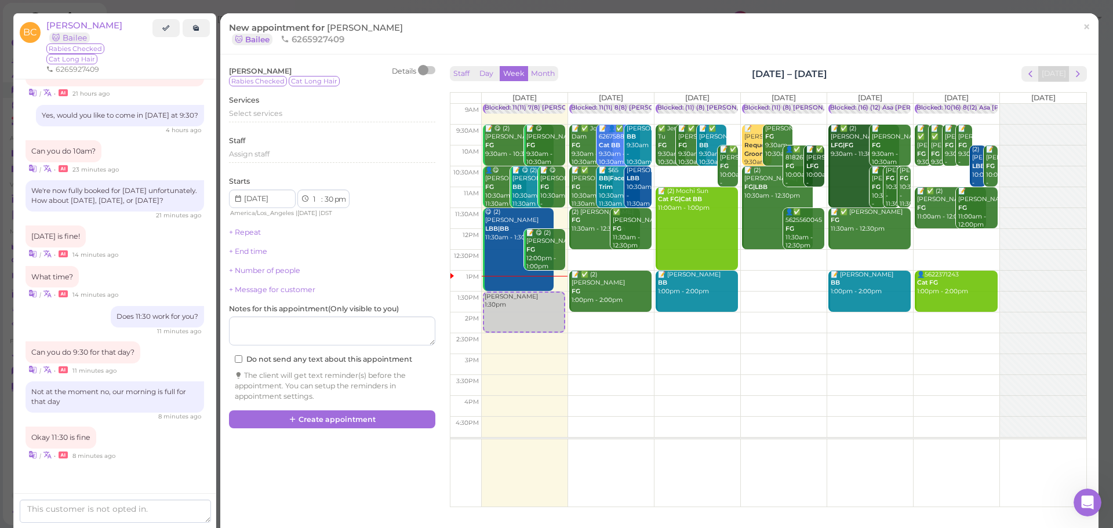
click at [779, 284] on td at bounding box center [783, 281] width 605 height 21
type input "2025-10-16"
select select "15"
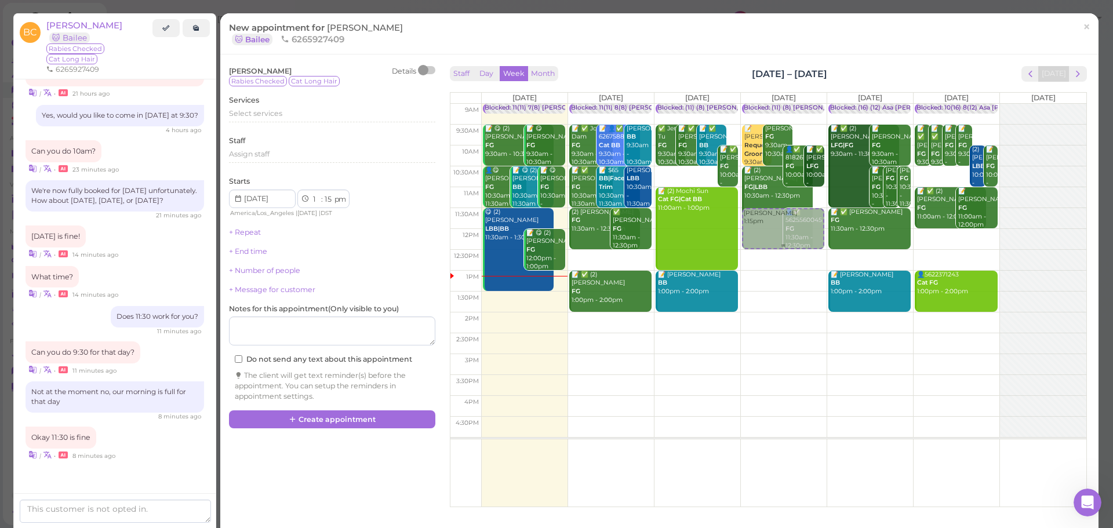
drag, startPoint x: 779, startPoint y: 310, endPoint x: 342, endPoint y: 137, distance: 470.6
click at [782, 104] on div "Bonnie Chau 1:15pm Blocked: (11) (8) Asa Helen • Appointment 📝 Marcia Lopez Req…" at bounding box center [784, 104] width 86 height 0
select select "11"
select select "30"
select select "am"
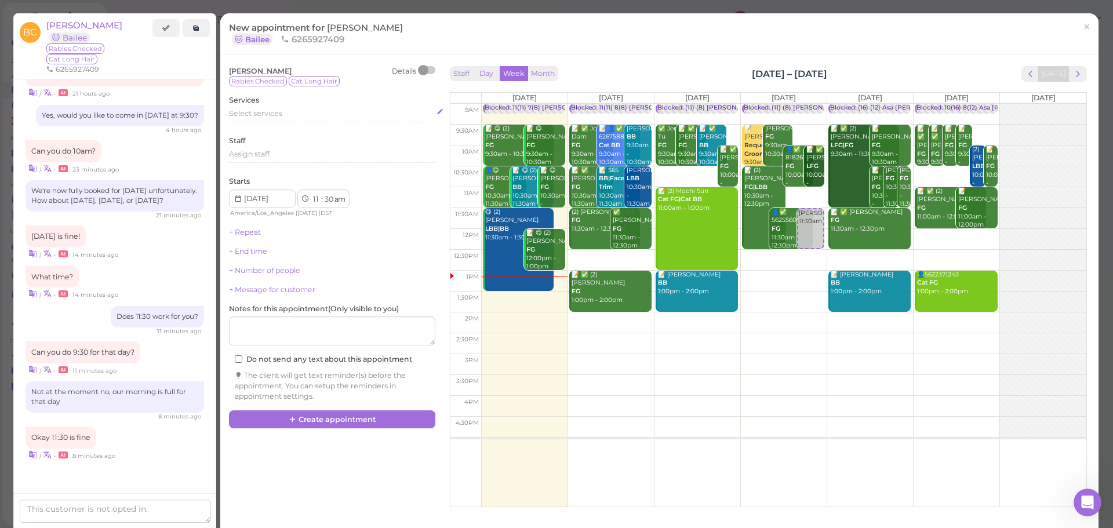
click at [279, 116] on span "Select services" at bounding box center [255, 113] width 53 height 9
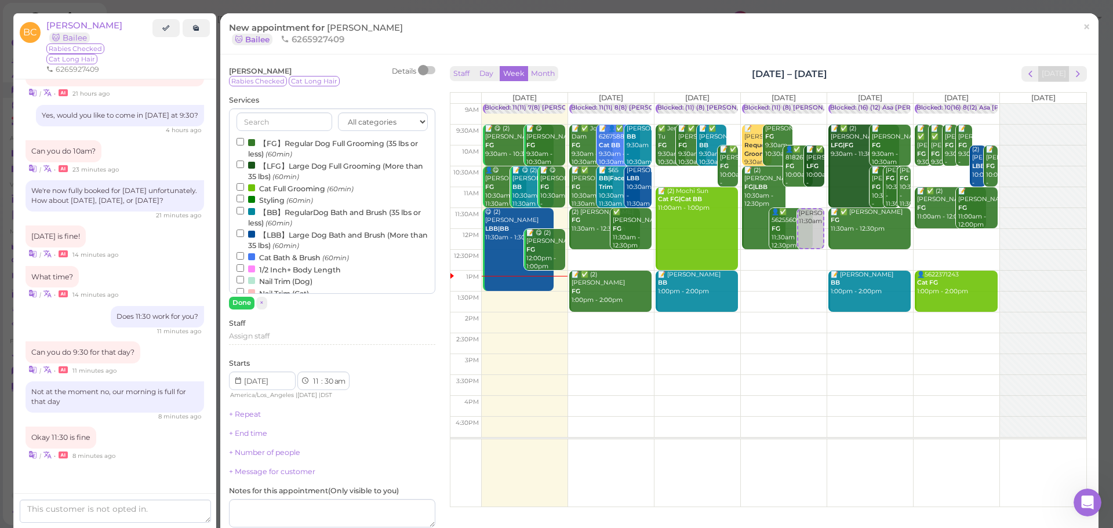
click at [285, 188] on label "Cat Full Grooming (60min)" at bounding box center [294, 188] width 117 height 12
click at [244, 188] on input "Cat Full Grooming (60min)" at bounding box center [240, 187] width 8 height 8
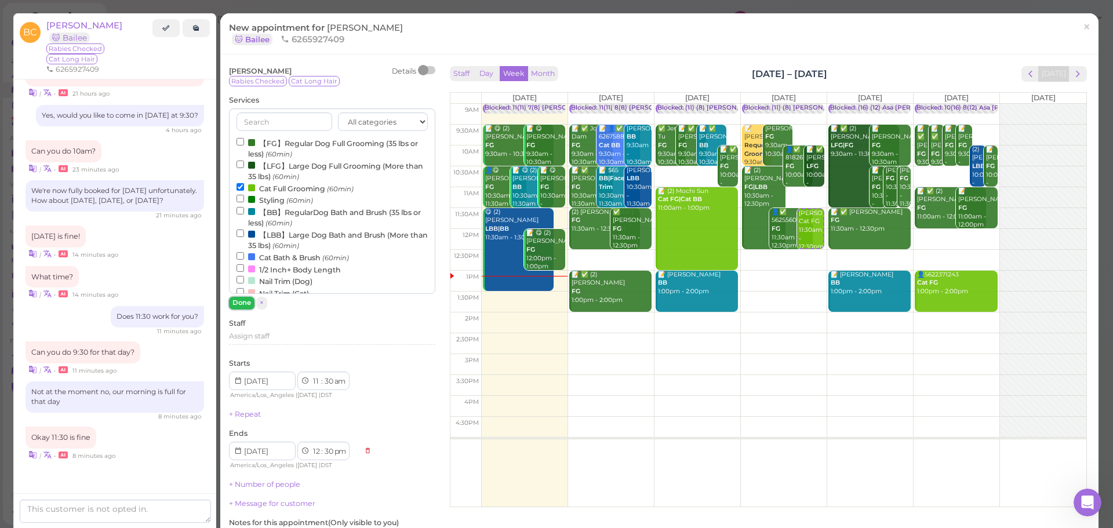
click at [244, 298] on button "Done" at bounding box center [241, 303] width 25 height 12
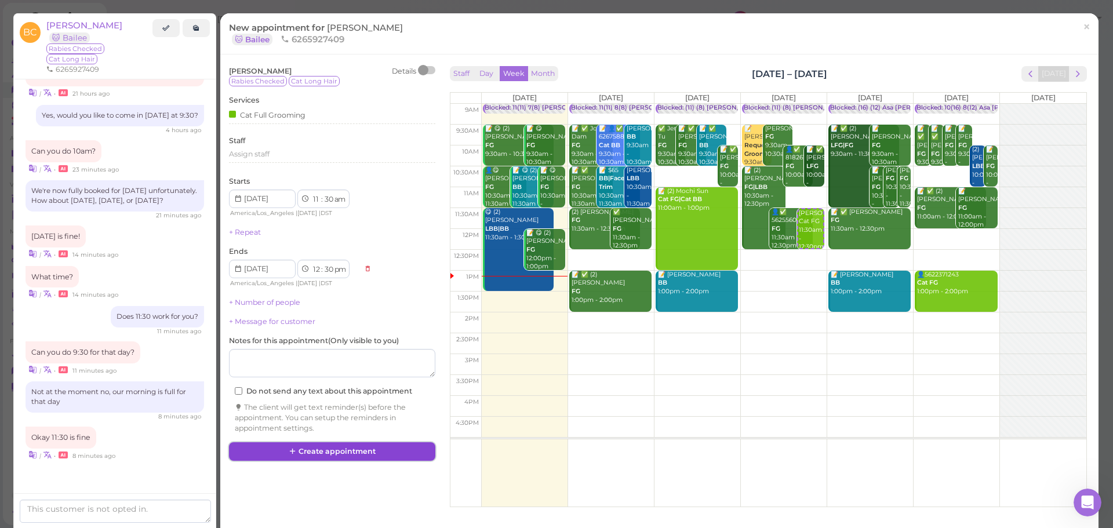
click at [333, 445] on button "Create appointment" at bounding box center [332, 451] width 206 height 19
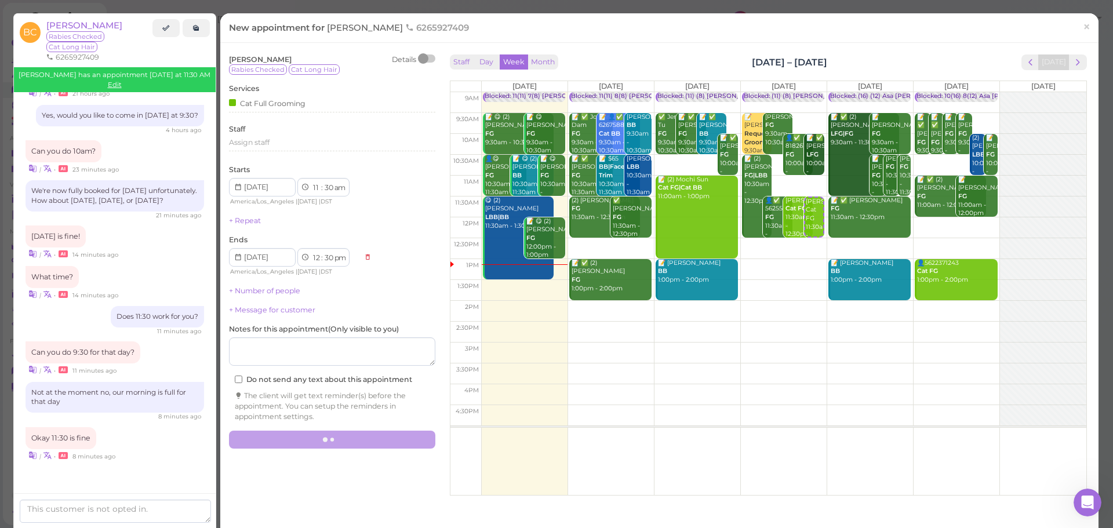
scroll to position [825, 0]
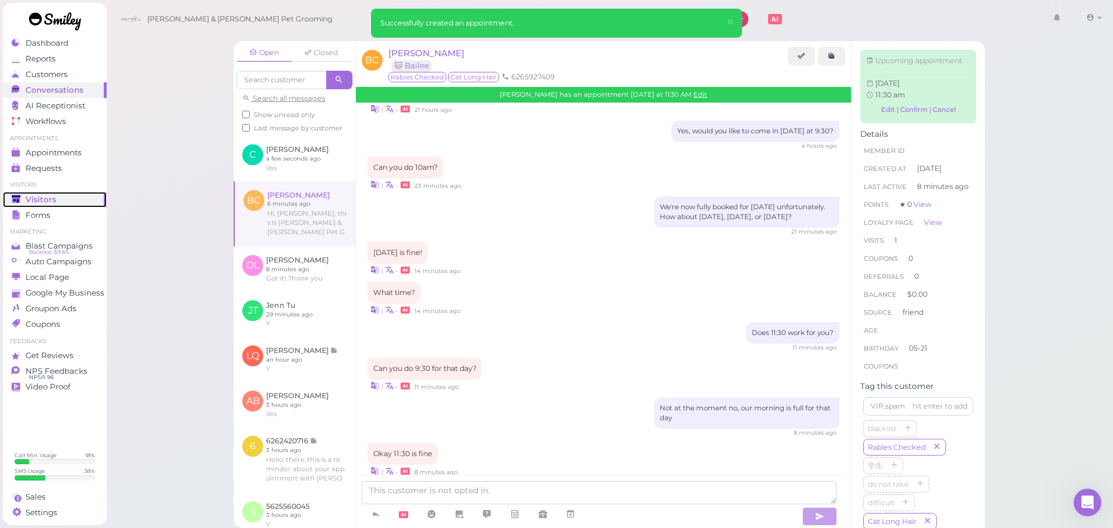
click at [86, 195] on div "Visitors" at bounding box center [53, 200] width 83 height 10
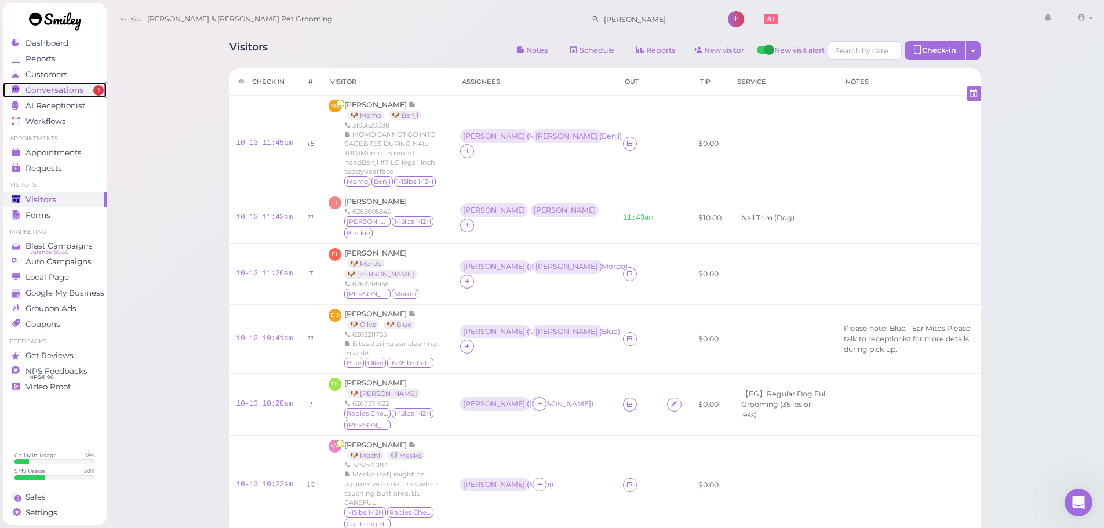
click at [61, 85] on span "Conversations" at bounding box center [54, 90] width 58 height 10
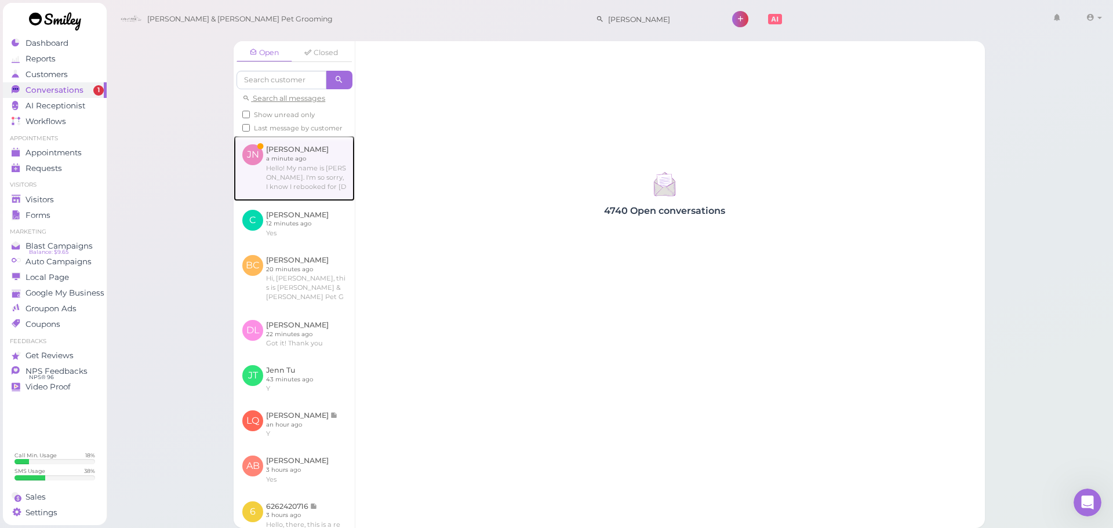
click at [319, 169] on link at bounding box center [294, 168] width 121 height 65
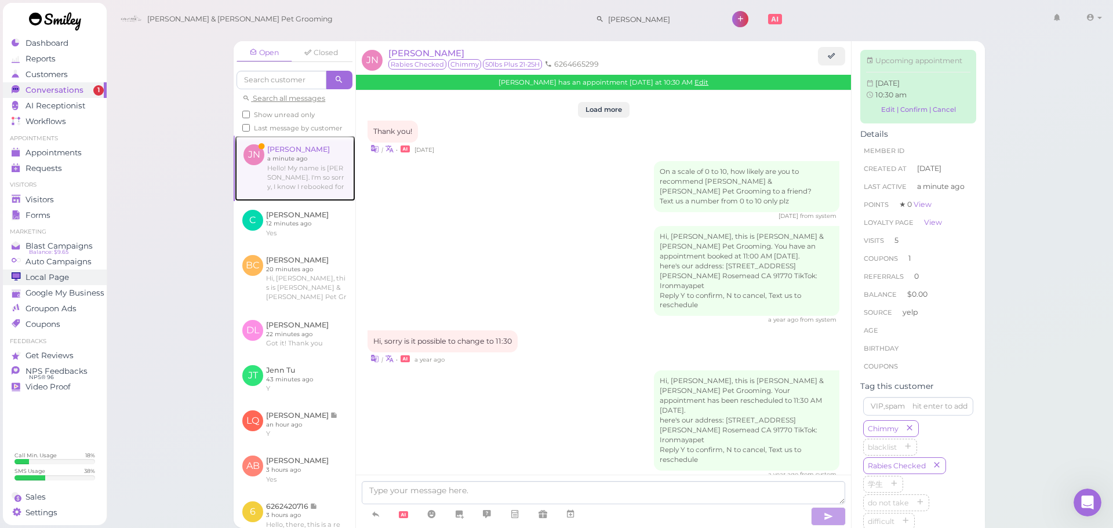
scroll to position [1997, 0]
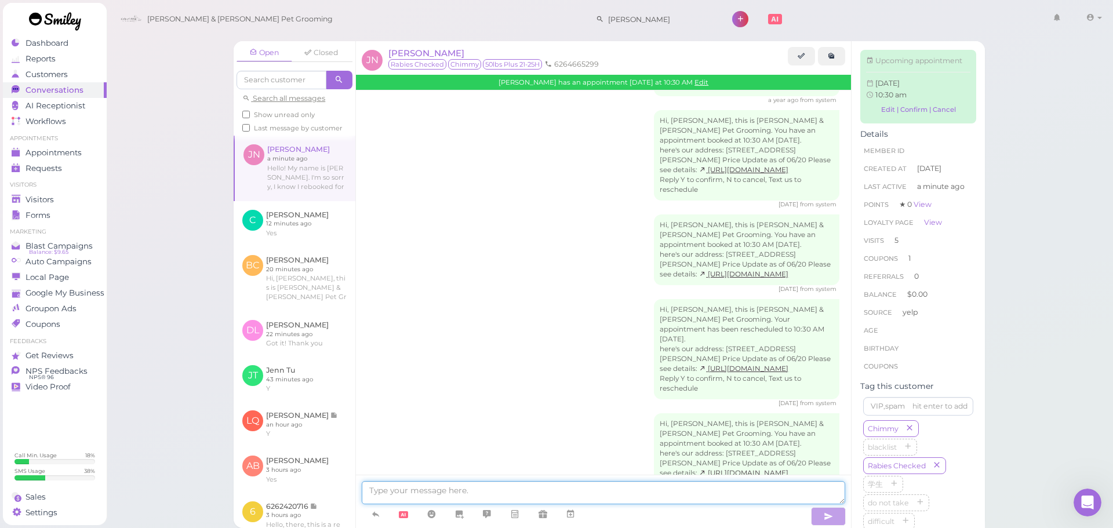
click at [532, 488] on textarea at bounding box center [603, 492] width 483 height 23
click at [480, 491] on textarea at bounding box center [603, 492] width 483 height 23
type textarea "We can do [DATE] at 10:30 as well"
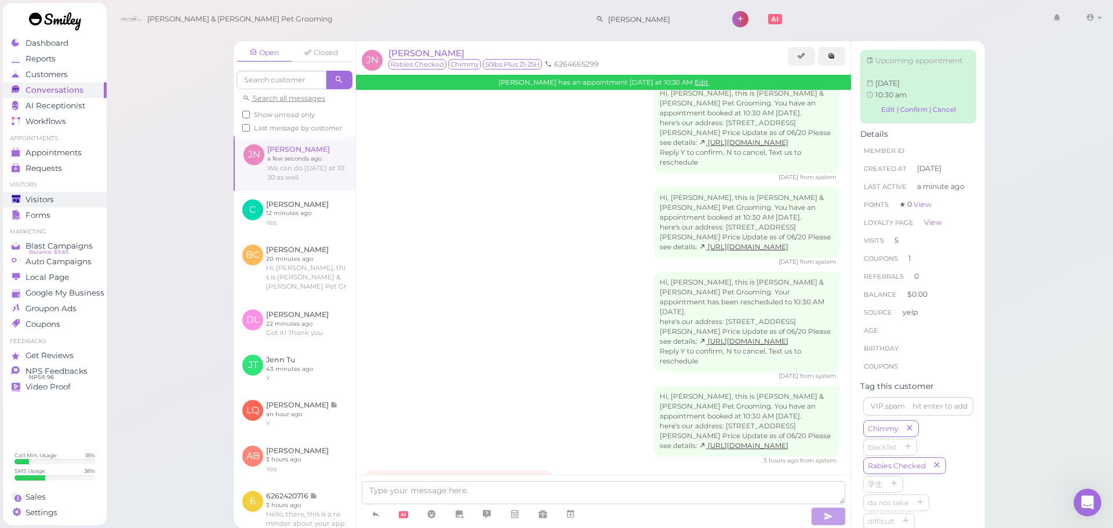
click at [50, 199] on span "Visitors" at bounding box center [39, 200] width 28 height 10
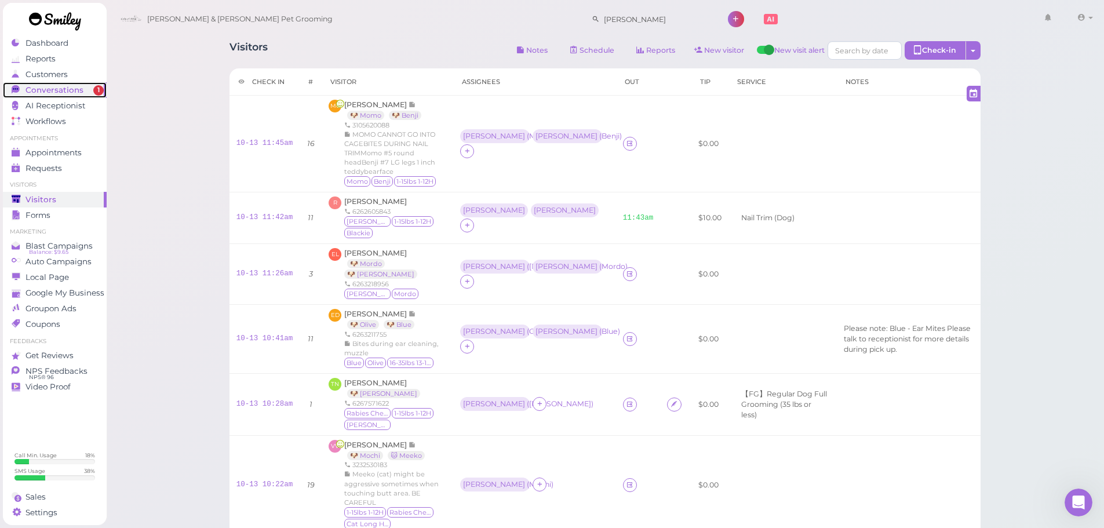
click at [63, 97] on link "Conversations 1" at bounding box center [55, 90] width 104 height 16
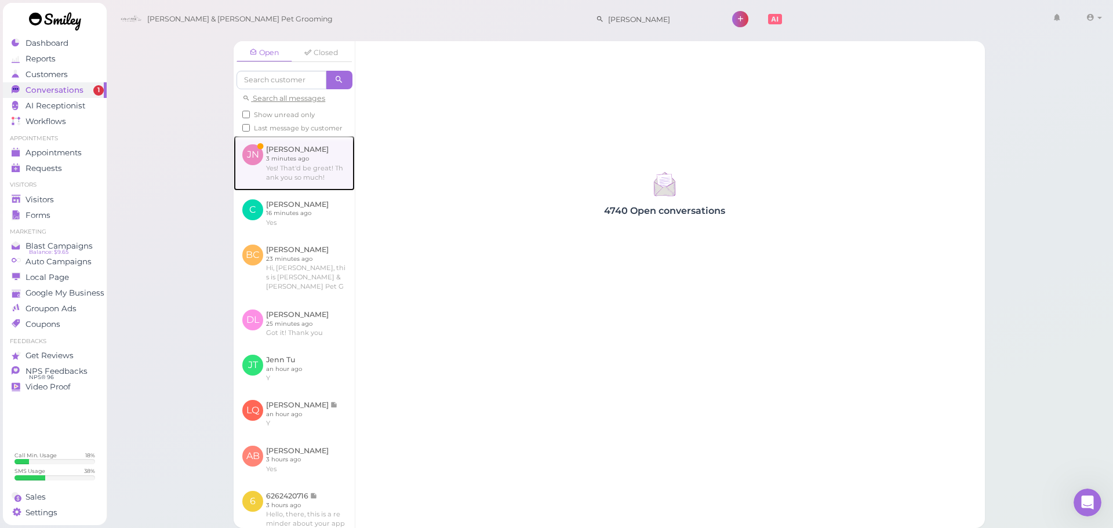
click at [299, 170] on link at bounding box center [294, 163] width 121 height 54
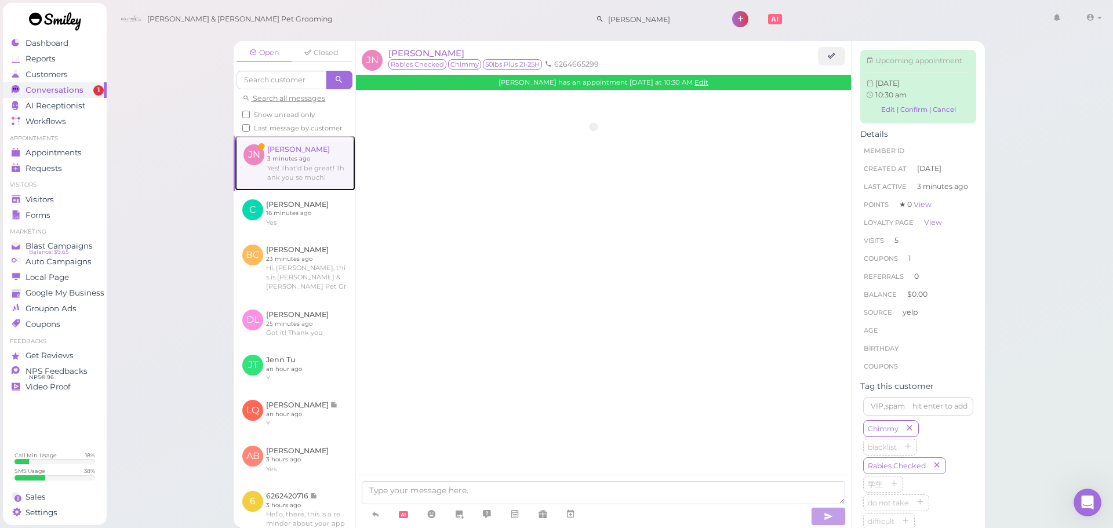
scroll to position [1968, 0]
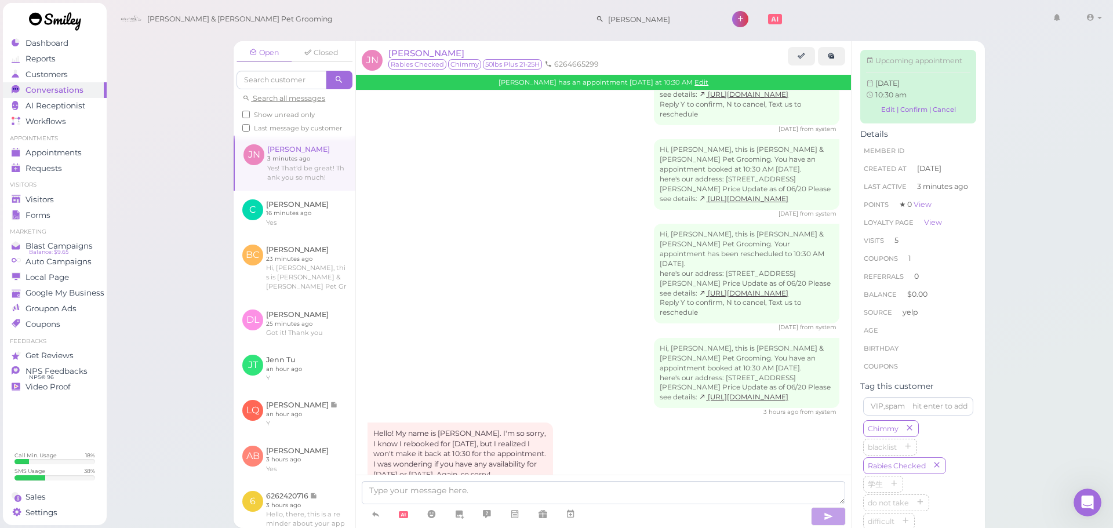
click at [704, 76] on div "Jennifer Nguyen has an appointment Tomorrow at 10:30 AM Edit" at bounding box center [603, 82] width 495 height 15
click at [704, 79] on link "Edit" at bounding box center [701, 82] width 14 height 8
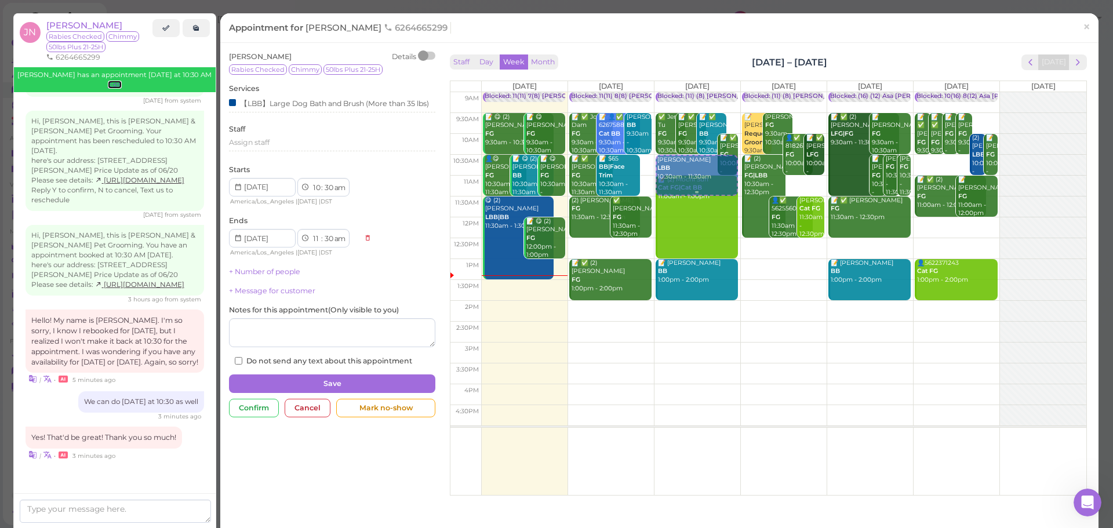
click at [687, 92] on tr "Blocked: 11(11) 7(8) Asa Rebecca • Appointment 📝 😋 (2) Cindy Wan FG 9:30am - 10…" at bounding box center [768, 92] width 636 height 0
type input "2025-10-15"
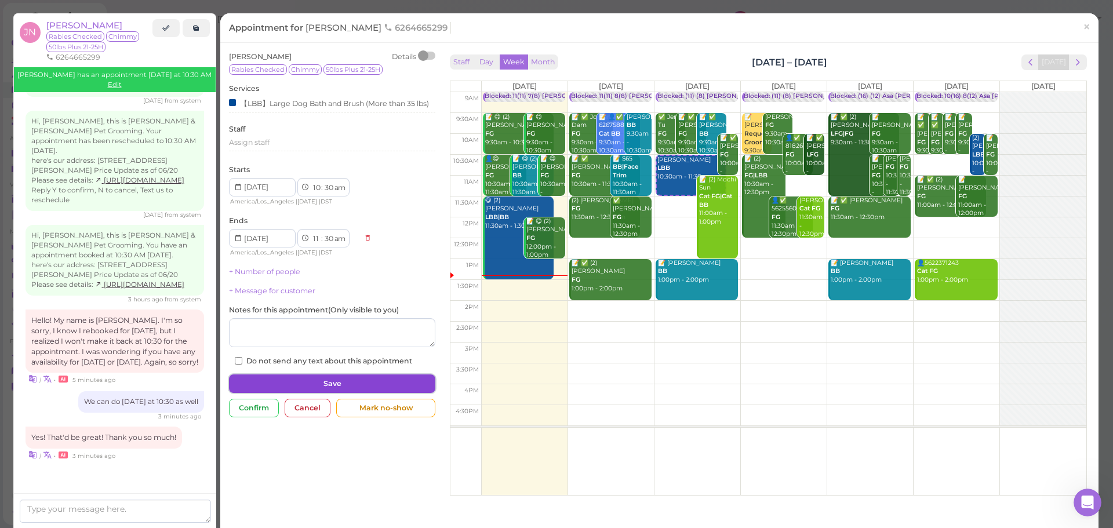
click at [326, 389] on button "Save" at bounding box center [332, 383] width 206 height 19
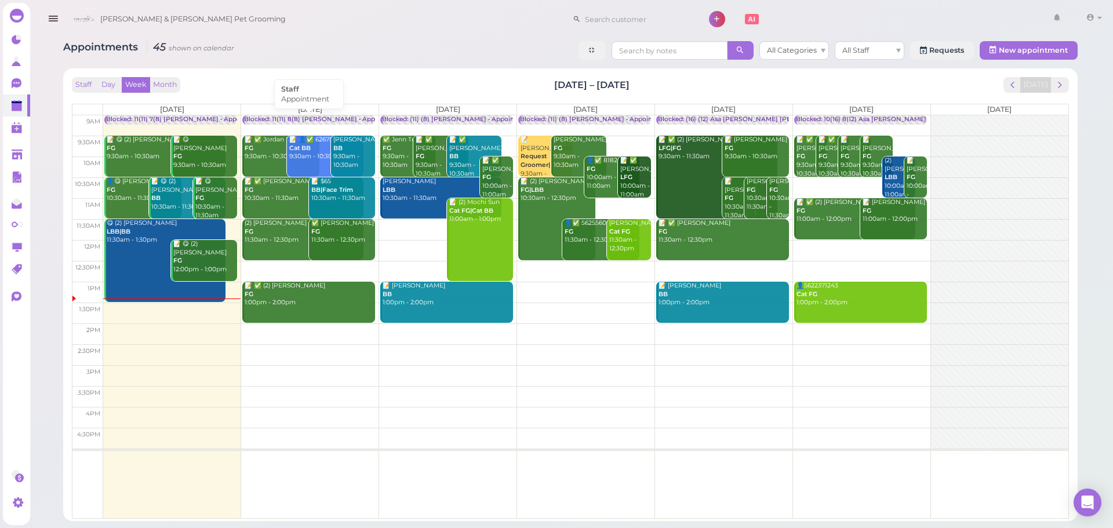
click at [312, 123] on div "Blocked: 11(11) 8(8) [PERSON_NAME] • Appointment" at bounding box center [323, 119] width 159 height 9
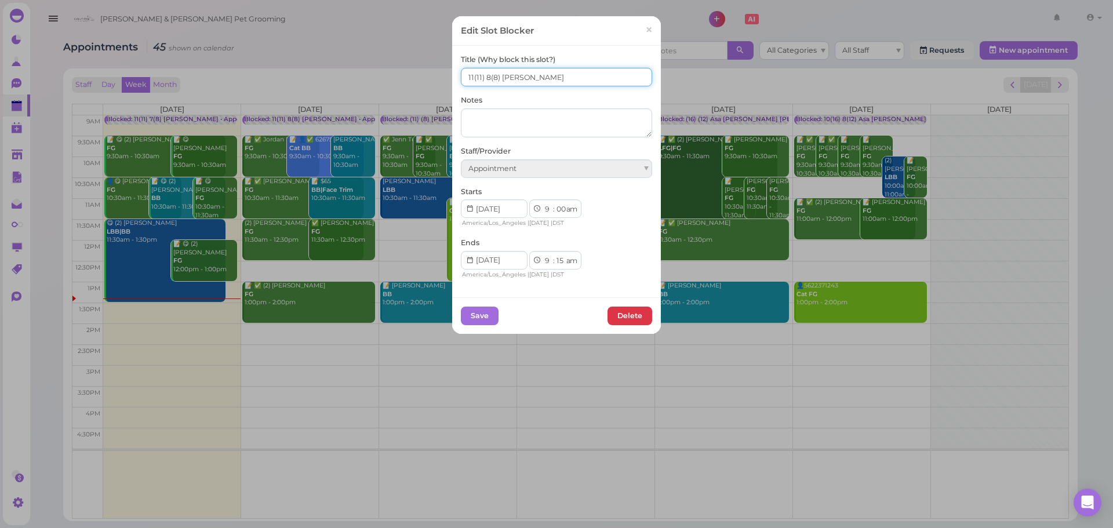
click at [466, 78] on input "11(11) 8(8) Asa Rebecca" at bounding box center [556, 77] width 191 height 19
type input "10(11) 8(8) Asa Rebecca"
click at [475, 323] on button "Save" at bounding box center [480, 316] width 38 height 19
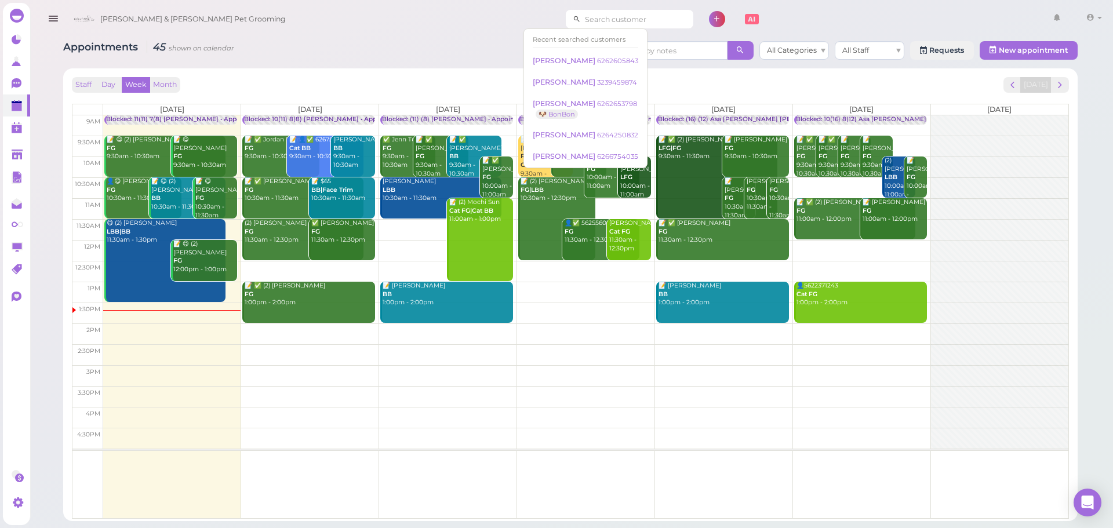
click at [614, 27] on input at bounding box center [637, 19] width 112 height 19
click at [421, 20] on div "Cody & Miley Pet Grooming 1 Account" at bounding box center [587, 19] width 1038 height 33
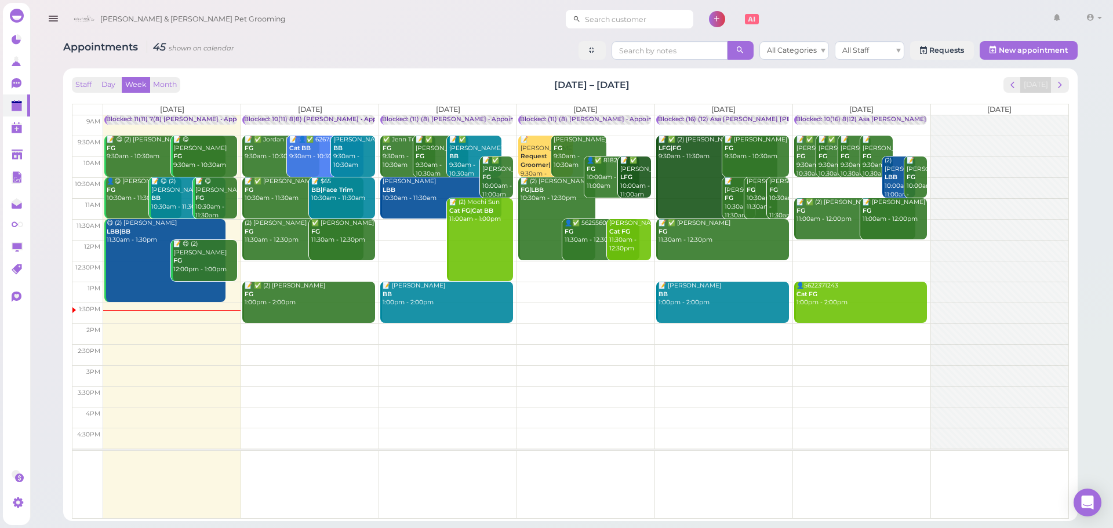
click at [614, 18] on input at bounding box center [637, 19] width 112 height 19
type input "3237057673"
click at [607, 40] on small "3237057673" at bounding box center [600, 40] width 39 height 8
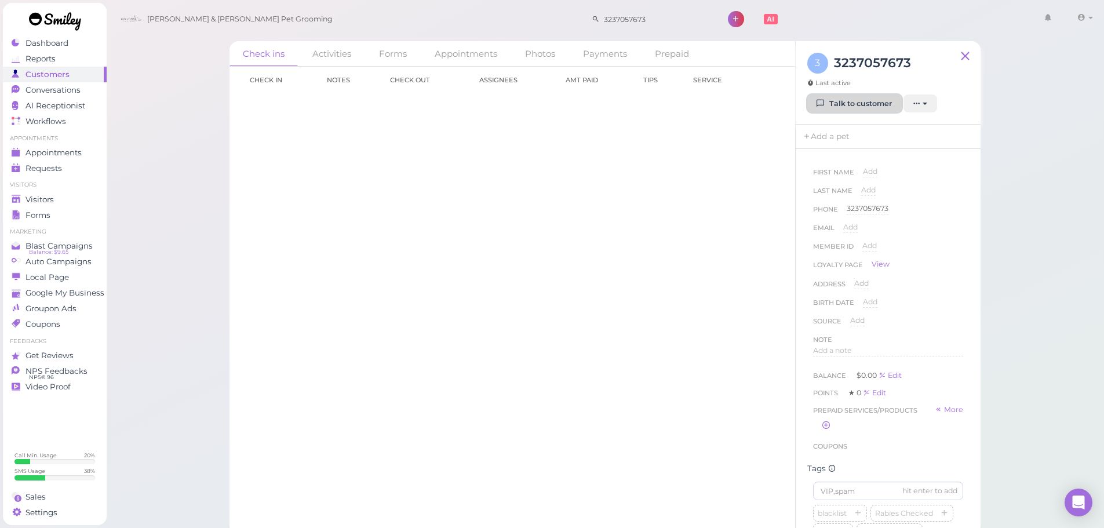
click at [883, 101] on link "Talk to customer" at bounding box center [854, 103] width 94 height 19
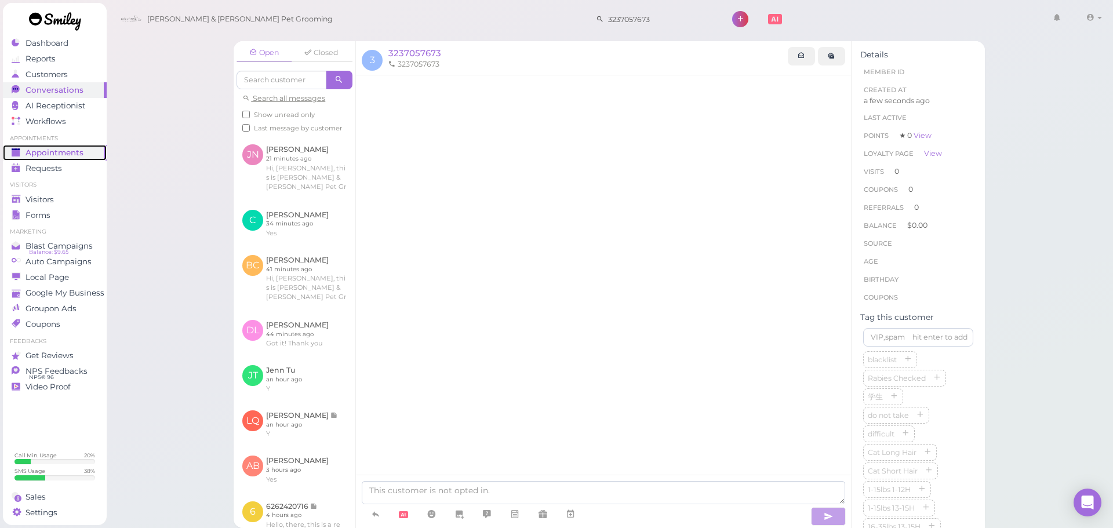
click at [93, 156] on div "Appointments" at bounding box center [53, 153] width 83 height 10
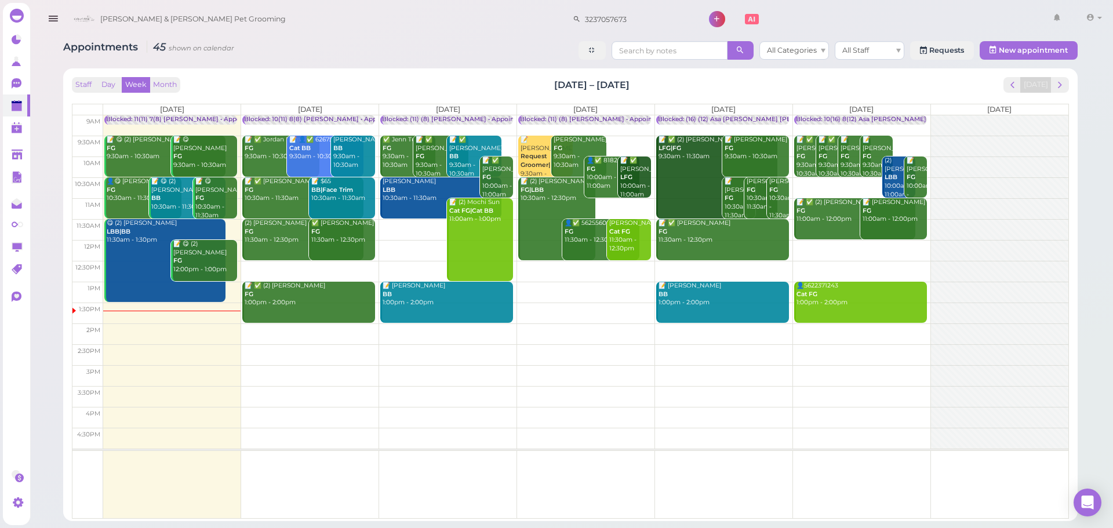
click at [402, 231] on td at bounding box center [585, 229] width 965 height 21
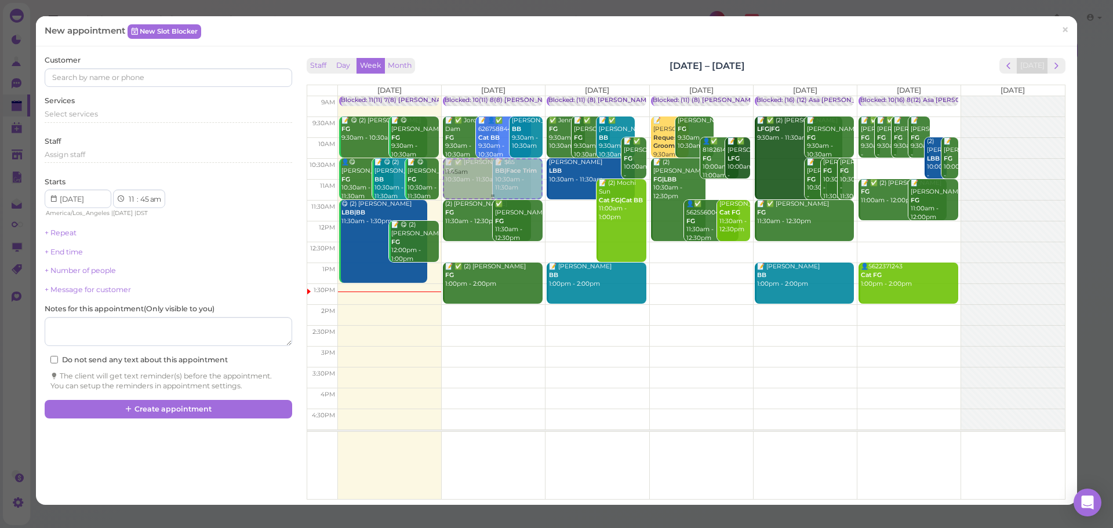
drag, startPoint x: 558, startPoint y: 224, endPoint x: 492, endPoint y: 169, distance: 85.2
click at [490, 96] on tr "Blocked: 11(11) 7(8) Asa Rebecca • Appointment 📝 😋 (2) Cindy Wan FG 9:30am - 10…" at bounding box center [685, 96] width 757 height 0
type input "[DATE]"
select select "10"
select select "30"
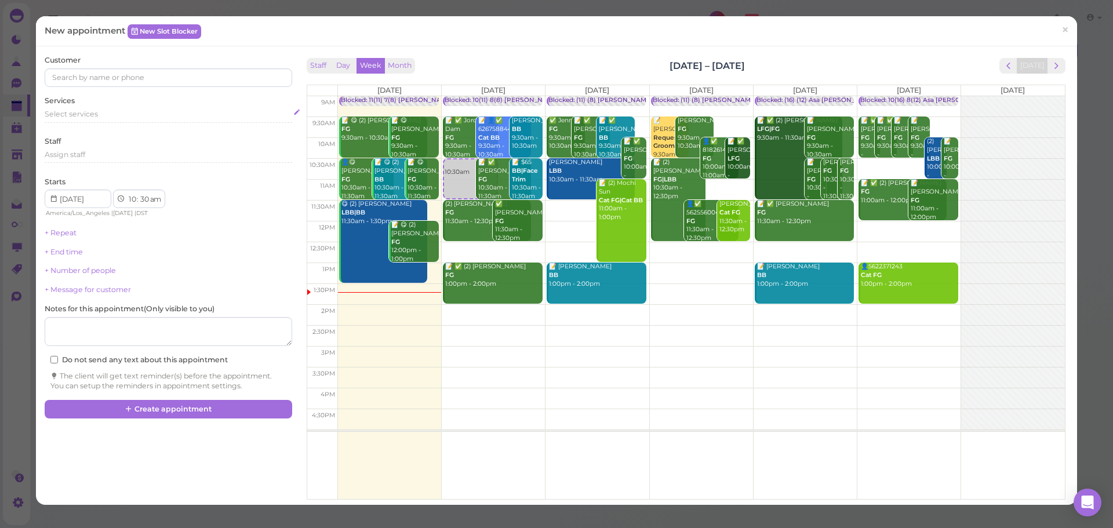
click at [134, 116] on div "Select services" at bounding box center [168, 114] width 247 height 10
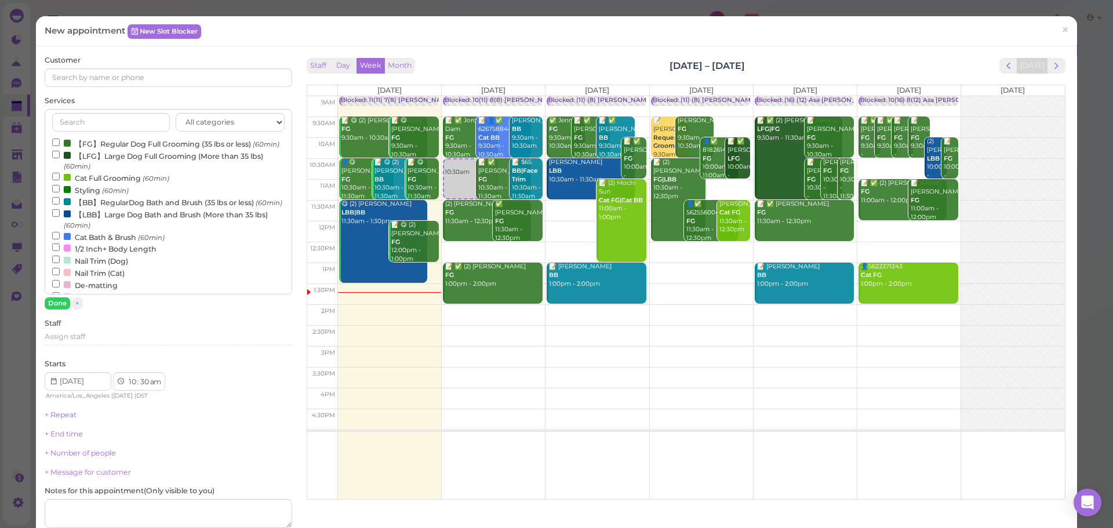
click at [125, 231] on label "【LBB】Large Dog Bath and Brush (More than 35 lbs) (60min)" at bounding box center [168, 219] width 232 height 23
click at [60, 217] on input "【LBB】Large Dog Bath and Brush (More than 35 lbs) (60min)" at bounding box center [56, 213] width 8 height 8
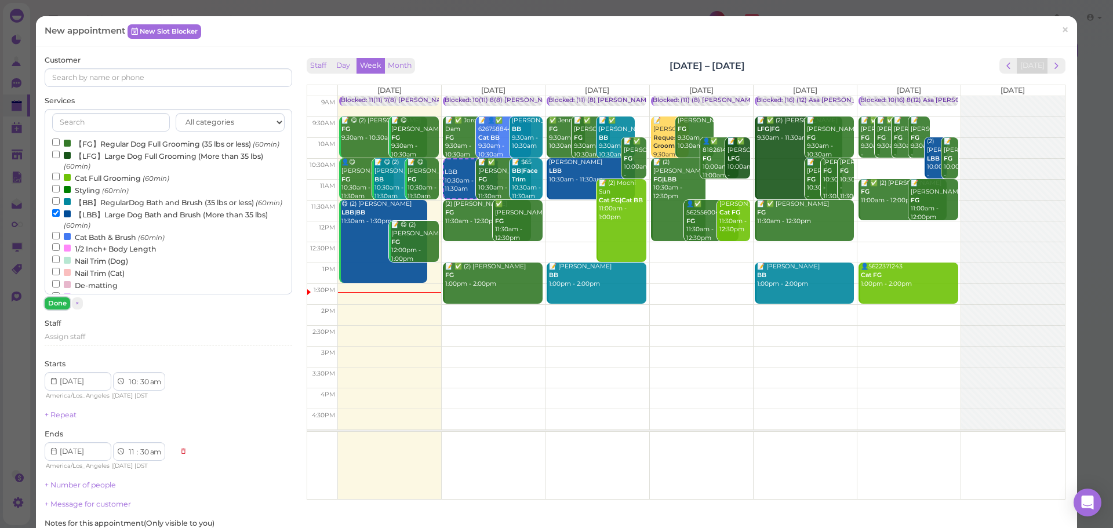
click at [61, 300] on button "Done" at bounding box center [57, 303] width 25 height 12
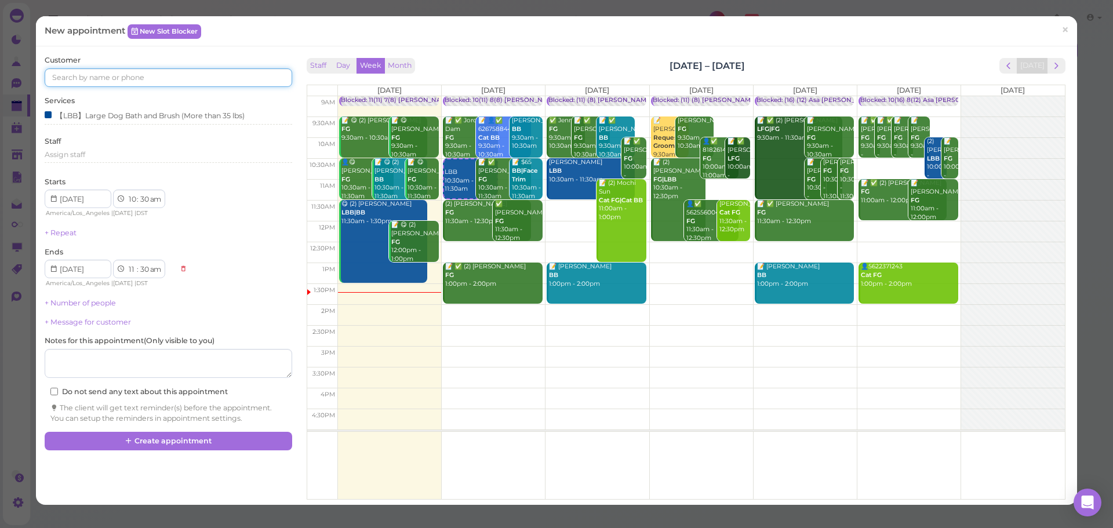
click at [161, 80] on input at bounding box center [168, 77] width 247 height 19
click at [1061, 34] on span "×" at bounding box center [1065, 30] width 8 height 16
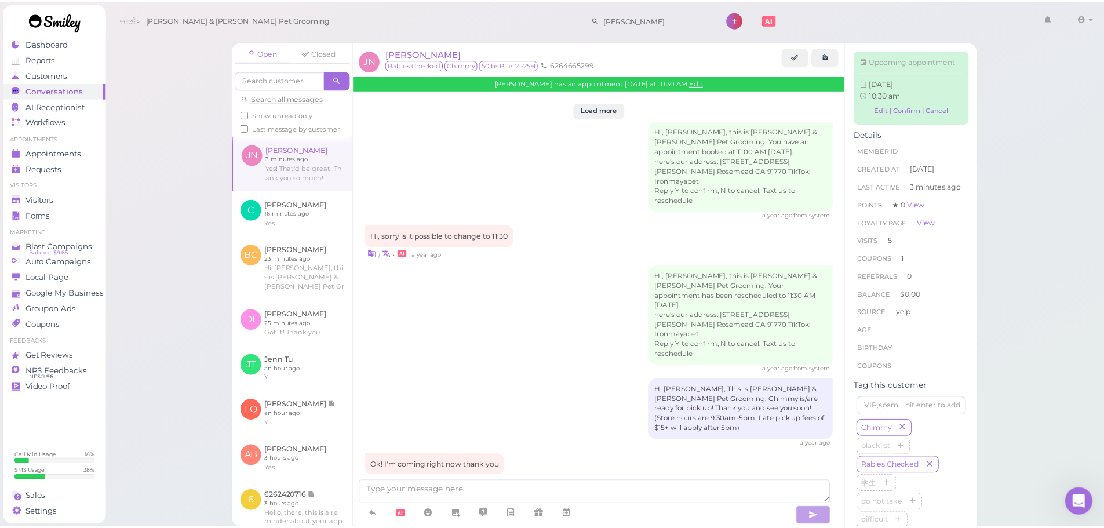
scroll to position [2082, 0]
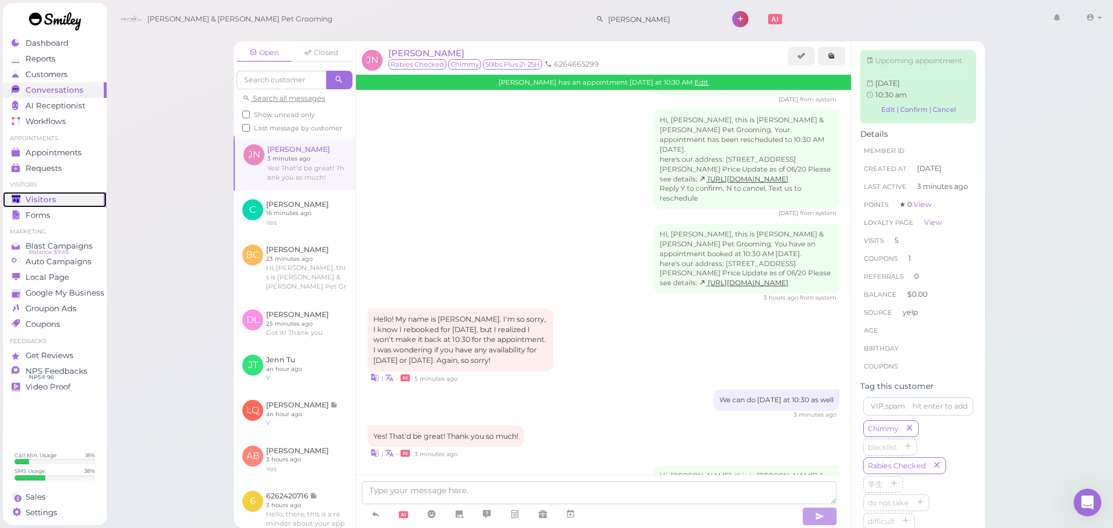
drag, startPoint x: 44, startPoint y: 194, endPoint x: 130, endPoint y: 190, distance: 86.4
click at [44, 195] on span "Visitors" at bounding box center [40, 200] width 31 height 10
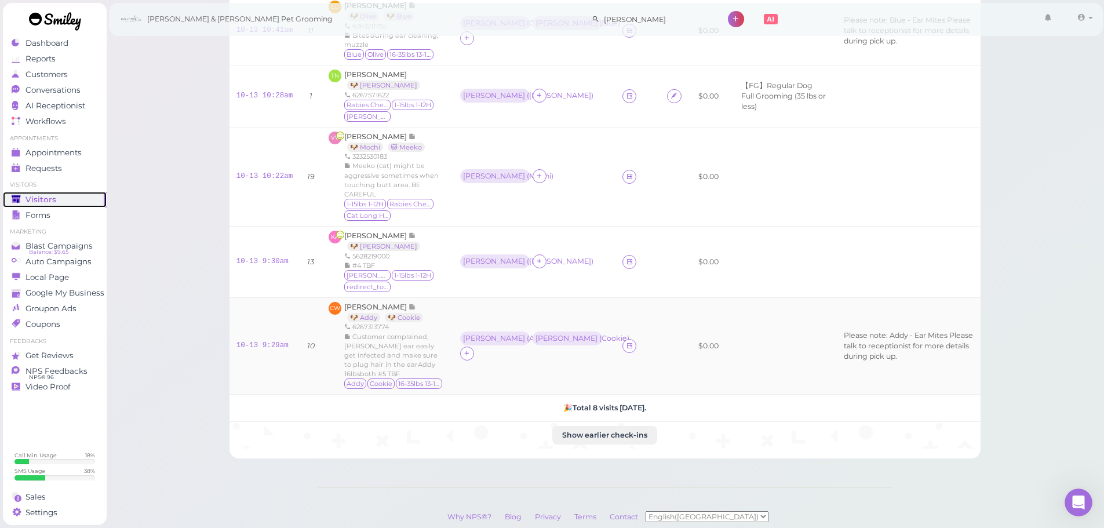
scroll to position [356, 0]
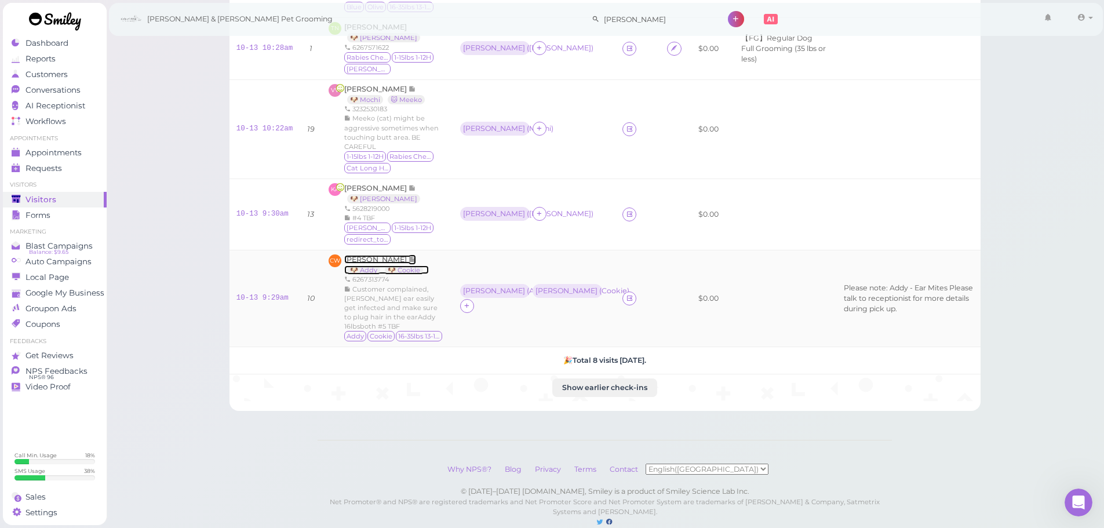
click at [422, 266] on div "🐶 Addy 🐶 Cookie" at bounding box center [386, 270] width 85 height 8
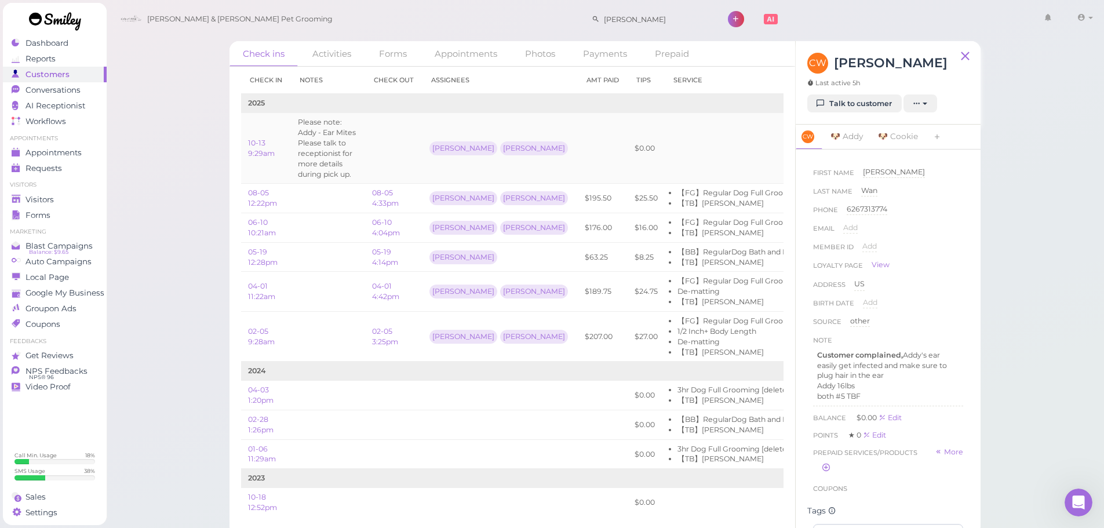
click at [362, 130] on td "Please note: Addy - Ear Mites Please talk to receptionist for more details duri…" at bounding box center [328, 148] width 74 height 71
click at [68, 195] on div "Visitors" at bounding box center [53, 200] width 83 height 10
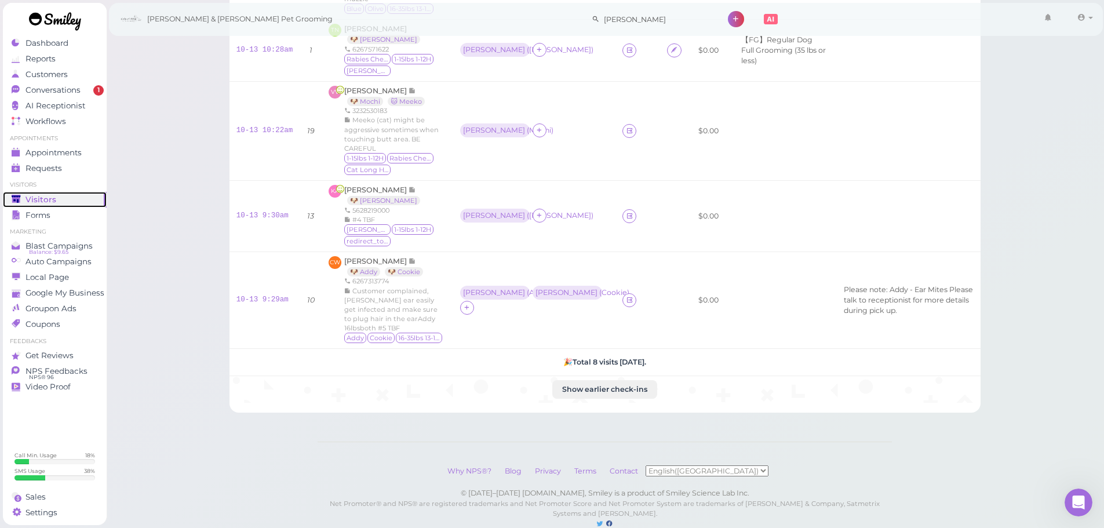
scroll to position [356, 0]
click at [277, 294] on link "10-13 9:29am" at bounding box center [262, 298] width 52 height 8
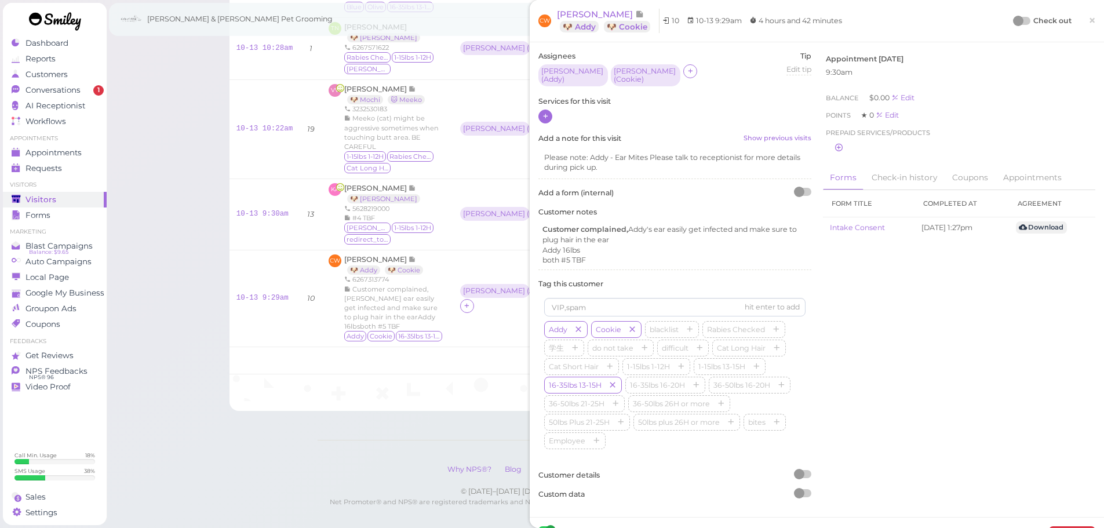
click at [548, 112] on icon at bounding box center [546, 116] width 8 height 9
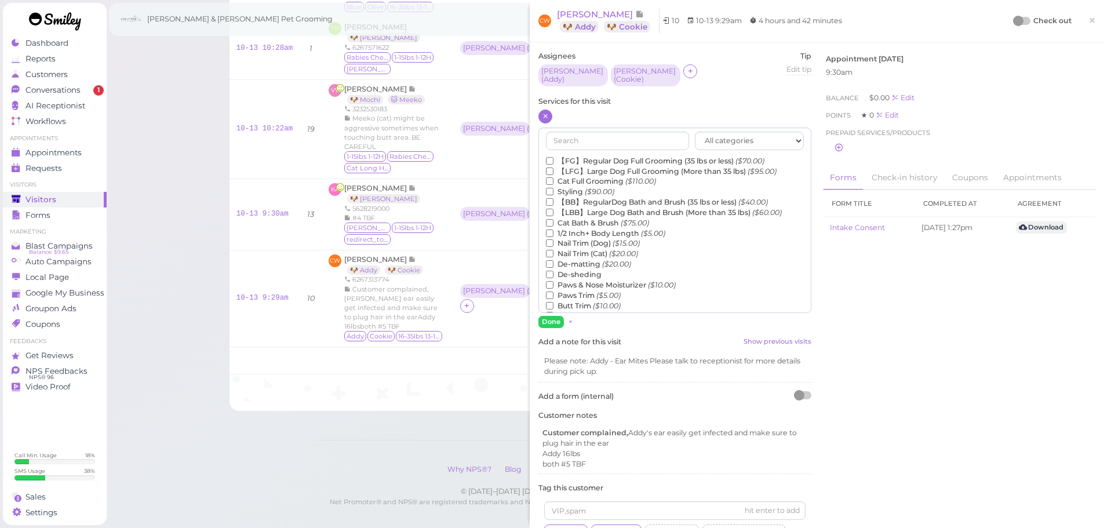
click at [585, 156] on label "【FG】Regular Dog Full Grooming (35 lbs or less) ($70.00)" at bounding box center [655, 161] width 218 height 10
click at [553, 157] on input "【FG】Regular Dog Full Grooming (35 lbs or less) ($70.00)" at bounding box center [550, 161] width 8 height 8
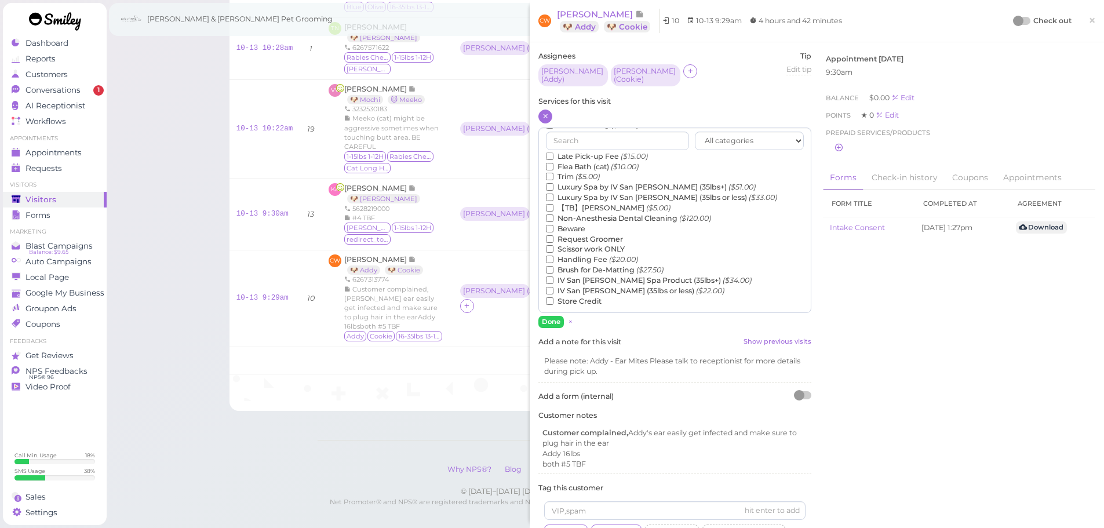
click at [571, 204] on label "【TB】Teeth Brushing ($5.00)" at bounding box center [608, 208] width 125 height 10
click at [553, 204] on input "【TB】Teeth Brushing ($5.00)" at bounding box center [550, 208] width 8 height 8
click at [551, 316] on button "Done" at bounding box center [550, 322] width 25 height 12
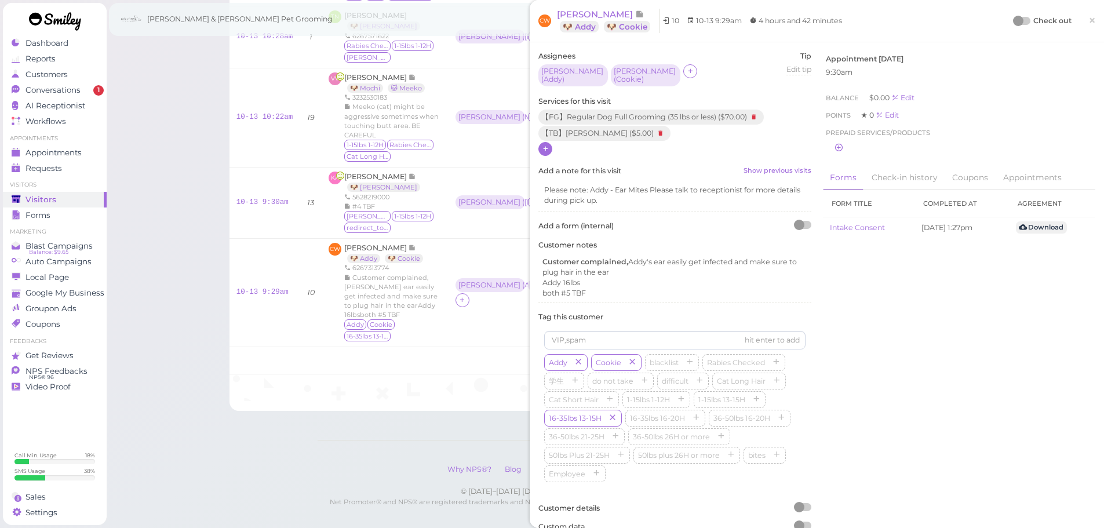
click at [1018, 24] on div at bounding box center [1022, 21] width 16 height 8
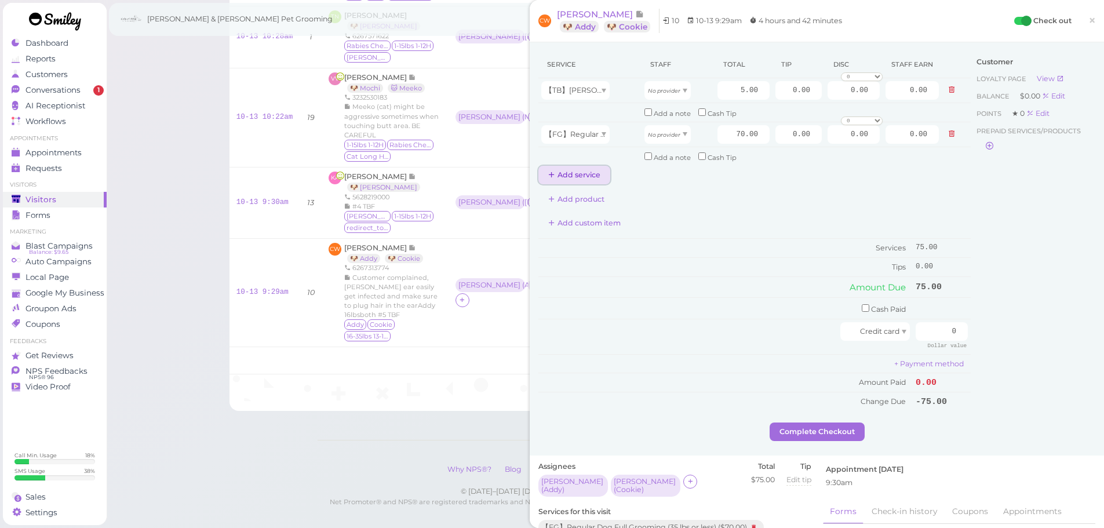
click at [585, 168] on button "Add service" at bounding box center [574, 175] width 72 height 19
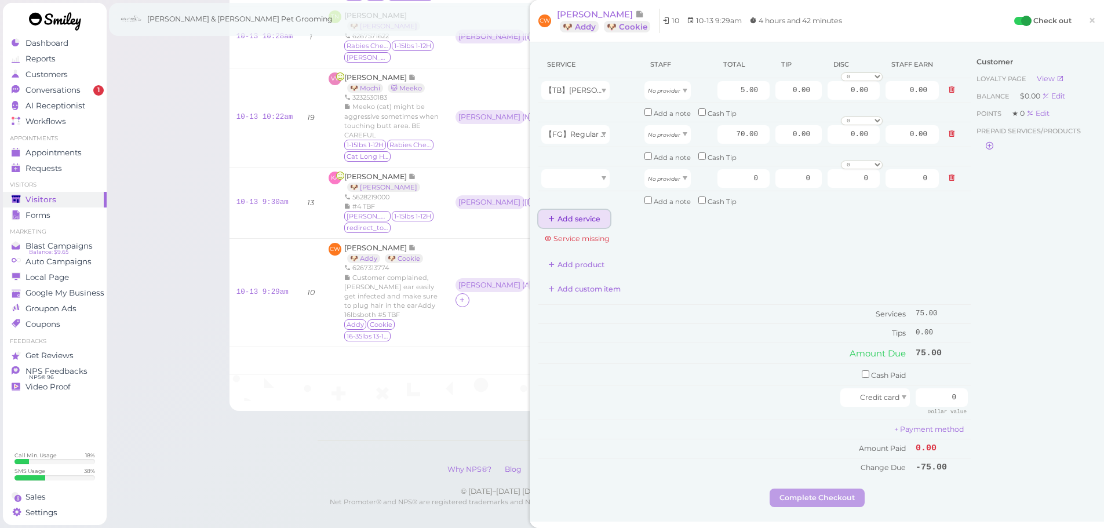
click at [578, 217] on button "Add service" at bounding box center [574, 219] width 72 height 19
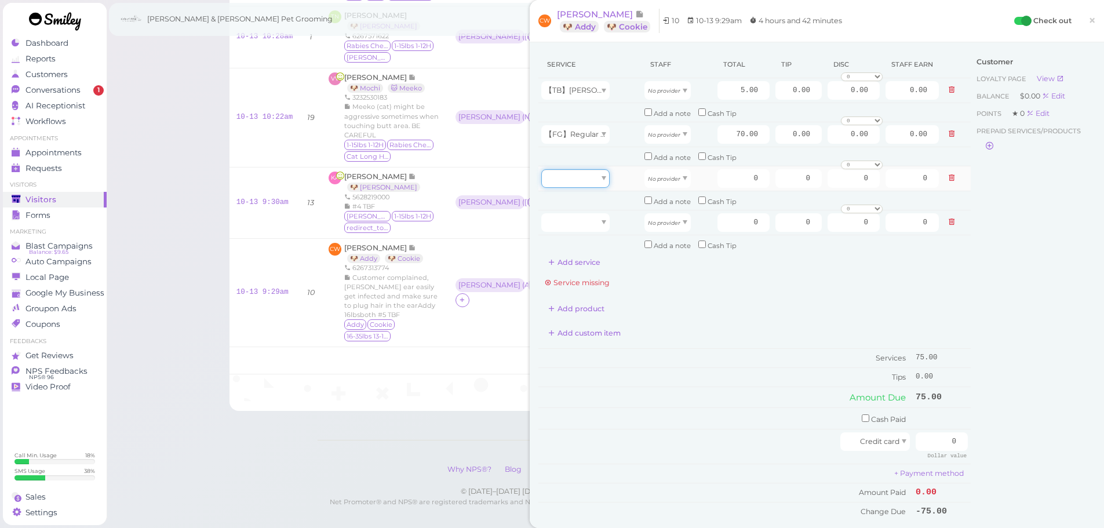
click at [578, 187] on div at bounding box center [575, 178] width 68 height 19
type input "5.00"
click at [578, 220] on div at bounding box center [575, 222] width 68 height 19
type input "70.00"
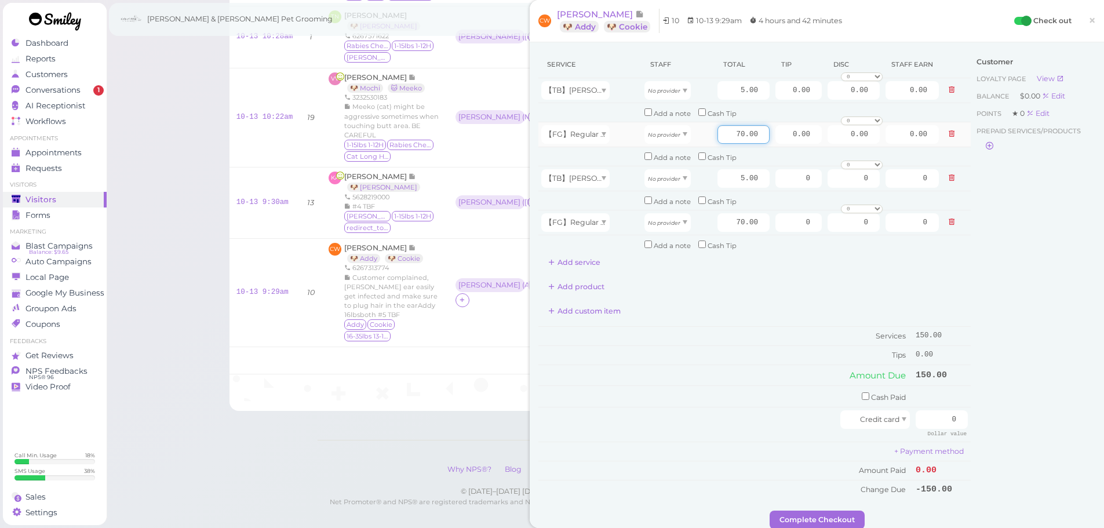
click at [723, 137] on input "70.00" at bounding box center [743, 134] width 52 height 19
type input "80.00"
click at [717, 228] on input "70.00" at bounding box center [743, 222] width 52 height 19
type input "80.00"
drag, startPoint x: 665, startPoint y: 95, endPoint x: 660, endPoint y: 123, distance: 28.8
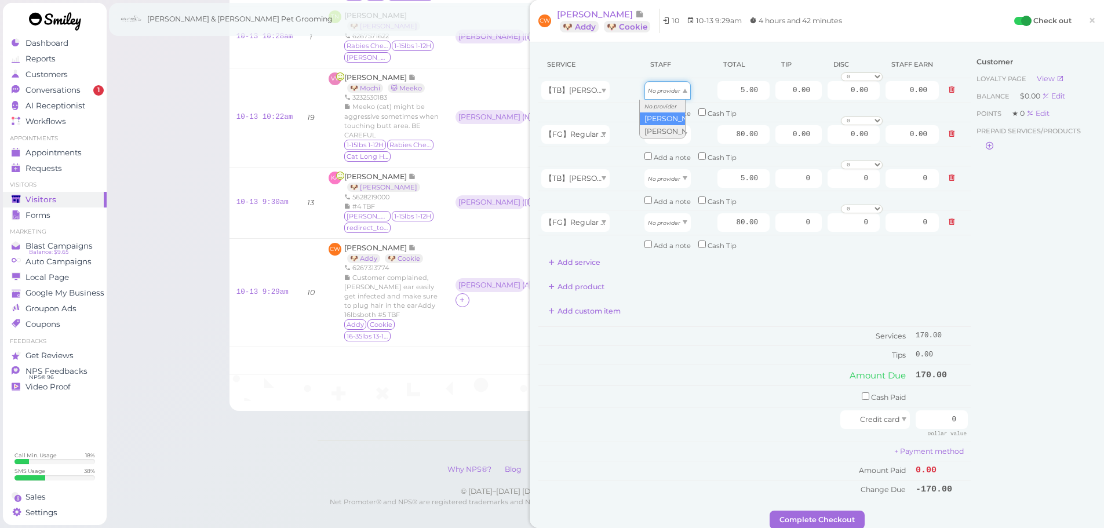
type input "2.60"
drag, startPoint x: 660, startPoint y: 132, endPoint x: 660, endPoint y: 160, distance: 27.8
type input "41.60"
drag, startPoint x: 658, startPoint y: 183, endPoint x: 655, endPoint y: 216, distance: 33.8
type input "2.15"
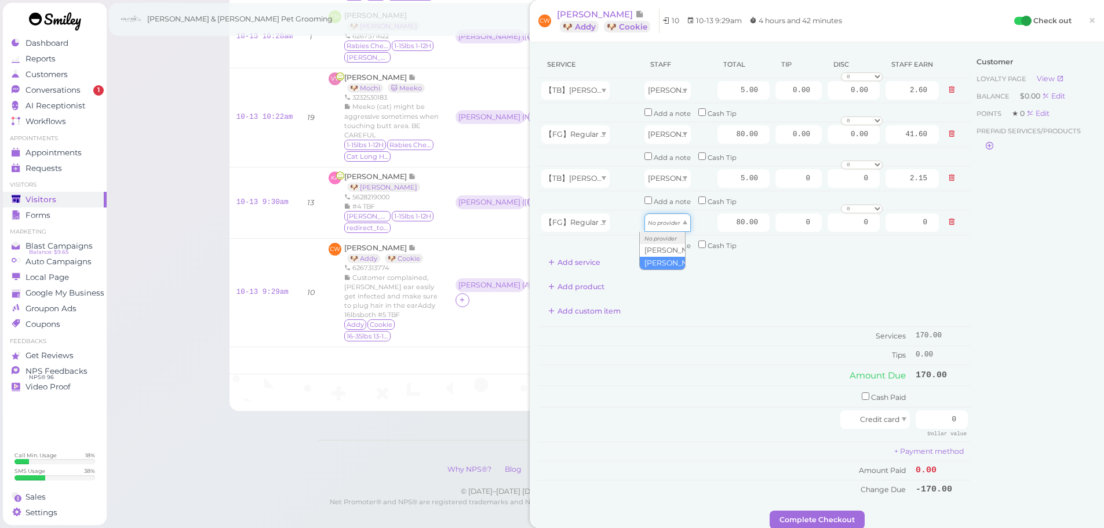
drag, startPoint x: 655, startPoint y: 218, endPoint x: 655, endPoint y: 258, distance: 40.6
type input "34.40"
click at [670, 349] on td "Tips" at bounding box center [725, 354] width 374 height 19
drag, startPoint x: 924, startPoint y: 421, endPoint x: 1070, endPoint y: 424, distance: 145.5
click at [1019, 421] on div "Service Staff Total Tip Disc Staff earn 【TB】Teeth Brushing Asa 5.00 0.00 0.00 0…" at bounding box center [816, 281] width 557 height 460
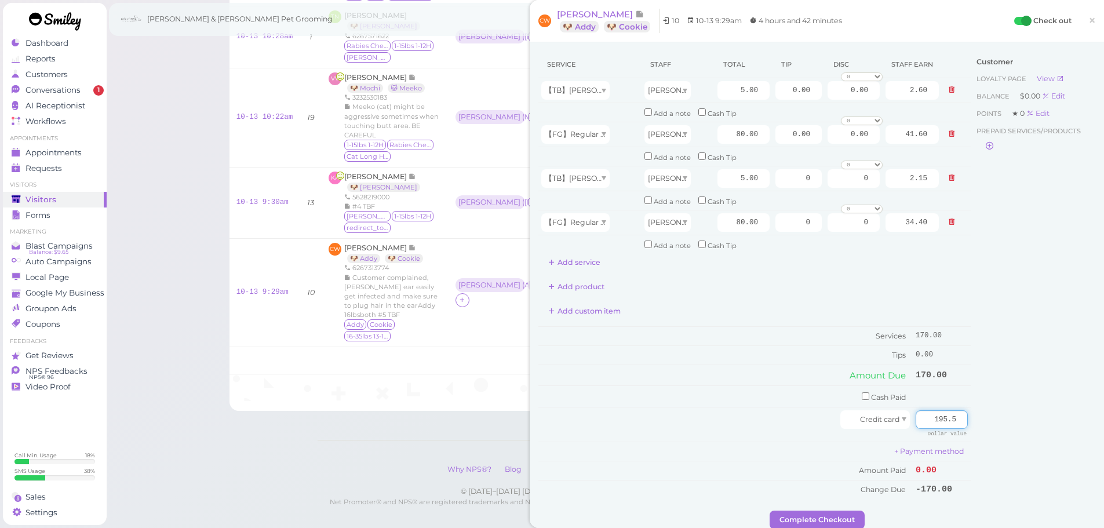
type input "195.5"
click at [1046, 418] on div "Customer Loyalty page View Balance $0.00 Edit Points ★ 0 Edit Prepaid services/…" at bounding box center [1033, 281] width 125 height 460
click at [775, 92] on input "0.00" at bounding box center [798, 90] width 46 height 19
drag, startPoint x: 771, startPoint y: 130, endPoint x: 916, endPoint y: 154, distance: 146.8
click at [913, 154] on tbody "【TB】[PERSON_NAME] Asa 5.00 0.00 0.00 0 10% off 15% off 20% off 25% off 30% off …" at bounding box center [754, 166] width 432 height 176
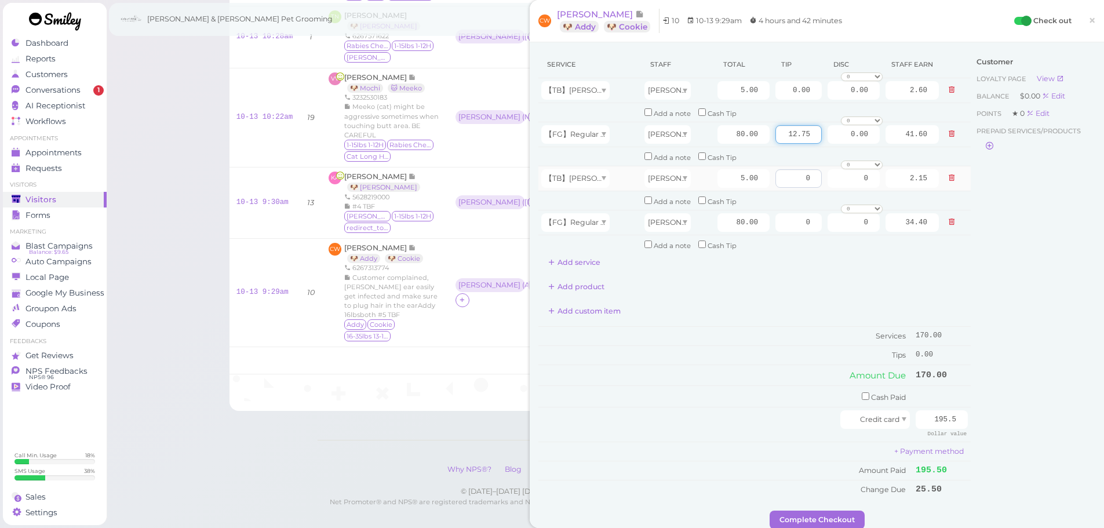
type input "12.75"
drag, startPoint x: 790, startPoint y: 184, endPoint x: 913, endPoint y: 195, distance: 123.3
click at [909, 195] on tbody "【TB】[PERSON_NAME] Asa 5.00 0.00 0.00 0 10% off 15% off 20% off 25% off 30% off …" at bounding box center [754, 166] width 432 height 176
drag, startPoint x: 826, startPoint y: 225, endPoint x: 963, endPoint y: 265, distance: 143.2
click at [888, 236] on tbody "【TB】[PERSON_NAME] Asa 5.00 0.00 0.00 0 10% off 15% off 20% off 25% off 30% off …" at bounding box center [754, 166] width 432 height 176
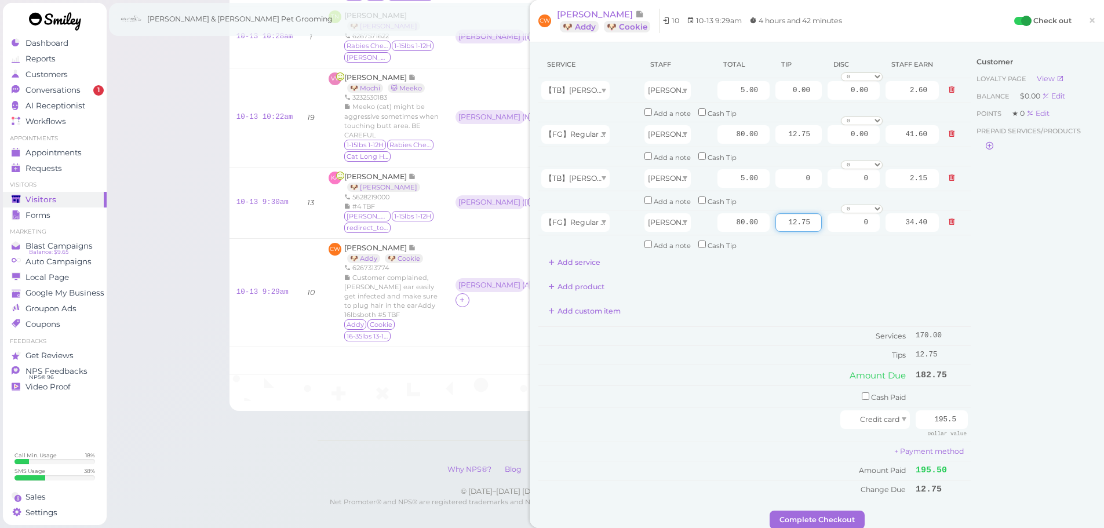
type input "12.75"
click at [997, 309] on div "Customer Loyalty page View Balance $0.00 Edit Points ★ 0 Edit Prepaid services/…" at bounding box center [1033, 281] width 125 height 460
click at [826, 514] on button "Complete Checkout" at bounding box center [817, 520] width 95 height 19
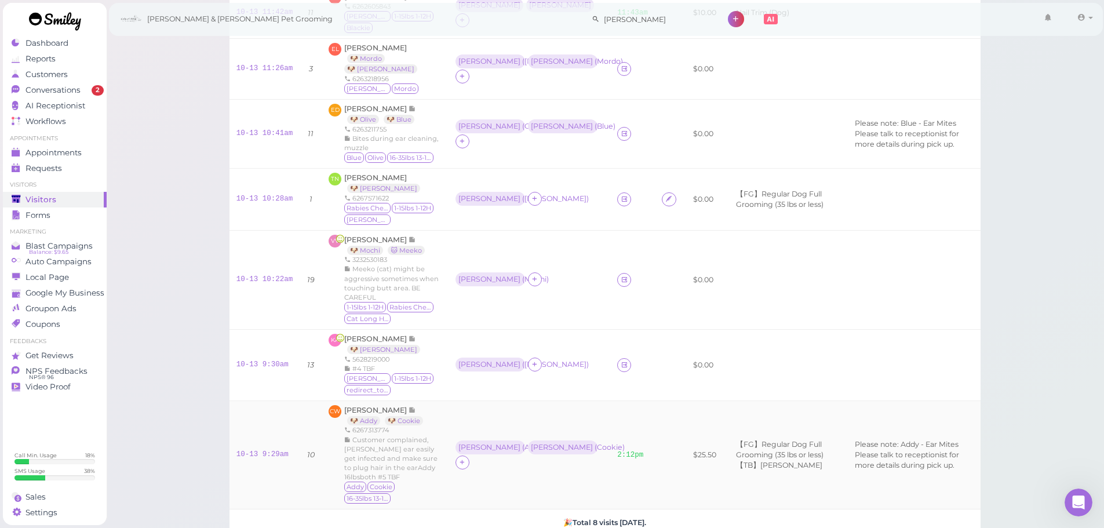
scroll to position [194, 0]
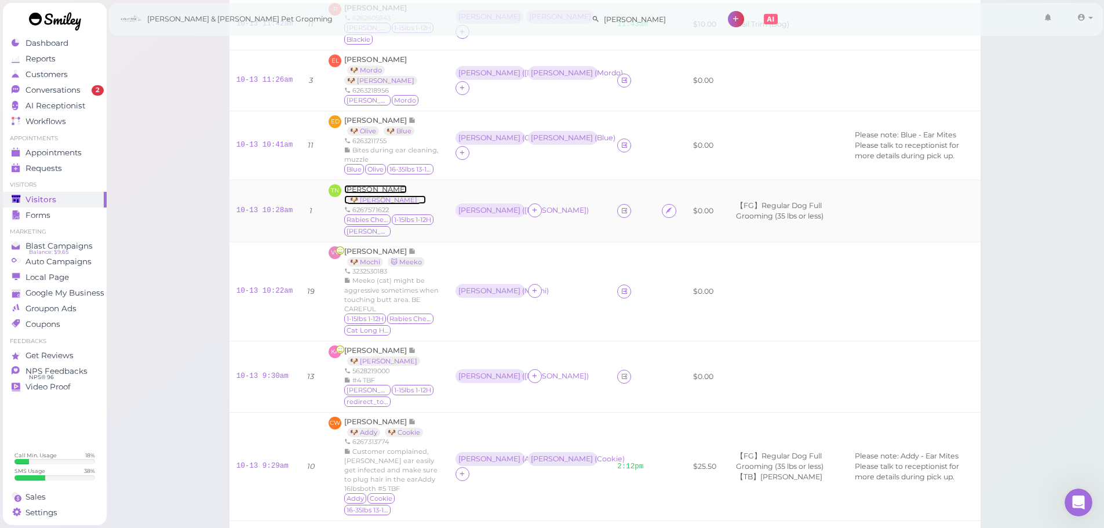
click at [387, 185] on span "[PERSON_NAME]" at bounding box center [375, 189] width 63 height 9
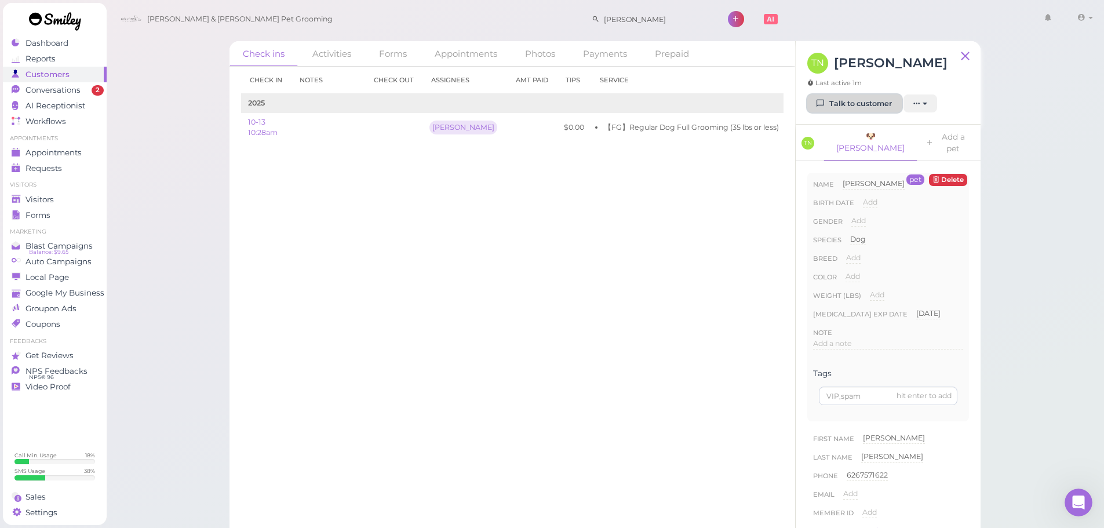
click at [855, 108] on link "Talk to customer" at bounding box center [854, 103] width 94 height 19
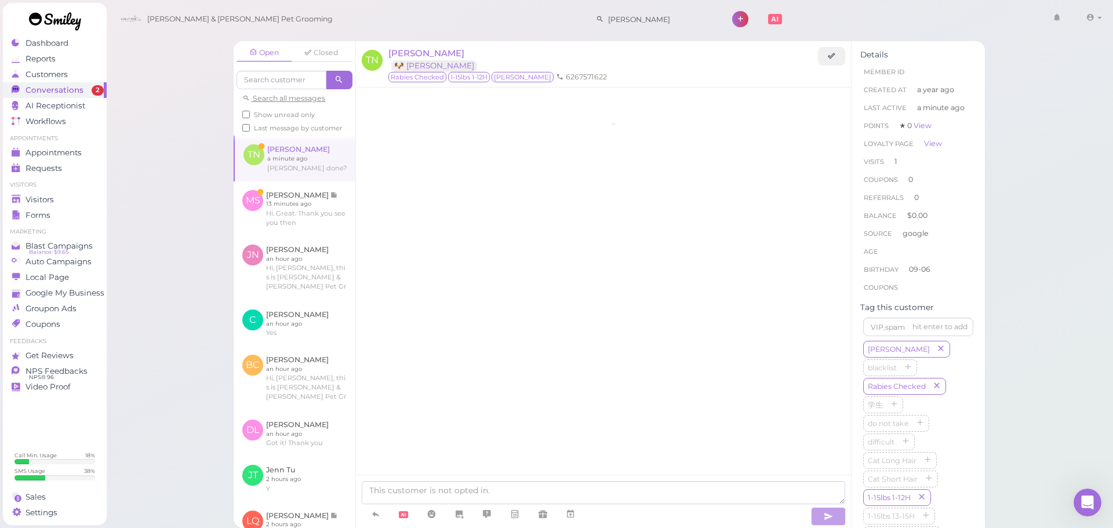
scroll to position [664, 0]
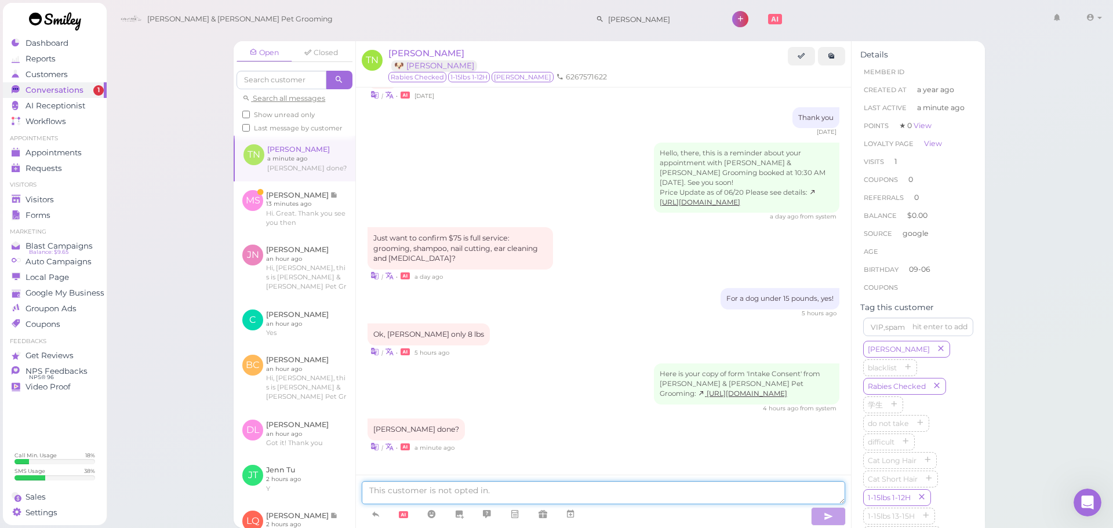
click at [663, 483] on textarea at bounding box center [603, 492] width 483 height 23
click at [669, 494] on textarea at bounding box center [603, 492] width 483 height 23
type textarea "[PERSON_NAME] will be ready at 3 PM!"
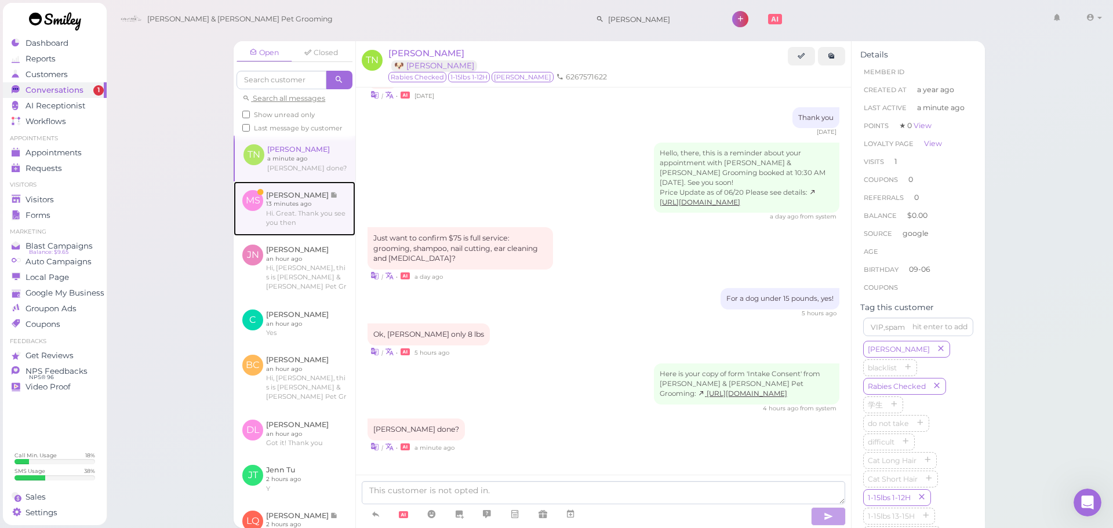
click at [272, 236] on link at bounding box center [295, 208] width 122 height 54
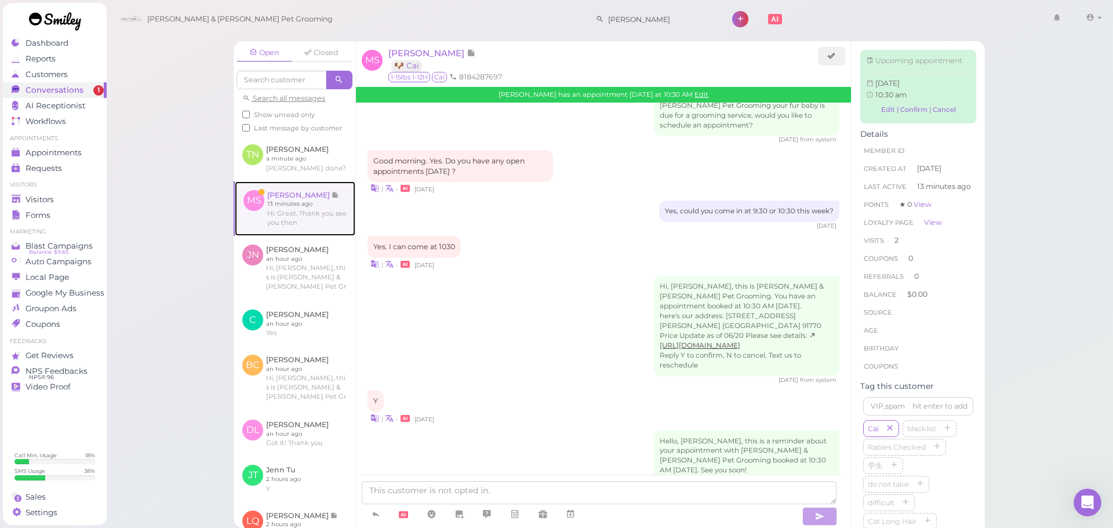
scroll to position [1437, 0]
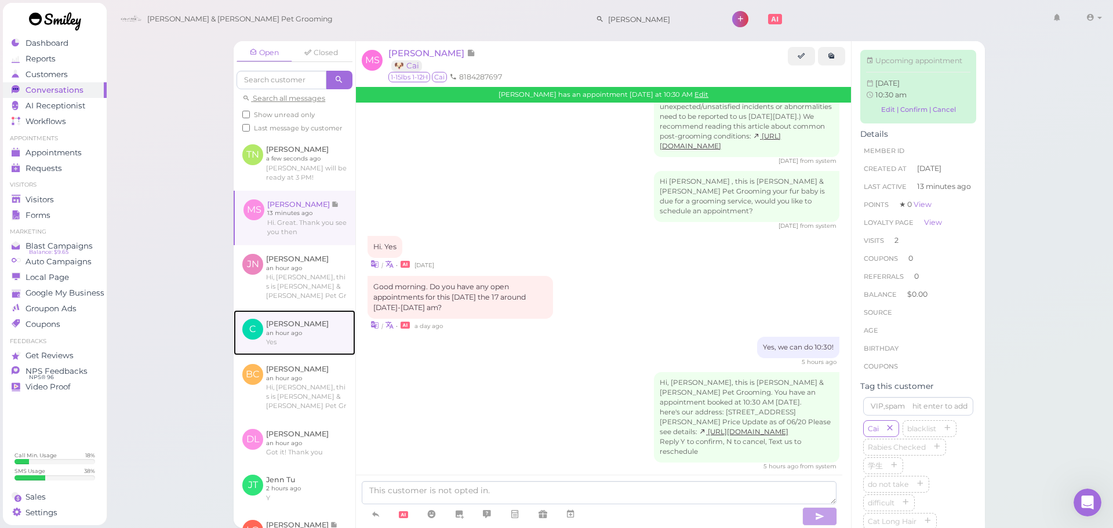
drag, startPoint x: 287, startPoint y: 355, endPoint x: 282, endPoint y: 351, distance: 6.6
click at [287, 355] on link at bounding box center [295, 332] width 122 height 45
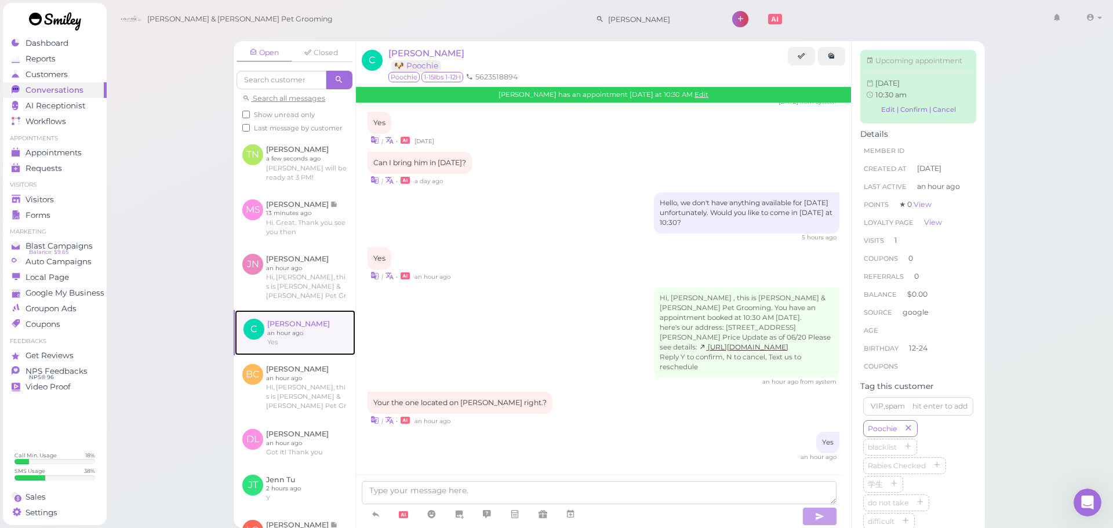
scroll to position [857, 0]
click at [93, 198] on div "Visitors" at bounding box center [53, 200] width 83 height 10
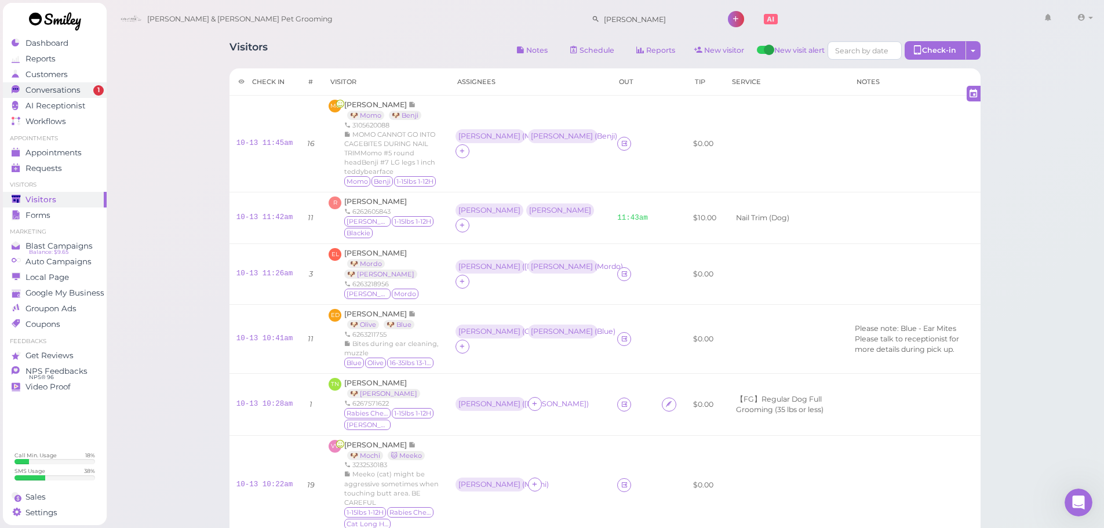
click at [70, 90] on span "Conversations" at bounding box center [52, 90] width 55 height 10
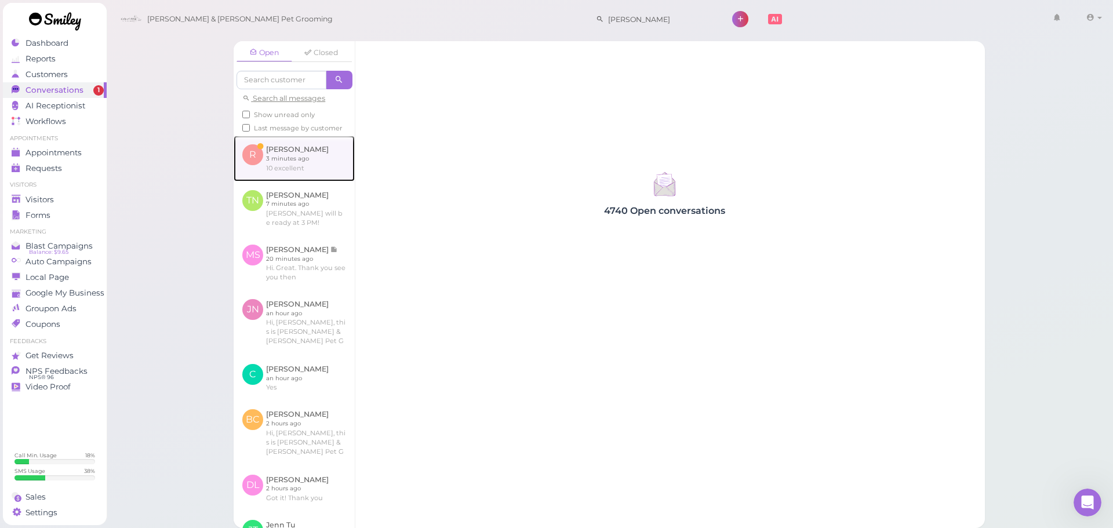
click at [316, 164] on link at bounding box center [294, 158] width 121 height 45
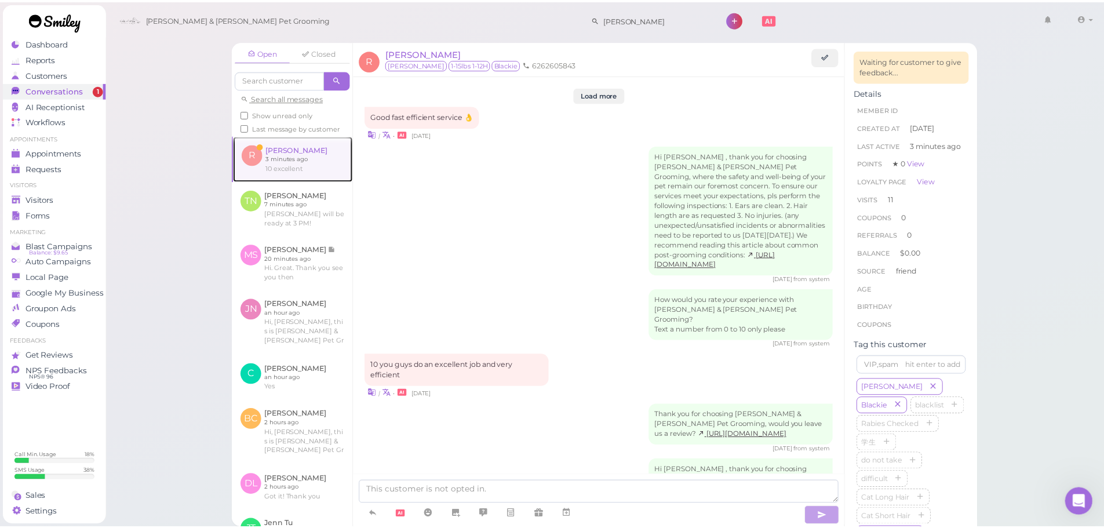
scroll to position [1798, 0]
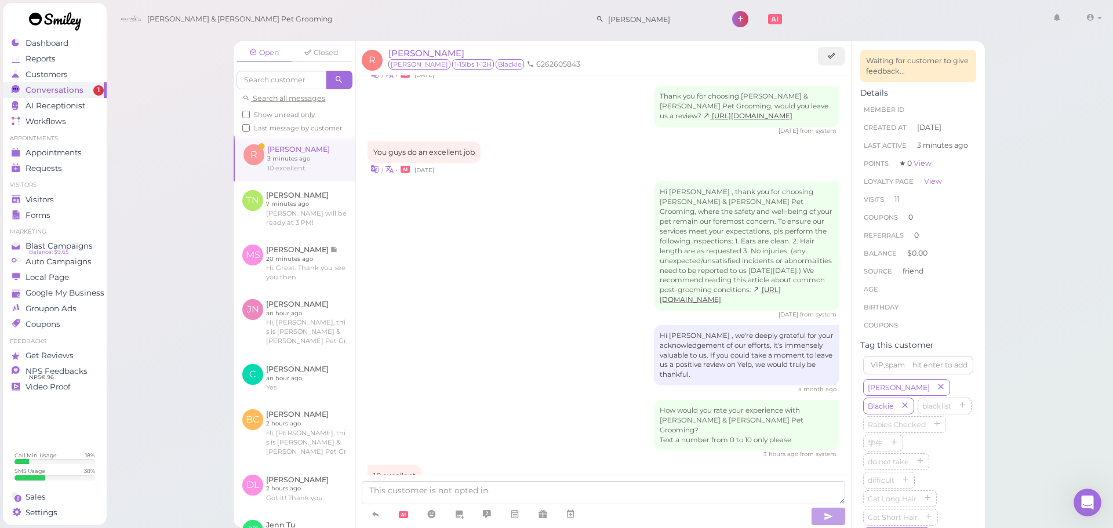
click at [170, 202] on div "Open Closed Search all messages Show unread only Last message by customer R [PE…" at bounding box center [609, 264] width 1007 height 528
click at [76, 201] on div "Visitors" at bounding box center [53, 200] width 83 height 10
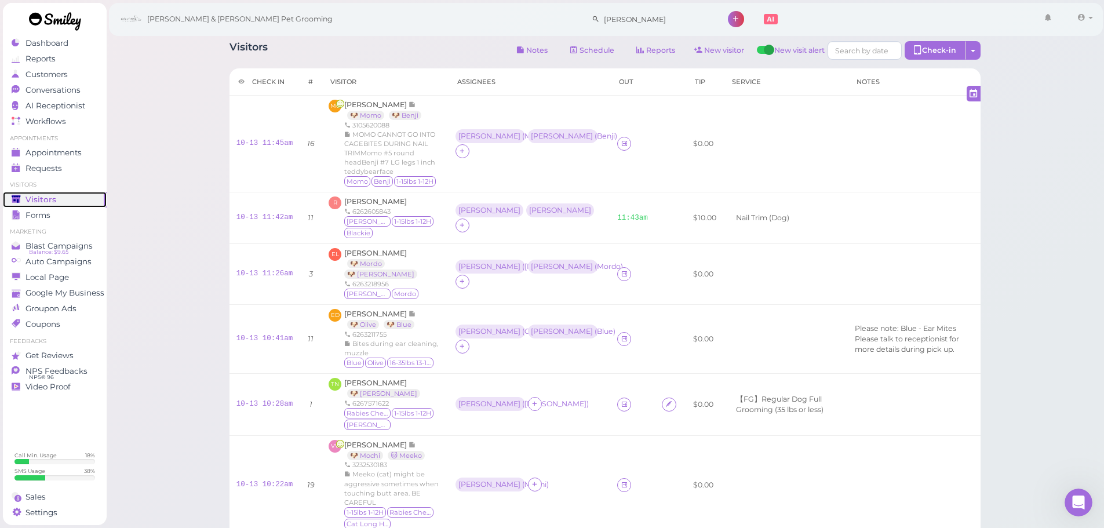
scroll to position [348, 0]
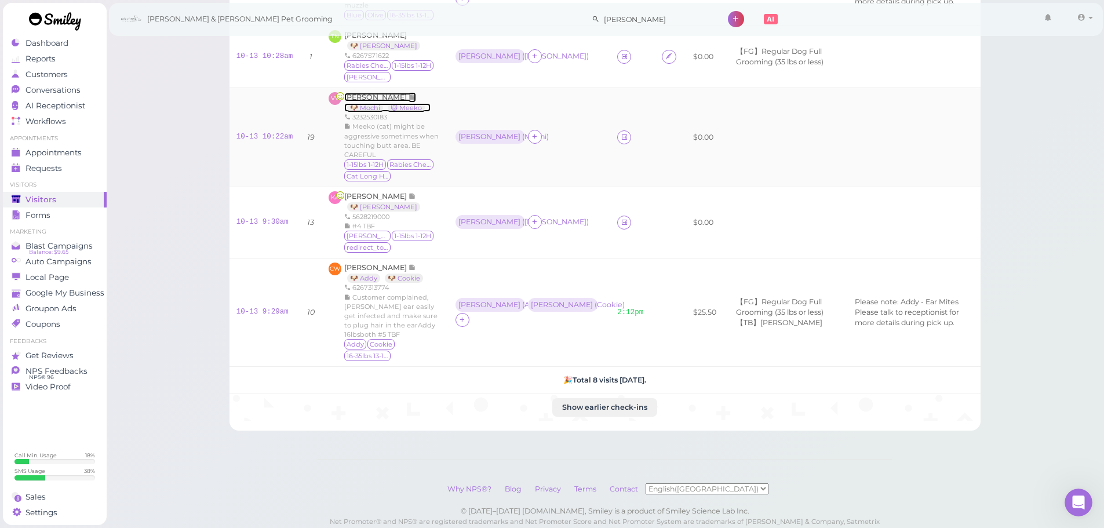
click at [358, 93] on span "[PERSON_NAME]" at bounding box center [376, 97] width 64 height 9
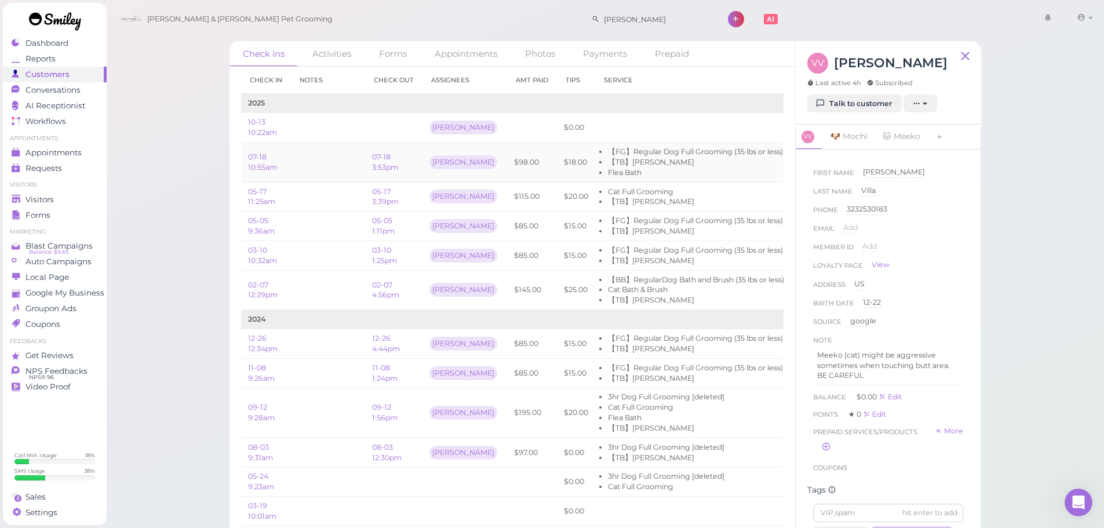
click at [354, 155] on td at bounding box center [328, 163] width 74 height 40
click at [523, 164] on td "$98.00" at bounding box center [532, 163] width 50 height 40
click at [262, 128] on link "10-13 10:22am" at bounding box center [262, 127] width 29 height 19
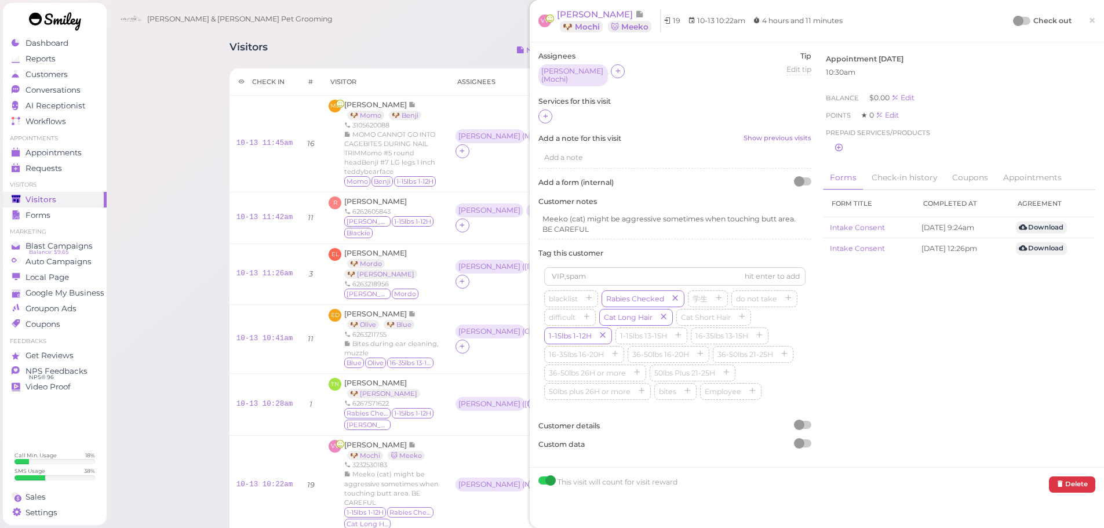
click at [560, 112] on div at bounding box center [674, 117] width 273 height 15
click at [545, 112] on icon at bounding box center [546, 116] width 8 height 9
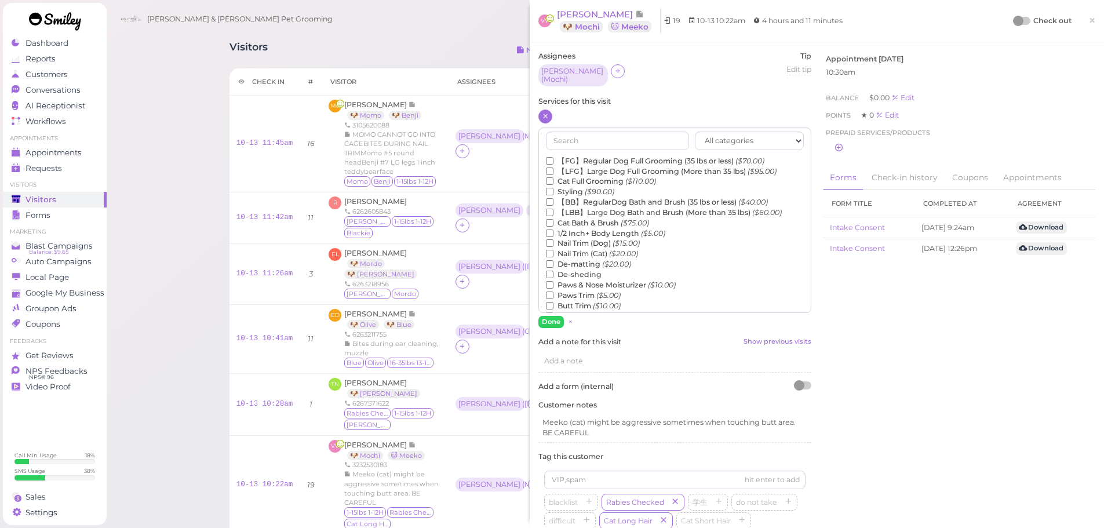
click at [571, 156] on label "【FG】Regular Dog Full Grooming (35 lbs or less) ($70.00)" at bounding box center [655, 161] width 218 height 10
click at [553, 157] on input "【FG】Regular Dog Full Grooming (35 lbs or less) ($70.00)" at bounding box center [550, 161] width 8 height 8
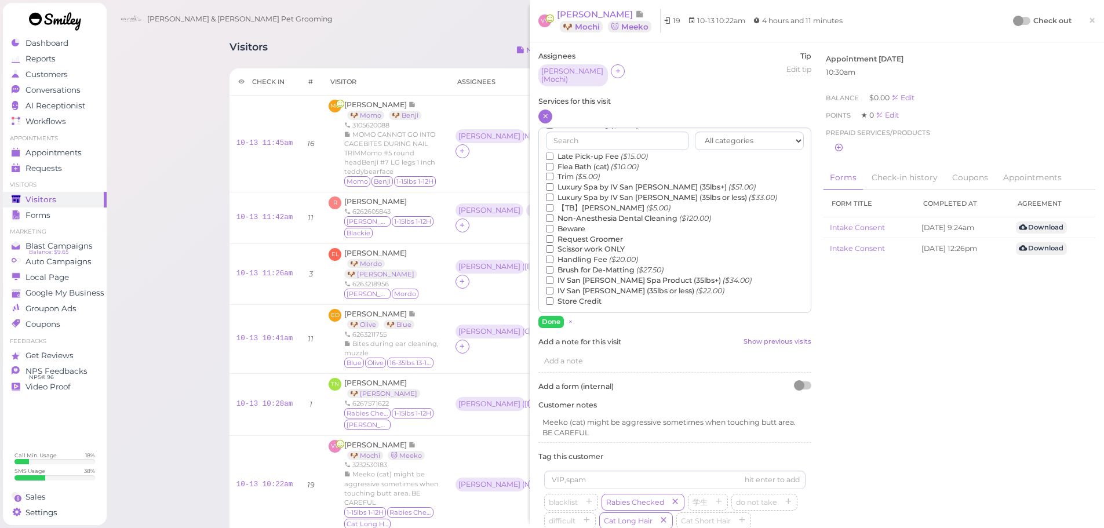
click at [571, 205] on label "【TB】Teeth Brushing ($5.00)" at bounding box center [608, 208] width 125 height 10
click at [553, 205] on input "【TB】Teeth Brushing ($5.00)" at bounding box center [550, 208] width 8 height 8
click at [554, 323] on div "Assignees [PERSON_NAME] ( Mochi ) Tip Edit tip 0 Services for this visit All ca…" at bounding box center [675, 356] width 285 height 611
click at [554, 319] on button "Done" at bounding box center [550, 322] width 25 height 12
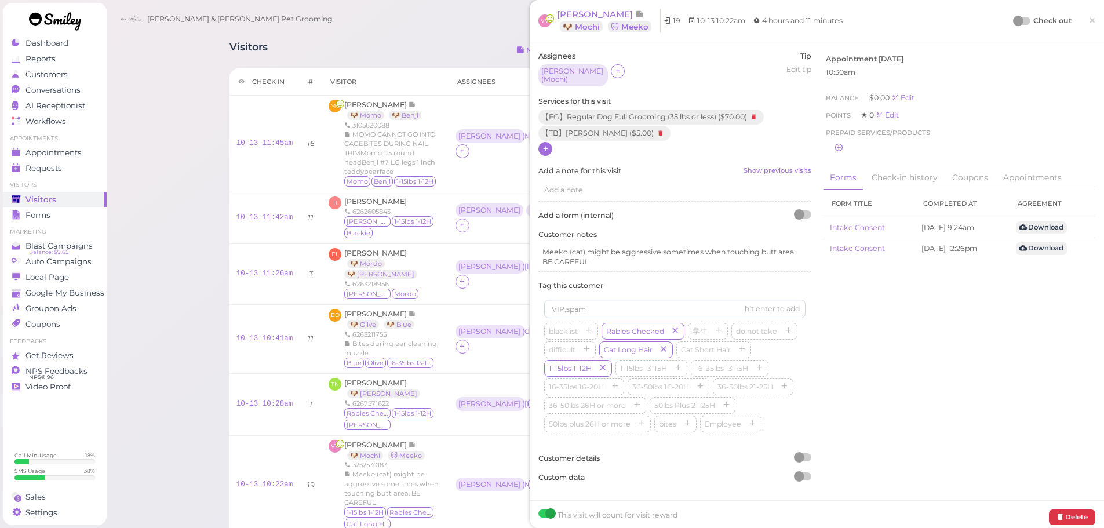
click at [1013, 24] on div at bounding box center [1018, 21] width 10 height 10
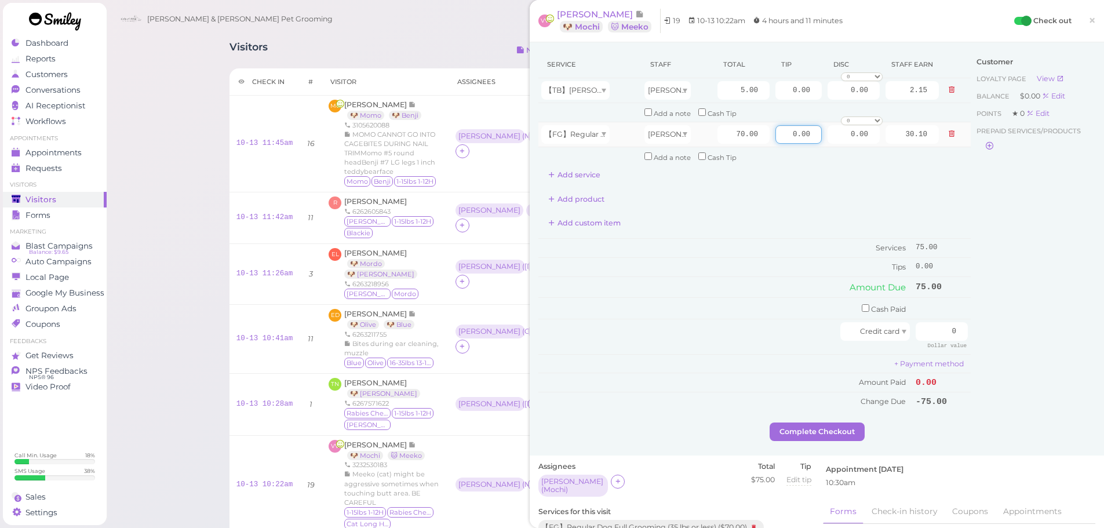
drag, startPoint x: 782, startPoint y: 134, endPoint x: 875, endPoint y: 137, distance: 92.2
click at [874, 134] on tr "【FG】Regular Dog Full Grooming (35 lbs or less) [PERSON_NAME] 70.00 0.00 0.00 0 …" at bounding box center [754, 134] width 432 height 25
click at [1020, 320] on div "Customer Loyalty page View Balance $0.00 Edit Points ★ 0 Edit Prepaid services/…" at bounding box center [1033, 236] width 125 height 371
drag, startPoint x: 925, startPoint y: 333, endPoint x: 1030, endPoint y: 344, distance: 106.0
click at [1030, 336] on div "Service Staff Total Tip Disc Staff earn 【TB】Teeth Brushing [PERSON_NAME] 5.00 0…" at bounding box center [816, 236] width 557 height 371
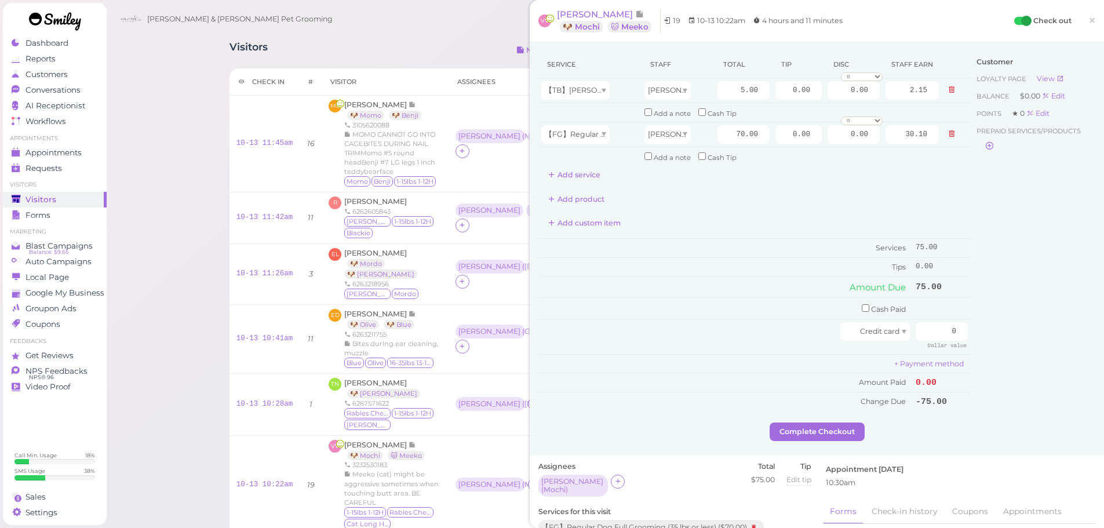
click at [1033, 331] on div "Customer Loyalty page View Balance $0.00 Edit Points ★ 0 Edit Prepaid services/…" at bounding box center [1033, 236] width 125 height 371
drag, startPoint x: 717, startPoint y: 135, endPoint x: 787, endPoint y: 132, distance: 70.2
click at [787, 132] on tr "【FG】Regular Dog Full Grooming (35 lbs or less) [PERSON_NAME] 70.00 0.00 0.00 0 …" at bounding box center [754, 134] width 432 height 25
click at [759, 214] on div "Add custom item" at bounding box center [754, 223] width 432 height 19
click at [745, 232] on div "Add custom item" at bounding box center [754, 223] width 432 height 19
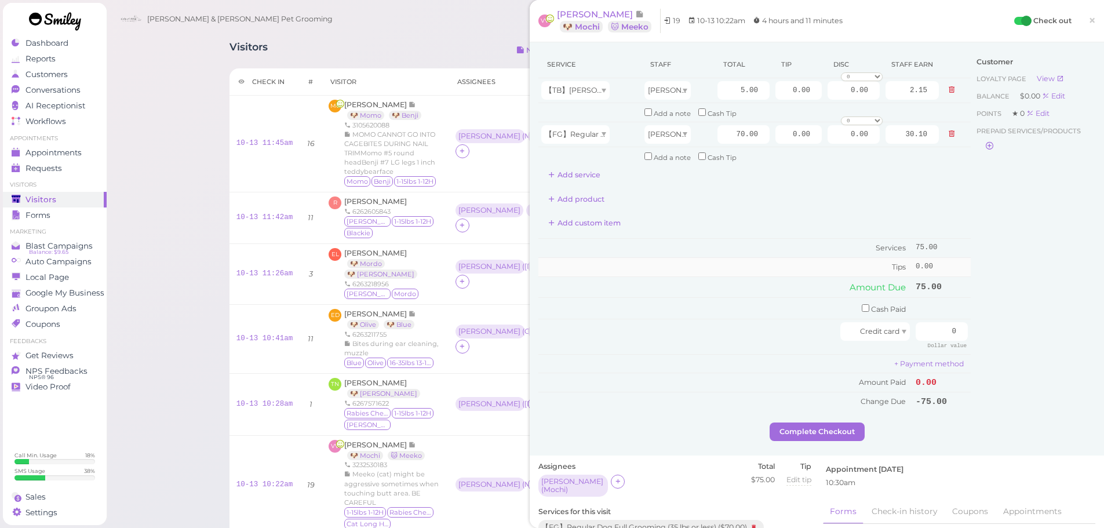
click at [716, 271] on td "Tips" at bounding box center [725, 267] width 374 height 19
click at [712, 263] on td "Tips" at bounding box center [725, 267] width 374 height 19
click at [724, 136] on input "70.00" at bounding box center [743, 134] width 52 height 19
drag, startPoint x: 775, startPoint y: 135, endPoint x: 992, endPoint y: 157, distance: 217.9
click at [986, 157] on div "Service Staff Total Tip Disc Staff earn 【TB】Teeth Brushing [PERSON_NAME] 5.00 0…" at bounding box center [816, 236] width 557 height 371
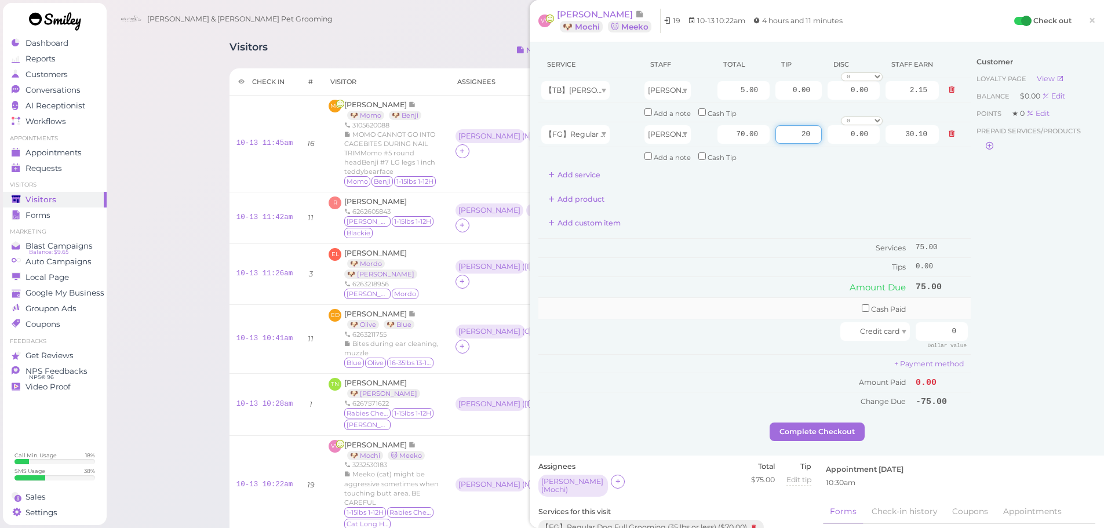
type input "20"
click at [862, 307] on input "checkbox" at bounding box center [866, 308] width 8 height 8
checkbox input "true"
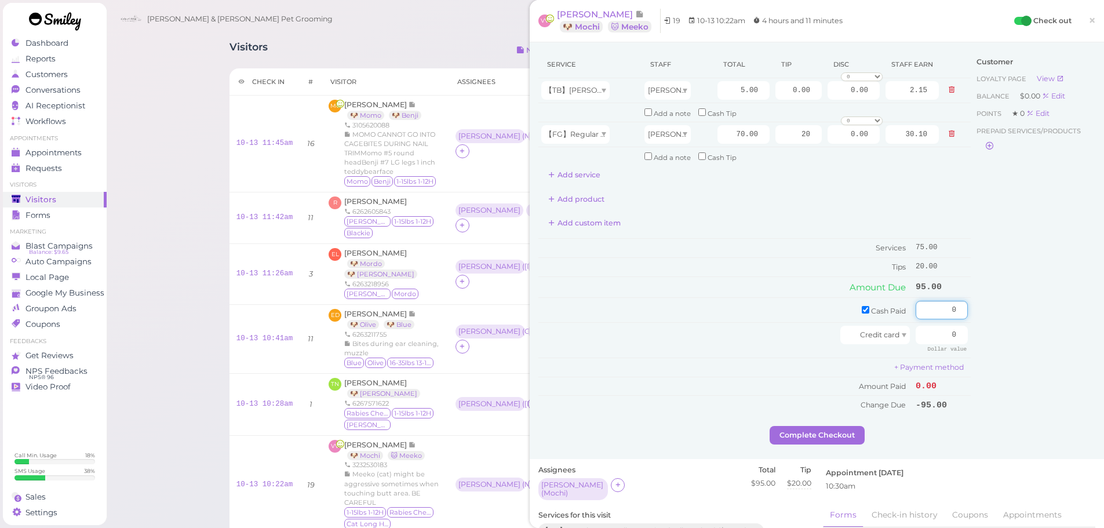
drag, startPoint x: 916, startPoint y: 309, endPoint x: 1007, endPoint y: 318, distance: 91.3
click at [1007, 318] on div "Service Staff Total Tip Disc Staff earn 【TB】Teeth Brushing [PERSON_NAME] 5.00 0…" at bounding box center [816, 238] width 557 height 375
type input "95"
click at [1003, 318] on div "Customer Loyalty page View Balance $0.00 Edit Points ★ 0 Edit Prepaid services/…" at bounding box center [1033, 238] width 125 height 375
click at [846, 433] on button "Complete Checkout" at bounding box center [817, 435] width 95 height 19
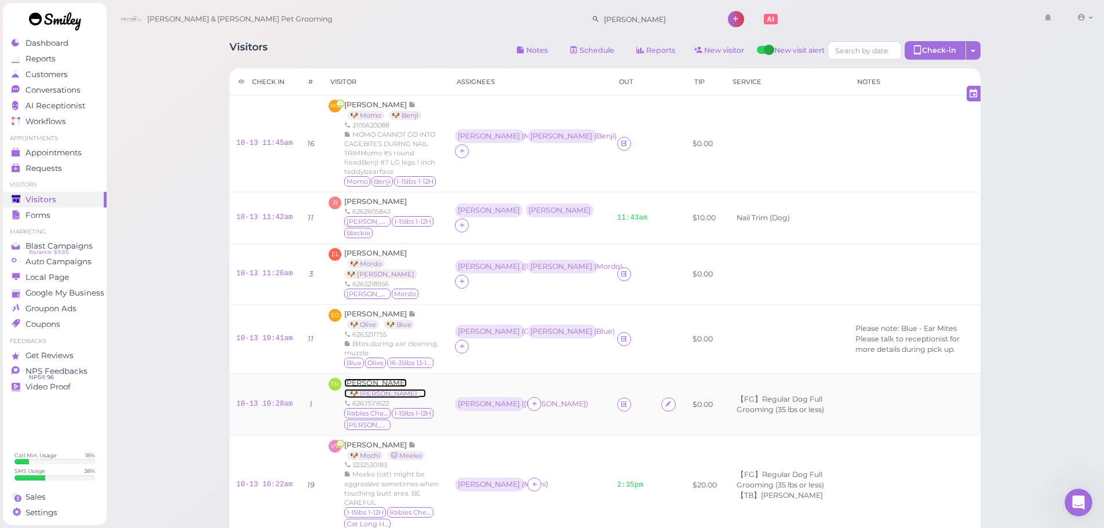
click at [390, 378] on span "[PERSON_NAME]" at bounding box center [375, 382] width 63 height 9
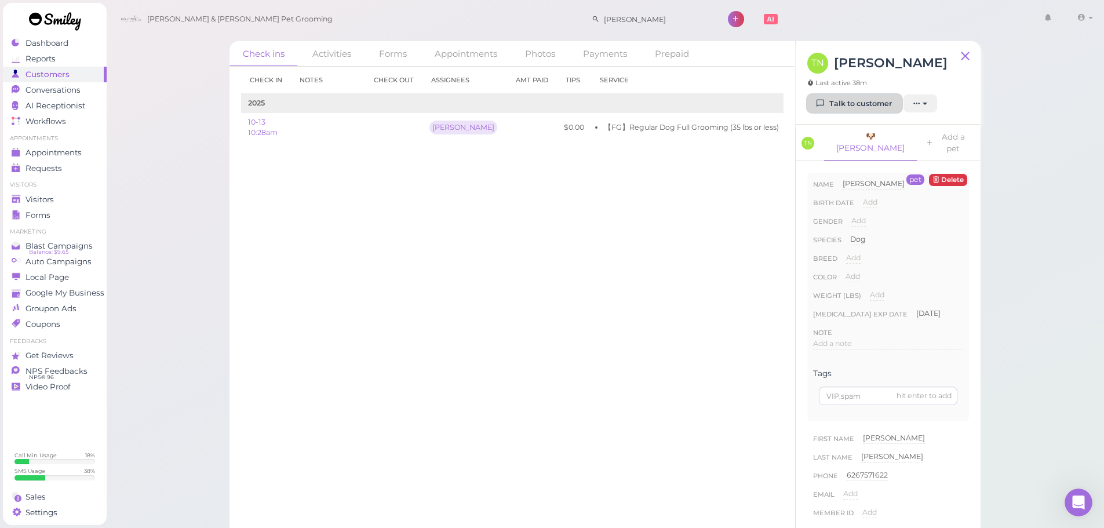
click at [859, 101] on link "Talk to customer" at bounding box center [854, 103] width 94 height 19
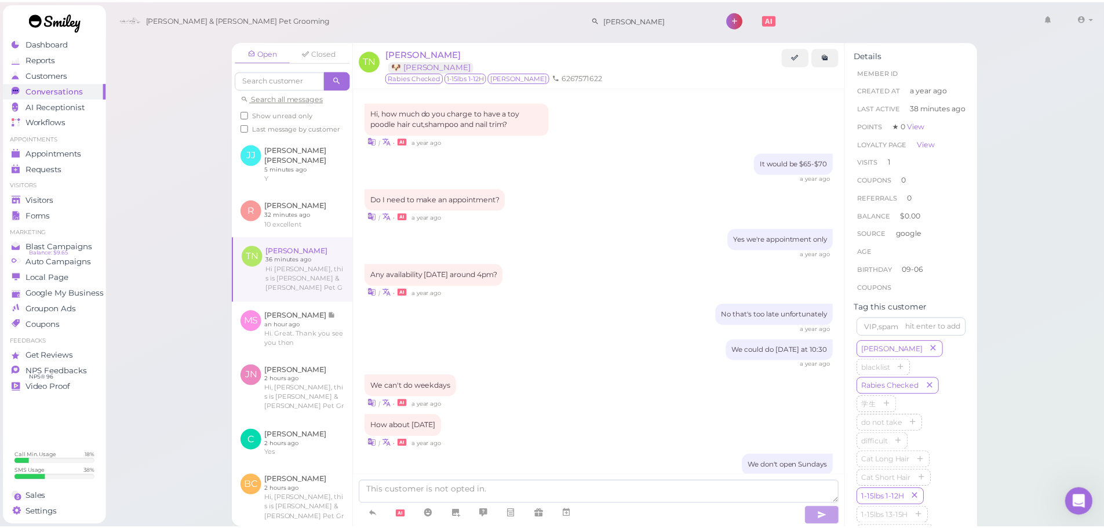
scroll to position [765, 0]
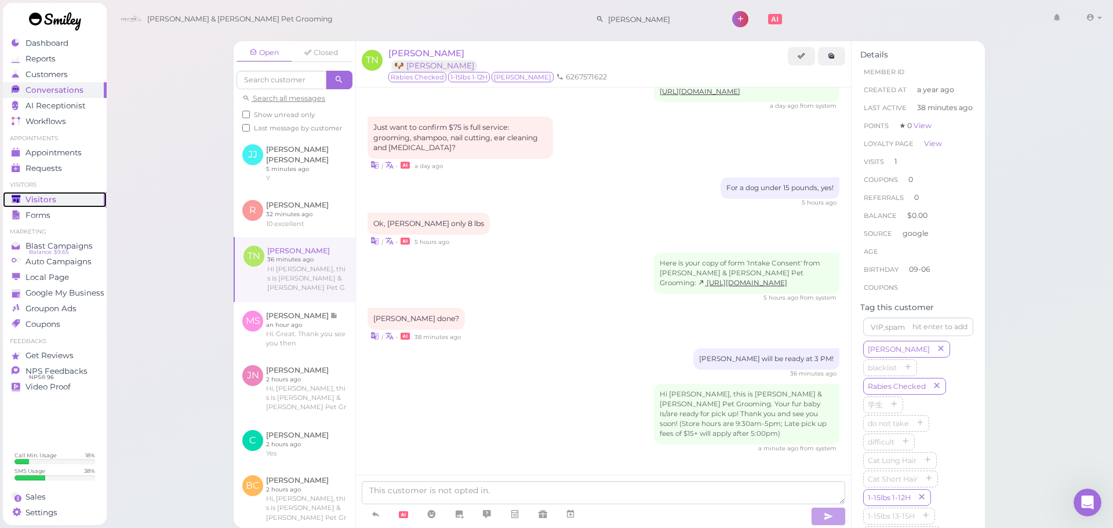
click at [82, 195] on div "Visitors" at bounding box center [53, 200] width 83 height 10
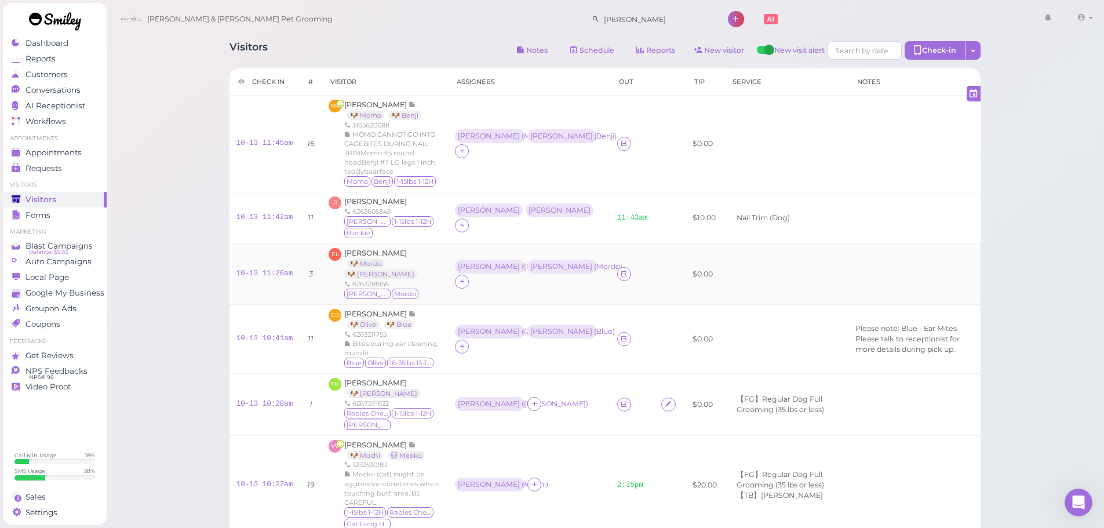
click at [369, 293] on td "EL [PERSON_NAME] 🐶 Mordo 🐶 [PERSON_NAME] 6263218956 [PERSON_NAME] [GEOGRAPHIC_D…" at bounding box center [385, 274] width 126 height 61
click at [349, 309] on div "[PERSON_NAME] 🐶 Olive 🐶 Blue 6263211755 Bites during ear cleaning, muzzle Blue …" at bounding box center [392, 339] width 97 height 60
click at [349, 309] on span "[PERSON_NAME]" at bounding box center [376, 313] width 64 height 9
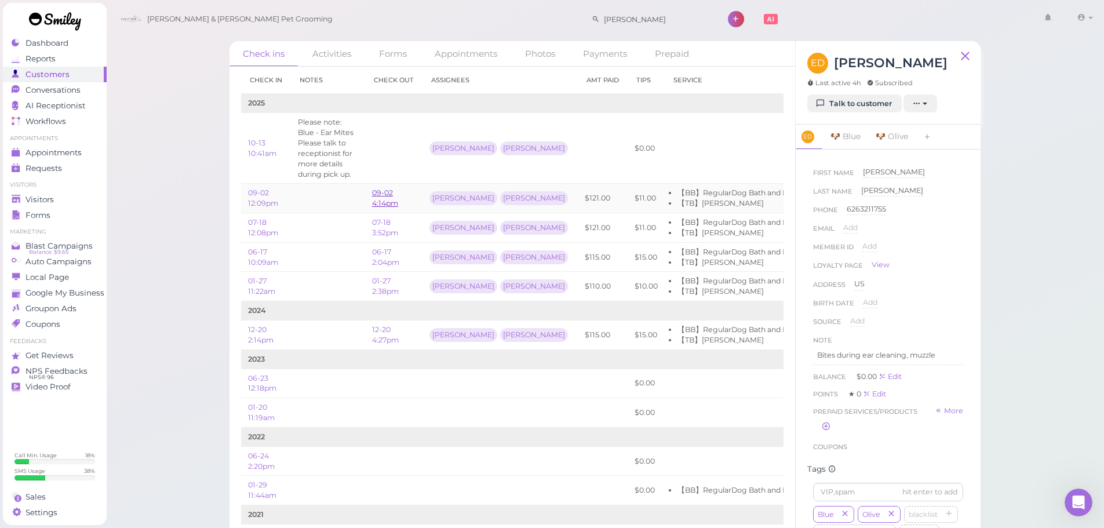
drag, startPoint x: 362, startPoint y: 192, endPoint x: 391, endPoint y: 202, distance: 30.8
click at [363, 196] on td at bounding box center [328, 199] width 74 height 30
click at [393, 200] on link "09-02 4:14pm" at bounding box center [385, 197] width 26 height 19
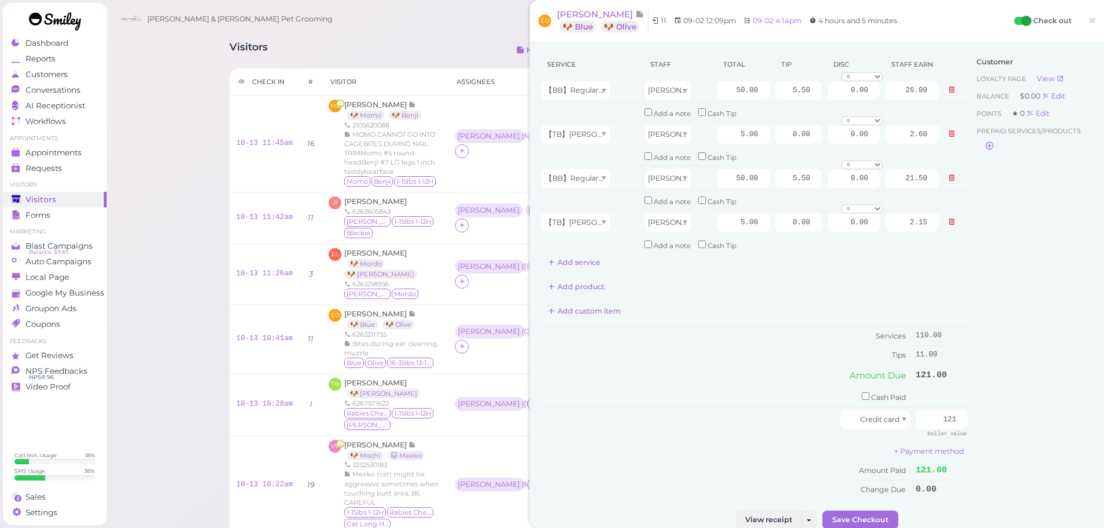
click at [1009, 216] on div "Customer Loyalty page View Balance $0.00 Edit Points ★ 0 Edit Prepaid services/…" at bounding box center [1033, 281] width 125 height 460
click at [1088, 16] on span "×" at bounding box center [1092, 20] width 8 height 16
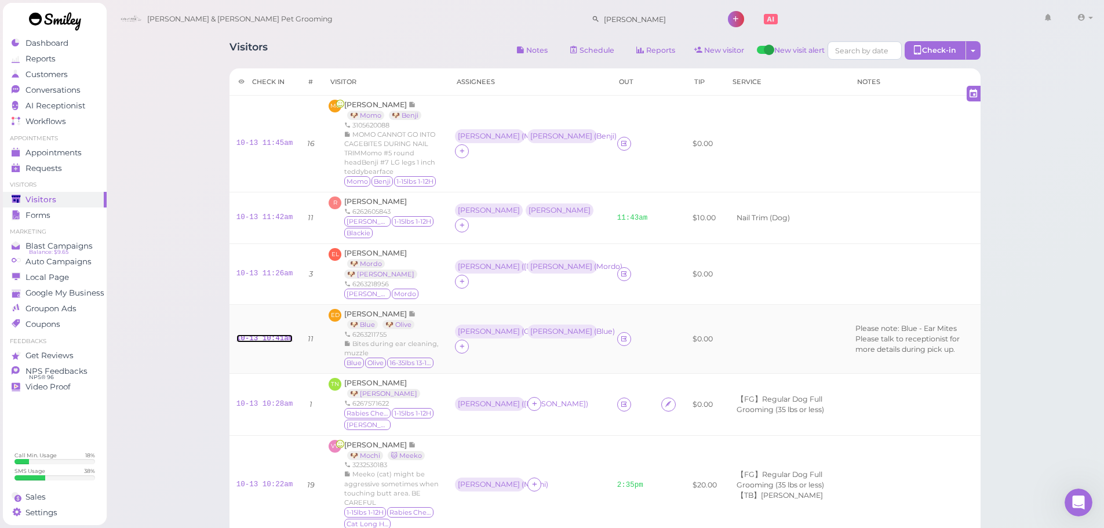
click at [256, 334] on link "10-13 10:41am" at bounding box center [264, 338] width 57 height 8
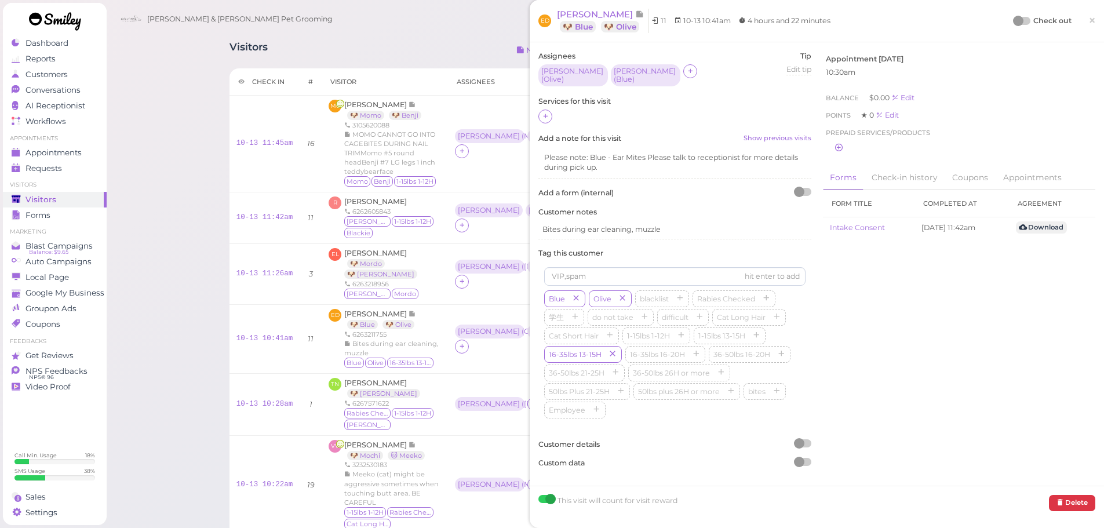
click at [554, 110] on div at bounding box center [674, 117] width 273 height 15
click at [553, 110] on div at bounding box center [674, 117] width 273 height 15
click at [552, 110] on div at bounding box center [674, 117] width 273 height 15
click at [545, 101] on label "Services for this visit" at bounding box center [674, 101] width 273 height 10
click at [545, 112] on icon at bounding box center [546, 116] width 8 height 9
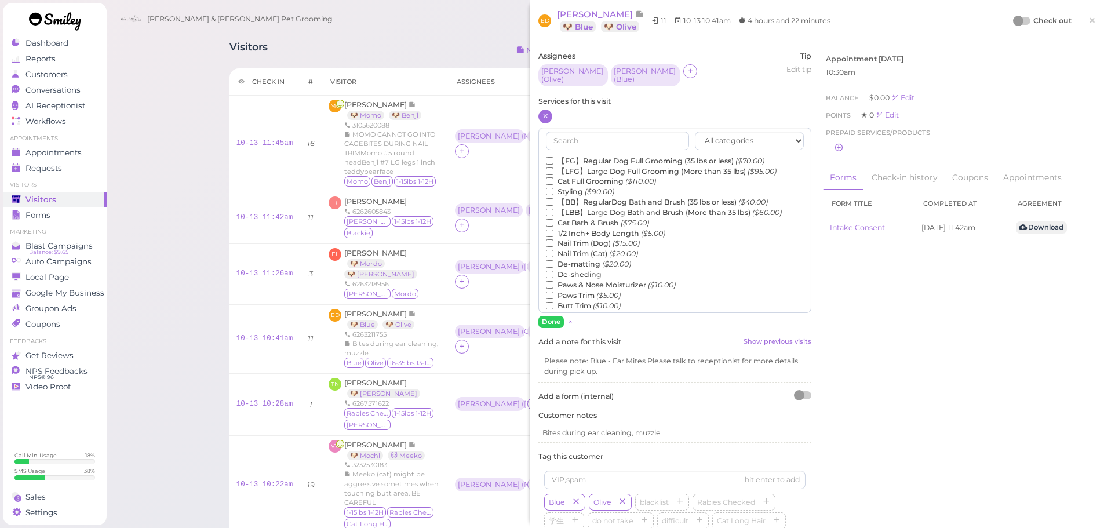
click at [592, 197] on label "【BB】RegularDog Bath and Brush (35 lbs or less) ($40.00)" at bounding box center [657, 202] width 222 height 10
click at [553, 198] on input "【BB】RegularDog Bath and Brush (35 lbs or less) ($40.00)" at bounding box center [550, 202] width 8 height 8
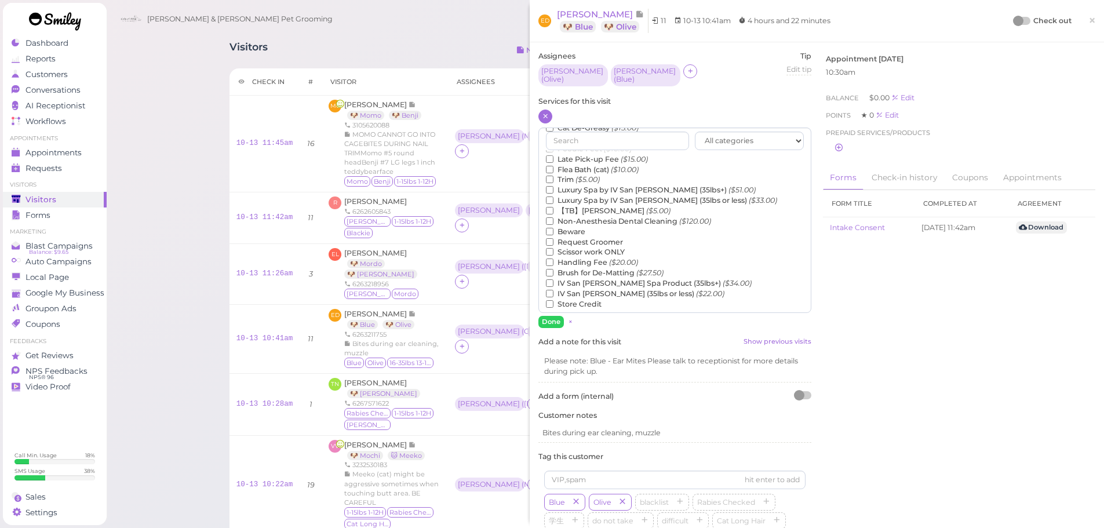
scroll to position [263, 0]
click at [607, 207] on label "【TB】Teeth Brushing ($5.00)" at bounding box center [608, 208] width 125 height 10
click at [553, 207] on input "【TB】Teeth Brushing ($5.00)" at bounding box center [550, 208] width 8 height 8
click at [544, 316] on button "Done" at bounding box center [550, 322] width 25 height 12
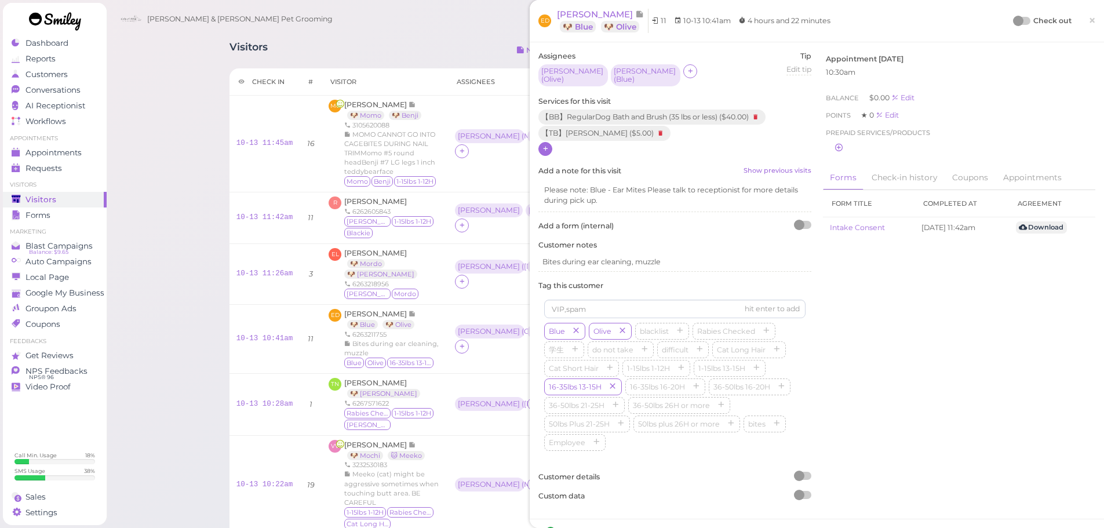
click at [1017, 22] on div at bounding box center [1022, 21] width 16 height 8
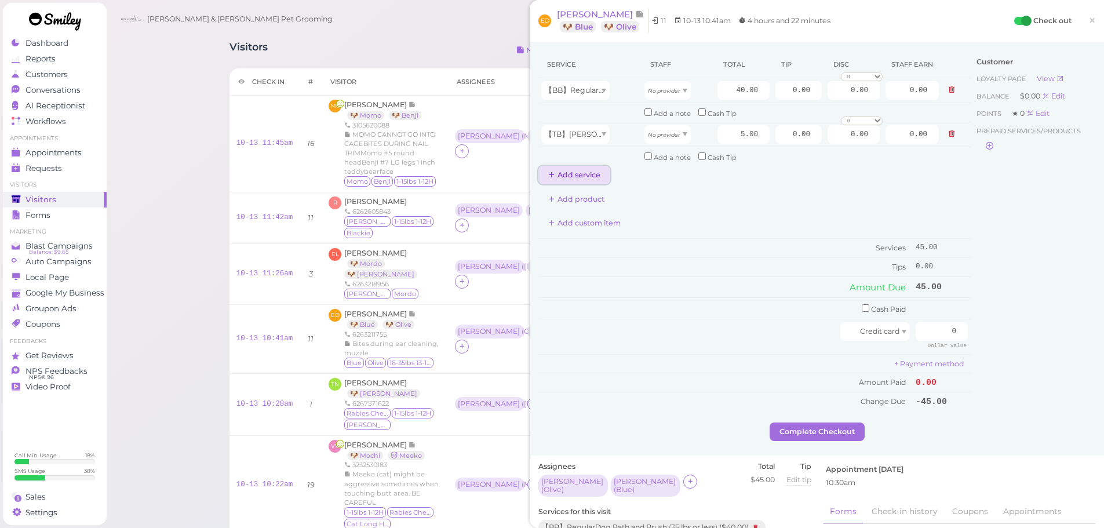
click at [577, 170] on button "Add service" at bounding box center [574, 175] width 72 height 19
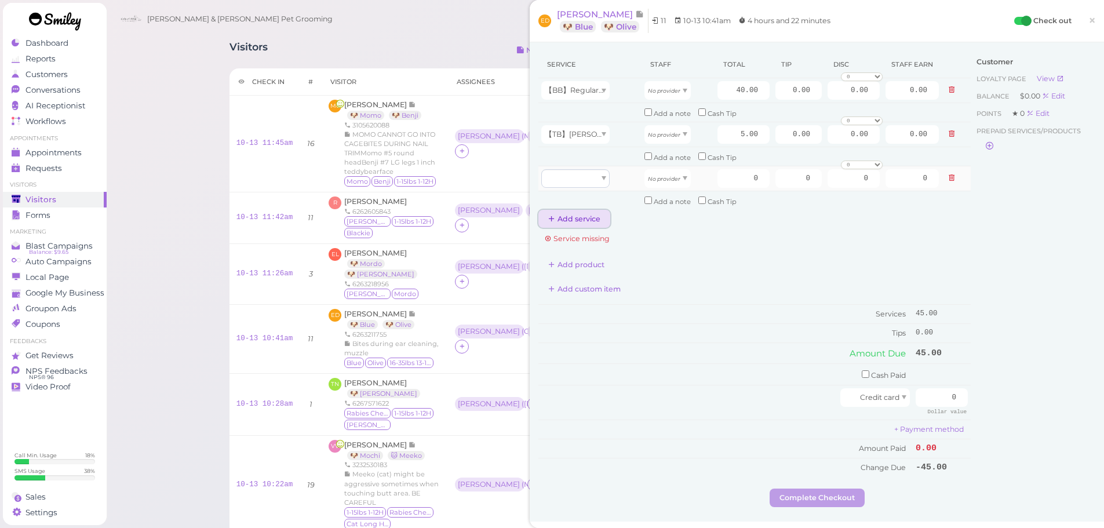
drag, startPoint x: 569, startPoint y: 216, endPoint x: 581, endPoint y: 177, distance: 40.7
click at [569, 211] on button "Add service" at bounding box center [574, 219] width 72 height 19
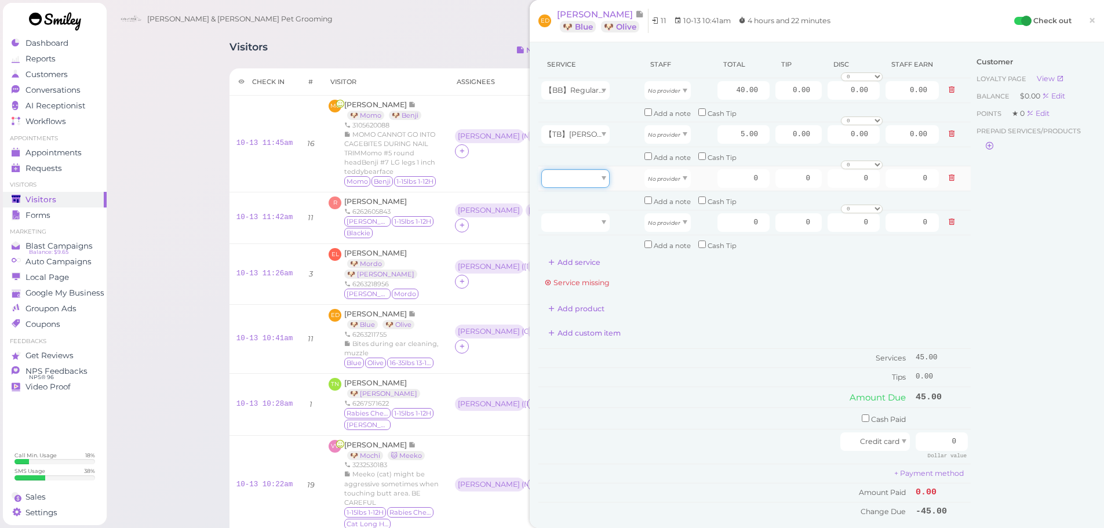
click at [581, 175] on div at bounding box center [575, 178] width 68 height 19
type input "40.00"
click at [569, 220] on div at bounding box center [575, 222] width 68 height 19
type input "5.00"
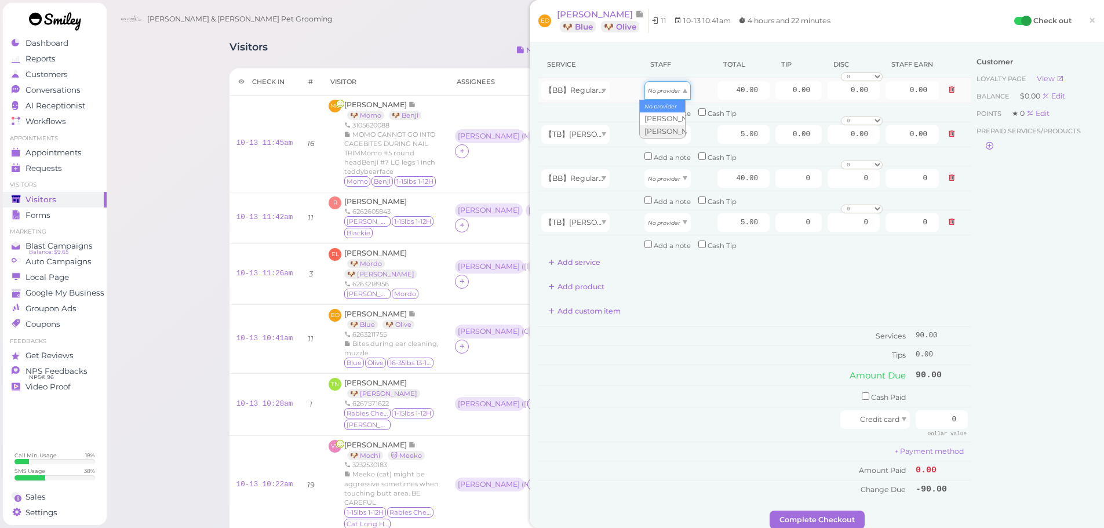
click at [671, 83] on div "No provider" at bounding box center [667, 90] width 46 height 19
type input "17.20"
drag, startPoint x: 655, startPoint y: 127, endPoint x: 655, endPoint y: 151, distance: 23.8
click at [655, 128] on div "No provider" at bounding box center [667, 134] width 46 height 19
type input "2.60"
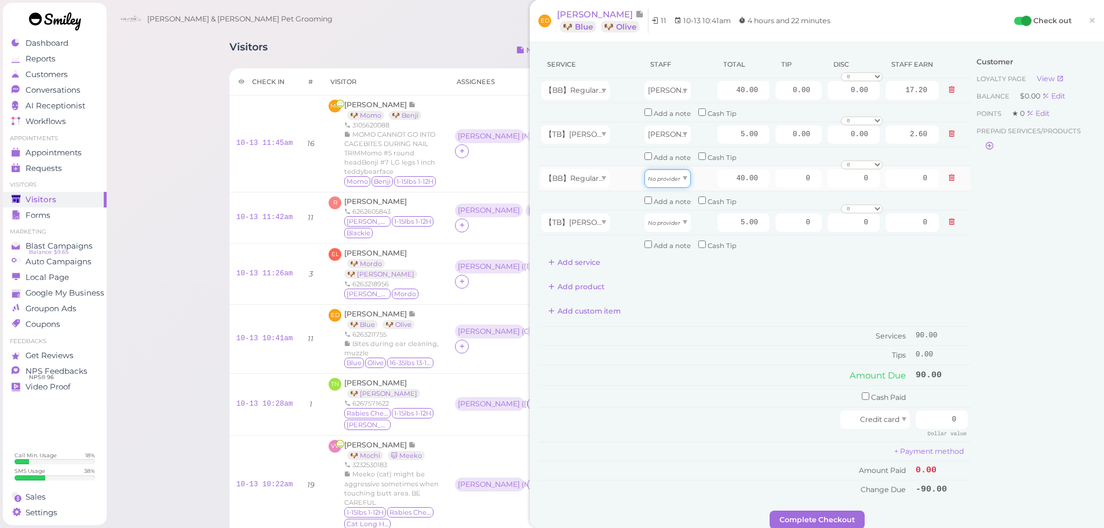
click at [655, 174] on span "No provider" at bounding box center [664, 178] width 32 height 9
type input "20.80"
click at [658, 127] on div "[PERSON_NAME]" at bounding box center [667, 134] width 46 height 19
type input "2.15"
click at [657, 234] on td "No provider" at bounding box center [678, 222] width 73 height 25
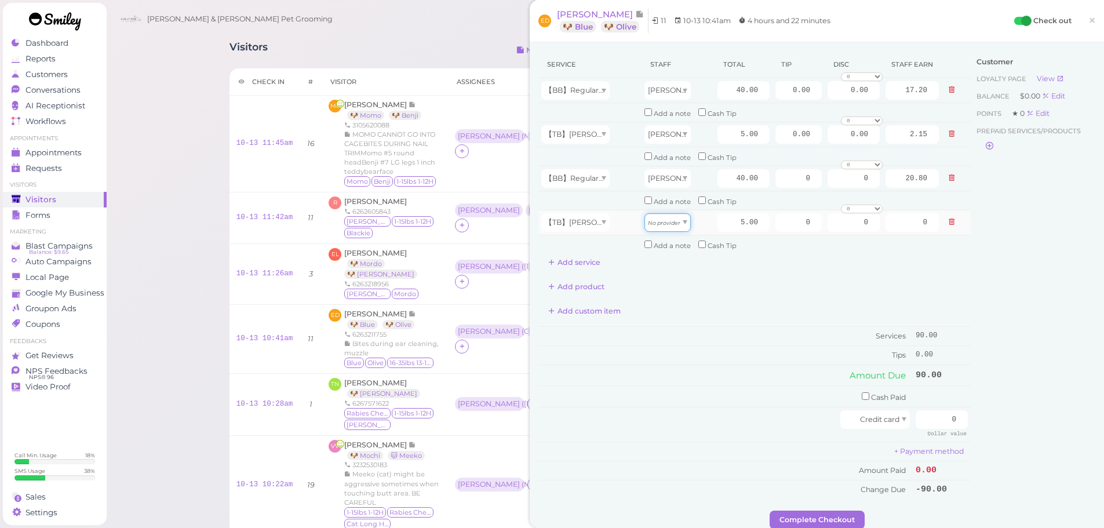
click at [664, 227] on div "No provider" at bounding box center [667, 222] width 46 height 19
type input "2.60"
click at [725, 176] on input "40.00" at bounding box center [743, 178] width 52 height 19
type input "50.00"
click at [727, 92] on input "40.00" at bounding box center [743, 90] width 52 height 19
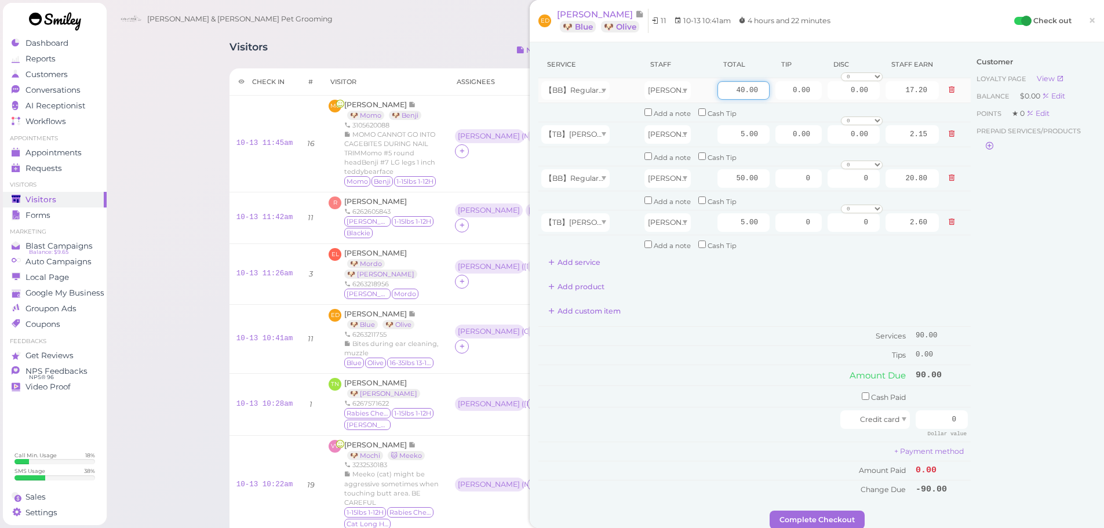
type input "26.00"
click at [727, 92] on input "40.00" at bounding box center [743, 90] width 52 height 19
type input "50"
type input "21.50"
click at [720, 312] on div "Add custom item" at bounding box center [754, 311] width 432 height 19
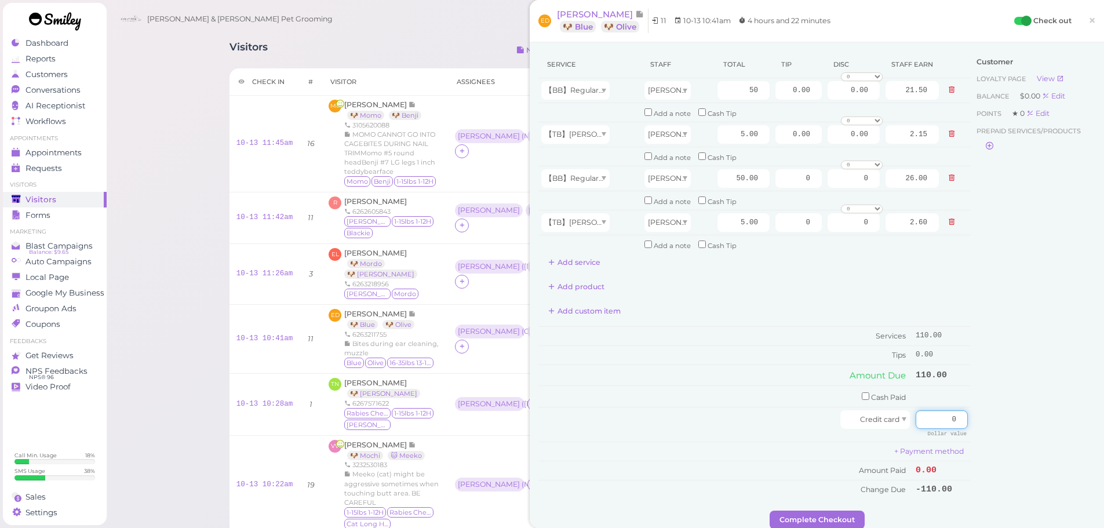
drag, startPoint x: 916, startPoint y: 421, endPoint x: 1007, endPoint y: 407, distance: 92.0
click at [1026, 421] on div "Service Staff Total Tip Disc Staff earn 【BB】RegularDog Bath and Brush (35 lbs o…" at bounding box center [816, 281] width 557 height 460
type input "126.5"
click at [778, 92] on input "0.00" at bounding box center [798, 90] width 46 height 19
drag, startPoint x: 778, startPoint y: 92, endPoint x: 957, endPoint y: 94, distance: 178.5
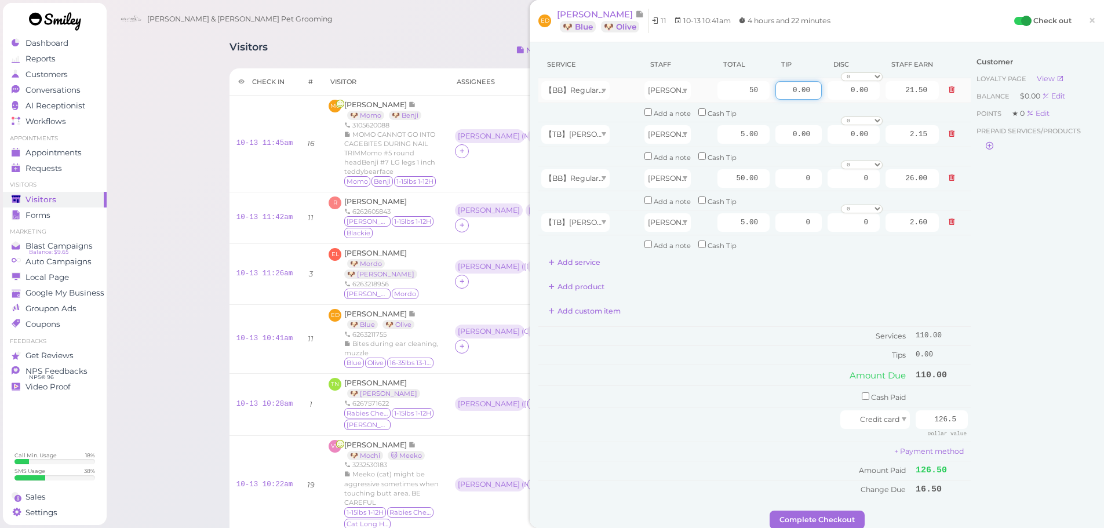
click at [965, 93] on div "Service Staff Total Tip Disc Staff earn 【BB】RegularDog Bath and Brush (35 lbs o…" at bounding box center [816, 281] width 557 height 460
type input "8.25"
drag, startPoint x: 787, startPoint y: 177, endPoint x: 1080, endPoint y: 188, distance: 292.9
click at [1080, 188] on div "Service Staff Total Tip Disc Staff earn 【BB】RegularDog Bath and Brush (35 lbs o…" at bounding box center [816, 281] width 557 height 460
type input "8.25"
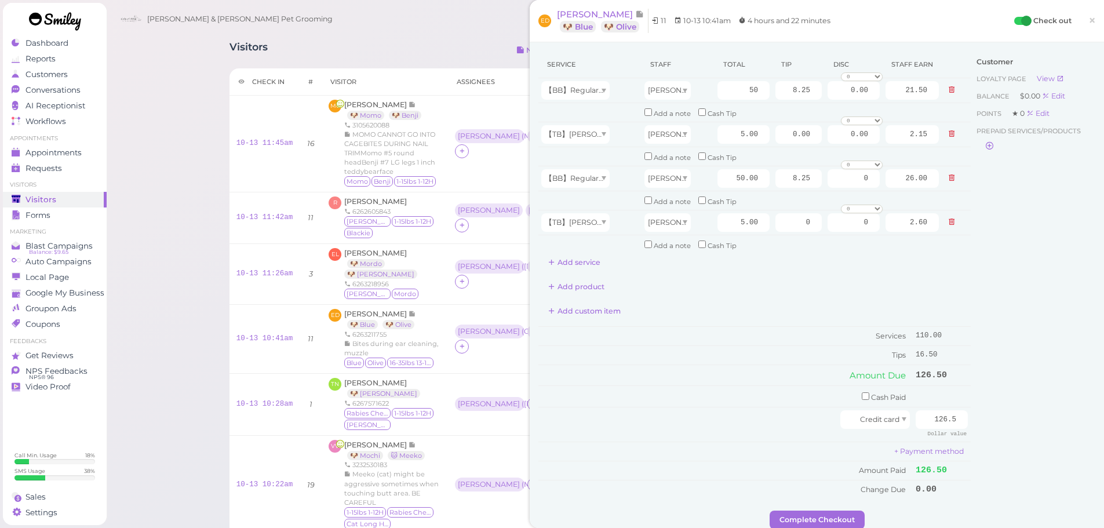
click at [1000, 358] on div "Customer Loyalty page View Balance $0.00 Edit Points ★ 0 Edit Prepaid services/…" at bounding box center [1033, 281] width 125 height 460
click at [788, 515] on button "Complete Checkout" at bounding box center [817, 520] width 95 height 19
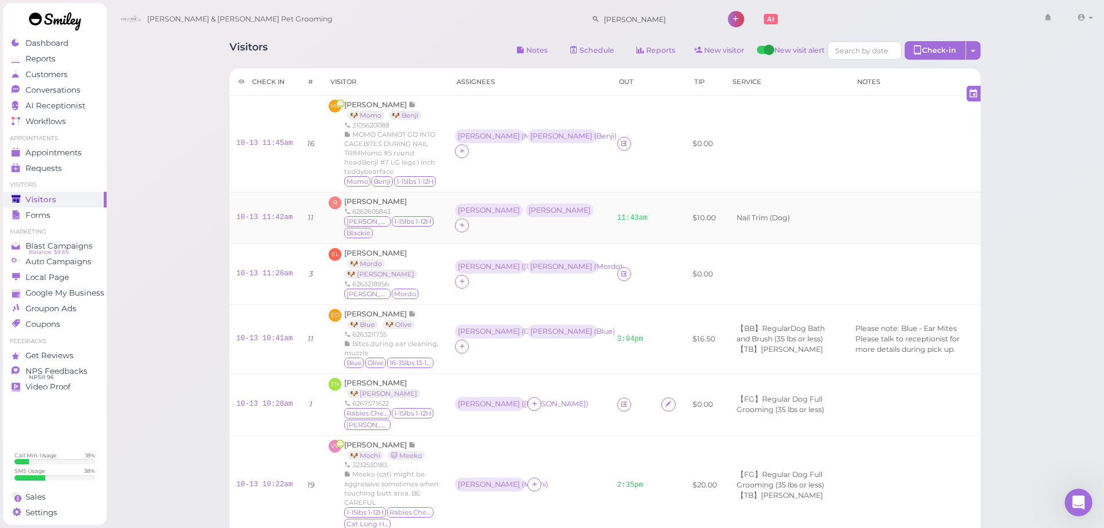
click at [351, 242] on td "R [PERSON_NAME] 6262605843 [PERSON_NAME] 1-15lbs 1-12H Blackie" at bounding box center [385, 218] width 126 height 52
click at [349, 260] on link "🐶 Mordo" at bounding box center [366, 263] width 38 height 9
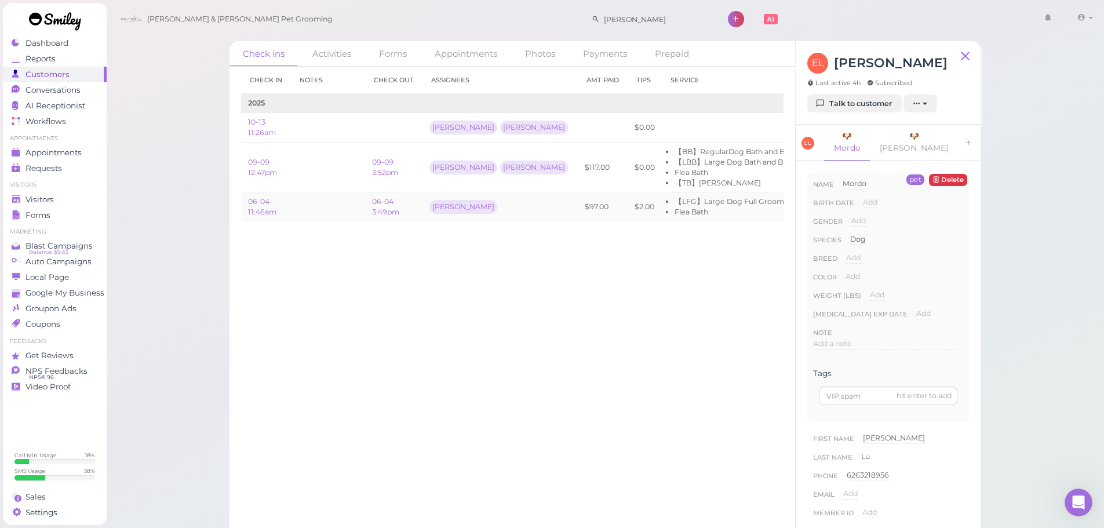
click at [323, 206] on td at bounding box center [328, 206] width 74 height 29
click at [848, 265] on span "Add a note" at bounding box center [832, 269] width 39 height 9
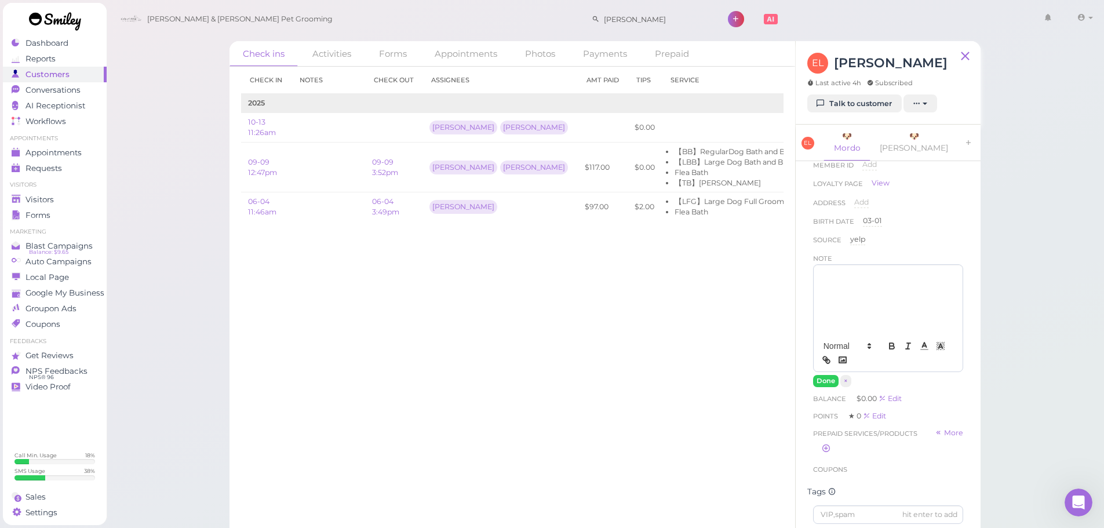
click at [853, 294] on div at bounding box center [888, 300] width 149 height 70
click at [821, 375] on button "Done" at bounding box center [825, 381] width 25 height 12
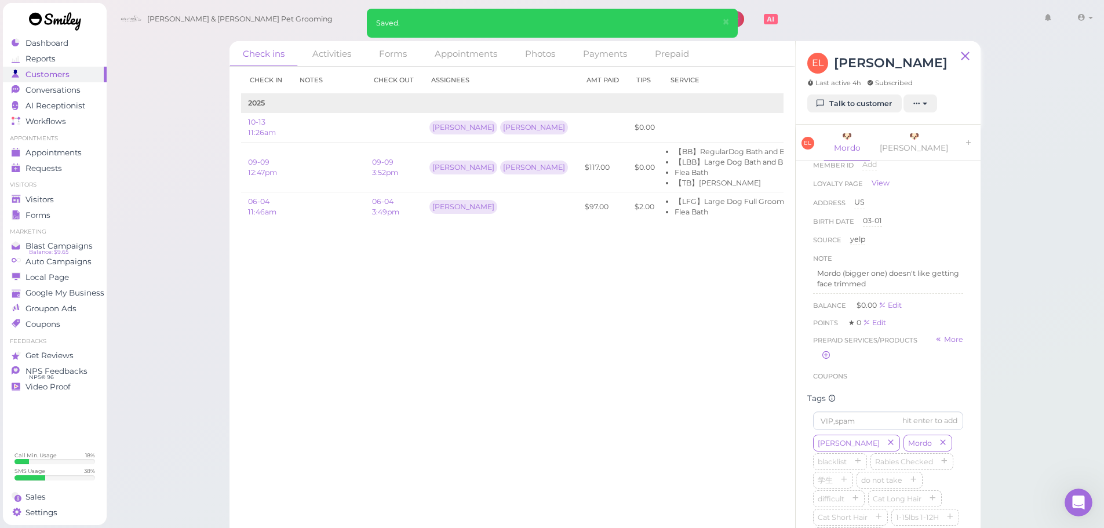
click at [615, 387] on div "Check in Notes Check out Assignees Amt Paid Tips Service 2025 10-13 11:26am Asa…" at bounding box center [512, 297] width 566 height 461
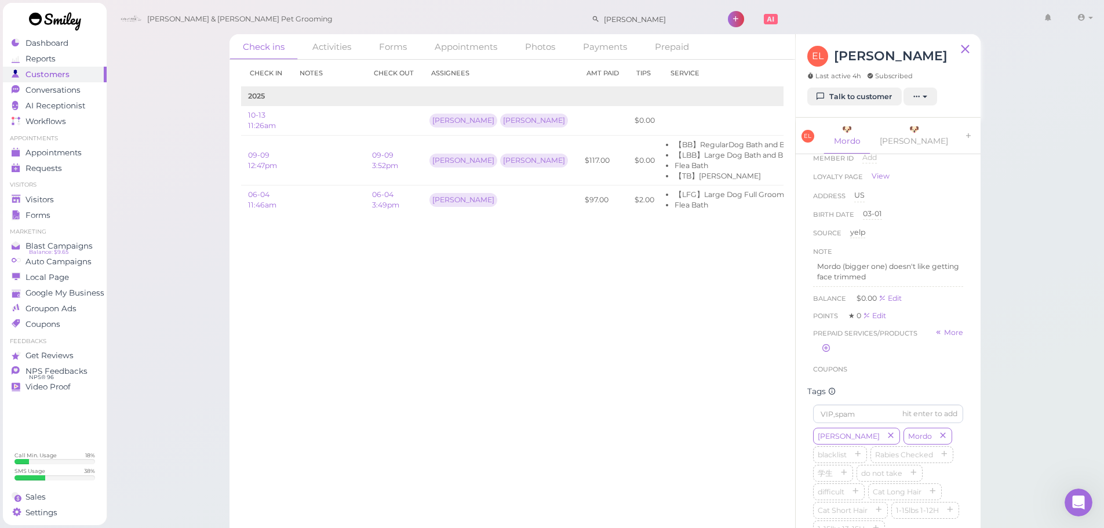
scroll to position [8, 0]
click at [88, 195] on div "Visitors" at bounding box center [53, 200] width 83 height 10
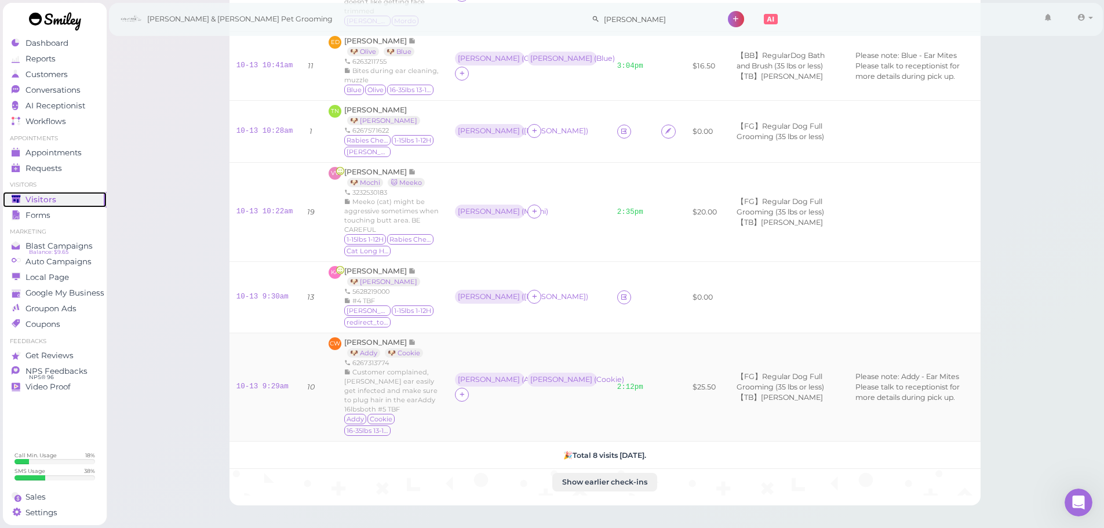
scroll to position [243, 0]
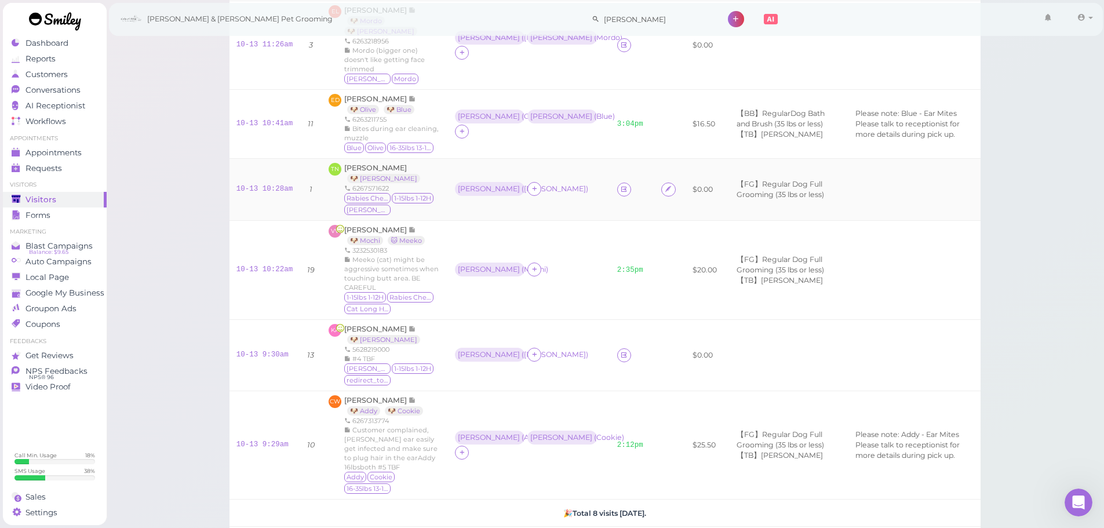
click at [363, 163] on div "[PERSON_NAME] 🐶 [PERSON_NAME] 6267571622 [MEDICAL_DATA] Checked 1-15lbs 1-12H […" at bounding box center [392, 189] width 97 height 53
click at [365, 163] on span "[PERSON_NAME]" at bounding box center [375, 167] width 63 height 9
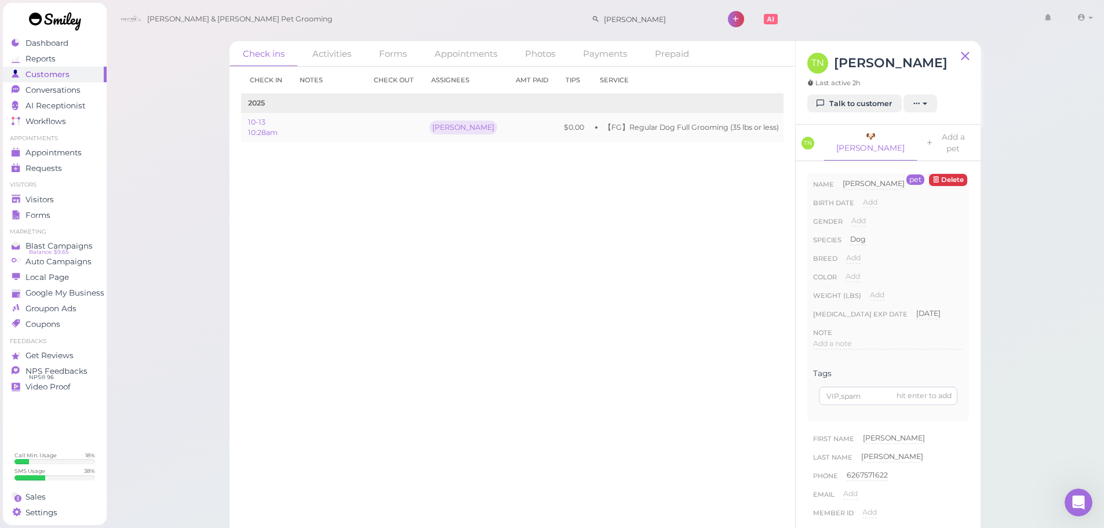
click at [786, 129] on td "Edit" at bounding box center [800, 127] width 28 height 29
click at [793, 128] on link "Edit" at bounding box center [800, 127] width 14 height 9
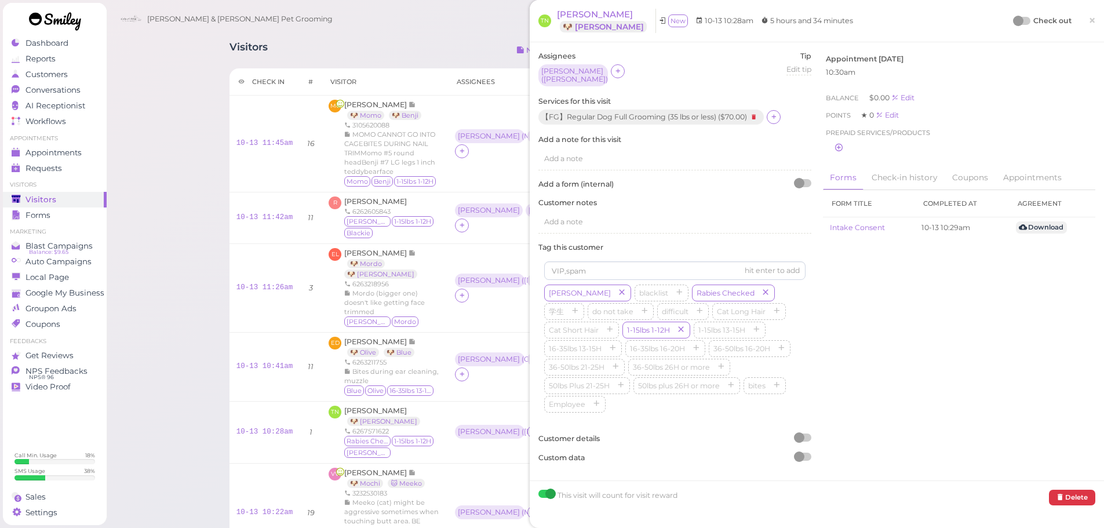
click at [1013, 16] on div at bounding box center [1018, 21] width 10 height 10
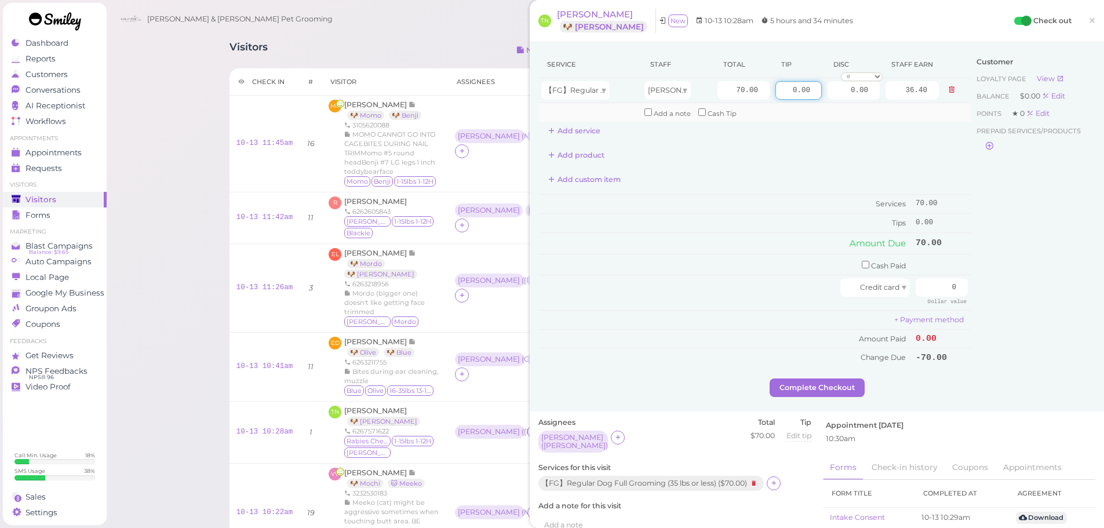
drag, startPoint x: 779, startPoint y: 90, endPoint x: 944, endPoint y: 115, distance: 166.5
click at [924, 108] on tbody "【FG】Regular Dog Full Grooming (35 lbs or less) Asa 70.00 0.00 0.00 0 10% off 15…" at bounding box center [754, 99] width 432 height 43
type input "7"
drag, startPoint x: 924, startPoint y: 287, endPoint x: 1032, endPoint y: 309, distance: 110.0
click at [1019, 304] on div "Service Staff Total Tip Disc Staff earn 【FG】Regular Dog Full Grooming (35 lbs o…" at bounding box center [816, 214] width 557 height 327
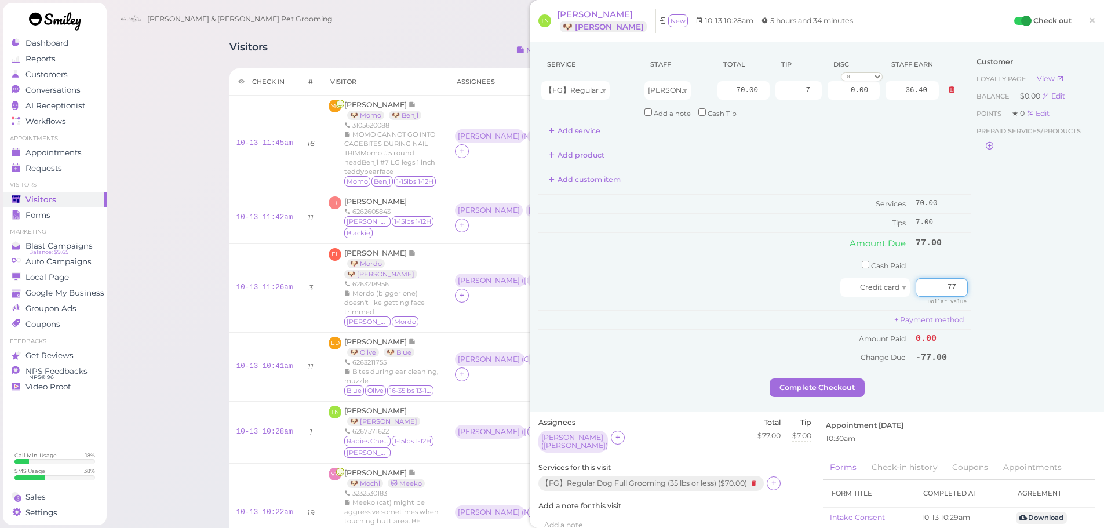
type input "77"
drag, startPoint x: 1025, startPoint y: 334, endPoint x: 966, endPoint y: 344, distance: 59.8
click at [1025, 334] on div "Customer Loyalty page View Balance $0.00 Edit Points ★ 0 Edit Prepaid services/…" at bounding box center [1033, 214] width 125 height 327
click at [840, 386] on button "Complete Checkout" at bounding box center [817, 387] width 95 height 19
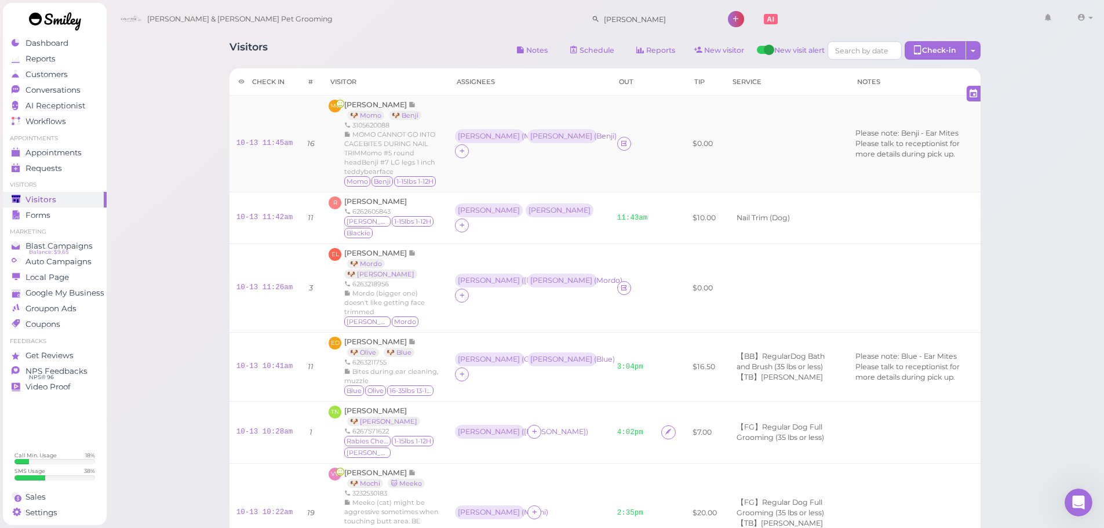
click at [610, 119] on td at bounding box center [632, 144] width 45 height 97
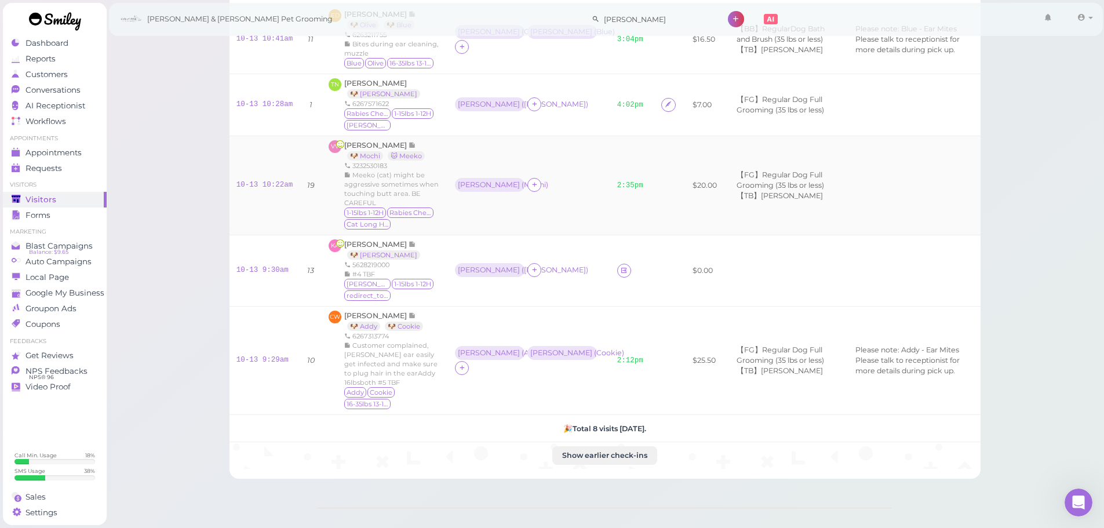
scroll to position [348, 0]
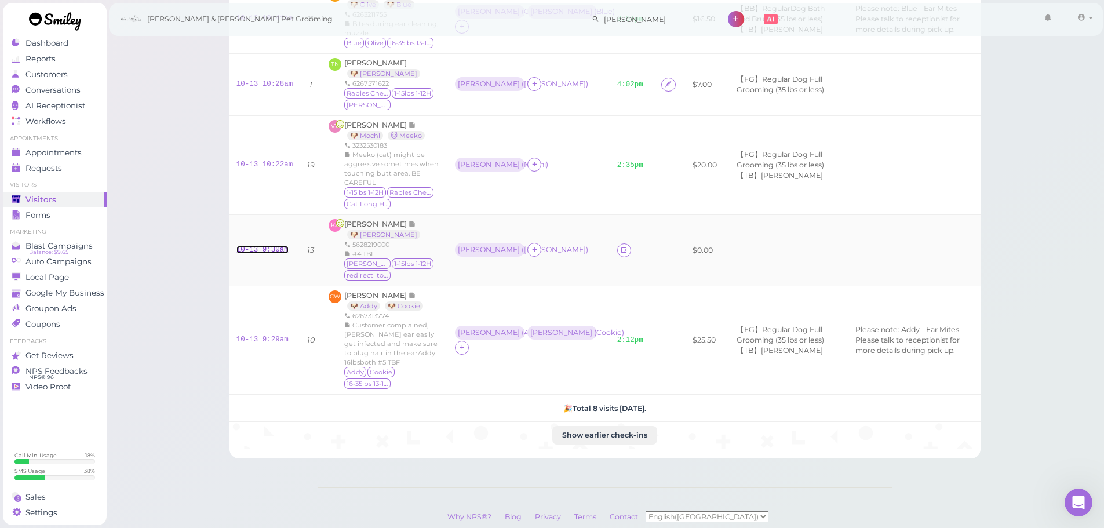
click at [260, 246] on link "10-13 9:30am" at bounding box center [262, 250] width 52 height 8
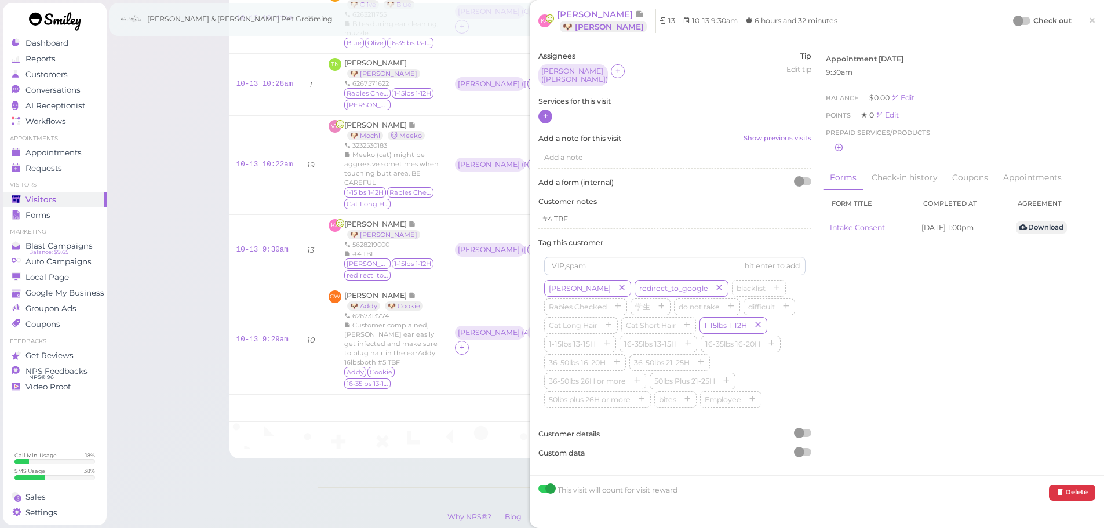
click at [544, 112] on icon at bounding box center [546, 116] width 8 height 9
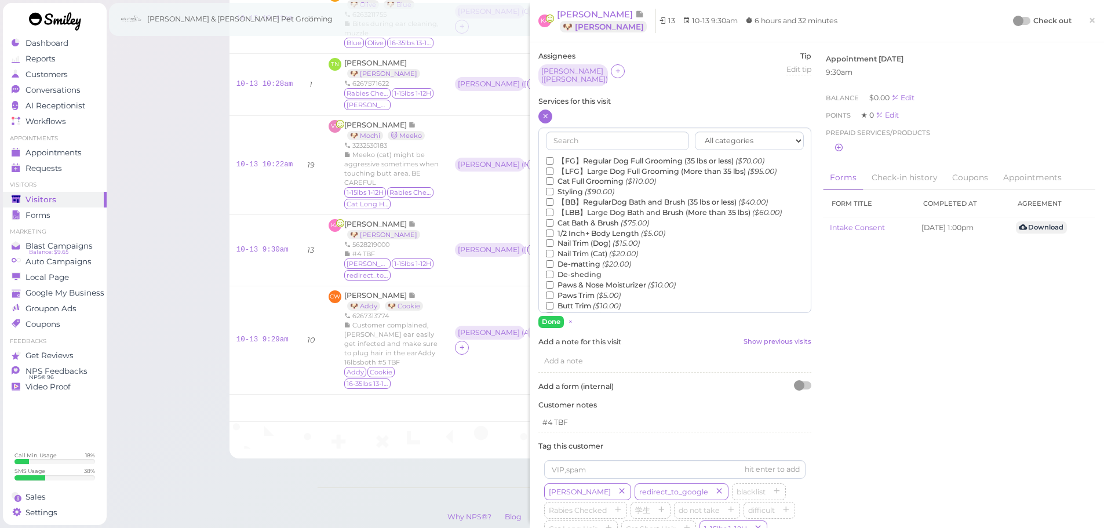
click at [569, 156] on label "【FG】Regular Dog Full Grooming (35 lbs or less) ($70.00)" at bounding box center [655, 161] width 218 height 10
click at [553, 157] on input "【FG】Regular Dog Full Grooming (35 lbs or less) ($70.00)" at bounding box center [550, 161] width 8 height 8
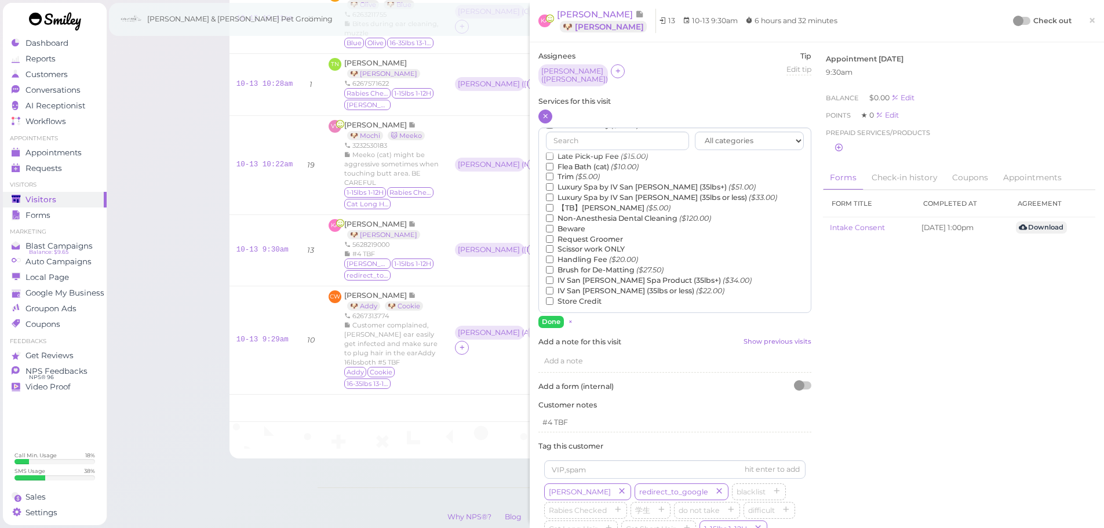
click at [577, 203] on label "【TB】Teeth Brushing ($5.00)" at bounding box center [608, 208] width 125 height 10
click at [553, 204] on input "【TB】Teeth Brushing ($5.00)" at bounding box center [550, 208] width 8 height 8
click at [549, 316] on button "Done" at bounding box center [550, 322] width 25 height 12
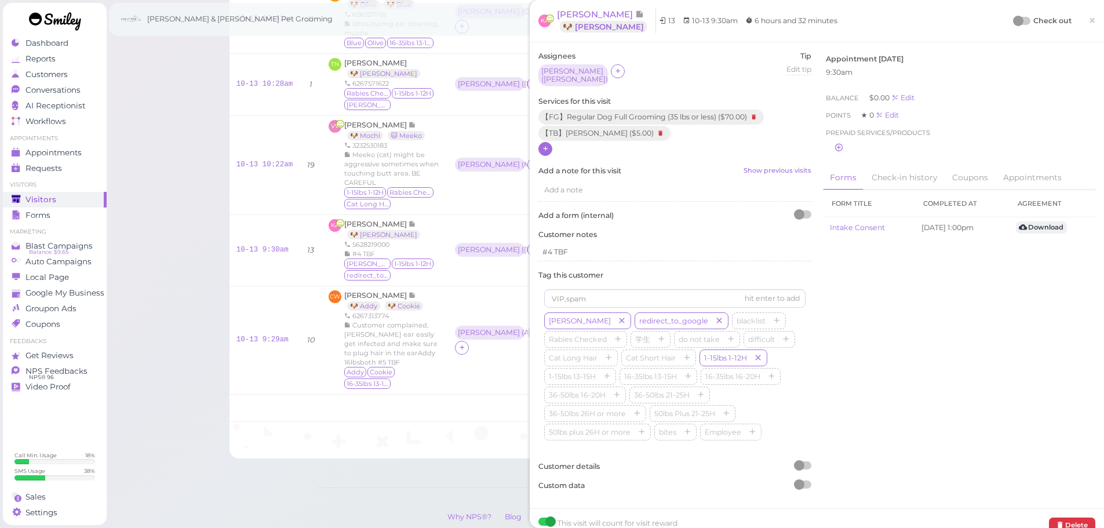
click at [1018, 13] on div "Check out ×" at bounding box center [1054, 21] width 81 height 24
click at [1014, 21] on div at bounding box center [1018, 21] width 10 height 10
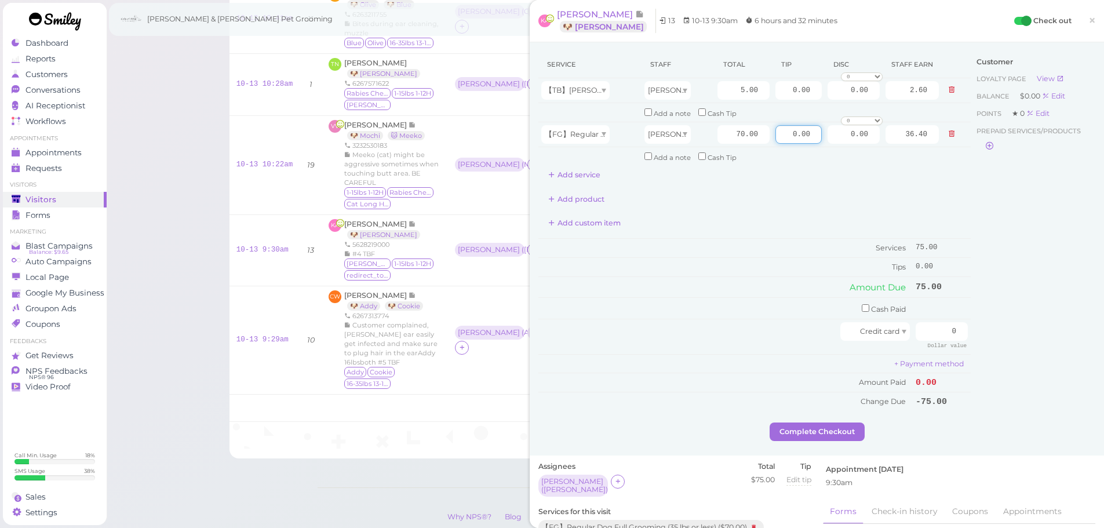
drag, startPoint x: 788, startPoint y: 132, endPoint x: 1021, endPoint y: 132, distance: 232.4
click at [1057, 136] on div "Service Staff Total Tip Disc Staff earn 【TB】Teeth Brushing Asa 5.00 0.00 0.00 0…" at bounding box center [816, 236] width 557 height 371
type input "015"
click at [923, 333] on input "0" at bounding box center [942, 331] width 52 height 19
type input "90"
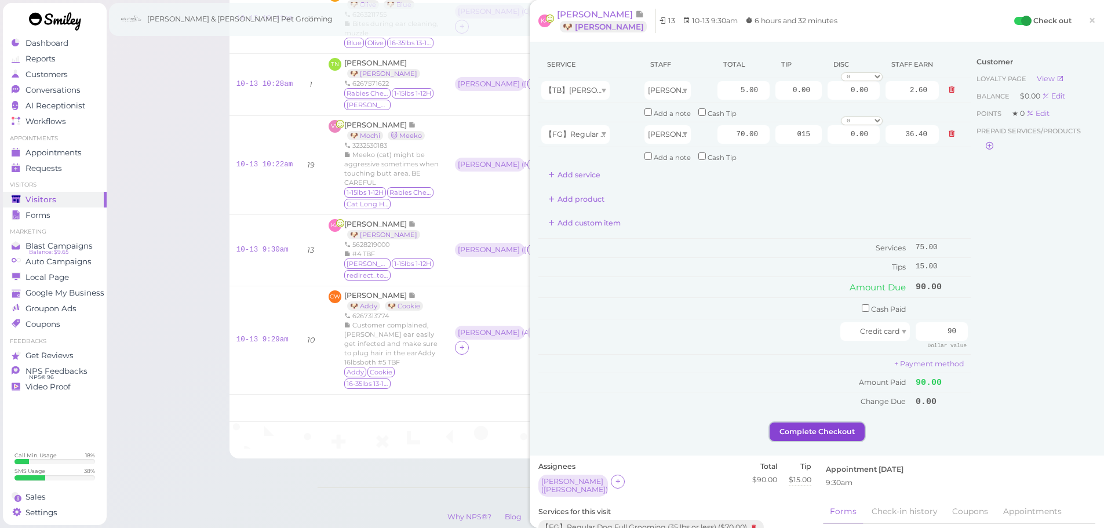
click at [806, 437] on button "Complete Checkout" at bounding box center [817, 431] width 95 height 19
